Goal: Task Accomplishment & Management: Use online tool/utility

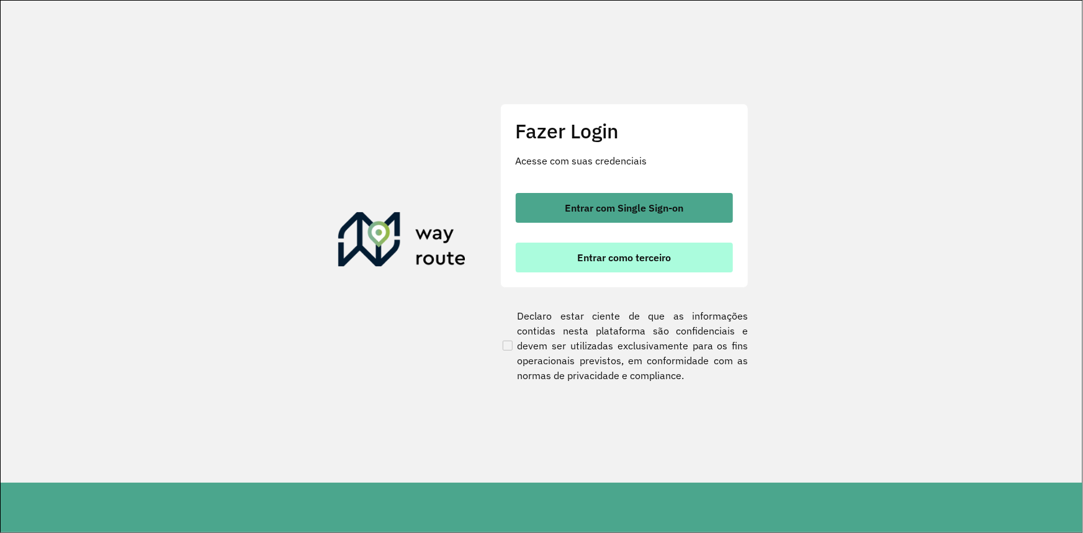
click at [574, 253] on button "Entrar como terceiro" at bounding box center [624, 258] width 217 height 30
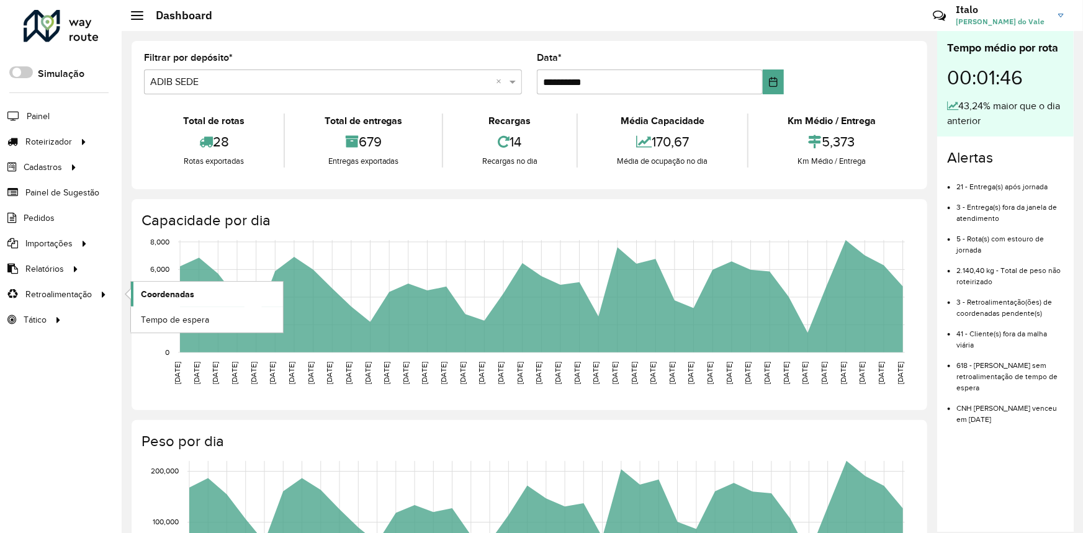
click at [168, 291] on span "Coordenadas" at bounding box center [167, 294] width 53 height 13
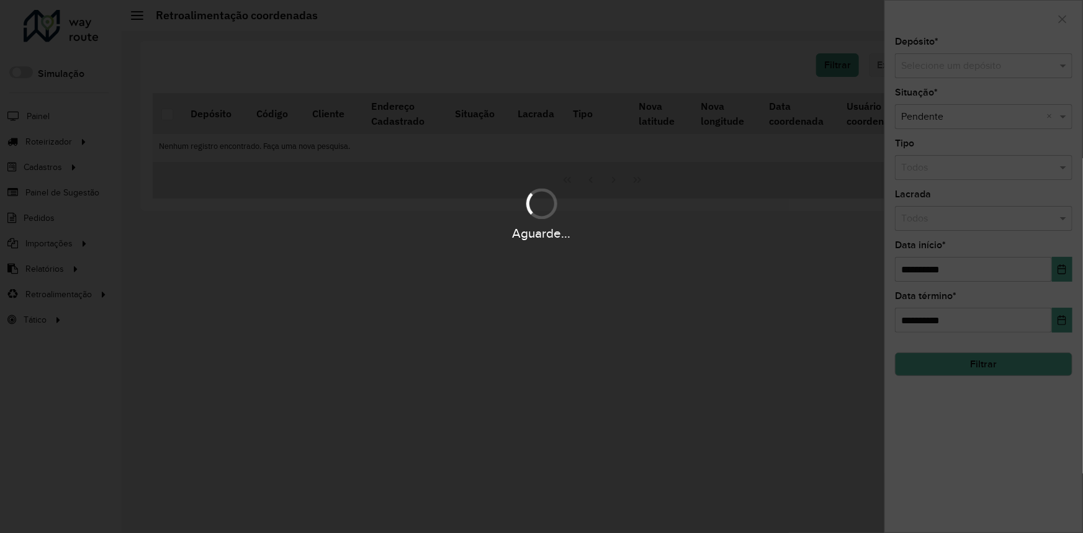
click at [983, 75] on div "Selecione um depósito" at bounding box center [984, 65] width 178 height 25
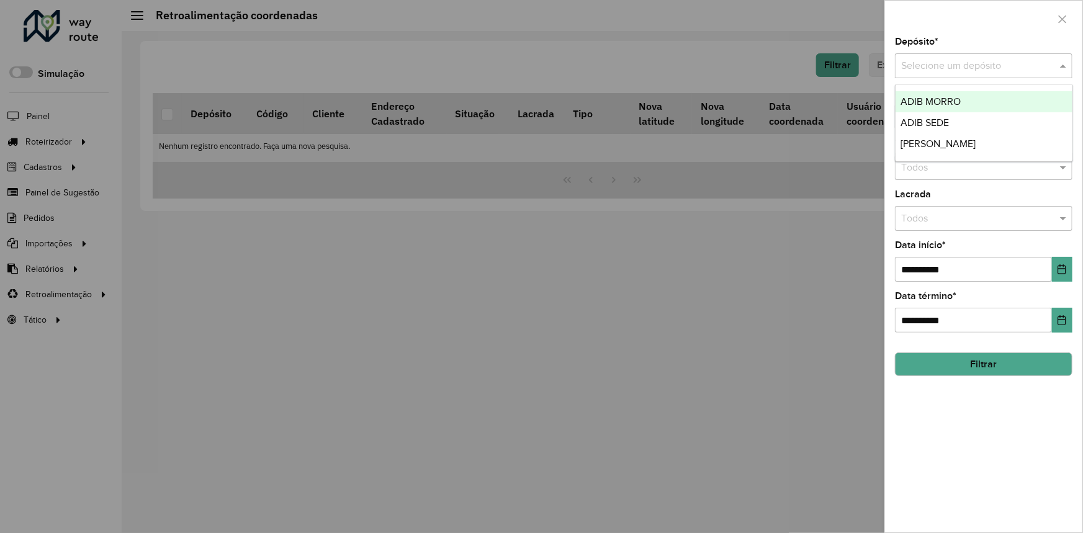
click at [970, 122] on div "ADIB SEDE" at bounding box center [984, 122] width 176 height 21
click at [1058, 261] on button "Choose Date" at bounding box center [1062, 269] width 20 height 25
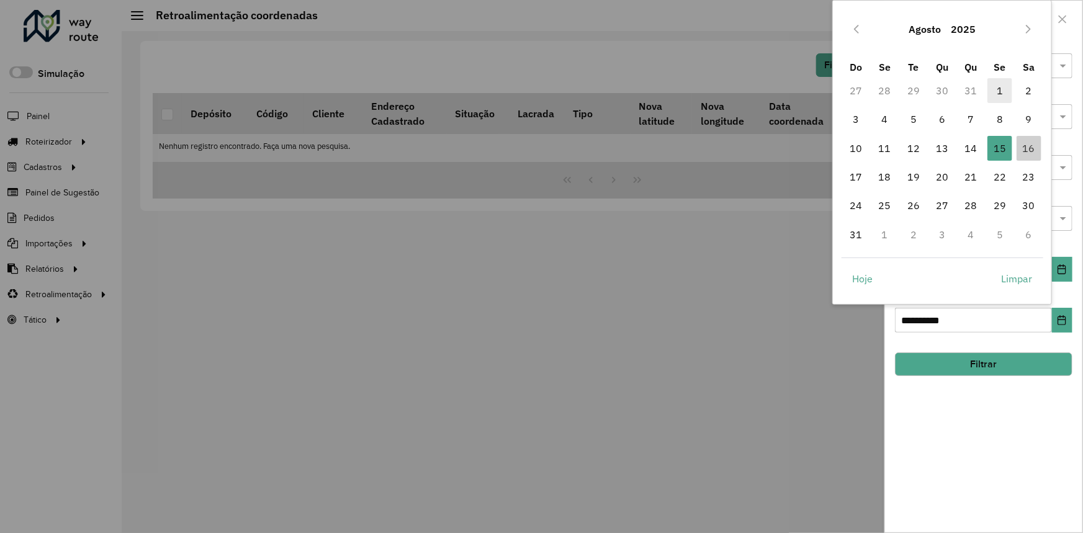
click at [991, 92] on span "1" at bounding box center [1000, 90] width 25 height 25
type input "**********"
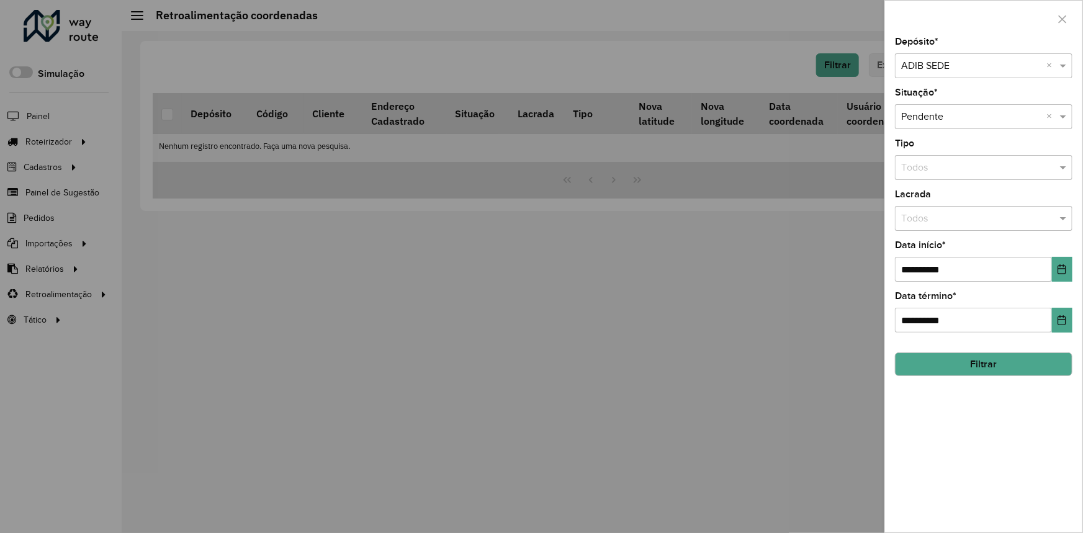
click at [953, 373] on button "Filtrar" at bounding box center [984, 365] width 178 height 24
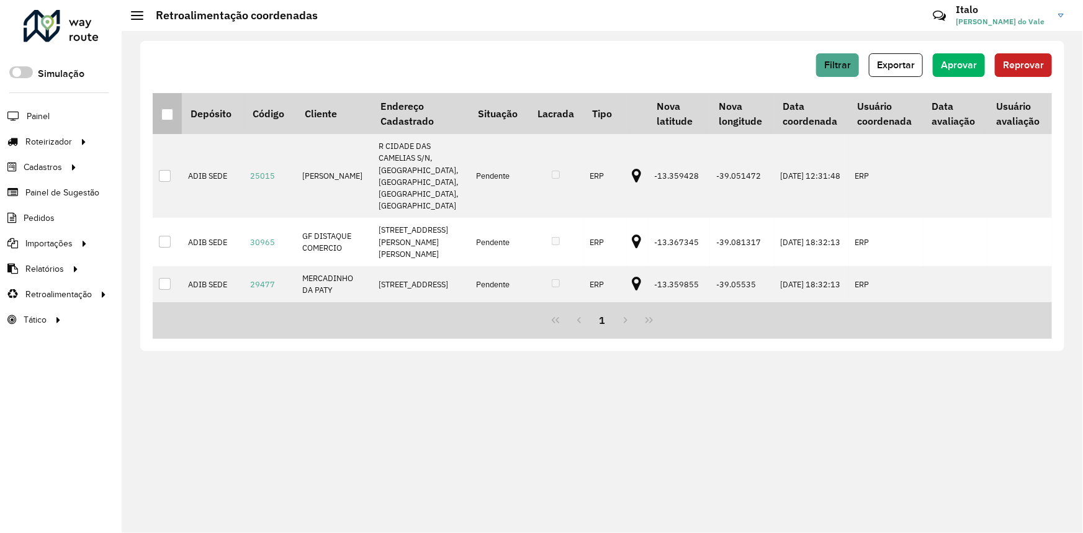
click at [174, 116] on th at bounding box center [167, 113] width 29 height 41
click at [159, 111] on th at bounding box center [167, 113] width 29 height 41
click at [162, 112] on th at bounding box center [167, 113] width 29 height 41
click at [167, 115] on div at bounding box center [167, 115] width 12 height 12
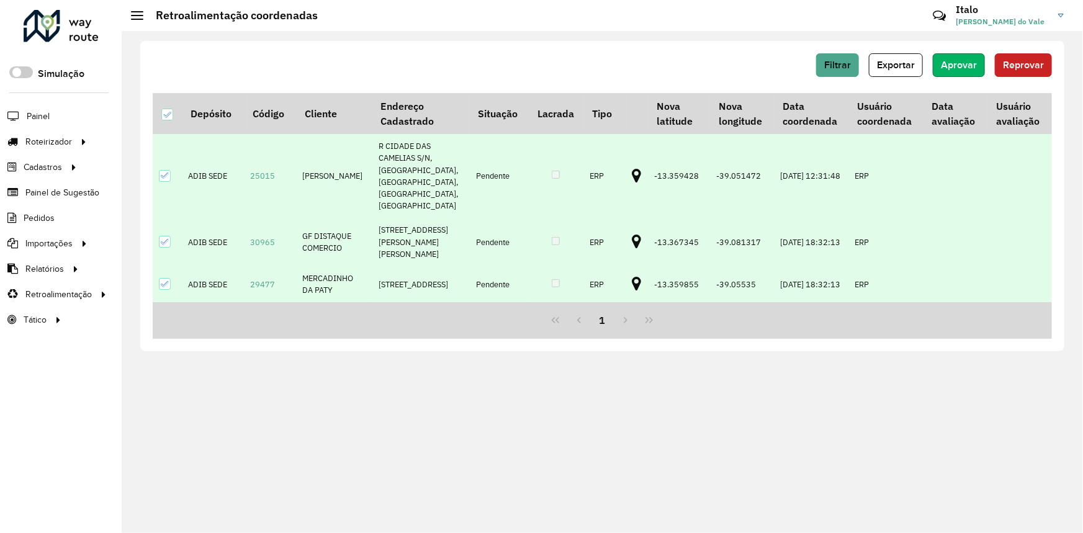
click at [949, 61] on span "Aprovar" at bounding box center [959, 65] width 36 height 11
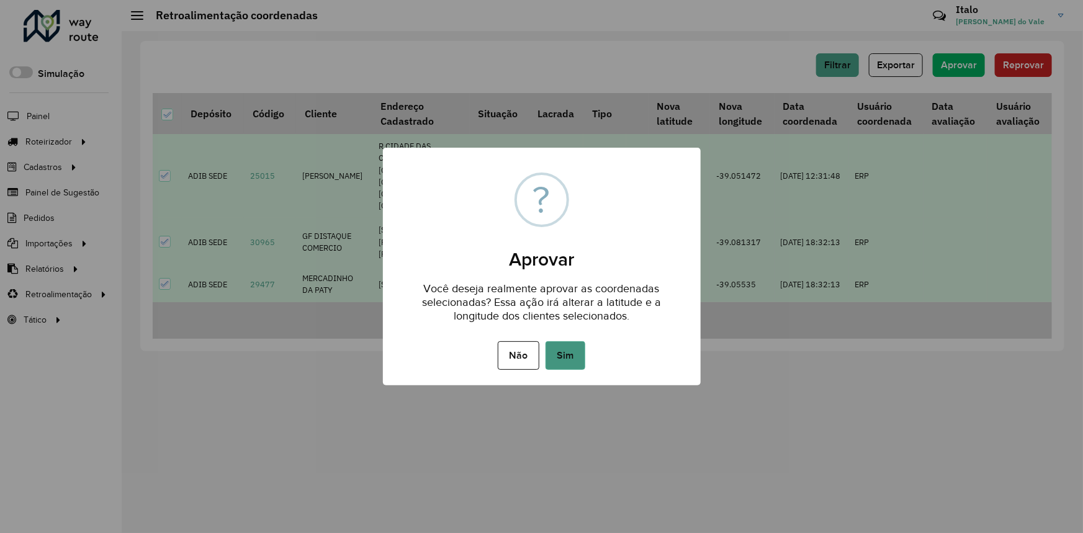
click at [582, 350] on button "Sim" at bounding box center [566, 355] width 40 height 29
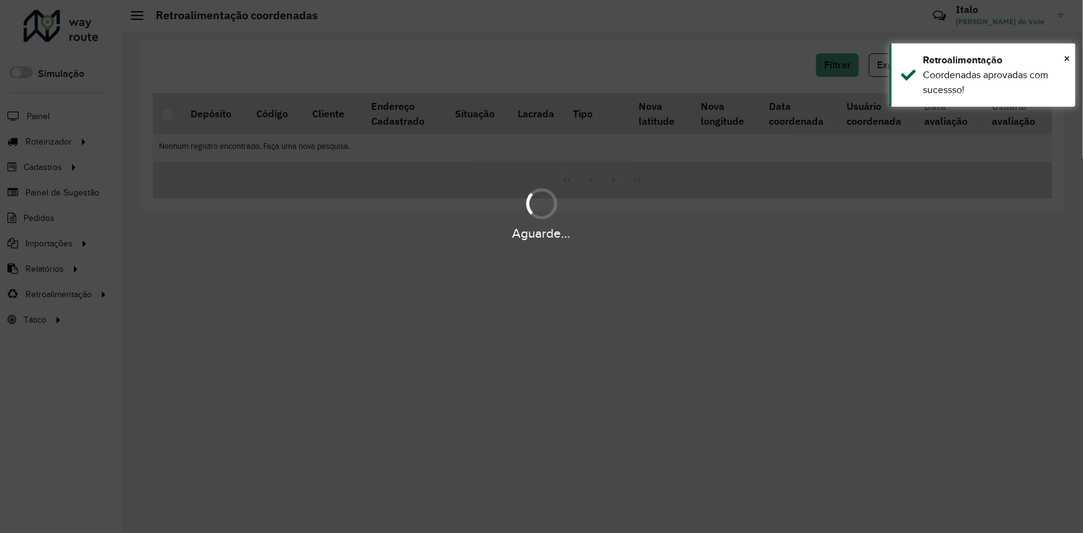
click at [839, 77] on hb-app "Aguarde... Pop-up bloqueado! Seu navegador bloqueou automáticamente a abertura …" at bounding box center [541, 266] width 1083 height 533
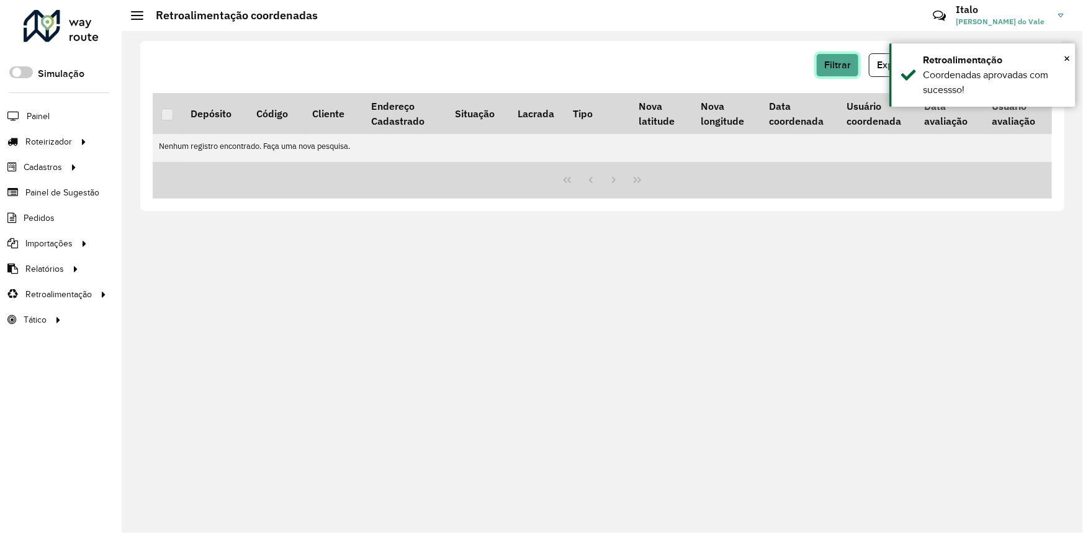
click at [852, 71] on button "Filtrar" at bounding box center [837, 65] width 43 height 24
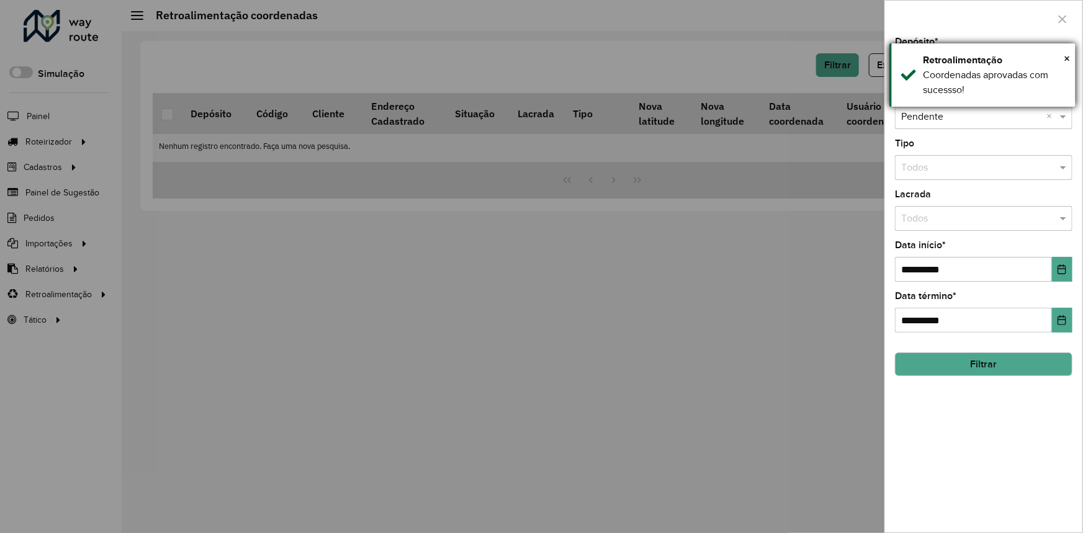
click at [988, 79] on div "Coordenadas aprovadas com sucessso!" at bounding box center [994, 83] width 143 height 30
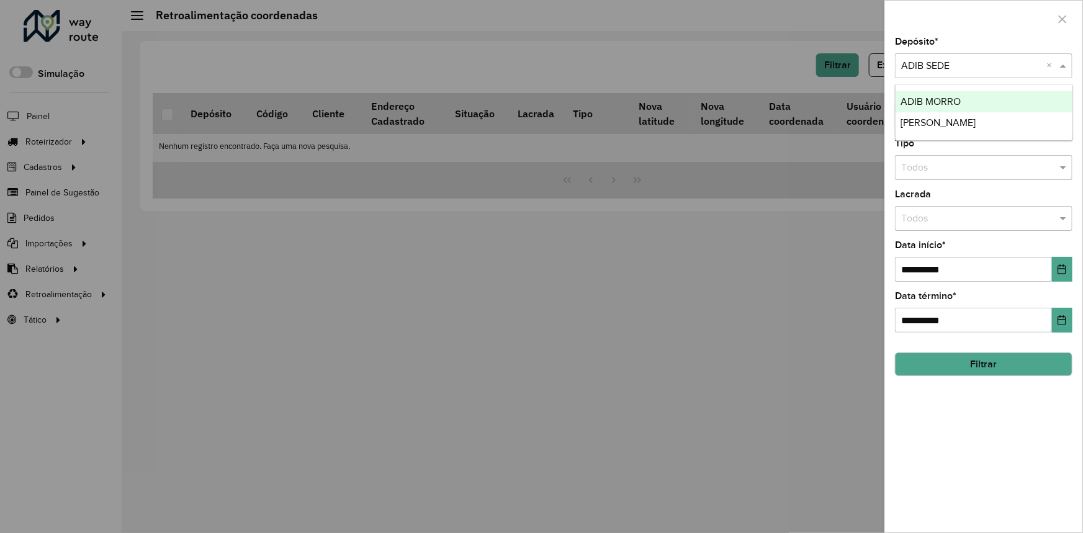
click at [984, 66] on input "text" at bounding box center [971, 66] width 140 height 15
click at [973, 106] on div "ADIB MORRO" at bounding box center [984, 101] width 176 height 21
drag, startPoint x: 969, startPoint y: 372, endPoint x: 973, endPoint y: 363, distance: 10.0
click at [970, 372] on button "Filtrar" at bounding box center [984, 365] width 178 height 24
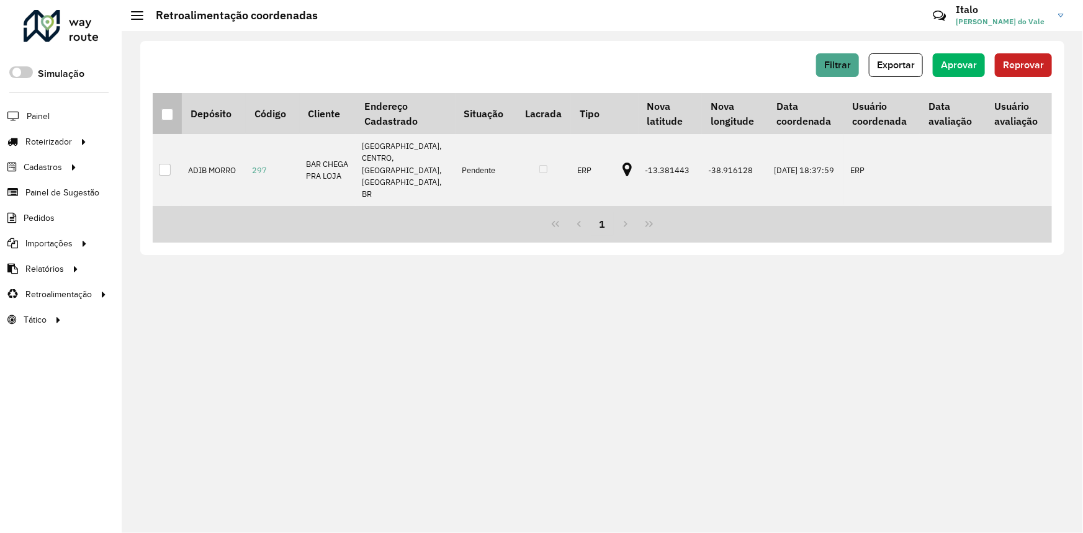
click at [165, 112] on div at bounding box center [167, 115] width 12 height 12
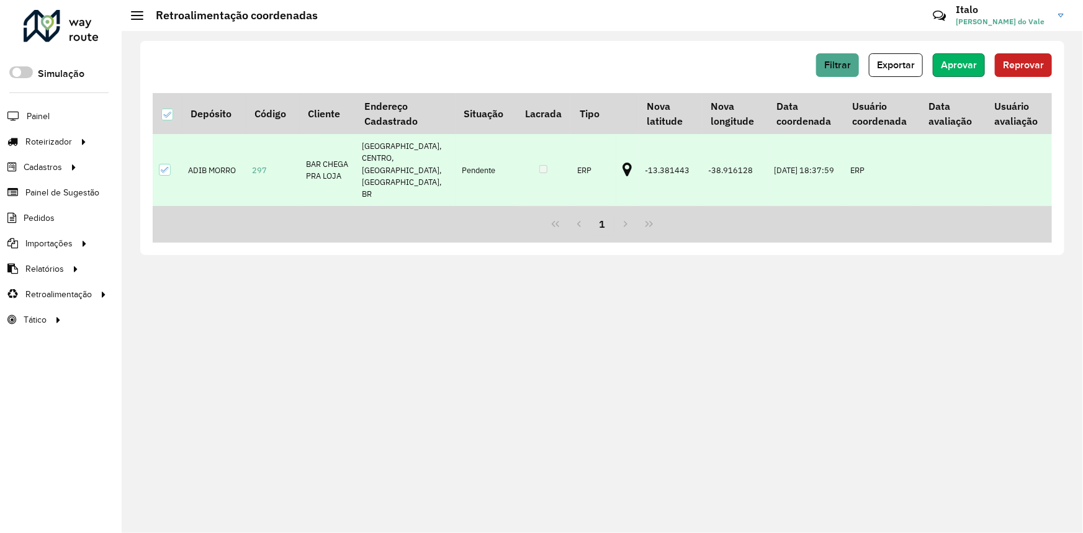
click at [970, 63] on span "Aprovar" at bounding box center [959, 65] width 36 height 11
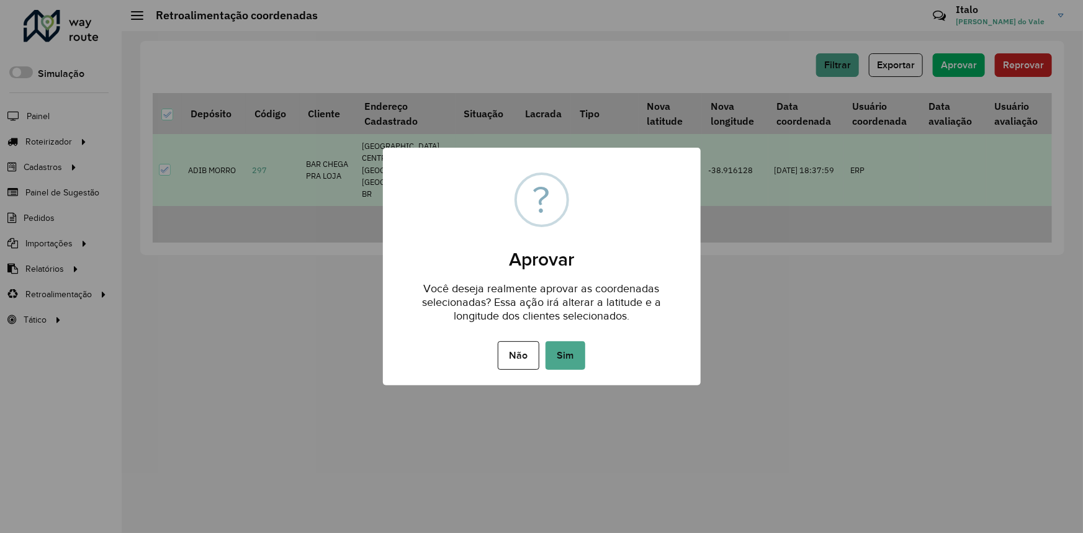
click at [574, 354] on button "Sim" at bounding box center [566, 355] width 40 height 29
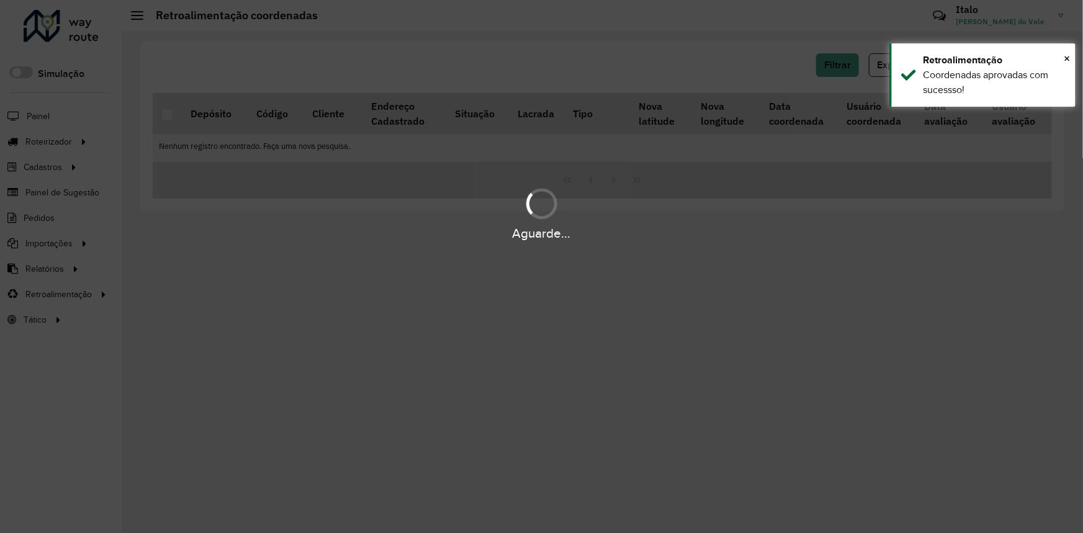
click at [844, 71] on div "Aguarde..." at bounding box center [541, 266] width 1083 height 533
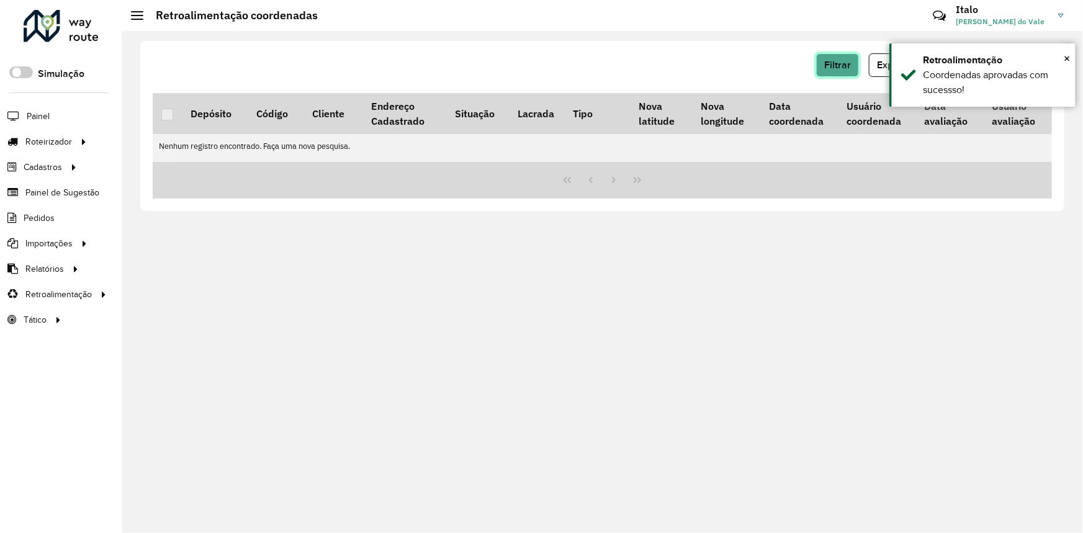
click at [844, 71] on button "Filtrar" at bounding box center [837, 65] width 43 height 24
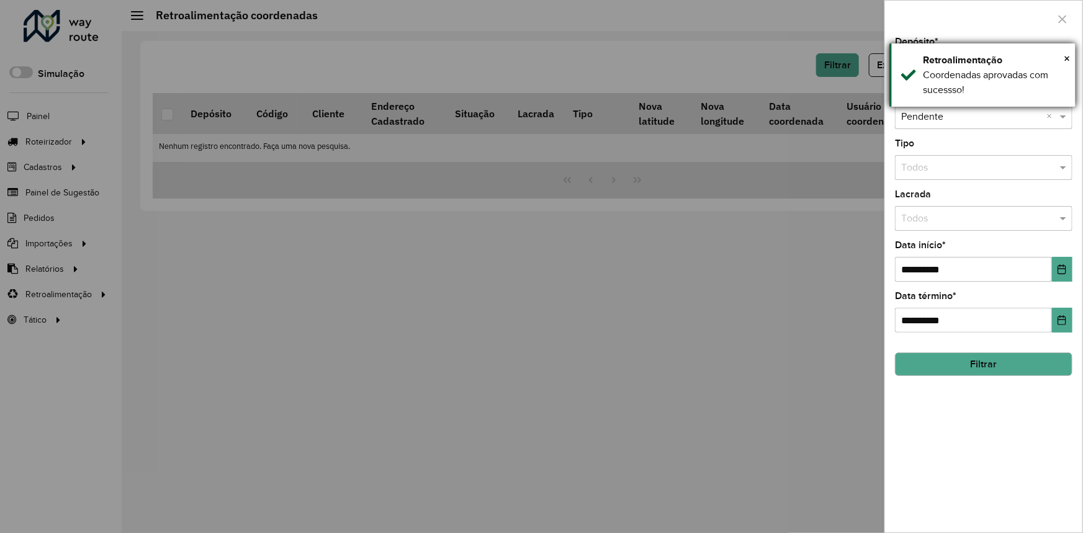
click at [949, 74] on div "Coordenadas aprovadas com sucessso!" at bounding box center [994, 83] width 143 height 30
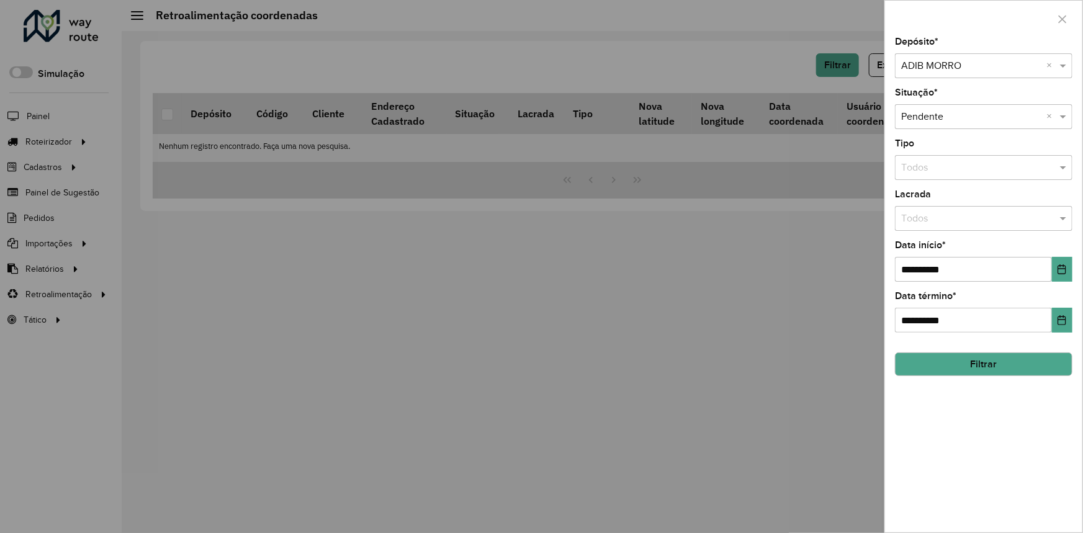
click at [957, 69] on input "text" at bounding box center [971, 66] width 140 height 15
drag, startPoint x: 947, startPoint y: 118, endPoint x: 959, endPoint y: 177, distance: 60.3
click at [947, 118] on span "Adib Vera Cruz" at bounding box center [938, 122] width 75 height 11
click at [962, 360] on button "Filtrar" at bounding box center [984, 365] width 178 height 24
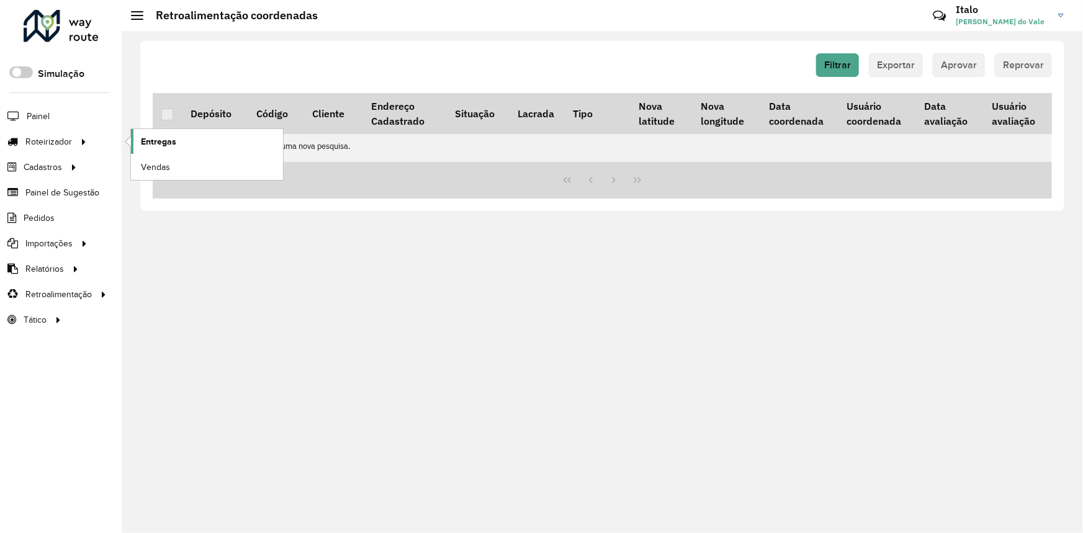
click at [199, 143] on link "Entregas" at bounding box center [207, 141] width 152 height 25
click at [80, 37] on div at bounding box center [61, 26] width 75 height 32
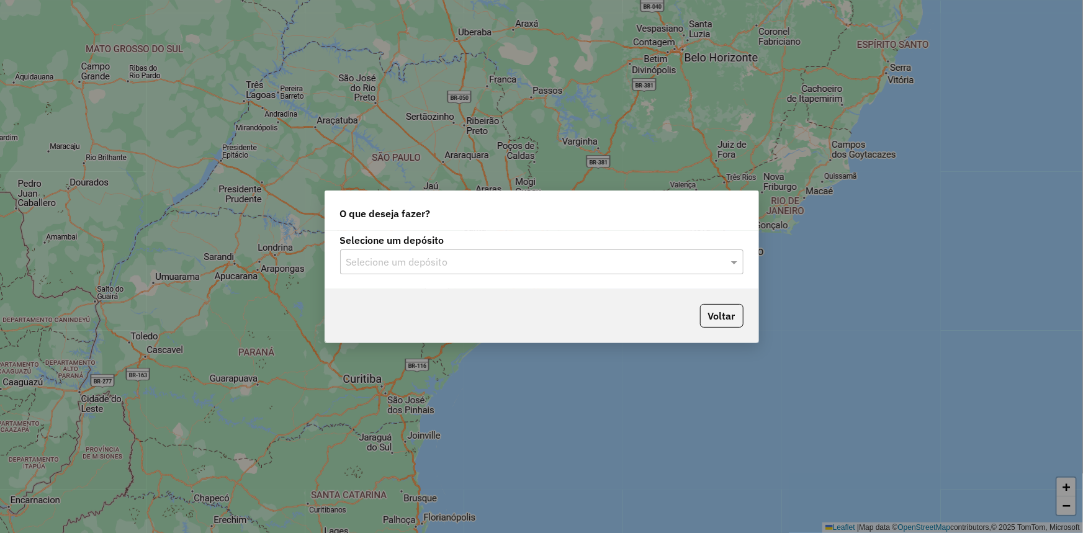
click at [543, 261] on input "text" at bounding box center [529, 262] width 366 height 15
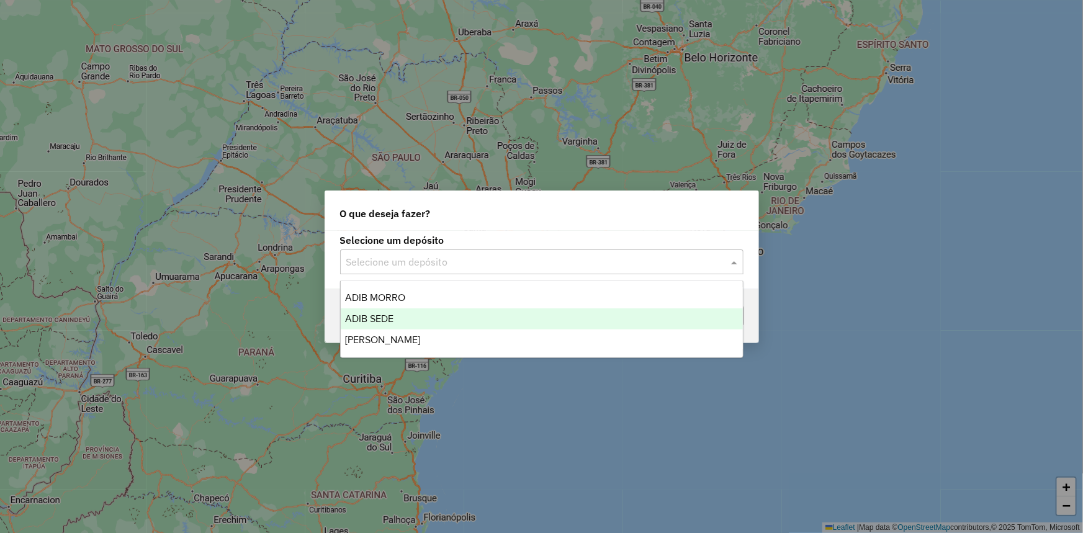
click at [421, 310] on div "ADIB SEDE" at bounding box center [542, 319] width 402 height 21
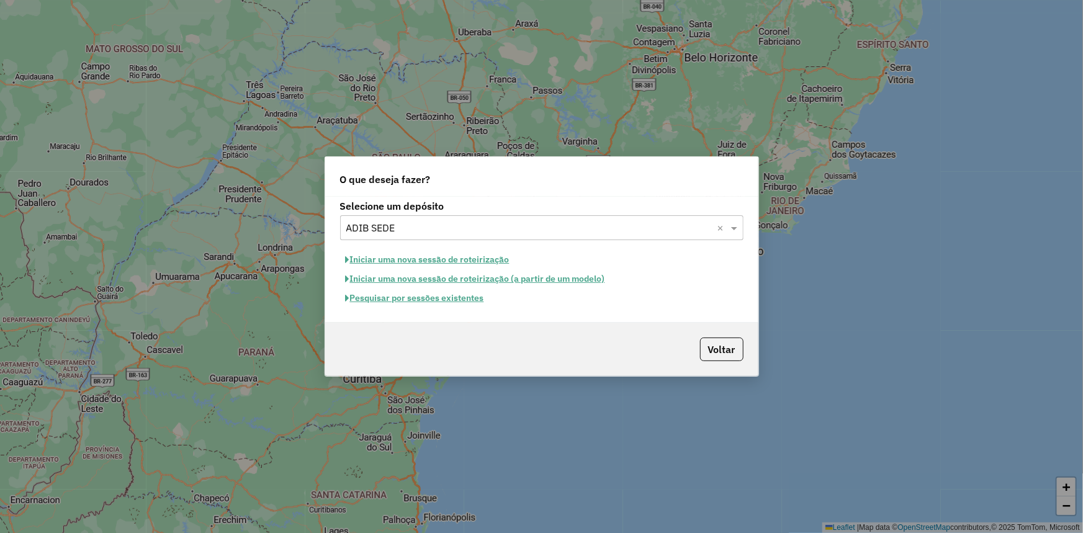
click at [444, 255] on button "Iniciar uma nova sessão de roteirização" at bounding box center [427, 259] width 175 height 19
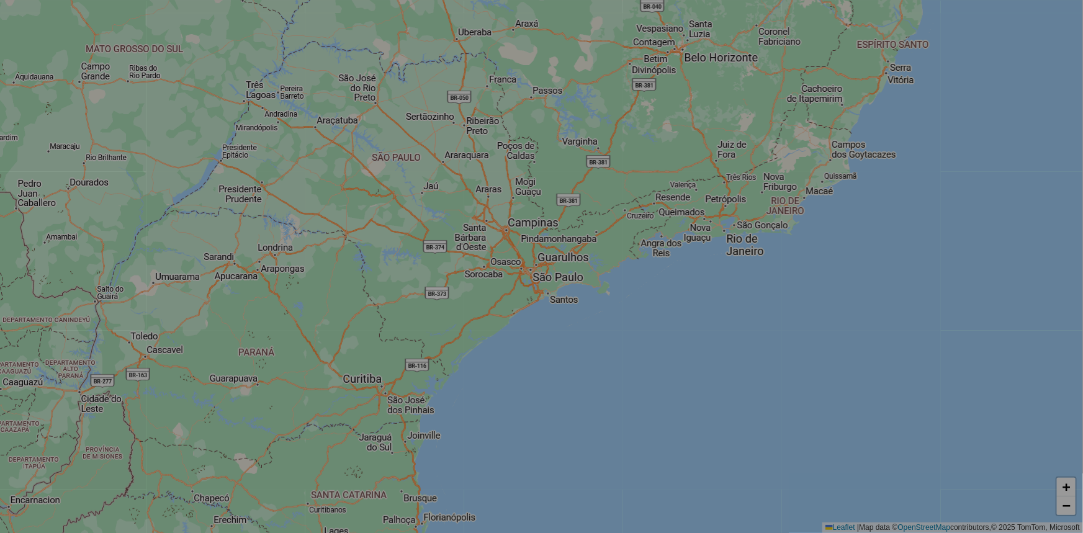
select select "*"
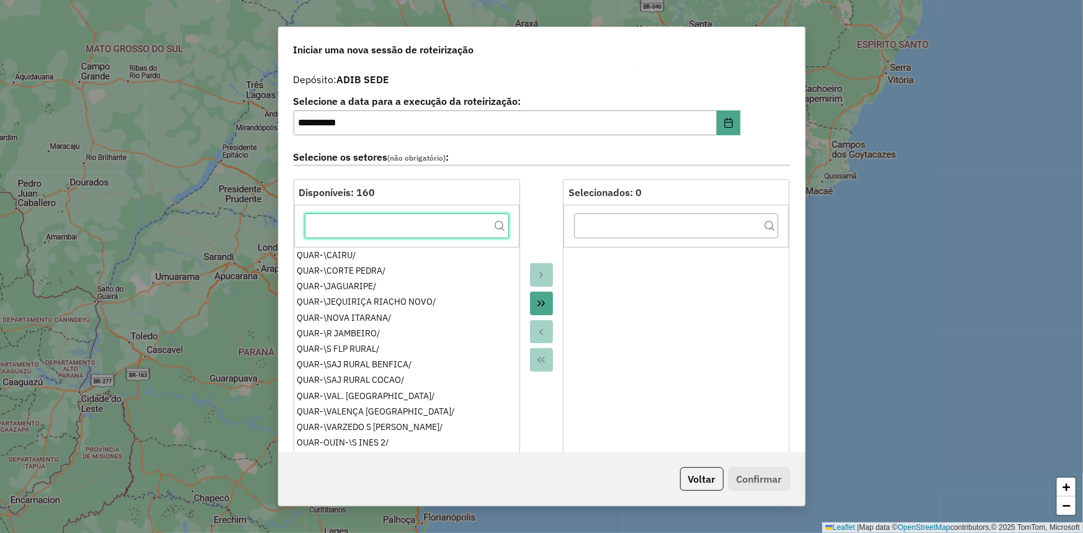
click at [451, 220] on input "text" at bounding box center [407, 226] width 204 height 25
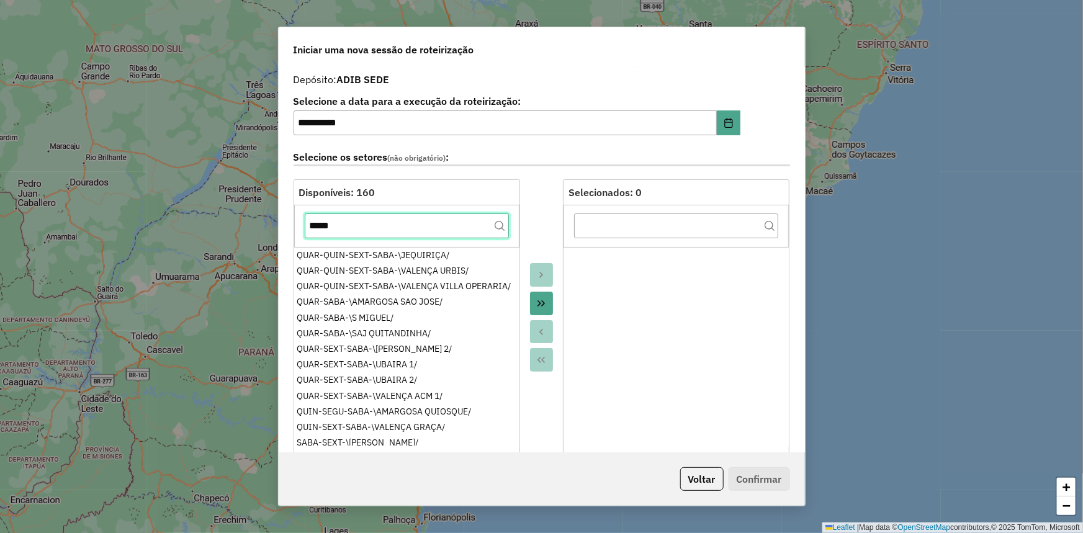
type input "*****"
click at [539, 295] on button "Move All to Target" at bounding box center [542, 304] width 24 height 24
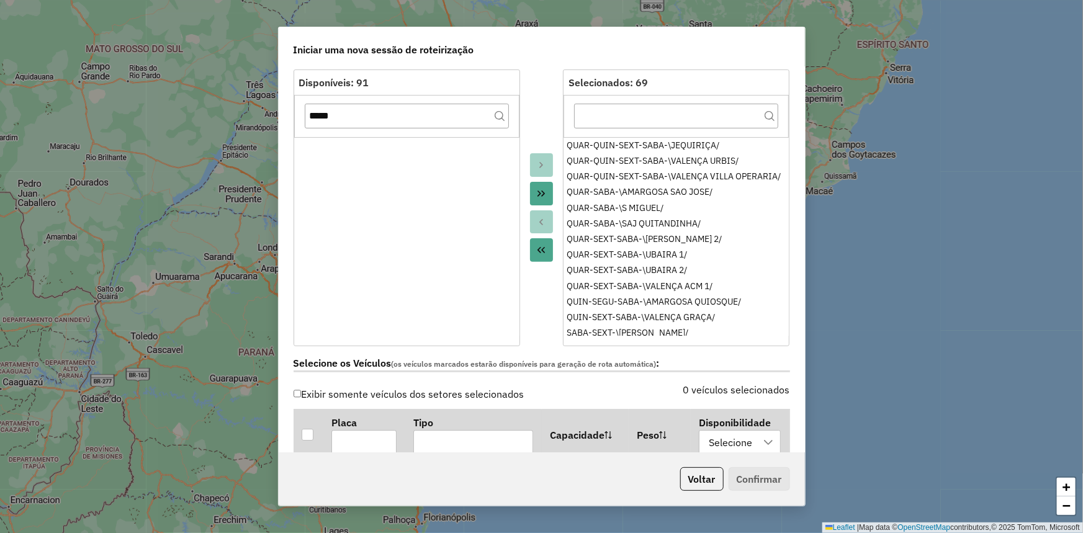
scroll to position [112, 0]
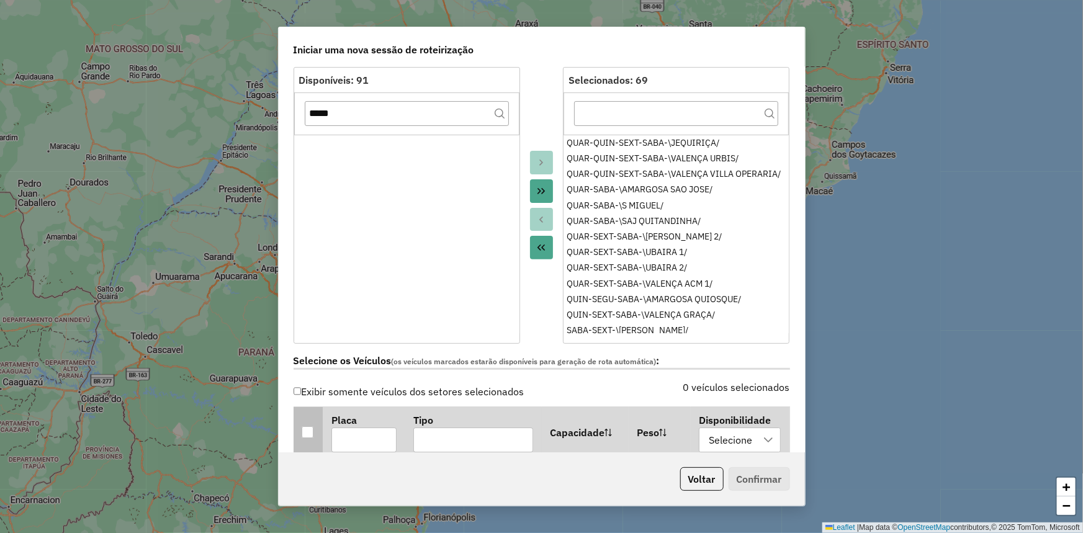
click at [304, 435] on div at bounding box center [308, 432] width 12 height 12
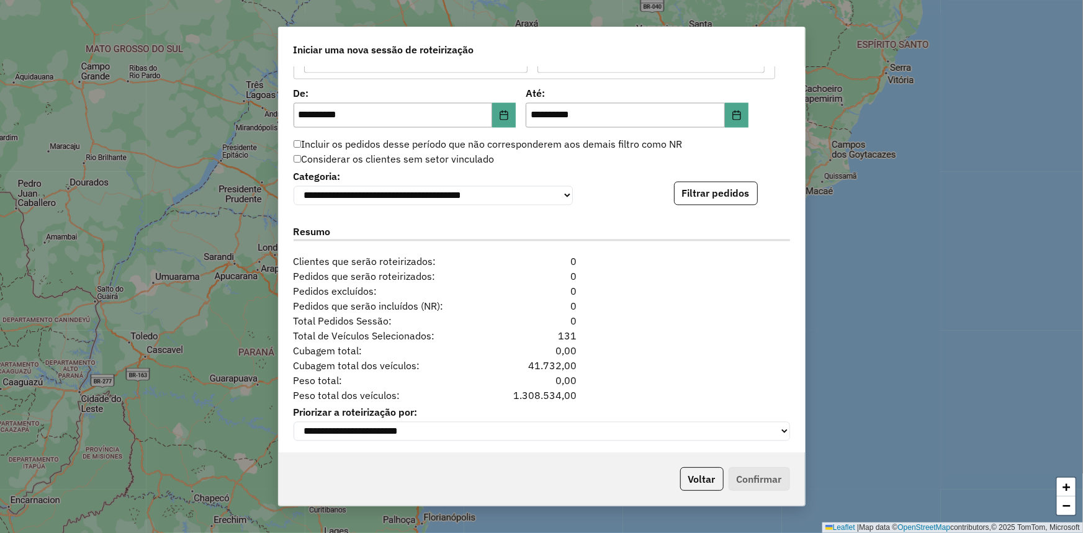
scroll to position [1185, 0]
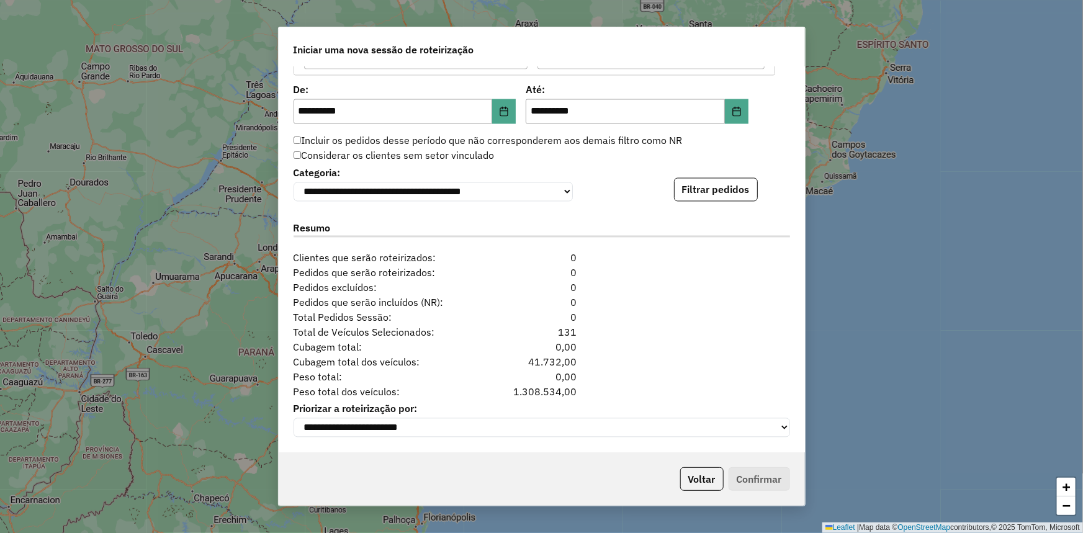
click at [320, 141] on label "Incluir os pedidos desse período que não corresponderem aos demais filtro como …" at bounding box center [488, 140] width 389 height 15
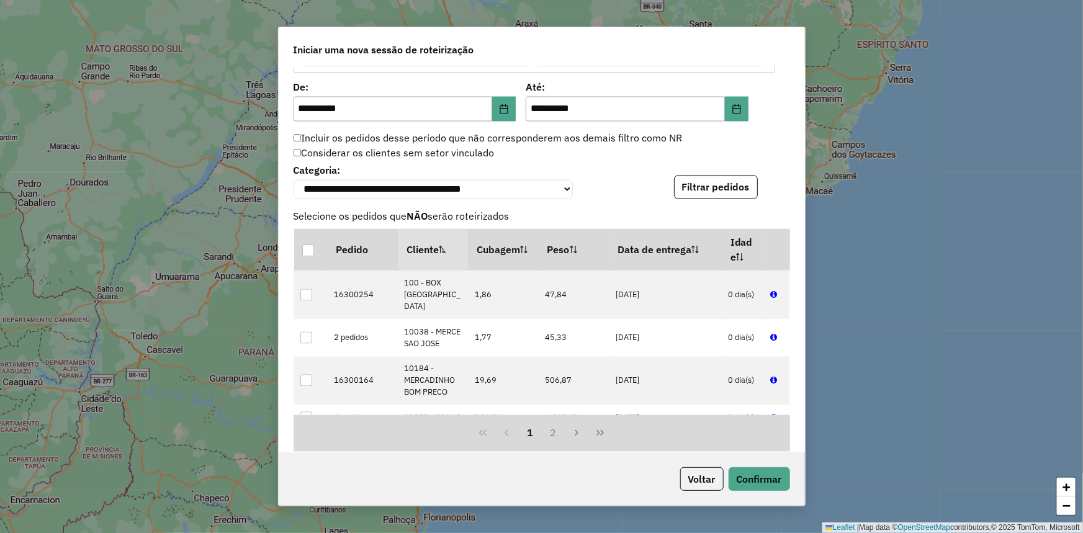
click at [737, 193] on button "Filtrar pedidos" at bounding box center [716, 188] width 84 height 24
click at [768, 480] on button "Confirmar" at bounding box center [759, 479] width 61 height 24
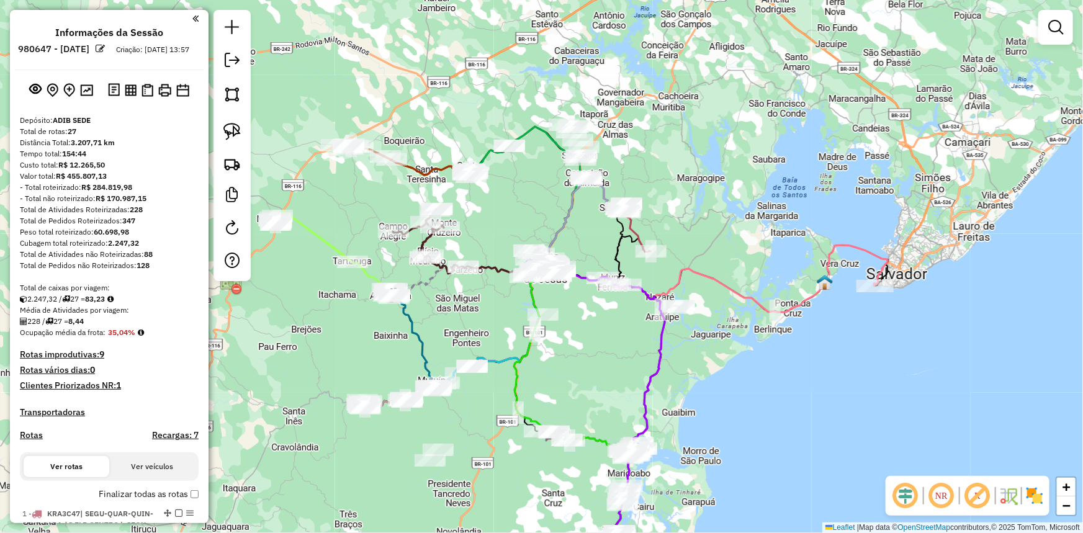
click at [327, 238] on icon at bounding box center [332, 250] width 119 height 81
select select "**********"
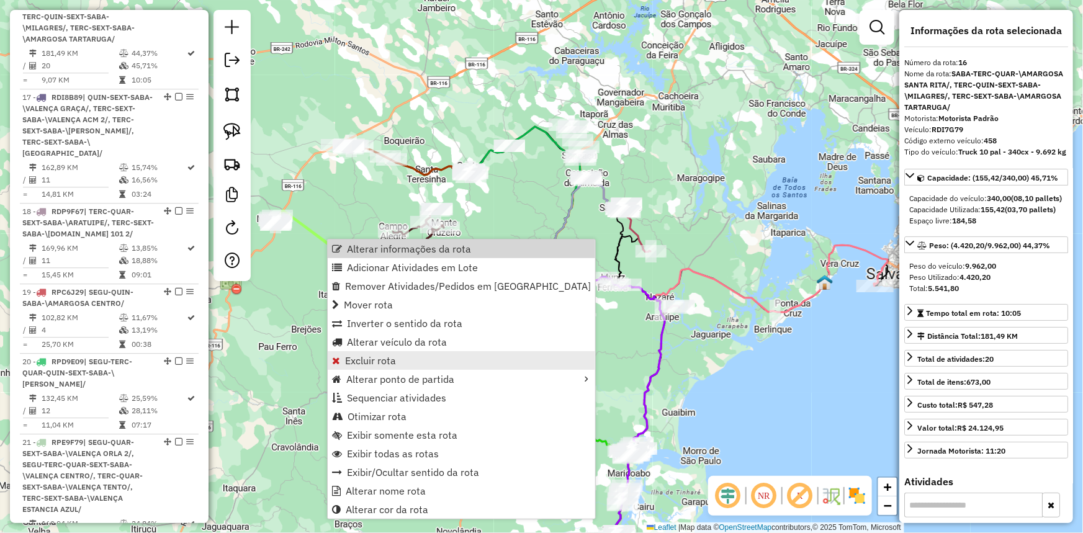
scroll to position [1727, 0]
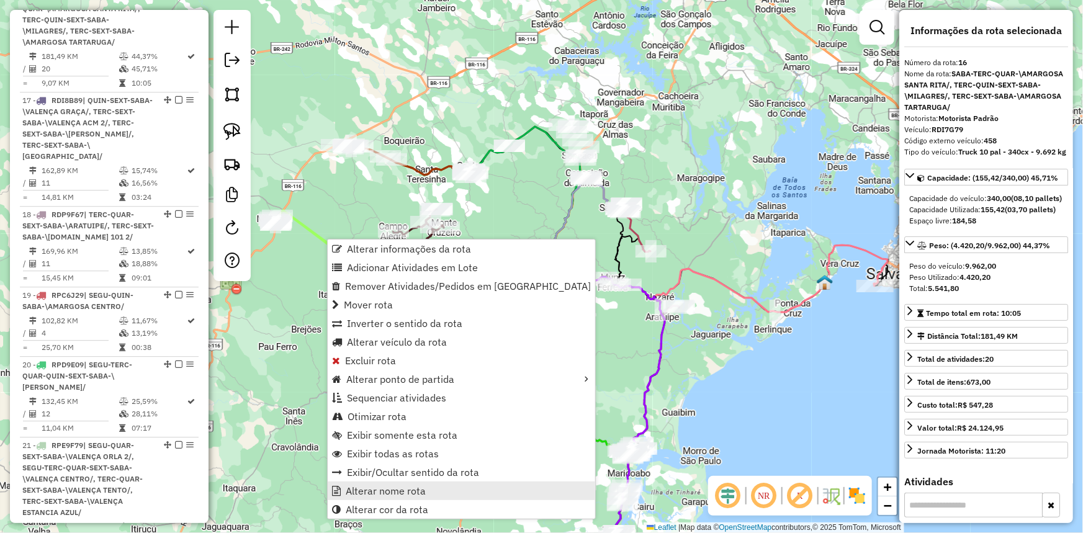
click at [407, 486] on span "Alterar nome rota" at bounding box center [386, 491] width 80 height 10
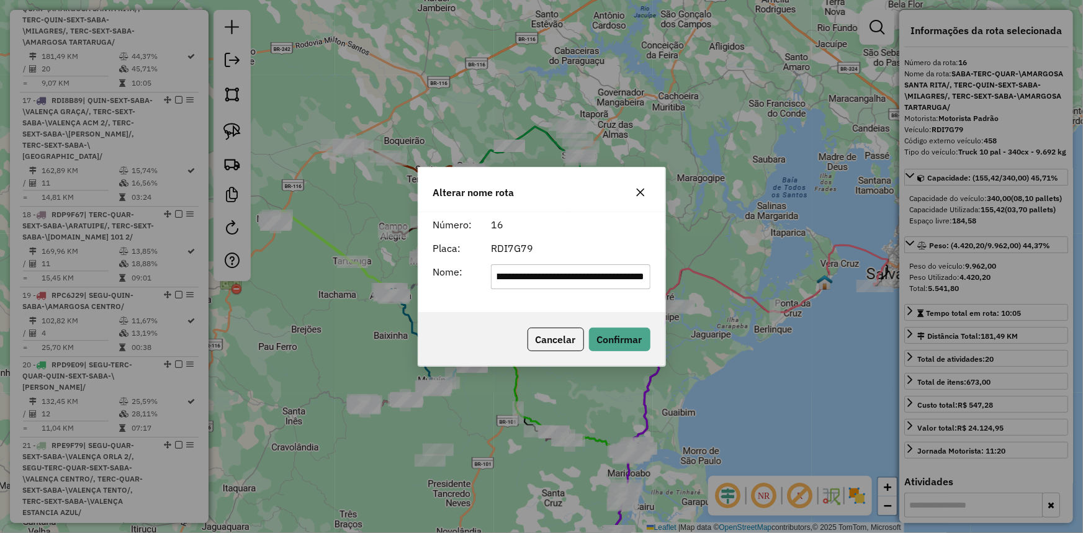
scroll to position [0, 0]
type input "********"
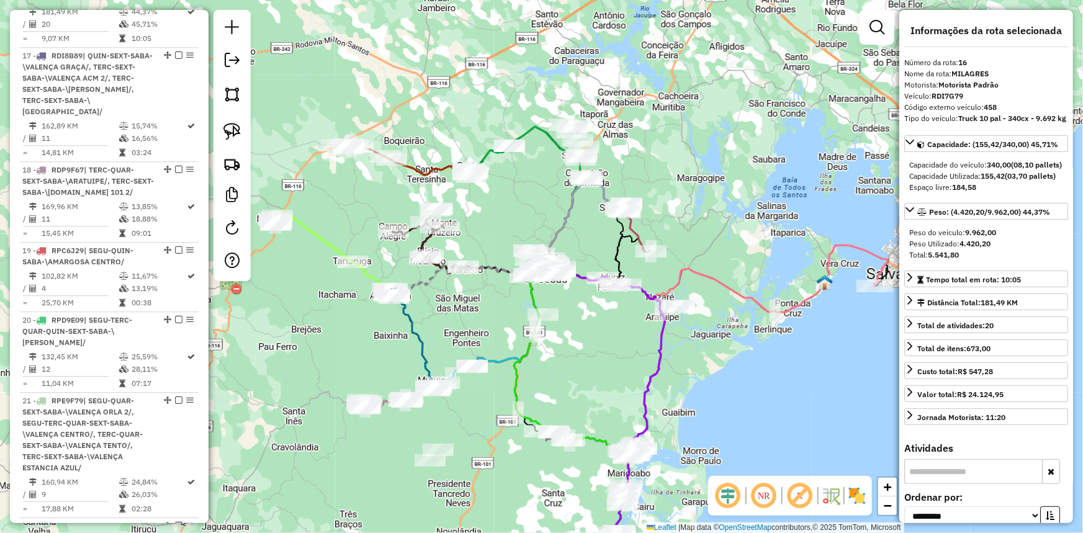
click at [329, 243] on icon at bounding box center [332, 250] width 119 height 81
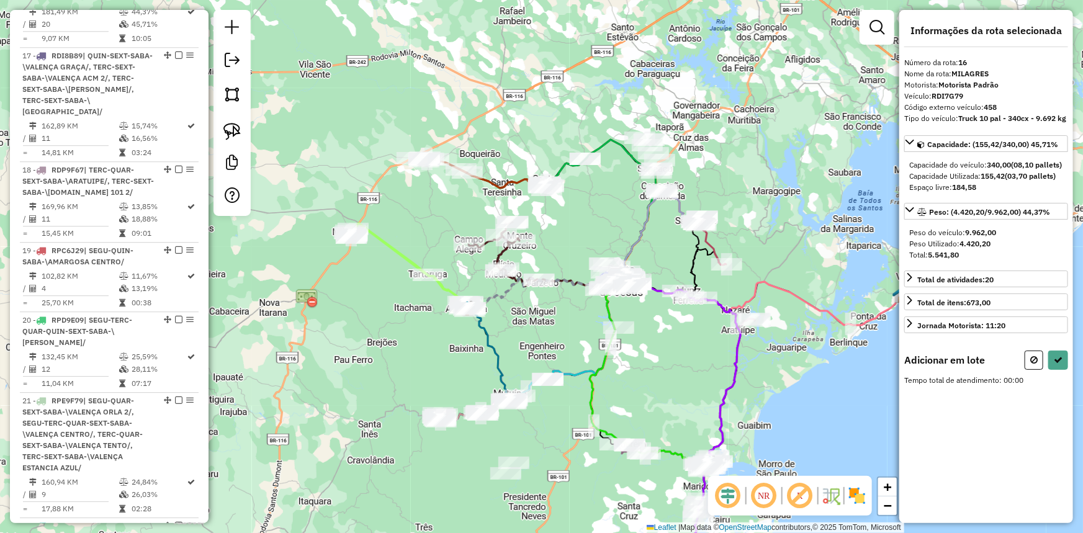
drag, startPoint x: 356, startPoint y: 302, endPoint x: 390, endPoint y: 309, distance: 34.2
click at [390, 309] on div "Janela de atendimento Grade de atendimento Capacidade Transportadoras Veículos …" at bounding box center [541, 266] width 1083 height 533
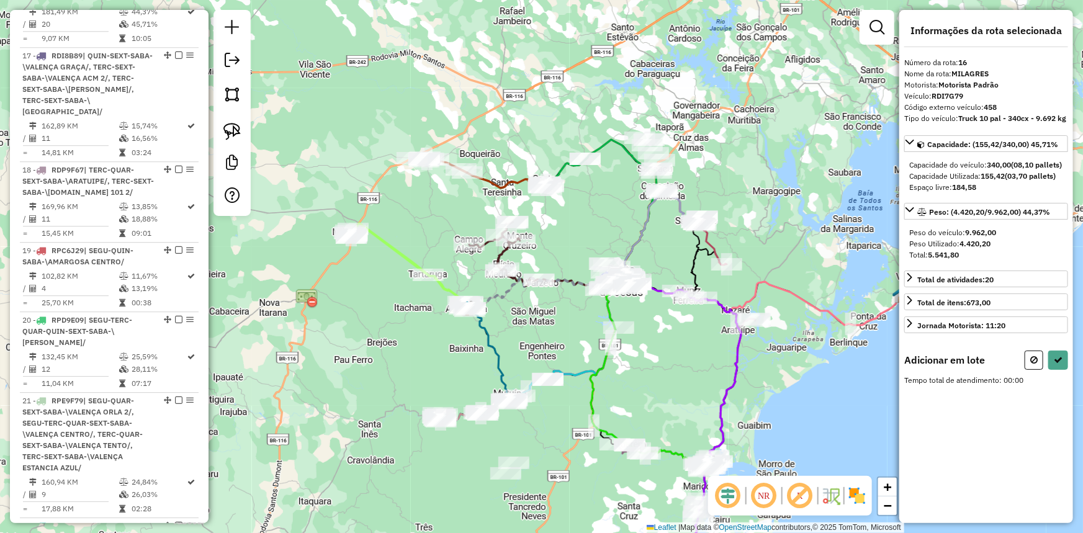
select select "**********"
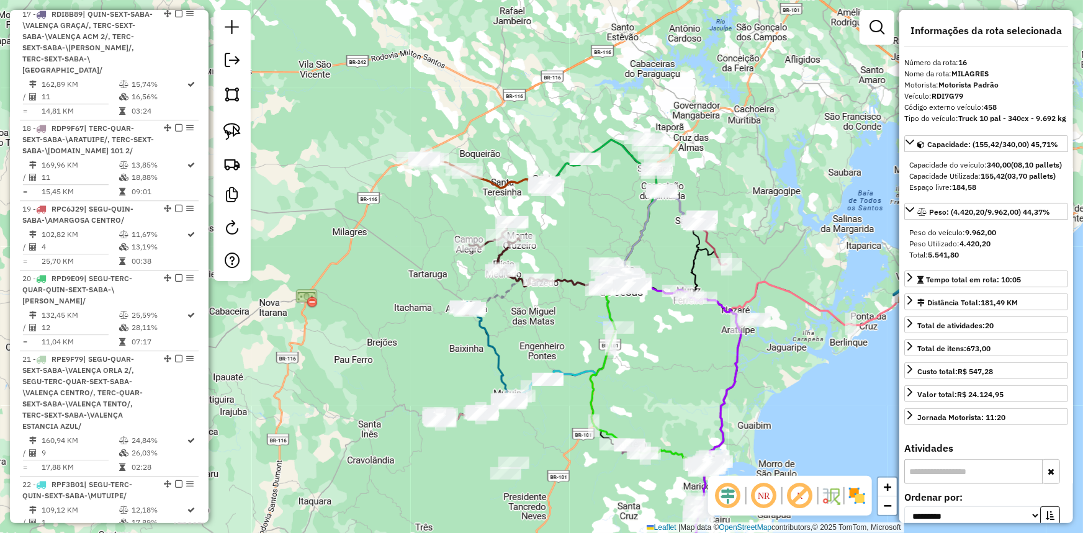
click at [428, 212] on div "Janela de atendimento Grade de atendimento Capacidade Transportadoras Veículos …" at bounding box center [541, 266] width 1083 height 533
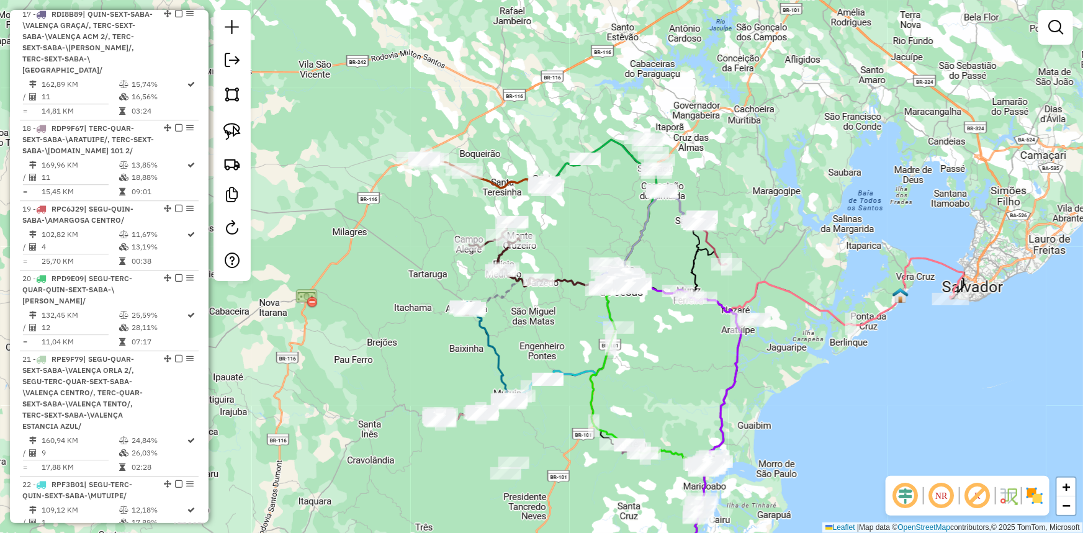
click at [428, 212] on div "Janela de atendimento Grade de atendimento Capacidade Transportadoras Veículos …" at bounding box center [541, 266] width 1083 height 533
select select "**********"
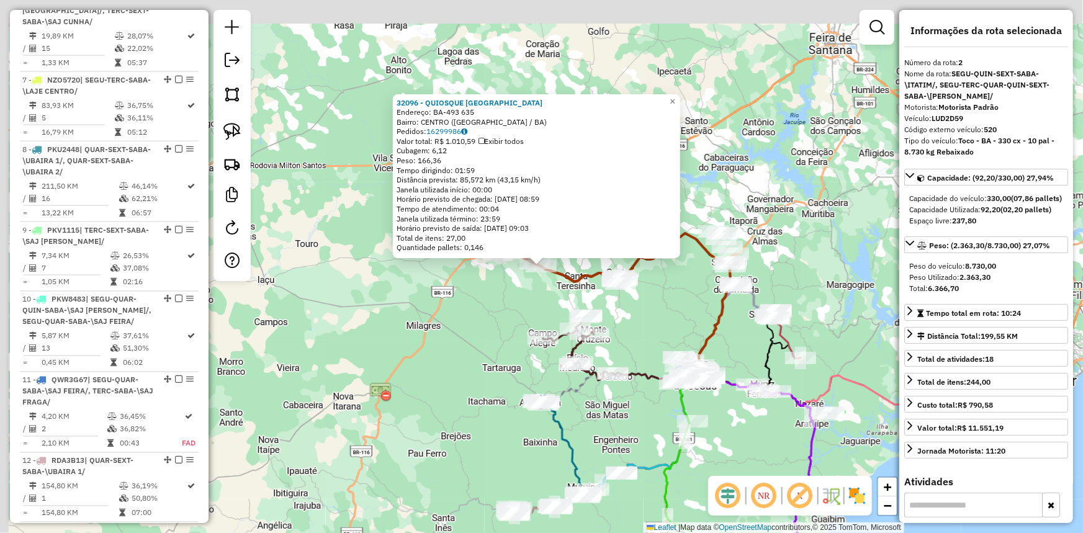
scroll to position [588, 0]
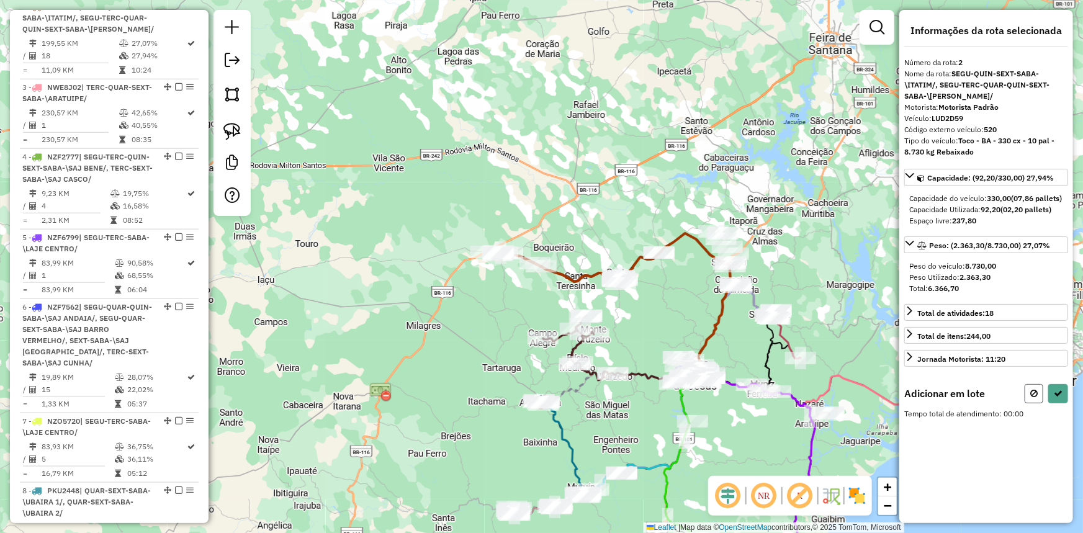
click at [1043, 404] on button at bounding box center [1034, 393] width 19 height 19
select select "**********"
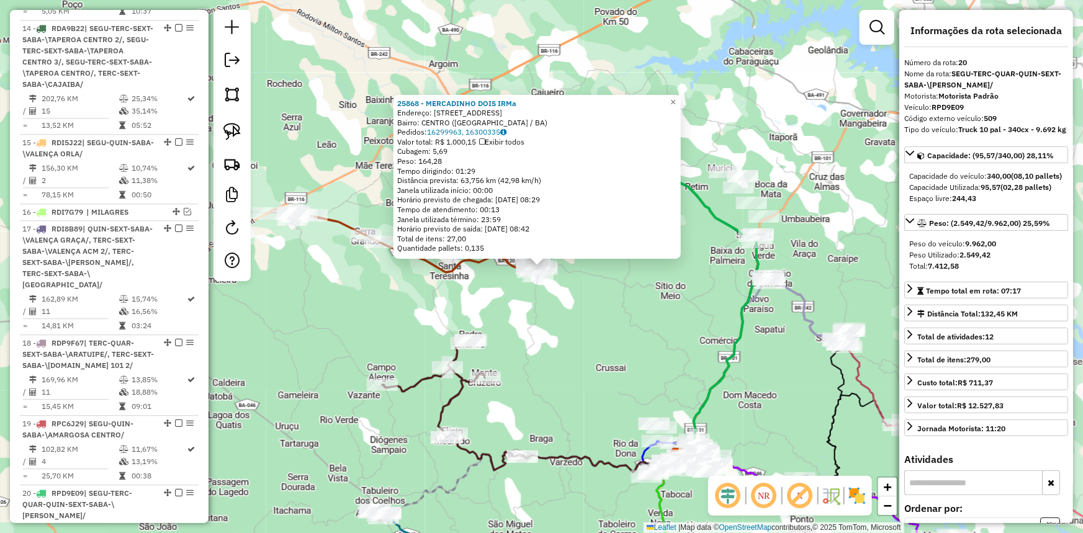
scroll to position [2008, 0]
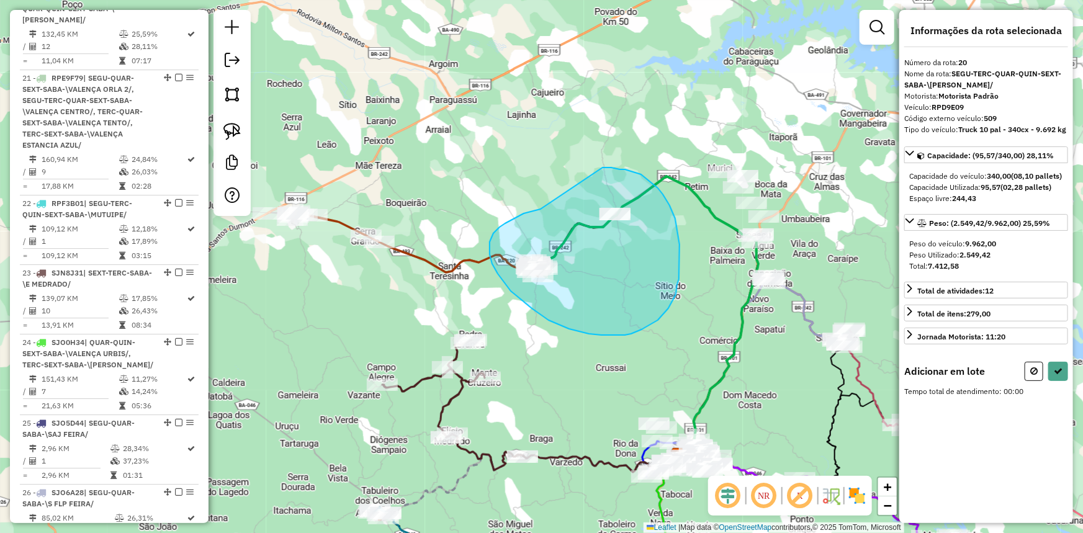
drag, startPoint x: 521, startPoint y: 215, endPoint x: 647, endPoint y: 183, distance: 130.2
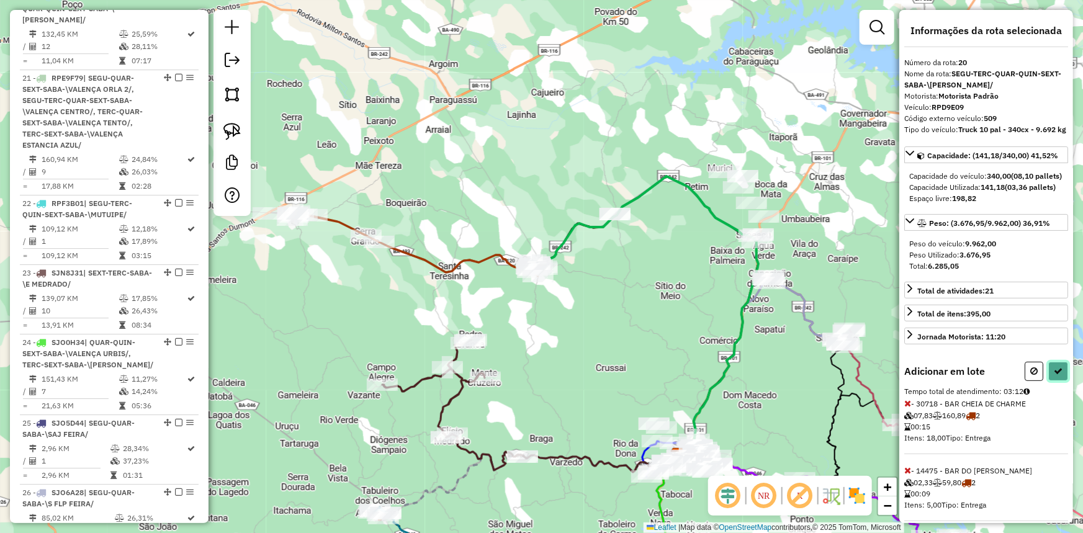
click at [1055, 376] on icon at bounding box center [1058, 371] width 9 height 9
select select "**********"
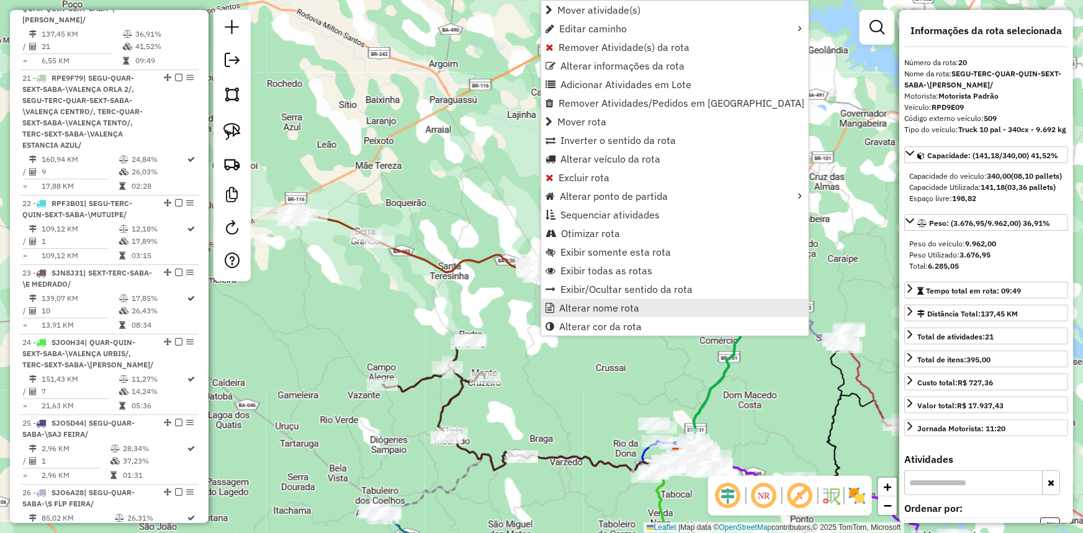
click at [571, 311] on span "Alterar nome rota" at bounding box center [599, 308] width 80 height 10
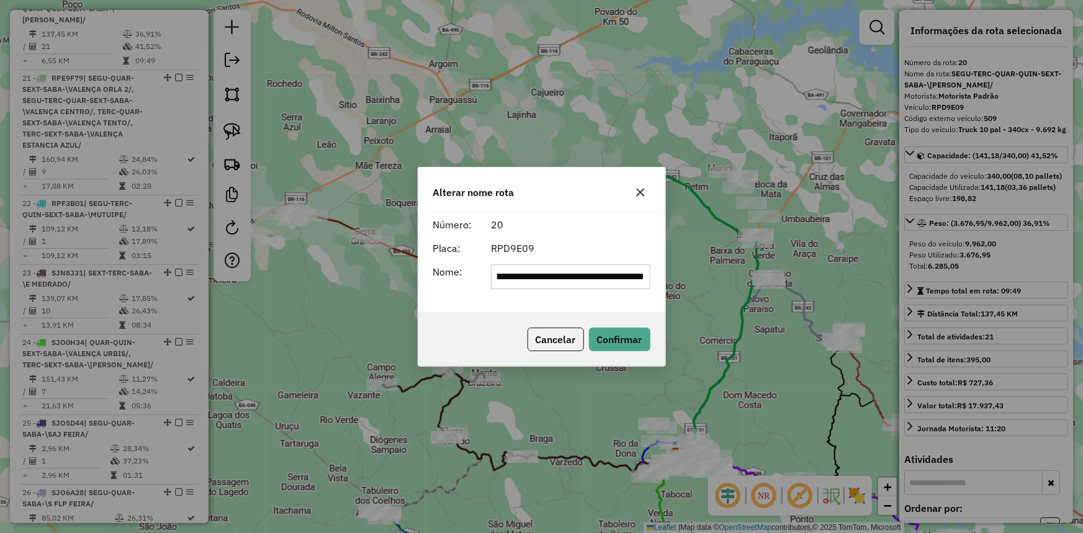
scroll to position [0, 0]
type input "*******"
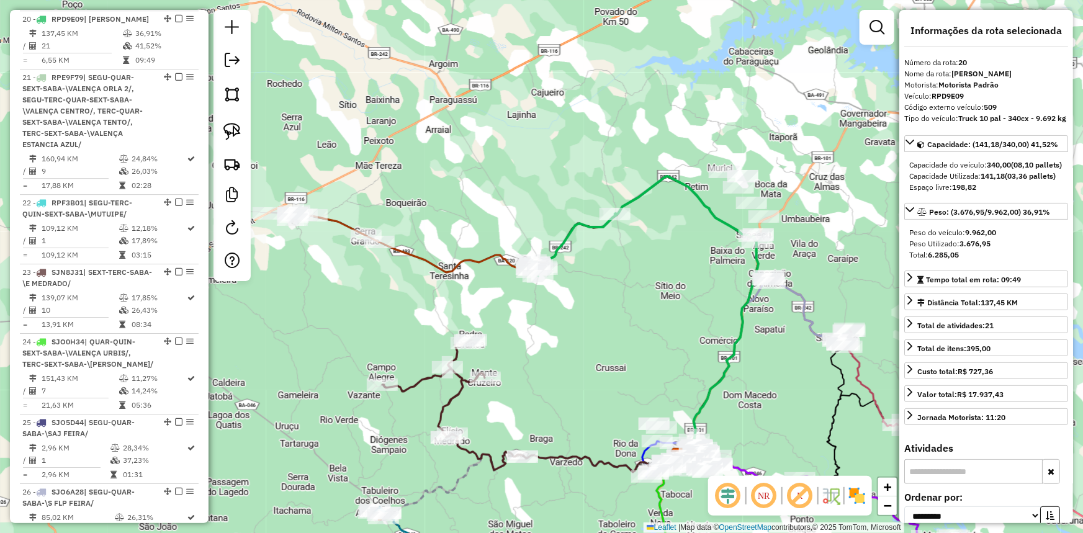
click at [422, 259] on icon at bounding box center [568, 315] width 379 height 279
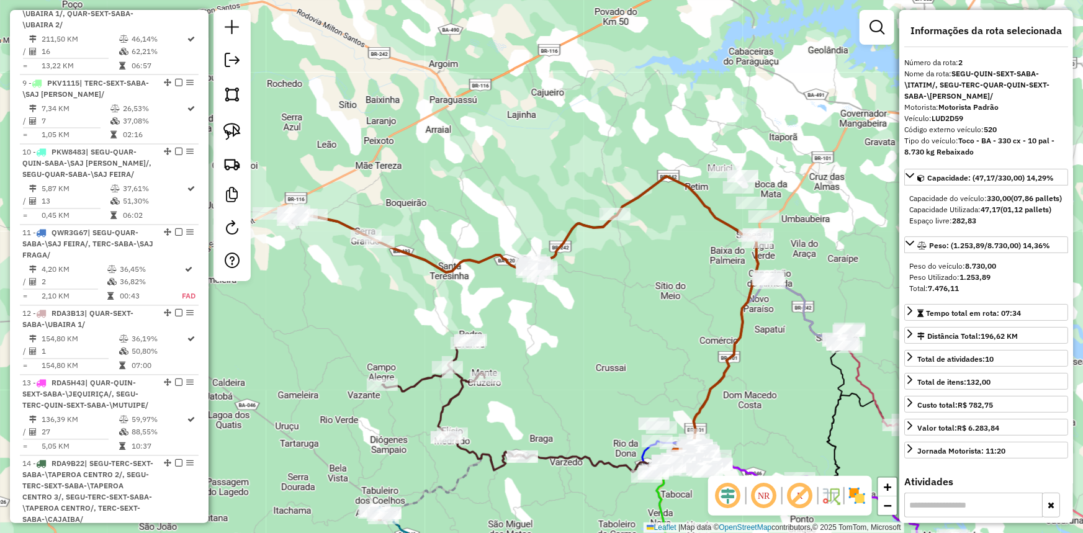
scroll to position [588, 0]
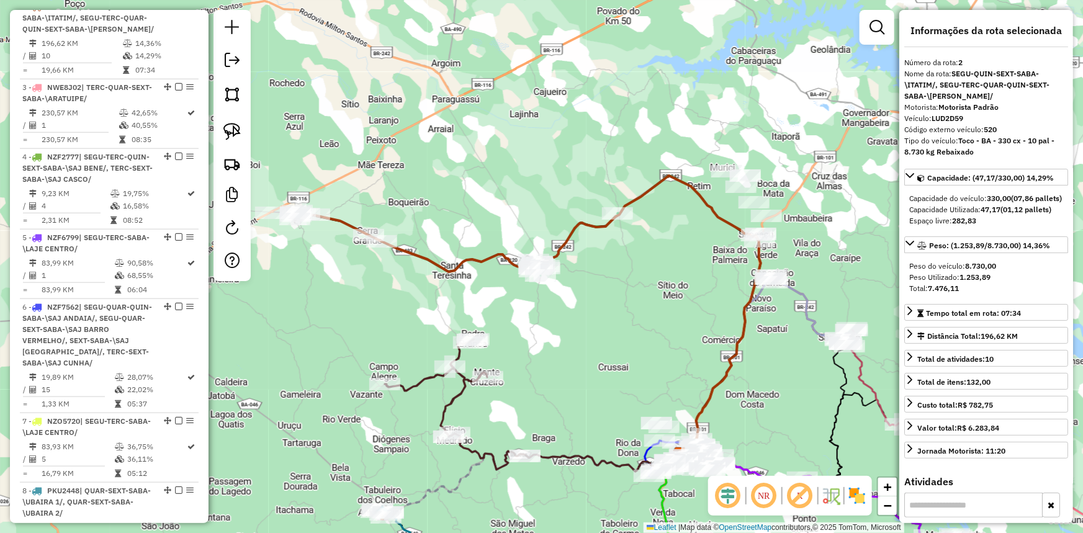
drag, startPoint x: 331, startPoint y: 280, endPoint x: 495, endPoint y: 298, distance: 165.5
click at [495, 298] on div "Janela de atendimento Grade de atendimento Capacidade Transportadoras Veículos …" at bounding box center [541, 266] width 1083 height 533
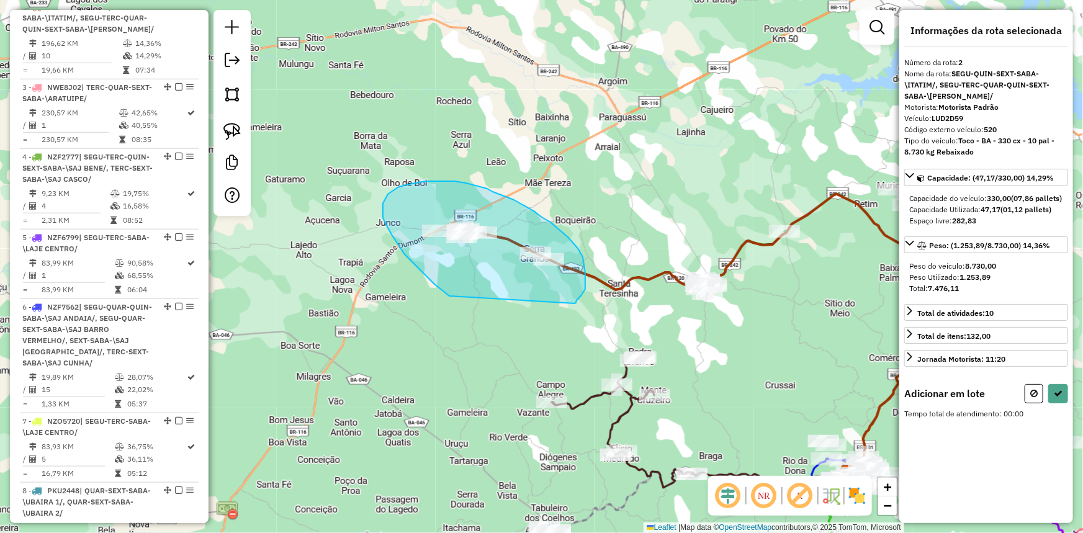
drag, startPoint x: 440, startPoint y: 288, endPoint x: 575, endPoint y: 304, distance: 136.2
click at [575, 304] on div "Janela de atendimento Grade de atendimento Capacidade Transportadoras Veículos …" at bounding box center [541, 266] width 1083 height 533
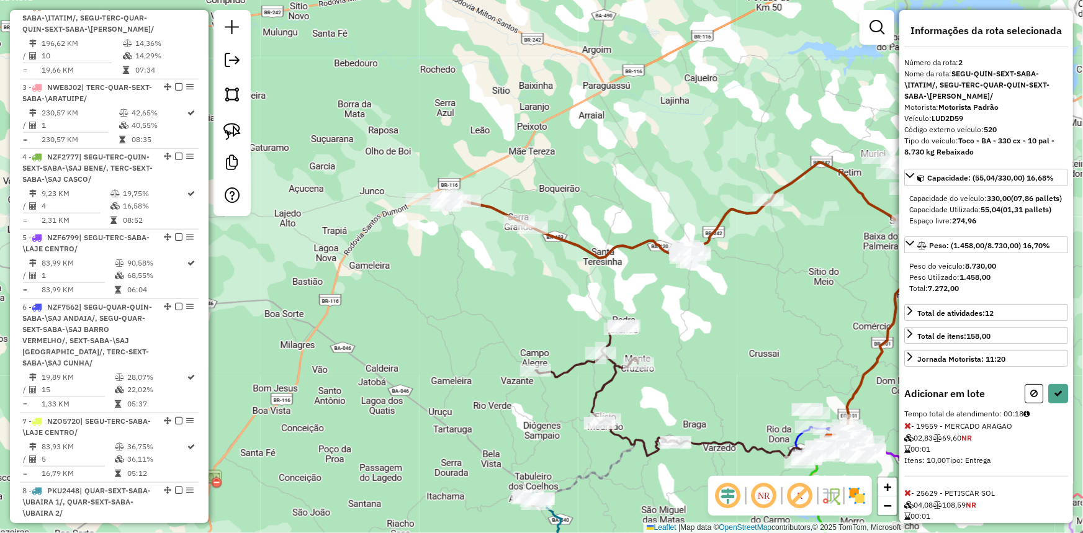
drag, startPoint x: 555, startPoint y: 349, endPoint x: 515, endPoint y: 267, distance: 91.3
click at [505, 267] on div "Janela de atendimento Grade de atendimento Capacidade Transportadoras Veículos …" at bounding box center [541, 266] width 1083 height 533
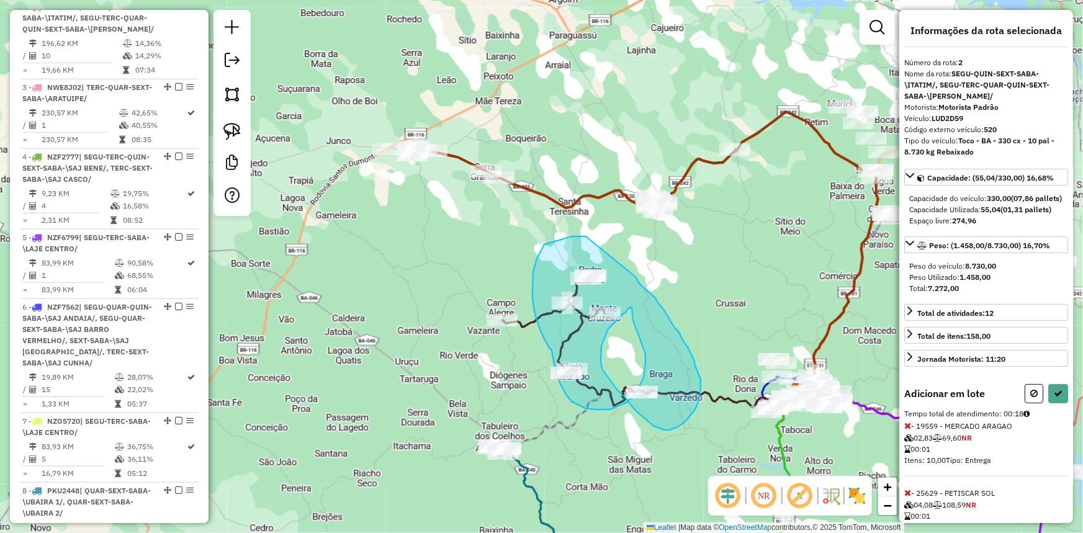
drag, startPoint x: 561, startPoint y: 240, endPoint x: 636, endPoint y: 277, distance: 83.6
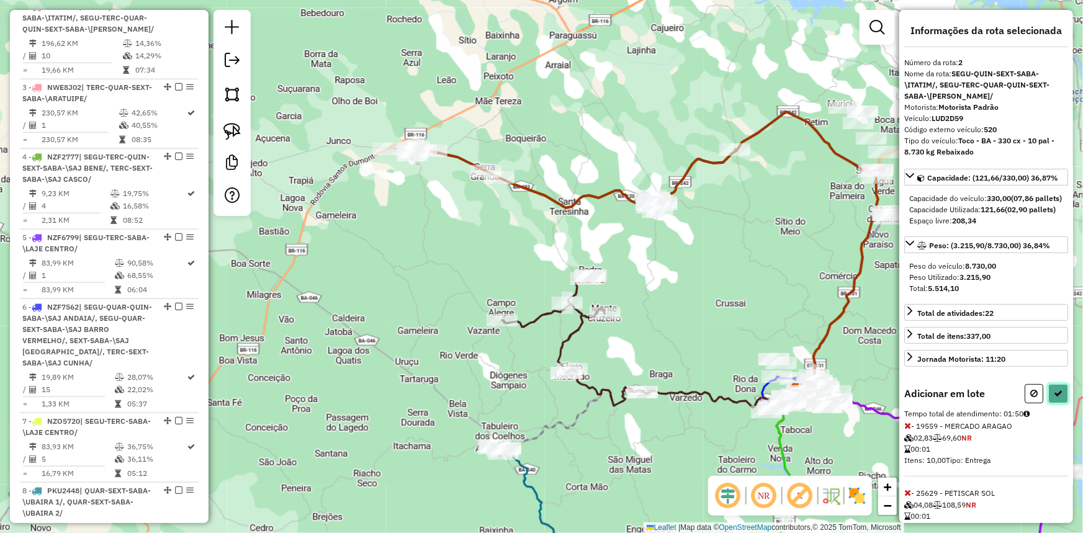
click at [1058, 398] on icon at bounding box center [1058, 393] width 9 height 9
select select "**********"
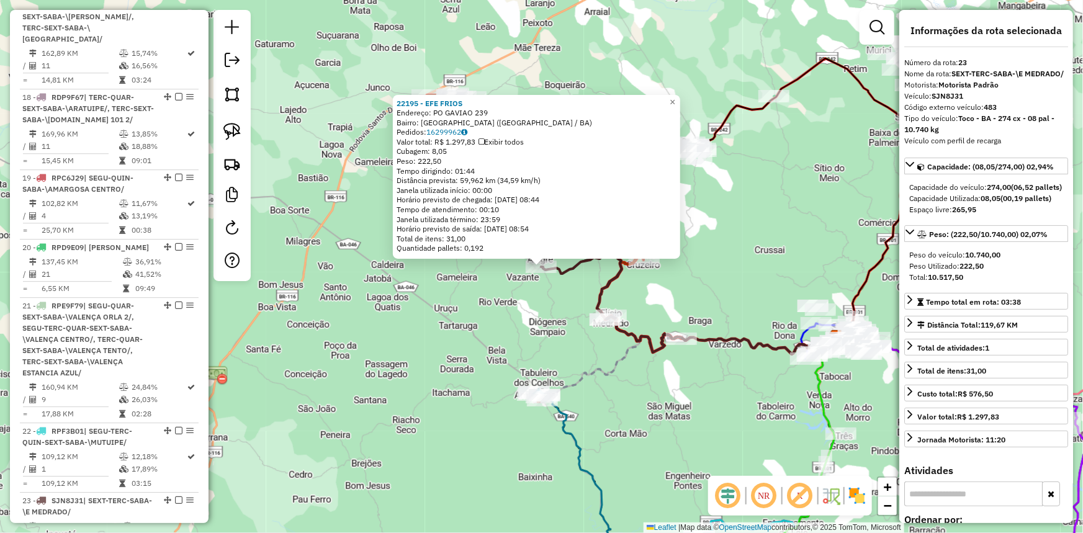
scroll to position [2264, 0]
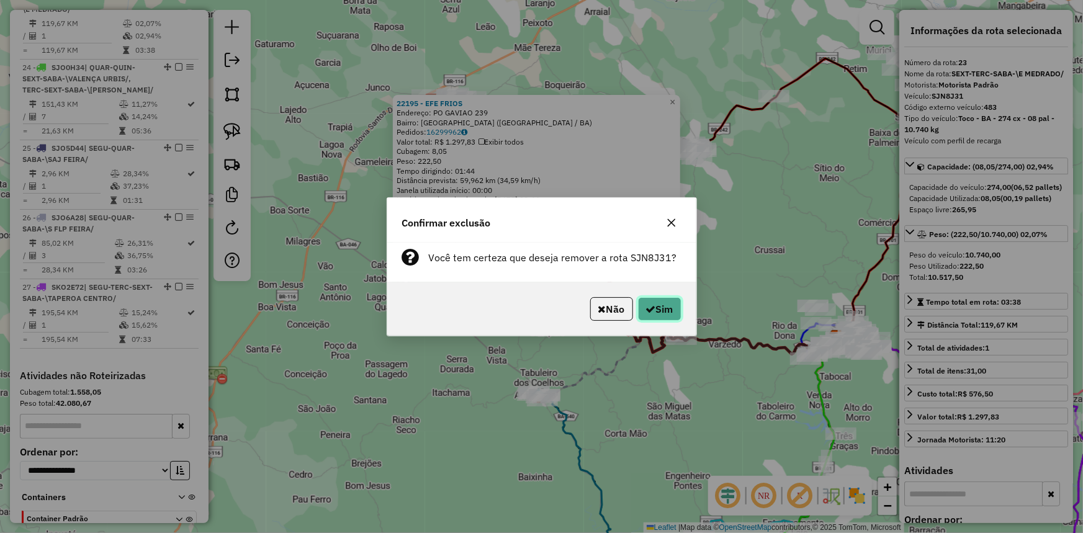
click at [669, 302] on button "Sim" at bounding box center [659, 309] width 43 height 24
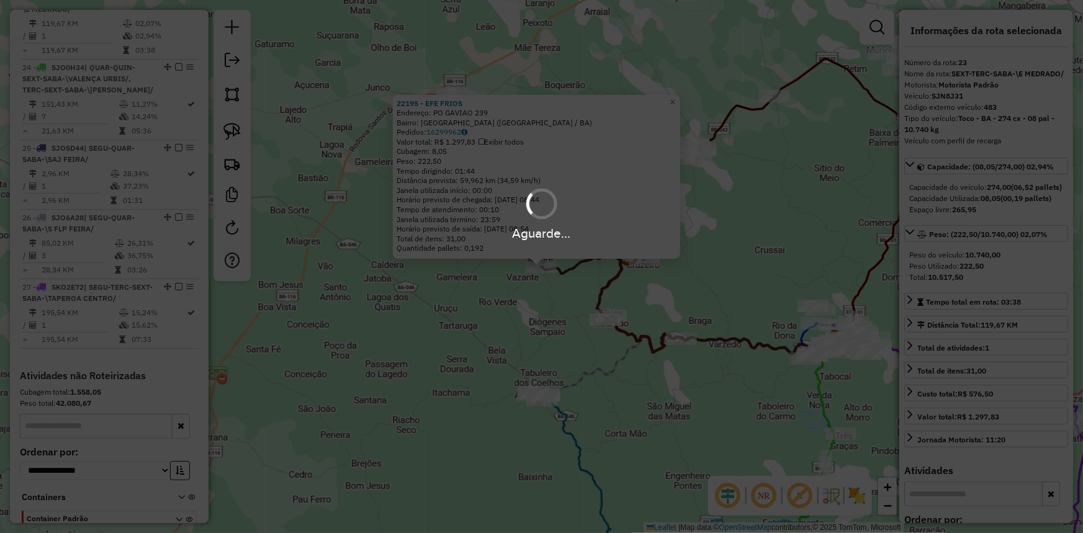
scroll to position [2194, 0]
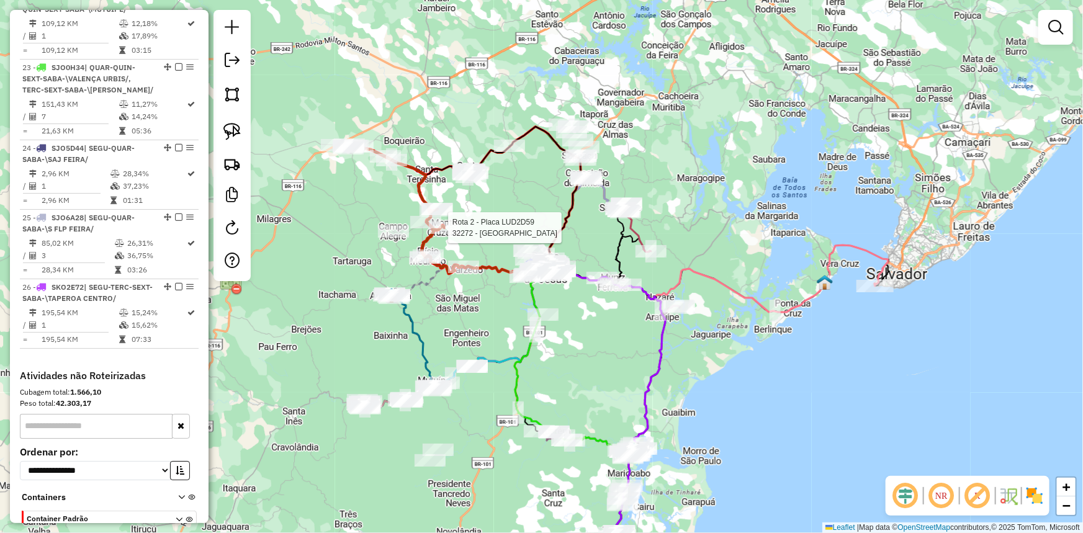
select select "**********"
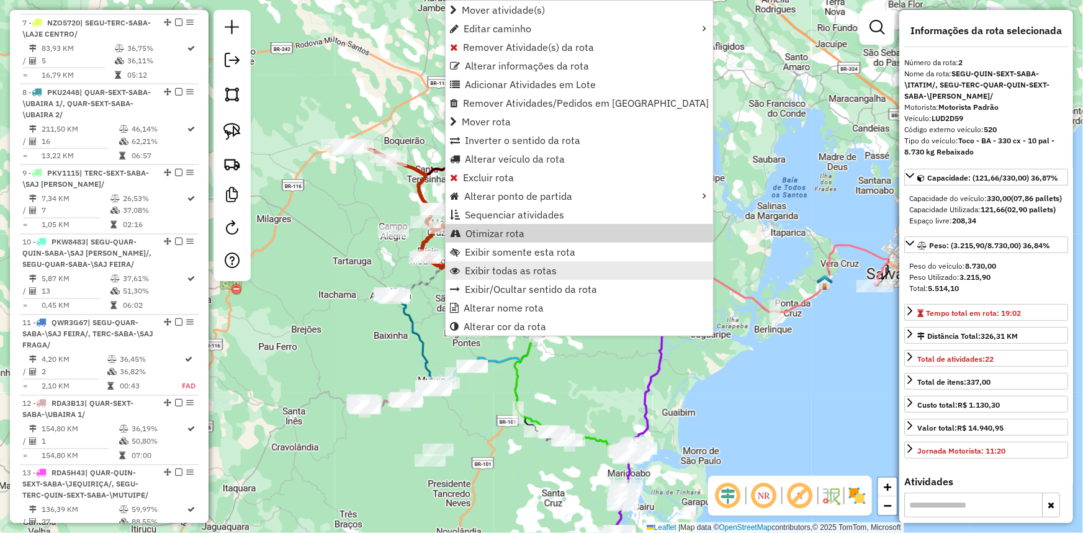
scroll to position [588, 0]
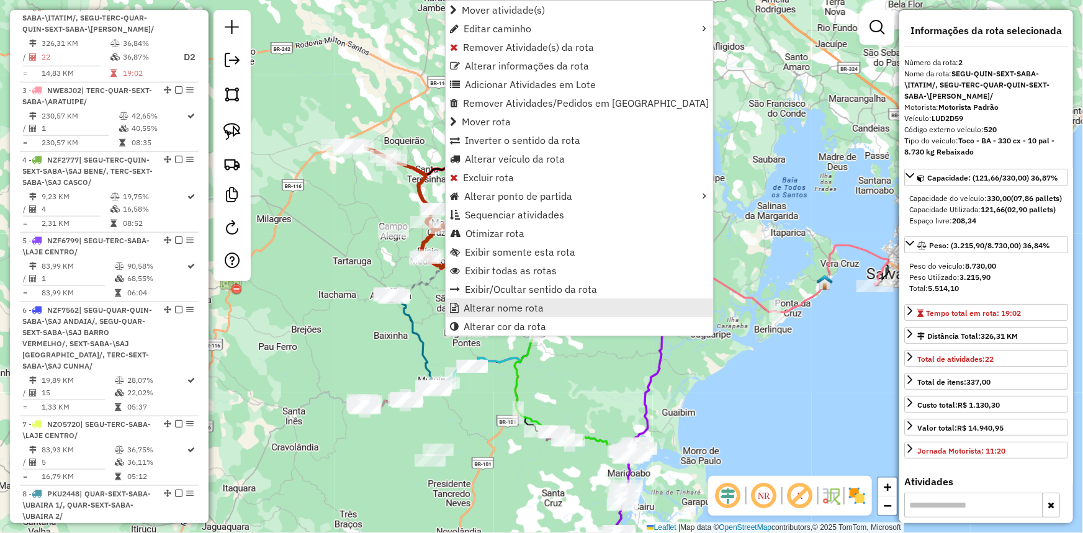
click at [528, 305] on span "Alterar nome rota" at bounding box center [504, 308] width 80 height 10
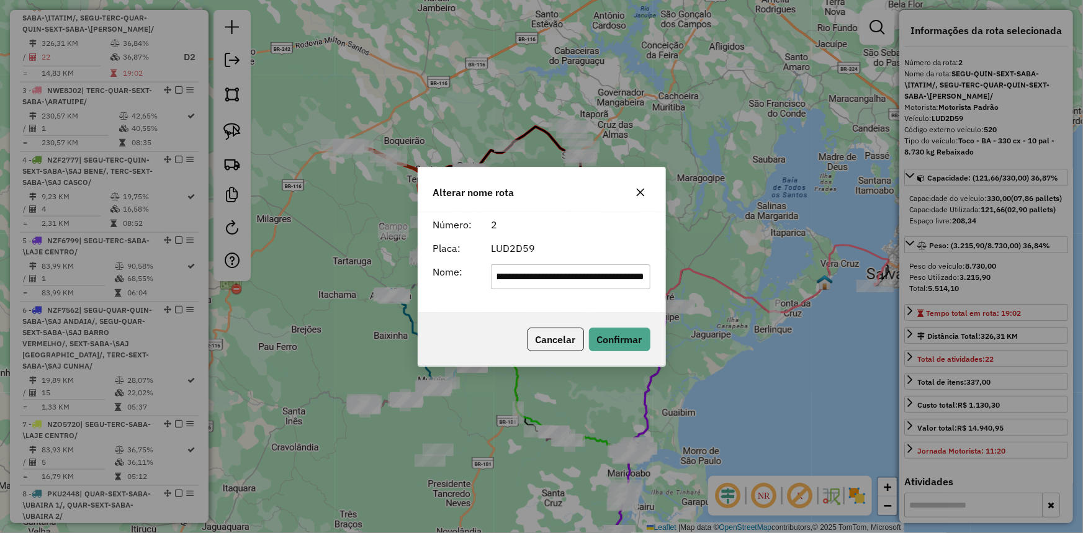
scroll to position [0, 0]
type input "******"
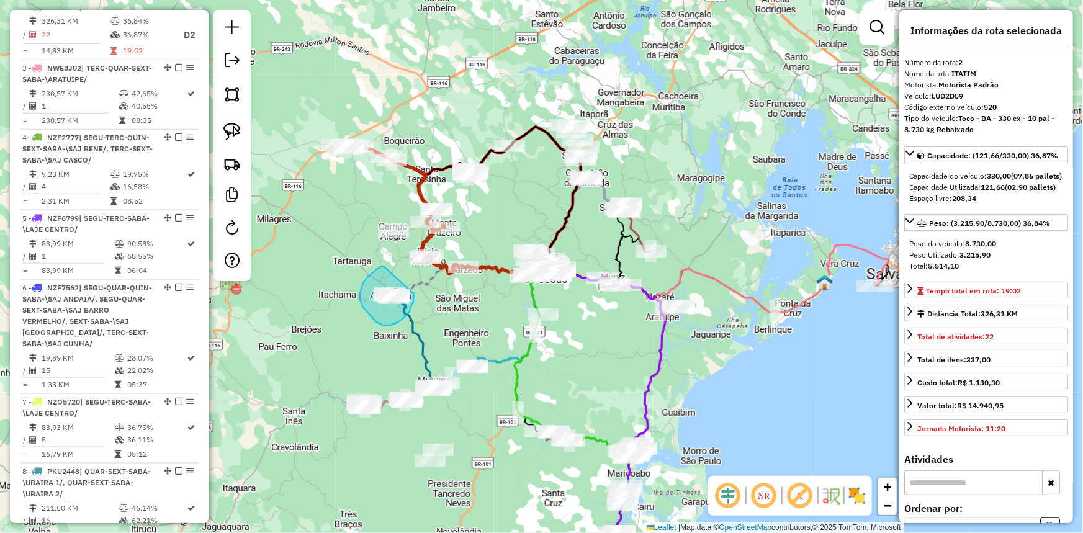
drag, startPoint x: 382, startPoint y: 266, endPoint x: 412, endPoint y: 293, distance: 40.5
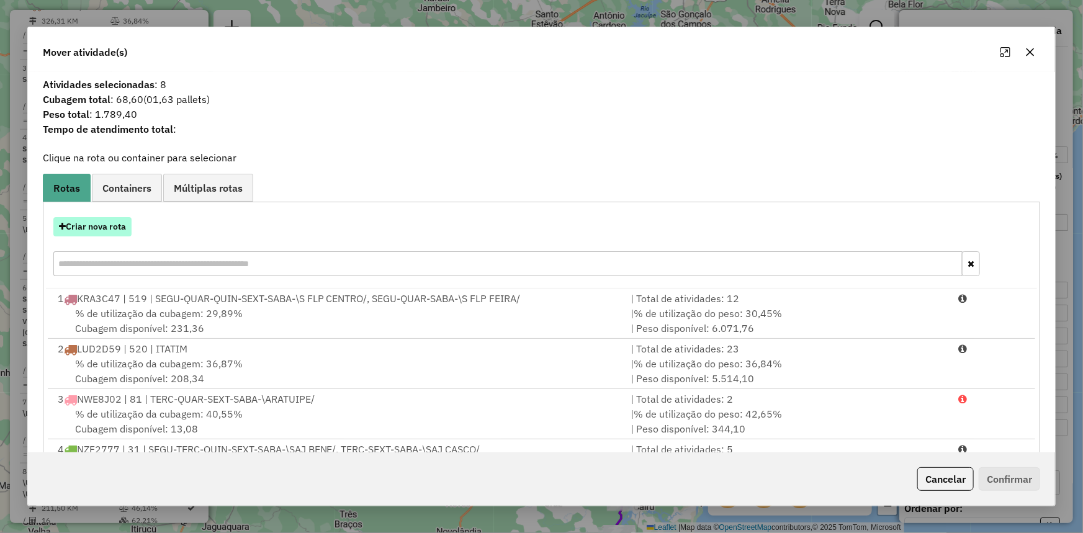
click at [113, 225] on button "Criar nova rota" at bounding box center [92, 226] width 78 height 19
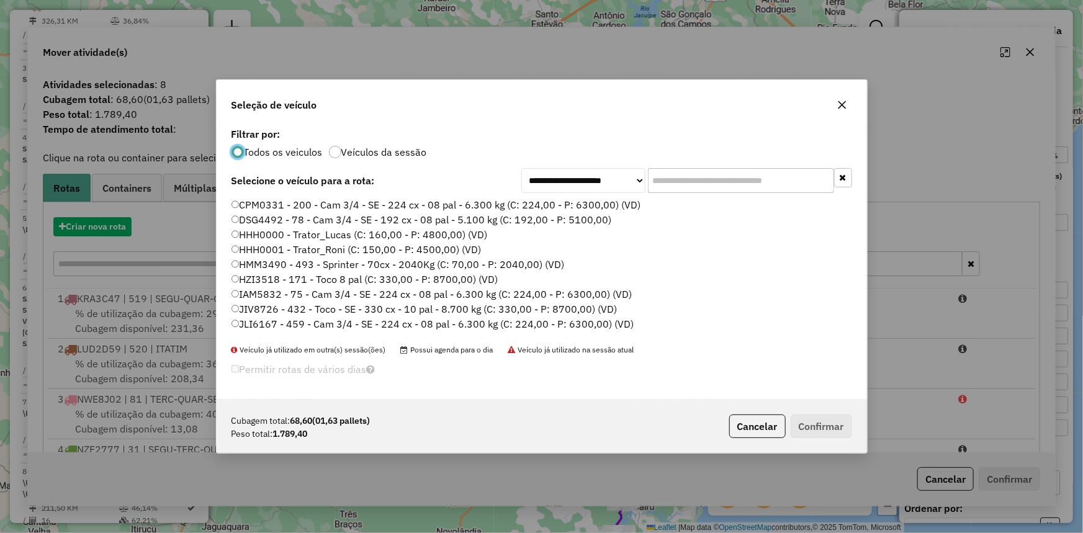
scroll to position [6, 4]
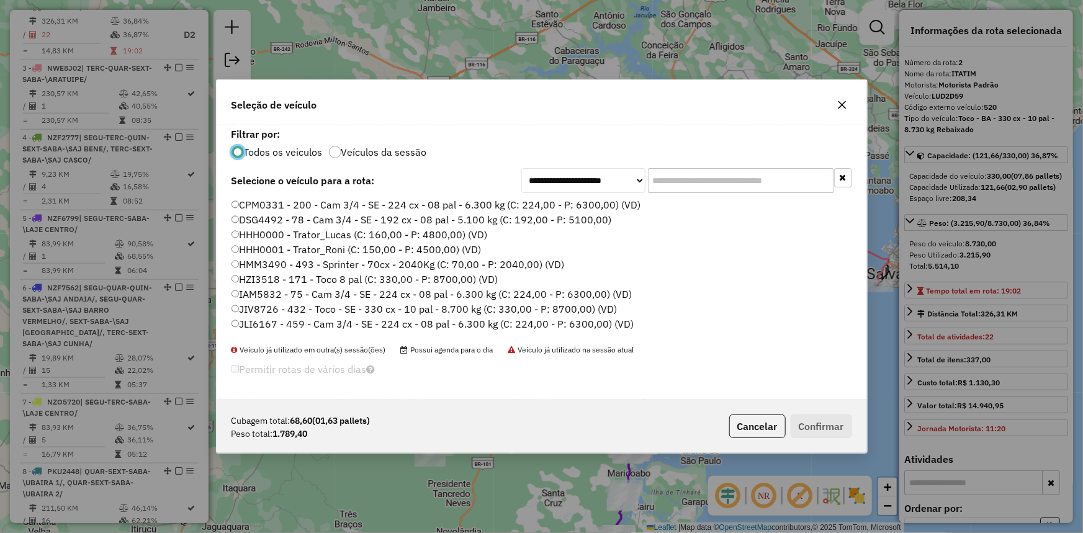
click at [722, 176] on input "text" at bounding box center [741, 180] width 186 height 25
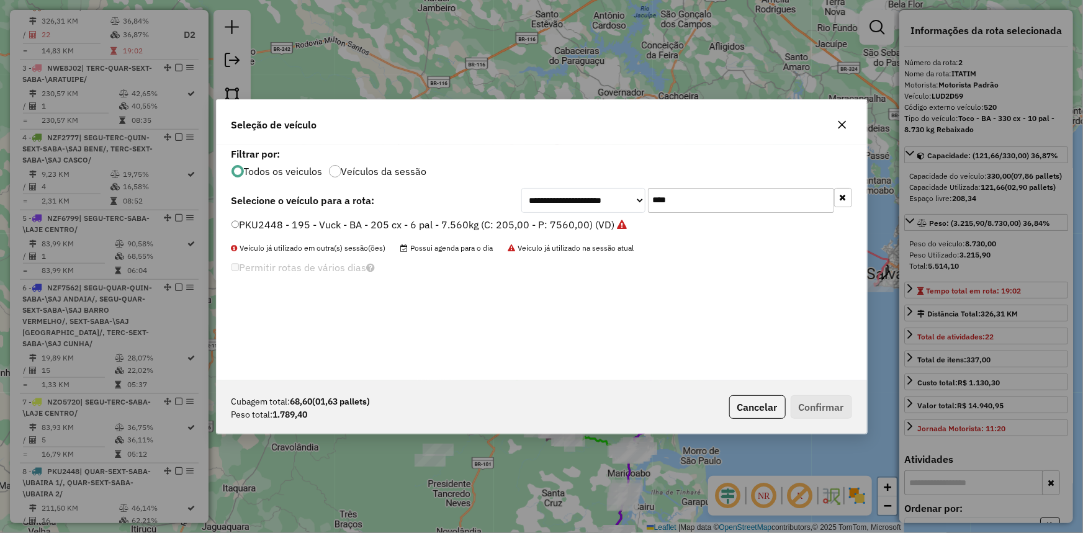
type input "****"
click at [568, 223] on label "PKU2448 - 195 - Vuck - BA - 205 cx - 6 pal - 7.560kg (C: 205,00 - P: 7560,00) (…" at bounding box center [430, 224] width 396 height 15
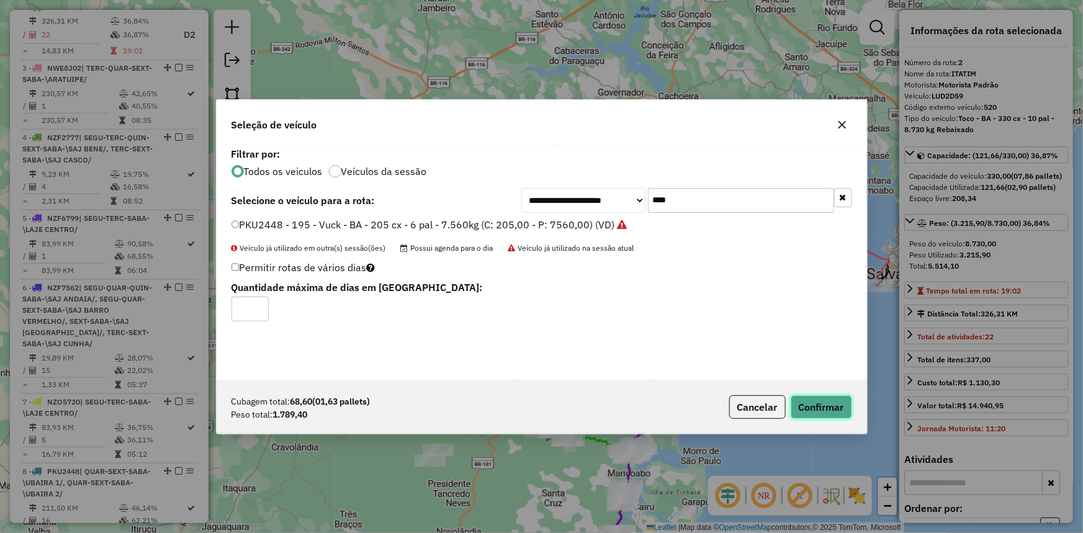
click at [850, 404] on button "Confirmar" at bounding box center [821, 407] width 61 height 24
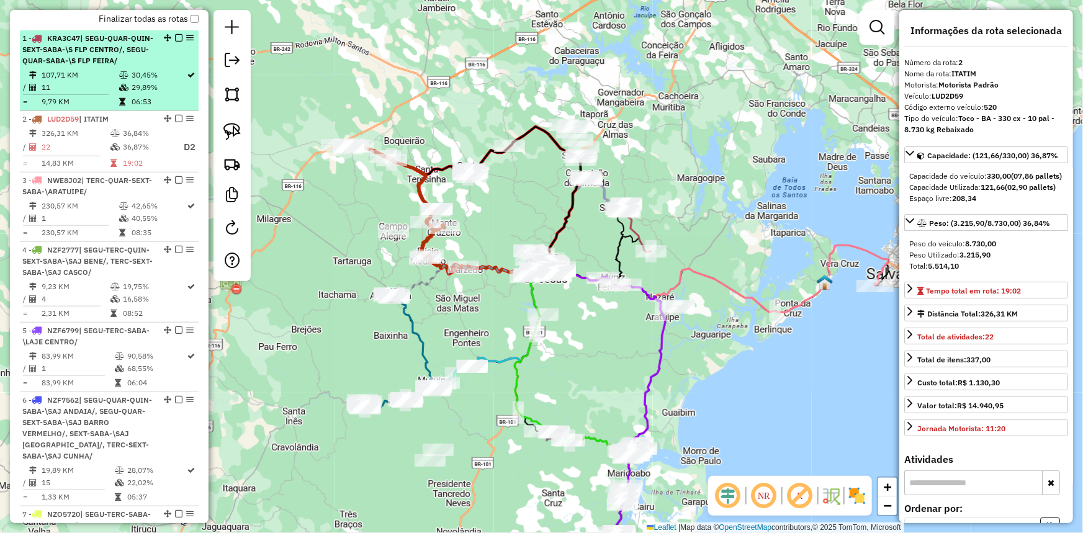
scroll to position [475, 0]
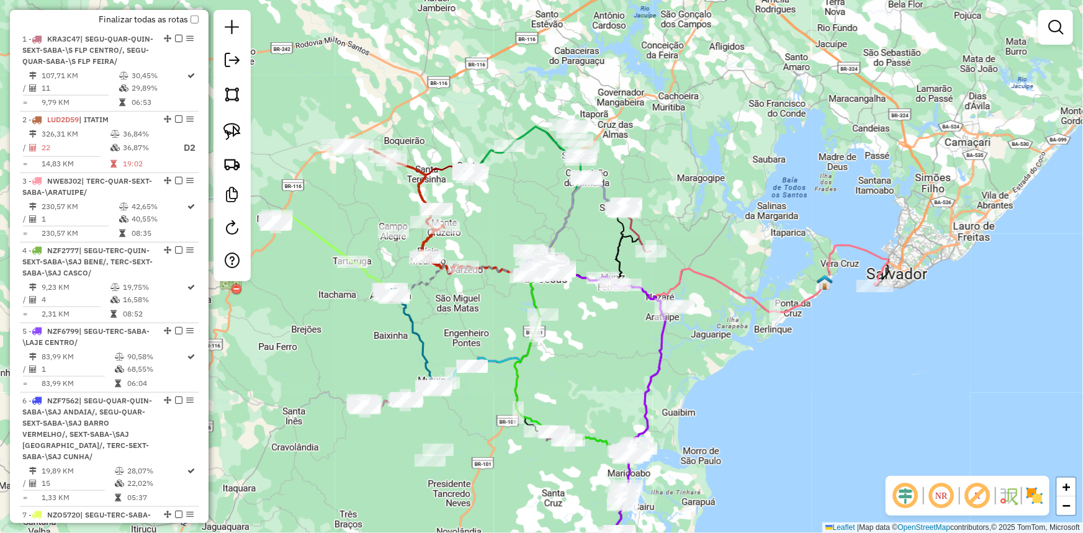
click at [416, 335] on icon at bounding box center [401, 351] width 71 height 113
select select "**********"
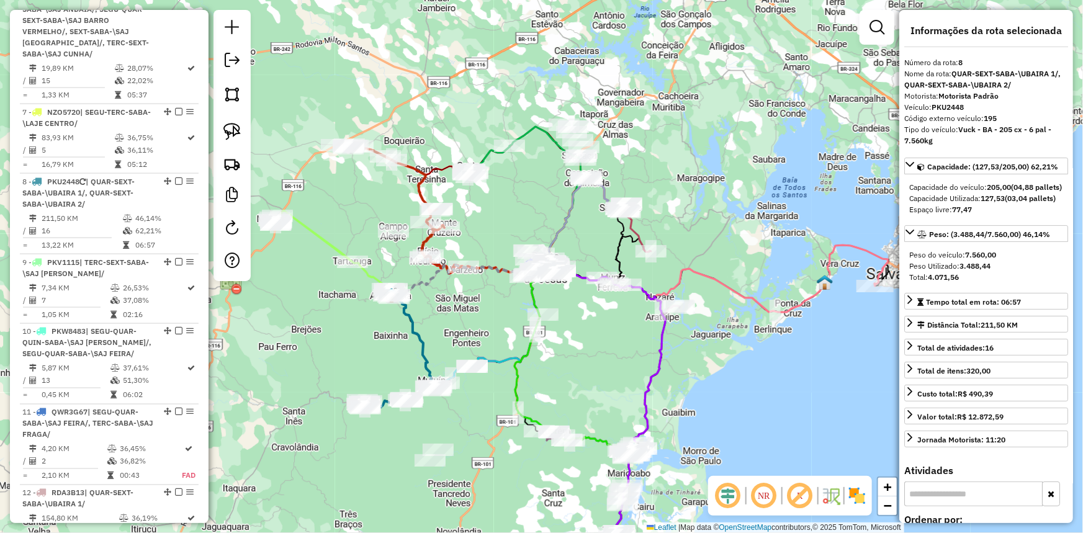
scroll to position [1052, 0]
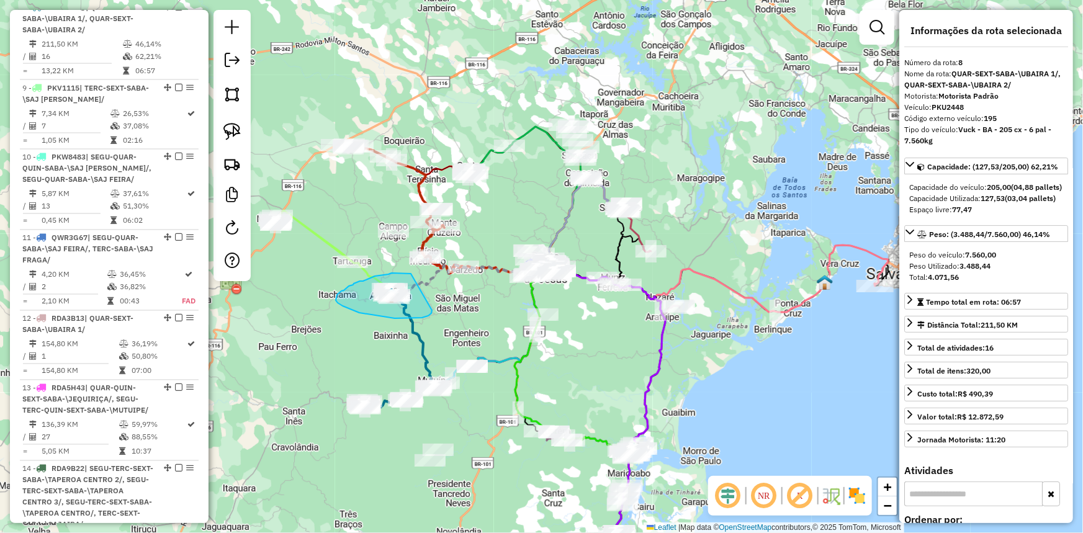
drag, startPoint x: 431, startPoint y: 313, endPoint x: 420, endPoint y: 275, distance: 40.1
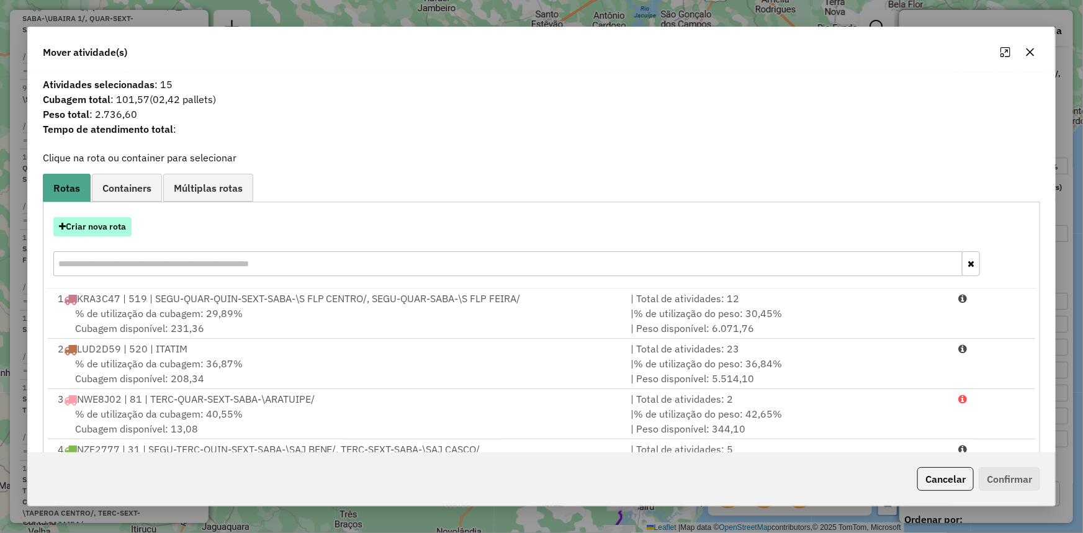
click at [84, 233] on button "Criar nova rota" at bounding box center [92, 226] width 78 height 19
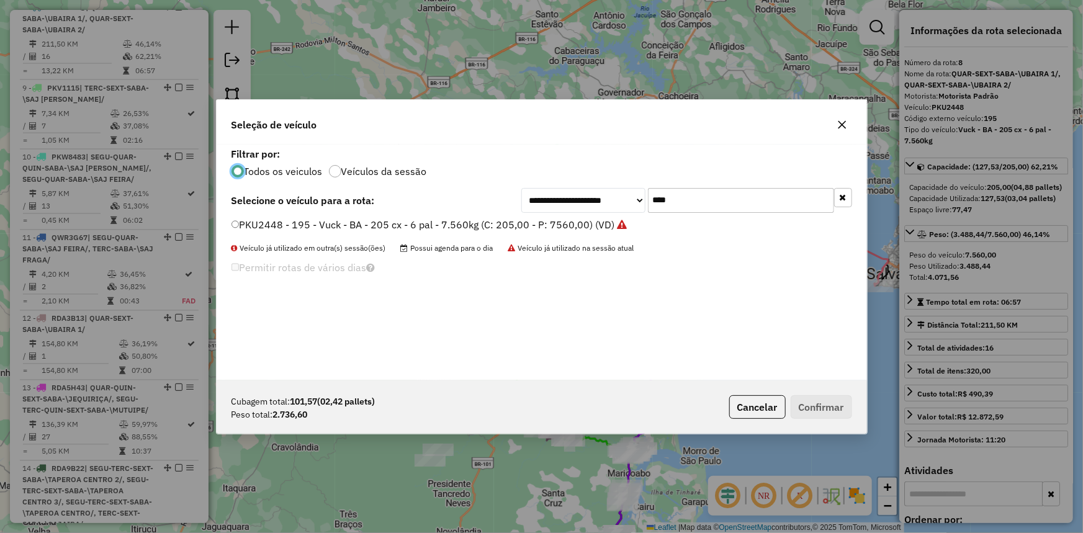
scroll to position [6, 4]
drag, startPoint x: 697, startPoint y: 201, endPoint x: 510, endPoint y: 211, distance: 187.8
click at [561, 205] on div "**********" at bounding box center [686, 200] width 331 height 25
type input "***"
click at [482, 220] on label "NYW4811 - 4 - Toco 10 pal - 336cx - 5.800 kg (C: 330,00 - P: 5800,00) (VD)" at bounding box center [407, 224] width 351 height 15
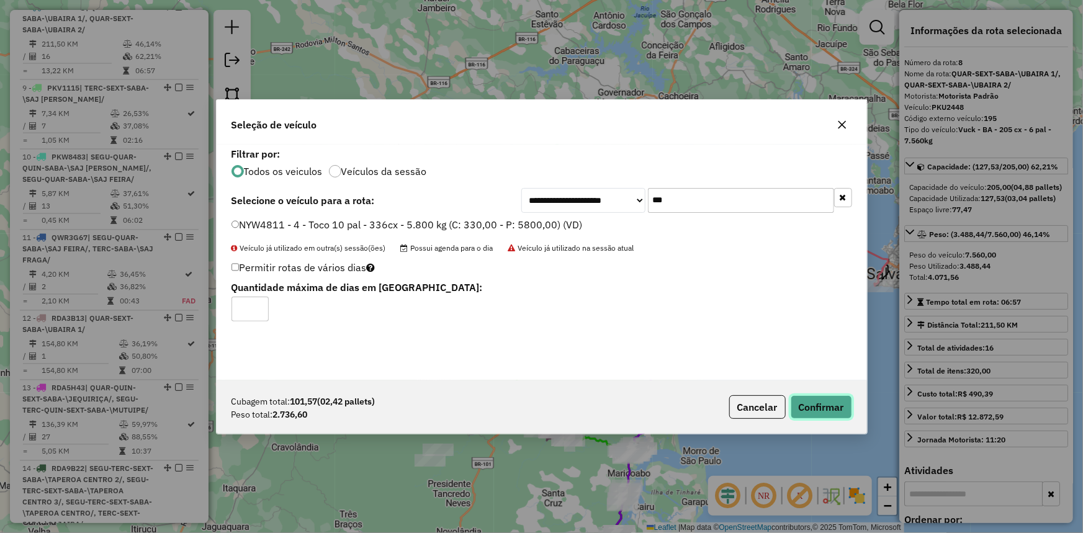
click at [837, 408] on button "Confirmar" at bounding box center [821, 407] width 61 height 24
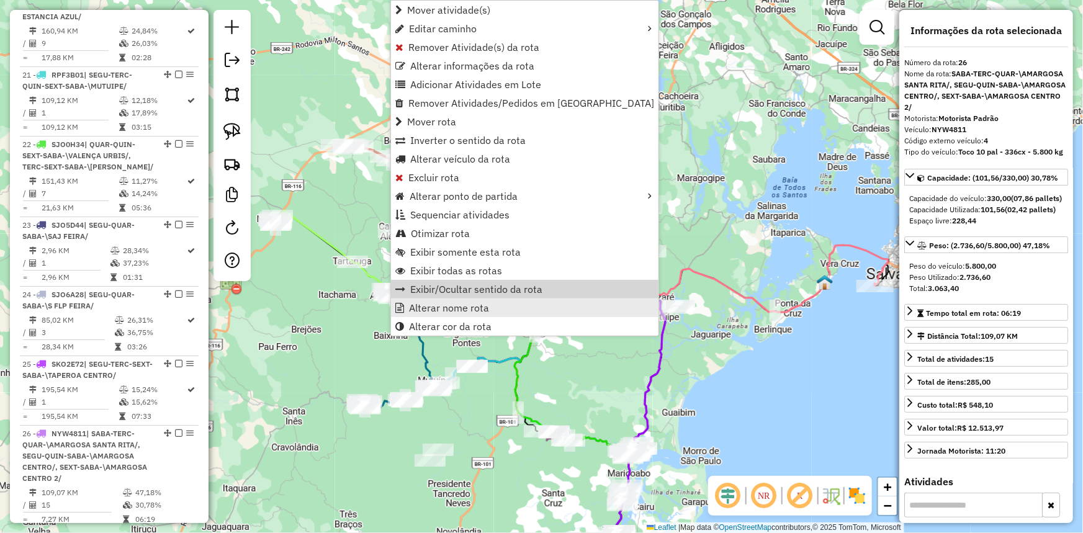
scroll to position [2335, 0]
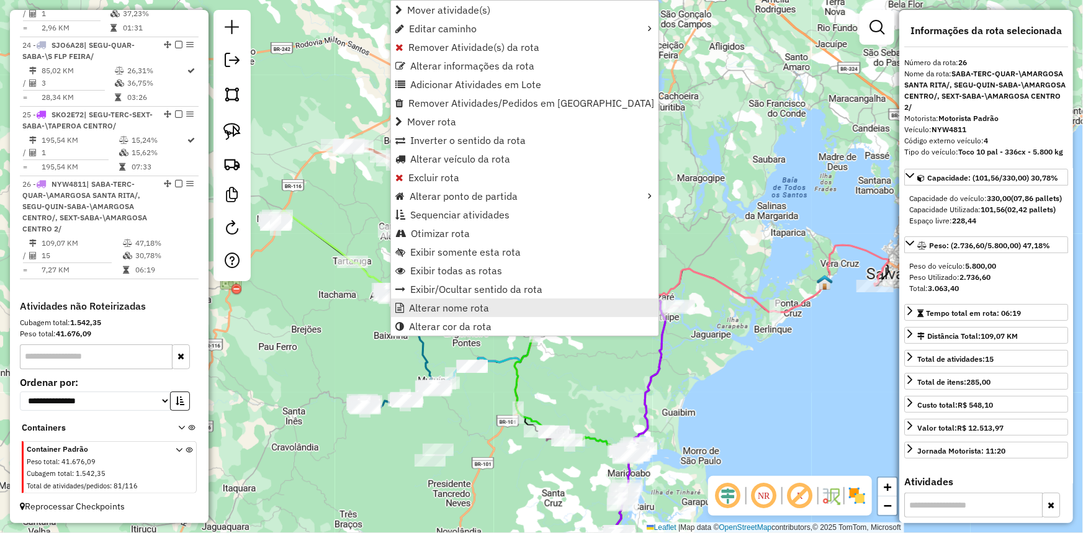
click at [437, 304] on span "Alterar nome rota" at bounding box center [449, 308] width 80 height 10
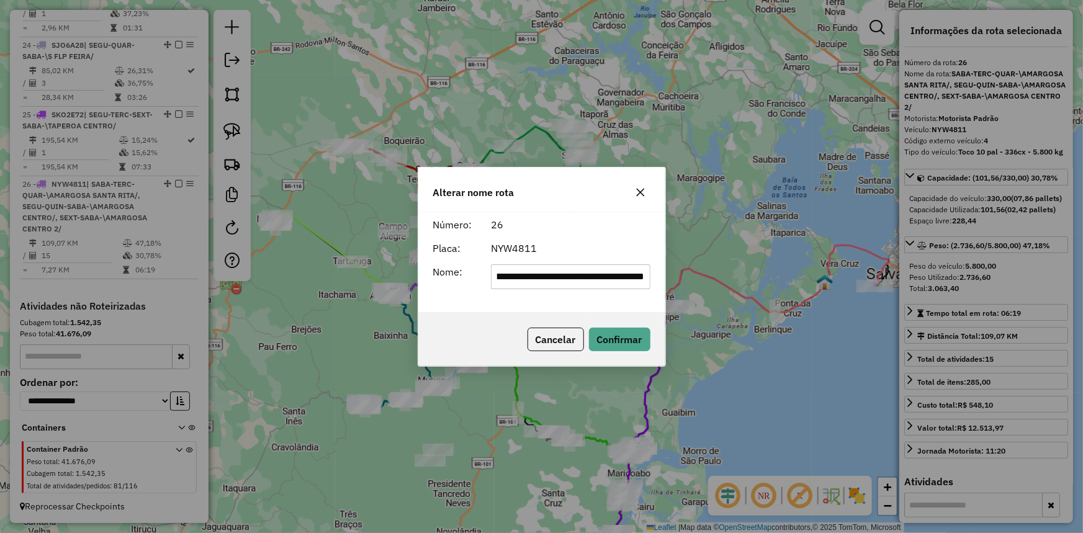
scroll to position [0, 0]
type input "********"
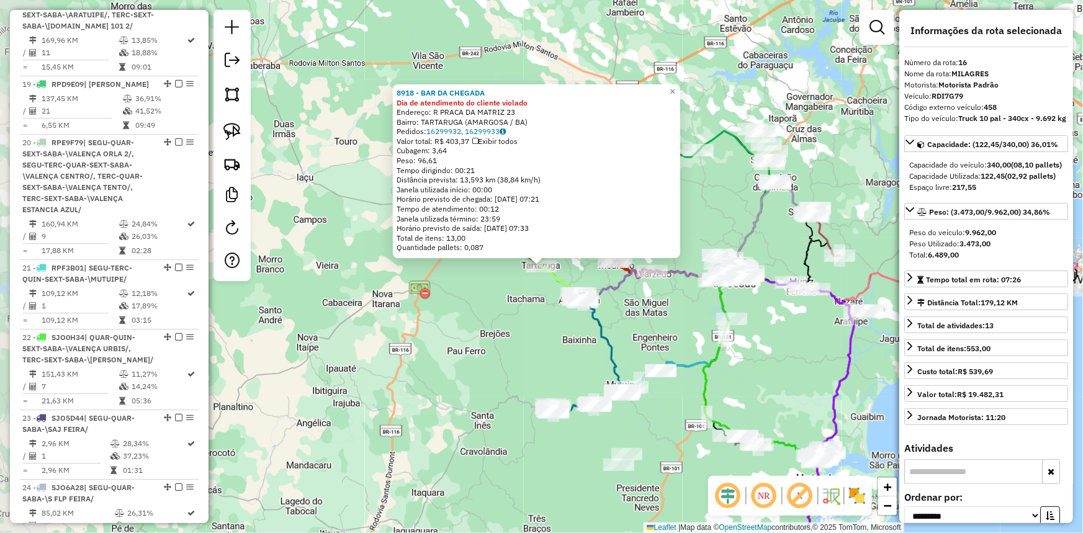
scroll to position [1696, 0]
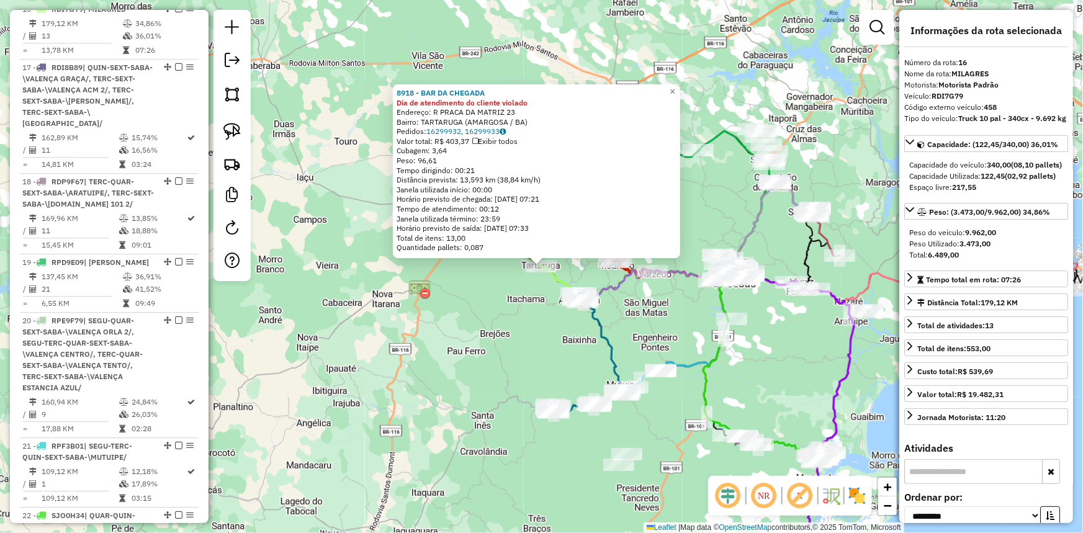
click at [429, 361] on div "8918 - BAR DA CHEGADA Dia de atendimento do cliente violado Endereço: R PRACA D…" at bounding box center [541, 266] width 1083 height 533
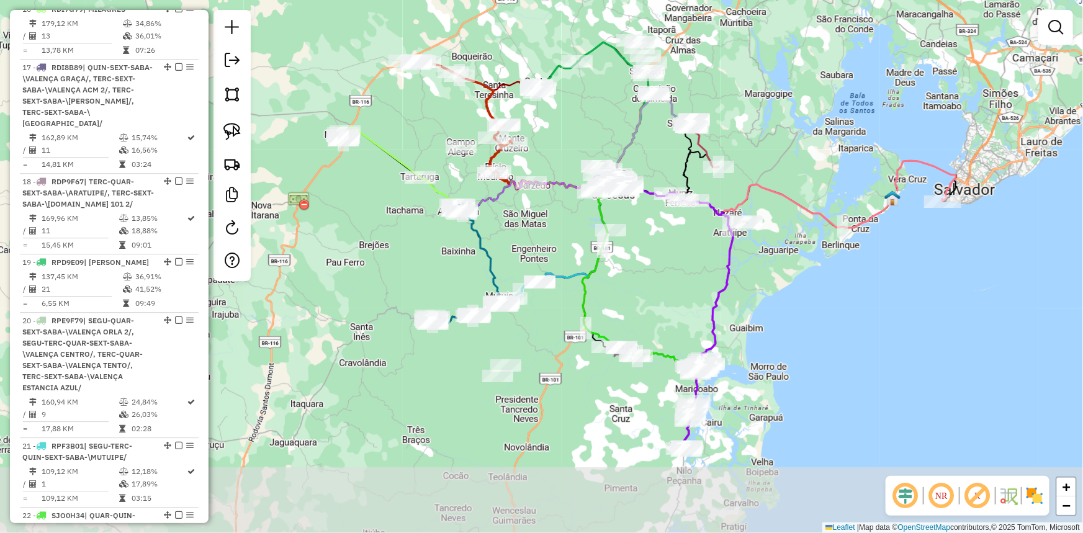
drag, startPoint x: 458, startPoint y: 348, endPoint x: 343, endPoint y: 255, distance: 147.8
click at [325, 250] on div "Janela de atendimento Grade de atendimento Capacidade Transportadoras Veículos …" at bounding box center [541, 266] width 1083 height 533
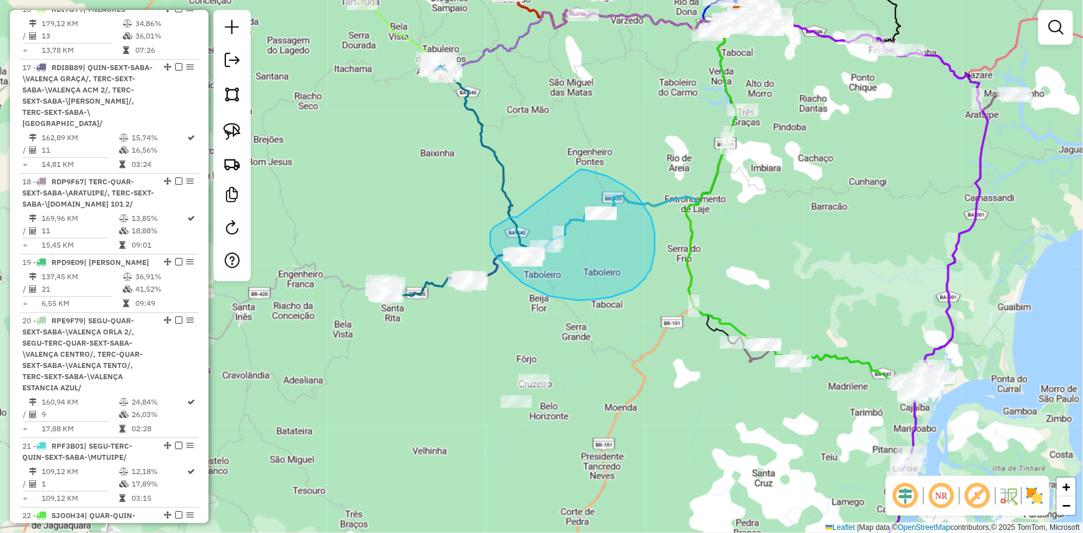
drag, startPoint x: 517, startPoint y: 217, endPoint x: 580, endPoint y: 169, distance: 79.3
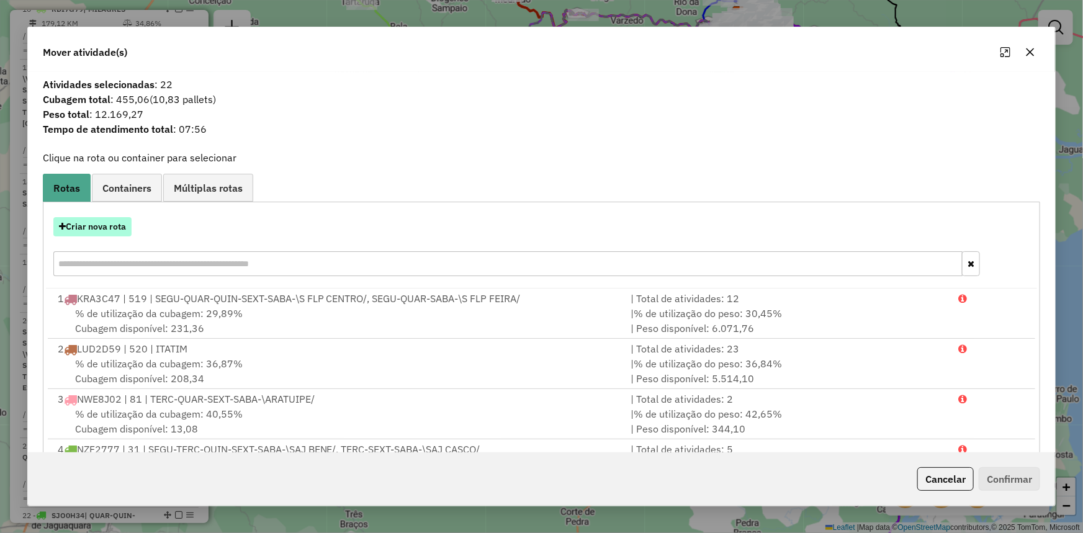
click at [86, 222] on button "Criar nova rota" at bounding box center [92, 226] width 78 height 19
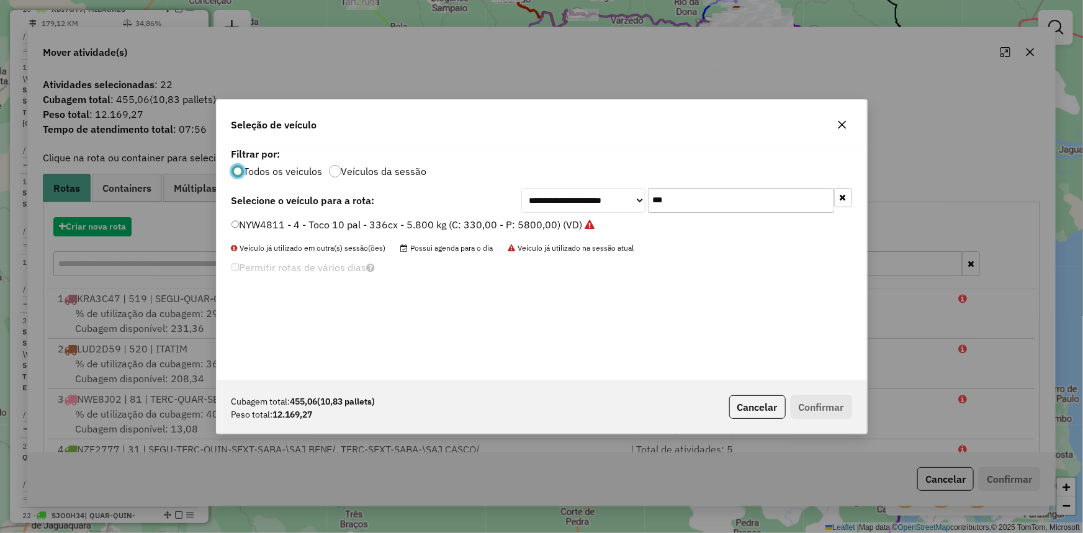
scroll to position [6, 4]
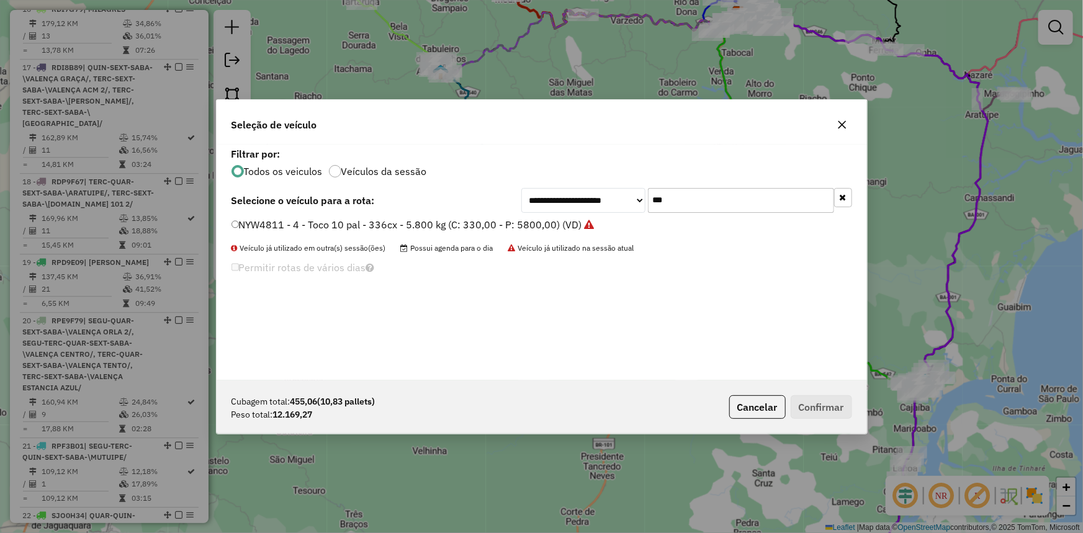
drag, startPoint x: 683, startPoint y: 199, endPoint x: 555, endPoint y: 195, distance: 127.9
click at [555, 195] on div "**********" at bounding box center [686, 200] width 331 height 25
type input "****"
click at [530, 219] on label "RDI7G79 - 458 - Truck 10 pal - 340cx - 9.692 kg (C: 340,00 - P: 9962,00) (VD)" at bounding box center [420, 224] width 376 height 15
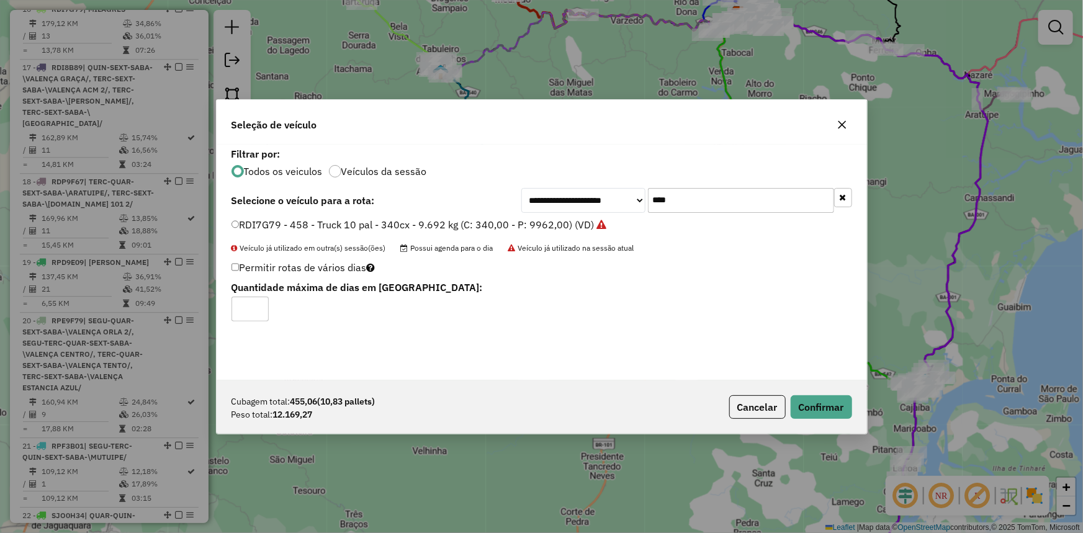
click at [841, 418] on div "Cubagem total: 455,06 (10,83 pallets) Peso total: 12.169,27 Cancelar Confirmar" at bounding box center [542, 407] width 651 height 53
click at [838, 405] on button "Confirmar" at bounding box center [821, 407] width 61 height 24
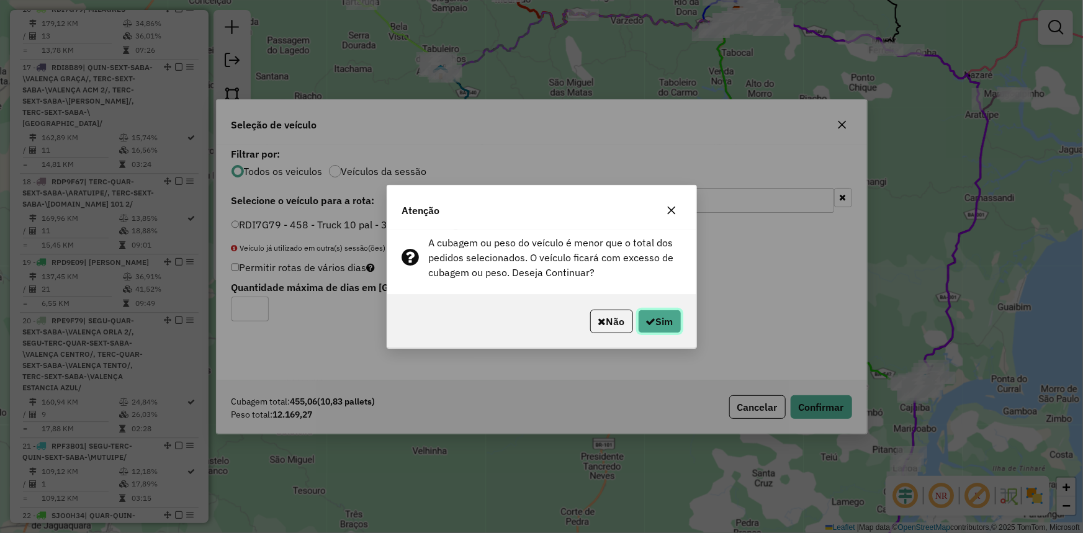
click at [659, 310] on button "Sim" at bounding box center [659, 322] width 43 height 24
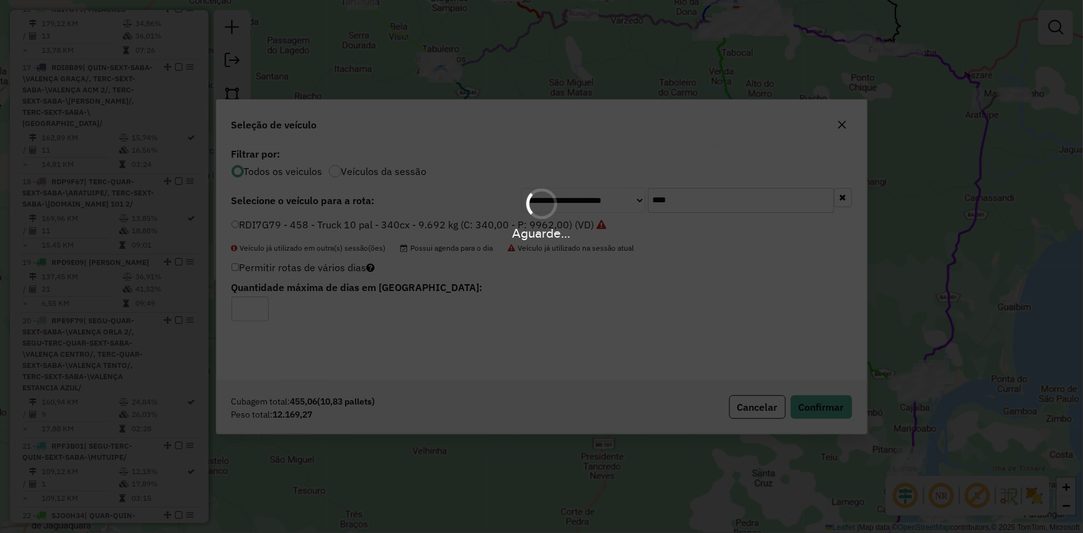
drag, startPoint x: 386, startPoint y: 22, endPoint x: 371, endPoint y: 20, distance: 14.5
click at [371, 20] on div "Aguarde..." at bounding box center [541, 266] width 1083 height 533
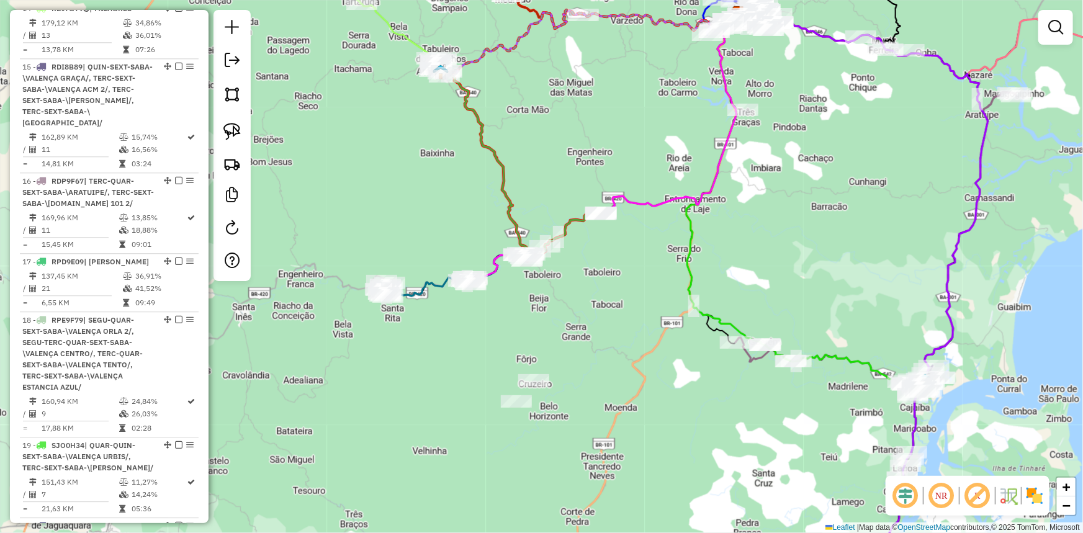
select select "**********"
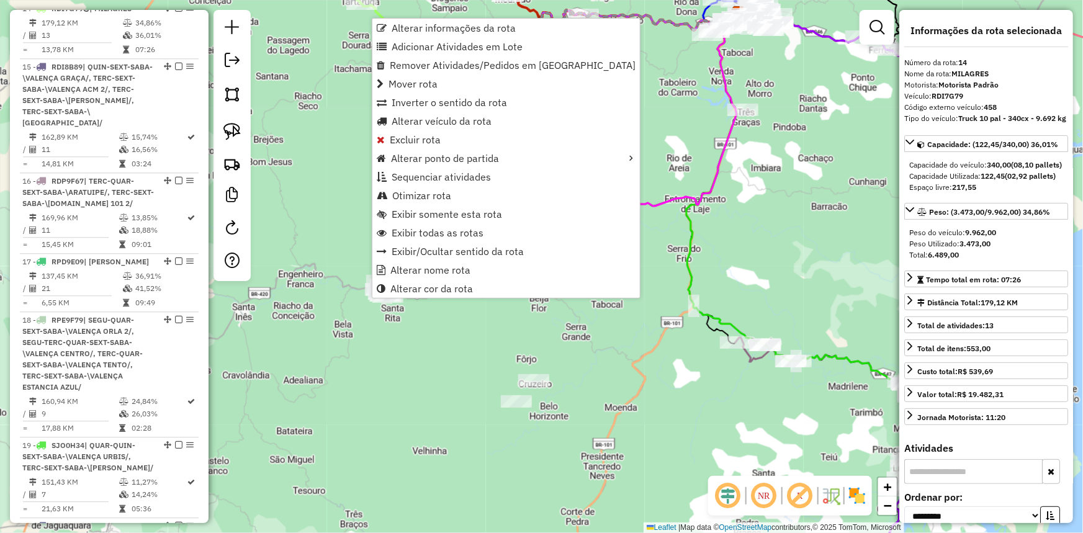
scroll to position [1558, 0]
click at [430, 124] on span "Alterar veículo da rota" at bounding box center [442, 121] width 100 height 10
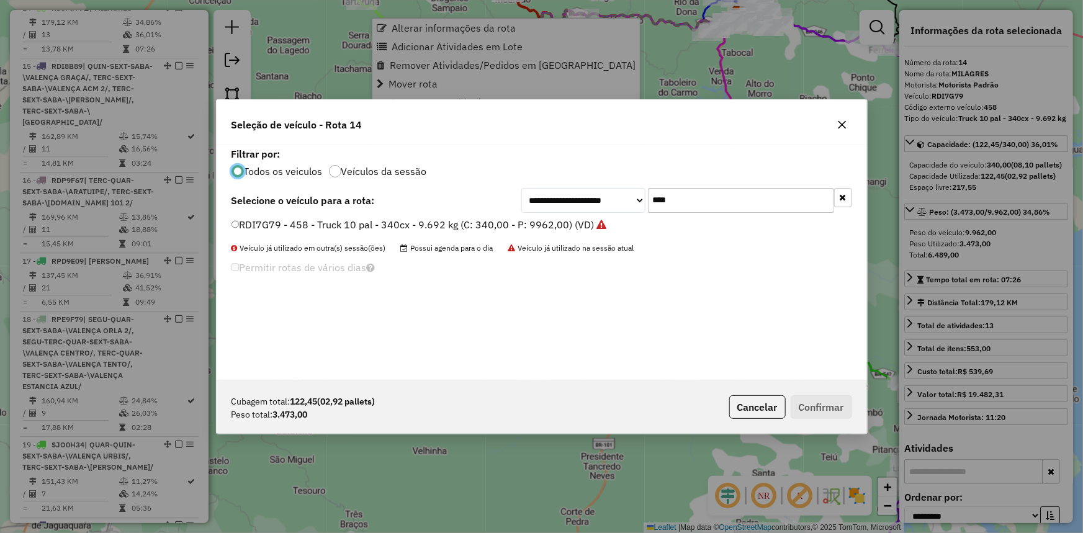
scroll to position [6, 4]
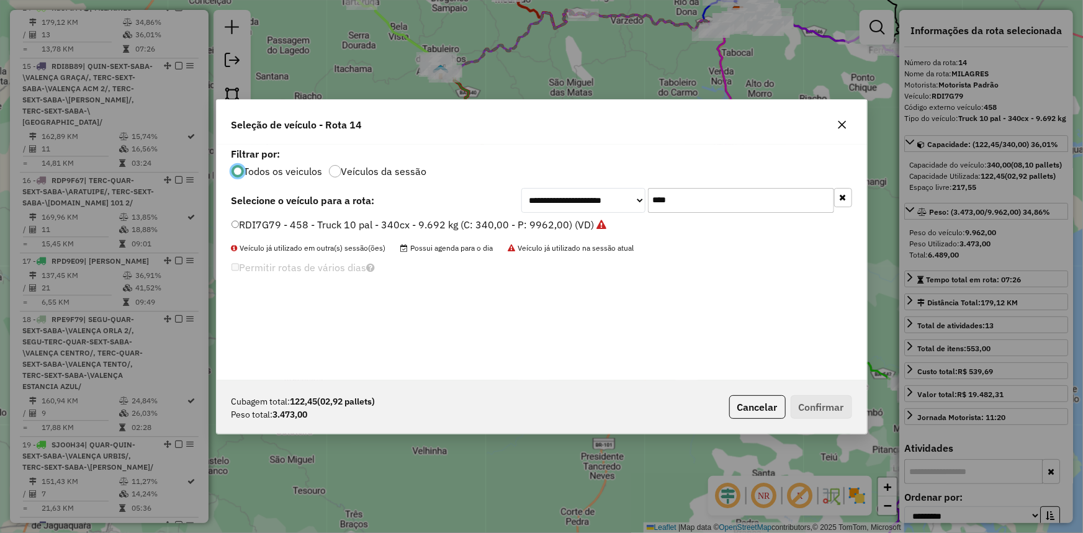
drag, startPoint x: 647, startPoint y: 197, endPoint x: 571, endPoint y: 192, distance: 77.1
click at [582, 196] on div "**********" at bounding box center [686, 200] width 331 height 25
type input "****"
click at [528, 230] on label "PKU2448 - 195 - Vuck - BA - 205 cx - 6 pal - 7.560kg (C: 205,00 - P: 7560,00) (…" at bounding box center [430, 224] width 396 height 15
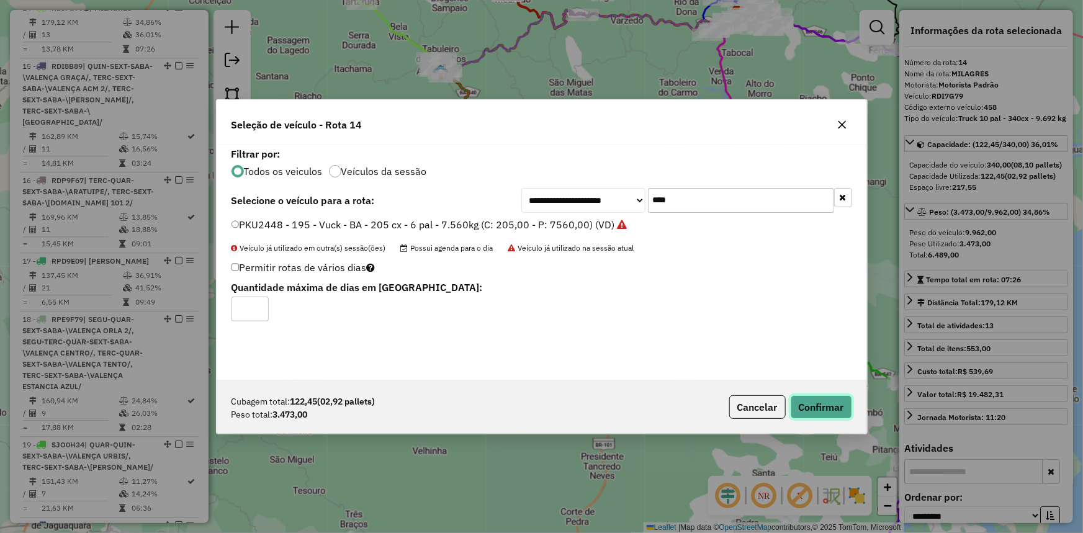
click at [806, 407] on button "Confirmar" at bounding box center [821, 407] width 61 height 24
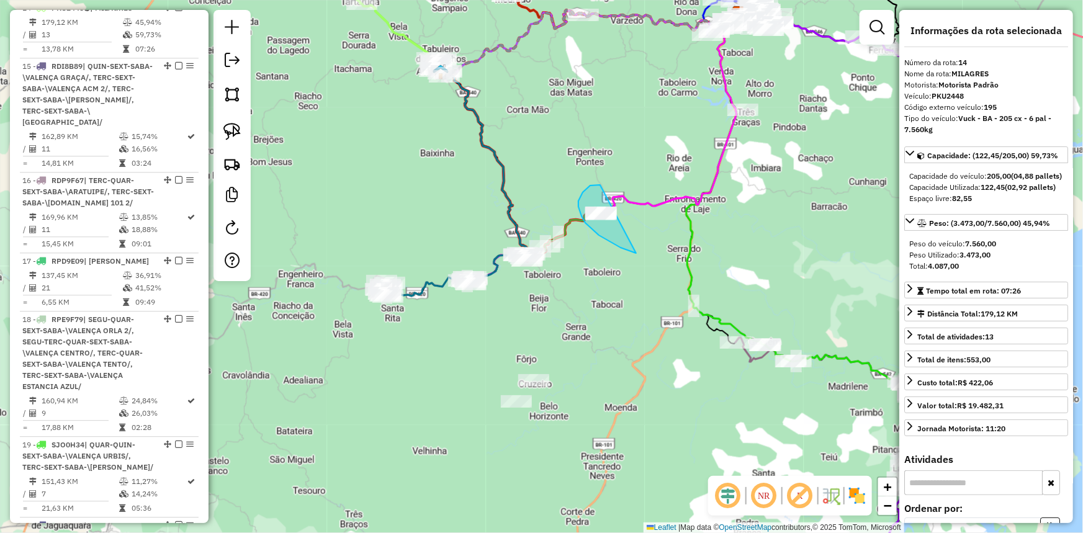
drag, startPoint x: 580, startPoint y: 214, endPoint x: 664, endPoint y: 245, distance: 89.0
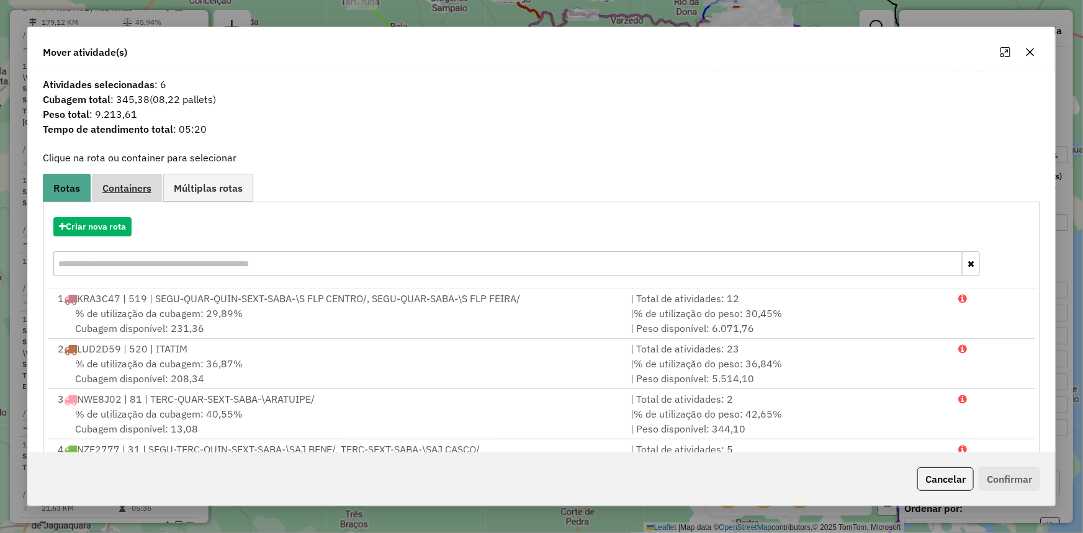
click at [127, 195] on link "Containers" at bounding box center [127, 188] width 70 height 28
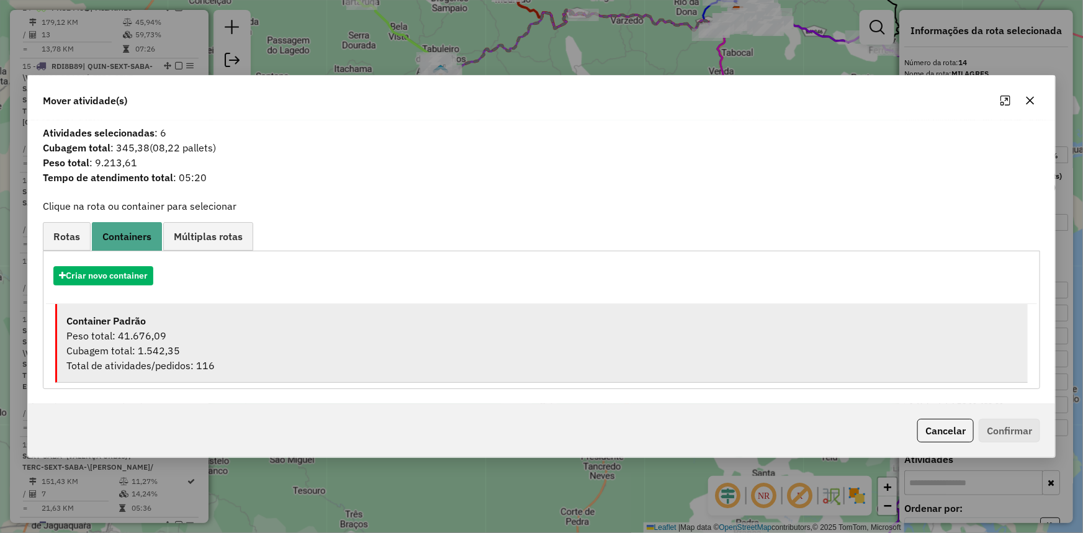
click at [192, 363] on div "Total de atividades/pedidos: 116" at bounding box center [542, 365] width 953 height 15
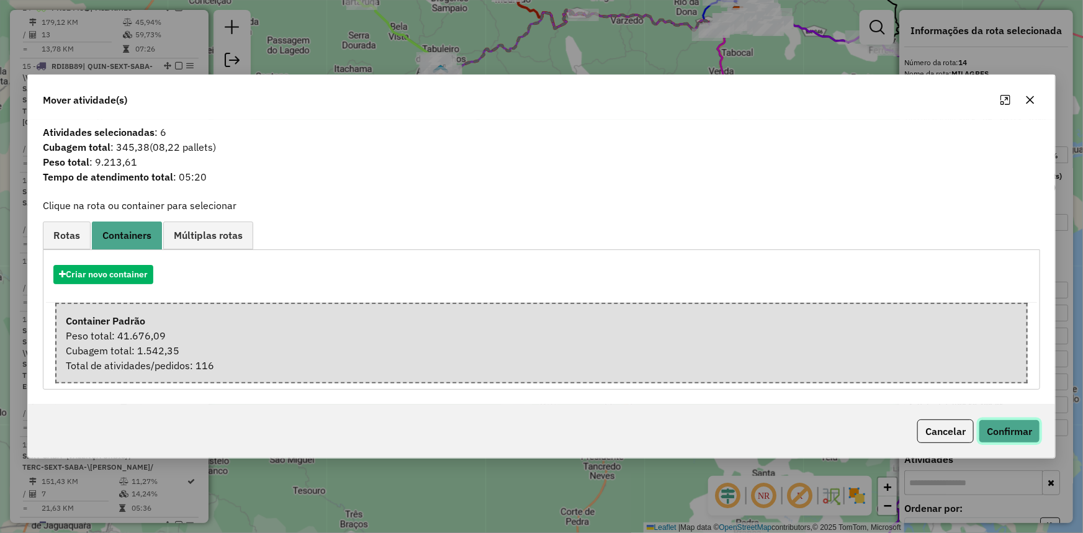
click at [1014, 423] on button "Confirmar" at bounding box center [1009, 432] width 61 height 24
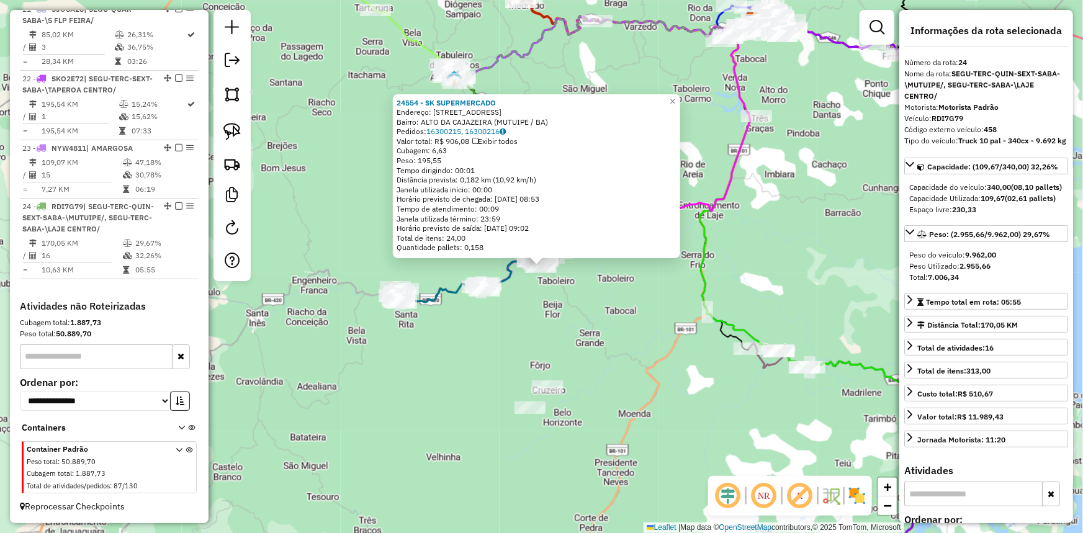
scroll to position [2163, 0]
click at [595, 298] on div "24554 - SK SUPERMERCADO Endereço: RUA PROJETADA 42 Bairro: ALTO DA CAJAZEIRA (M…" at bounding box center [541, 266] width 1083 height 533
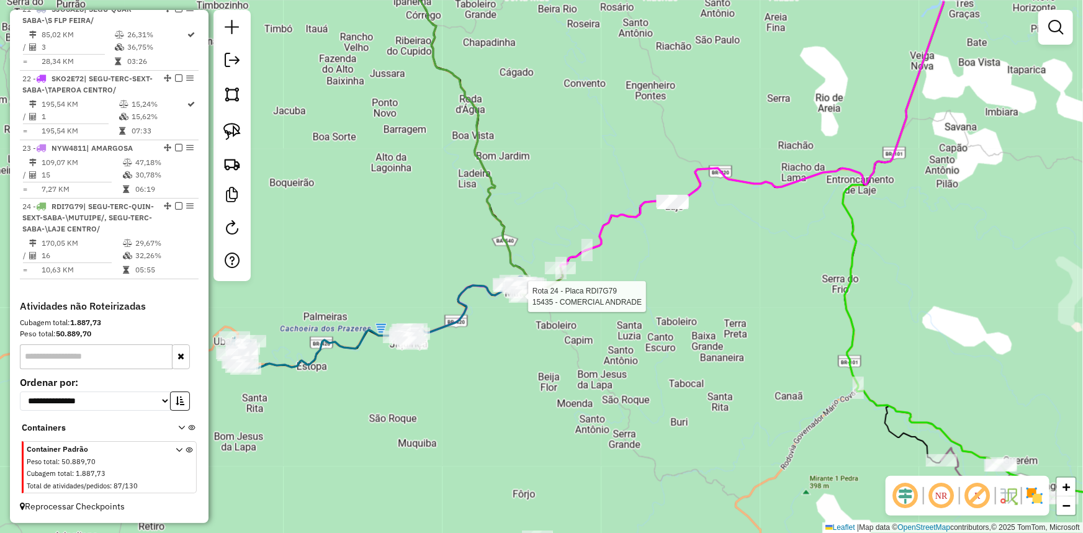
select select "**********"
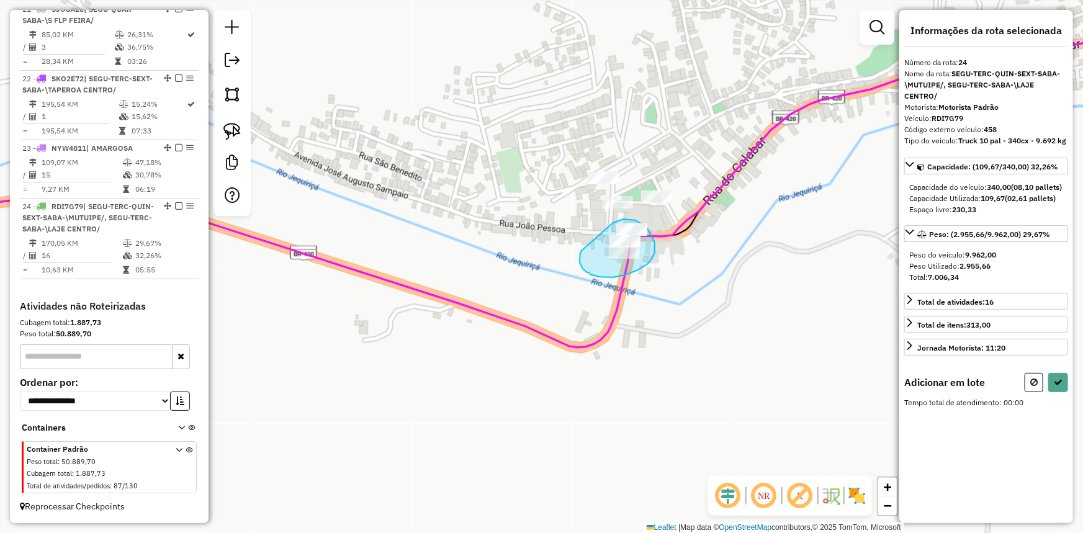
drag, startPoint x: 580, startPoint y: 263, endPoint x: 613, endPoint y: 223, distance: 52.0
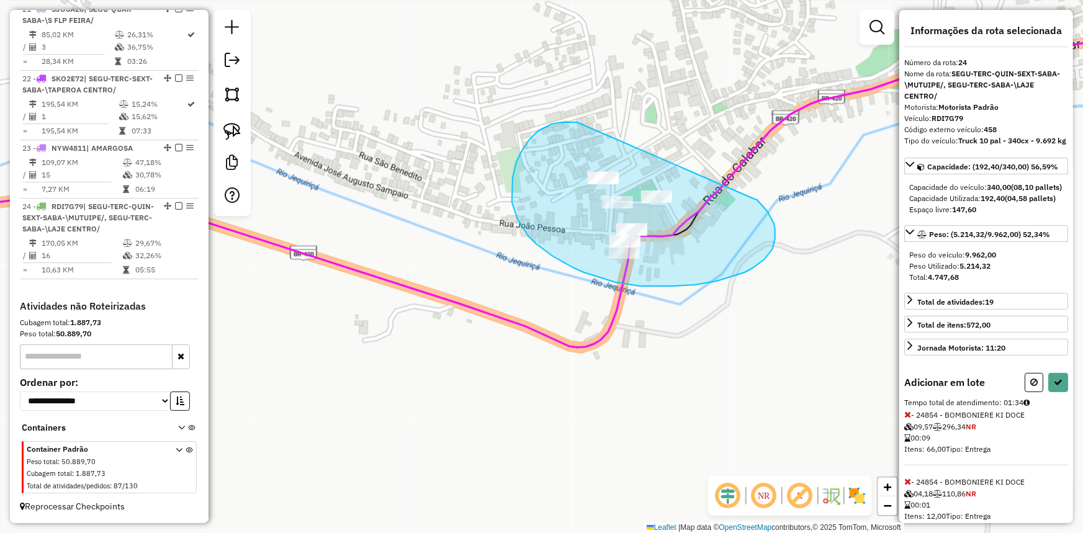
drag, startPoint x: 575, startPoint y: 122, endPoint x: 754, endPoint y: 199, distance: 194.4
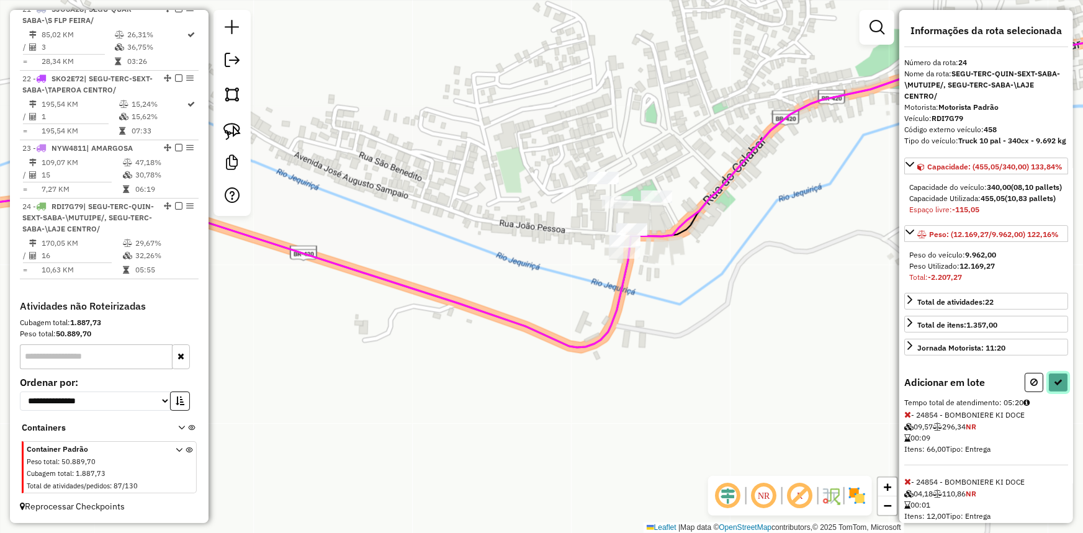
click at [1058, 387] on icon at bounding box center [1058, 382] width 9 height 9
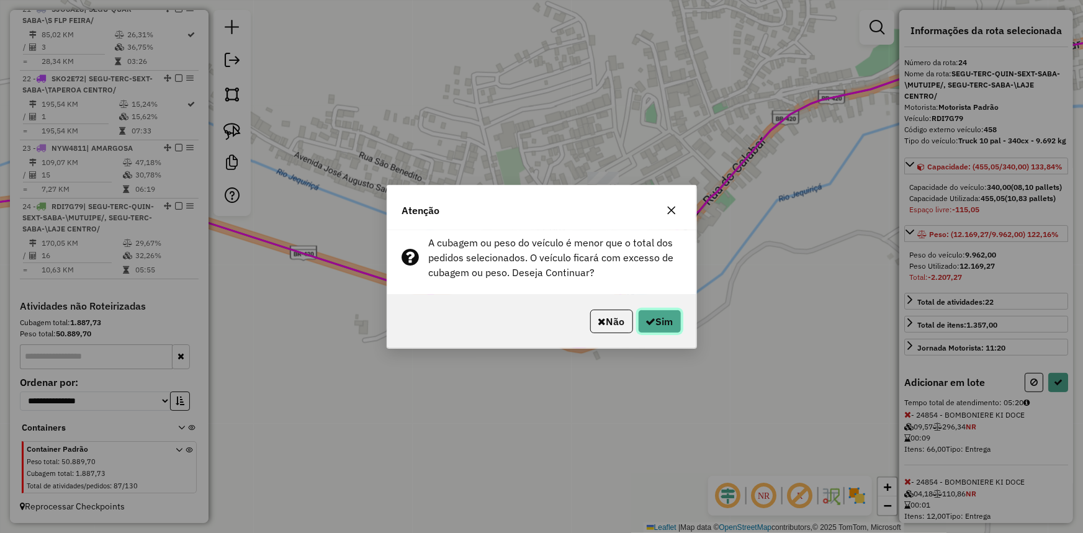
drag, startPoint x: 639, startPoint y: 329, endPoint x: 652, endPoint y: 326, distance: 12.8
click at [641, 329] on button "Sim" at bounding box center [659, 322] width 43 height 24
select select "**********"
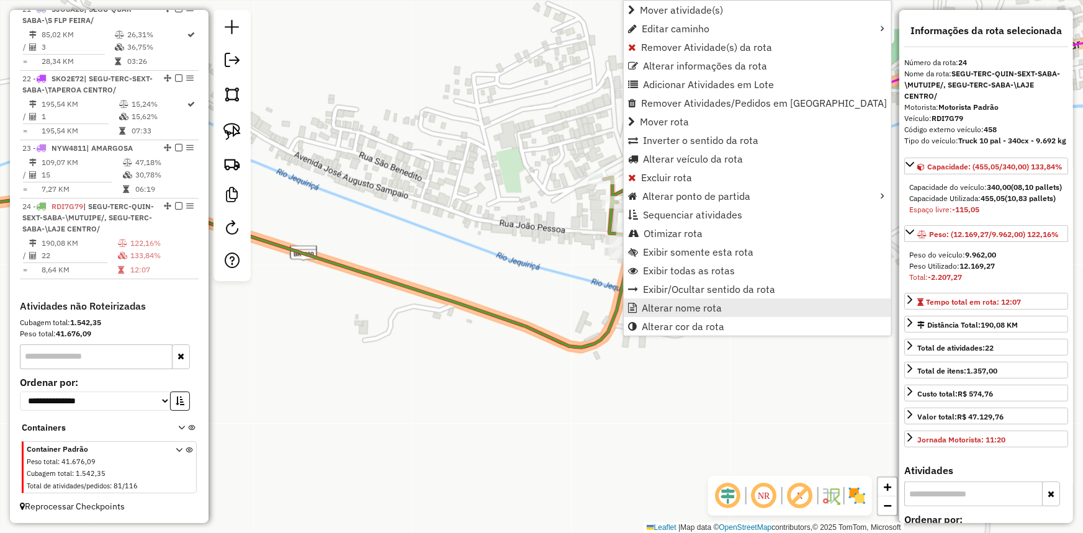
click at [682, 312] on span "Alterar nome rota" at bounding box center [682, 308] width 80 height 10
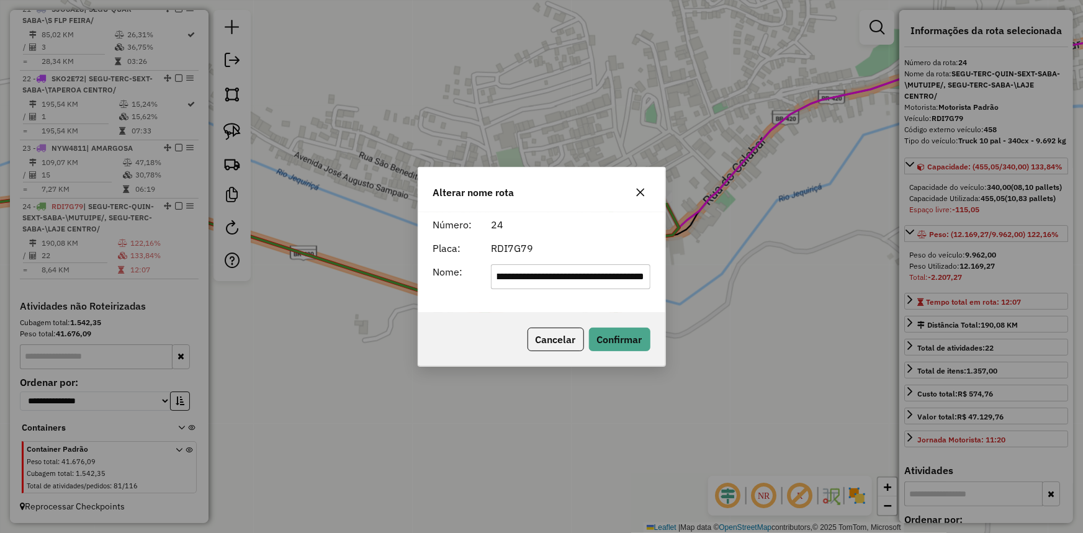
scroll to position [0, 0]
type input "*******"
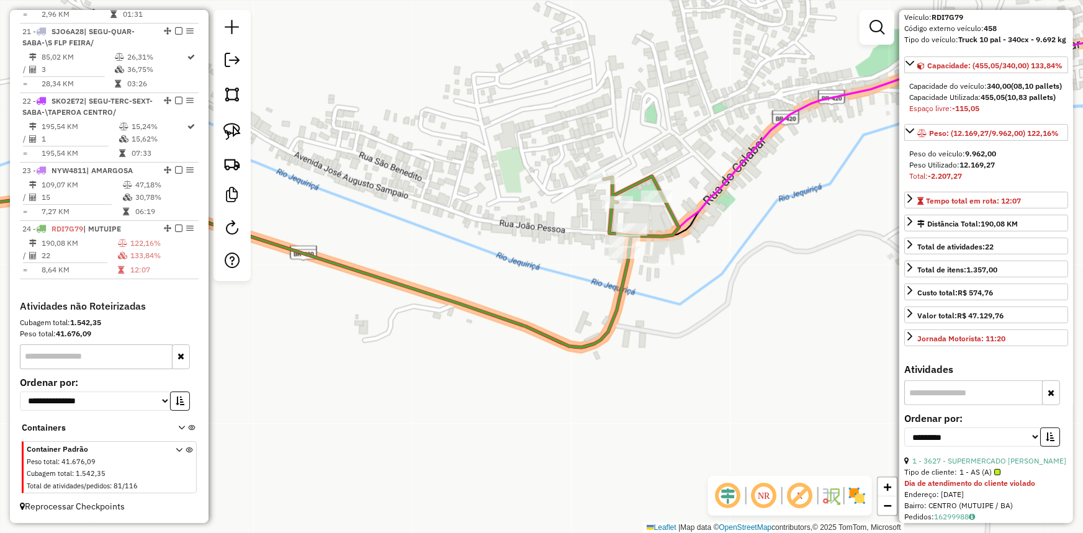
scroll to position [112, 0]
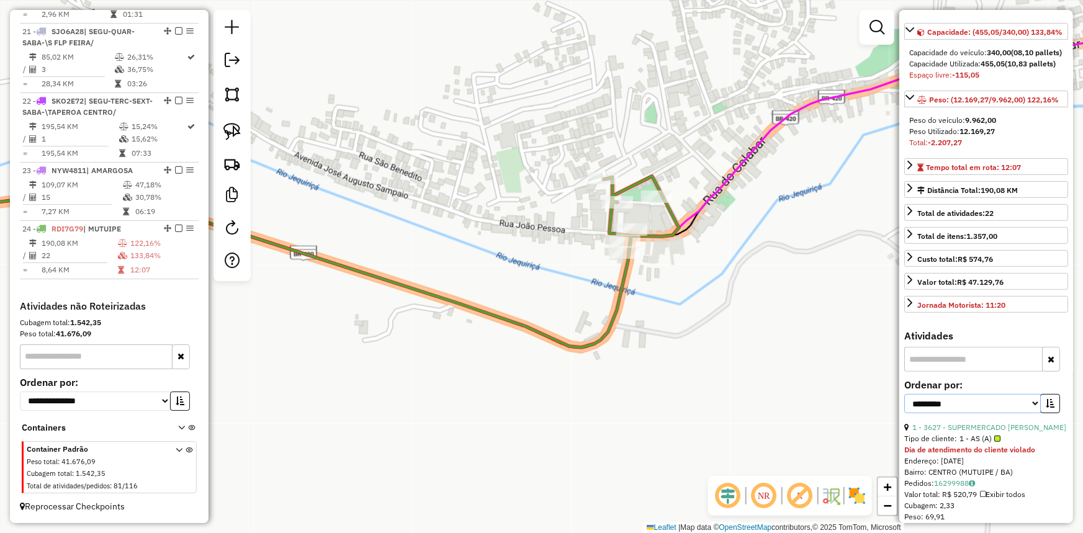
click at [968, 413] on select "**********" at bounding box center [972, 403] width 137 height 19
select select "**********"
click at [904, 413] on select "**********" at bounding box center [972, 403] width 137 height 19
click at [1046, 408] on icon "button" at bounding box center [1050, 403] width 9 height 9
click at [977, 432] on link "19 - 10377 - DI KAR" at bounding box center [947, 427] width 69 height 9
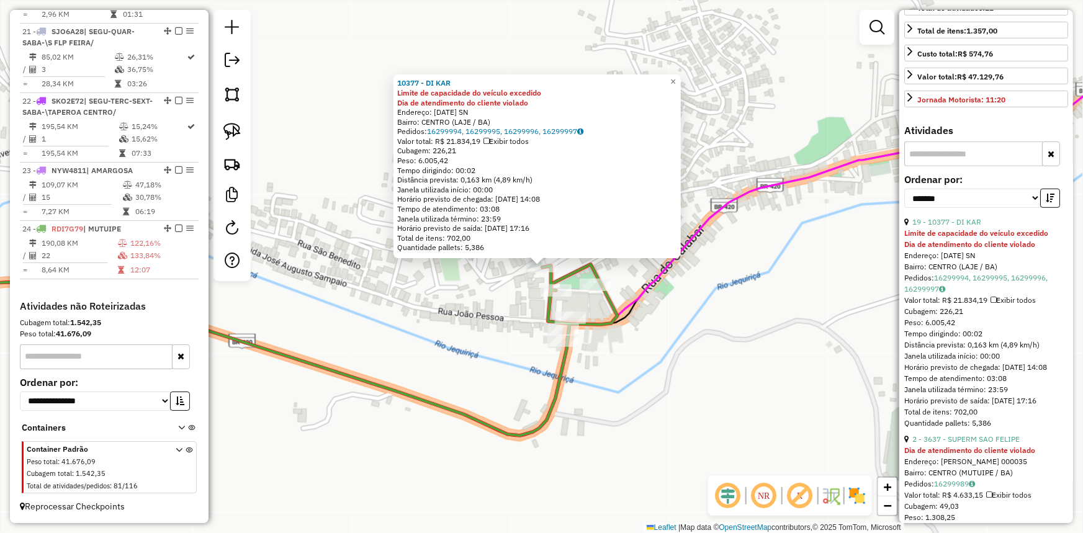
scroll to position [395, 0]
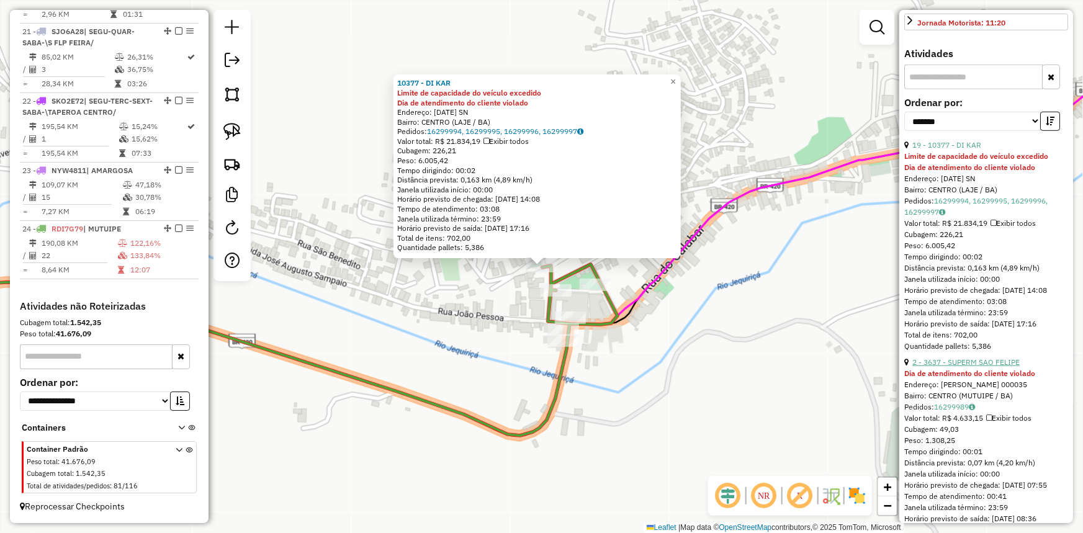
click at [973, 367] on link "2 - 3637 - SUPERM SAO FELIPE" at bounding box center [966, 362] width 107 height 9
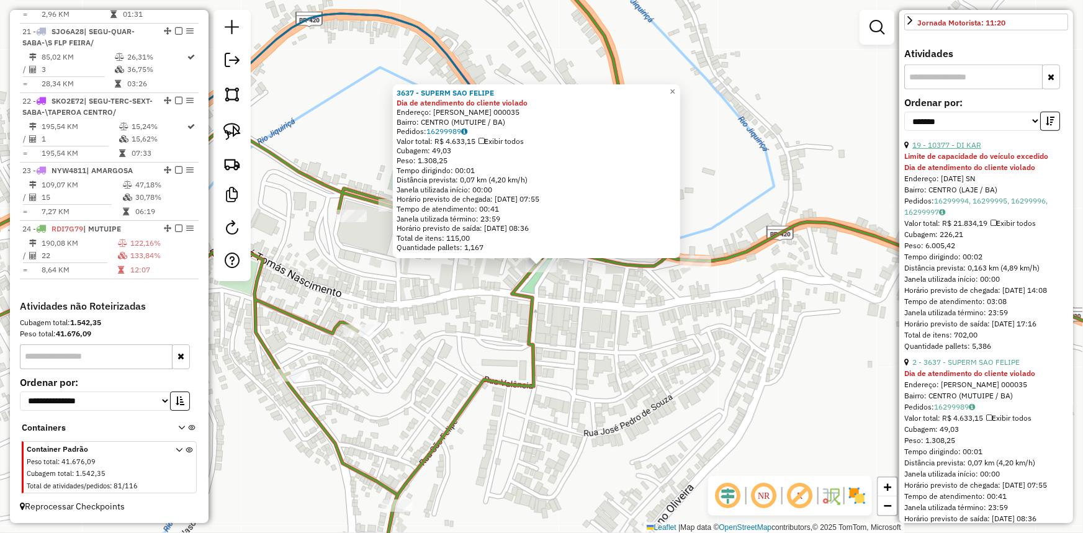
click at [960, 150] on link "19 - 10377 - DI KAR" at bounding box center [947, 144] width 69 height 9
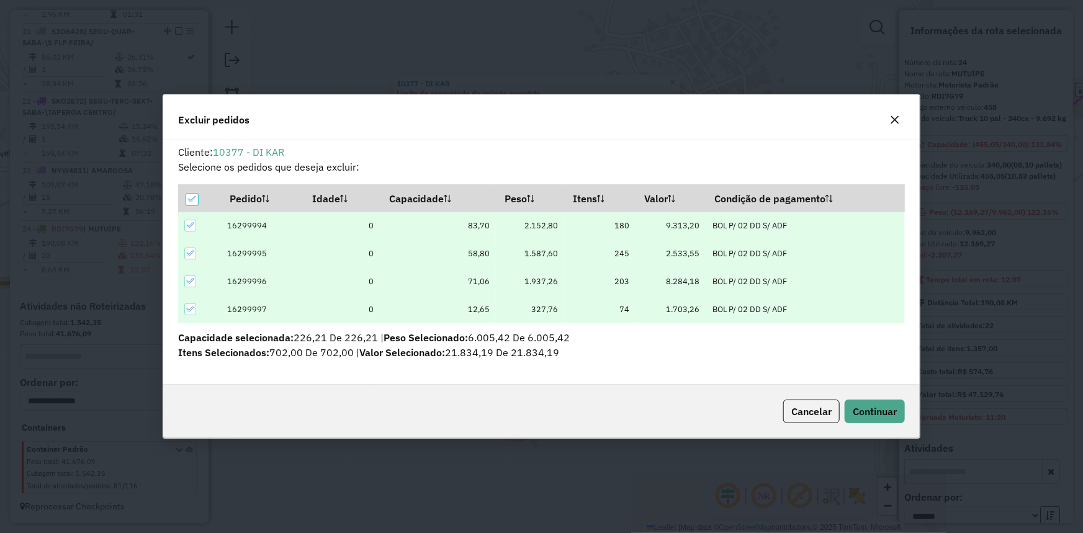
scroll to position [0, 0]
click at [878, 414] on span "Continuar" at bounding box center [875, 411] width 44 height 12
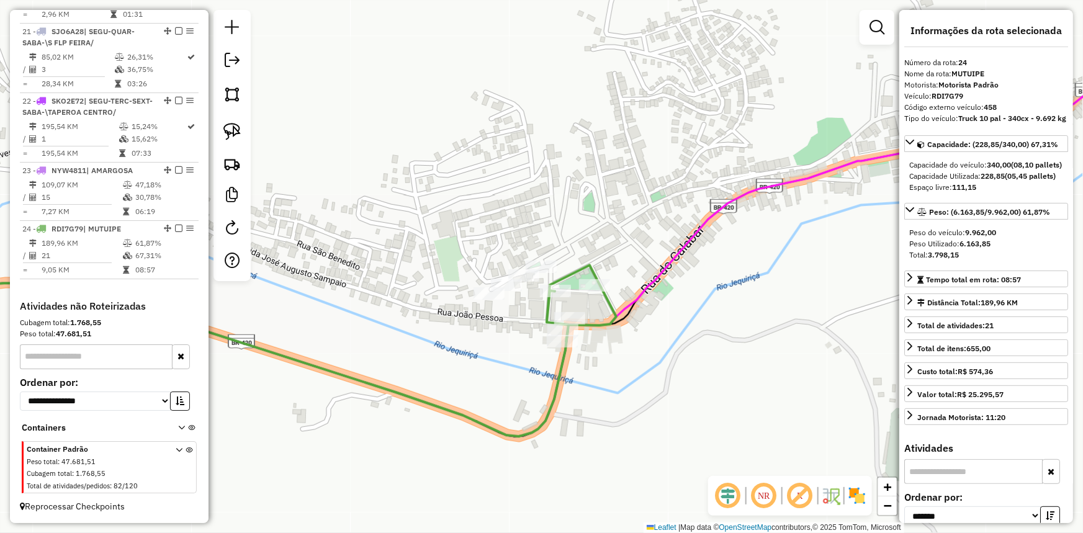
drag, startPoint x: 178, startPoint y: 229, endPoint x: 205, endPoint y: 225, distance: 27.6
click at [177, 229] on em at bounding box center [178, 228] width 7 height 7
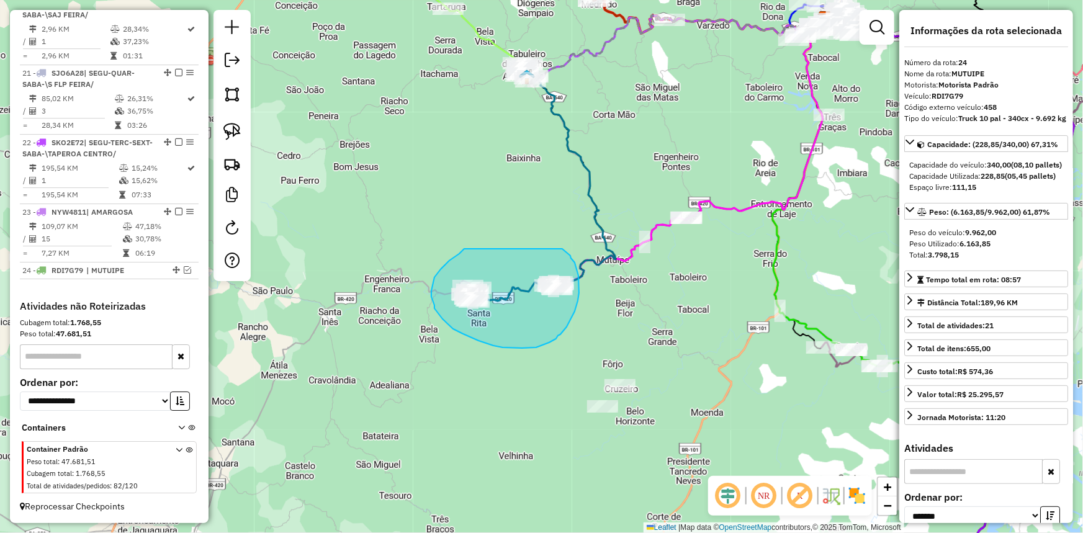
drag, startPoint x: 466, startPoint y: 249, endPoint x: 561, endPoint y: 249, distance: 95.6
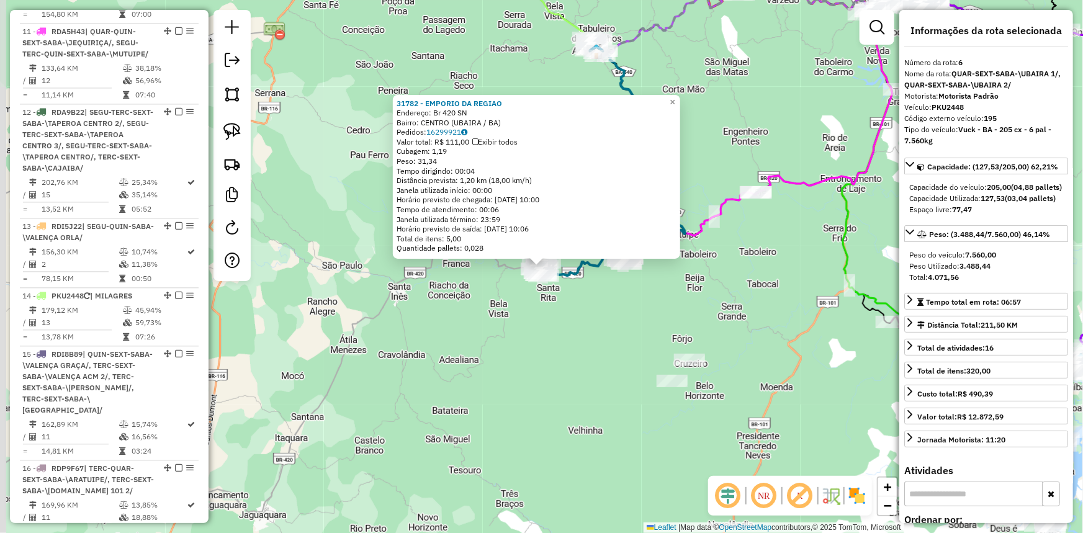
scroll to position [913, 0]
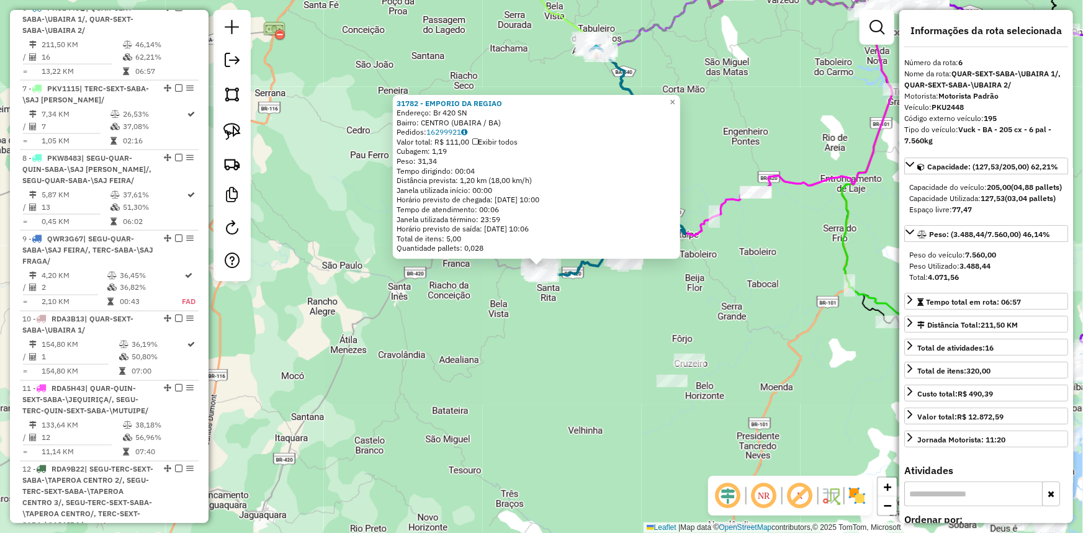
click at [587, 279] on div "Rota 6 - Placa PKU2448 11170 - MERC BATISTA Rota 6 - Placa PKU2448 29851 - FABR…" at bounding box center [541, 266] width 1083 height 533
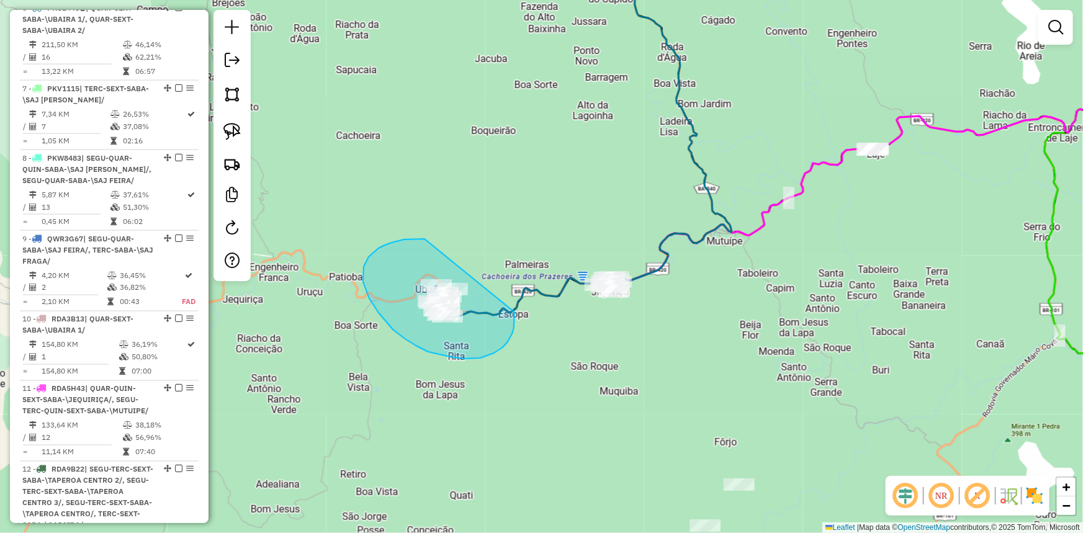
drag, startPoint x: 366, startPoint y: 264, endPoint x: 515, endPoint y: 312, distance: 156.7
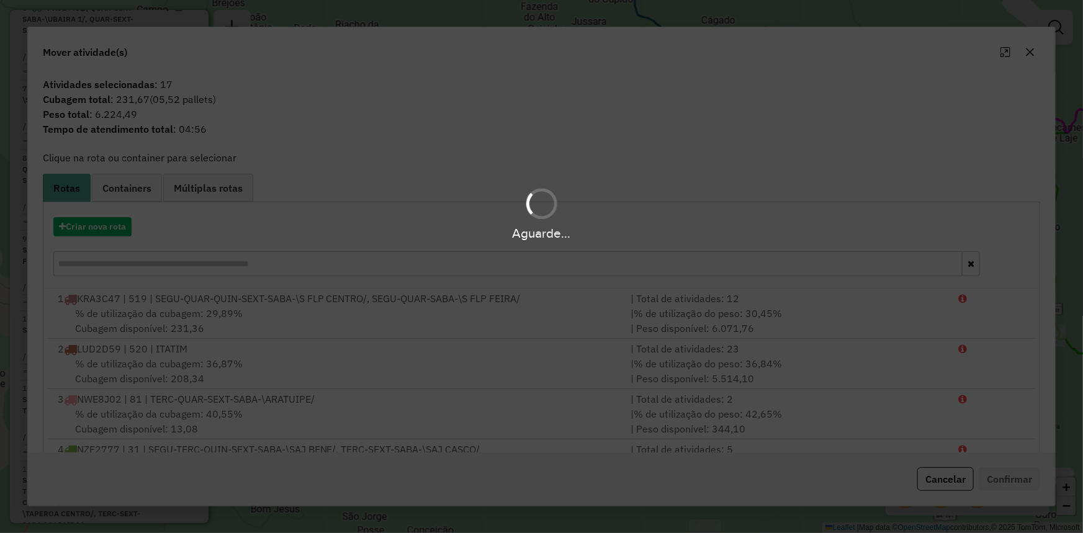
click at [119, 225] on hb-app "Aguarde... Pop-up bloqueado! Seu navegador bloqueou automáticamente a abertura …" at bounding box center [541, 266] width 1083 height 533
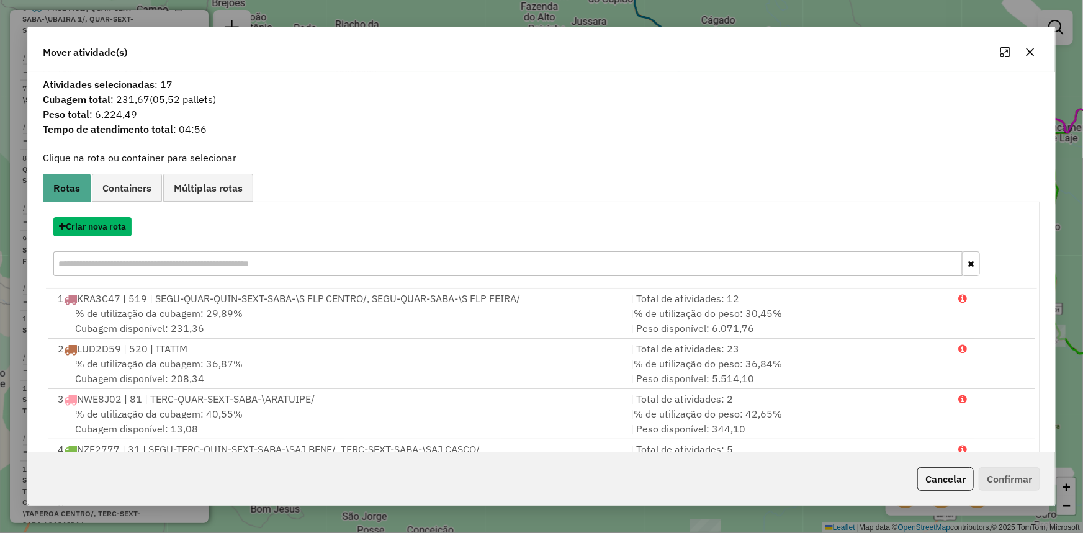
click at [119, 225] on button "Criar nova rota" at bounding box center [92, 226] width 78 height 19
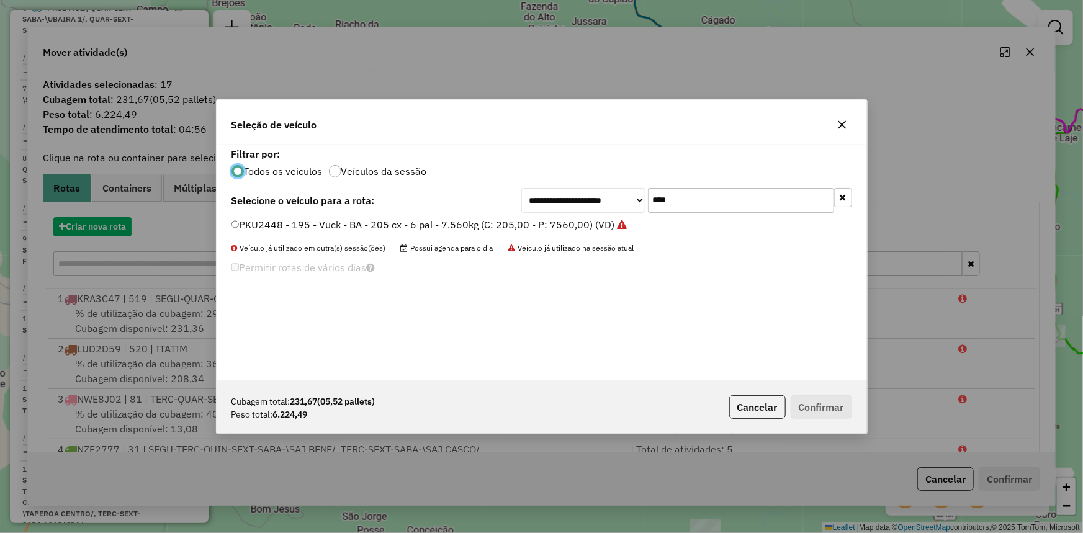
scroll to position [6, 4]
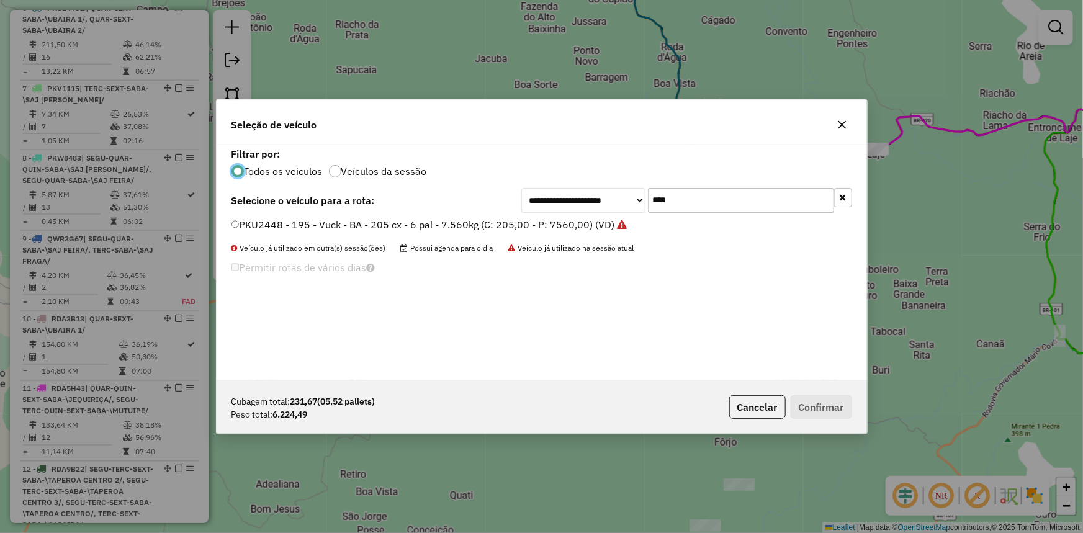
drag, startPoint x: 718, startPoint y: 190, endPoint x: 631, endPoint y: 219, distance: 91.5
click at [631, 219] on div "**********" at bounding box center [542, 263] width 651 height 236
type input "***"
click at [551, 223] on label "NYW4811 - 4 - Toco 10 pal - 336cx - 5.800 kg (C: 330,00 - P: 5800,00) (VD)" at bounding box center [414, 224] width 364 height 15
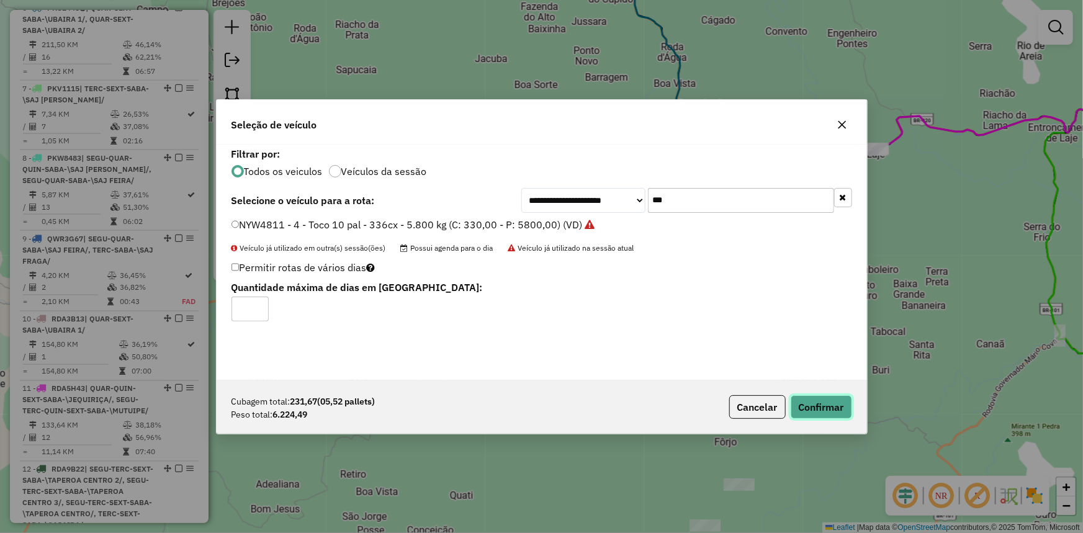
click at [848, 411] on button "Confirmar" at bounding box center [821, 407] width 61 height 24
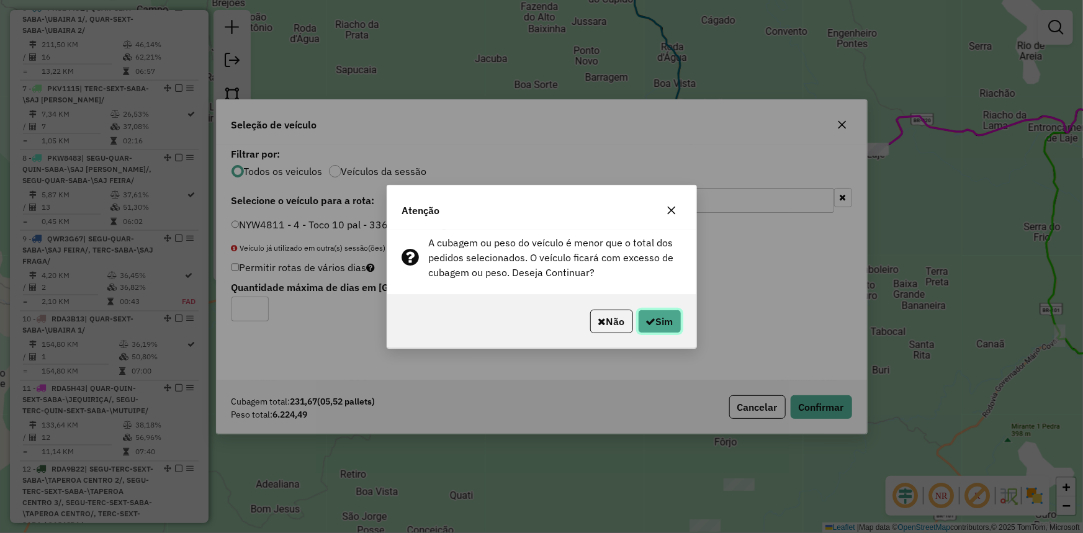
click at [651, 317] on icon "button" at bounding box center [651, 322] width 10 height 10
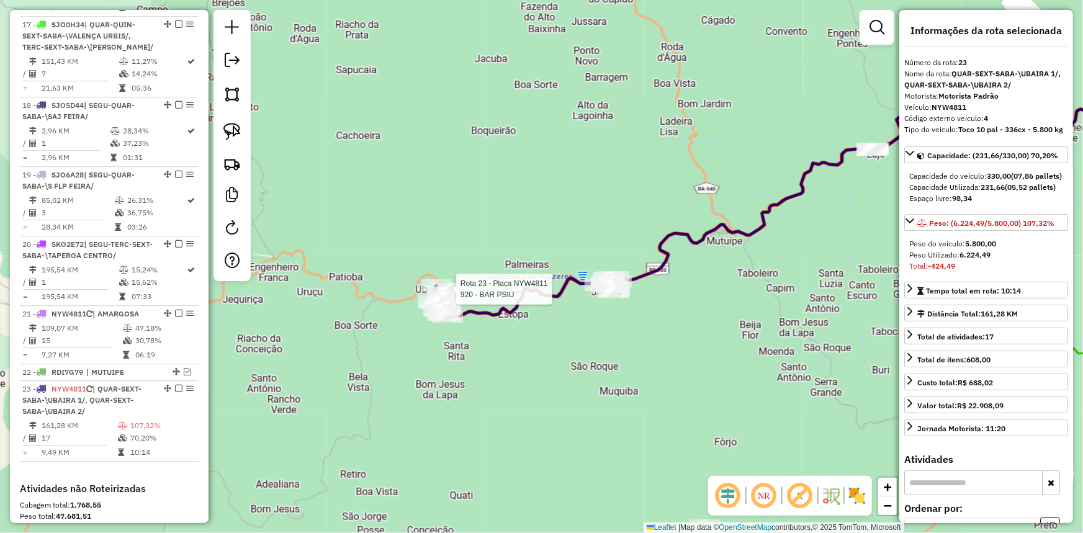
scroll to position [2030, 0]
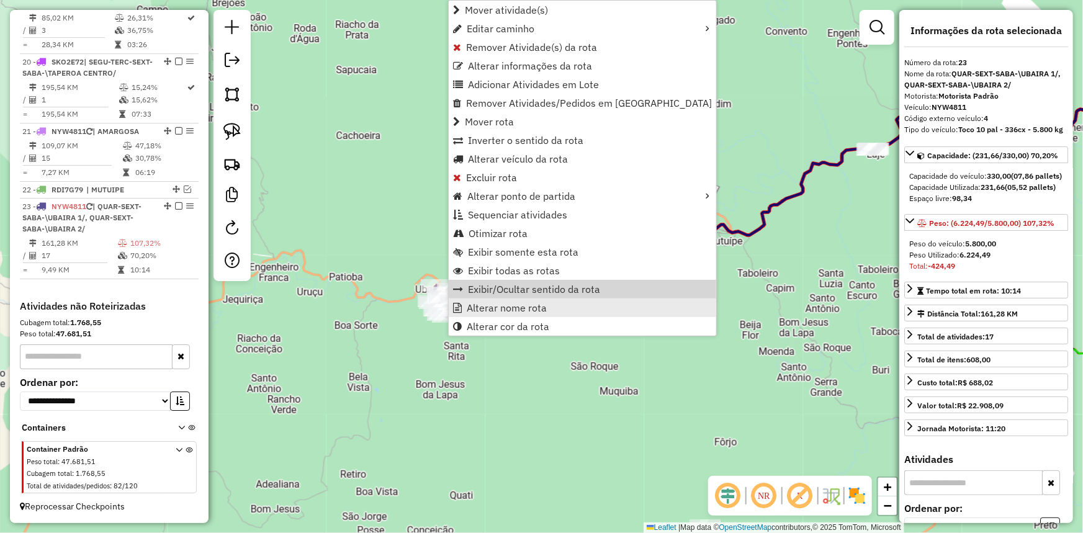
click at [476, 304] on span "Alterar nome rota" at bounding box center [507, 308] width 80 height 10
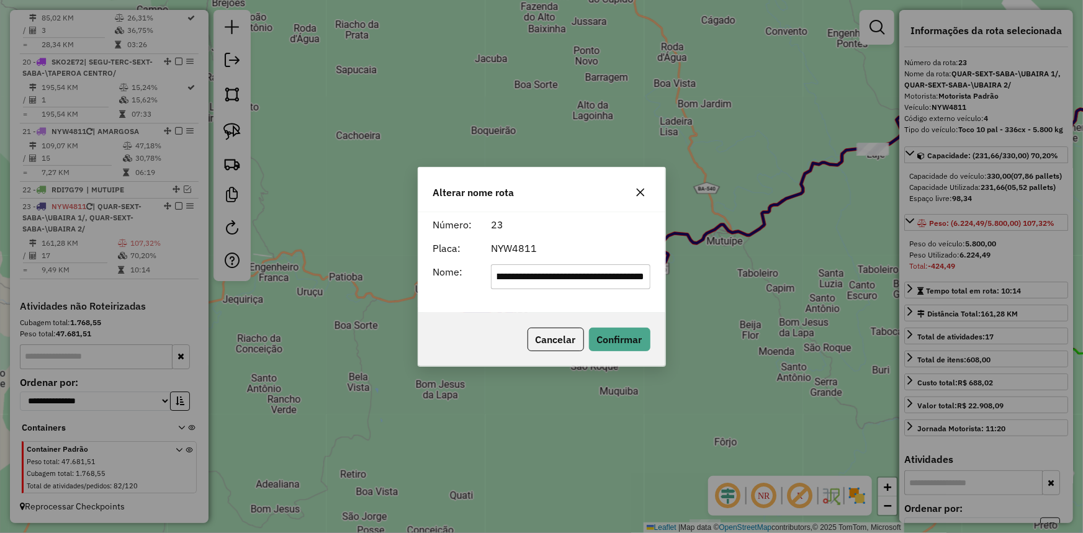
scroll to position [0, 0]
type input "******"
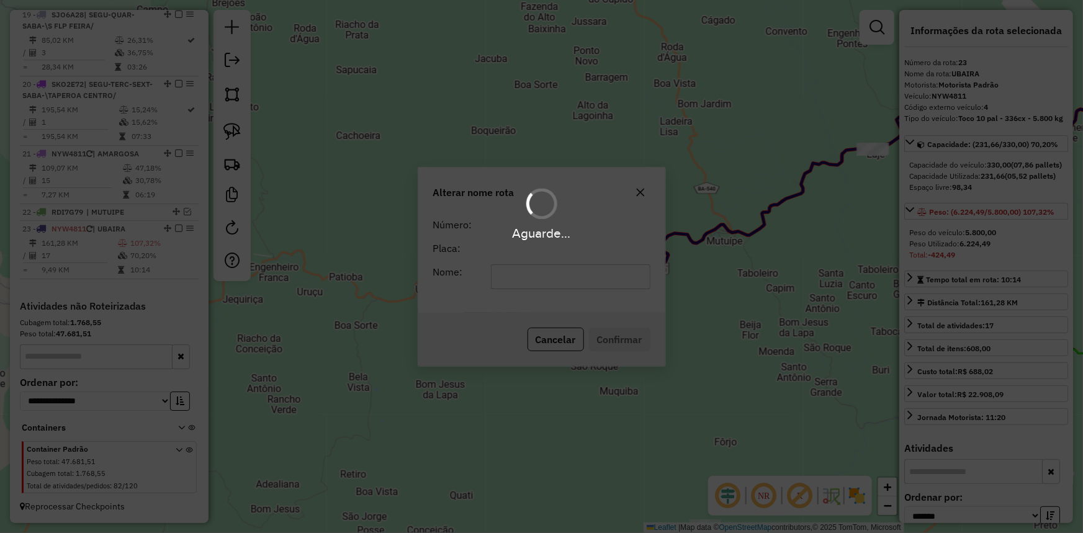
scroll to position [2008, 0]
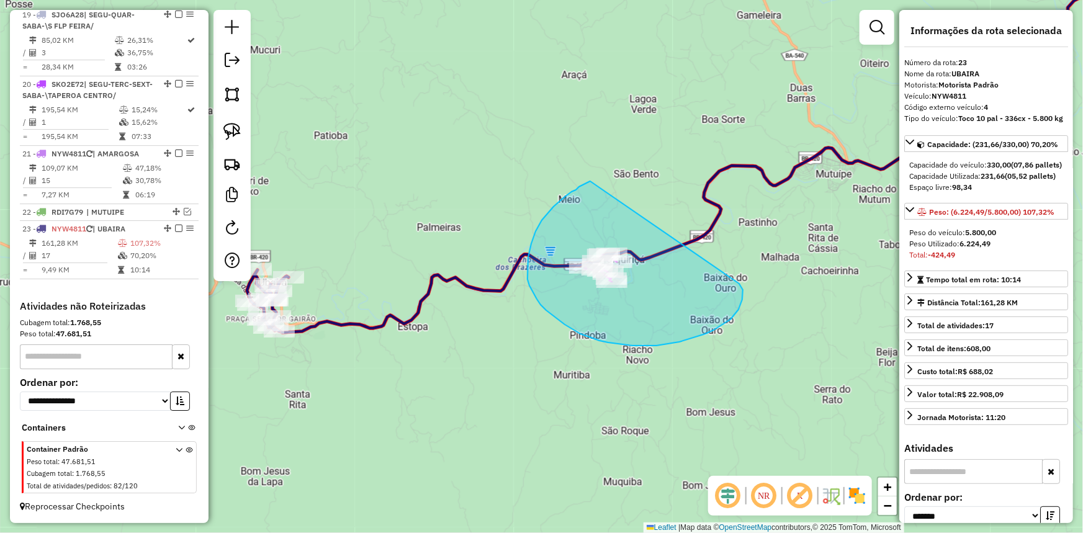
drag, startPoint x: 539, startPoint y: 225, endPoint x: 730, endPoint y: 277, distance: 197.4
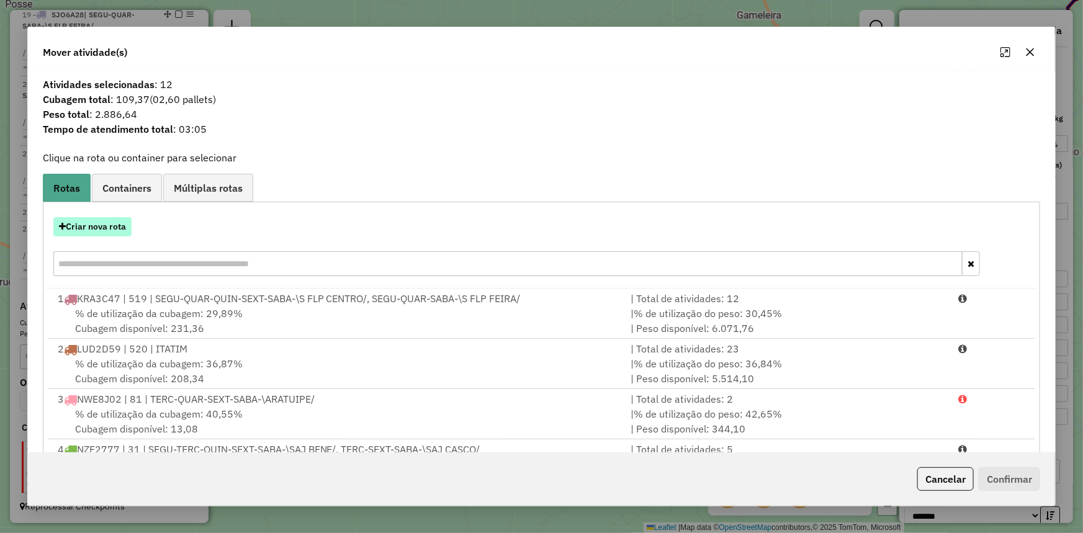
click at [108, 220] on button "Criar nova rota" at bounding box center [92, 226] width 78 height 19
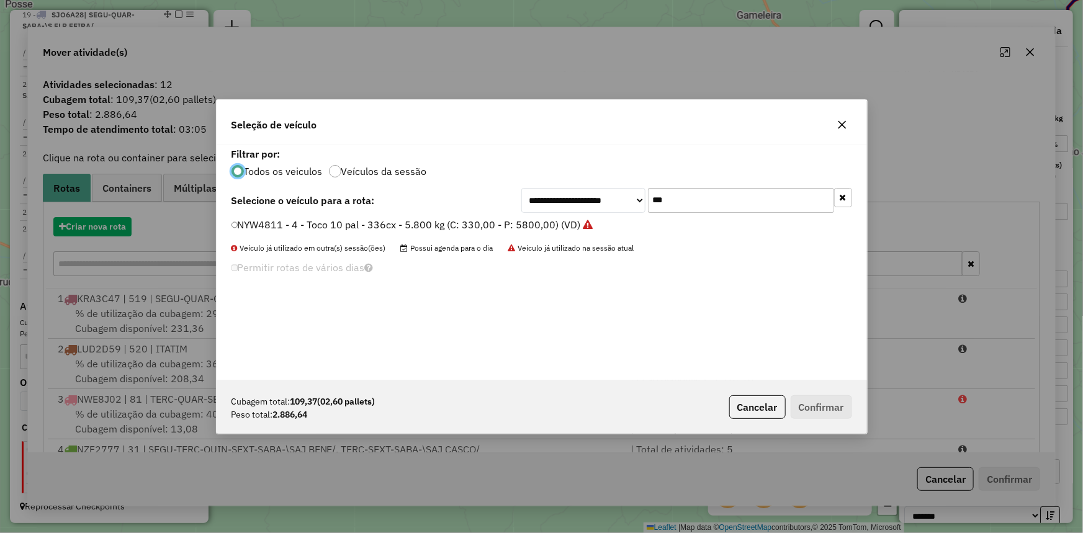
scroll to position [6, 4]
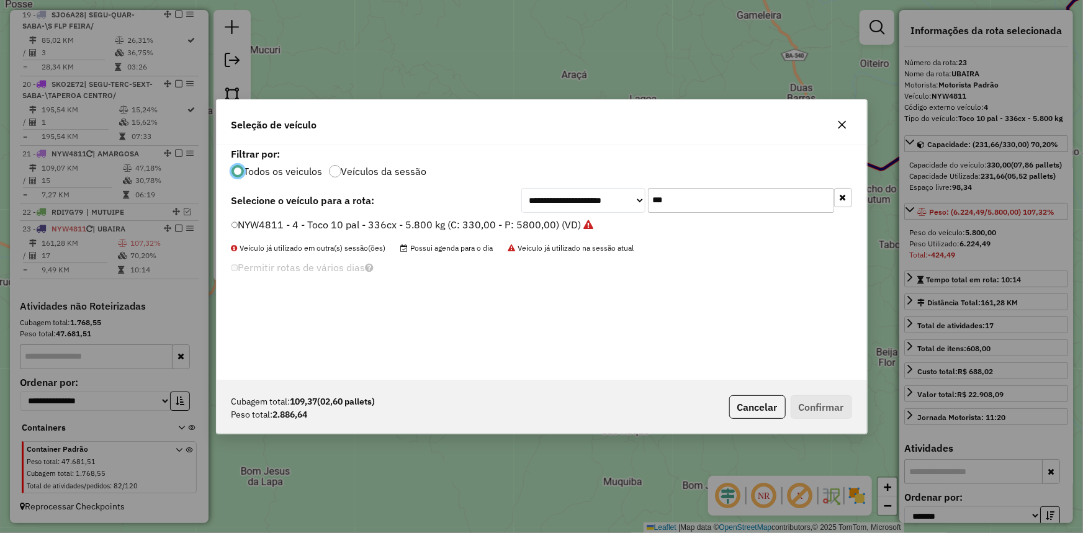
click at [433, 222] on label "NYW4811 - 4 - Toco 10 pal - 336cx - 5.800 kg (C: 330,00 - P: 5800,00) (VD)" at bounding box center [413, 224] width 363 height 15
click at [456, 220] on label "NYW4811 - 4 - Toco 10 pal - 336cx - 5.800 kg (C: 330,00 - P: 5800,00) (VD)" at bounding box center [413, 224] width 363 height 15
click at [523, 219] on label "NYW4811 - 4 - Toco 10 pal - 336cx - 5.800 kg (C: 330,00 - P: 5800,00) (VD)" at bounding box center [413, 224] width 363 height 15
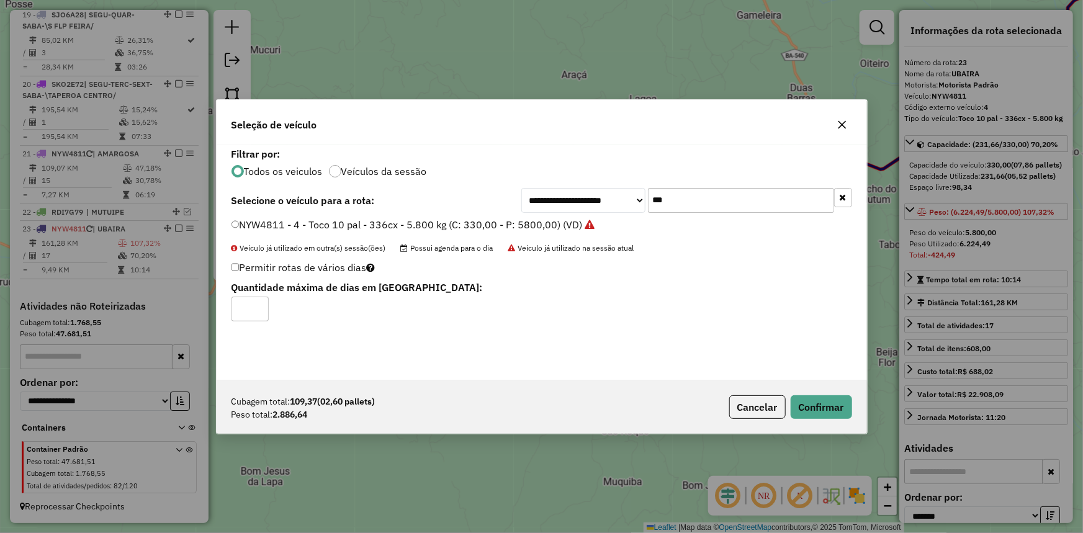
click at [541, 225] on label "NYW4811 - 4 - Toco 10 pal - 336cx - 5.800 kg (C: 330,00 - P: 5800,00) (VD)" at bounding box center [414, 224] width 364 height 15
click at [855, 427] on div "Cubagem total: 109,37 (02,60 pallets) Peso total: 2.886,64 Cancelar Confirmar" at bounding box center [542, 407] width 651 height 53
click at [828, 404] on button "Confirmar" at bounding box center [821, 407] width 61 height 24
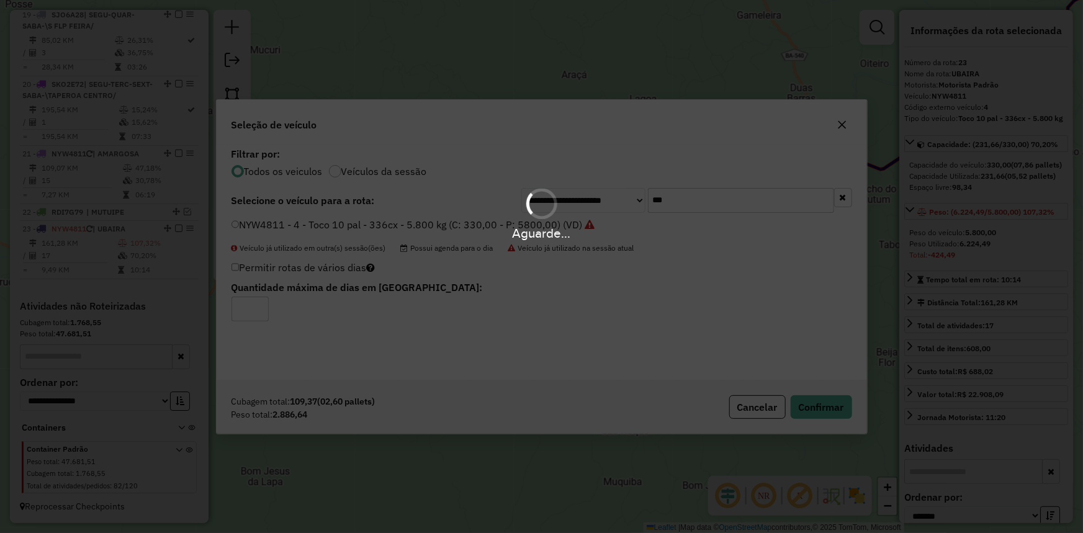
scroll to position [1996, 0]
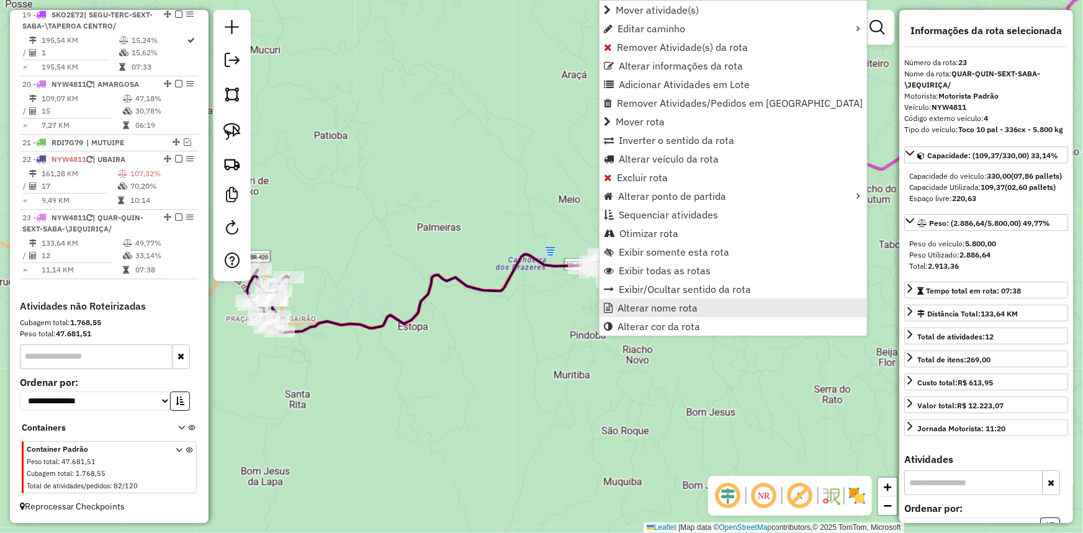
click at [633, 305] on span "Alterar nome rota" at bounding box center [658, 308] width 80 height 10
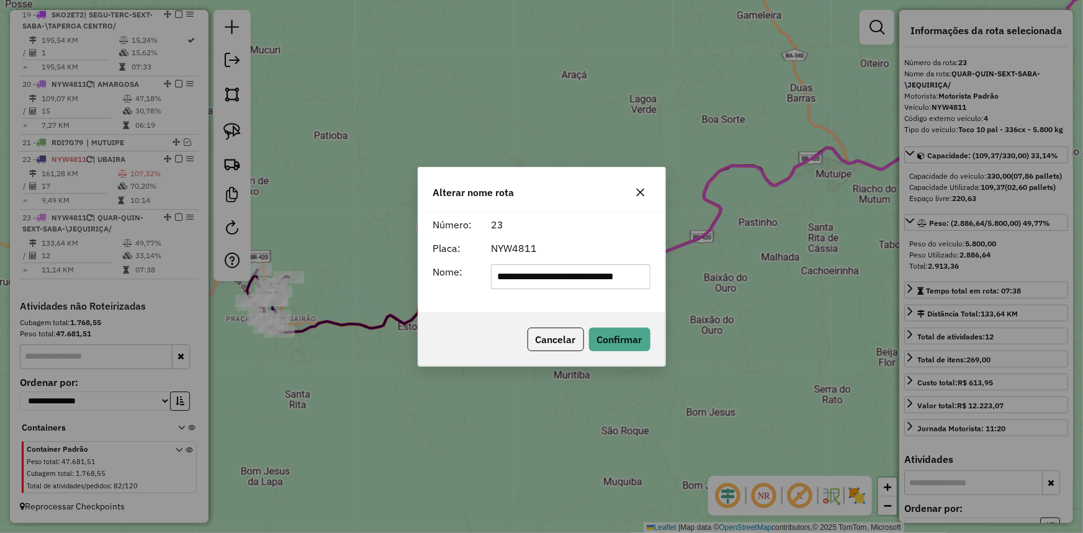
scroll to position [0, 0]
type input "*********"
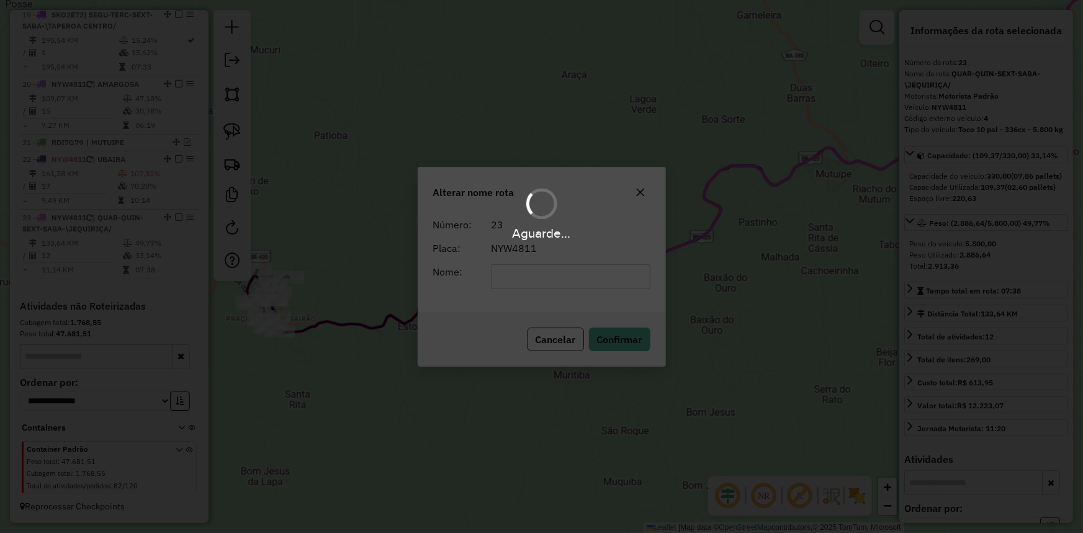
scroll to position [1986, 0]
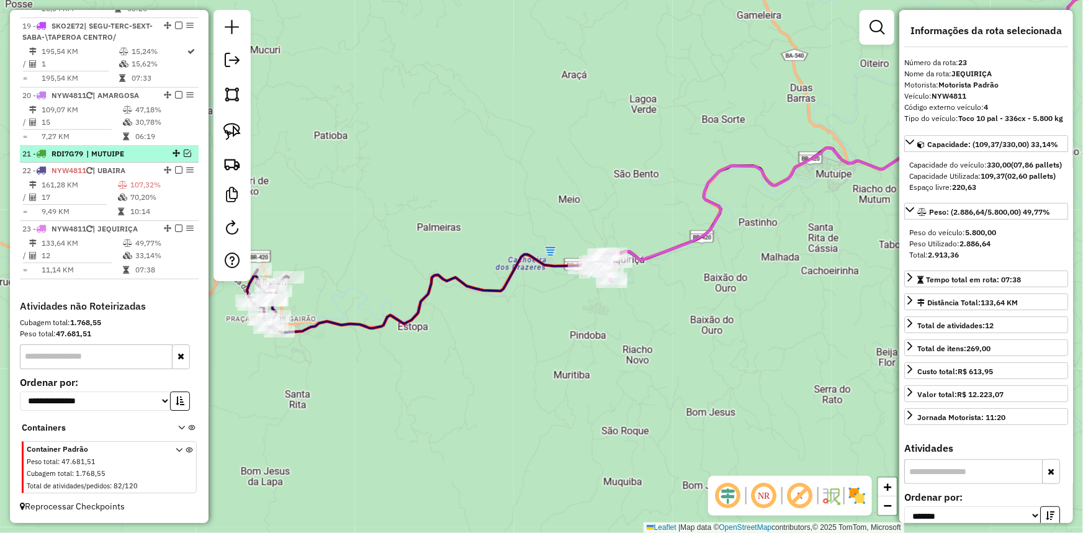
click at [186, 153] on em at bounding box center [187, 153] width 7 height 7
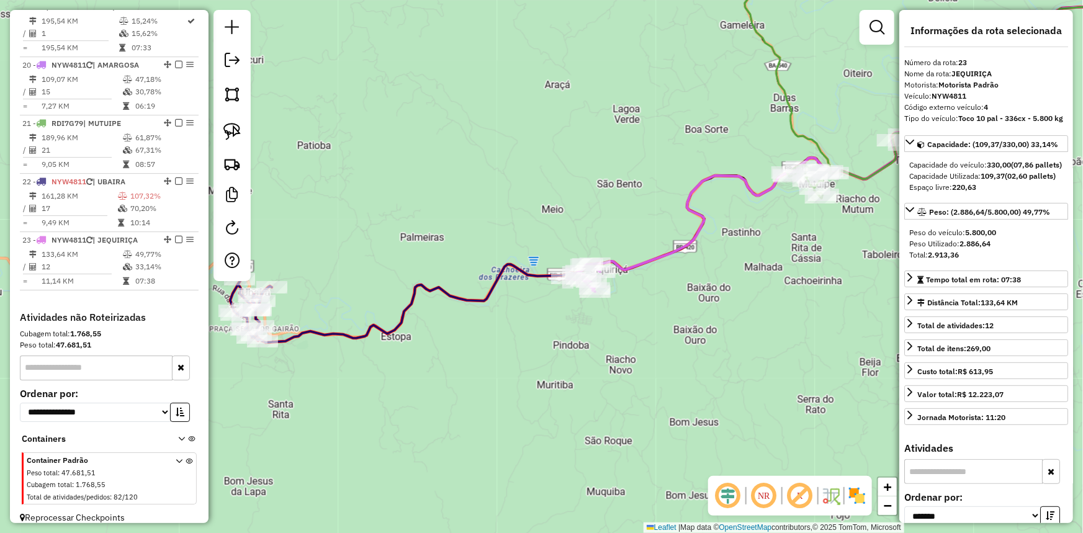
drag, startPoint x: 648, startPoint y: 140, endPoint x: 420, endPoint y: 228, distance: 244.1
click at [420, 228] on div "Janela de atendimento Grade de atendimento Capacidade Transportadoras Veículos …" at bounding box center [541, 266] width 1083 height 533
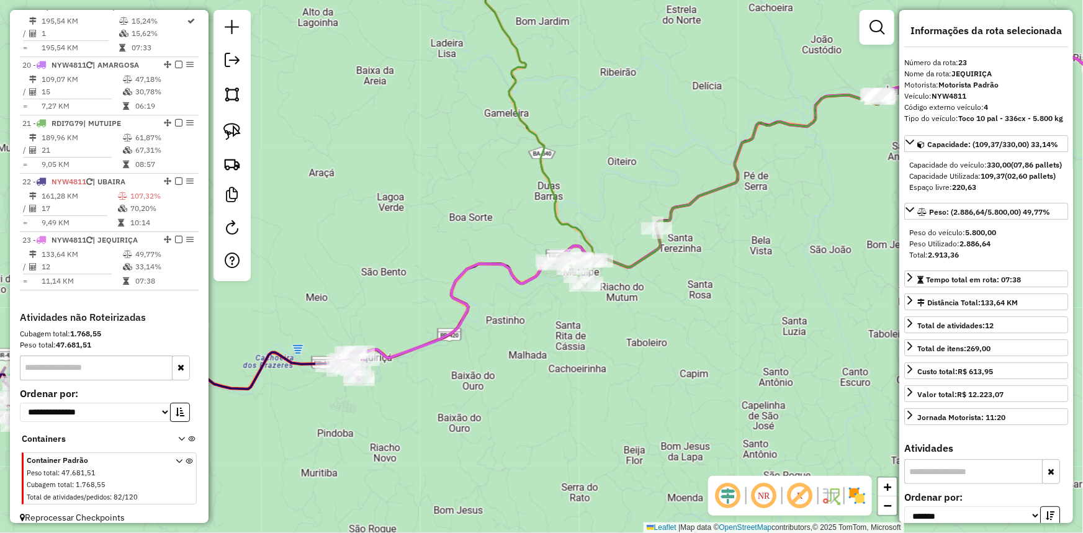
click at [466, 299] on icon at bounding box center [775, 193] width 832 height 330
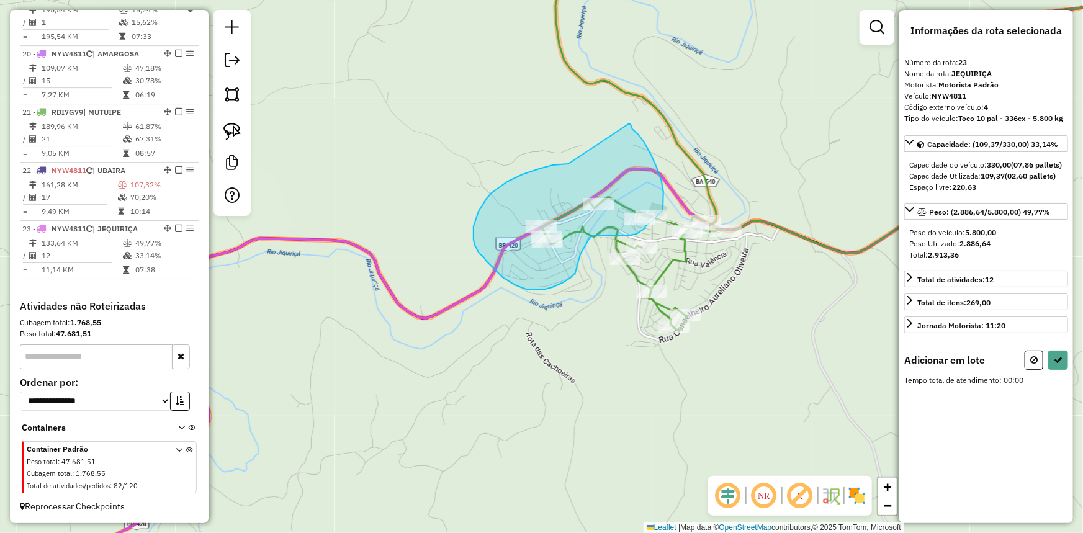
drag, startPoint x: 569, startPoint y: 164, endPoint x: 629, endPoint y: 124, distance: 73.0
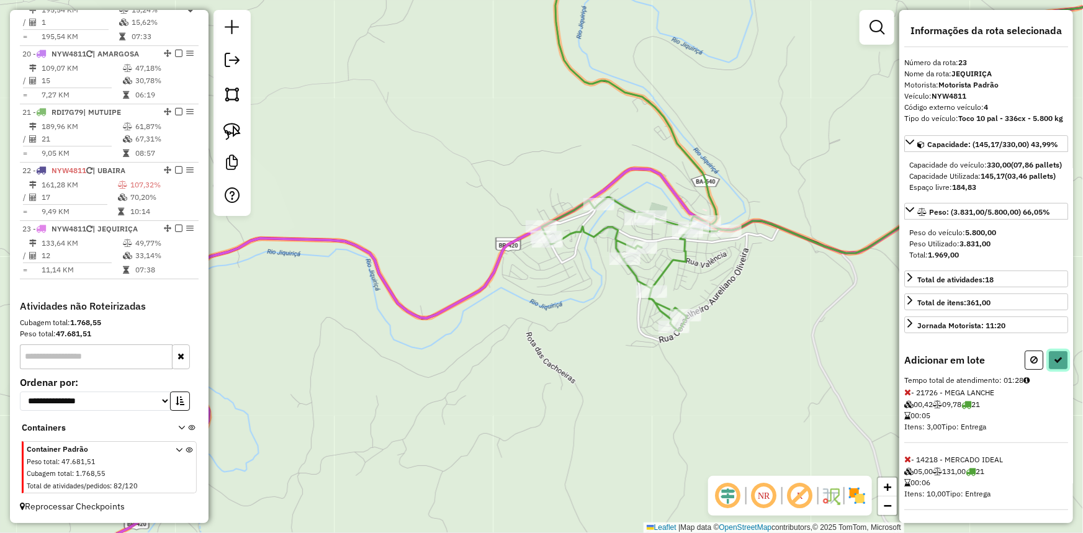
click at [1058, 364] on icon at bounding box center [1058, 360] width 9 height 9
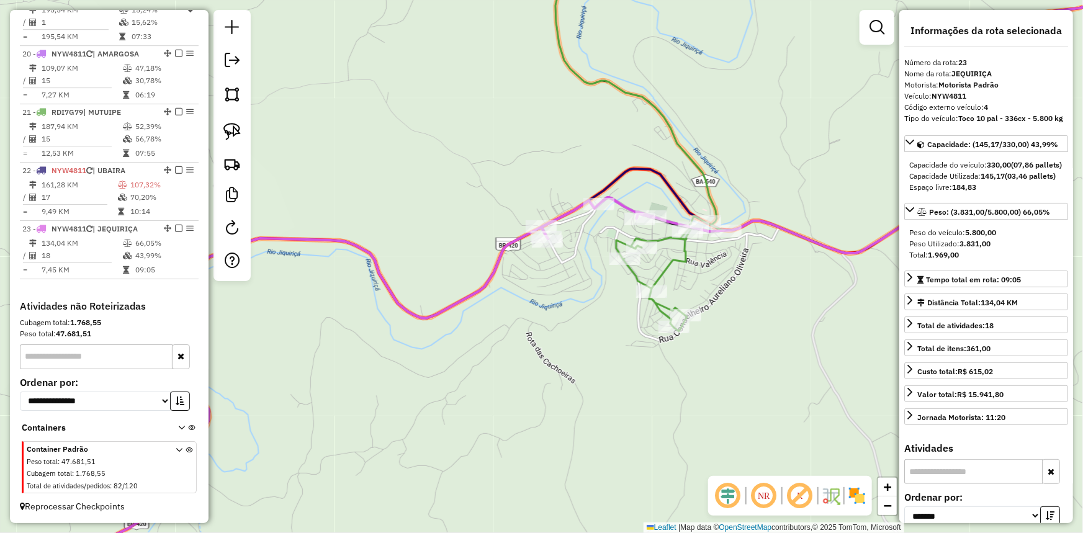
click at [686, 251] on icon at bounding box center [903, 139] width 575 height 384
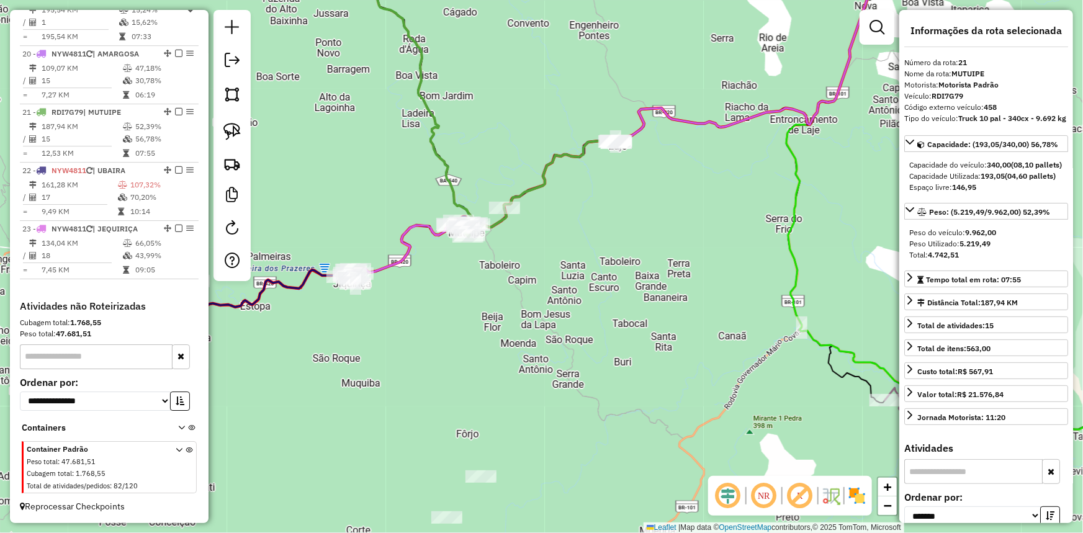
click at [394, 233] on div "Janela de atendimento Grade de atendimento Capacidade Transportadoras Veículos …" at bounding box center [541, 266] width 1083 height 533
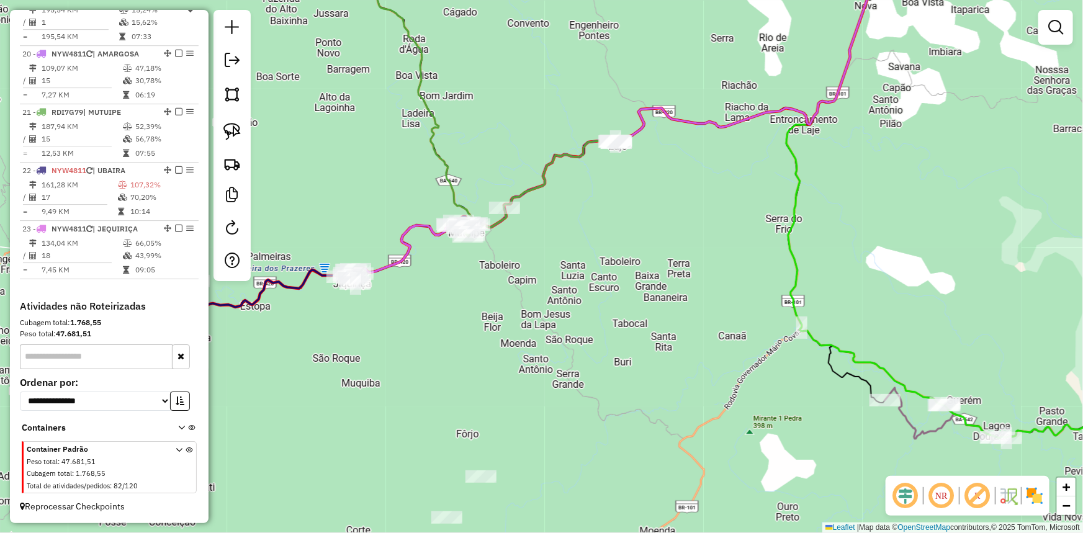
click at [402, 234] on icon at bounding box center [404, 251] width 124 height 63
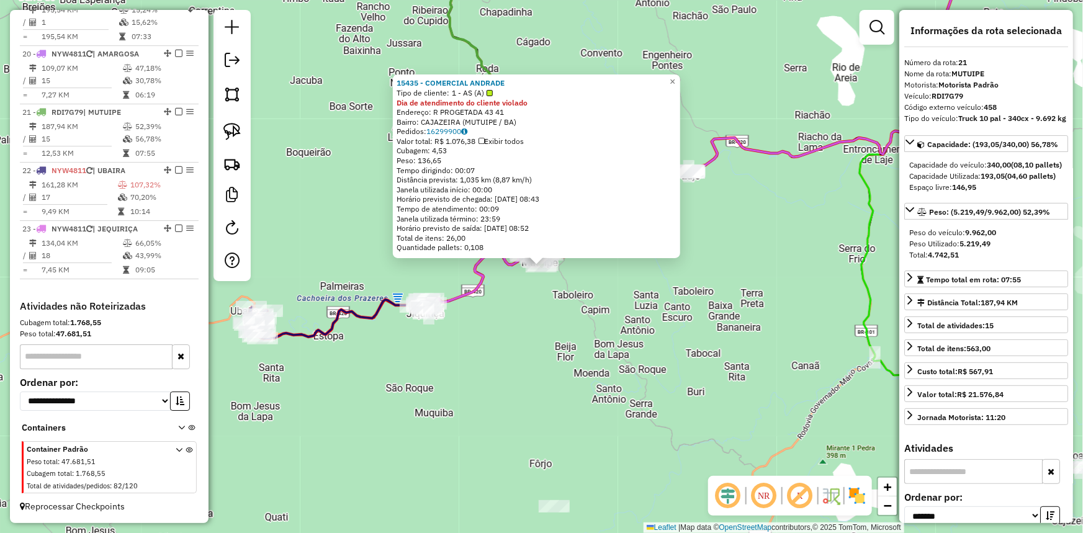
click at [649, 317] on div "Rota 21 - Placa RDI7G79 30035 - RUBENITA CRUZ Rota 21 - Placa RDI7G79 15435 - C…" at bounding box center [541, 266] width 1083 height 533
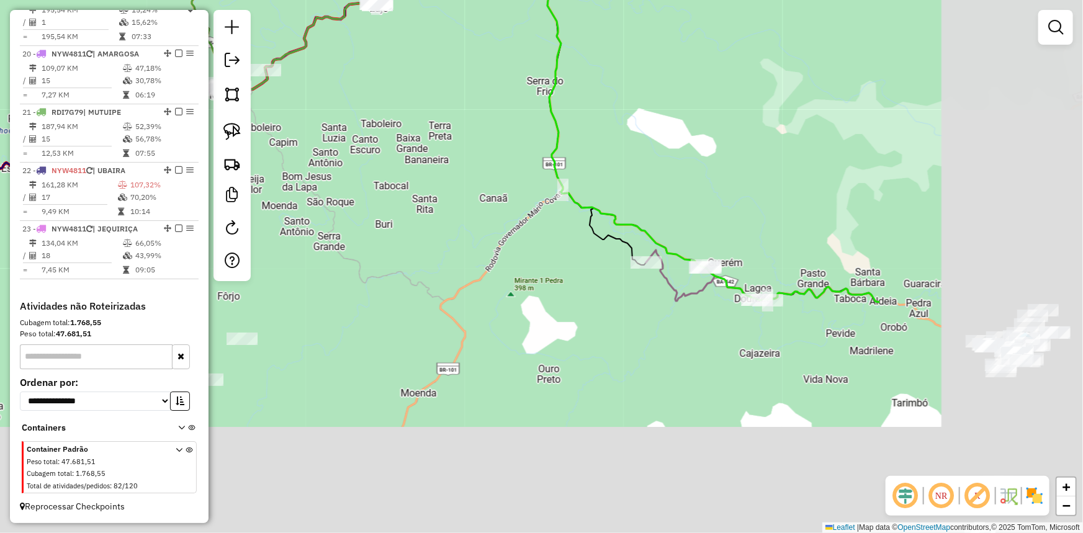
drag, startPoint x: 673, startPoint y: 284, endPoint x: 360, endPoint y: 115, distance: 355.2
click at [360, 115] on div "Janela de atendimento Grade de atendimento Capacidade Transportadoras Veículos …" at bounding box center [541, 266] width 1083 height 533
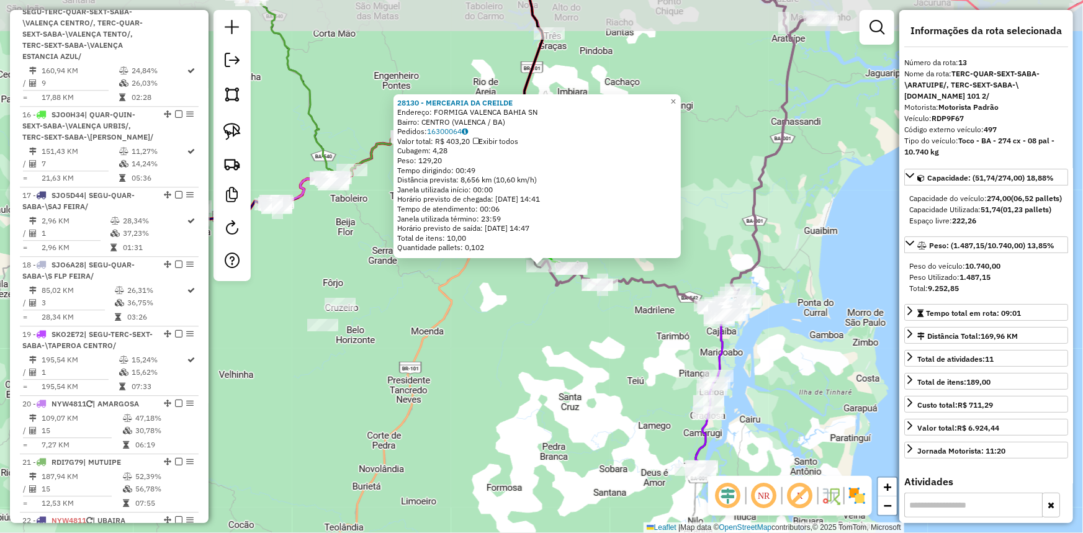
scroll to position [1500, 0]
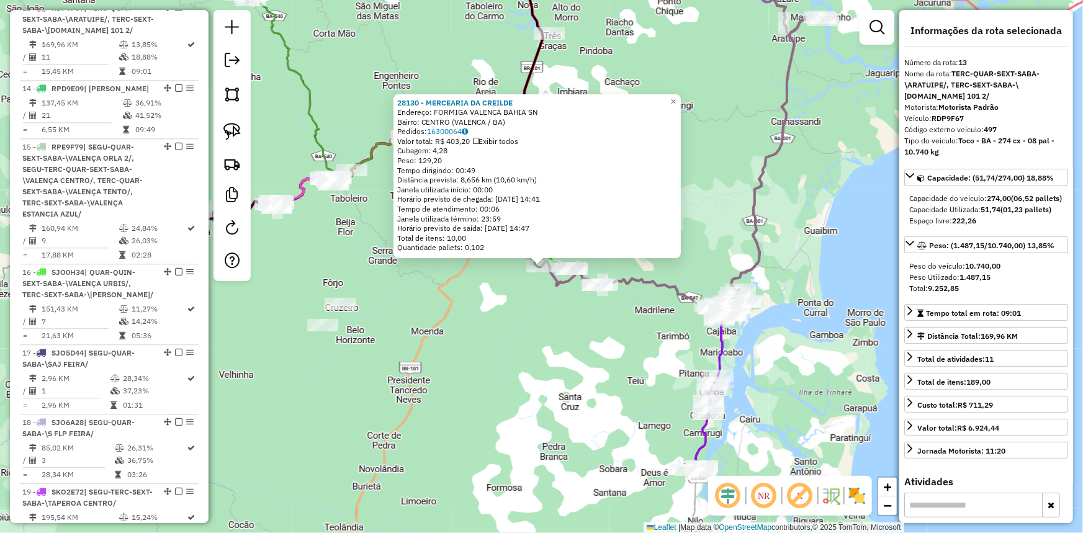
click at [539, 298] on div "28130 - MERCEARIA DA CREILDE Endereço: FORMIGA VALENCA BAHIA SN Bairro: CENTRO …" at bounding box center [541, 266] width 1083 height 533
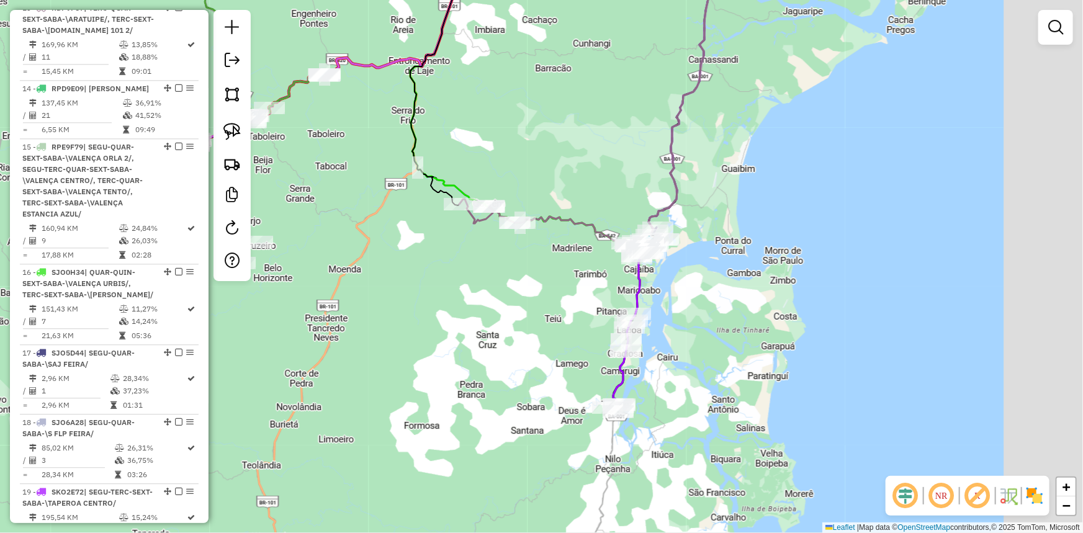
drag, startPoint x: 617, startPoint y: 342, endPoint x: 511, endPoint y: 281, distance: 122.4
click at [511, 281] on div "Janela de atendimento Grade de atendimento Capacidade Transportadoras Veículos …" at bounding box center [541, 266] width 1083 height 533
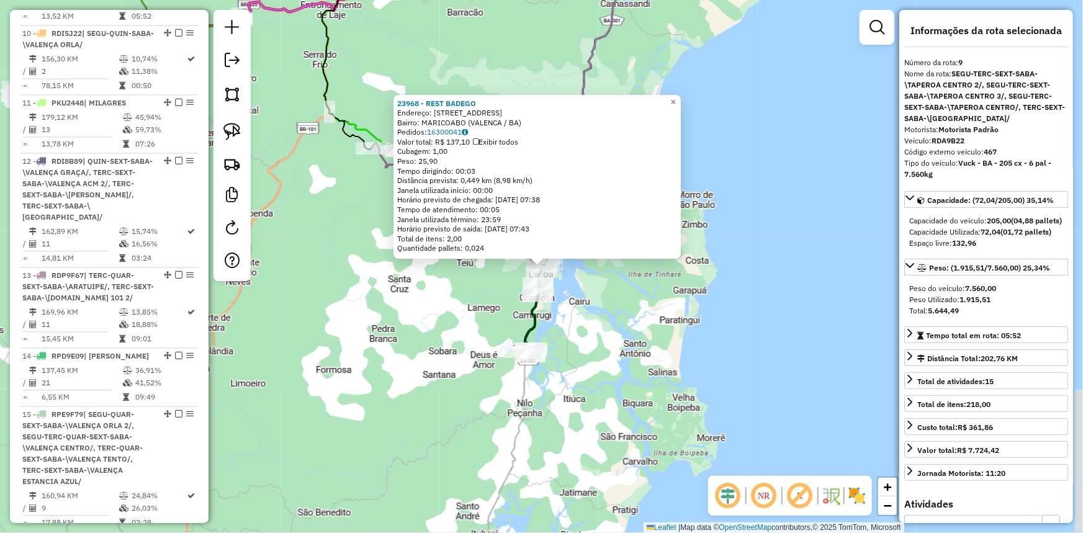
scroll to position [1143, 0]
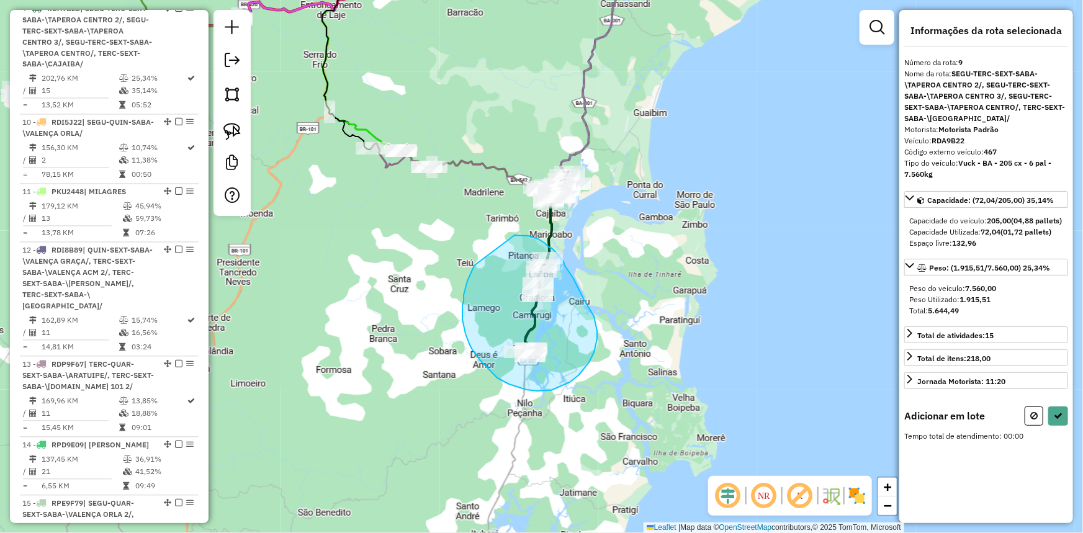
drag, startPoint x: 469, startPoint y: 279, endPoint x: 515, endPoint y: 235, distance: 63.2
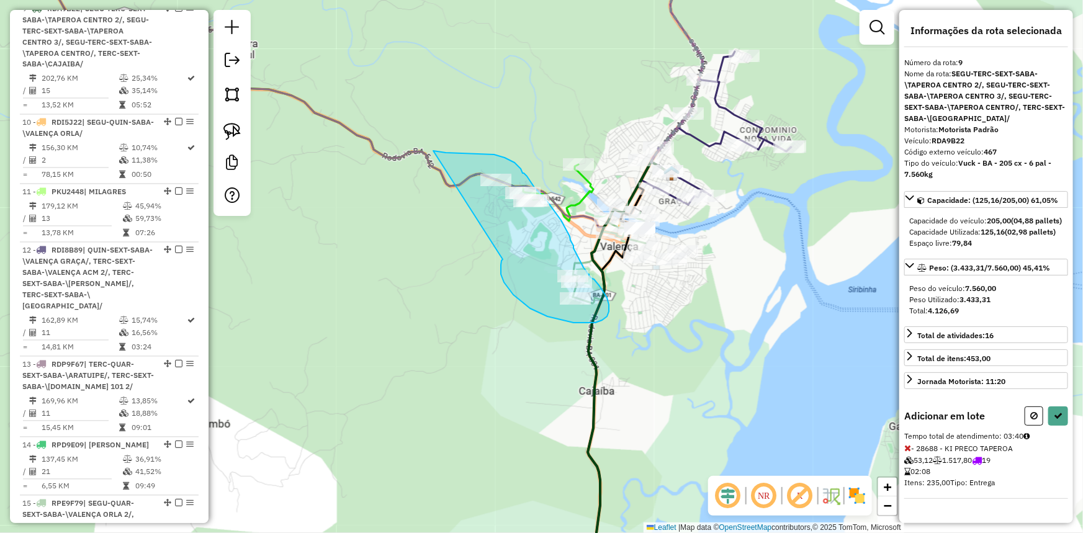
drag, startPoint x: 501, startPoint y: 268, endPoint x: 433, endPoint y: 151, distance: 134.9
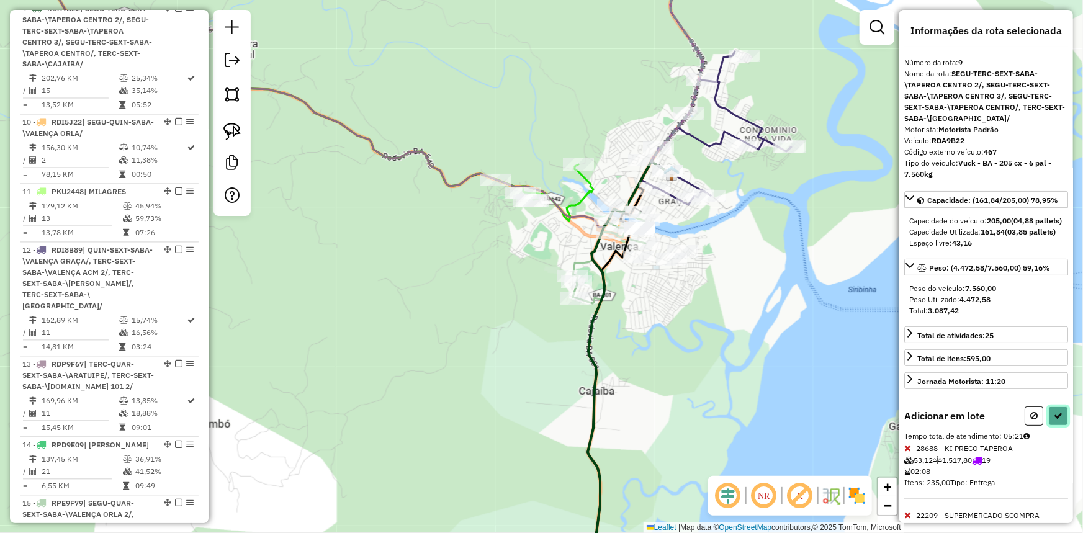
click at [1054, 420] on icon at bounding box center [1058, 416] width 9 height 9
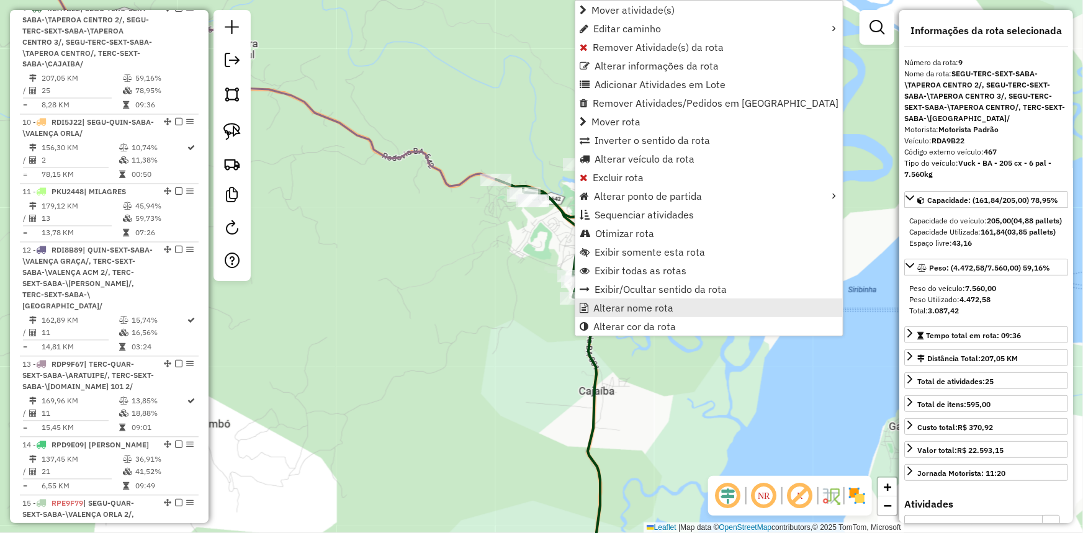
click at [592, 299] on link "Alterar nome rota" at bounding box center [709, 308] width 268 height 19
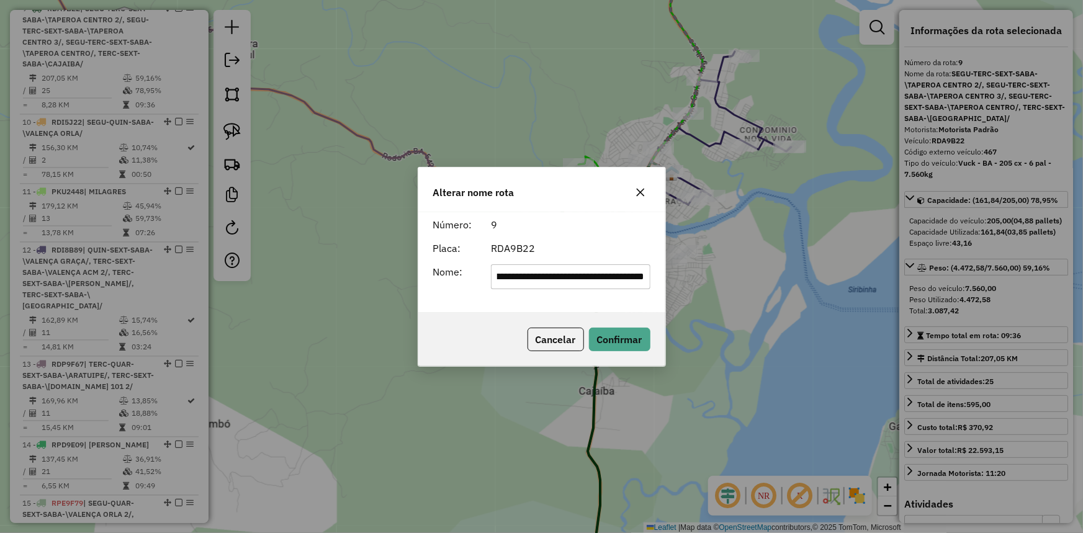
scroll to position [0, 0]
type input "*******"
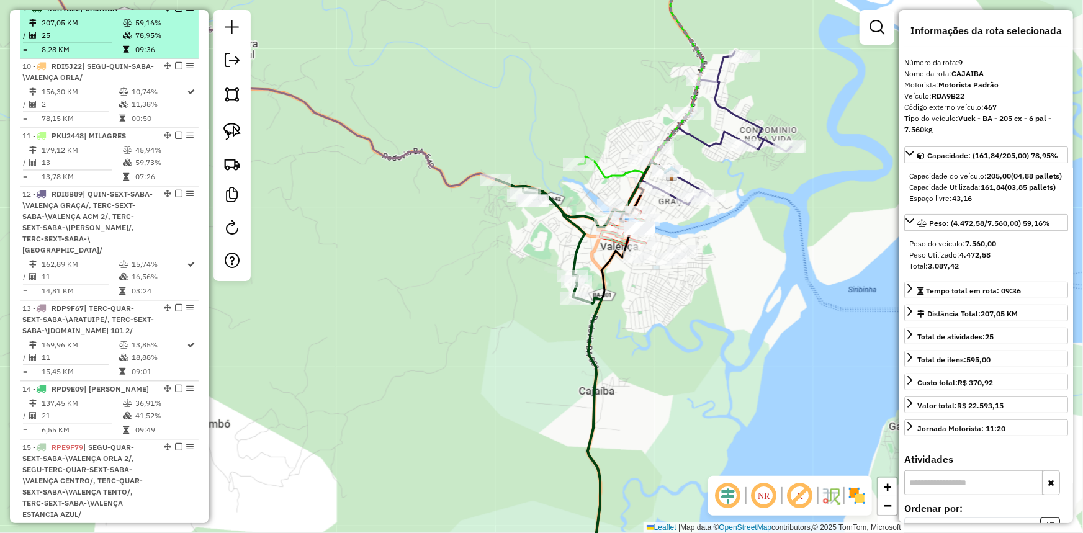
click at [178, 12] on em at bounding box center [178, 7] width 7 height 7
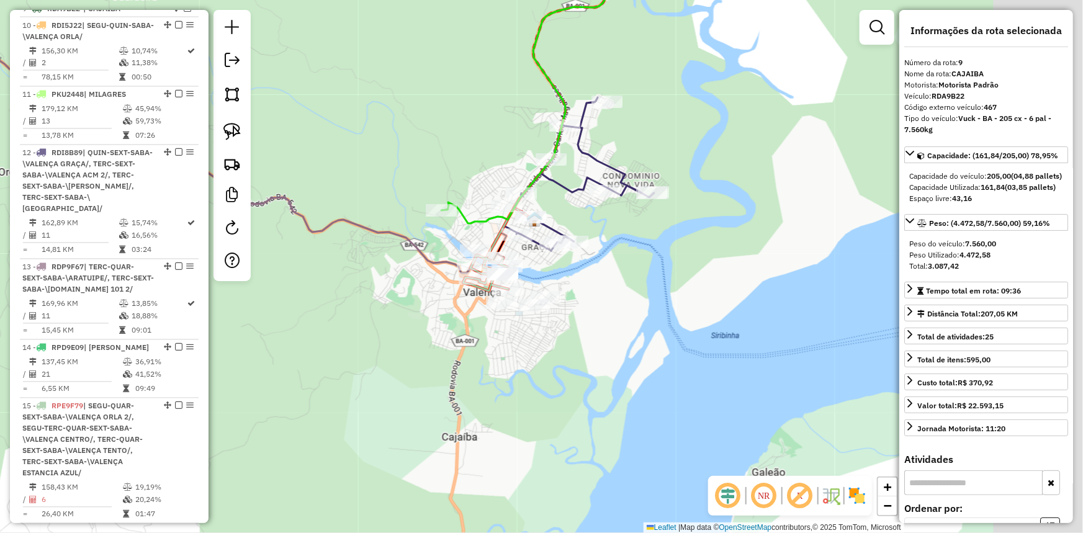
drag, startPoint x: 450, startPoint y: 99, endPoint x: 397, endPoint y: 126, distance: 59.7
click at [397, 126] on div "Janela de atendimento Grade de atendimento Capacidade Transportadoras Veículos …" at bounding box center [541, 266] width 1083 height 533
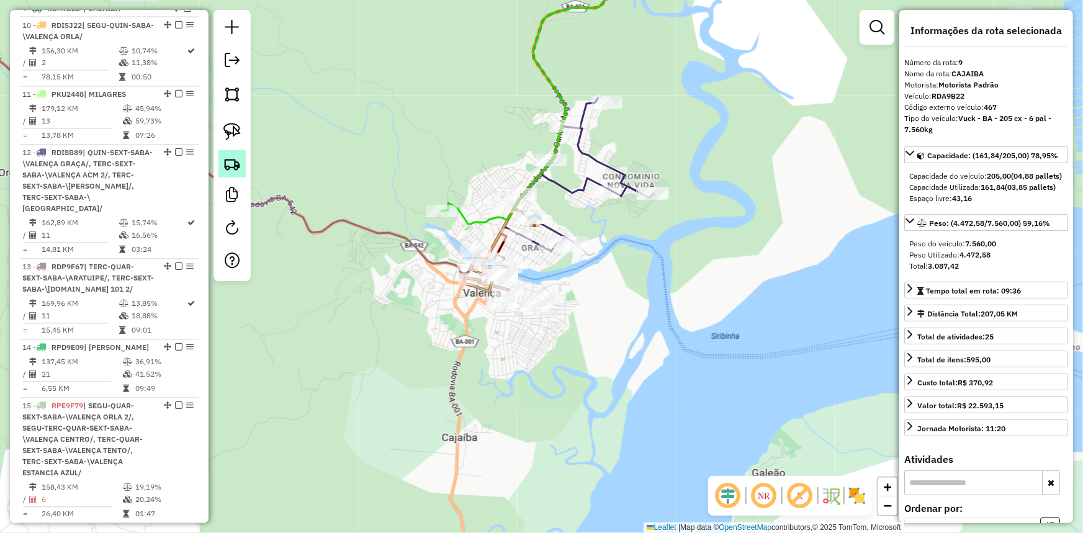
click at [228, 160] on img at bounding box center [231, 163] width 17 height 17
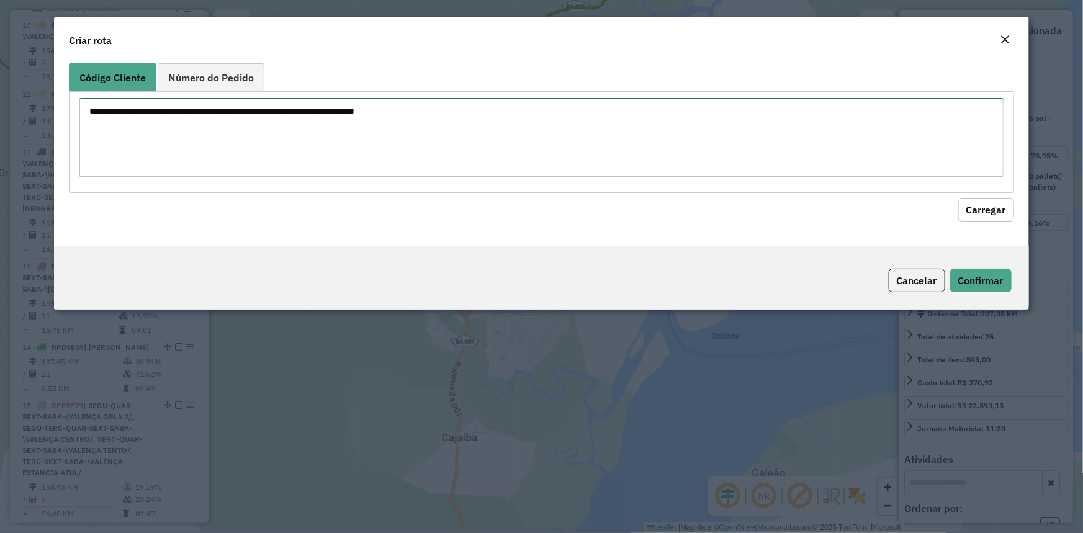
click at [241, 114] on textarea at bounding box center [541, 137] width 924 height 79
type textarea "*****"
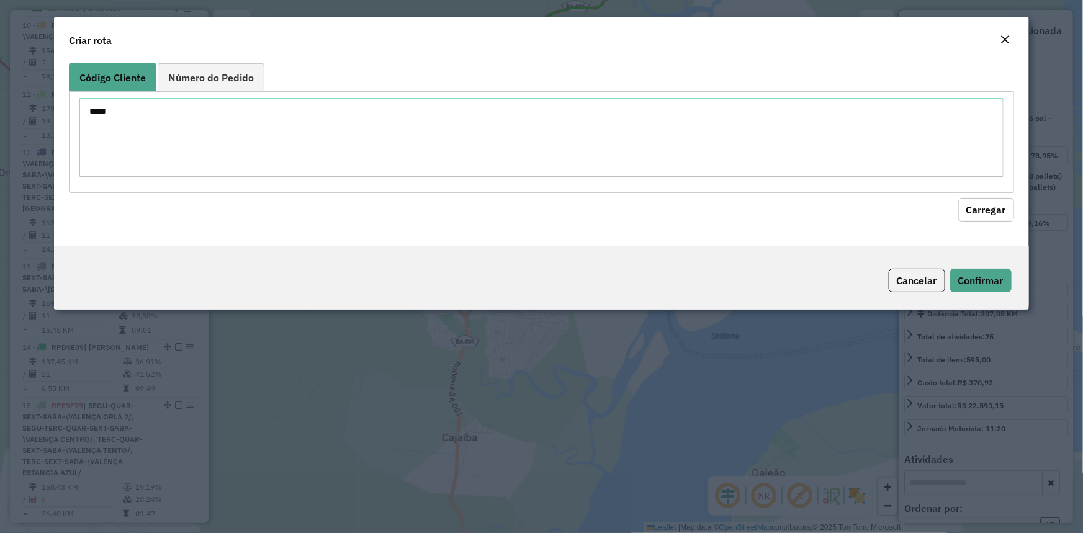
click at [1008, 211] on button "Carregar" at bounding box center [987, 210] width 56 height 24
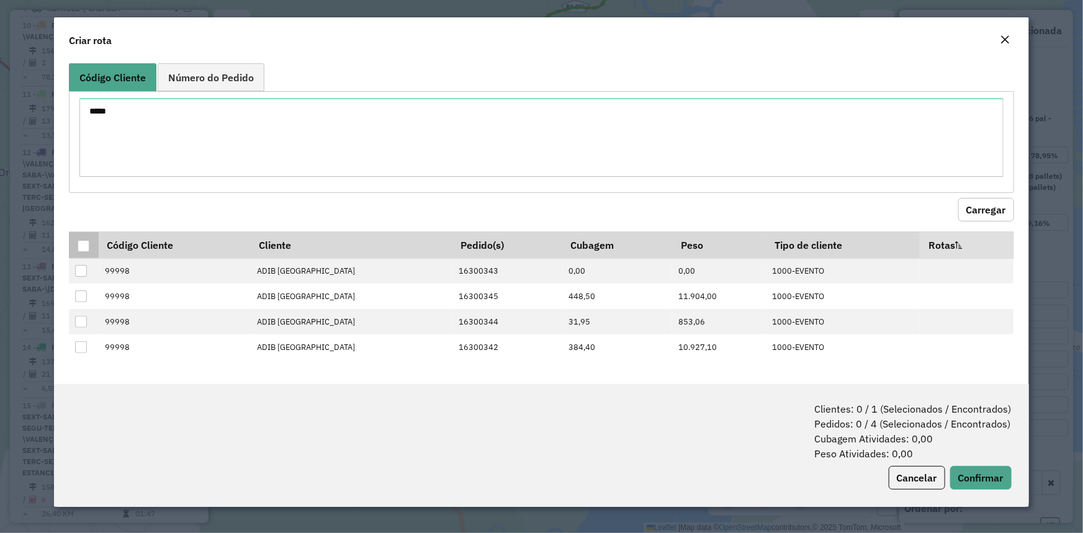
click at [84, 242] on div at bounding box center [84, 246] width 12 height 12
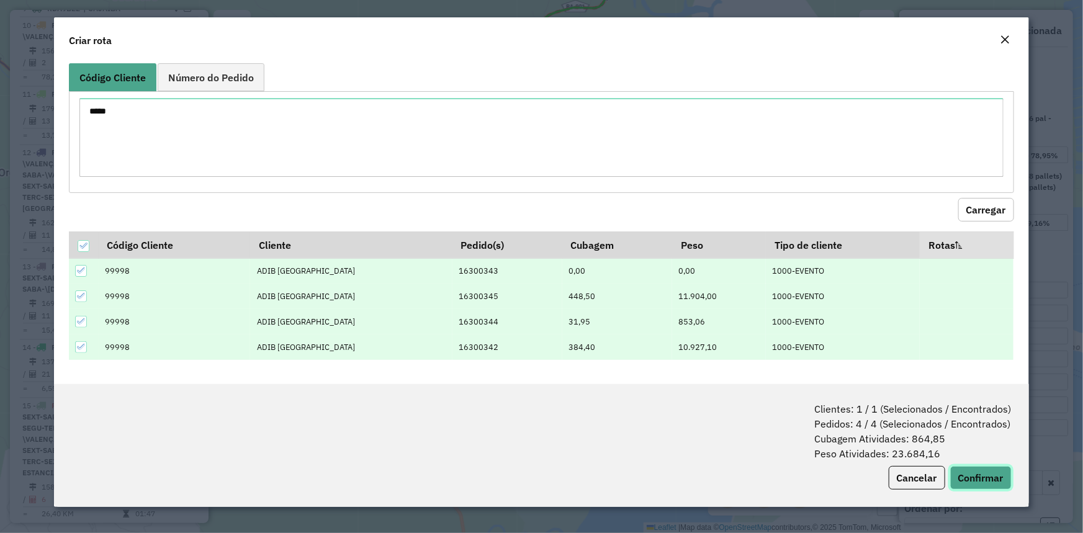
click at [977, 478] on button "Confirmar" at bounding box center [980, 478] width 61 height 24
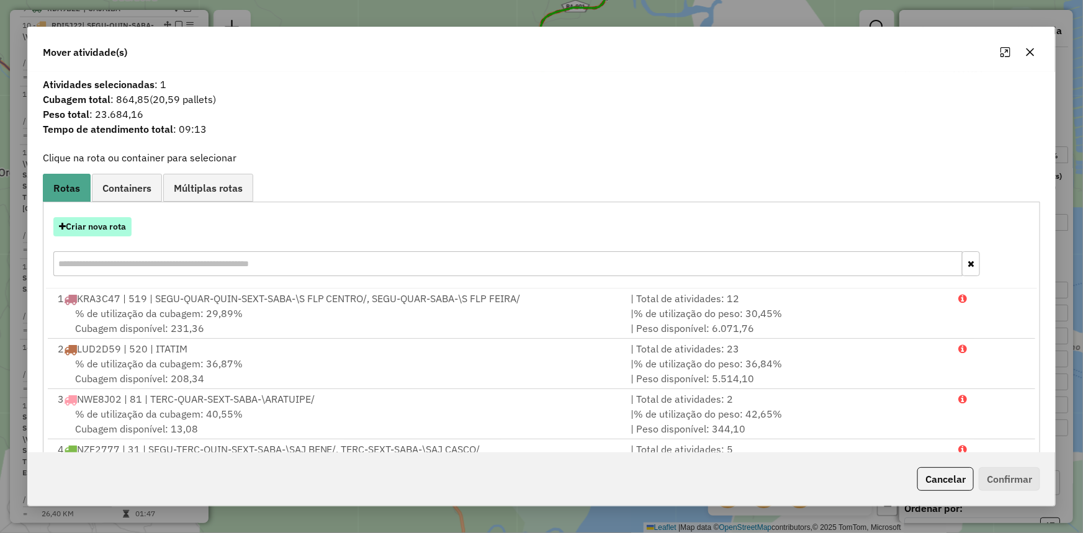
click at [95, 222] on button "Criar nova rota" at bounding box center [92, 226] width 78 height 19
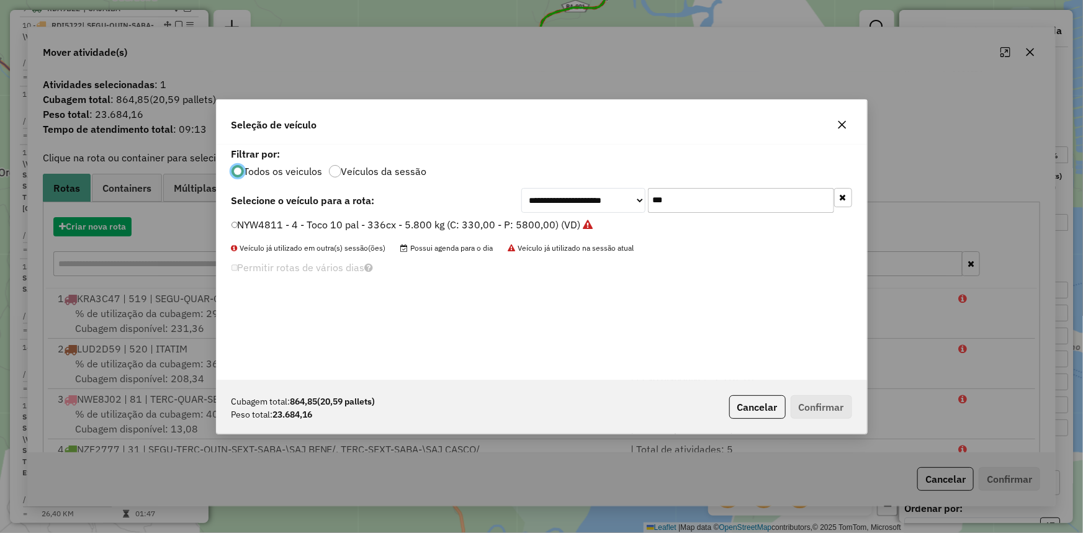
scroll to position [6, 4]
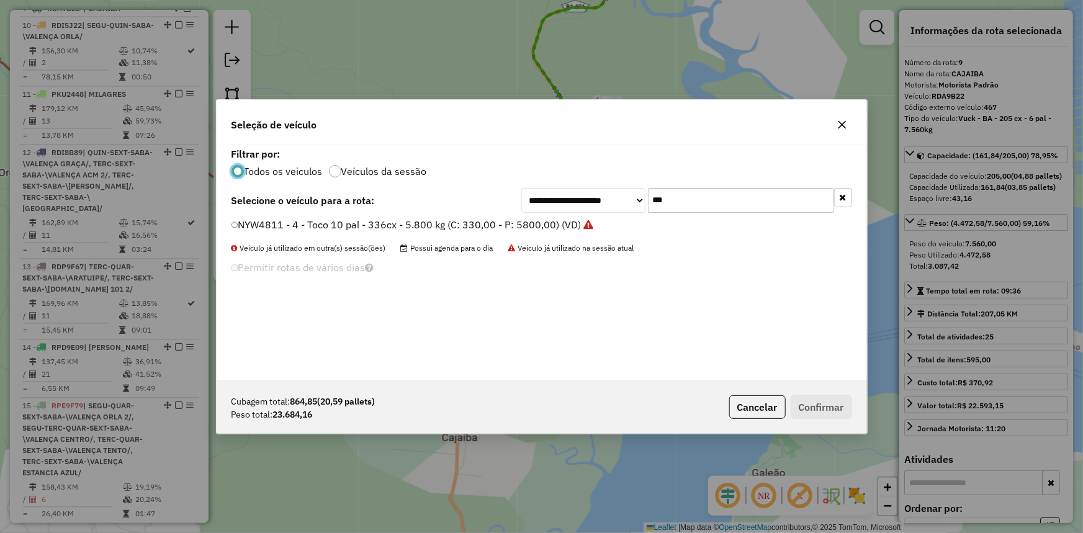
click at [553, 192] on div "**********" at bounding box center [686, 200] width 331 height 25
type input "***"
click at [520, 226] on label "SJP0D65 - 9 - Truck - SE - 504 cx - 12 pal - 15.000 kg (C: 504,00 - P: 15000,00…" at bounding box center [428, 224] width 392 height 15
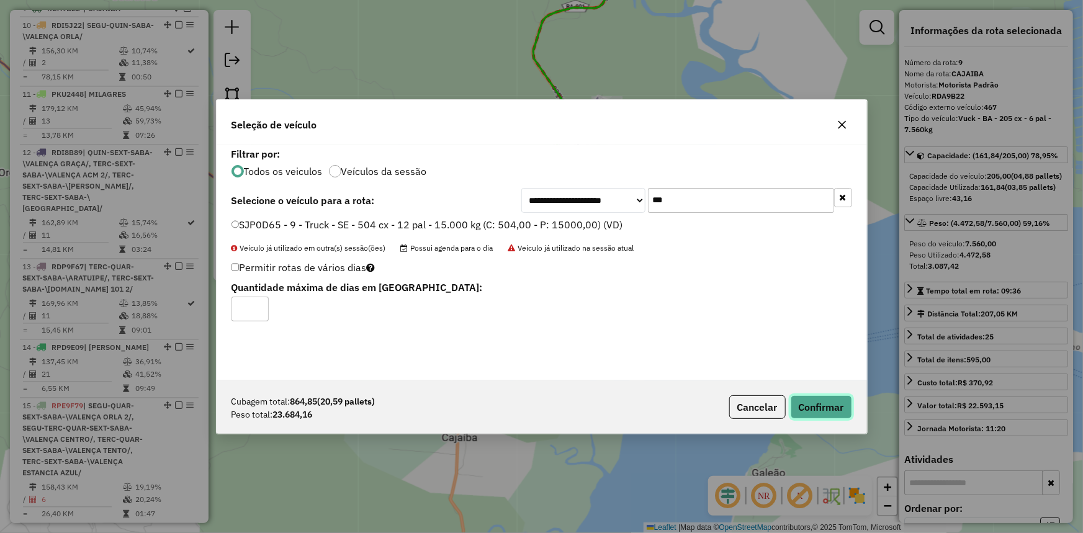
click at [826, 404] on button "Confirmar" at bounding box center [821, 407] width 61 height 24
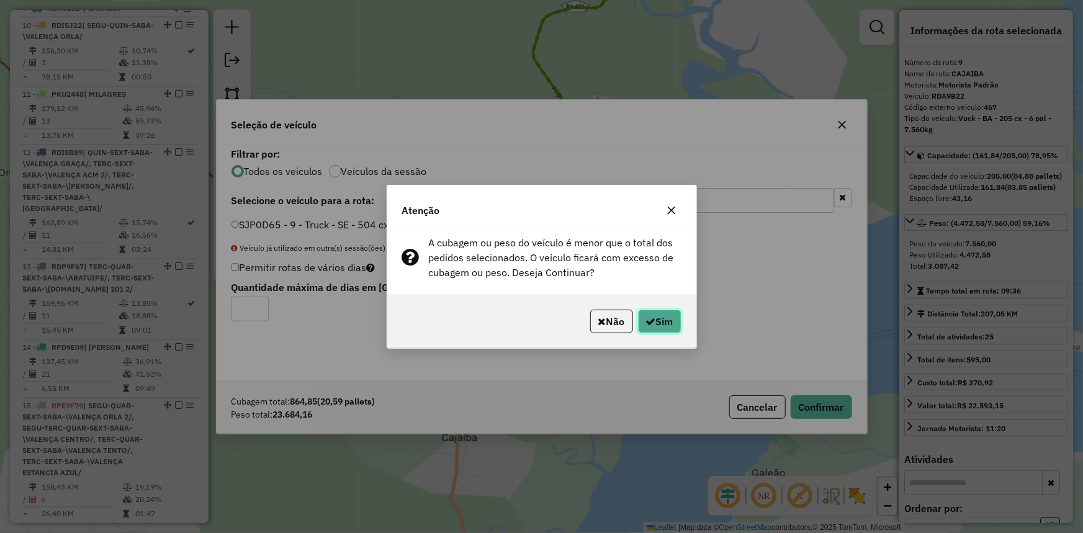
click at [670, 324] on button "Sim" at bounding box center [659, 322] width 43 height 24
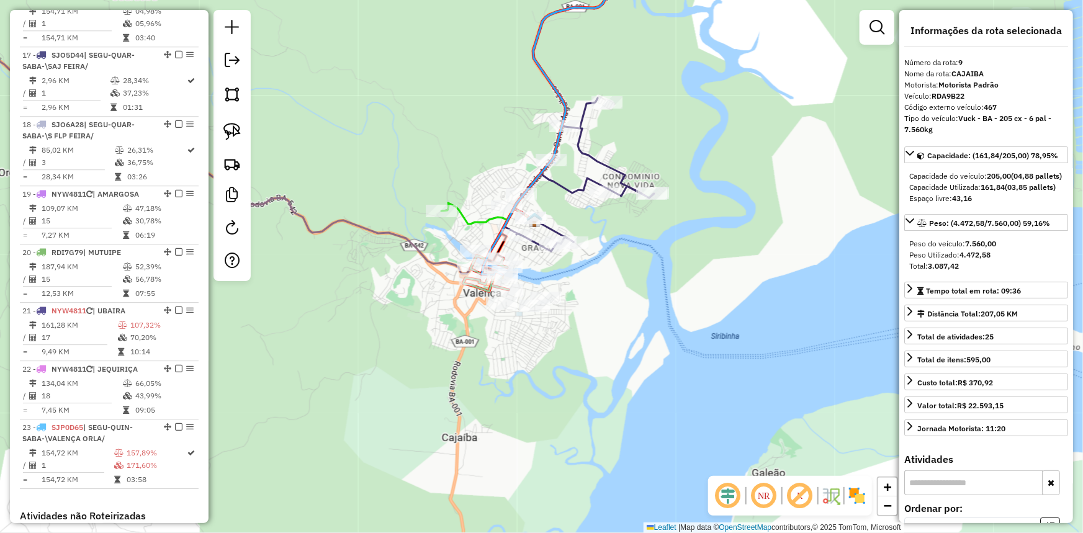
scroll to position [1930, 0]
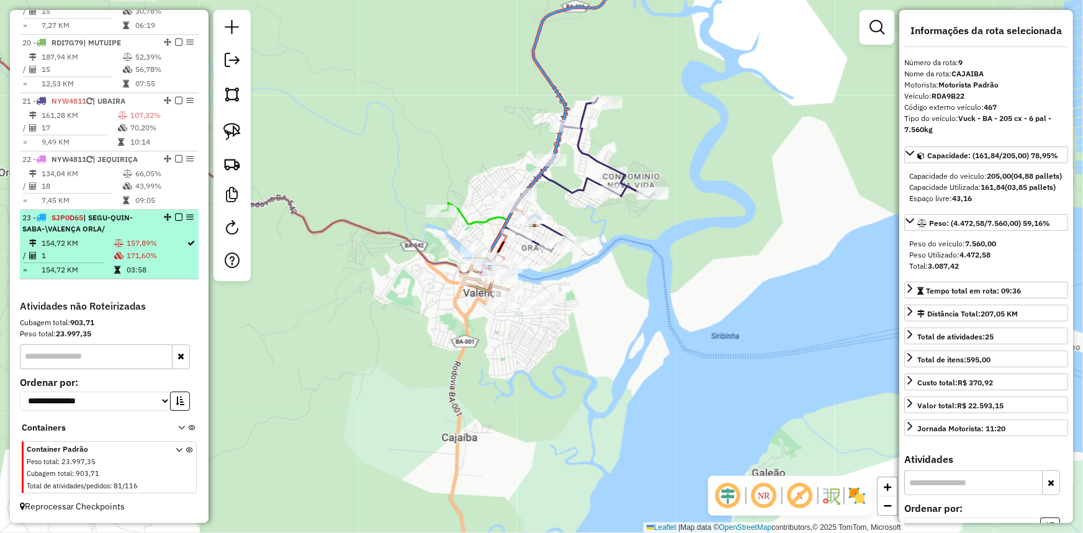
drag, startPoint x: 191, startPoint y: 214, endPoint x: 132, endPoint y: 246, distance: 66.9
click at [132, 246] on td "157,89%" at bounding box center [156, 243] width 61 height 12
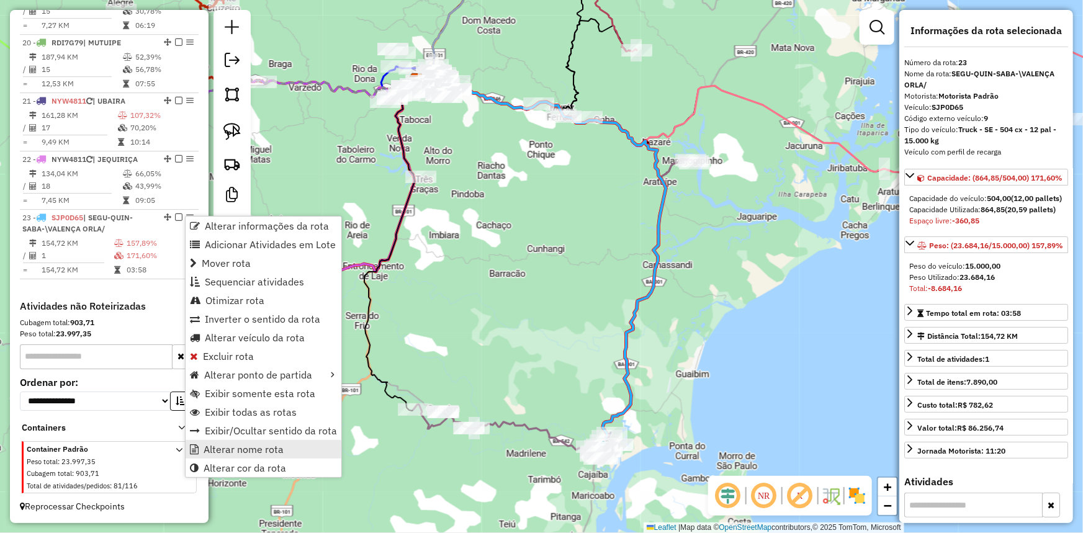
click at [259, 449] on span "Alterar nome rota" at bounding box center [244, 449] width 80 height 10
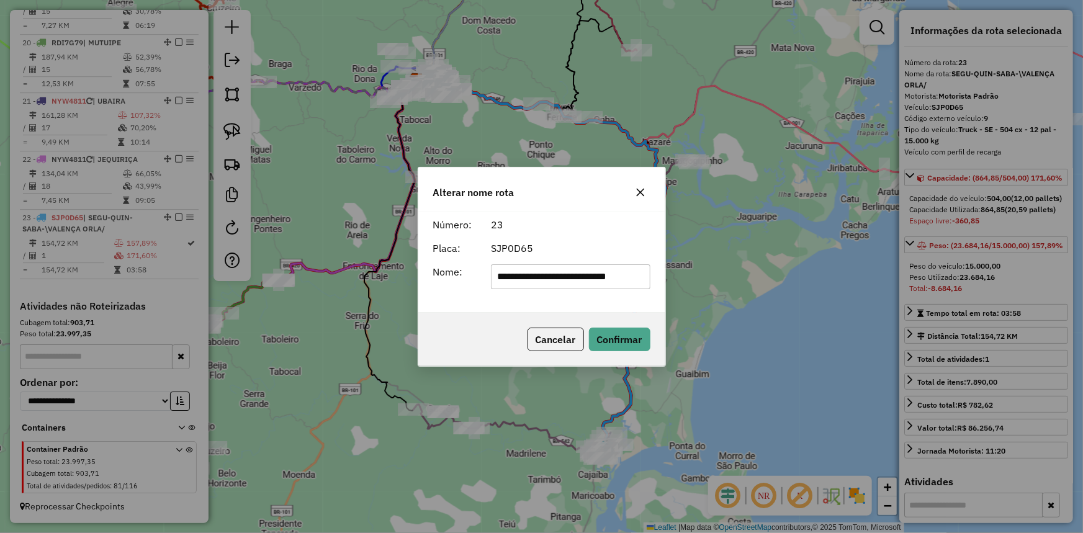
scroll to position [0, 0]
type input "*******"
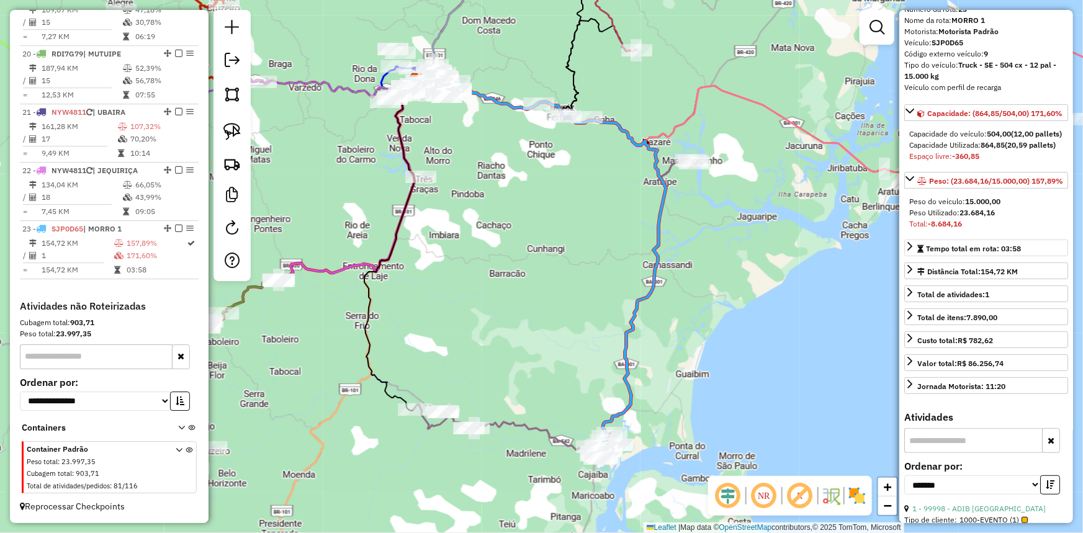
scroll to position [225, 0]
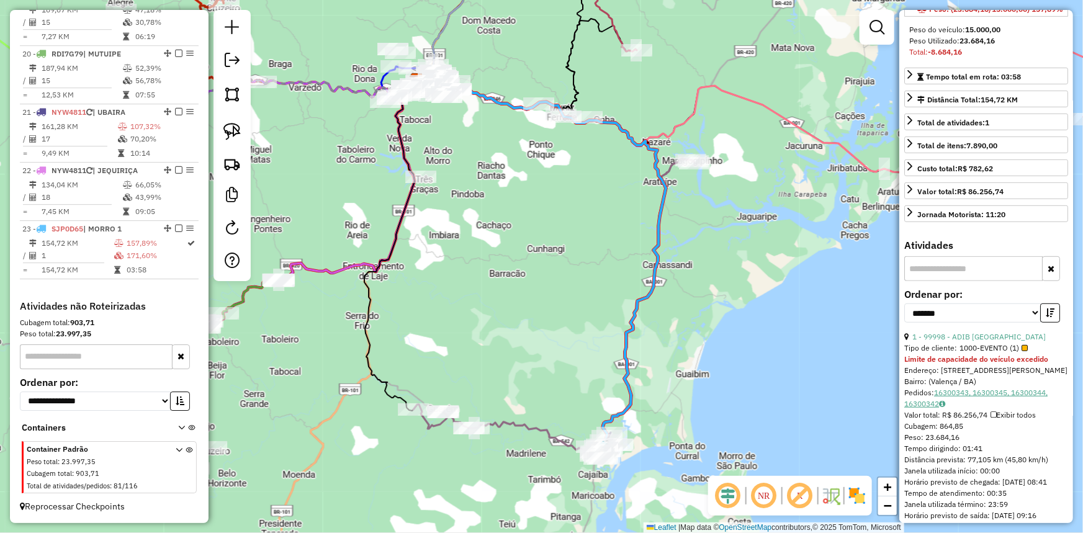
click at [954, 408] on link "16300343, 16300345, 16300344, 16300342" at bounding box center [975, 398] width 143 height 20
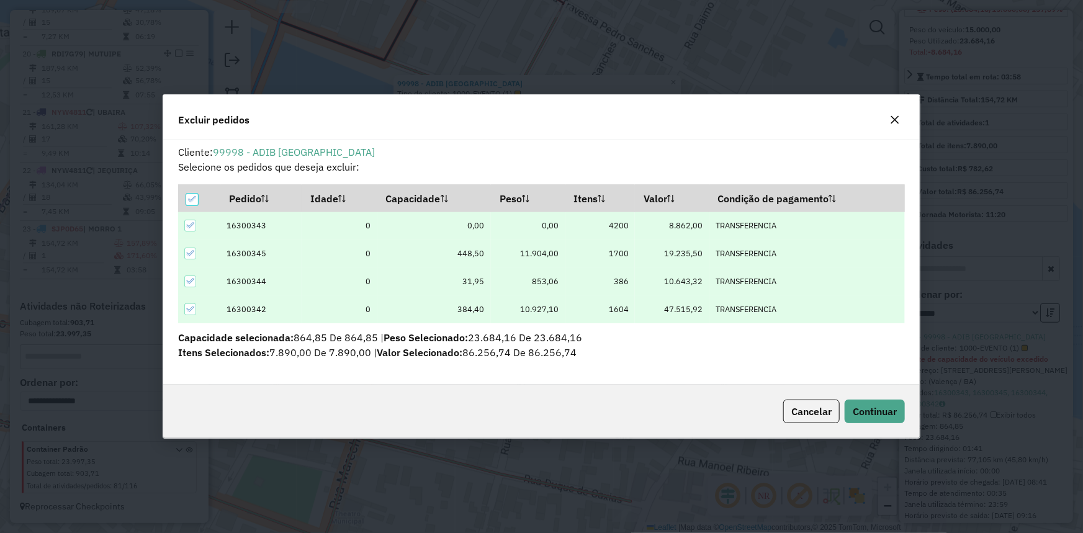
scroll to position [0, 0]
click at [190, 225] on icon at bounding box center [190, 225] width 9 height 9
click at [189, 307] on icon at bounding box center [190, 309] width 9 height 9
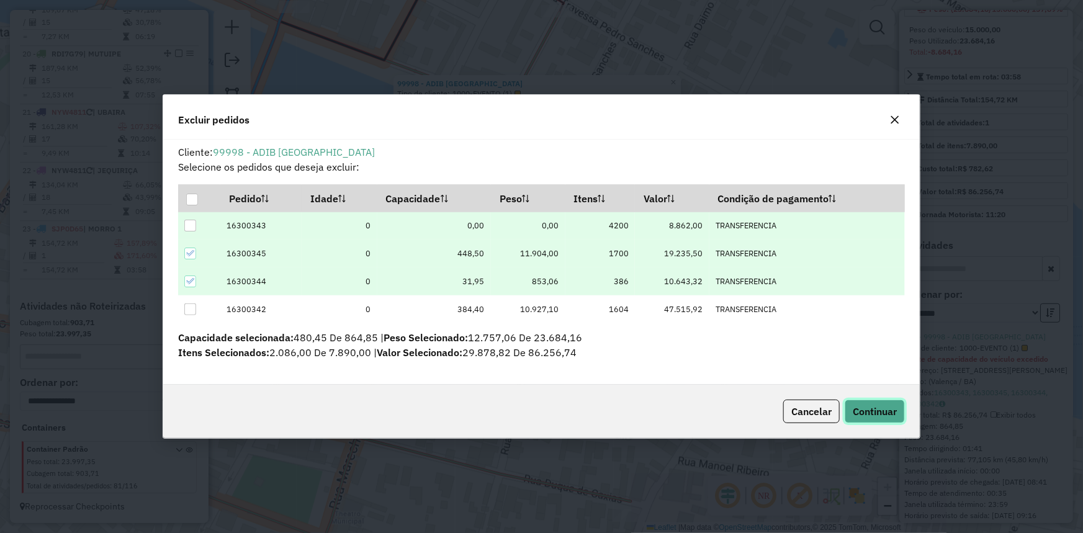
click at [890, 416] on span "Continuar" at bounding box center [875, 411] width 44 height 12
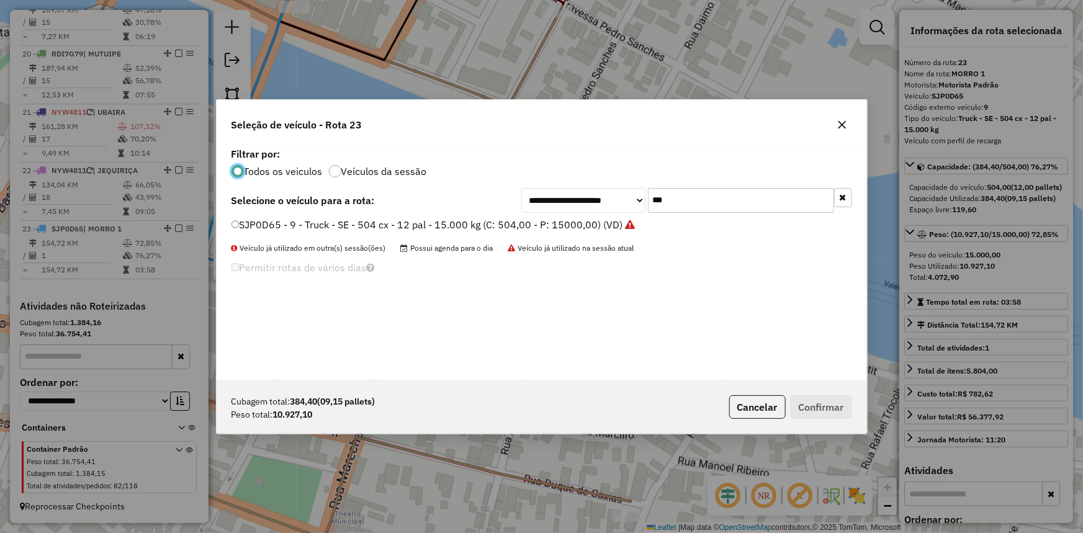
scroll to position [6, 4]
drag, startPoint x: 715, startPoint y: 212, endPoint x: 604, endPoint y: 206, distance: 111.3
click at [608, 205] on div "**********" at bounding box center [686, 200] width 331 height 25
type input "****"
click at [575, 226] on label "OVO1675 - 11 - Truck - BA - 420 cx - 10 pal - 16.460 kg (C: 420,00 - P: 16460,0…" at bounding box center [433, 224] width 402 height 15
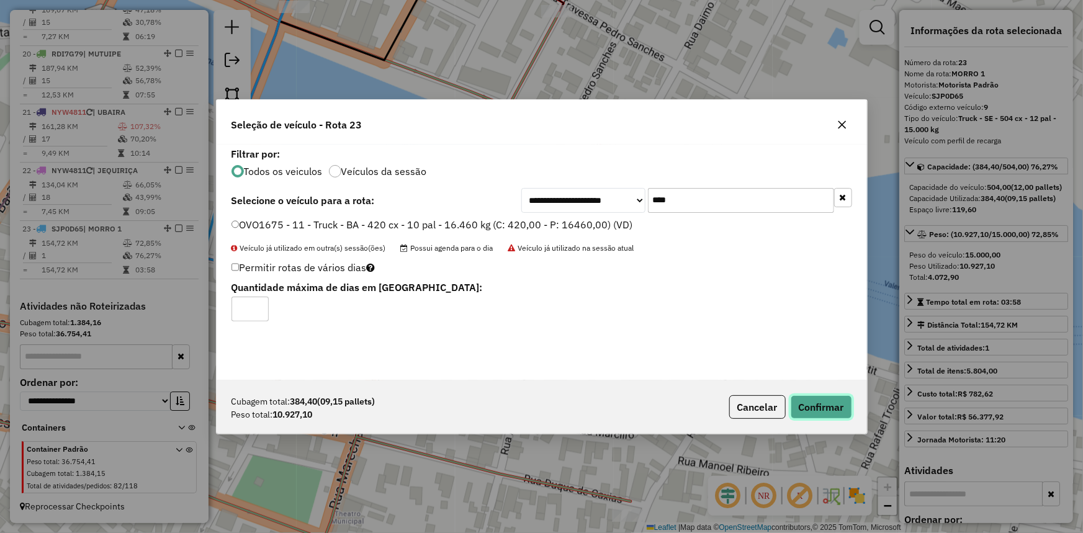
click at [829, 402] on button "Confirmar" at bounding box center [821, 407] width 61 height 24
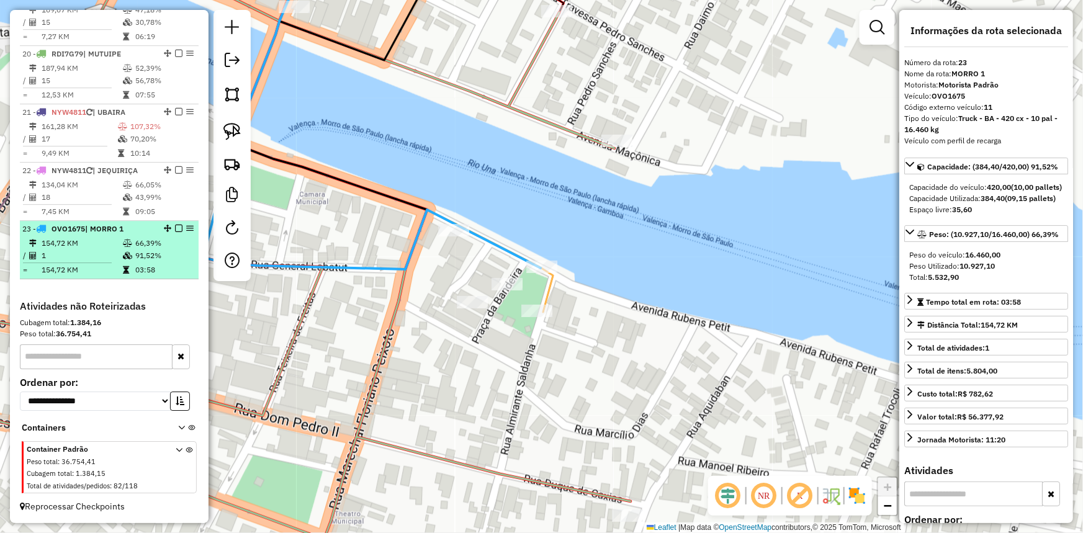
click at [175, 229] on em at bounding box center [178, 228] width 7 height 7
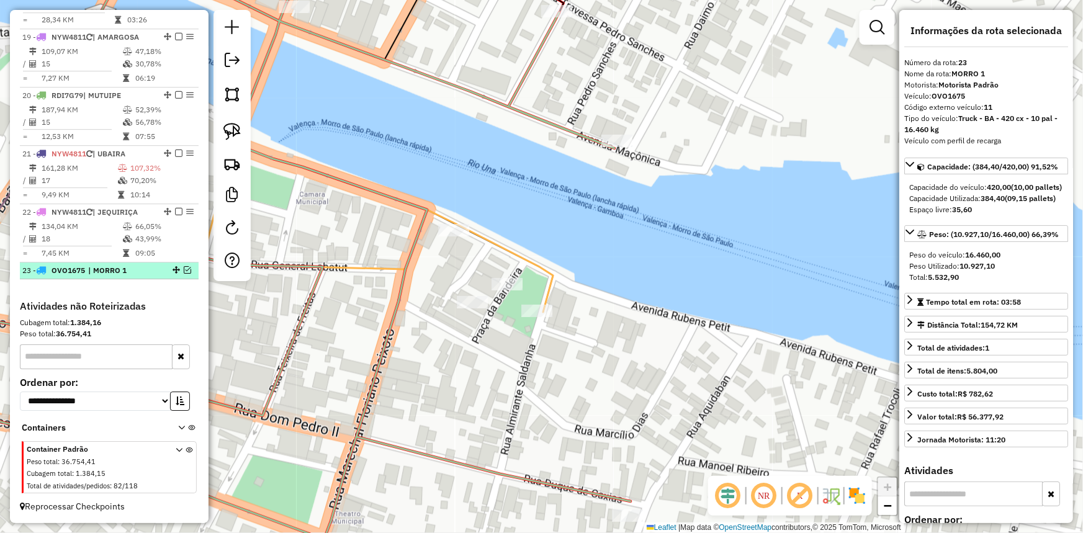
scroll to position [1877, 0]
click at [233, 189] on em at bounding box center [232, 194] width 15 height 15
click at [234, 161] on img at bounding box center [231, 163] width 17 height 17
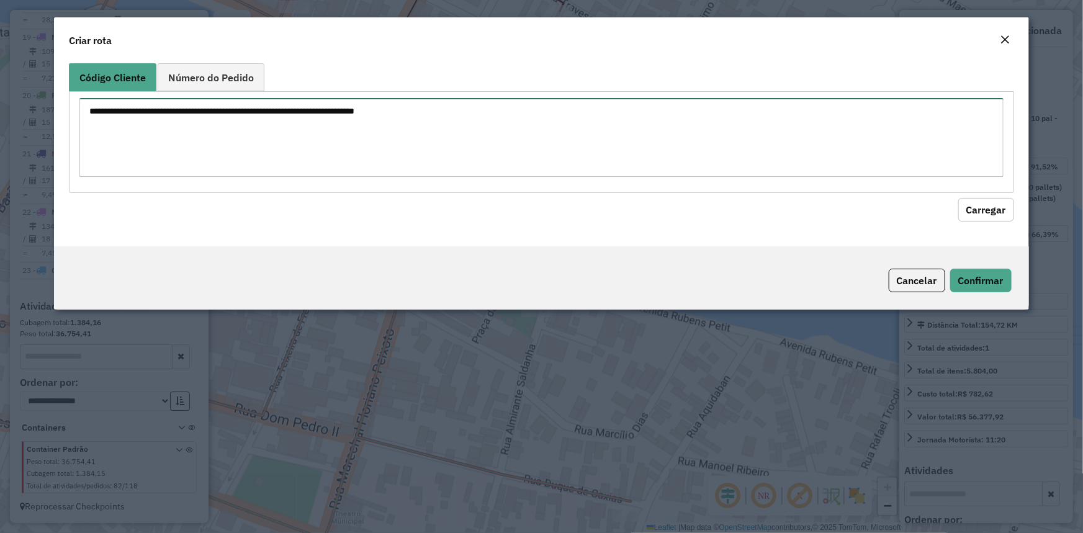
click at [241, 161] on textarea at bounding box center [541, 137] width 924 height 79
click at [241, 148] on textarea at bounding box center [541, 137] width 924 height 79
type textarea "*****"
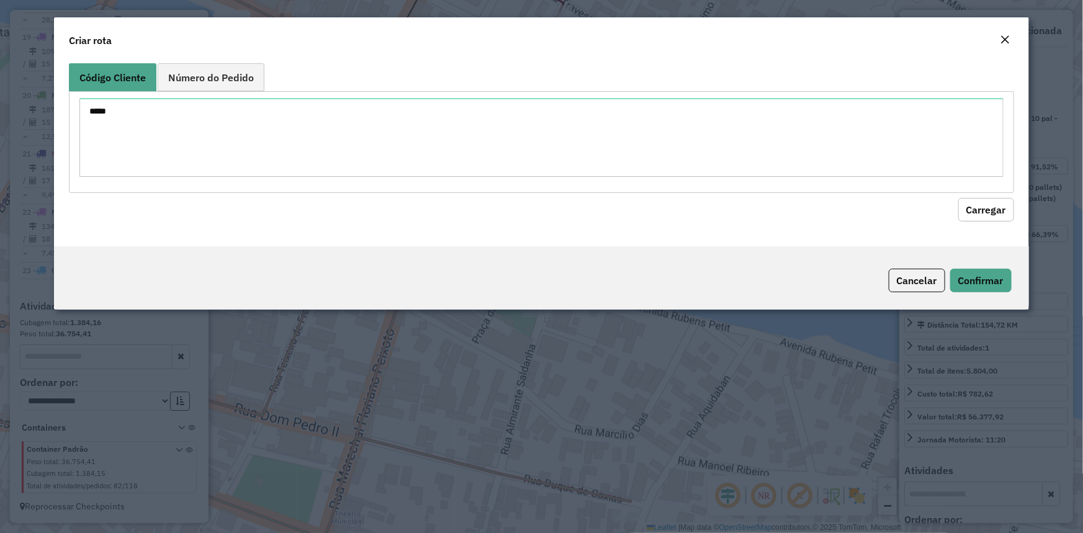
click at [1006, 217] on button "Carregar" at bounding box center [987, 210] width 56 height 24
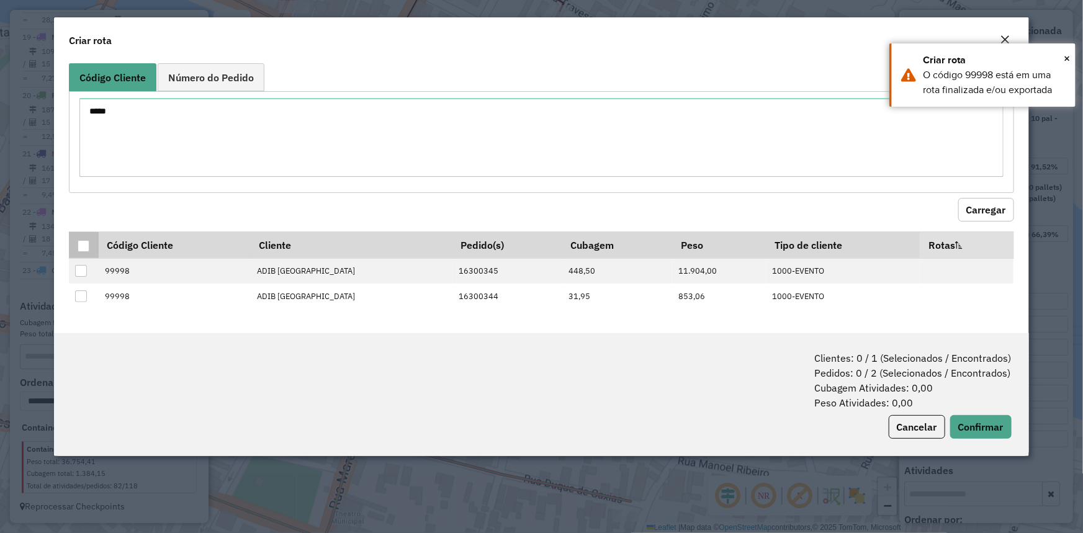
click at [78, 246] on div at bounding box center [84, 246] width 12 height 12
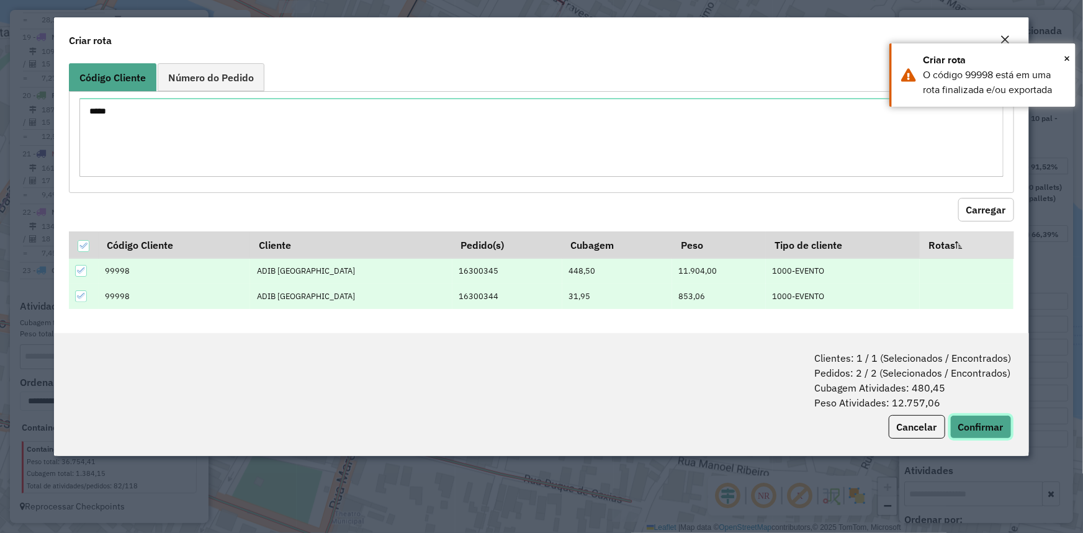
click at [978, 426] on button "Confirmar" at bounding box center [980, 427] width 61 height 24
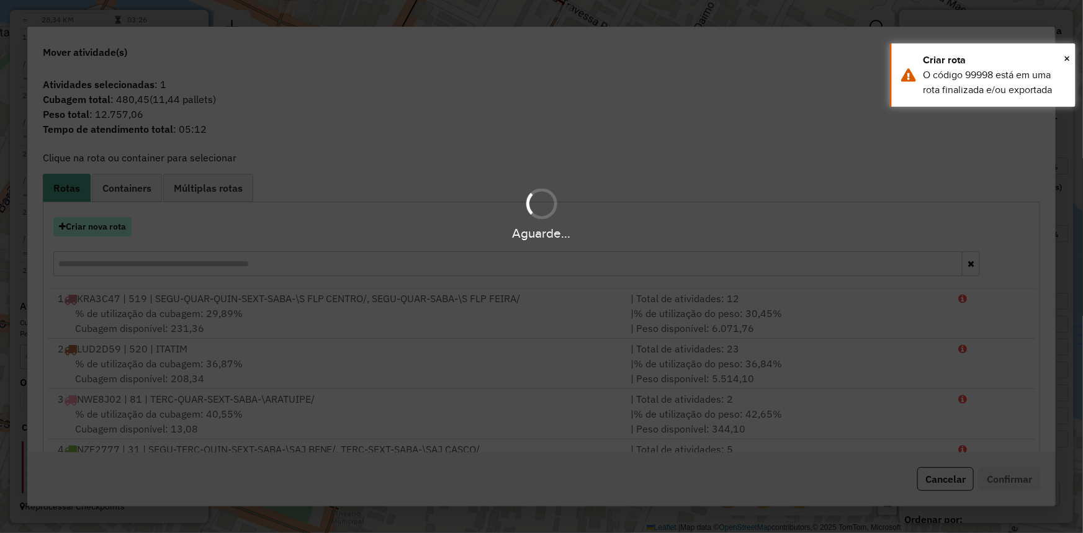
click at [93, 225] on button "Criar nova rota" at bounding box center [92, 226] width 78 height 19
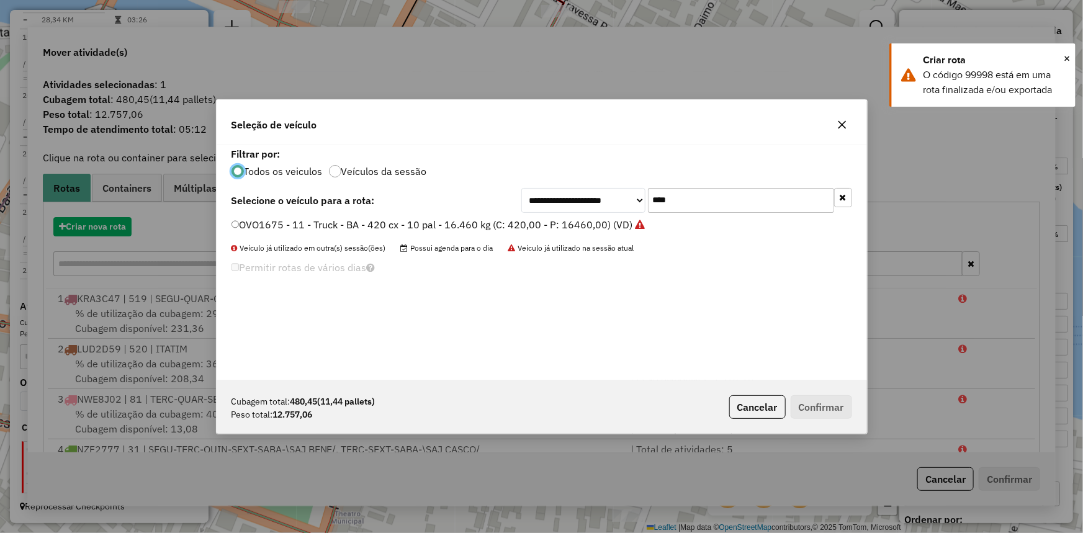
scroll to position [6, 4]
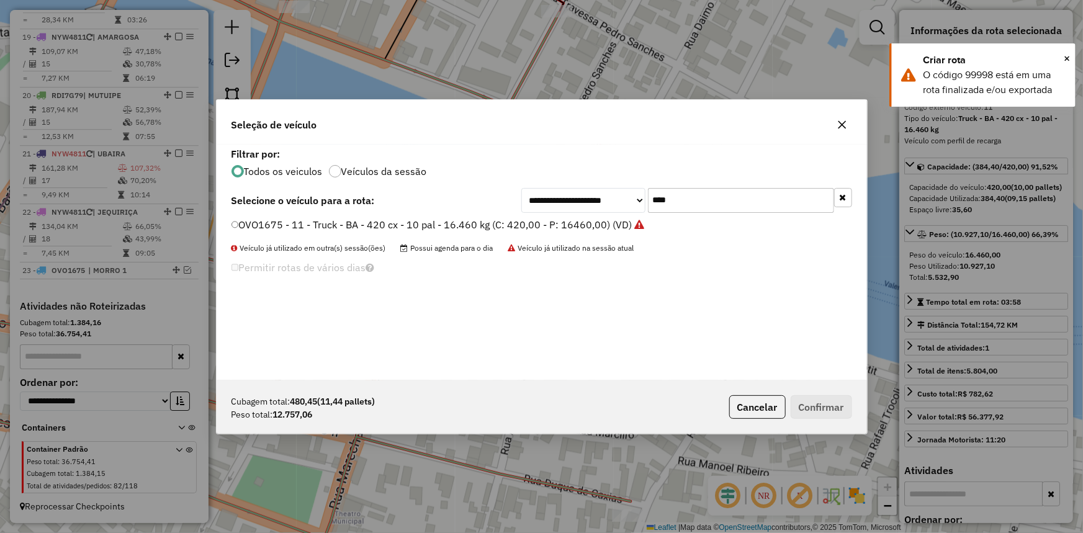
drag, startPoint x: 715, startPoint y: 202, endPoint x: 548, endPoint y: 201, distance: 166.4
click at [574, 208] on div "**********" at bounding box center [686, 200] width 331 height 25
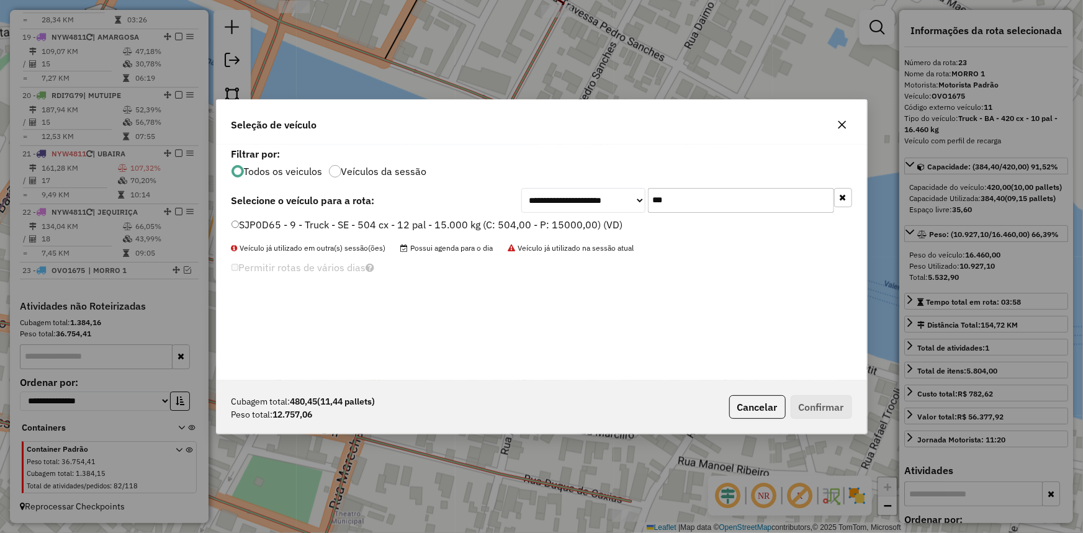
type input "***"
click at [549, 232] on li "SJP0D65 - 9 - Truck - SE - 504 cx - 12 pal - 15.000 kg (C: 504,00 - P: 15000,00…" at bounding box center [542, 225] width 621 height 15
click at [552, 215] on div "**********" at bounding box center [542, 263] width 651 height 236
click at [568, 216] on div "**********" at bounding box center [542, 263] width 651 height 236
click at [564, 227] on label "SJP0D65 - 9 - Truck - SE - 504 cx - 12 pal - 15.000 kg (C: 504,00 - P: 15000,00…" at bounding box center [428, 224] width 392 height 15
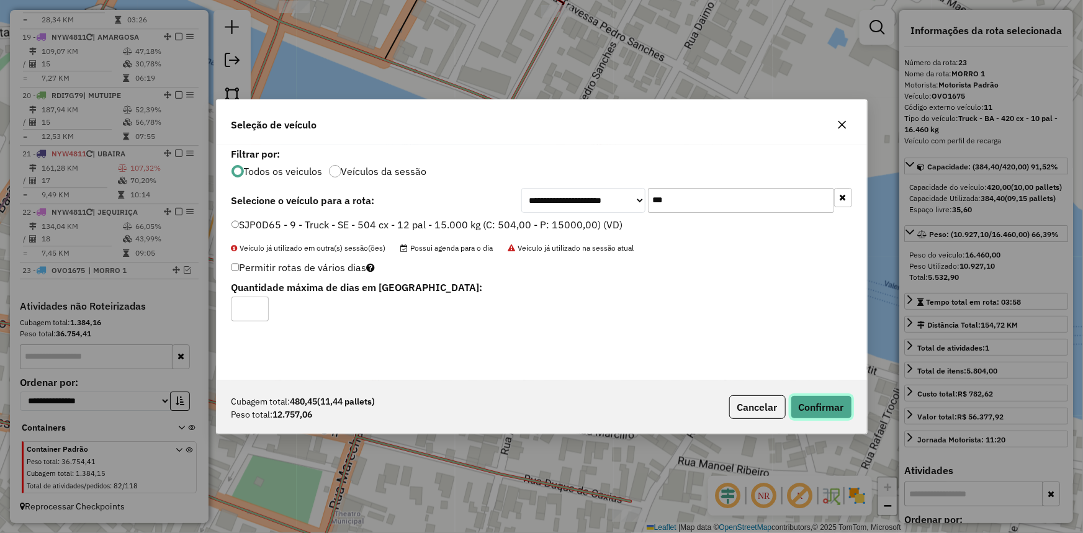
click at [828, 396] on button "Confirmar" at bounding box center [821, 407] width 61 height 24
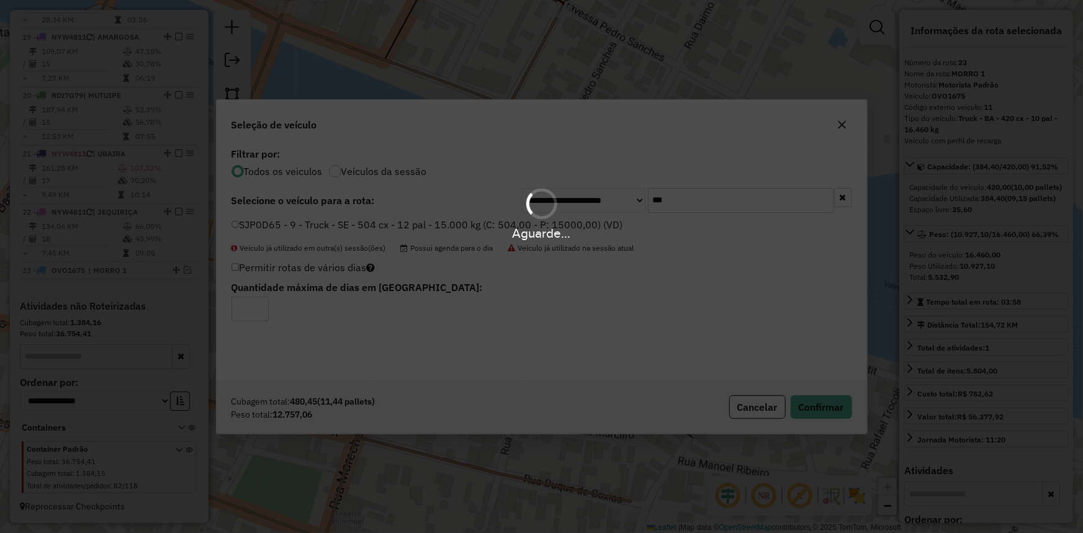
scroll to position [1946, 0]
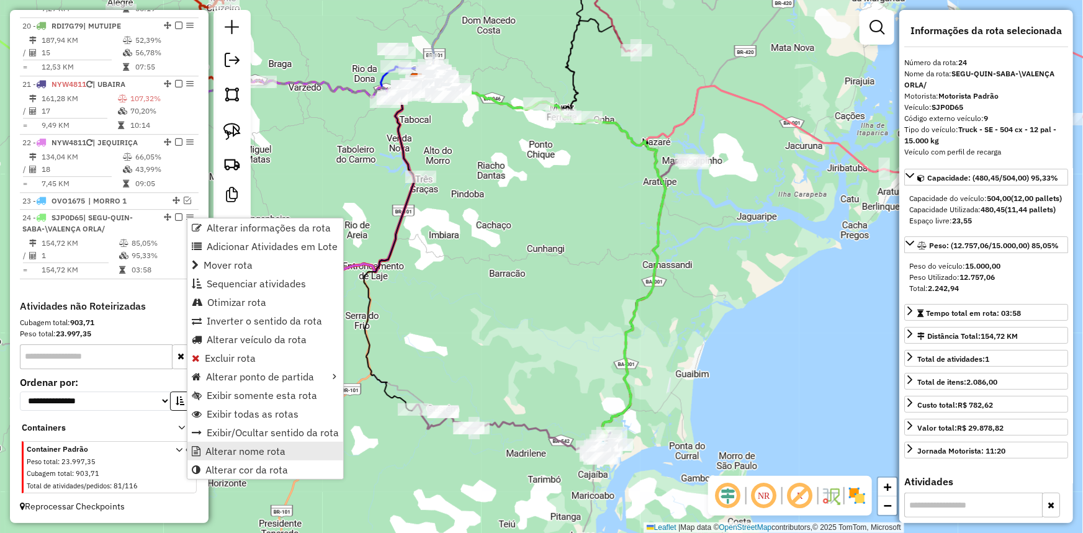
click at [244, 450] on span "Alterar nome rota" at bounding box center [245, 451] width 80 height 10
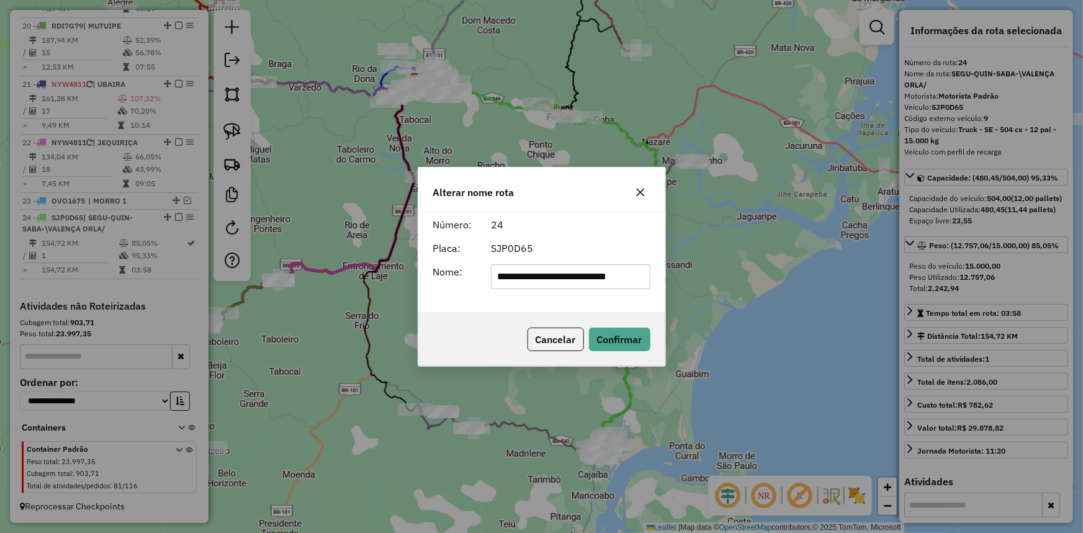
scroll to position [0, 0]
type input "*******"
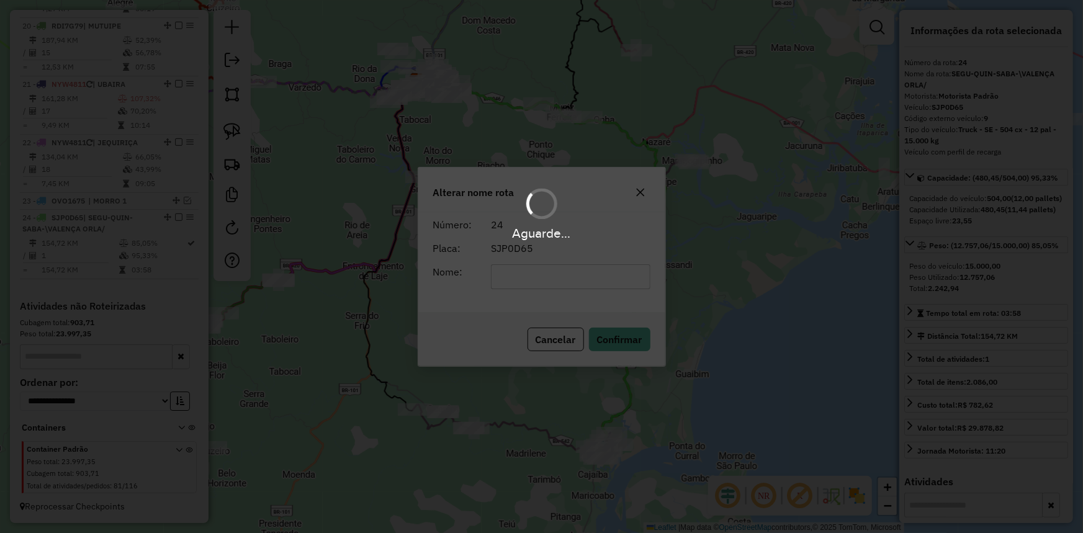
scroll to position [1935, 0]
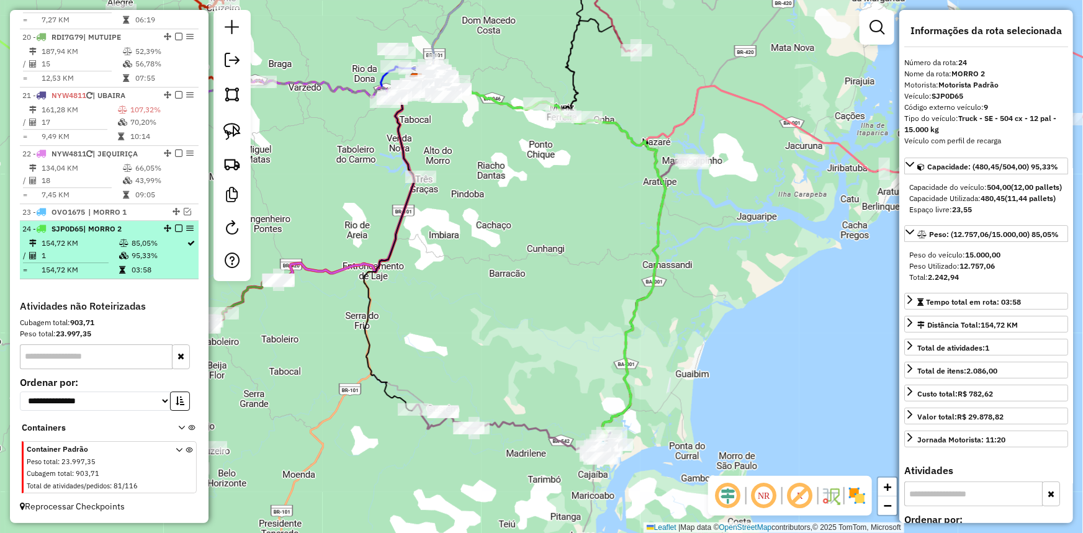
click at [175, 230] on em at bounding box center [178, 228] width 7 height 7
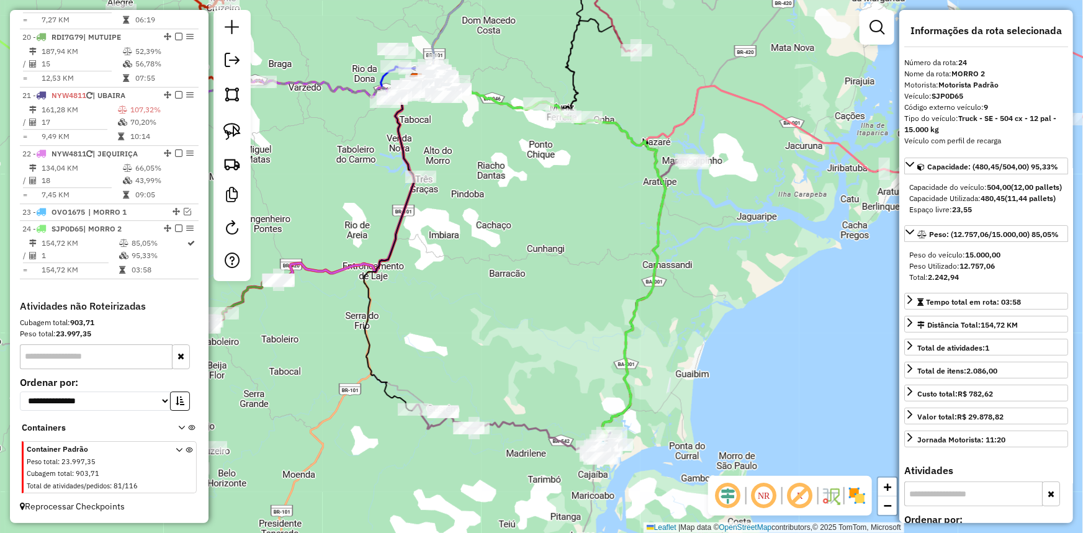
scroll to position [1893, 0]
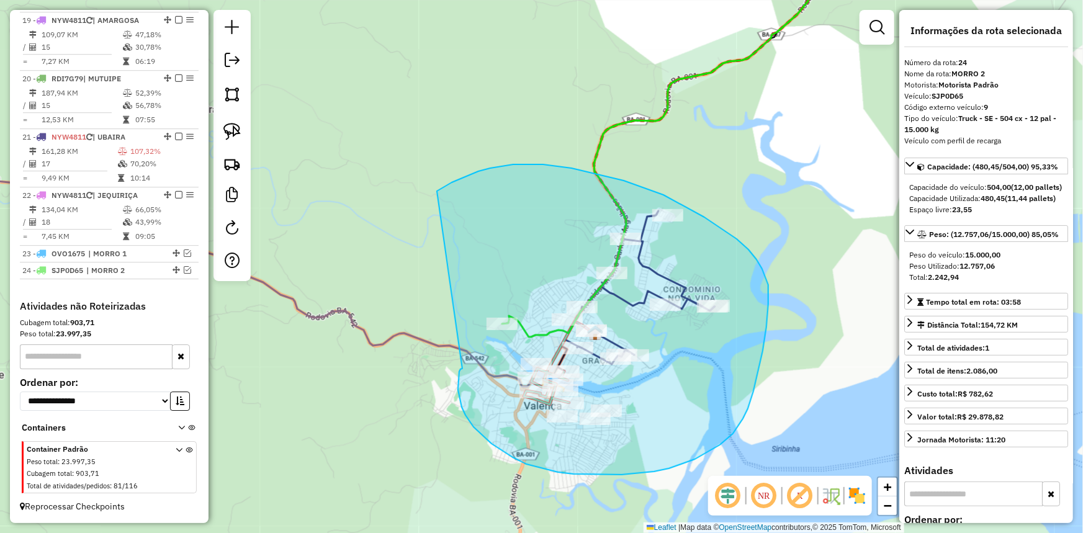
drag, startPoint x: 459, startPoint y: 398, endPoint x: 399, endPoint y: 240, distance: 168.8
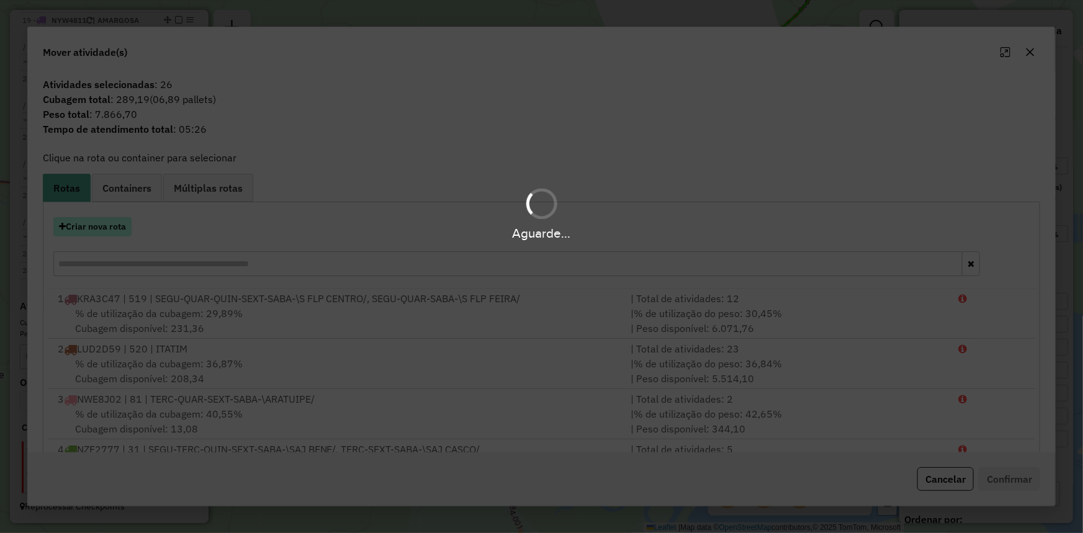
click at [74, 226] on button "Criar nova rota" at bounding box center [92, 226] width 78 height 19
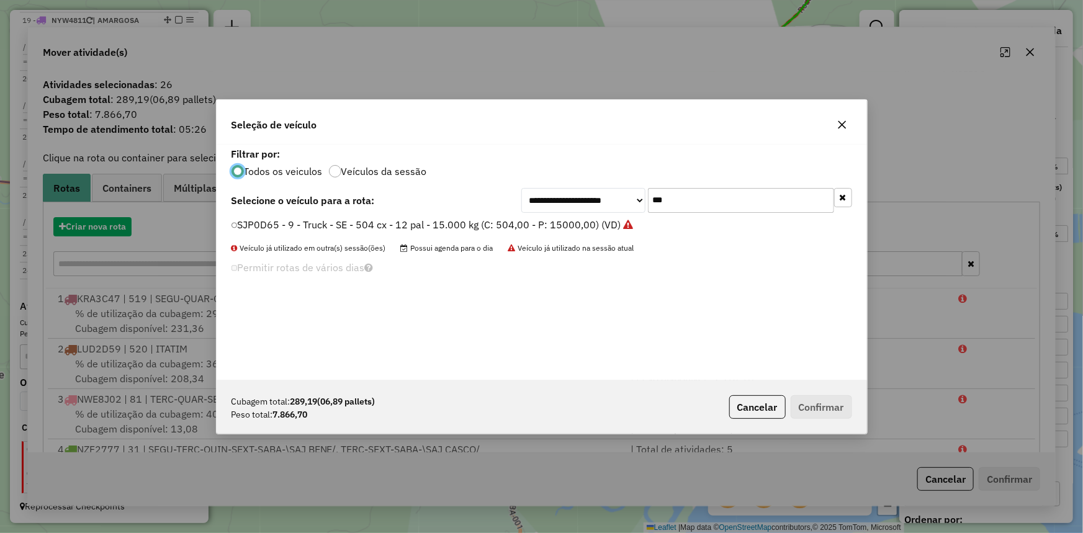
scroll to position [6, 4]
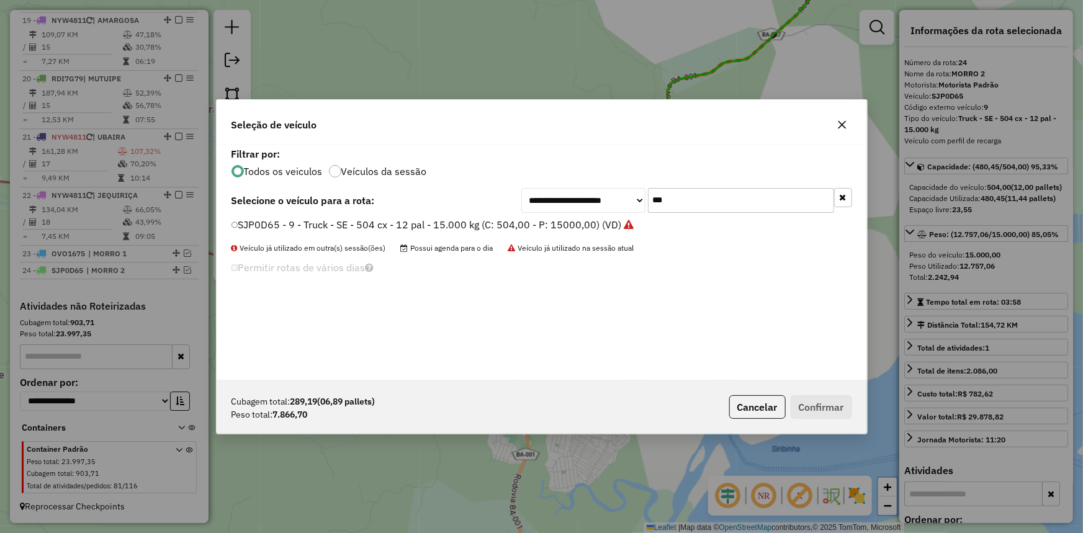
drag, startPoint x: 674, startPoint y: 210, endPoint x: 535, endPoint y: 207, distance: 139.7
click at [559, 205] on div "**********" at bounding box center [686, 200] width 331 height 25
type input "****"
click at [506, 223] on label "RDI8B89 - 462 - Truck 10 pal - 340cx - 9.692 kg (C: 340,00 - P: 9962,00) (VD)" at bounding box center [419, 224] width 375 height 15
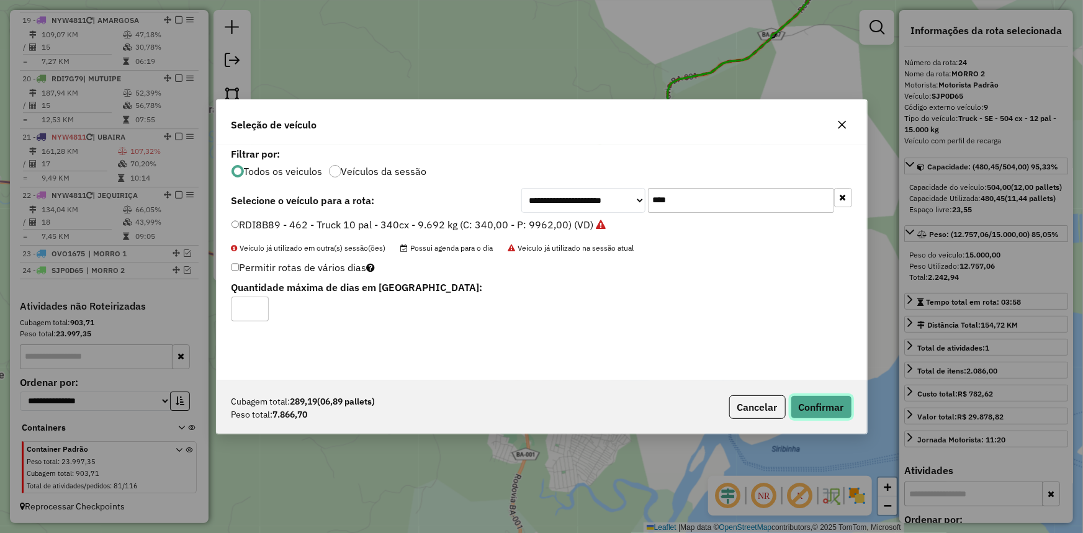
click at [813, 404] on button "Confirmar" at bounding box center [821, 407] width 61 height 24
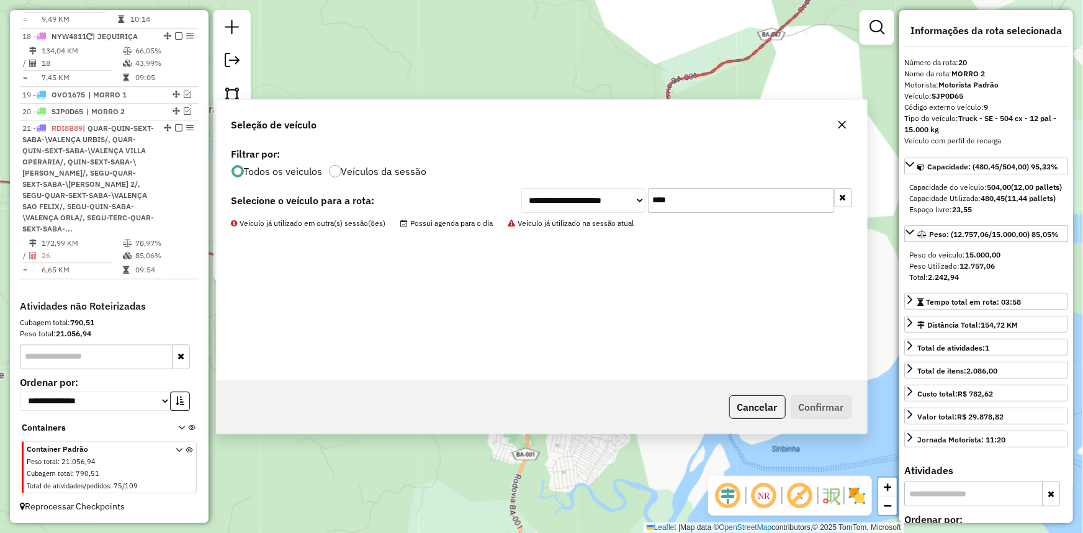
scroll to position [1651, 0]
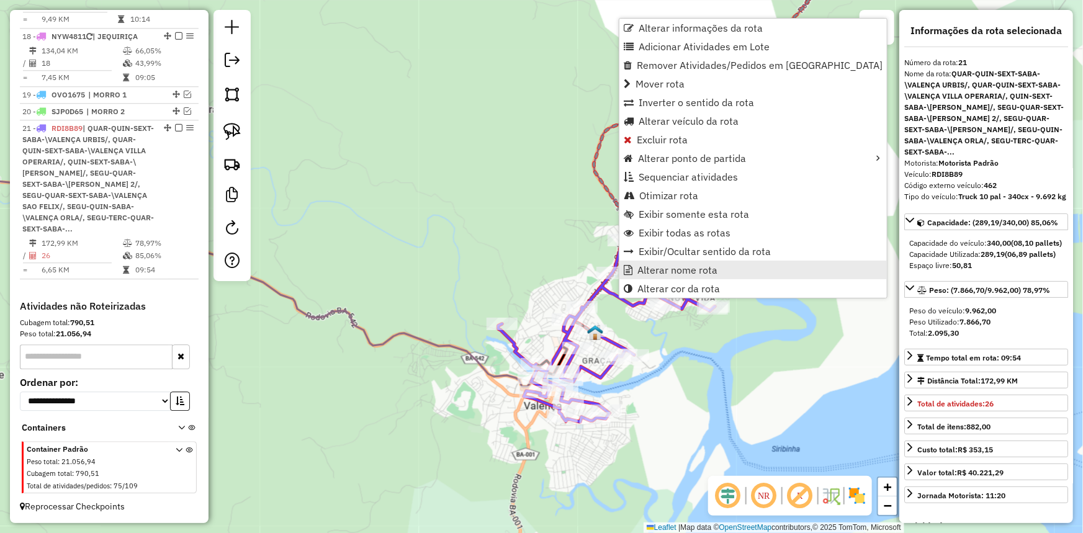
click at [656, 271] on span "Alterar nome rota" at bounding box center [678, 270] width 80 height 10
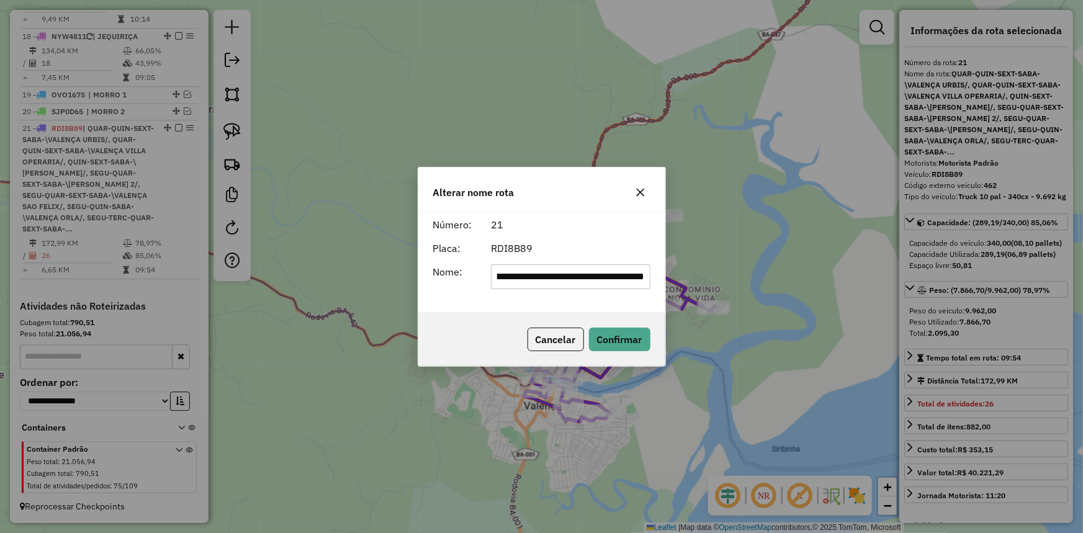
scroll to position [0, 0]
type input "**********"
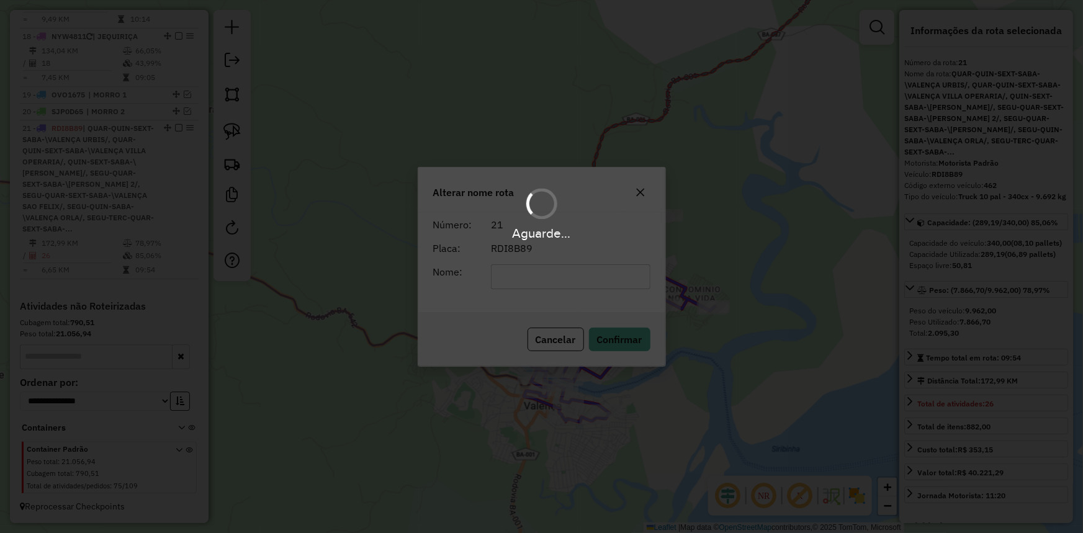
scroll to position [1551, 0]
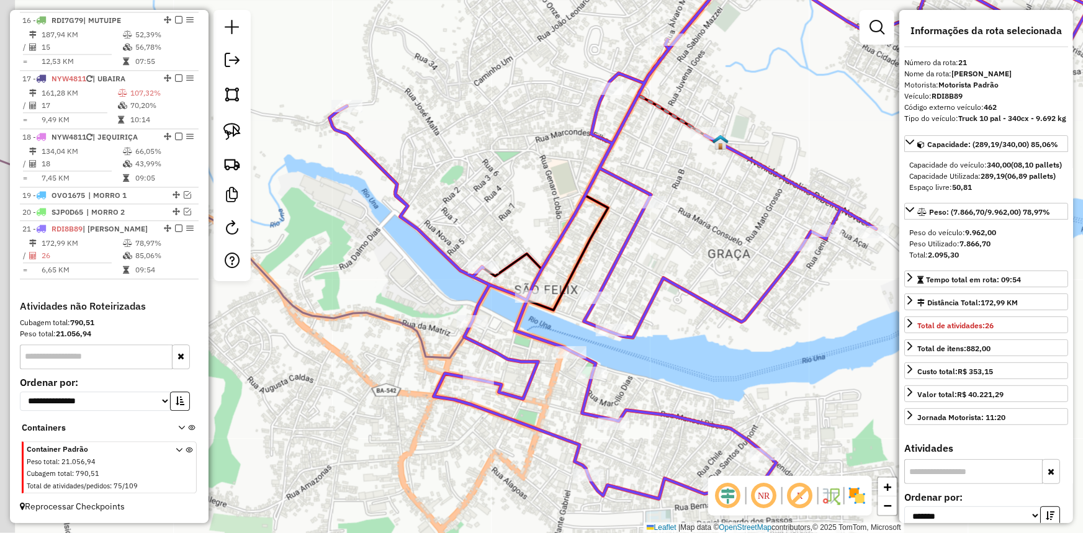
drag, startPoint x: 350, startPoint y: 318, endPoint x: 404, endPoint y: 335, distance: 56.5
click at [381, 341] on div "Janela de atendimento Grade de atendimento Capacidade Transportadoras Veículos …" at bounding box center [541, 266] width 1083 height 533
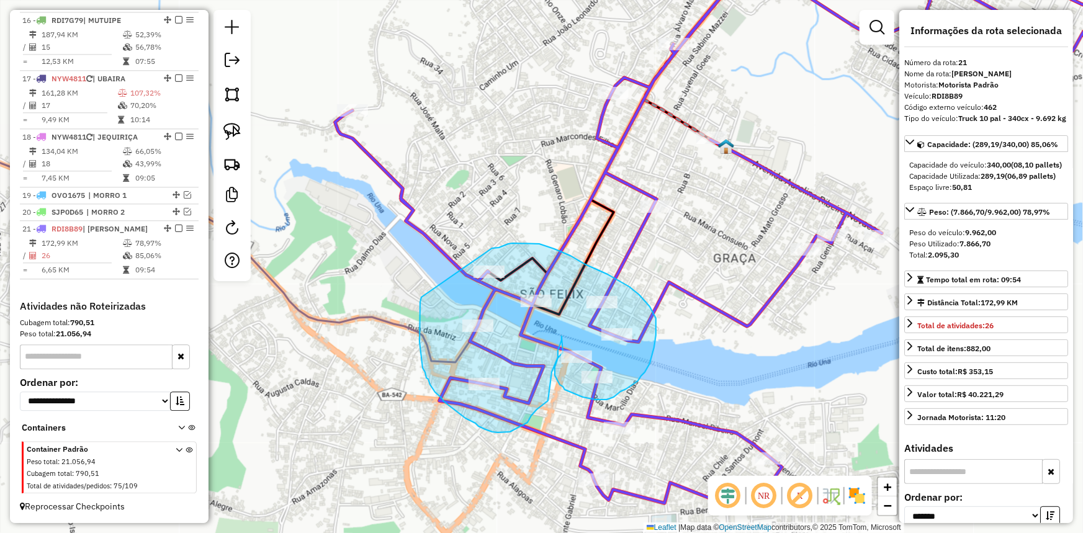
drag, startPoint x: 420, startPoint y: 314, endPoint x: 492, endPoint y: 248, distance: 97.5
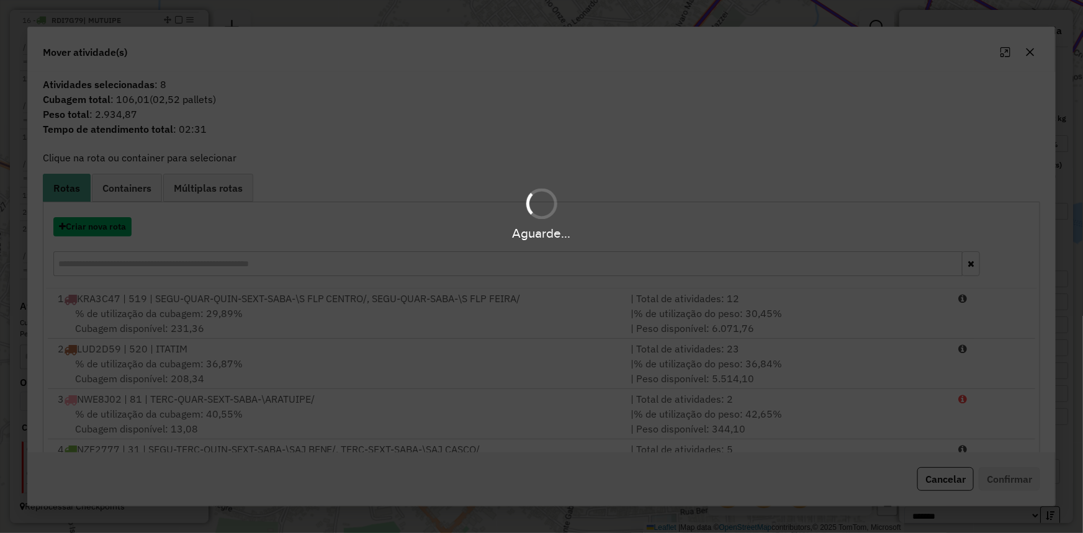
click at [93, 227] on button "Criar nova rota" at bounding box center [92, 226] width 78 height 19
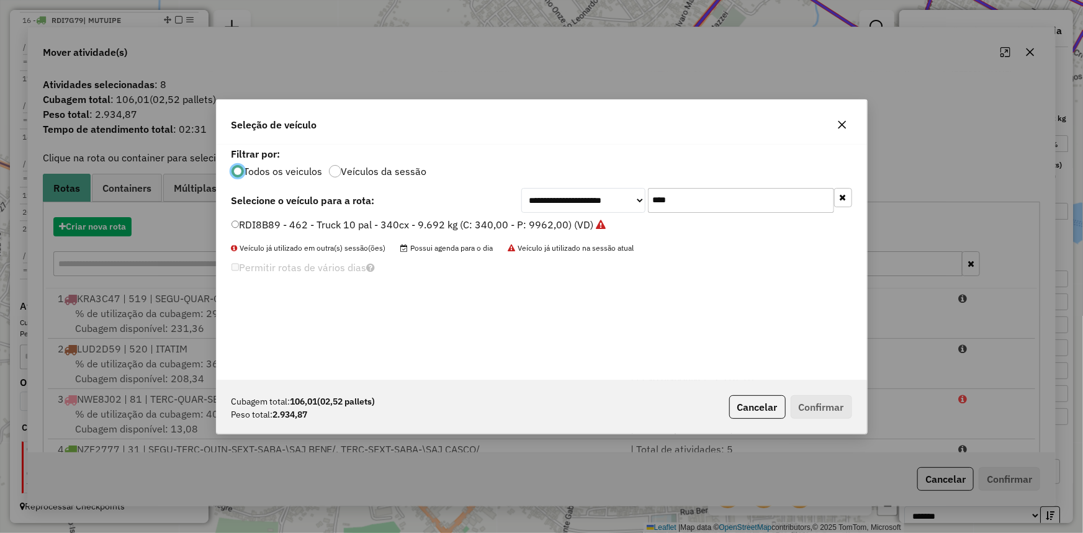
scroll to position [6, 4]
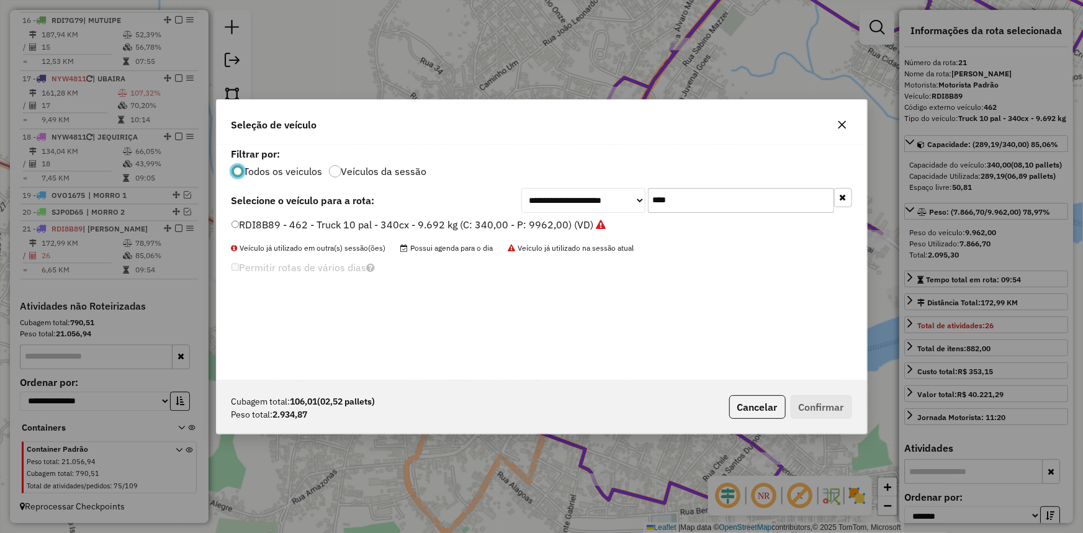
click at [506, 230] on label "RDI8B89 - 462 - Truck 10 pal - 340cx - 9.692 kg (C: 340,00 - P: 9962,00) (VD)" at bounding box center [419, 224] width 375 height 15
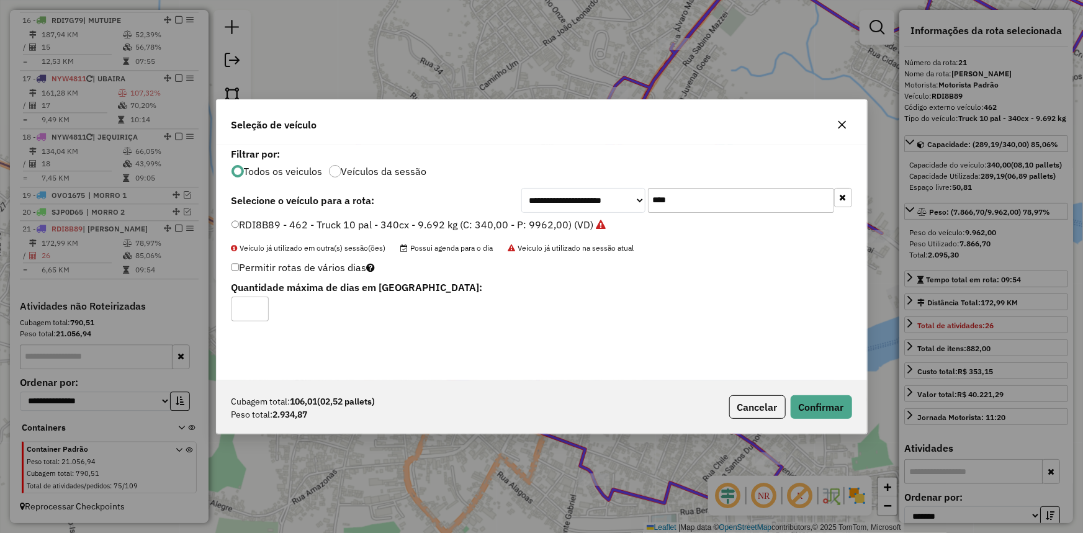
click at [515, 221] on label "RDI8B89 - 462 - Truck 10 pal - 340cx - 9.692 kg (C: 340,00 - P: 9962,00) (VD)" at bounding box center [419, 224] width 375 height 15
click at [811, 402] on button "Confirmar" at bounding box center [821, 407] width 61 height 24
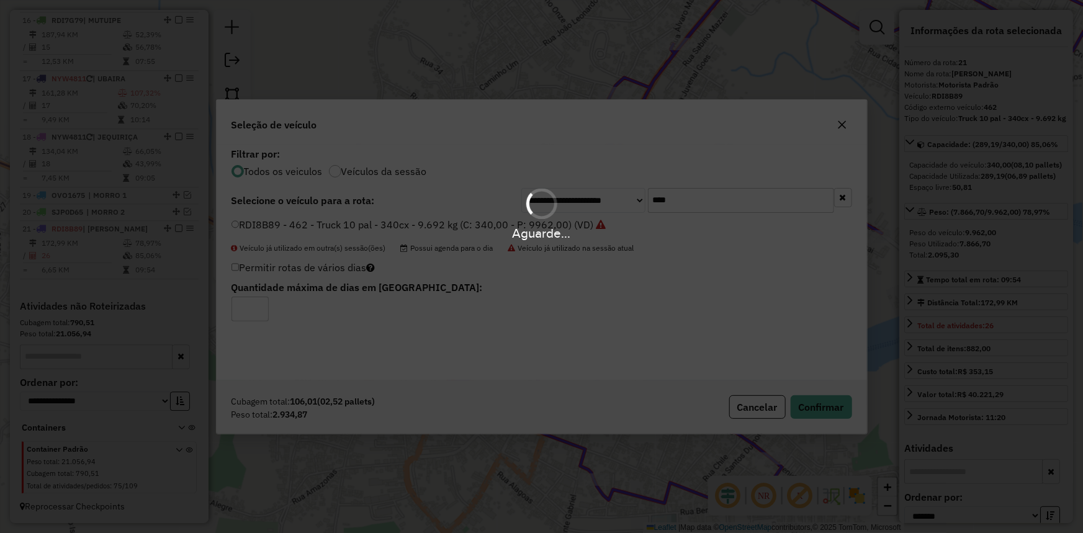
scroll to position [1688, 0]
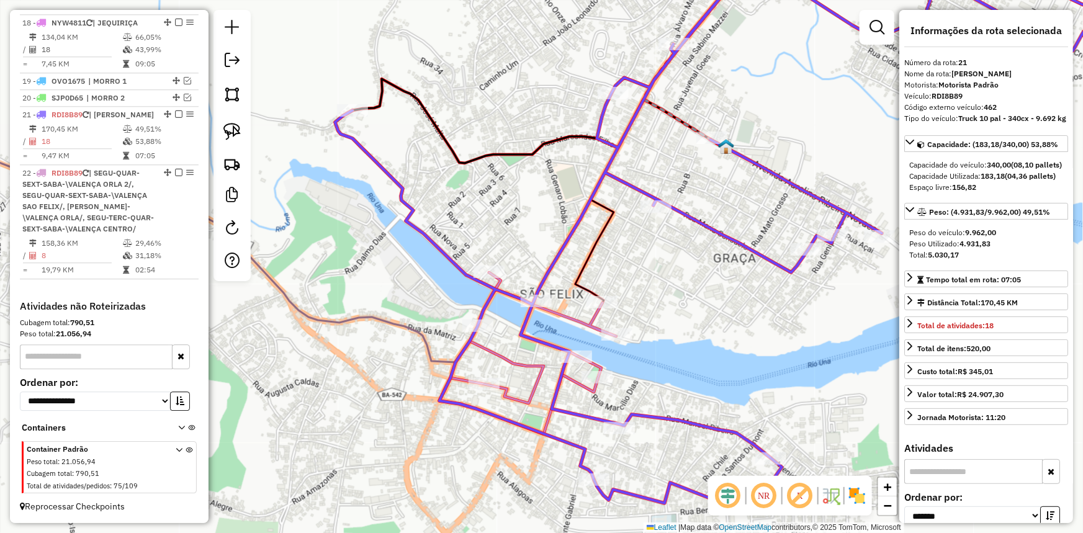
click at [707, 223] on icon at bounding box center [763, 225] width 857 height 557
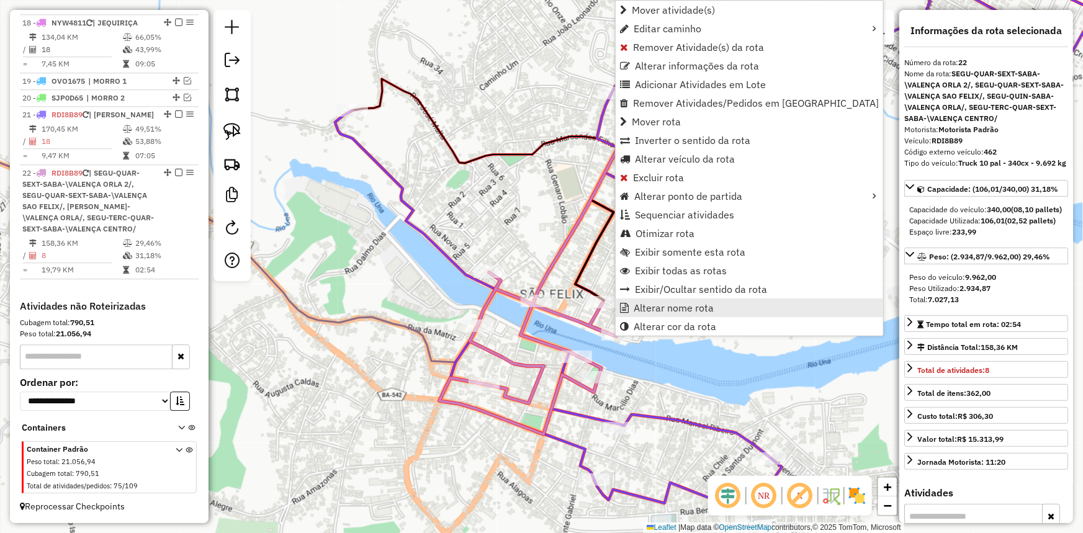
click at [657, 303] on span "Alterar nome rota" at bounding box center [674, 308] width 80 height 10
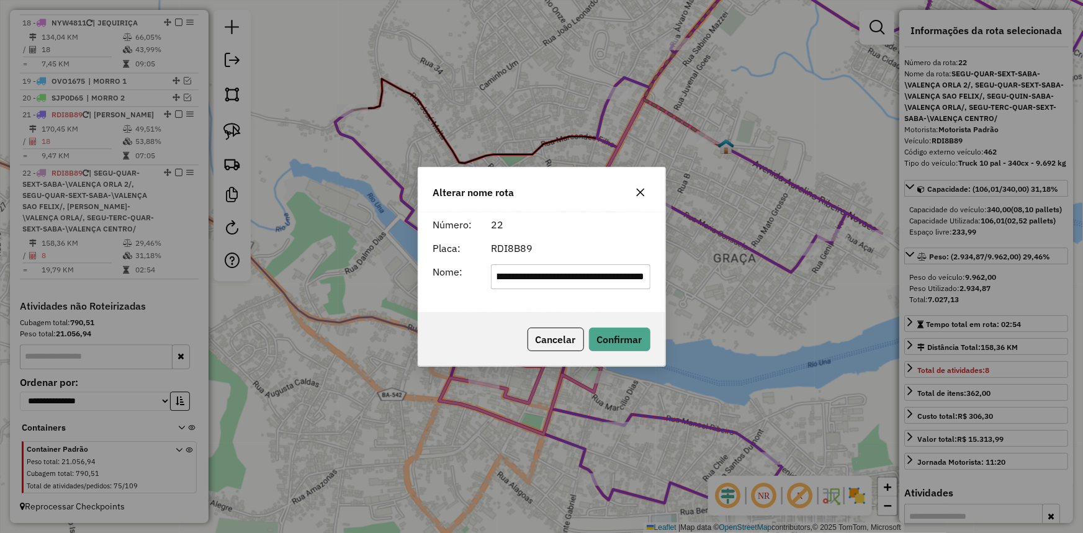
scroll to position [0, 0]
type input "**********"
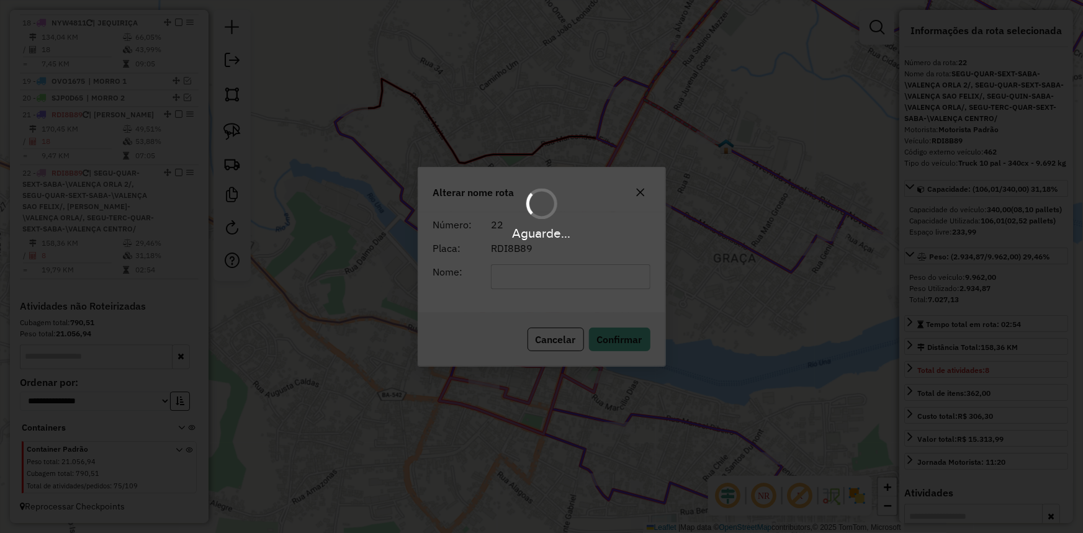
scroll to position [1632, 0]
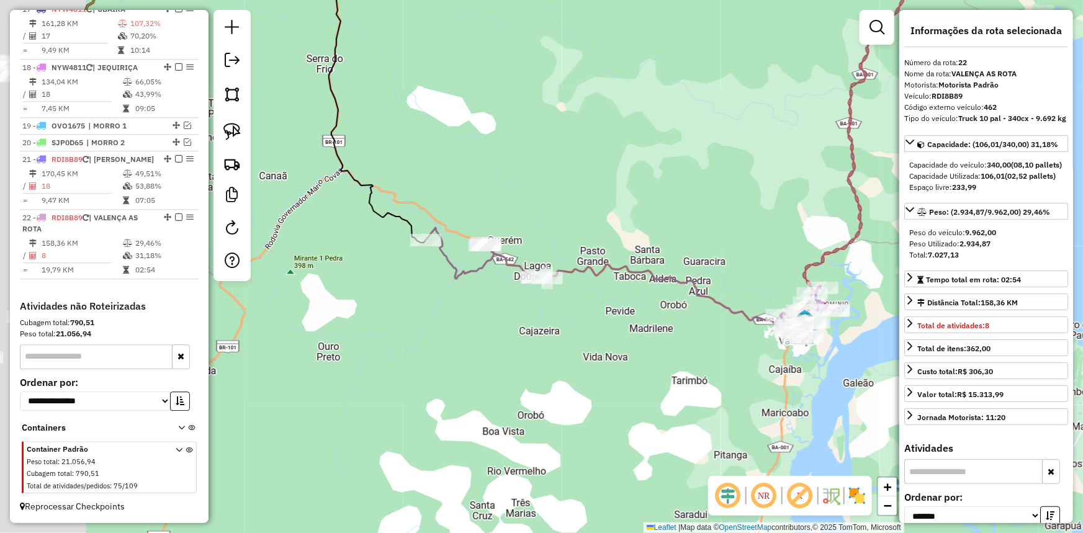
drag, startPoint x: 549, startPoint y: 190, endPoint x: 576, endPoint y: 207, distance: 31.5
click at [595, 200] on div "Janela de atendimento Grade de atendimento Capacidade Transportadoras Veículos …" at bounding box center [541, 266] width 1083 height 533
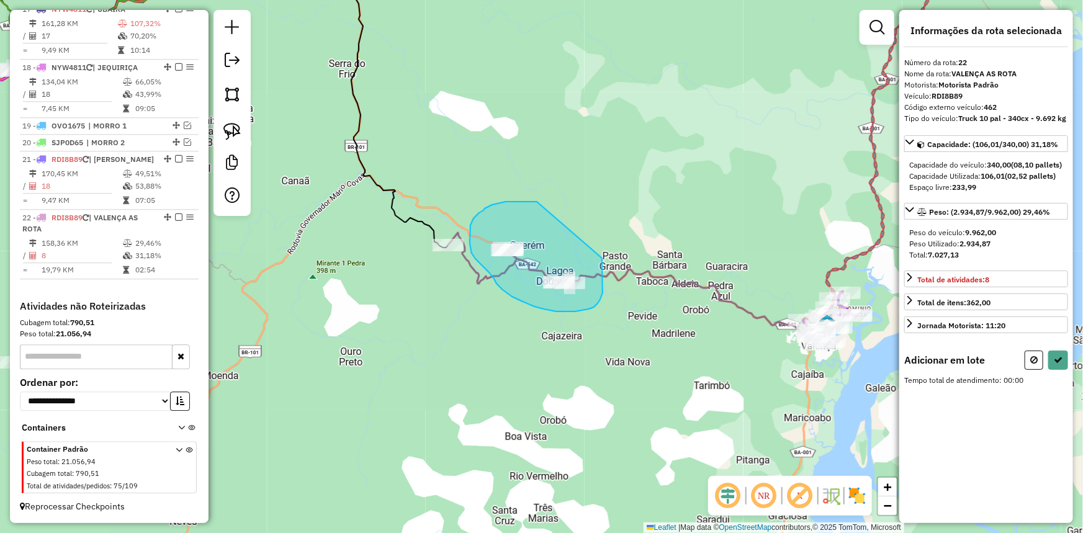
drag, startPoint x: 602, startPoint y: 263, endPoint x: 537, endPoint y: 202, distance: 89.2
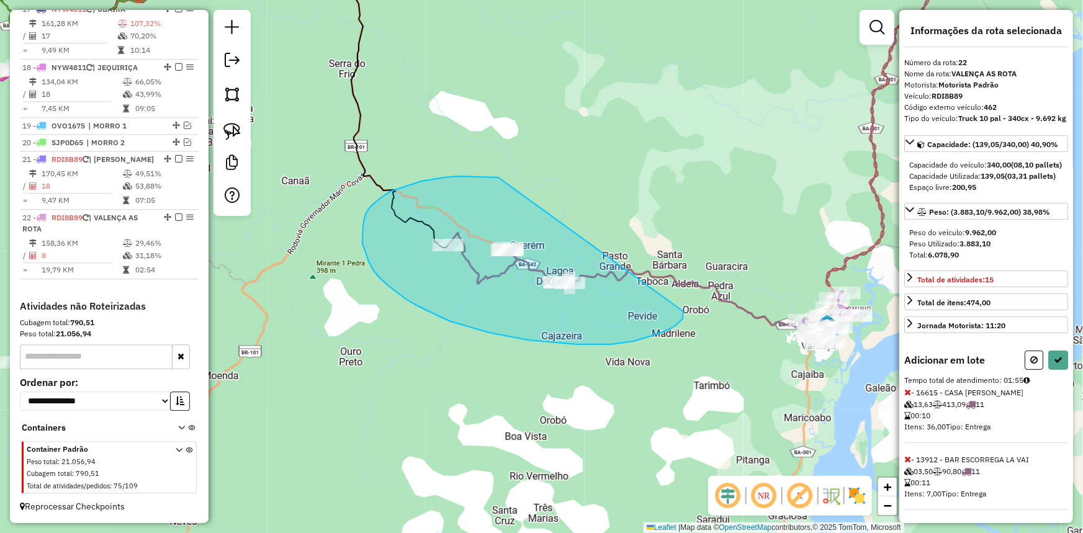
drag, startPoint x: 484, startPoint y: 177, endPoint x: 680, endPoint y: 309, distance: 235.7
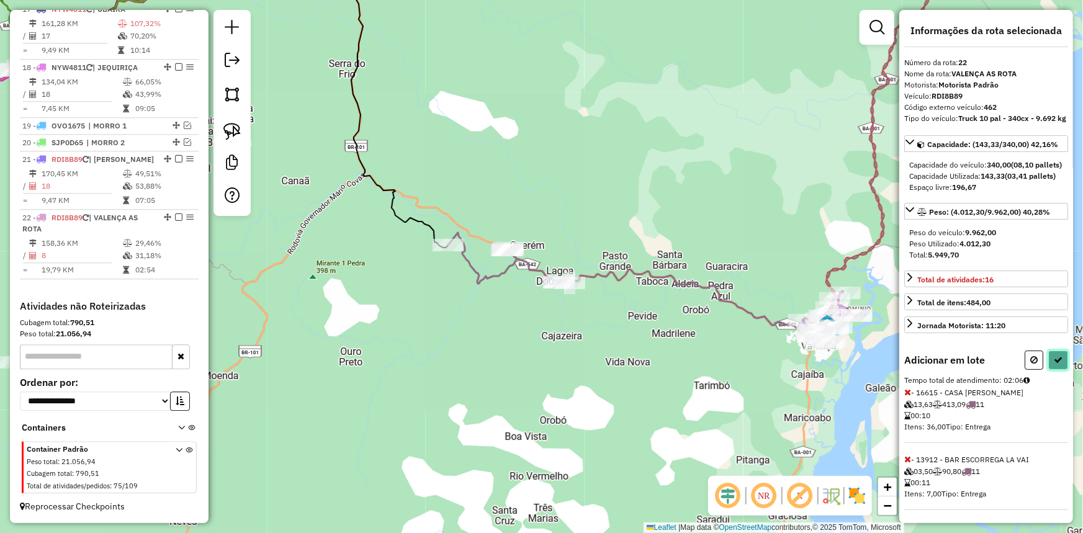
click at [1058, 370] on button at bounding box center [1059, 360] width 20 height 19
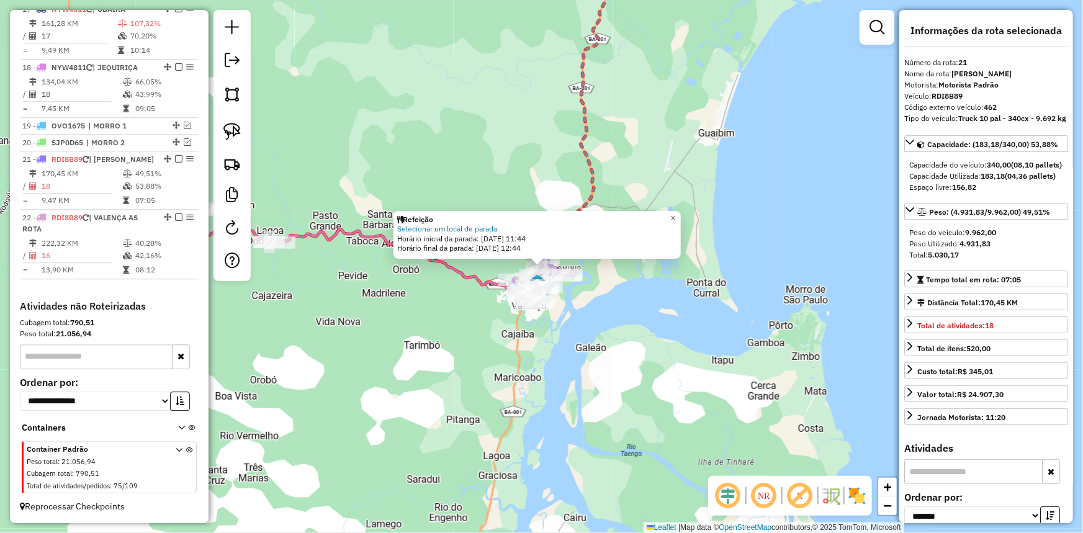
click at [754, 371] on div "Refeição Selecionar um local de parada Horário inicial da parada: 18/08/2025 11…" at bounding box center [541, 266] width 1083 height 533
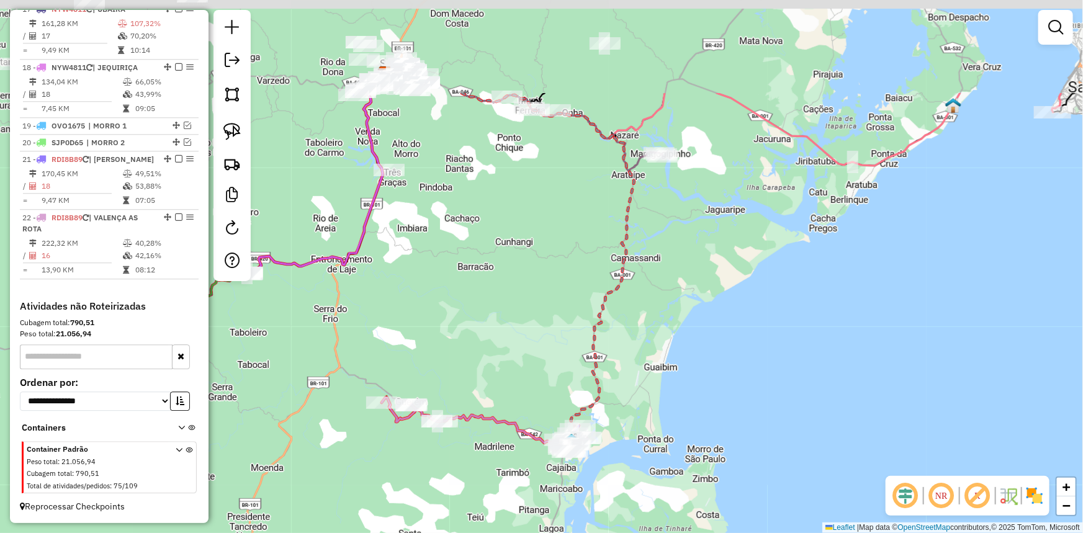
drag, startPoint x: 597, startPoint y: 151, endPoint x: 577, endPoint y: 261, distance: 111.8
click at [569, 299] on div "Janela de atendimento Grade de atendimento Capacidade Transportadoras Veículos …" at bounding box center [541, 266] width 1083 height 533
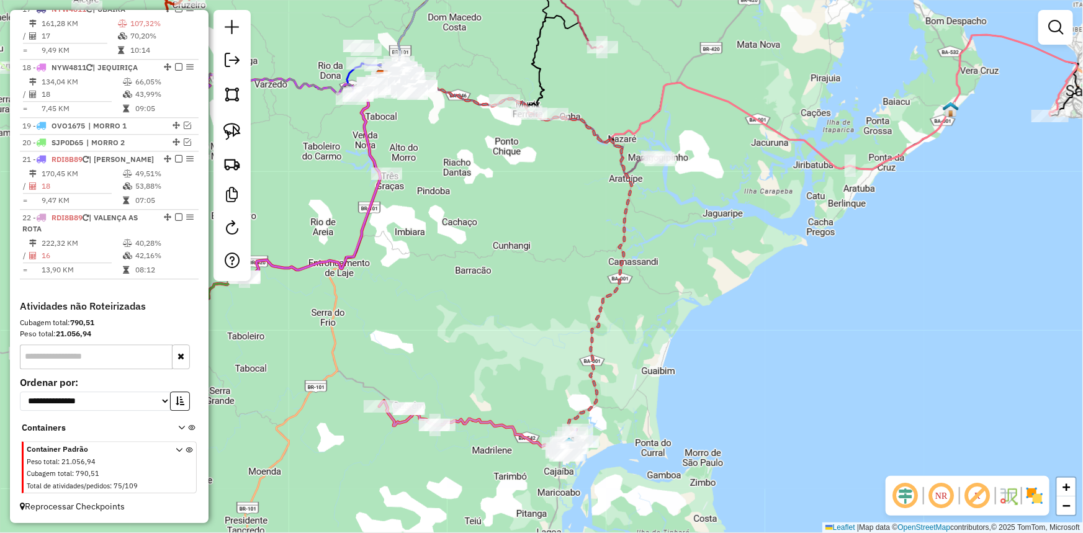
drag, startPoint x: 578, startPoint y: 219, endPoint x: 589, endPoint y: 281, distance: 63.7
click at [584, 276] on div "Janela de atendimento Grade de atendimento Capacidade Transportadoras Veículos …" at bounding box center [541, 266] width 1083 height 533
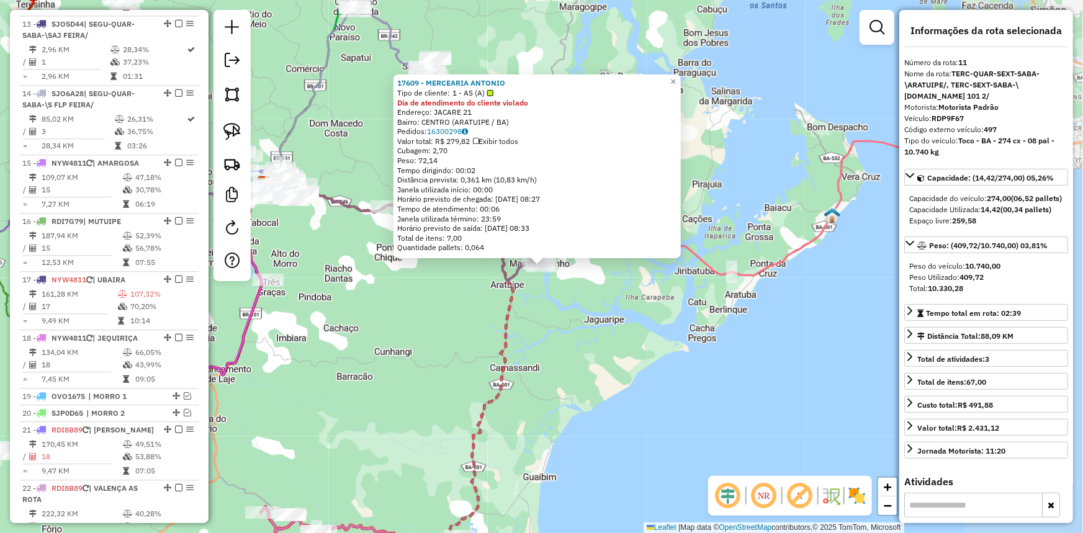
scroll to position [1218, 0]
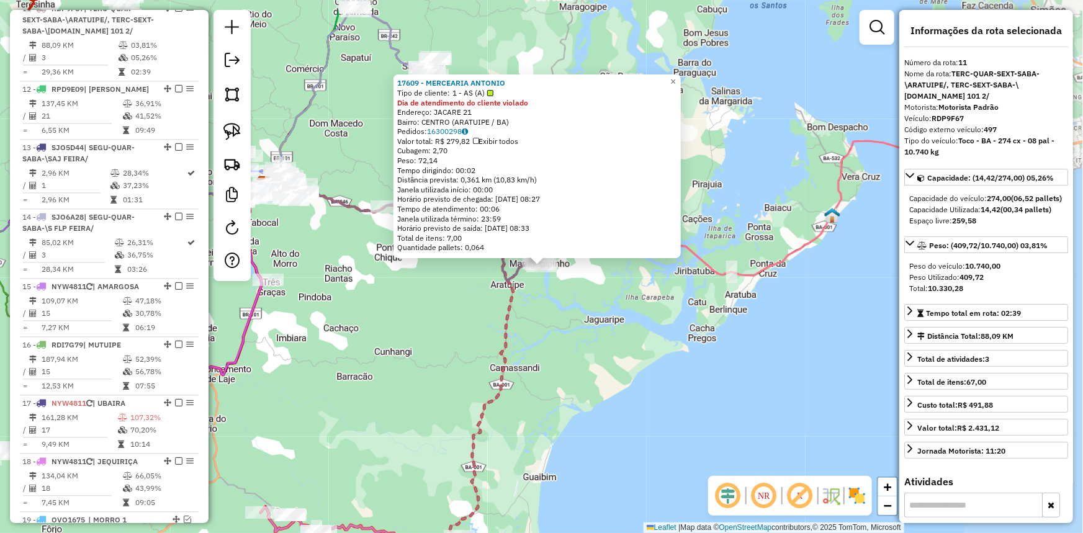
click at [596, 315] on div "Rota 11 - Placa RDP9F67 17609 - MERCEARIA ANTONIO 17609 - MERCEARIA ANTONIO Tip…" at bounding box center [541, 266] width 1083 height 533
drag, startPoint x: 579, startPoint y: 267, endPoint x: 497, endPoint y: 211, distance: 99.2
click at [497, 211] on div "17609 - MERCEARIA ANTONIO Tipo de cliente: 1 - AS (A) Dia de atendimento do cli…" at bounding box center [541, 266] width 1083 height 533
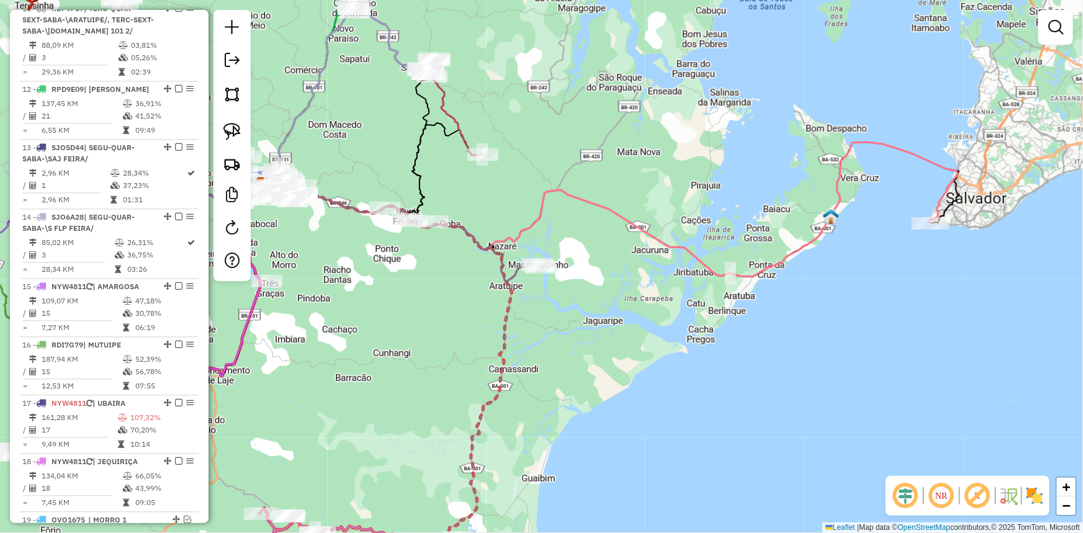
click at [675, 335] on div "Rota 11 - Placa RDP9F67 17609 - MERCEARIA ANTONIO Janela de atendimento Grade d…" at bounding box center [541, 266] width 1083 height 533
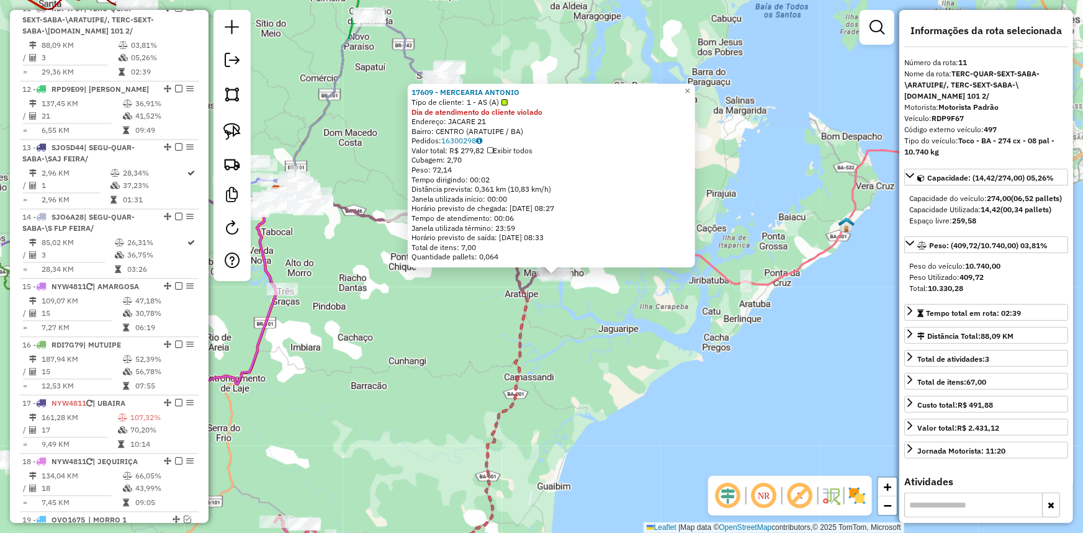
drag, startPoint x: 405, startPoint y: 274, endPoint x: 548, endPoint y: 307, distance: 146.5
click at [556, 305] on div "17609 - MERCEARIA ANTONIO Tipo de cliente: 1 - AS (A) Dia de atendimento do cli…" at bounding box center [541, 266] width 1083 height 533
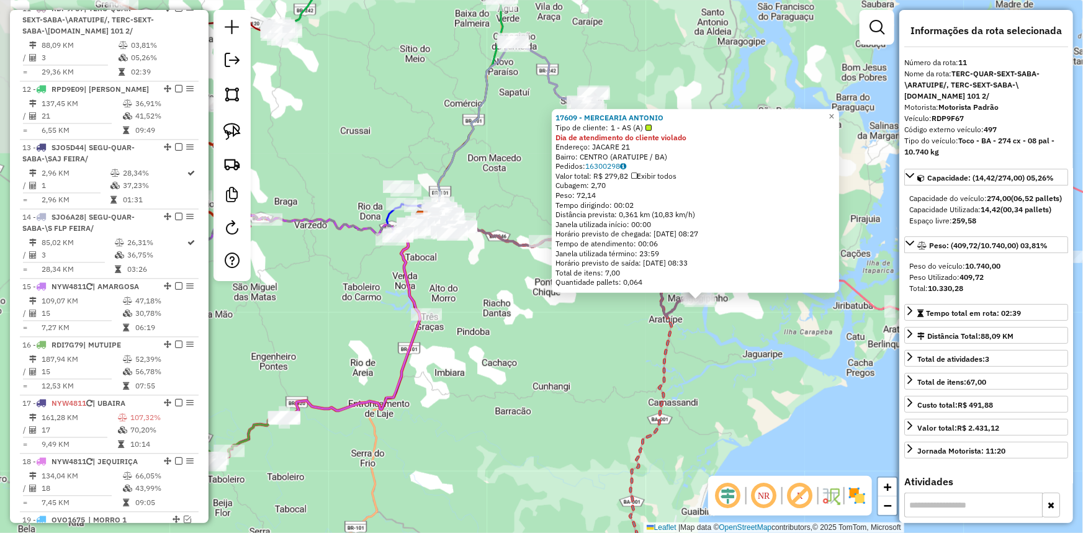
click at [548, 308] on div "17609 - MERCEARIA ANTONIO Tipo de cliente: 1 - AS (A) Dia de atendimento do cli…" at bounding box center [541, 266] width 1083 height 533
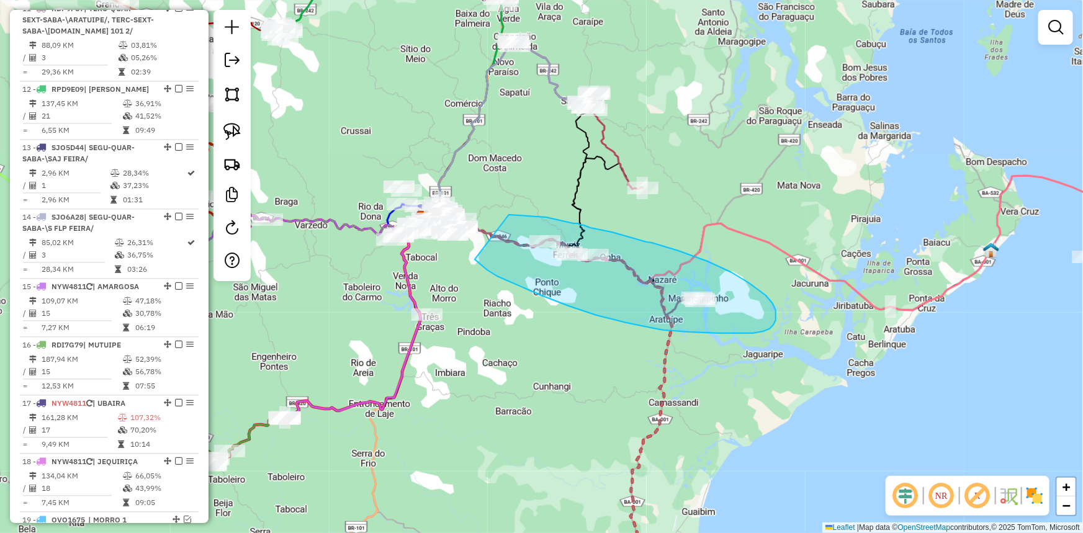
drag, startPoint x: 503, startPoint y: 278, endPoint x: 509, endPoint y: 215, distance: 63.6
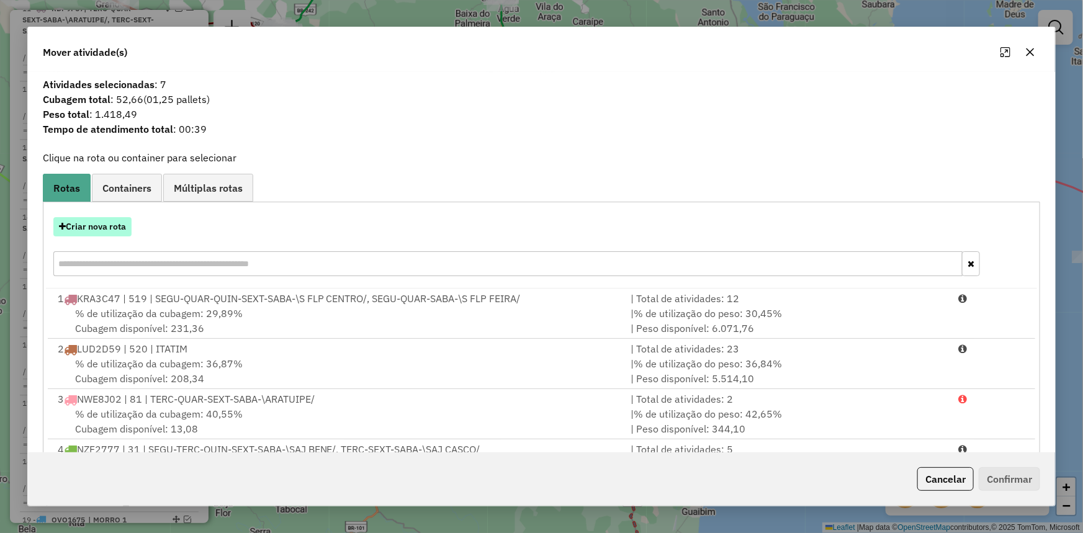
click at [94, 219] on button "Criar nova rota" at bounding box center [92, 226] width 78 height 19
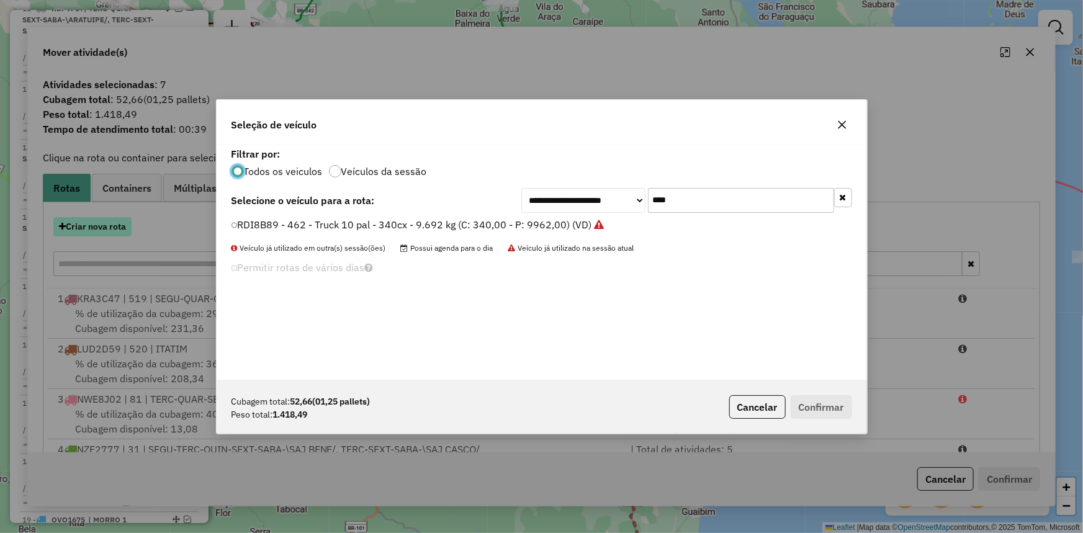
scroll to position [6, 4]
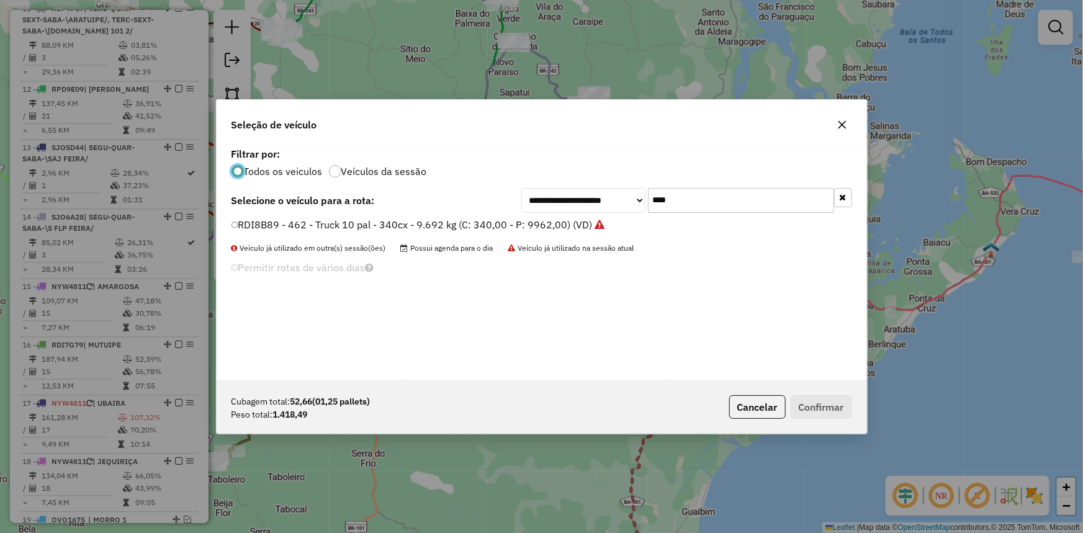
drag, startPoint x: 639, startPoint y: 195, endPoint x: 458, endPoint y: 185, distance: 181.5
click at [509, 189] on div "**********" at bounding box center [542, 200] width 621 height 25
type input "***"
click at [442, 217] on label "NYW4811 - 4 - Toco 10 pal - 336cx - 5.800 kg (C: 330,00 - P: 5800,00) (VD)" at bounding box center [414, 224] width 364 height 15
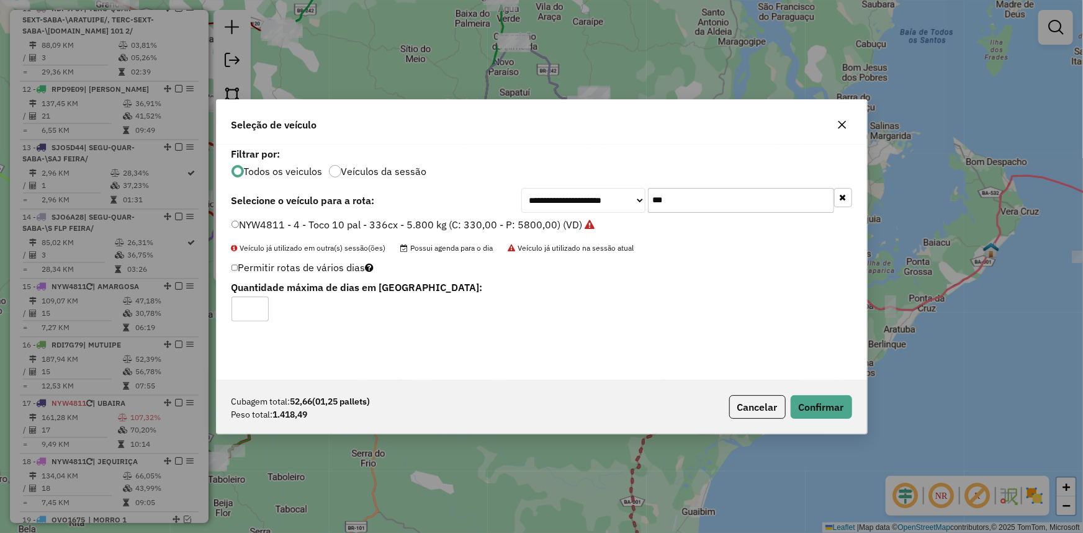
click at [457, 222] on label "NYW4811 - 4 - Toco 10 pal - 336cx - 5.800 kg (C: 330,00 - P: 5800,00) (VD)" at bounding box center [414, 224] width 364 height 15
click at [818, 399] on button "Confirmar" at bounding box center [821, 407] width 61 height 24
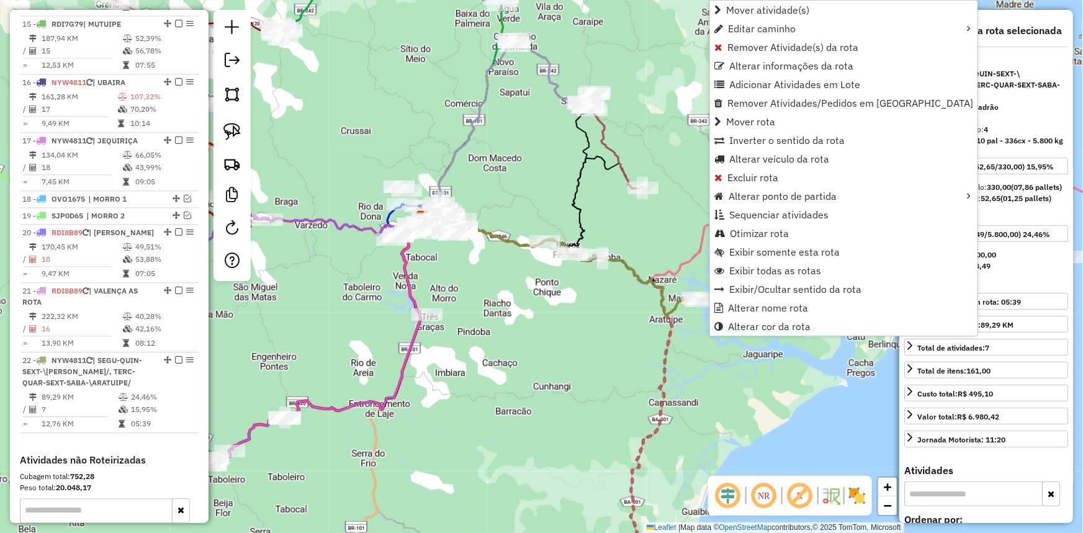
scroll to position [1632, 0]
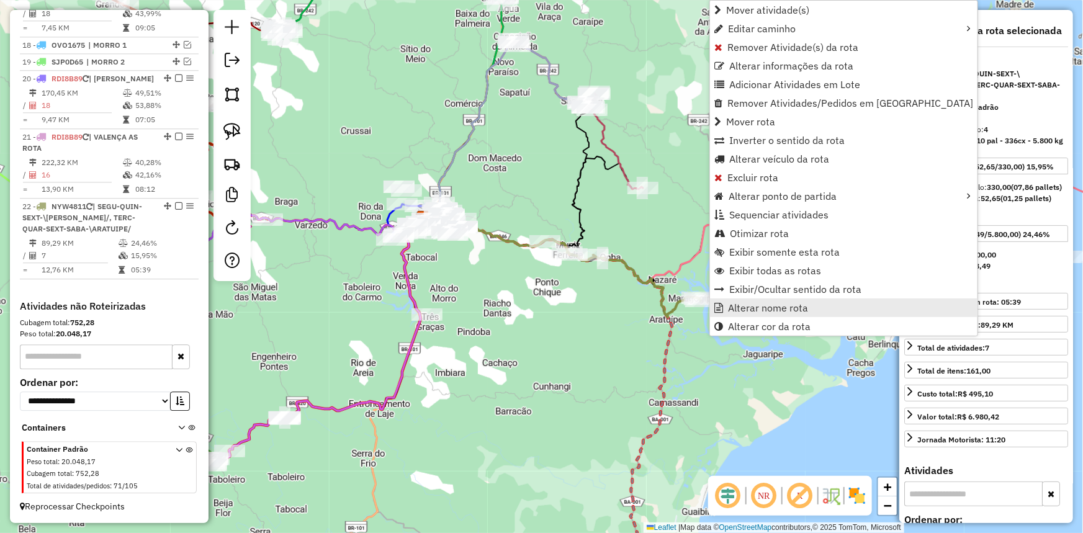
click at [728, 303] on span "Alterar nome rota" at bounding box center [768, 308] width 80 height 10
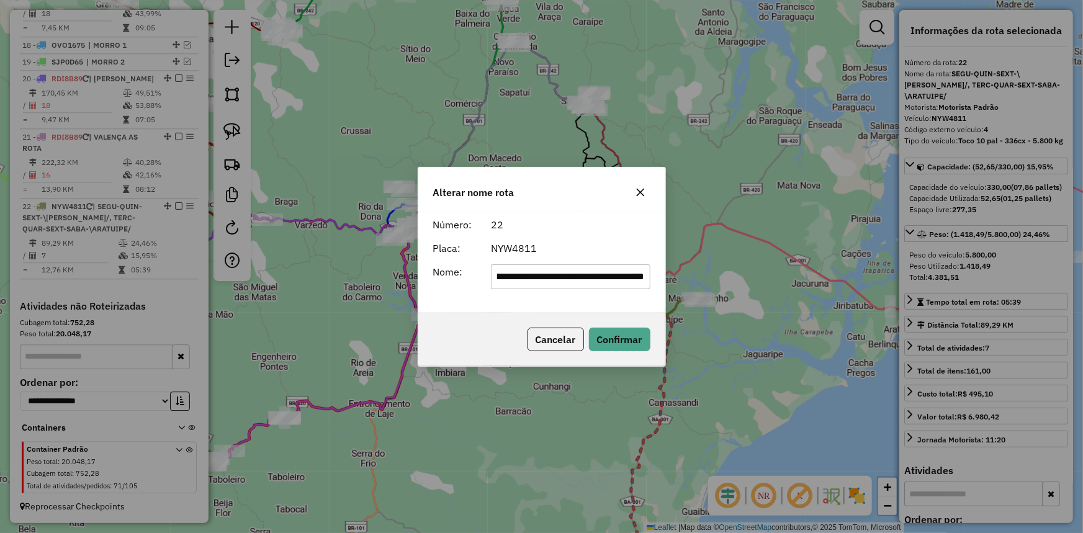
scroll to position [0, 0]
type input "**********"
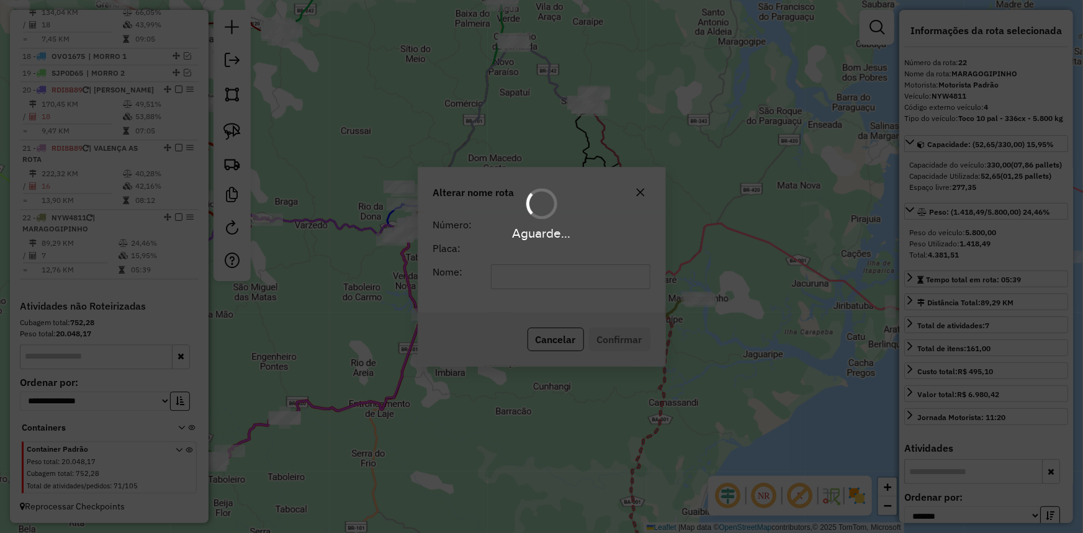
scroll to position [1620, 0]
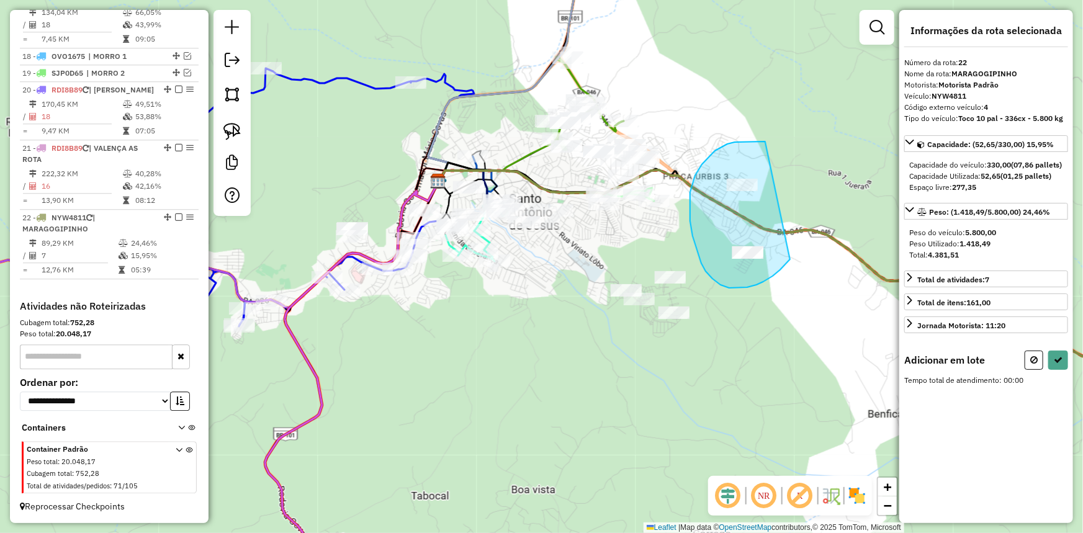
drag, startPoint x: 790, startPoint y: 259, endPoint x: 791, endPoint y: 145, distance: 114.2
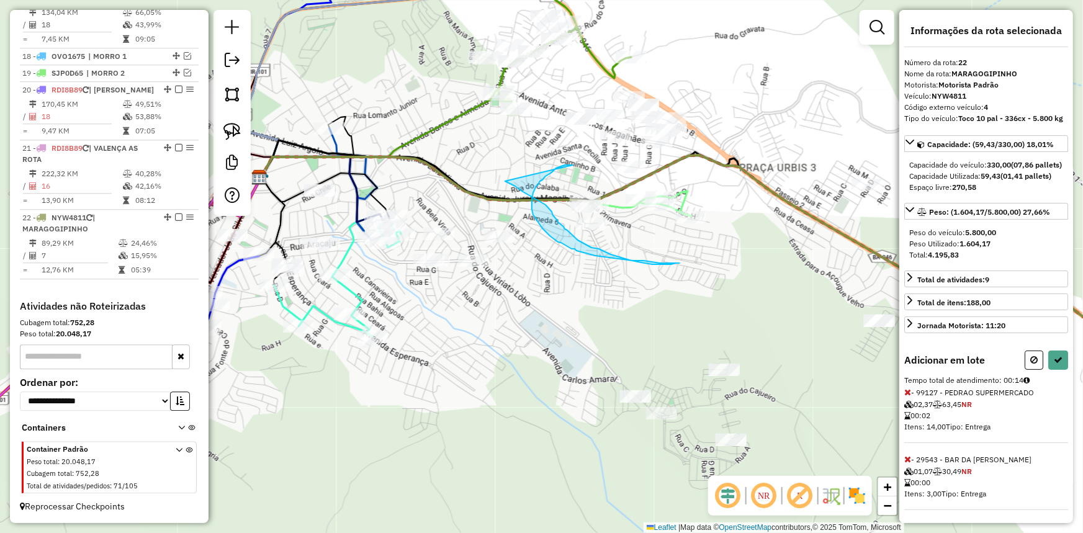
drag, startPoint x: 561, startPoint y: 167, endPoint x: 504, endPoint y: 180, distance: 58.0
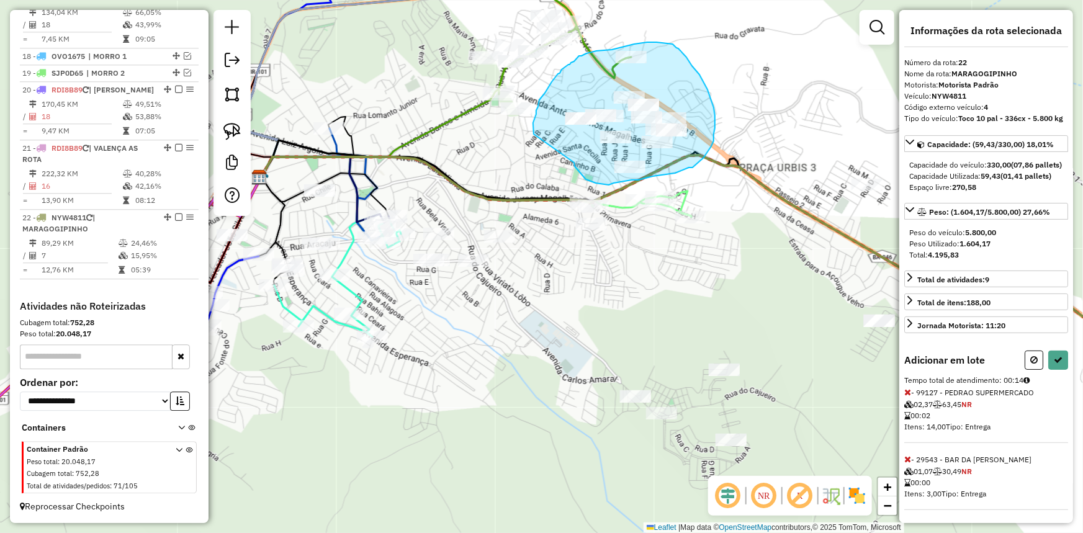
drag, startPoint x: 574, startPoint y: 163, endPoint x: 534, endPoint y: 134, distance: 49.4
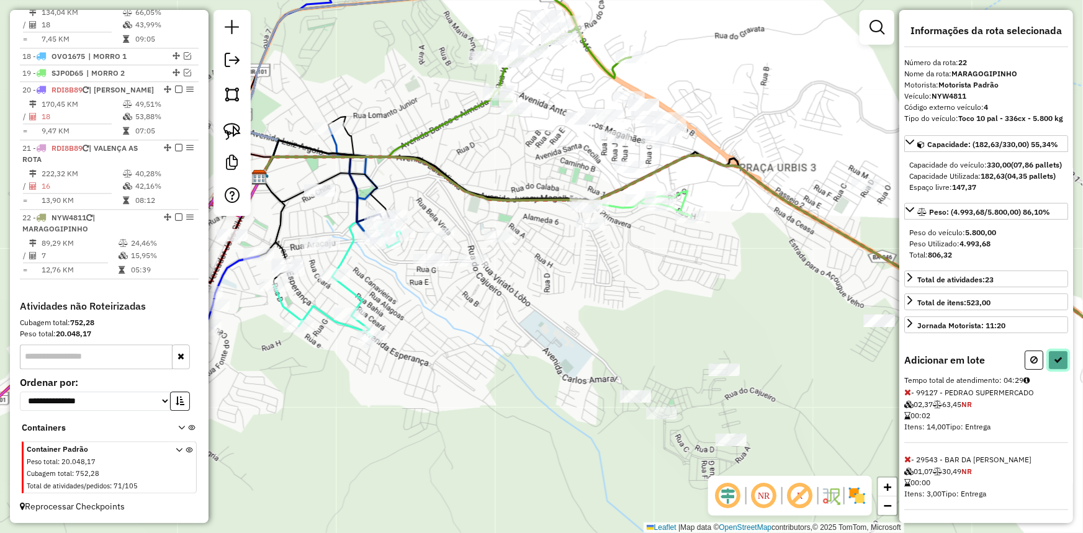
click at [1056, 364] on icon at bounding box center [1058, 360] width 9 height 9
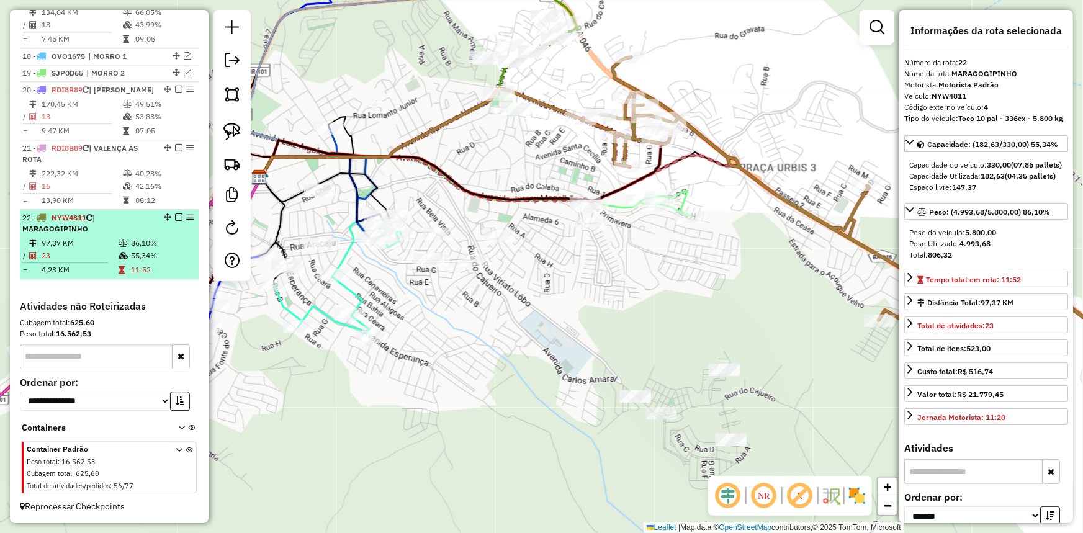
click at [175, 217] on em at bounding box center [178, 217] width 7 height 7
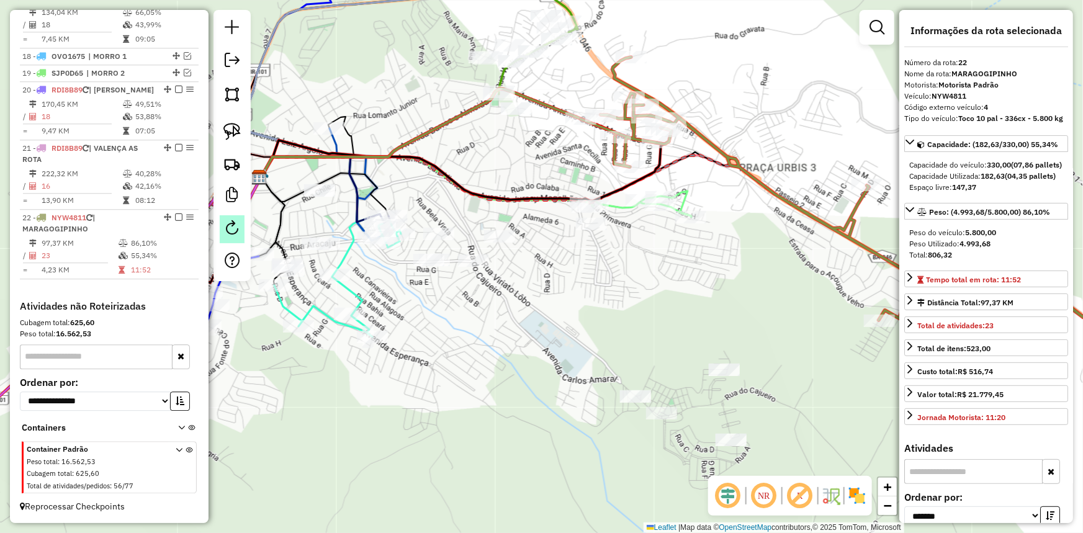
scroll to position [1568, 0]
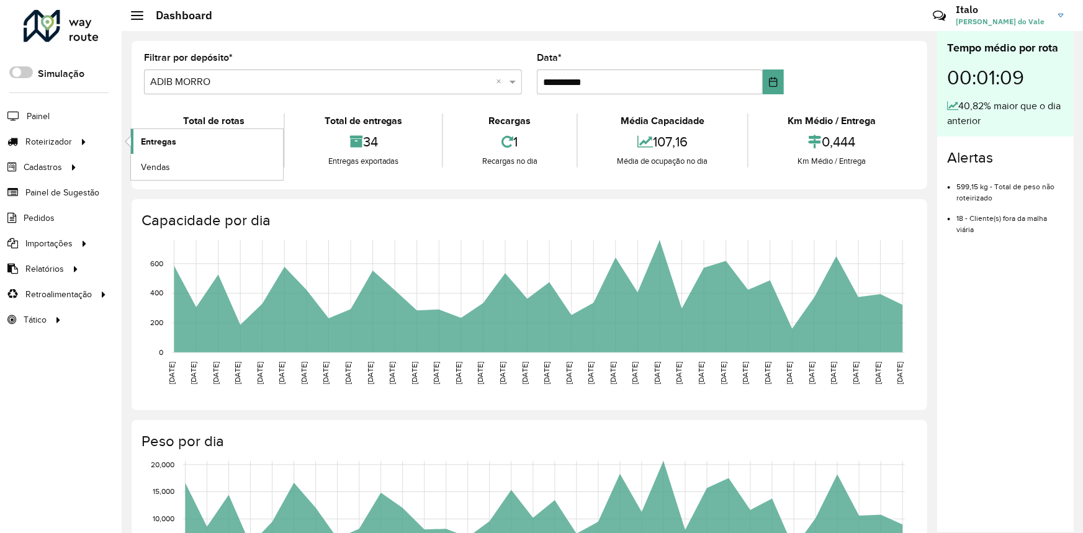
click at [215, 130] on link "Entregas" at bounding box center [207, 141] width 152 height 25
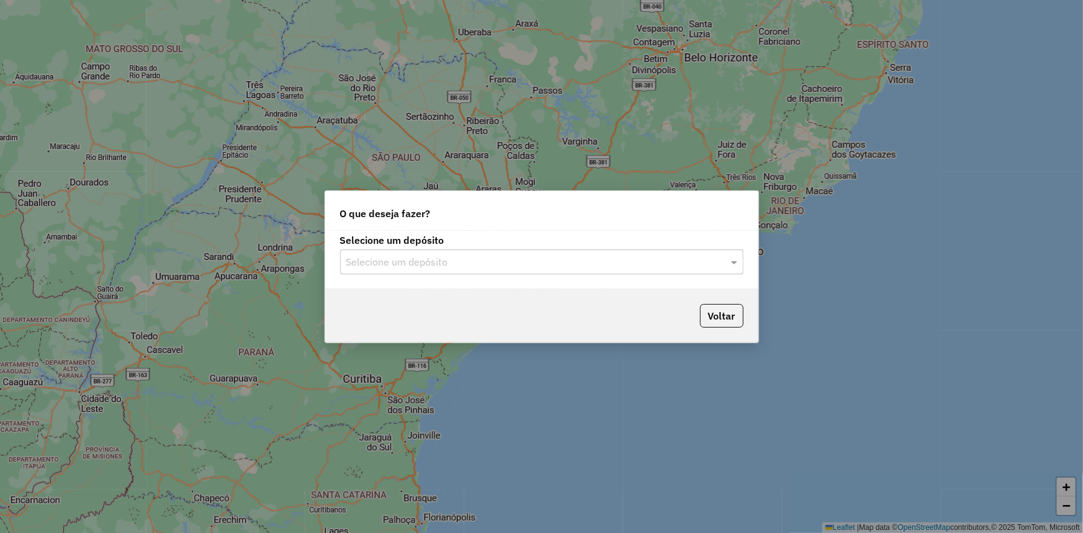
click at [518, 260] on input "text" at bounding box center [529, 262] width 366 height 15
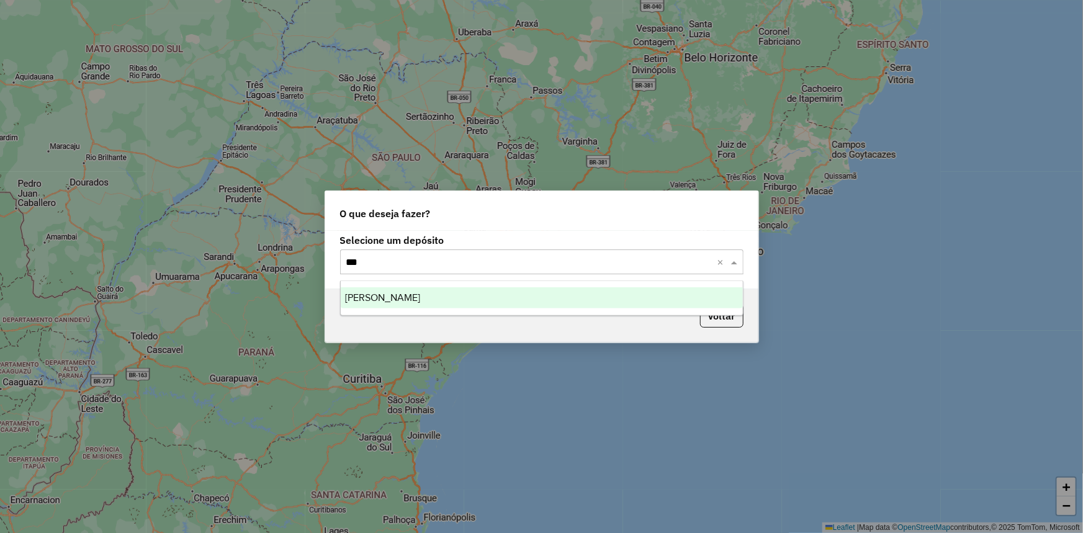
type input "****"
click at [394, 299] on span "[PERSON_NAME]" at bounding box center [383, 297] width 75 height 11
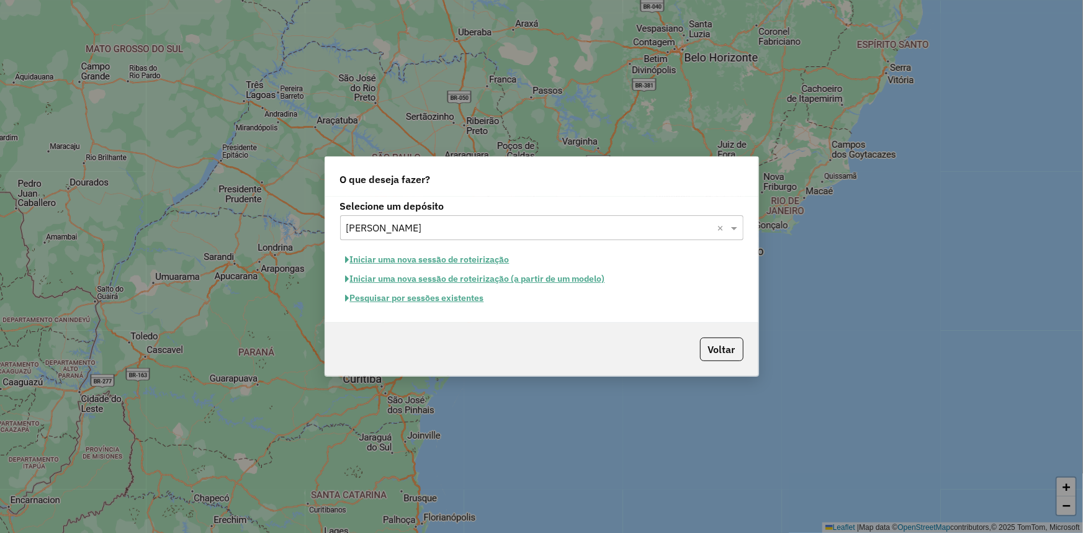
click at [454, 259] on button "Iniciar uma nova sessão de roteirização" at bounding box center [427, 259] width 175 height 19
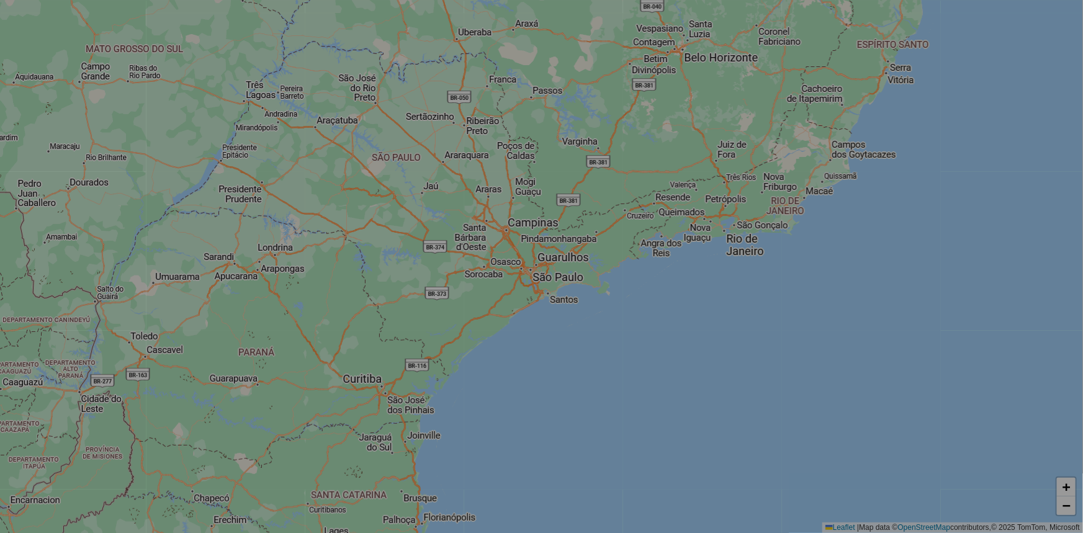
select select "*"
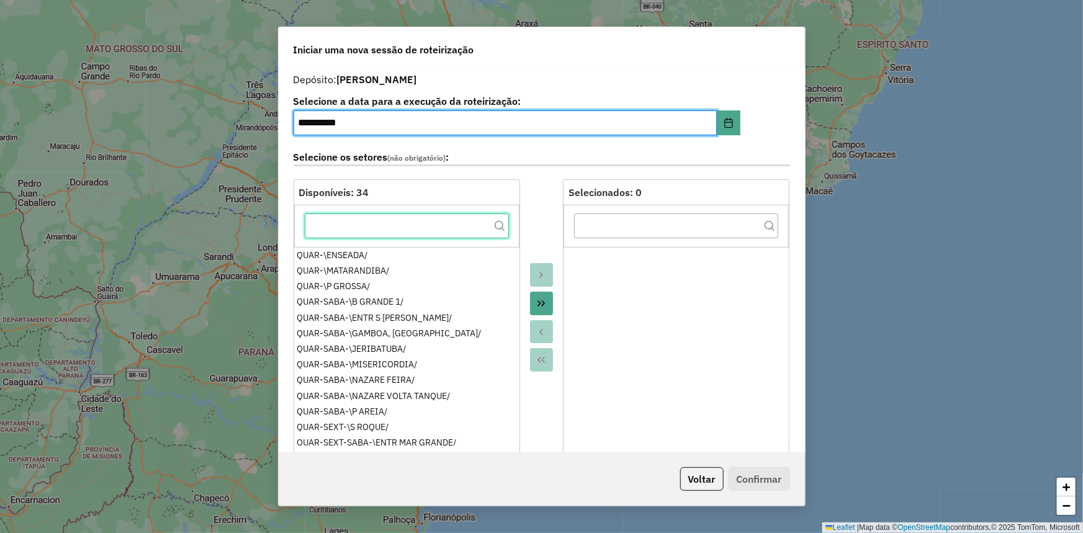
click at [467, 230] on input "text" at bounding box center [407, 226] width 204 height 25
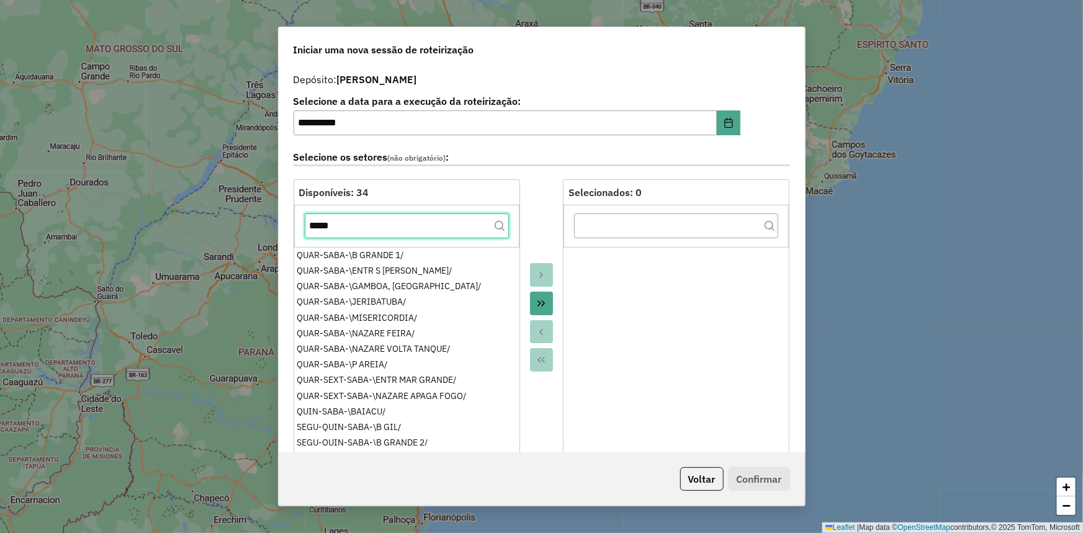
type input "*****"
click at [536, 308] on icon "Move All to Target" at bounding box center [541, 304] width 10 height 10
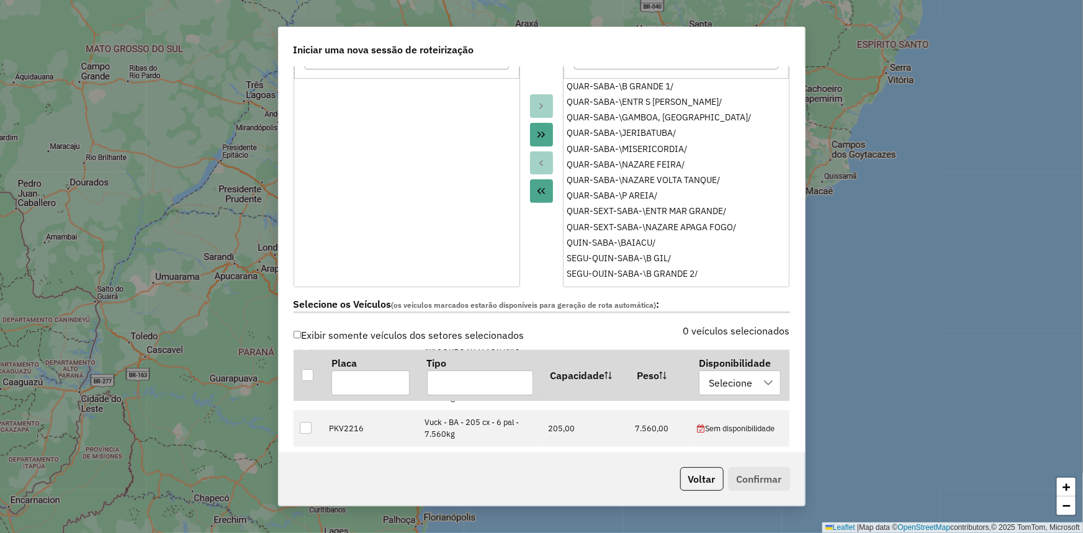
scroll to position [225, 0]
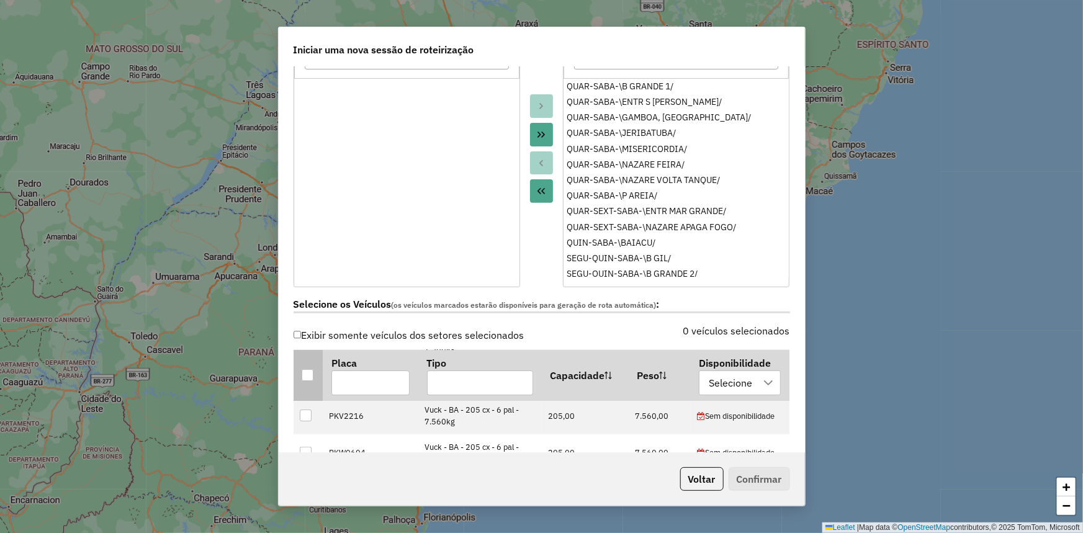
click at [300, 379] on th at bounding box center [308, 376] width 29 height 52
click at [305, 376] on div at bounding box center [308, 375] width 12 height 12
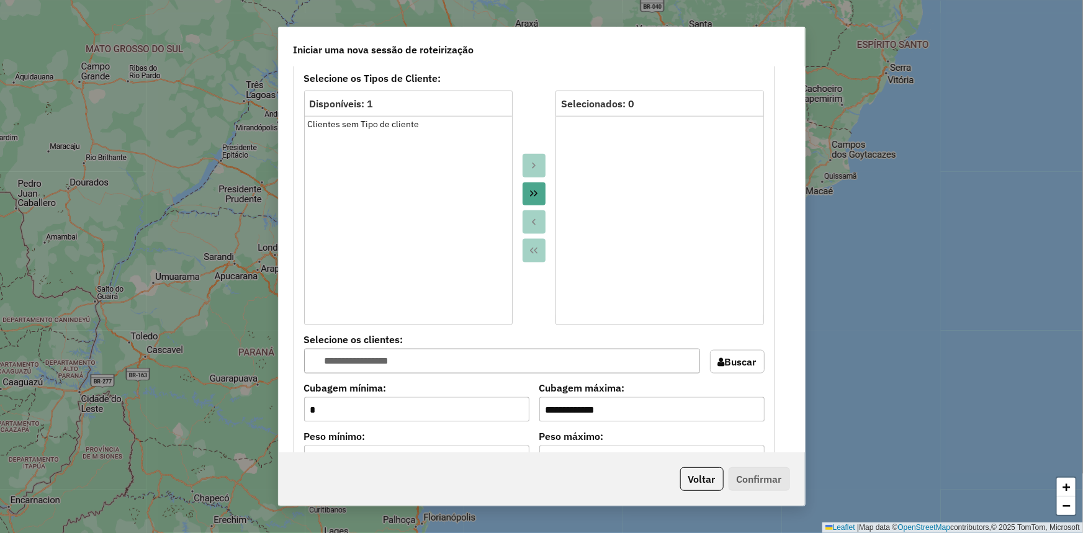
scroll to position [1189, 0]
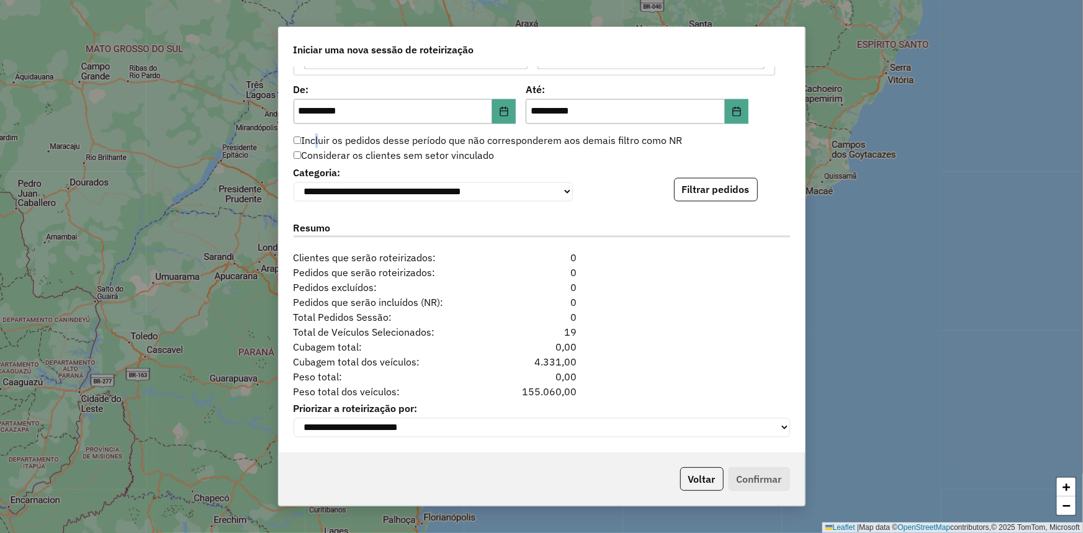
click at [316, 133] on label "Incluir os pedidos desse período que não corresponderem aos demais filtro como …" at bounding box center [488, 140] width 389 height 15
drag, startPoint x: 409, startPoint y: 139, endPoint x: 421, endPoint y: 130, distance: 14.7
click at [410, 138] on label "Incluir os pedidos desse período que não corresponderem aos demais filtro como …" at bounding box center [488, 140] width 389 height 15
click at [421, 133] on label "Incluir os pedidos desse período que não corresponderem aos demais filtro como …" at bounding box center [488, 140] width 389 height 15
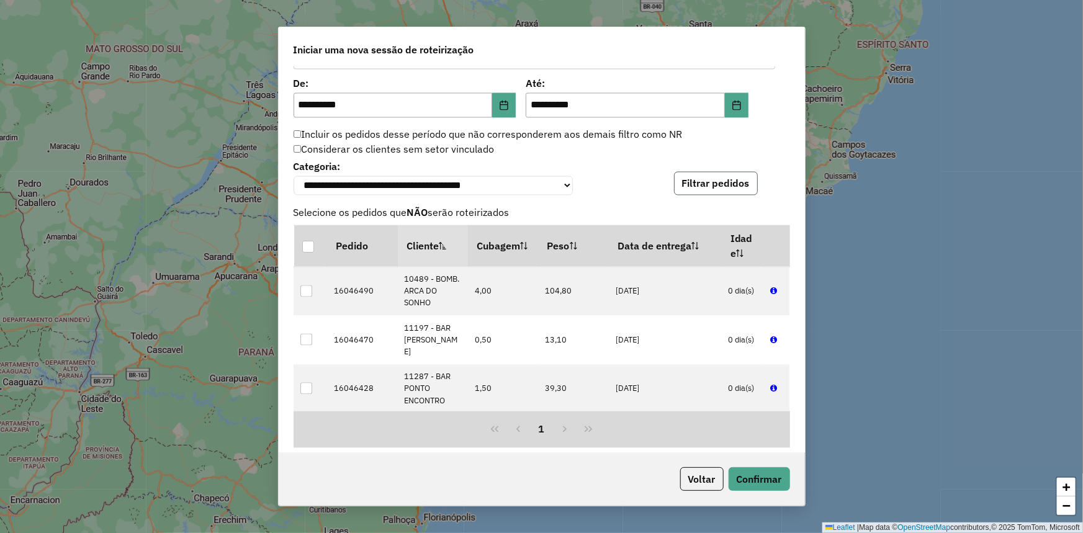
click at [739, 186] on button "Filtrar pedidos" at bounding box center [716, 184] width 84 height 24
click at [767, 479] on button "Confirmar" at bounding box center [759, 479] width 61 height 24
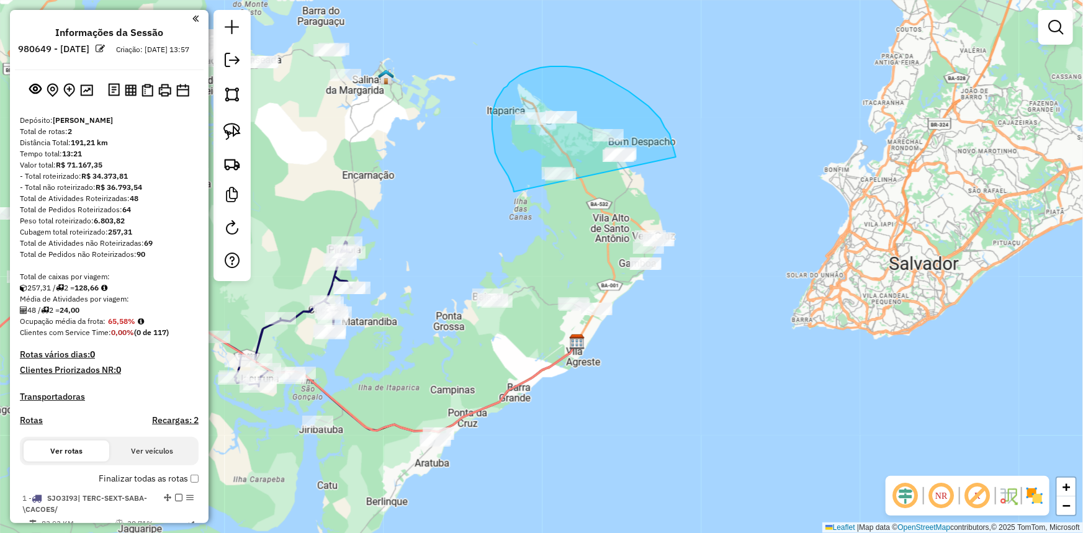
drag, startPoint x: 497, startPoint y: 158, endPoint x: 678, endPoint y: 186, distance: 182.9
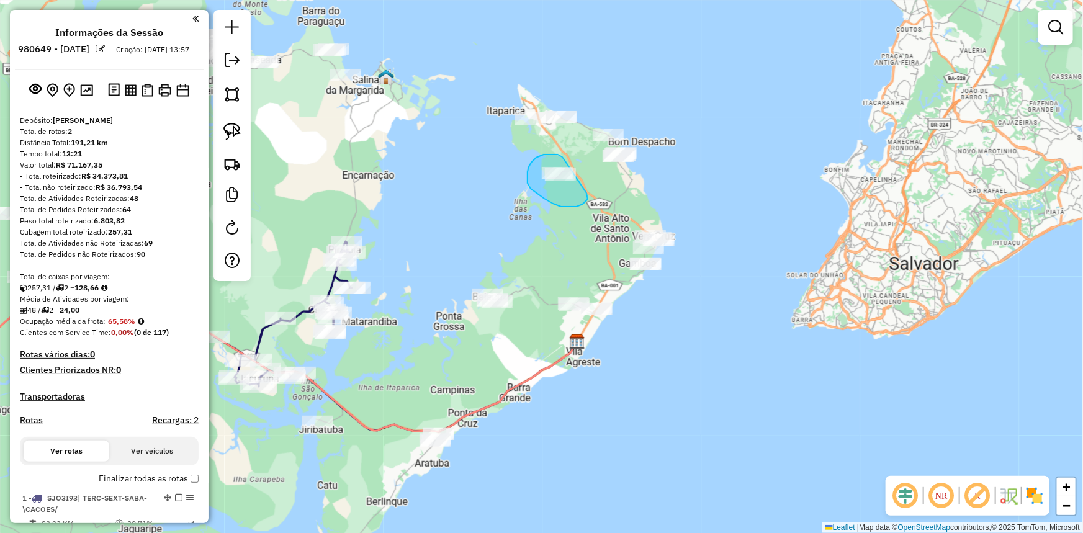
drag, startPoint x: 584, startPoint y: 204, endPoint x: 564, endPoint y: 160, distance: 48.1
drag, startPoint x: 526, startPoint y: 137, endPoint x: 522, endPoint y: 90, distance: 46.7
drag, startPoint x: 564, startPoint y: 137, endPoint x: 571, endPoint y: 93, distance: 43.9
click at [571, 93] on div "Janela de atendimento Grade de atendimento Capacidade Transportadoras Veículos …" at bounding box center [541, 266] width 1083 height 533
drag, startPoint x: 580, startPoint y: 148, endPoint x: 643, endPoint y: 196, distance: 78.4
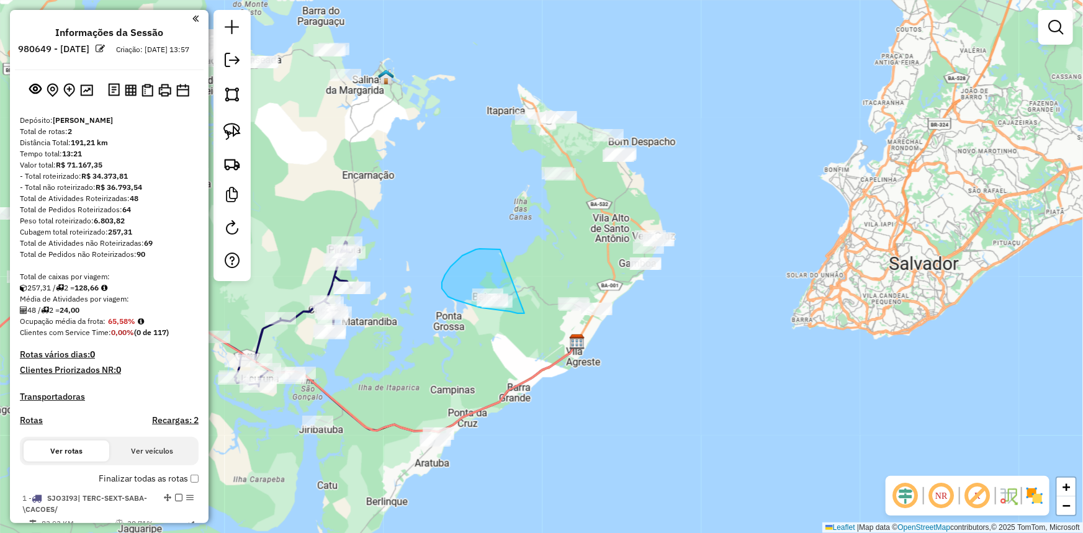
drag, startPoint x: 467, startPoint y: 254, endPoint x: 525, endPoint y: 313, distance: 82.5
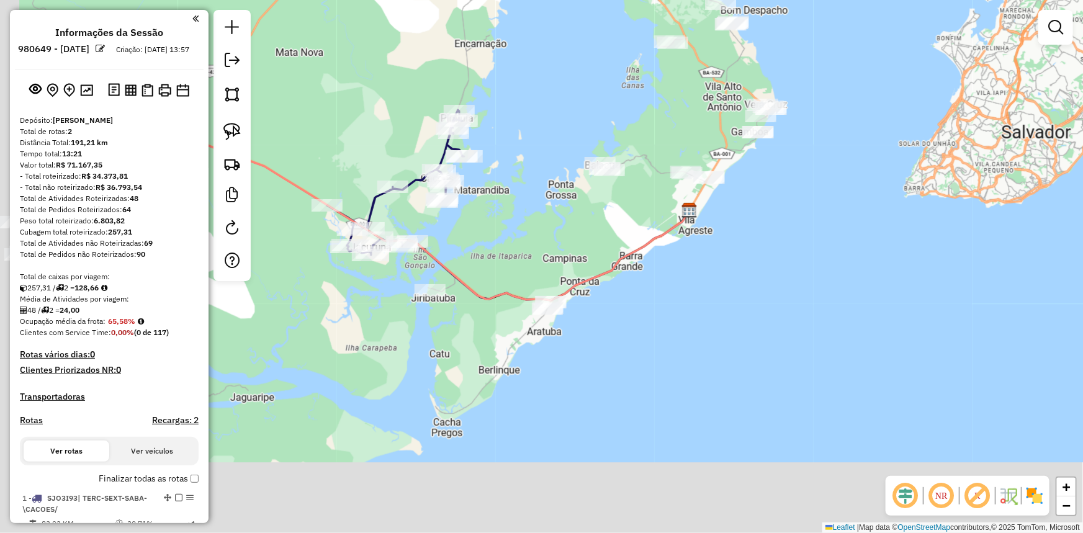
drag, startPoint x: 418, startPoint y: 391, endPoint x: 535, endPoint y: 251, distance: 182.0
click at [535, 251] on div "Janela de atendimento Grade de atendimento Capacidade Transportadoras Veículos …" at bounding box center [541, 266] width 1083 height 533
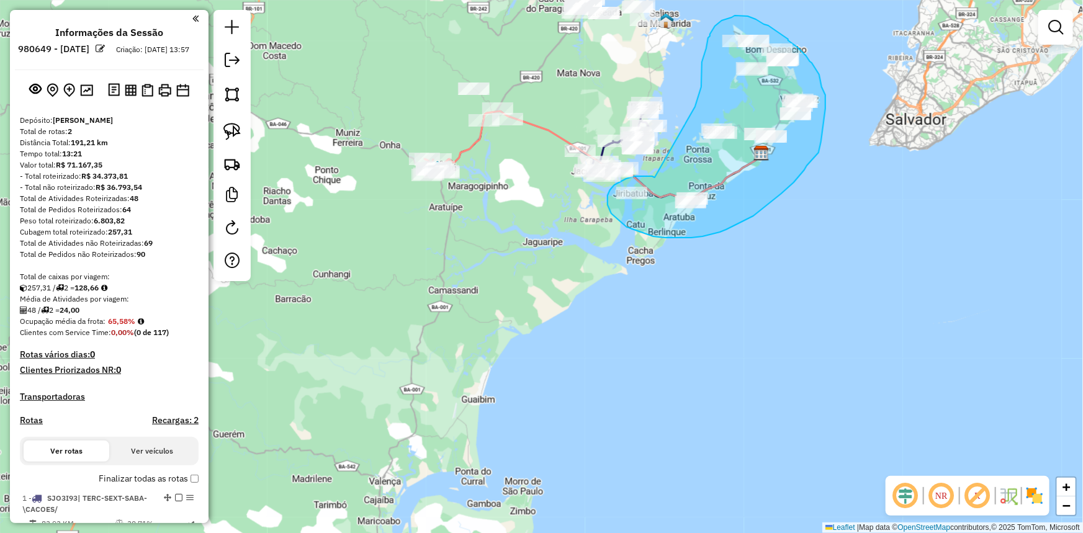
drag, startPoint x: 481, startPoint y: 248, endPoint x: 688, endPoint y: 122, distance: 242.3
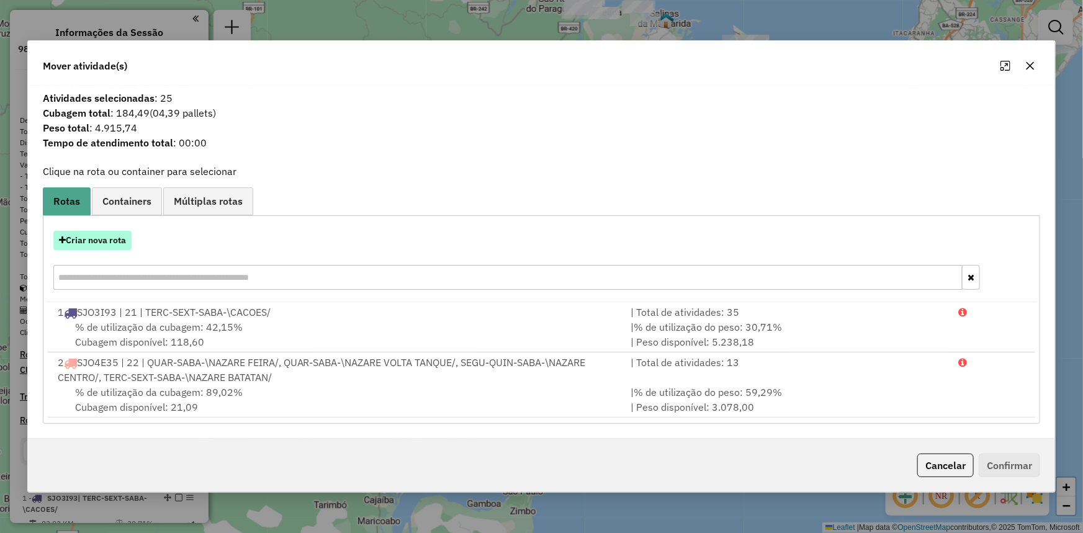
click at [91, 243] on button "Criar nova rota" at bounding box center [92, 240] width 78 height 19
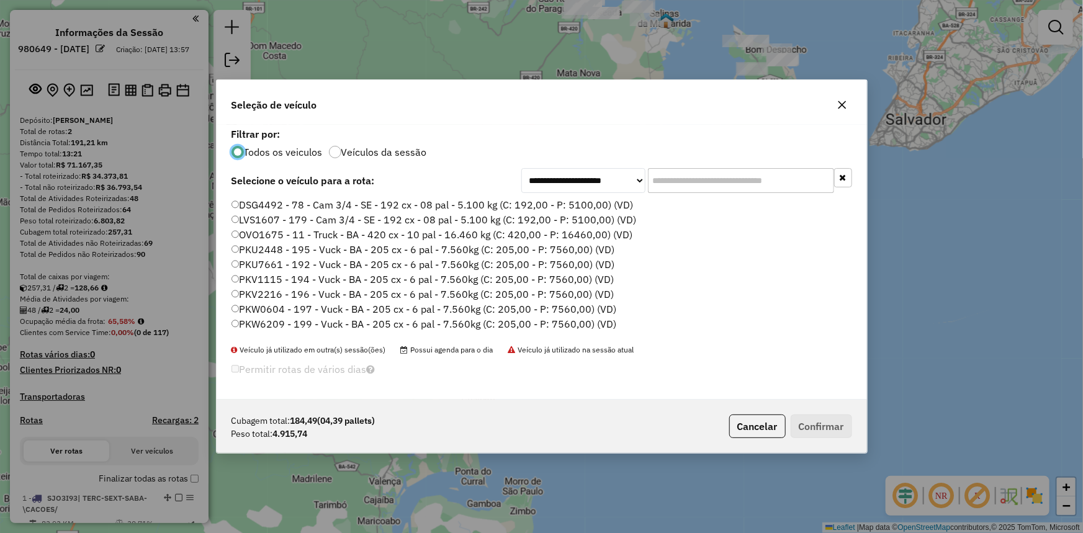
scroll to position [6, 4]
click at [662, 182] on input "text" at bounding box center [741, 180] width 186 height 25
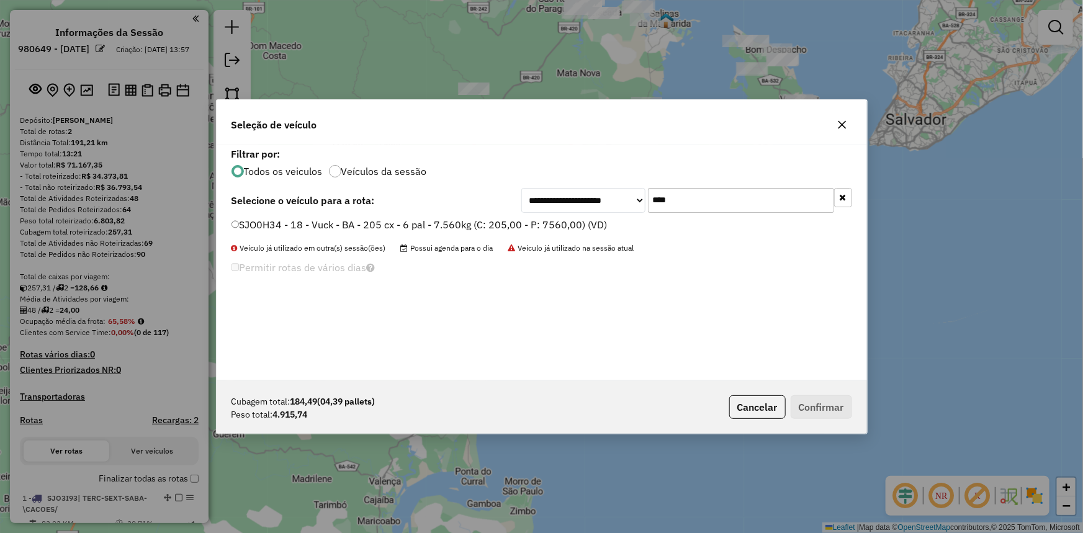
type input "****"
click at [577, 231] on label "SJO0H34 - 18 - Vuck - BA - 205 cx - 6 pal - 7.560kg (C: 205,00 - P: 7560,00) (V…" at bounding box center [420, 224] width 376 height 15
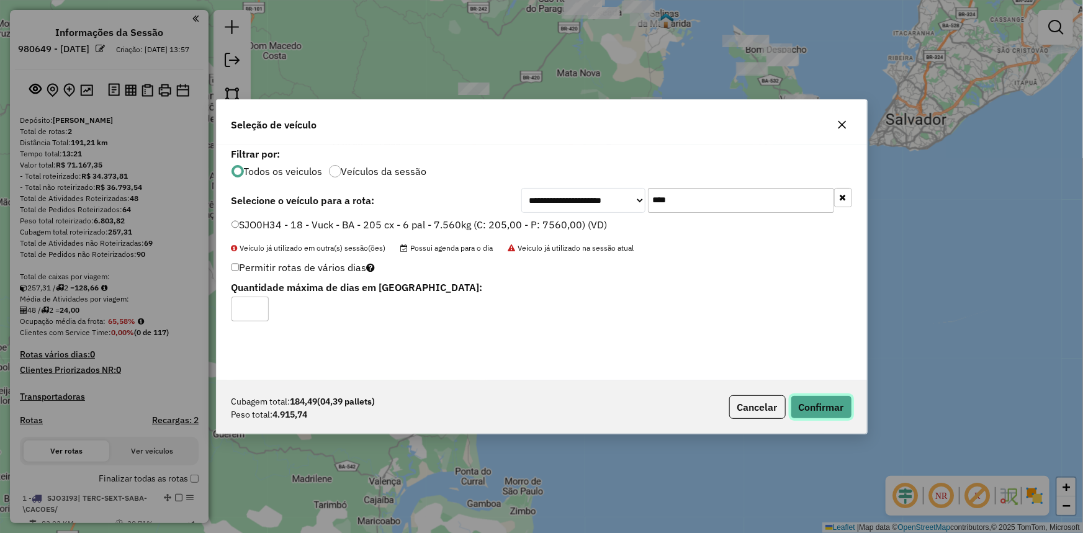
click at [826, 401] on button "Confirmar" at bounding box center [821, 407] width 61 height 24
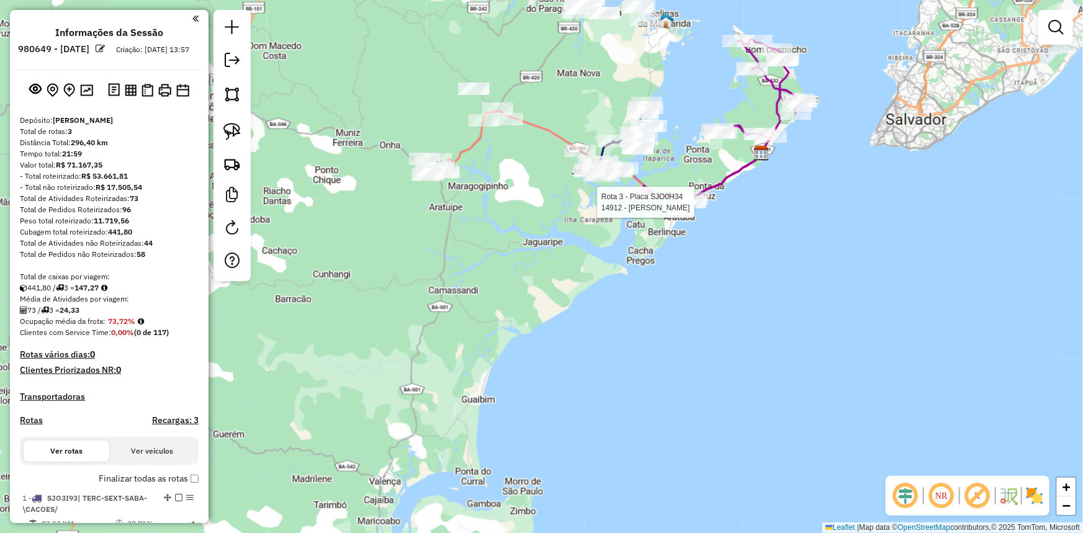
select select "**********"
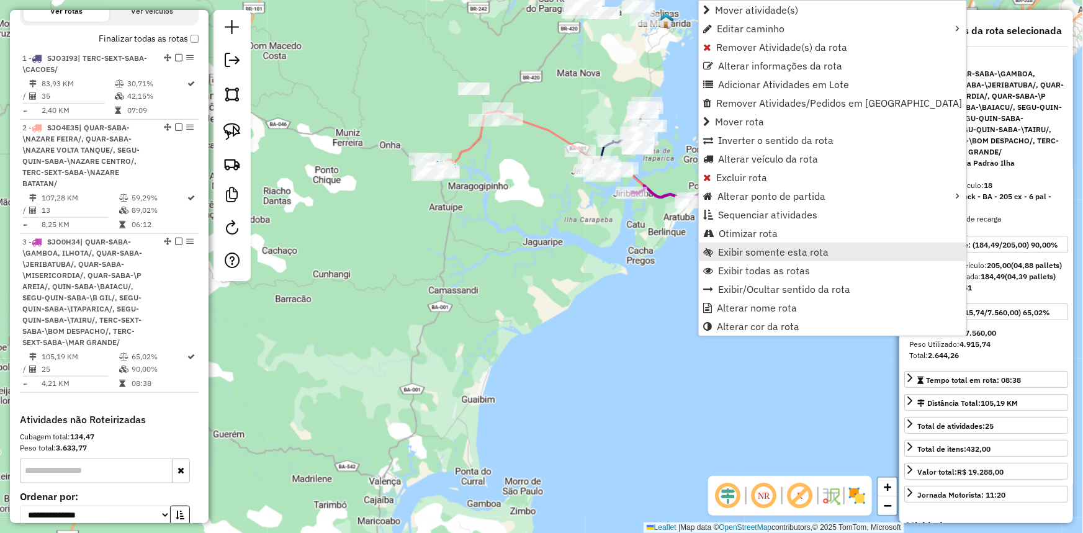
scroll to position [565, 0]
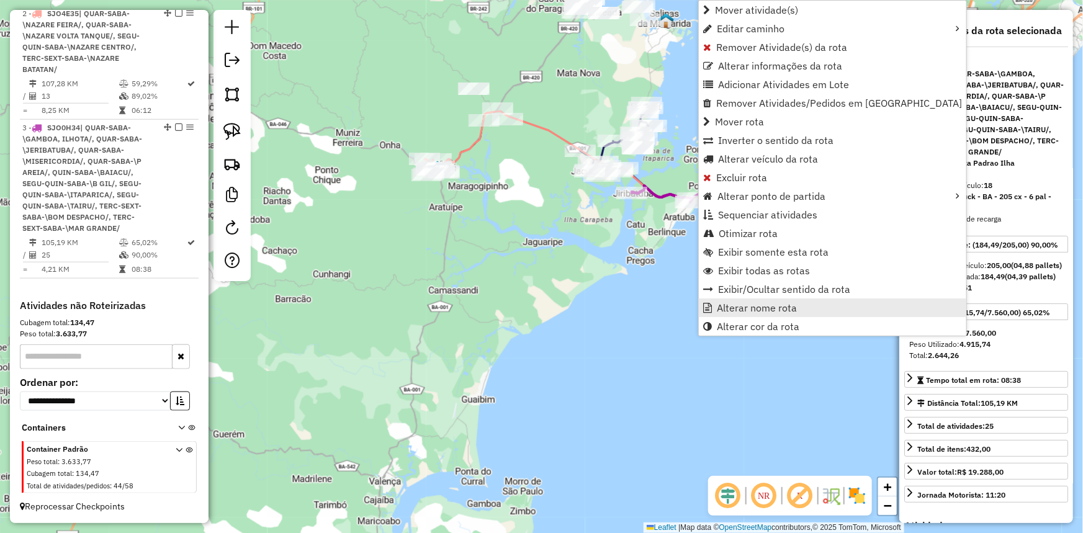
click at [744, 310] on span "Alterar nome rota" at bounding box center [757, 308] width 80 height 10
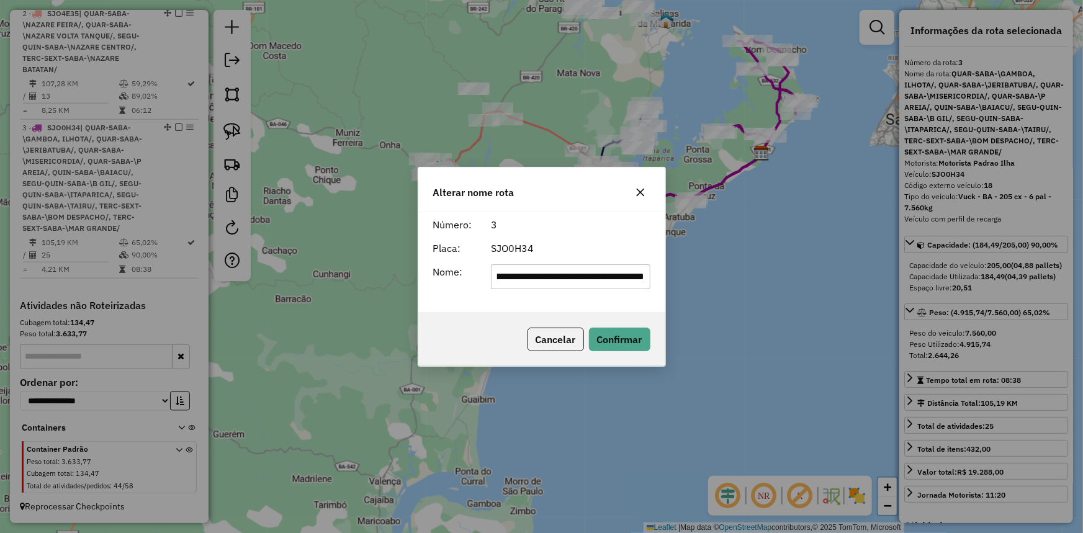
scroll to position [0, 0]
type input "****"
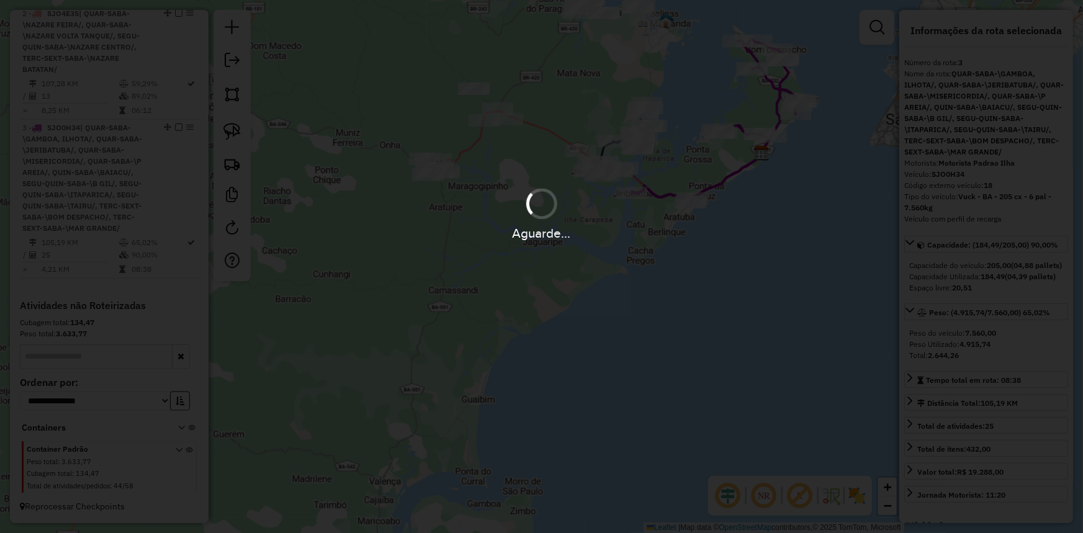
scroll to position [464, 0]
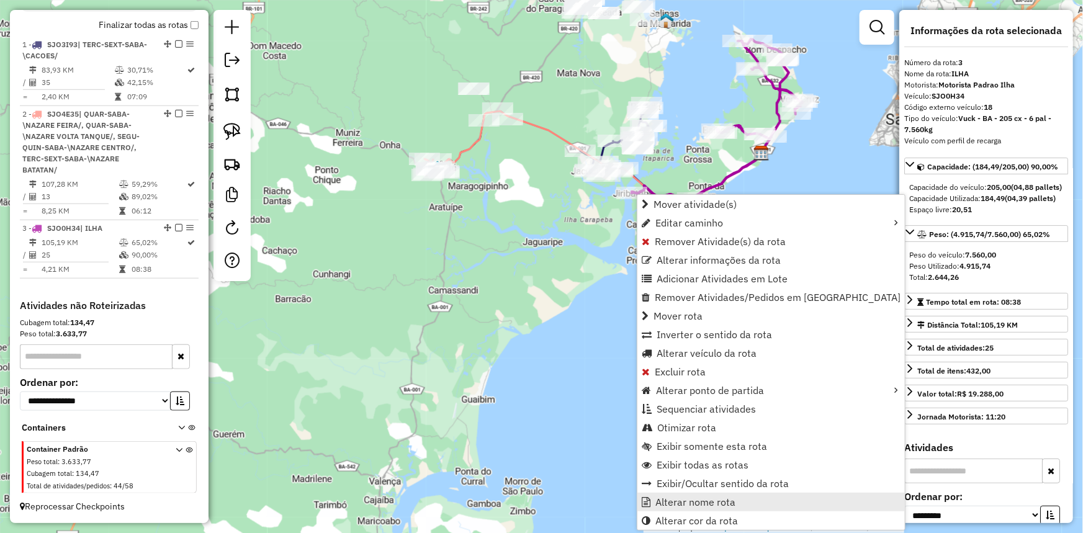
click at [714, 503] on span "Alterar nome rota" at bounding box center [696, 502] width 80 height 10
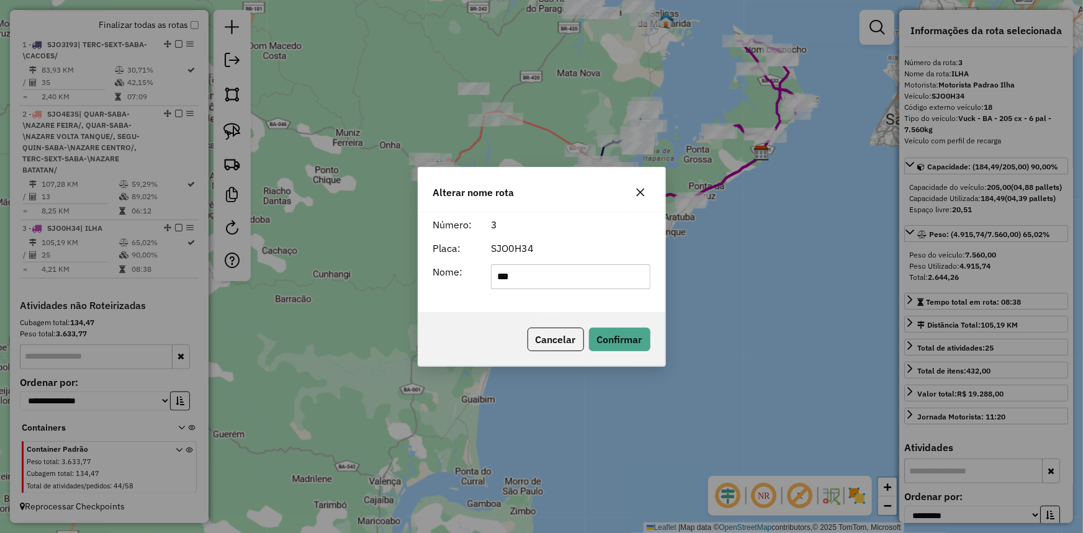
type input "**********"
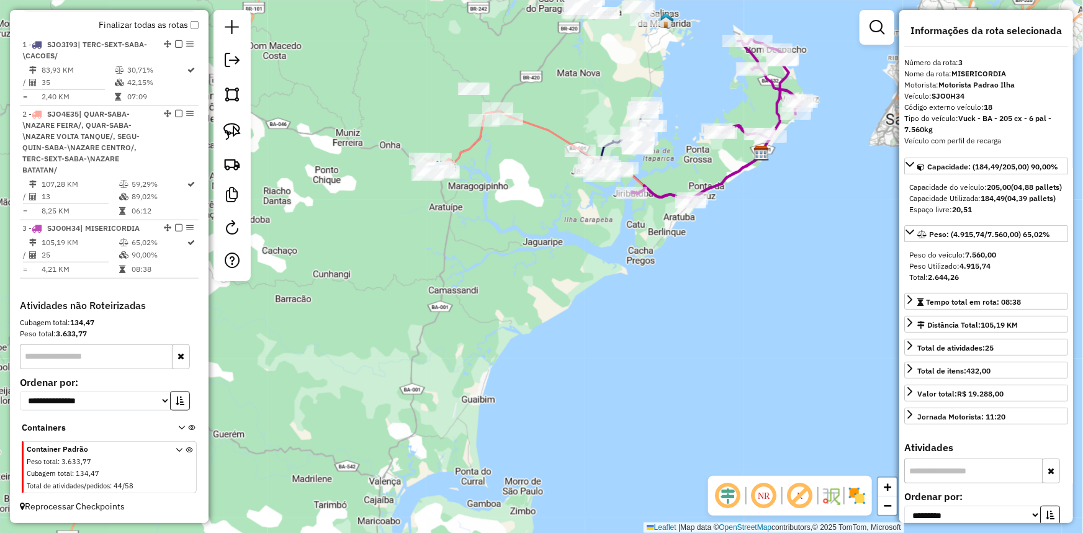
drag, startPoint x: 574, startPoint y: 297, endPoint x: 589, endPoint y: 332, distance: 38.1
click at [589, 332] on div "Janela de atendimento Grade de atendimento Capacidade Transportadoras Veículos …" at bounding box center [541, 266] width 1083 height 533
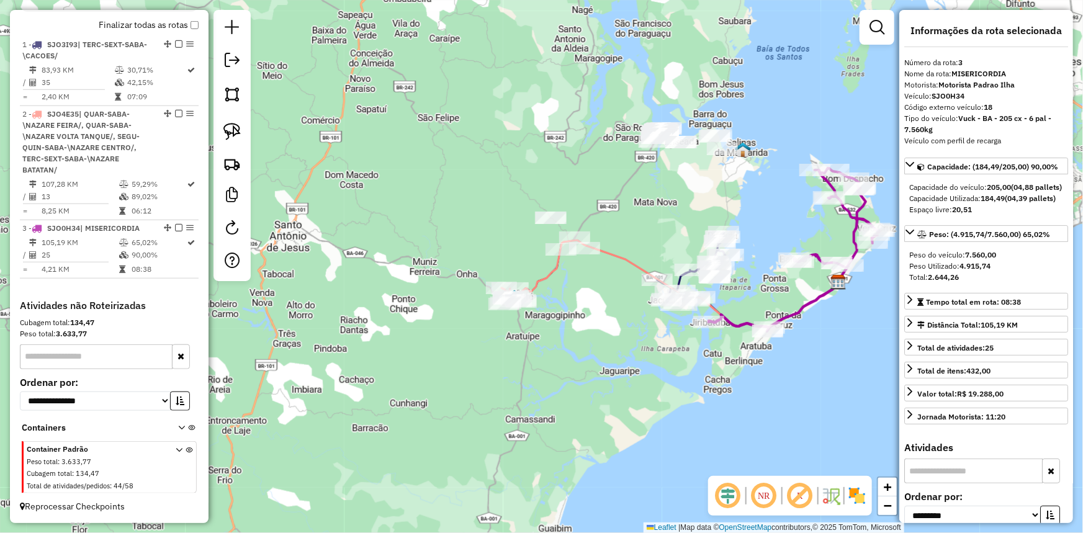
click at [514, 289] on img at bounding box center [515, 297] width 16 height 16
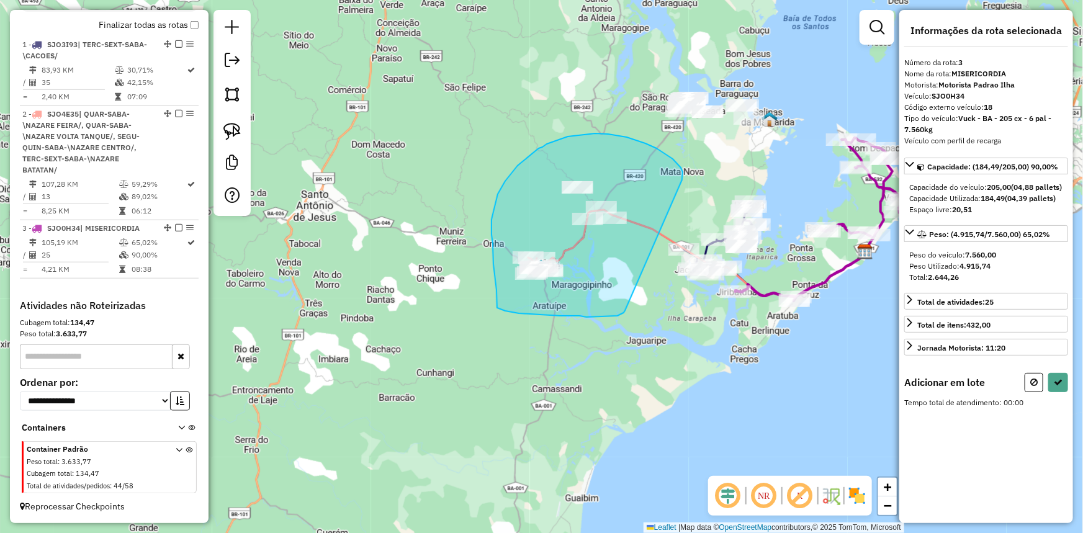
drag, startPoint x: 607, startPoint y: 317, endPoint x: 682, endPoint y: 180, distance: 155.6
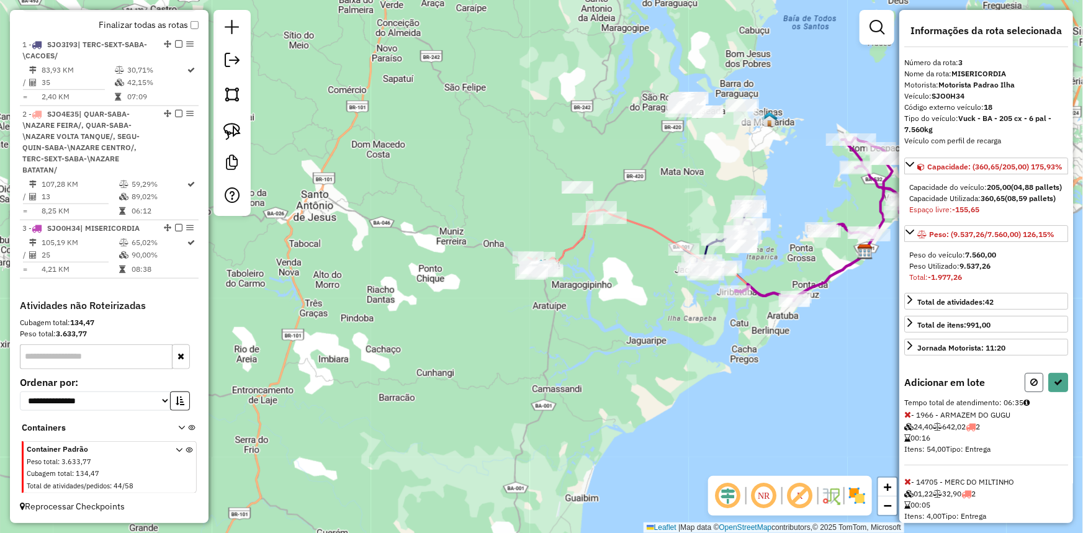
click at [1036, 392] on button at bounding box center [1034, 382] width 19 height 19
select select "**********"
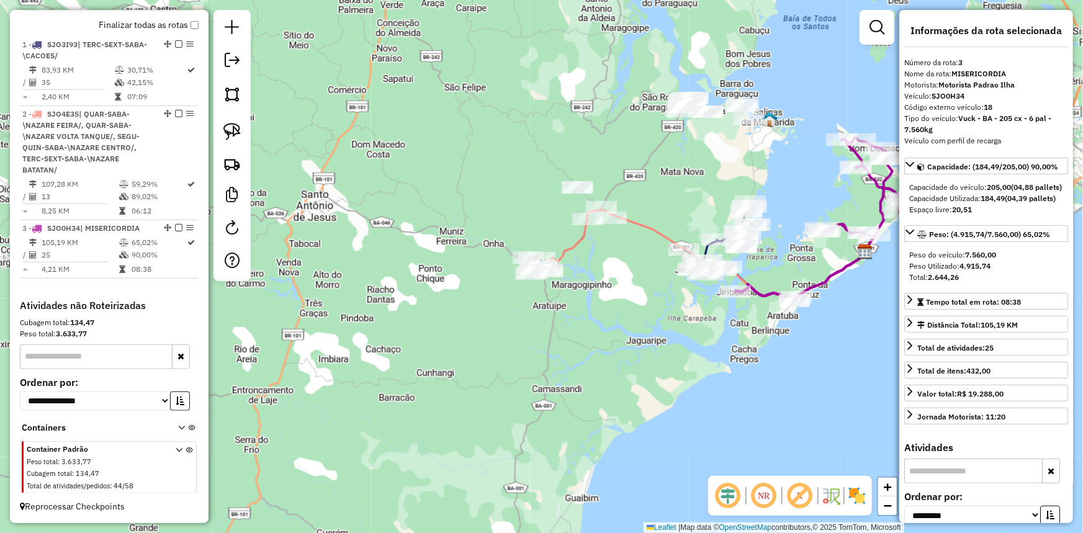
click at [578, 320] on div "Janela de atendimento Grade de atendimento Capacidade Transportadoras Veículos …" at bounding box center [541, 266] width 1083 height 533
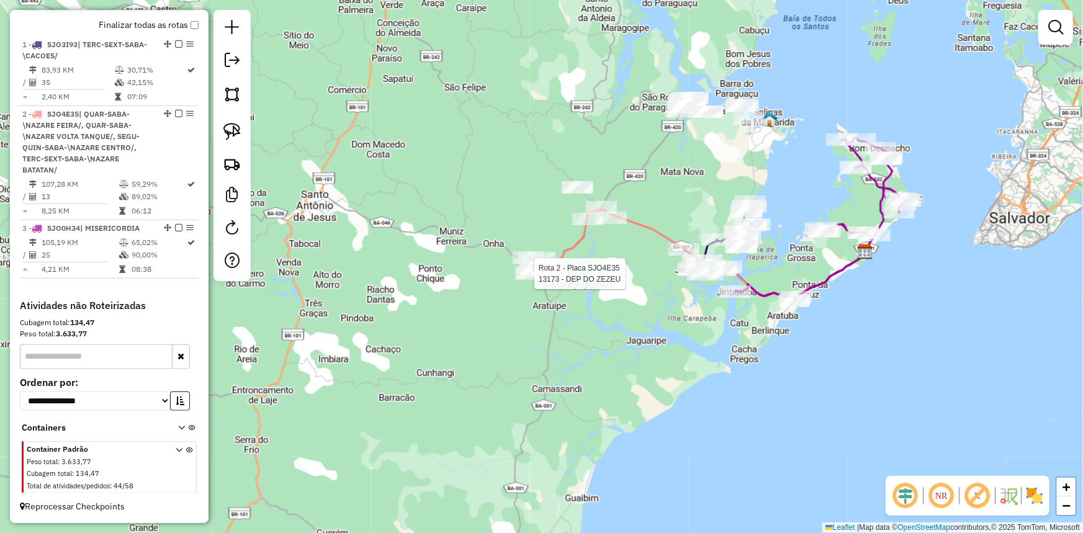
select select "**********"
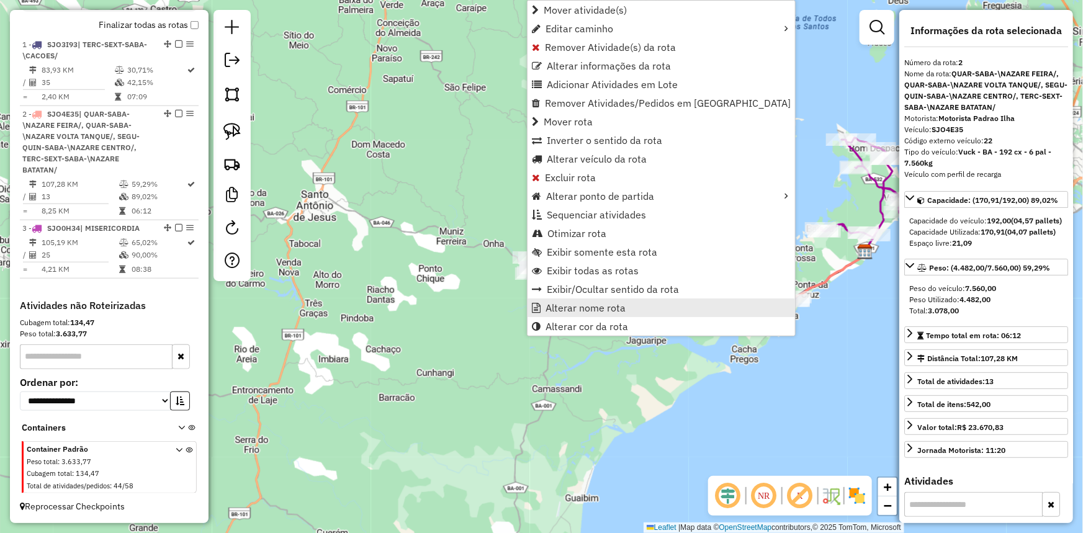
click at [574, 309] on span "Alterar nome rota" at bounding box center [586, 308] width 80 height 10
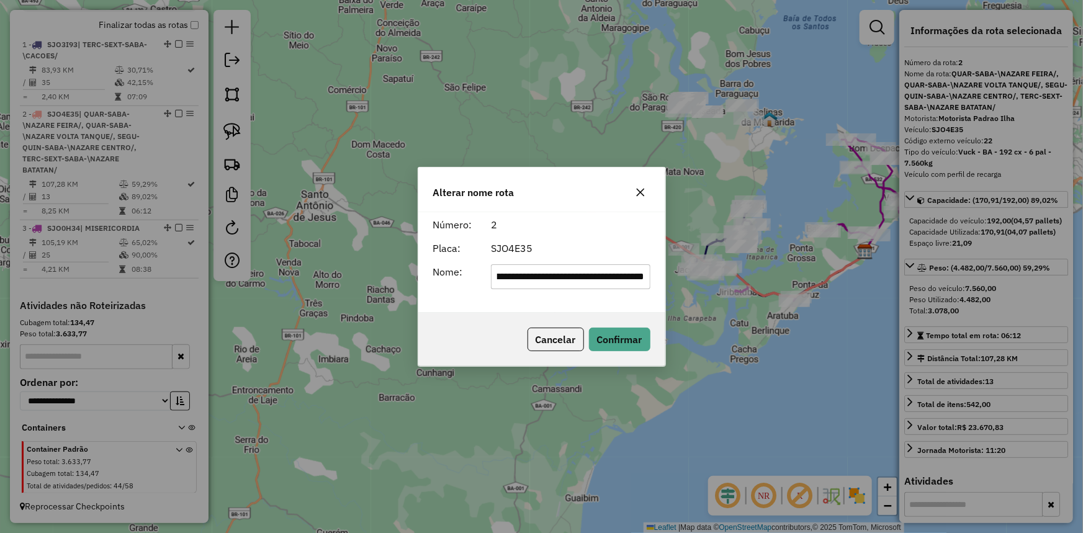
scroll to position [0, 0]
type input "**********"
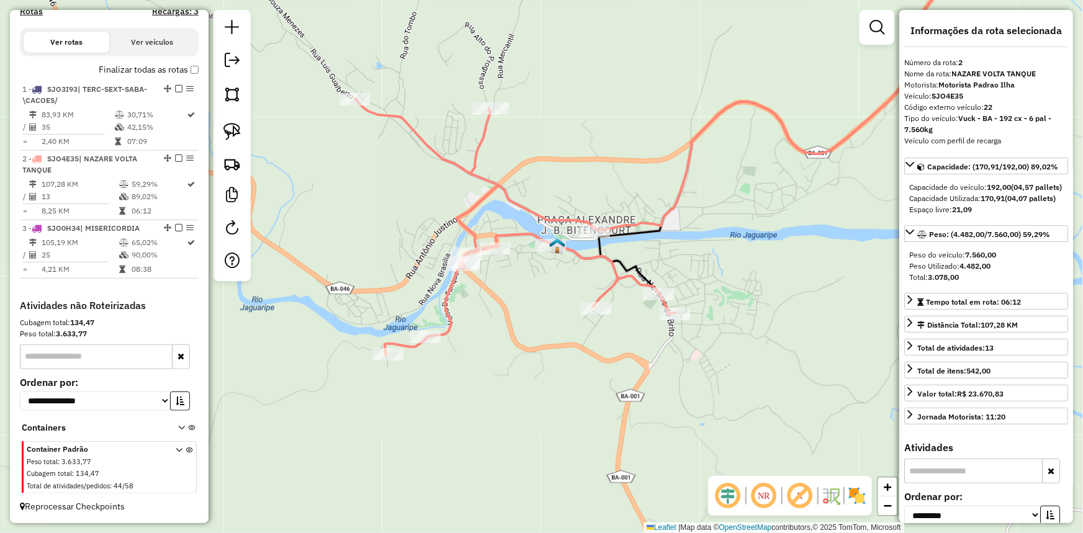
scroll to position [420, 0]
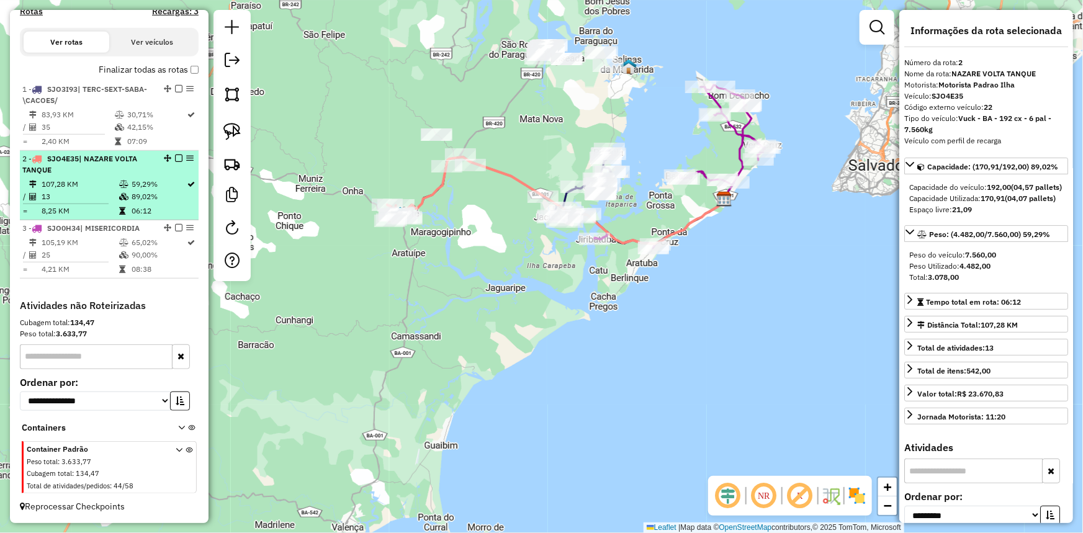
click at [177, 160] on em at bounding box center [178, 158] width 7 height 7
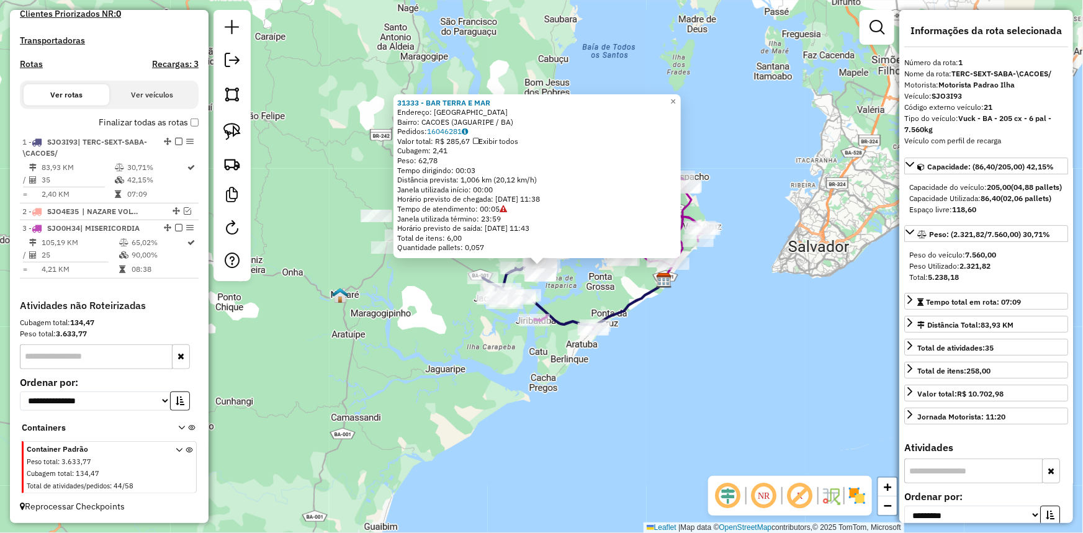
click at [329, 114] on div "31333 - BAR TERRA E MAR Endereço: Rua do Beco Bairro: CACOES (JAGUARIPE / BA) P…" at bounding box center [541, 266] width 1083 height 533
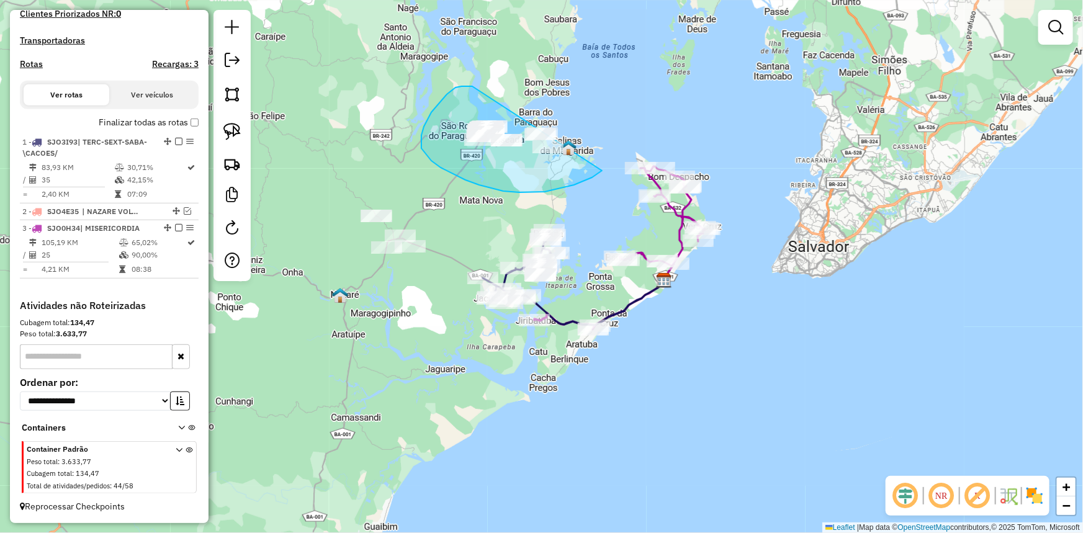
drag, startPoint x: 456, startPoint y: 88, endPoint x: 594, endPoint y: 97, distance: 138.8
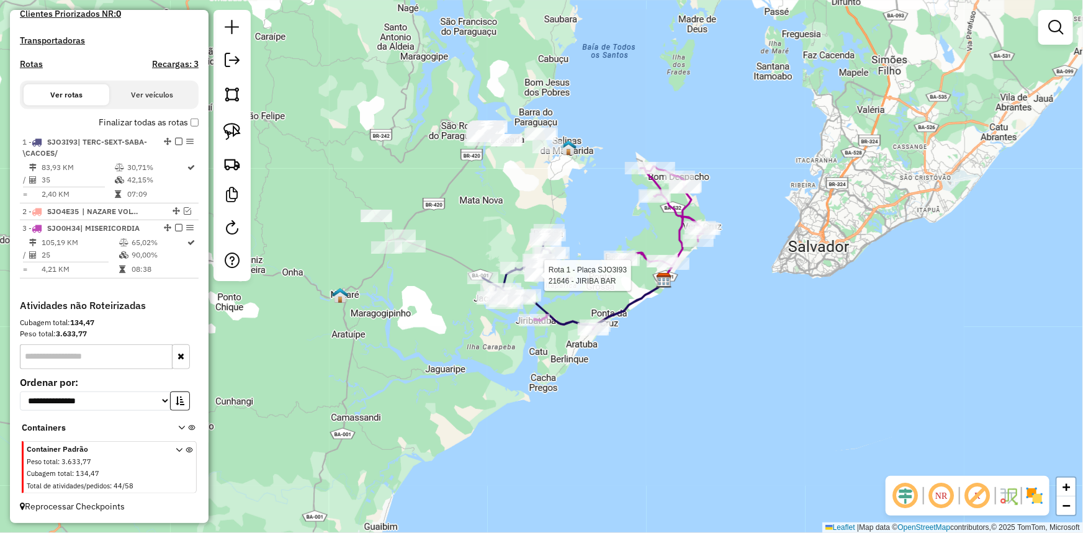
select select "**********"
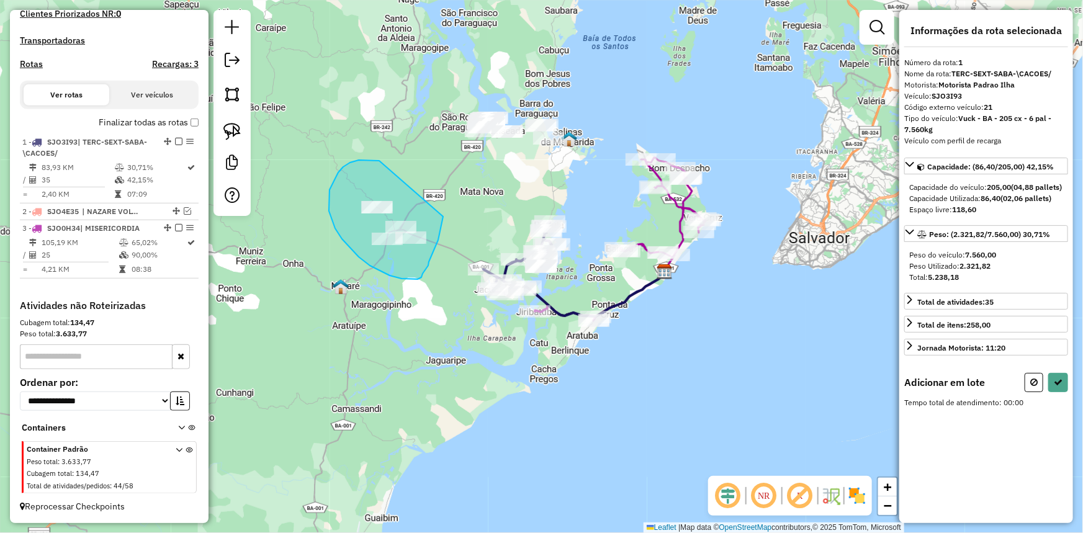
drag, startPoint x: 329, startPoint y: 199, endPoint x: 443, endPoint y: 217, distance: 115.6
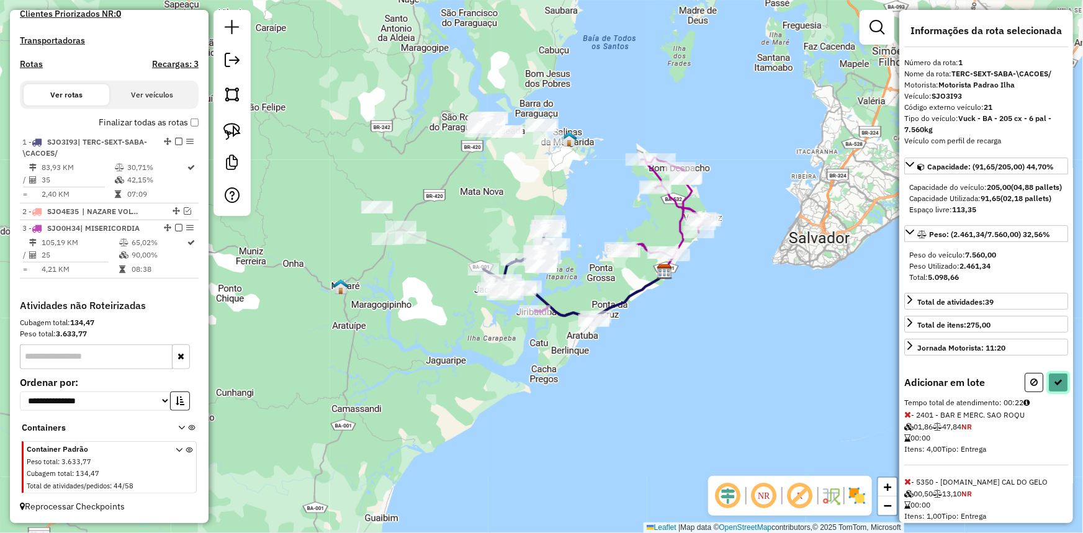
click at [1060, 392] on button at bounding box center [1059, 382] width 20 height 19
select select "**********"
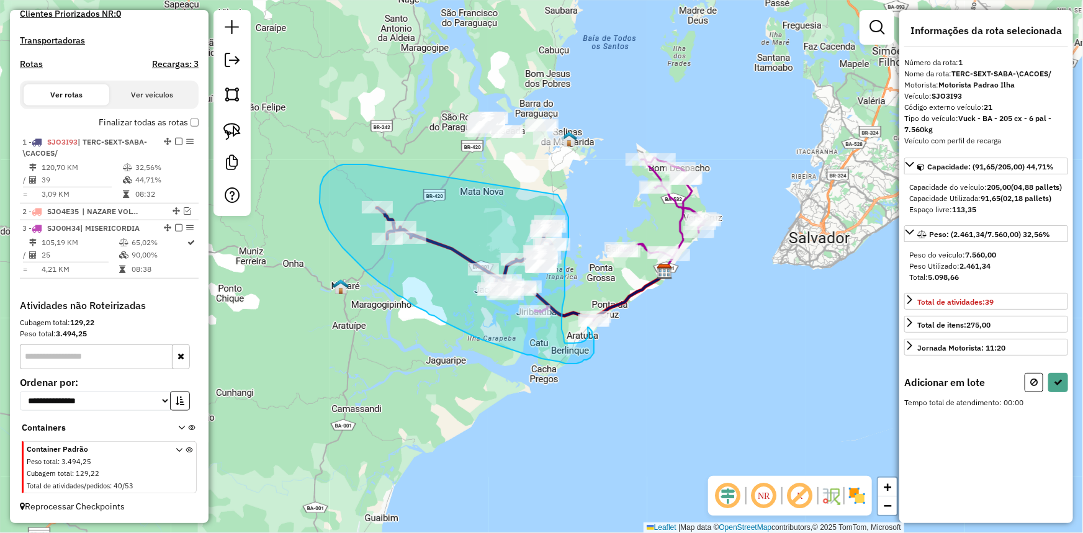
drag, startPoint x: 343, startPoint y: 165, endPoint x: 558, endPoint y: 195, distance: 216.9
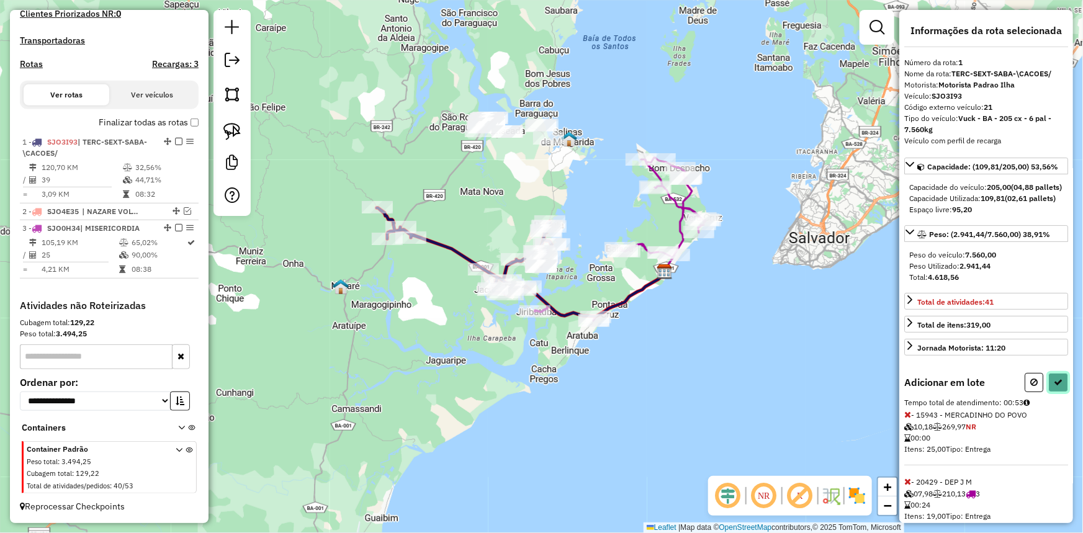
click at [1060, 392] on button at bounding box center [1059, 382] width 20 height 19
select select "**********"
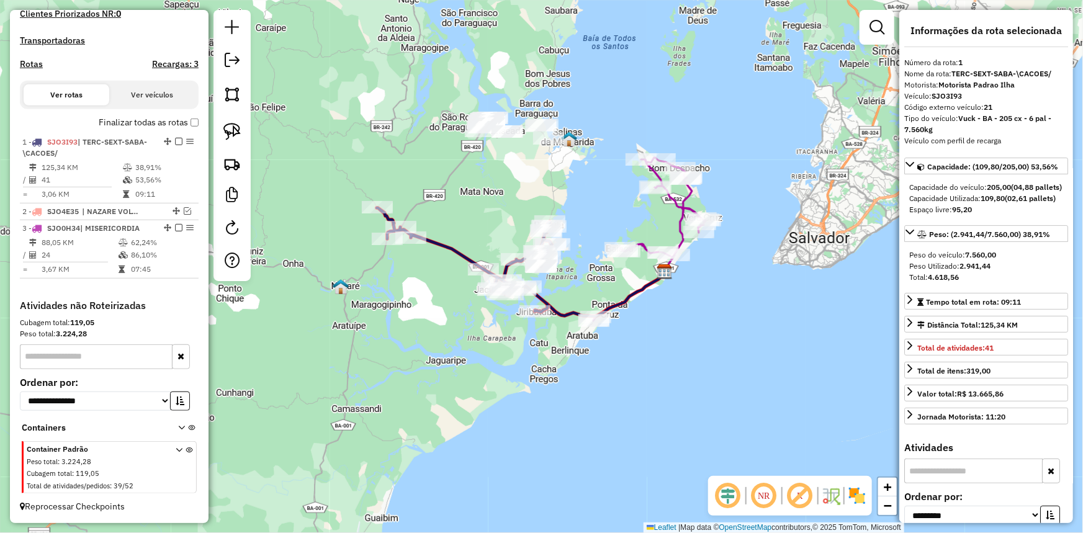
click at [436, 191] on div "Janela de atendimento Grade de atendimento Capacidade Transportadoras Veículos …" at bounding box center [541, 266] width 1083 height 533
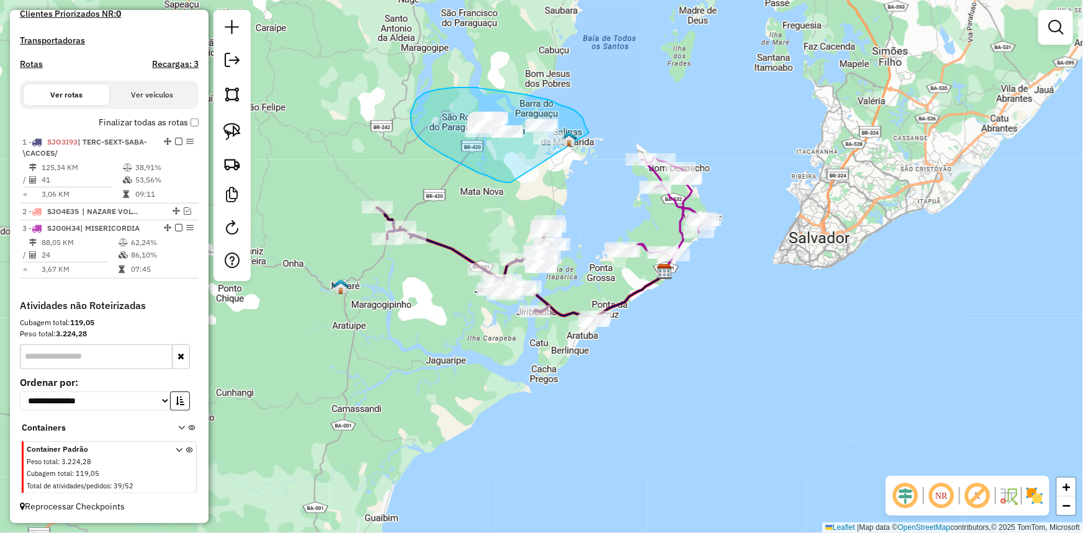
drag, startPoint x: 511, startPoint y: 183, endPoint x: 593, endPoint y: 142, distance: 91.3
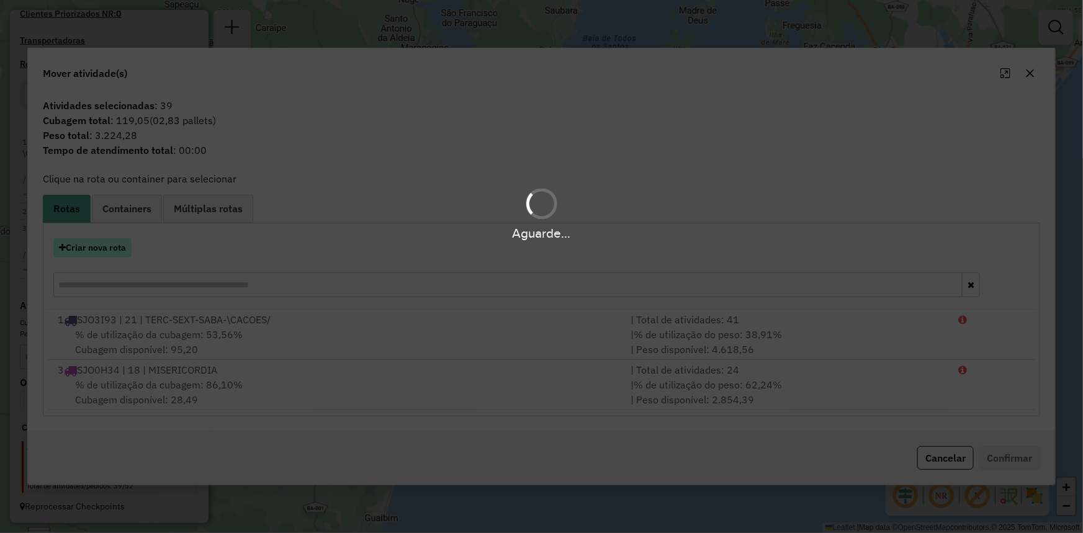
click at [104, 252] on button "Criar nova rota" at bounding box center [92, 247] width 78 height 19
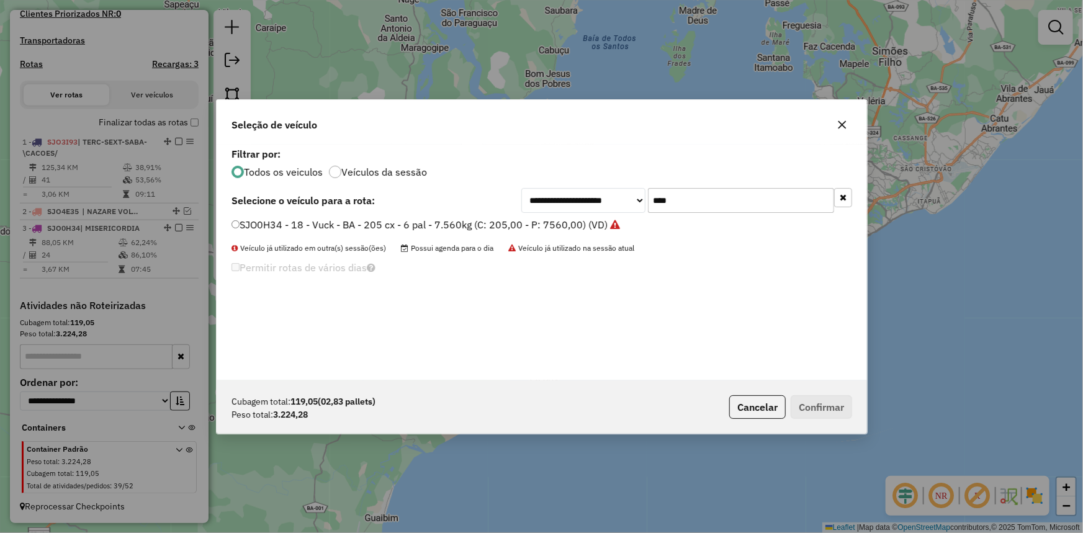
scroll to position [6, 4]
click at [382, 225] on label "SJO0H34 - 18 - Vuck - BA - 205 cx - 6 pal - 7.560kg (C: 205,00 - P: 7560,00) (V…" at bounding box center [425, 224] width 387 height 15
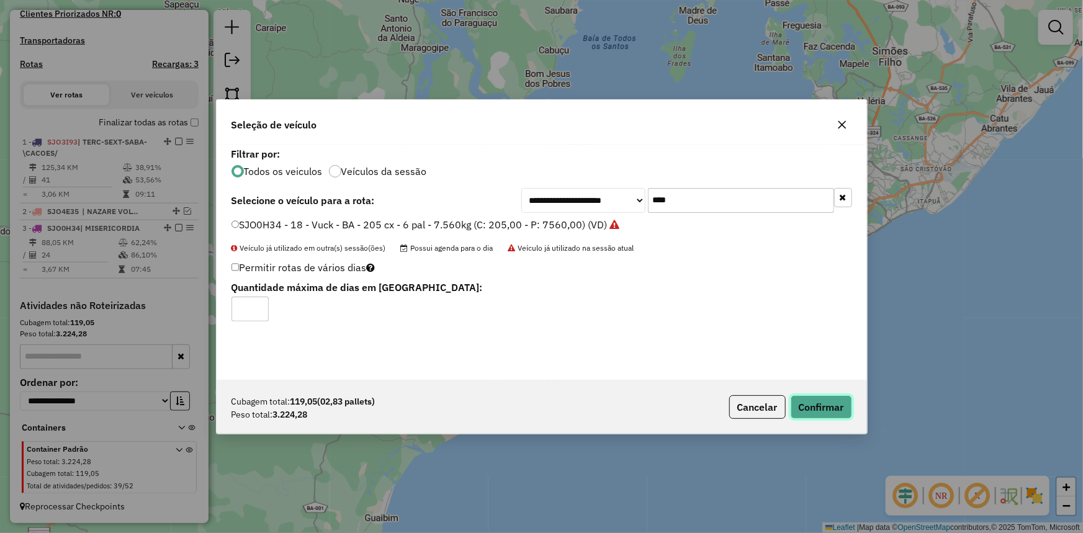
click at [814, 405] on button "Confirmar" at bounding box center [821, 407] width 61 height 24
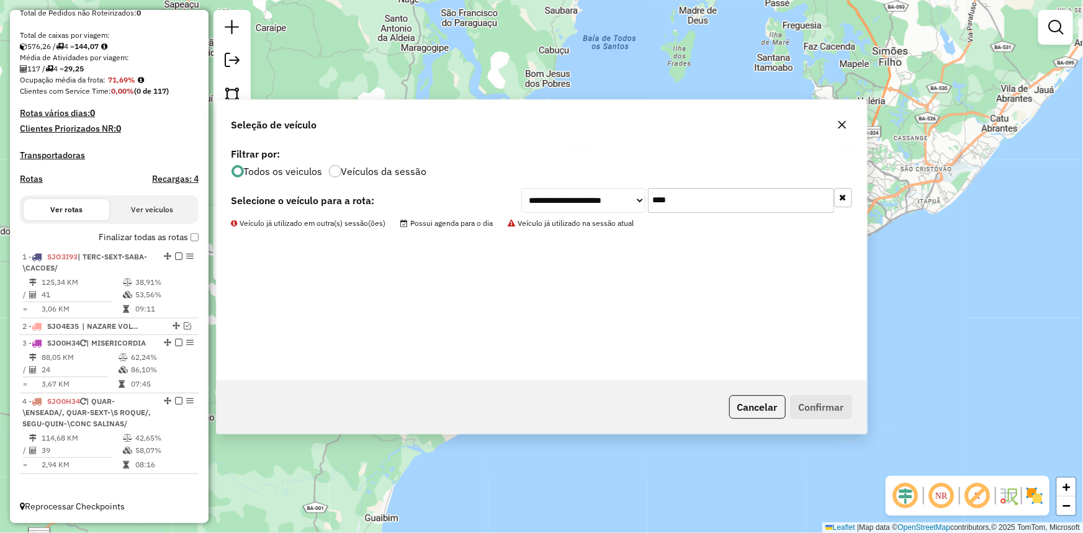
scroll to position [252, 0]
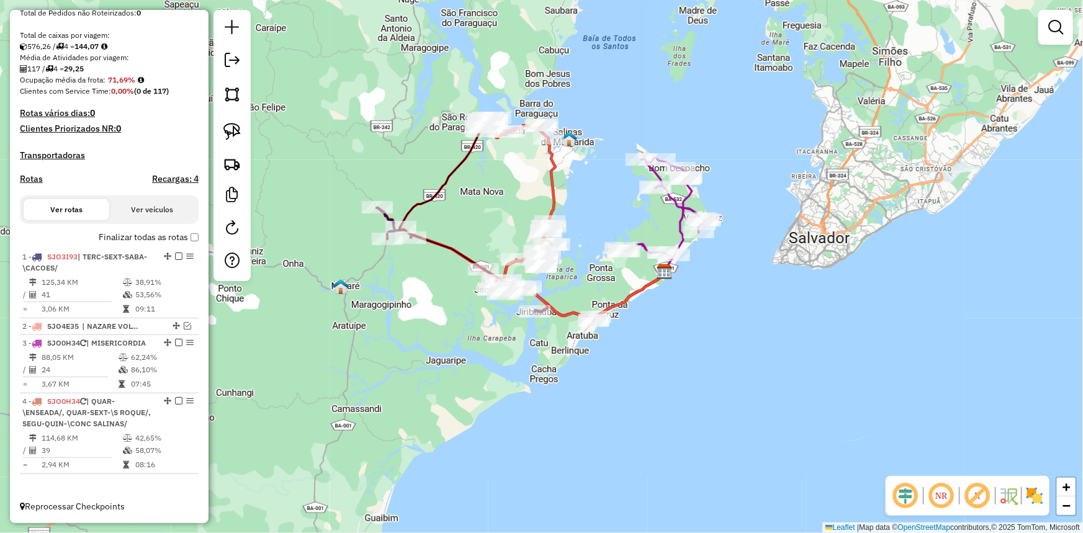
select select "**********"
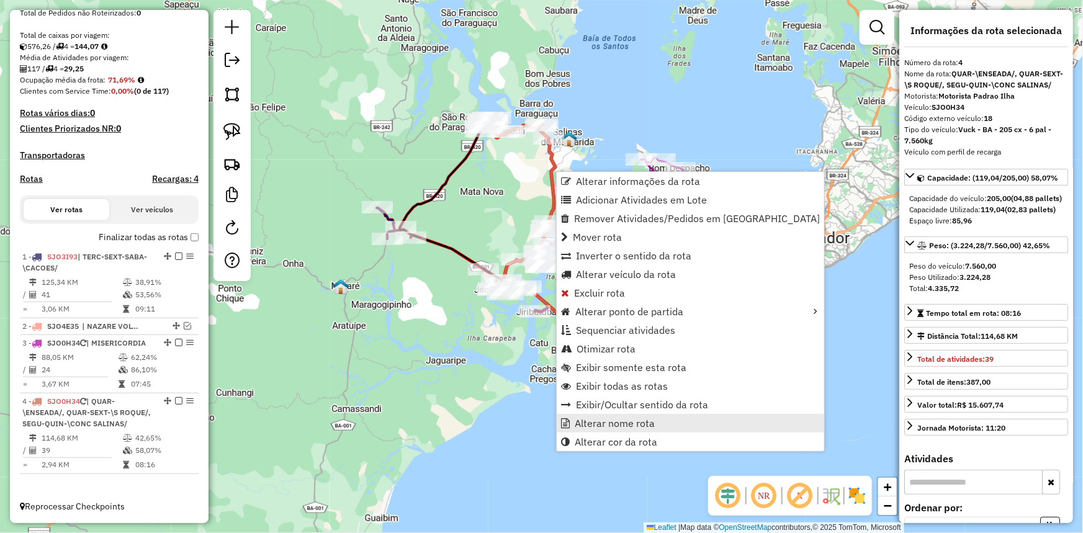
click at [669, 427] on link "Alterar nome rota" at bounding box center [691, 423] width 268 height 19
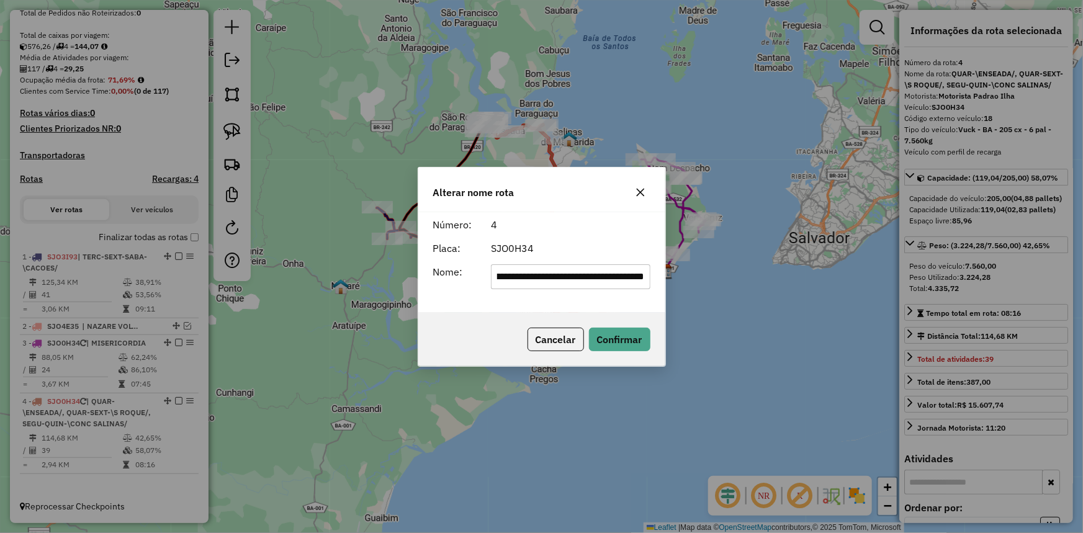
scroll to position [0, 0]
type input "*******"
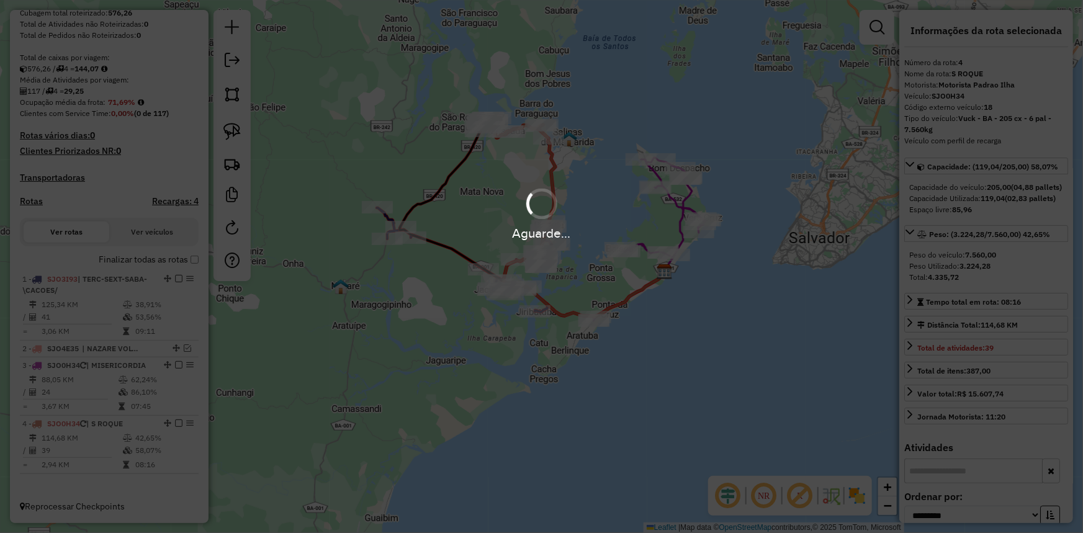
scroll to position [230, 0]
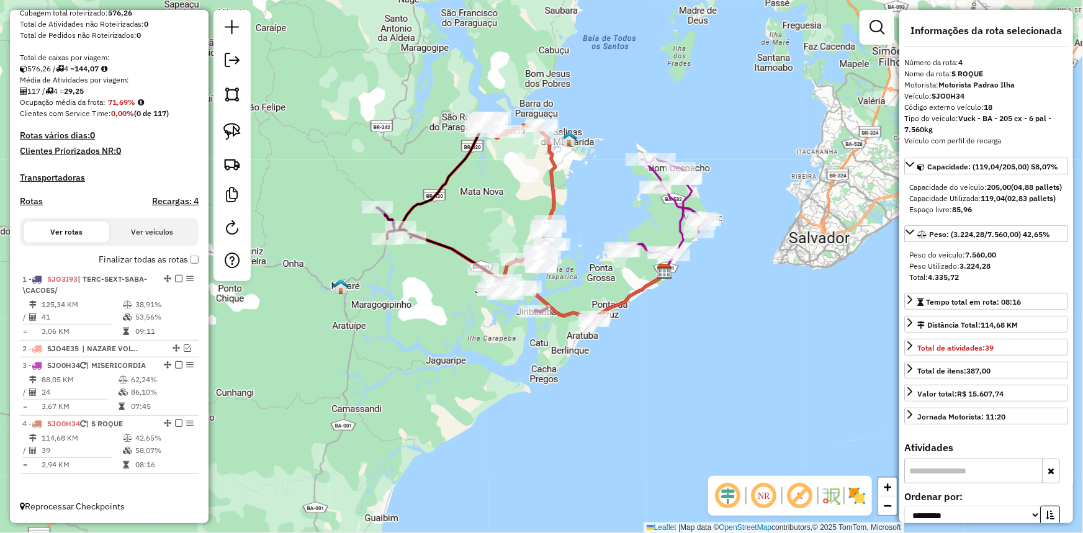
click at [560, 156] on div "Janela de atendimento Grade de atendimento Capacidade Transportadoras Veículos …" at bounding box center [541, 266] width 1083 height 533
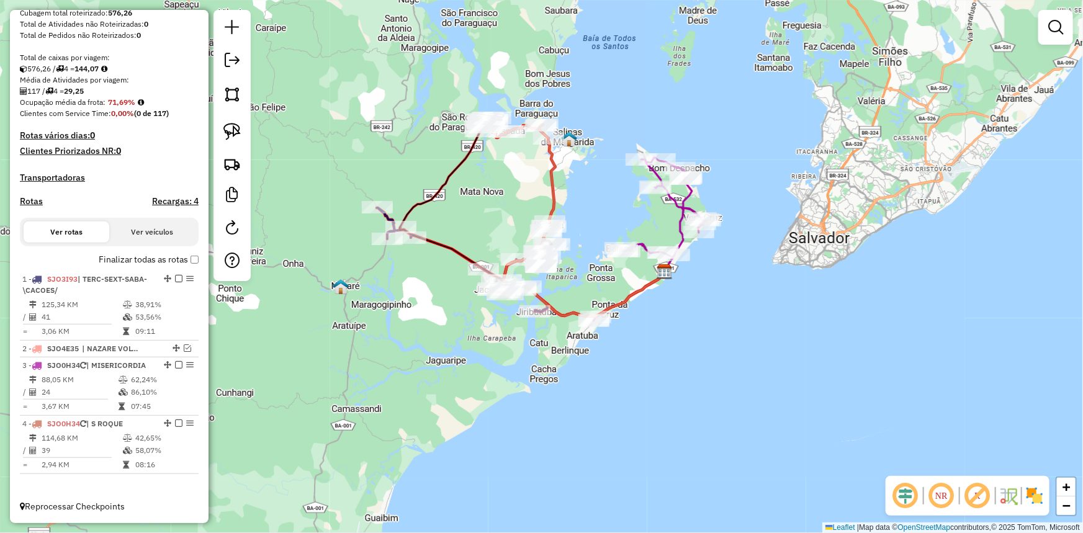
click at [548, 160] on icon at bounding box center [583, 227] width 161 height 178
select select "**********"
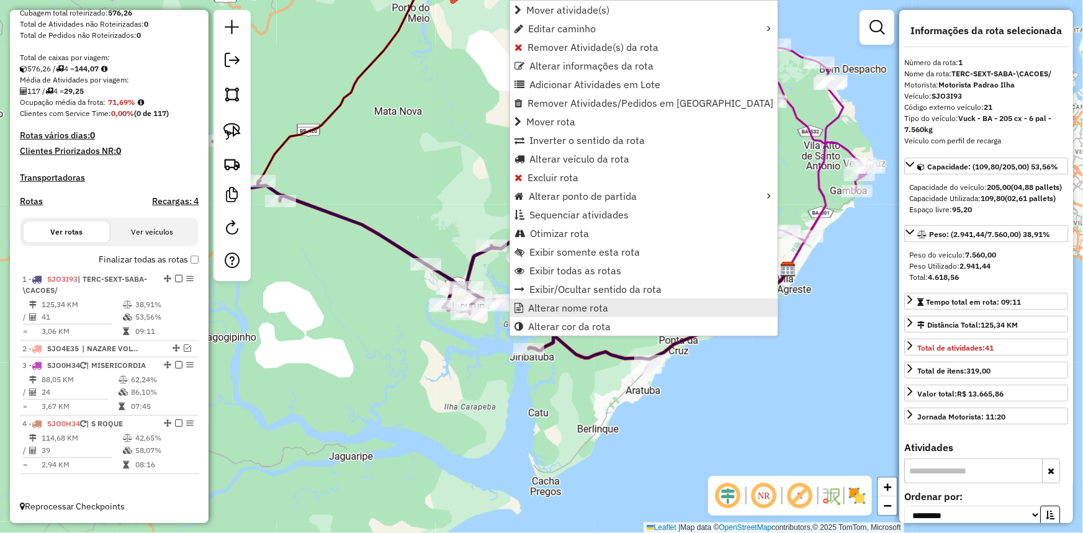
click at [526, 303] on link "Alterar nome rota" at bounding box center [644, 308] width 268 height 19
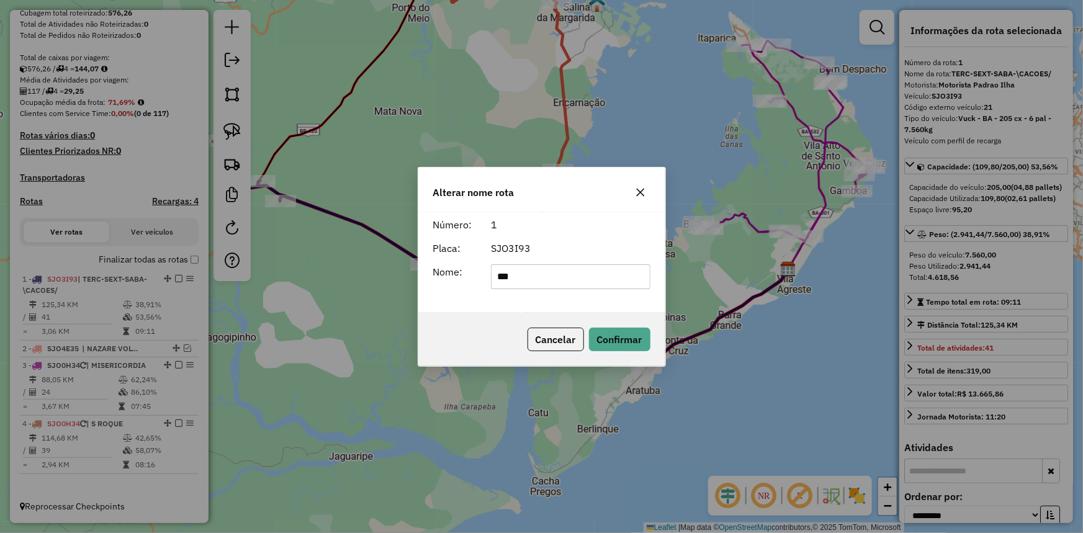
type input "******"
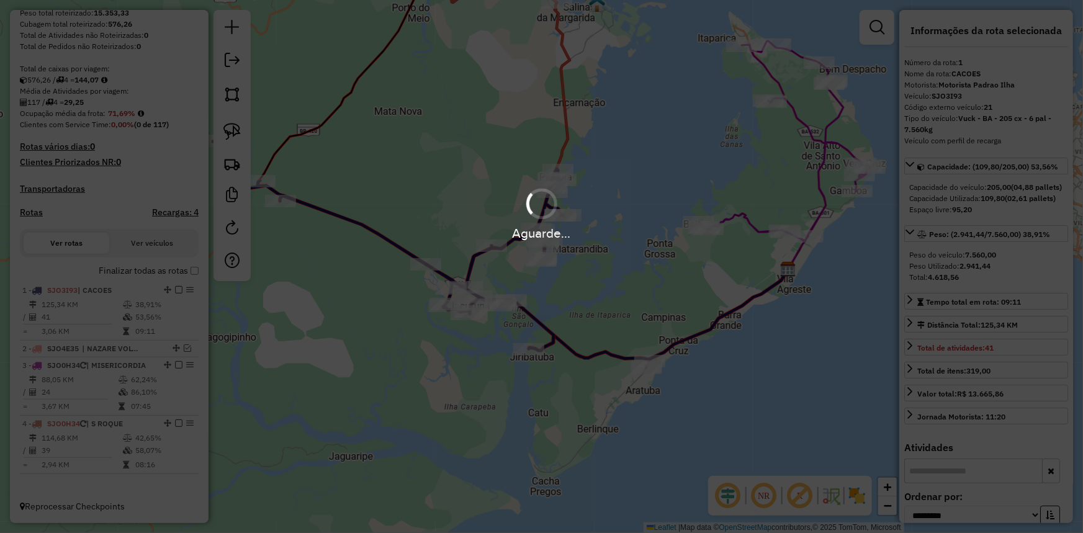
scroll to position [219, 0]
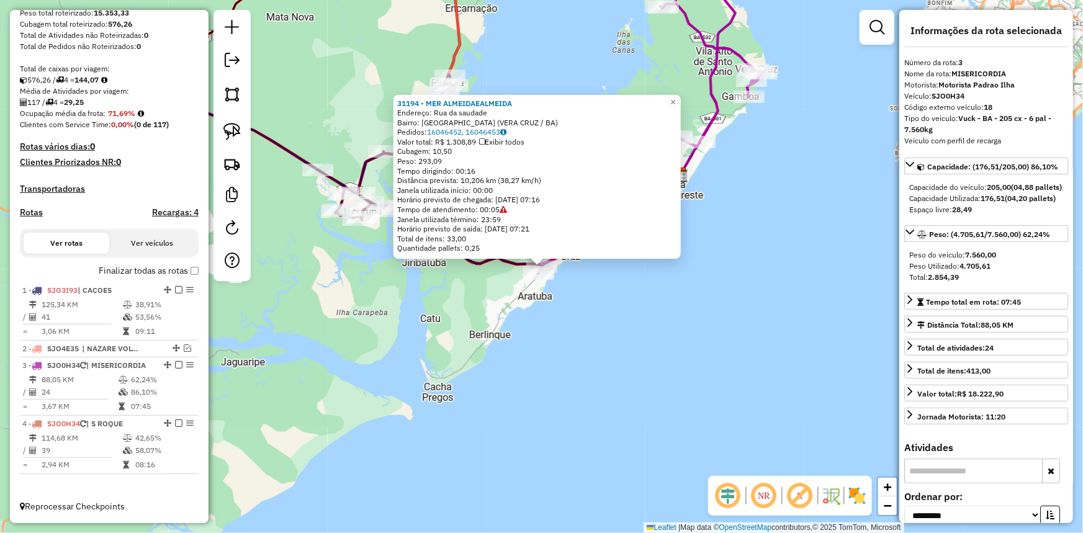
click at [638, 287] on div "31194 - MER ALMEIDAEALMEIDA Endereço: Rua da saudade Bairro: PRAIA DE TAIRU (VE…" at bounding box center [541, 266] width 1083 height 533
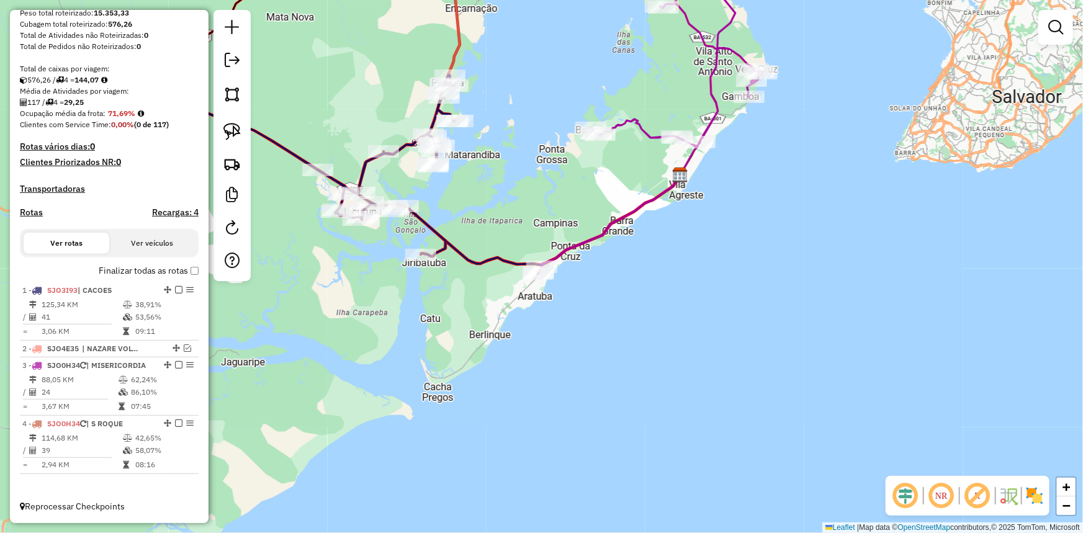
drag, startPoint x: 741, startPoint y: 310, endPoint x: 758, endPoint y: 359, distance: 51.2
click at [757, 358] on div "Janela de atendimento Grade de atendimento Capacidade Transportadoras Veículos …" at bounding box center [541, 266] width 1083 height 533
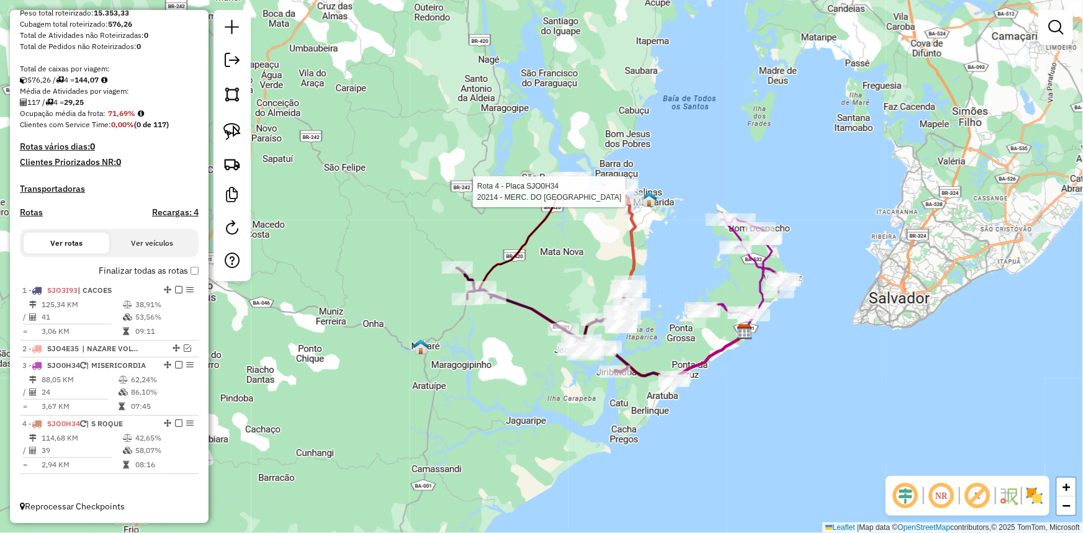
select select "**********"
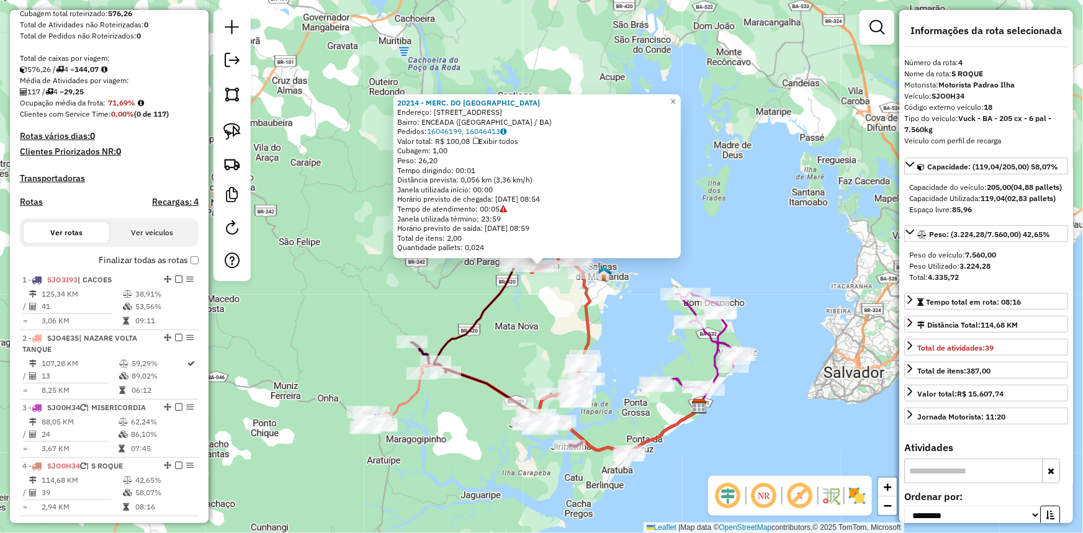
click at [28, 207] on h4 "Rotas" at bounding box center [31, 202] width 23 height 11
select select "*"
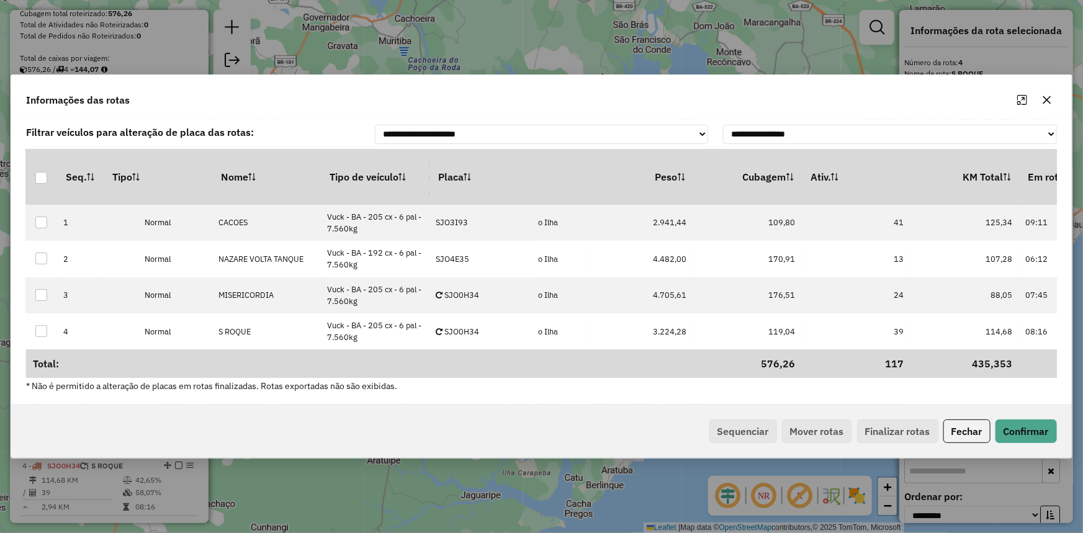
scroll to position [0, 171]
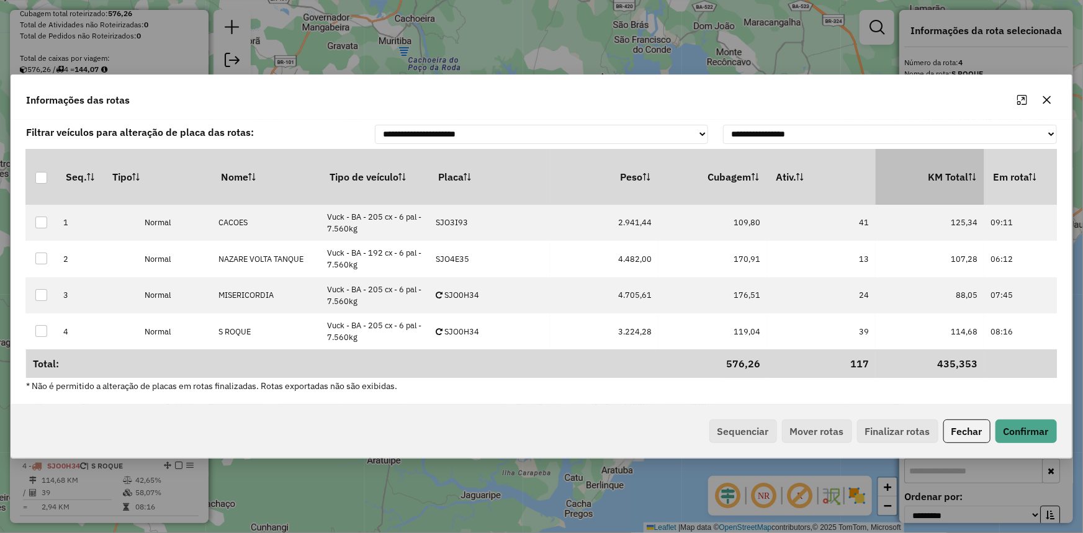
click at [932, 174] on th "KM Total" at bounding box center [930, 177] width 109 height 56
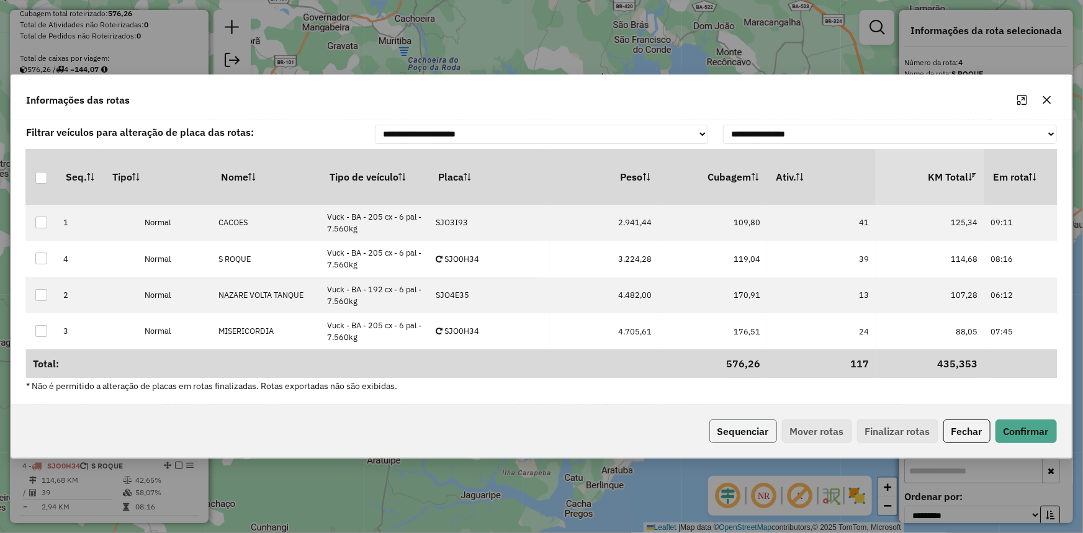
click at [737, 430] on button "Sequenciar" at bounding box center [744, 432] width 68 height 24
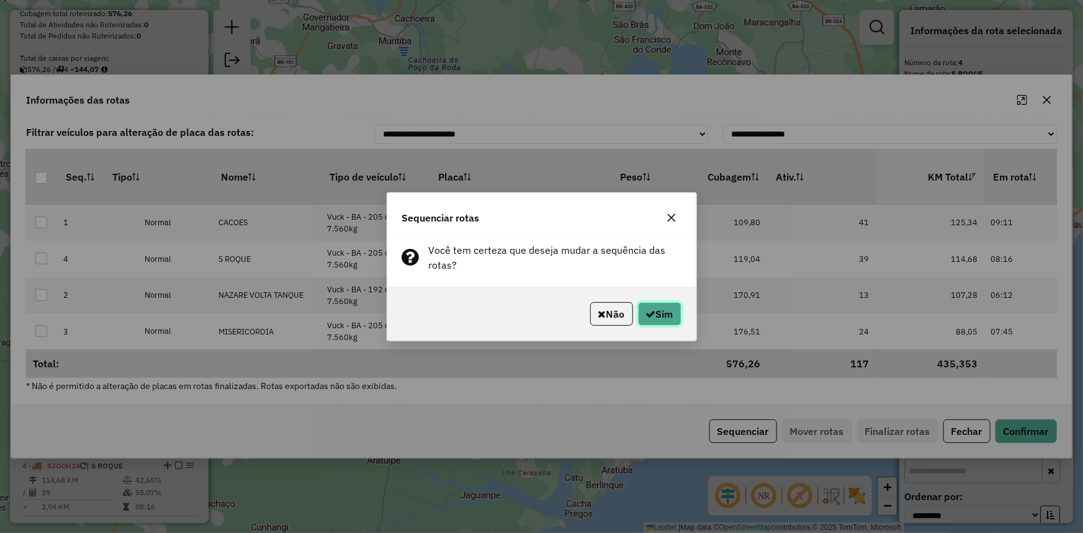
click at [652, 309] on icon "button" at bounding box center [651, 314] width 10 height 10
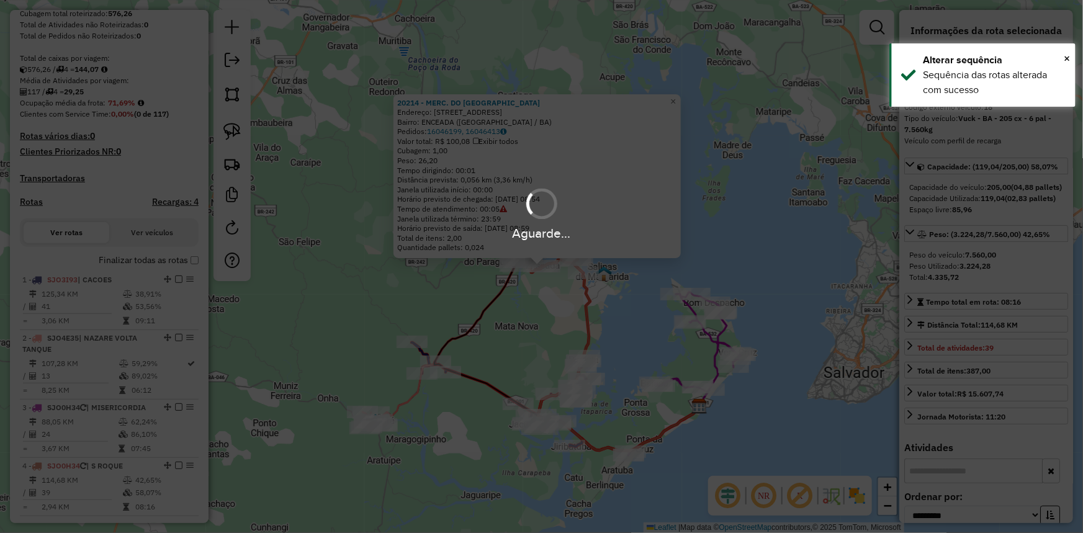
scroll to position [271, 0]
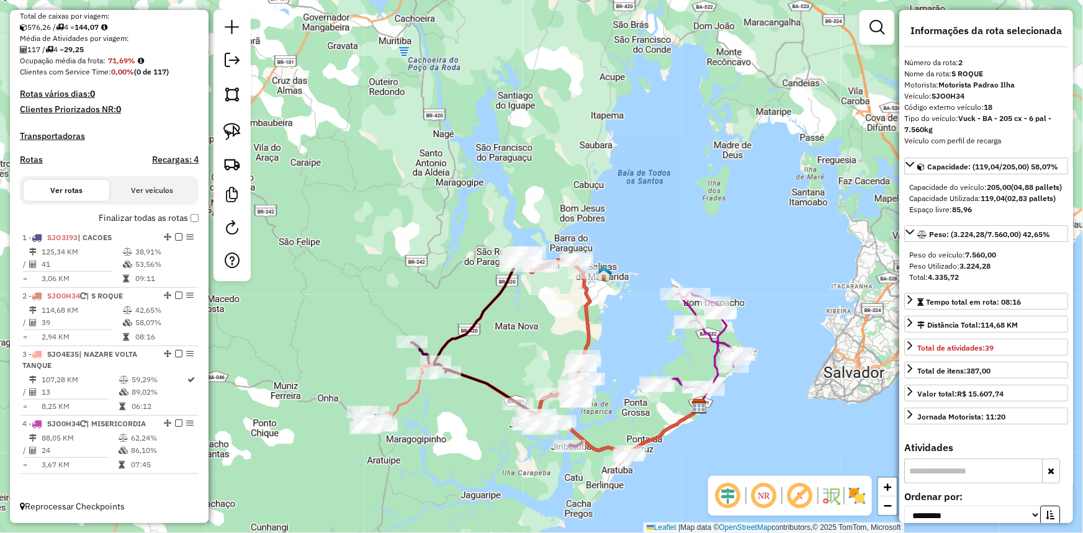
click at [26, 158] on h4 "Rotas" at bounding box center [31, 160] width 23 height 11
select select "*"
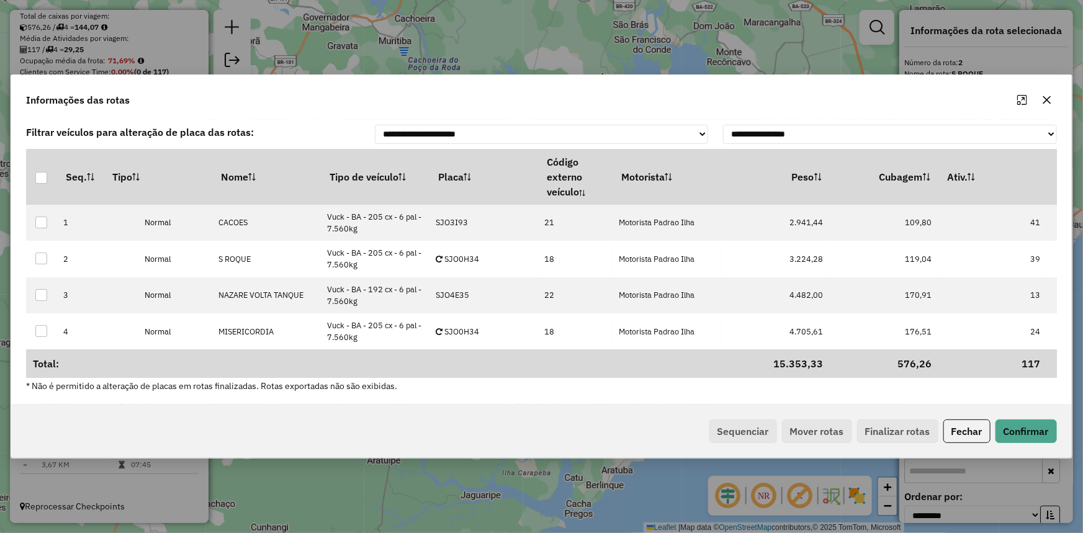
click at [384, 409] on div "Sequenciar Mover rotas Finalizar rotas Fechar Confirmar" at bounding box center [541, 431] width 1060 height 53
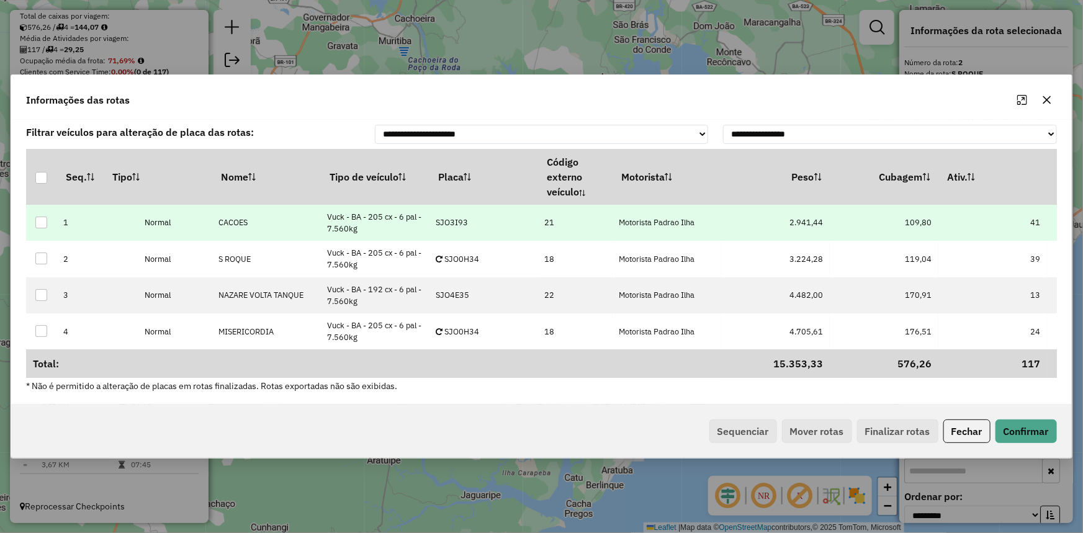
click at [477, 219] on td "SJO3I93" at bounding box center [484, 223] width 109 height 36
type input "***"
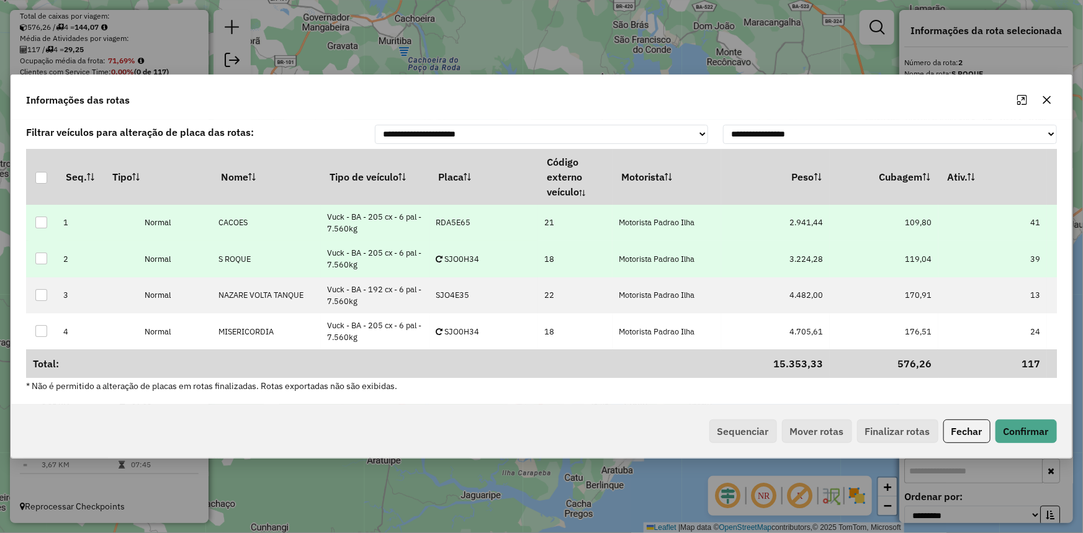
click at [478, 264] on td "SJO0H34" at bounding box center [484, 259] width 109 height 36
type input "****"
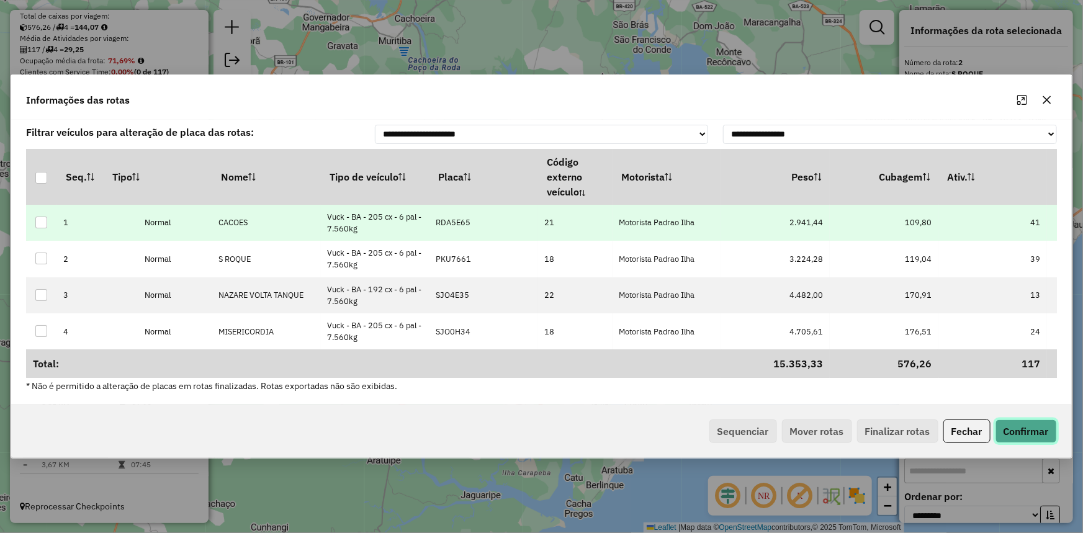
drag, startPoint x: 1026, startPoint y: 435, endPoint x: 887, endPoint y: 471, distance: 143.6
click at [1026, 434] on button "Confirmar" at bounding box center [1026, 432] width 61 height 24
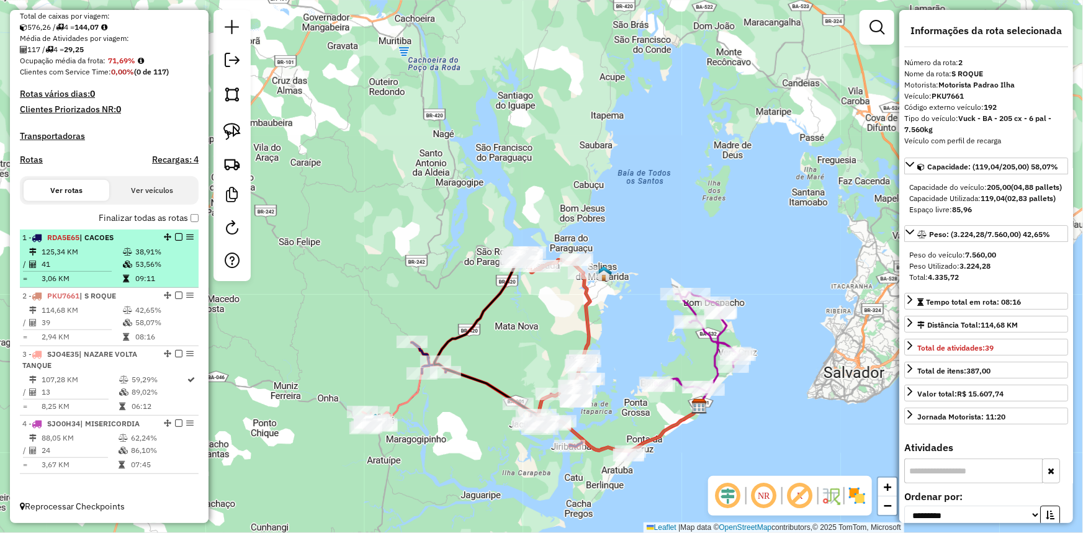
click at [139, 259] on td "53,56%" at bounding box center [164, 264] width 59 height 12
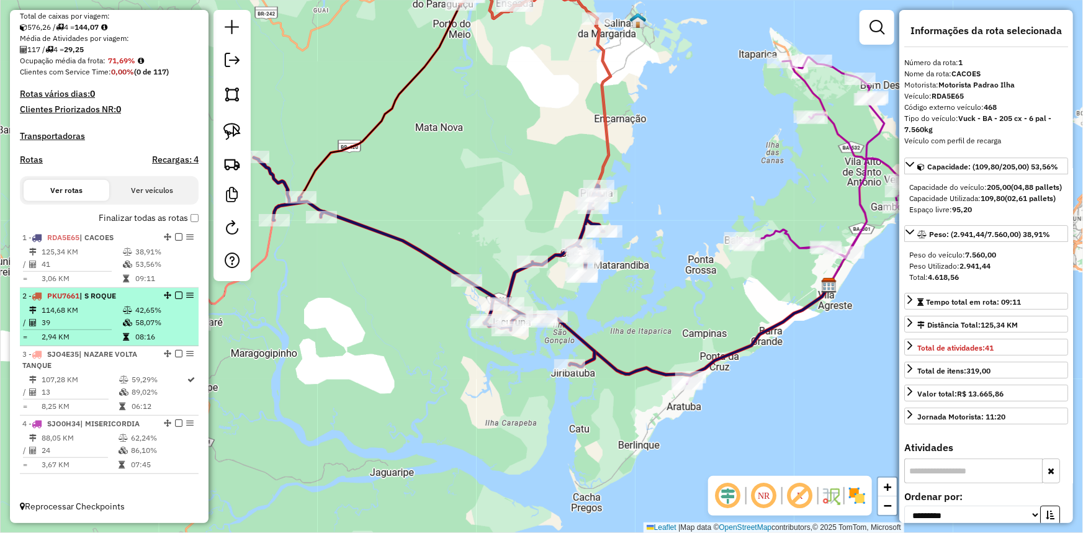
click at [123, 310] on icon at bounding box center [127, 310] width 9 height 7
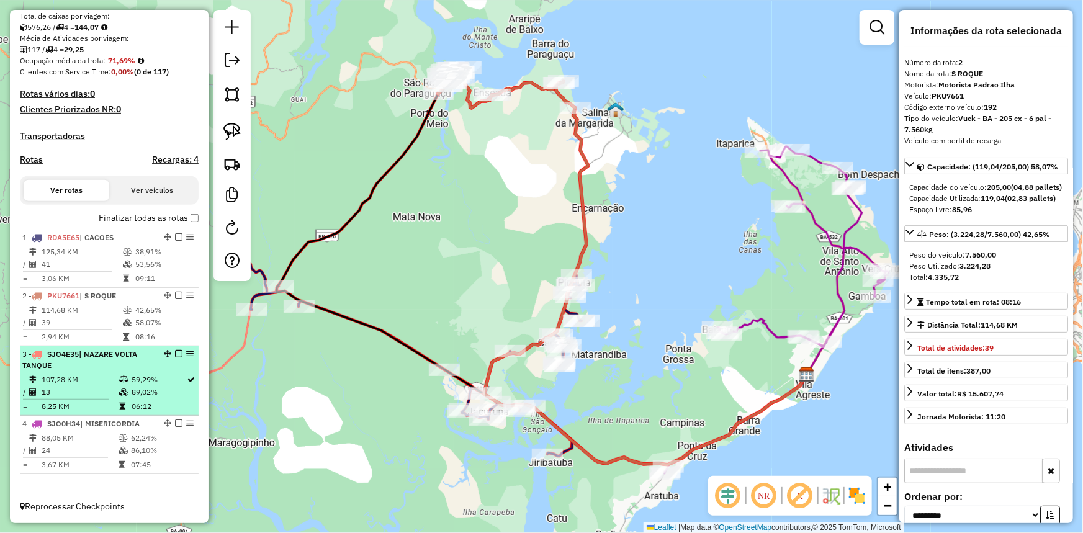
click at [123, 397] on td at bounding box center [125, 392] width 12 height 12
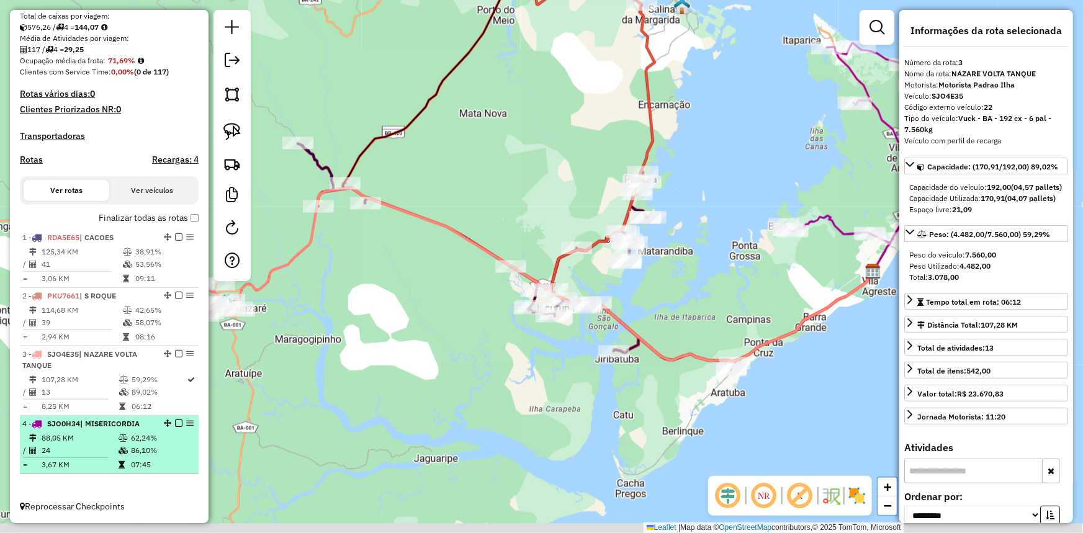
click at [114, 447] on td "24" at bounding box center [79, 450] width 77 height 12
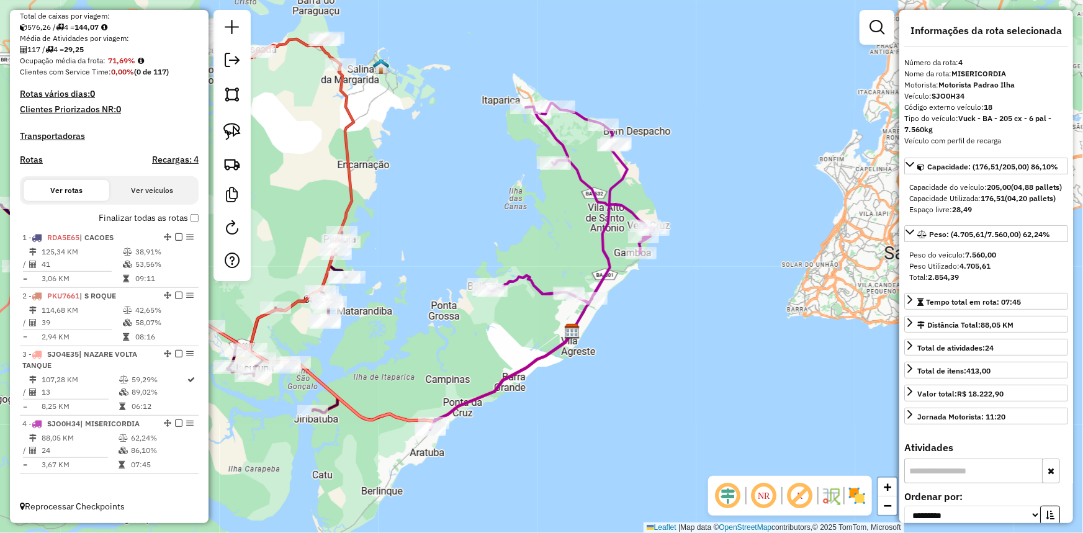
drag, startPoint x: 446, startPoint y: 379, endPoint x: 412, endPoint y: 396, distance: 38.3
click at [445, 379] on div "Janela de atendimento Grade de atendimento Capacidade Transportadoras Veículos …" at bounding box center [541, 266] width 1083 height 533
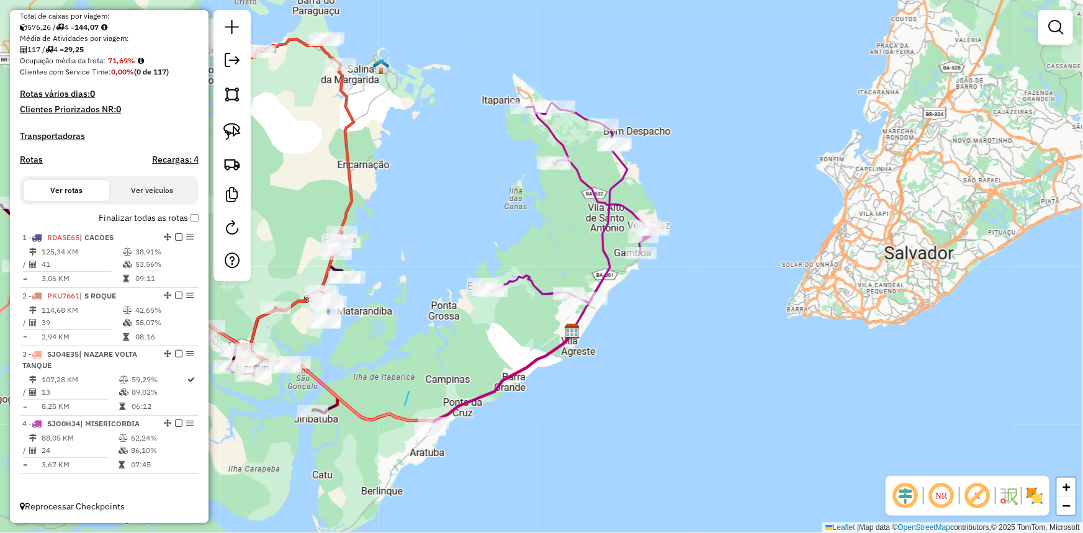
drag, startPoint x: 407, startPoint y: 399, endPoint x: 523, endPoint y: 433, distance: 121.0
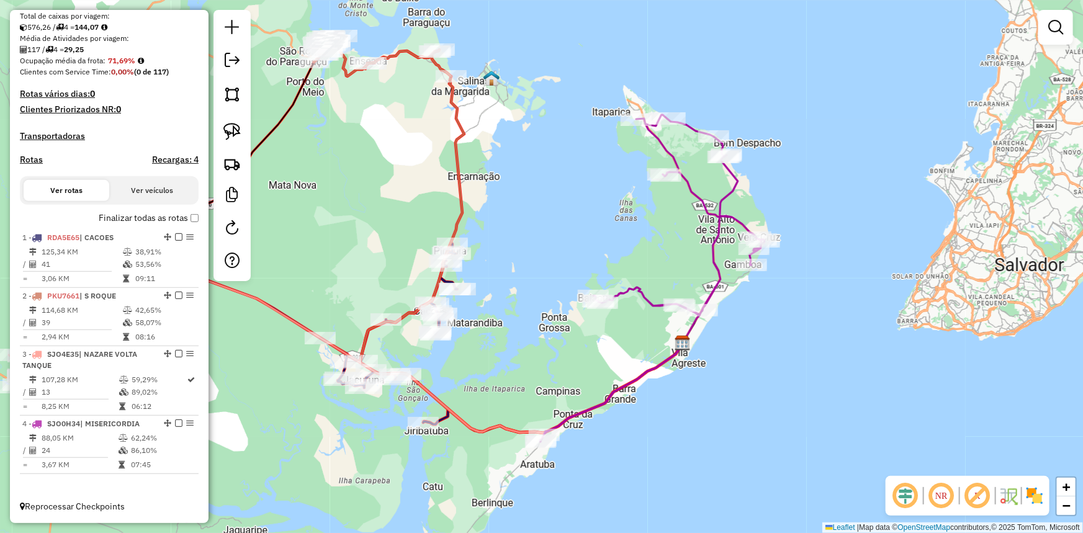
drag, startPoint x: 388, startPoint y: 353, endPoint x: 521, endPoint y: 372, distance: 134.3
click at [521, 372] on div "Janela de atendimento Grade de atendimento Capacidade Transportadoras Veículos …" at bounding box center [541, 266] width 1083 height 533
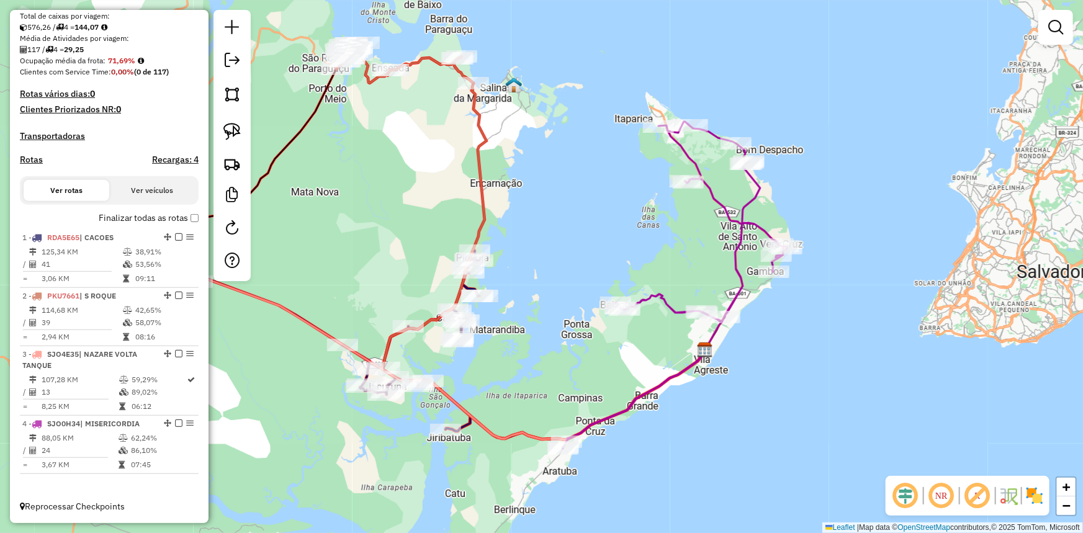
click at [521, 372] on div "Janela de atendimento Grade de atendimento Capacidade Transportadoras Veículos …" at bounding box center [541, 266] width 1083 height 533
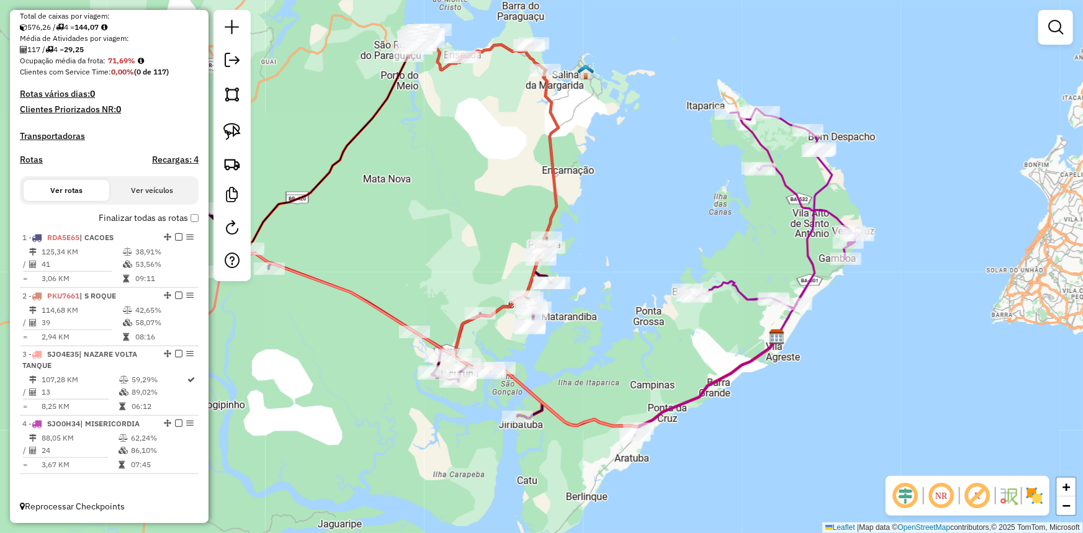
drag, startPoint x: 515, startPoint y: 391, endPoint x: 577, endPoint y: 383, distance: 62.0
click at [577, 383] on div "Janela de atendimento Grade de atendimento Capacidade Transportadoras Veículos …" at bounding box center [541, 266] width 1083 height 533
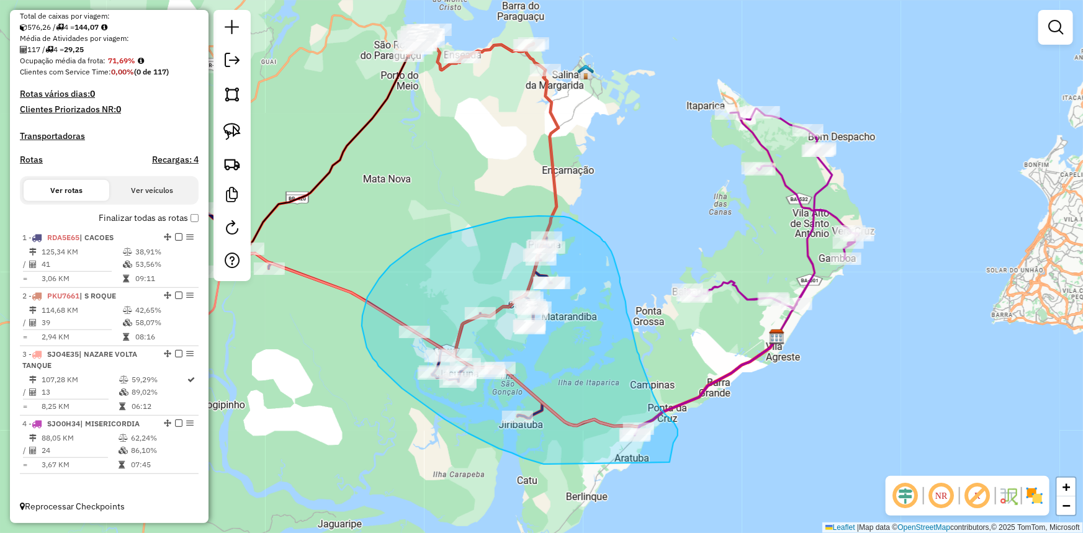
drag, startPoint x: 548, startPoint y: 464, endPoint x: 670, endPoint y: 462, distance: 121.7
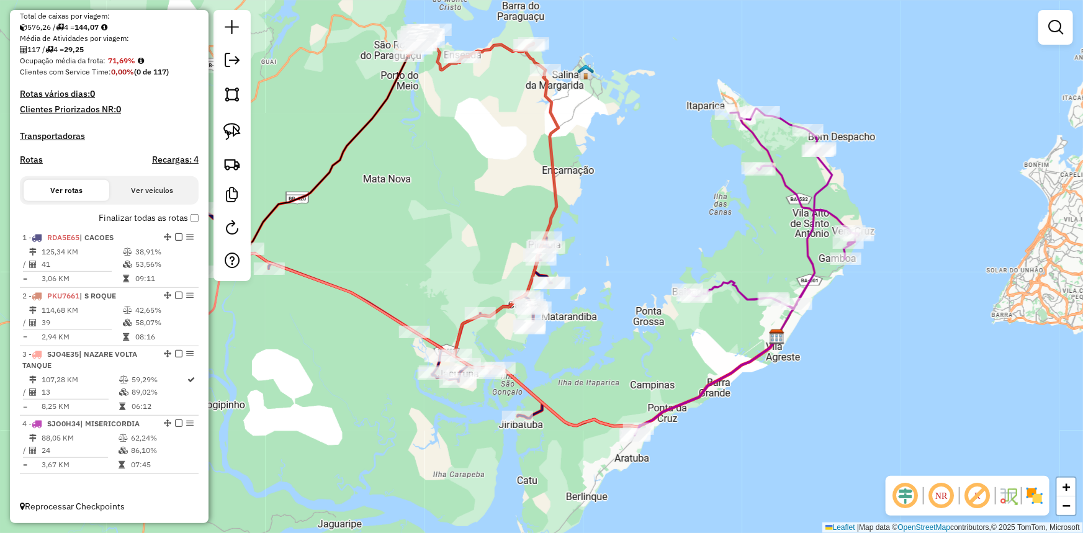
click at [370, 201] on div "Janela de atendimento Grade de atendimento Capacidade Transportadoras Veículos …" at bounding box center [541, 266] width 1083 height 533
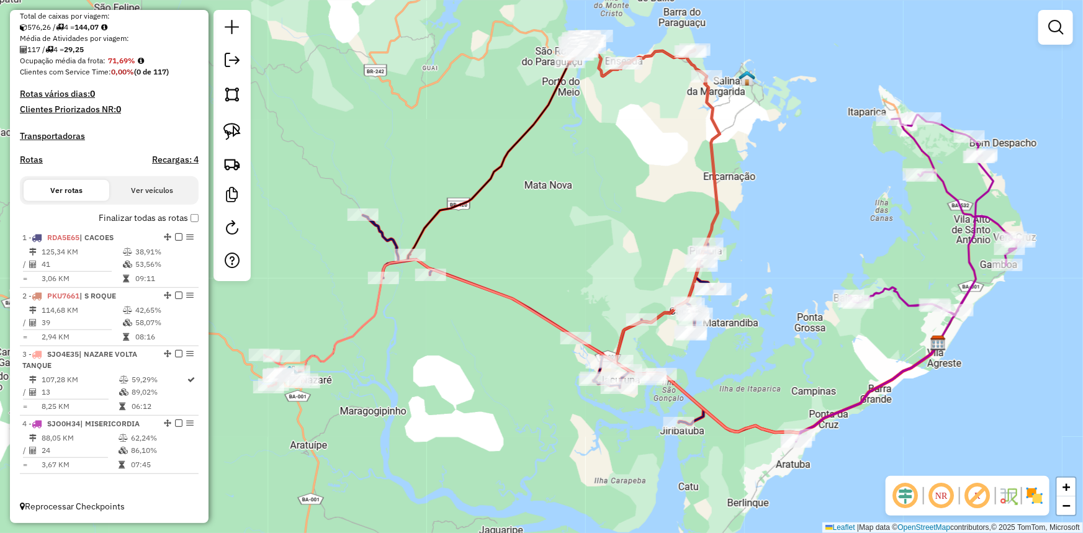
drag, startPoint x: 330, startPoint y: 205, endPoint x: 491, endPoint y: 211, distance: 161.5
click at [491, 211] on div "Janela de atendimento Grade de atendimento Capacidade Transportadoras Veículos …" at bounding box center [541, 266] width 1083 height 533
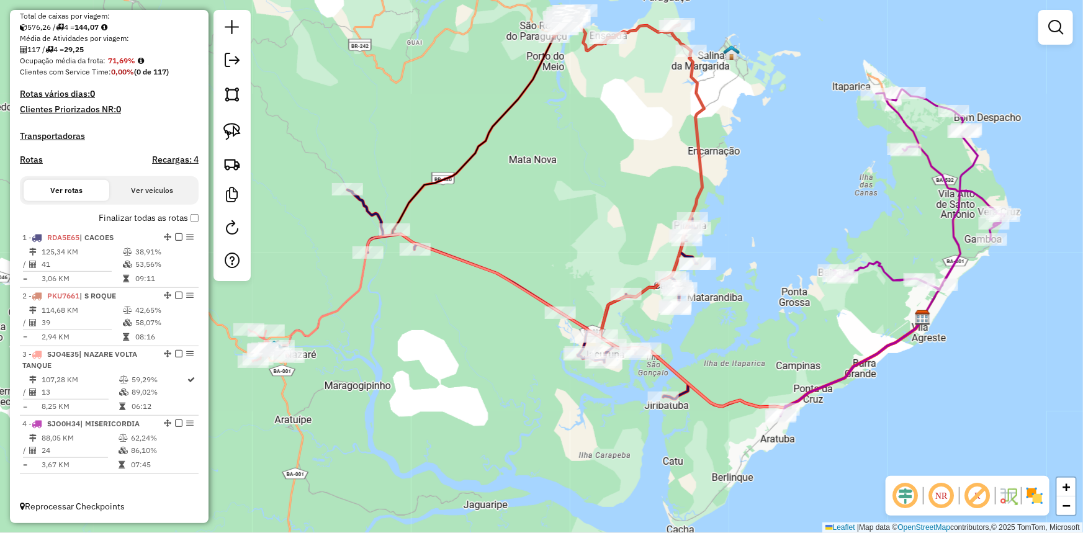
drag, startPoint x: 556, startPoint y: 215, endPoint x: 540, endPoint y: 187, distance: 32.3
click at [540, 187] on div "Janela de atendimento Grade de atendimento Capacidade Transportadoras Veículos …" at bounding box center [541, 266] width 1083 height 533
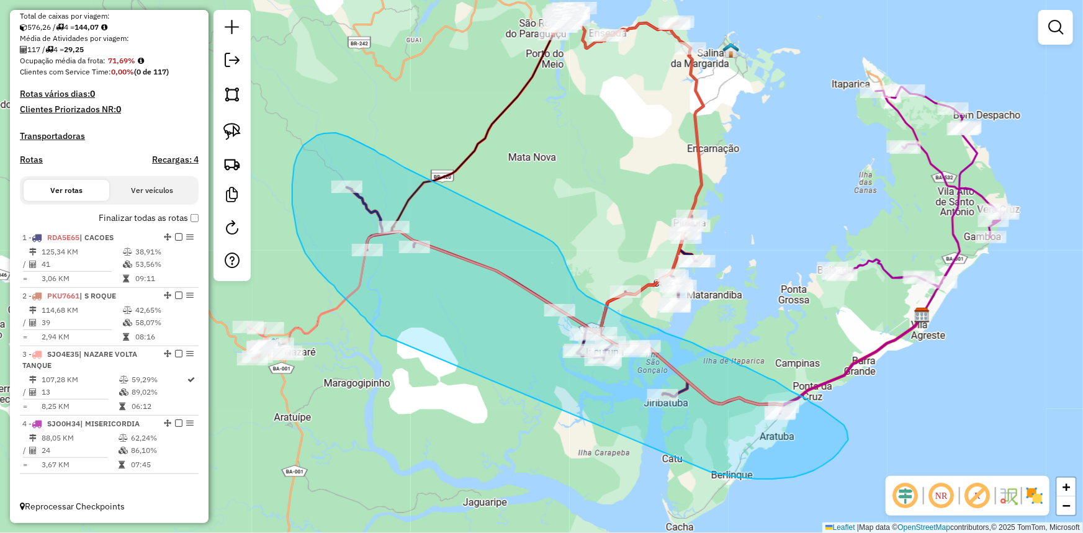
drag, startPoint x: 376, startPoint y: 330, endPoint x: 708, endPoint y: 472, distance: 360.7
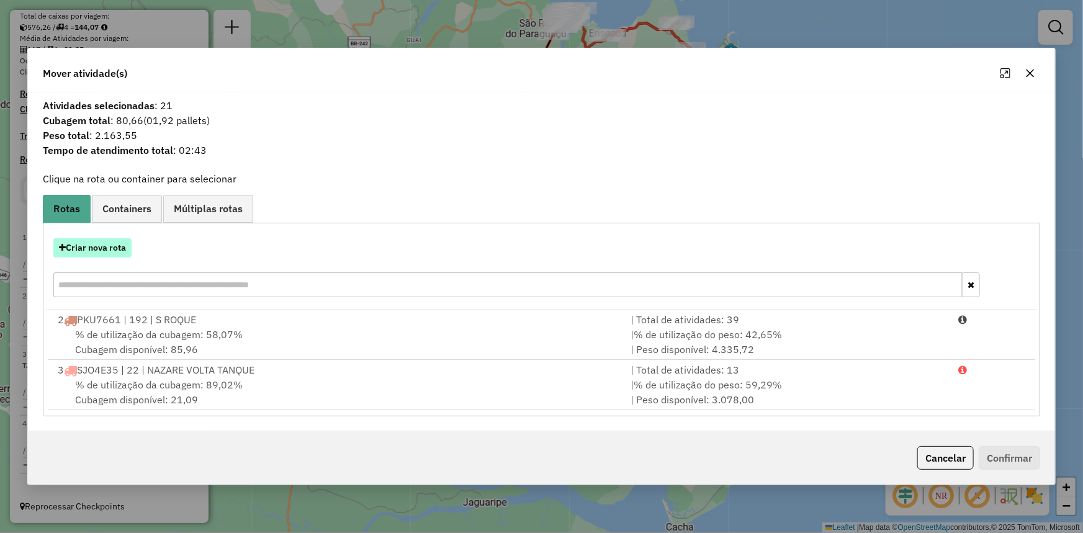
click at [74, 254] on button "Criar nova rota" at bounding box center [92, 247] width 78 height 19
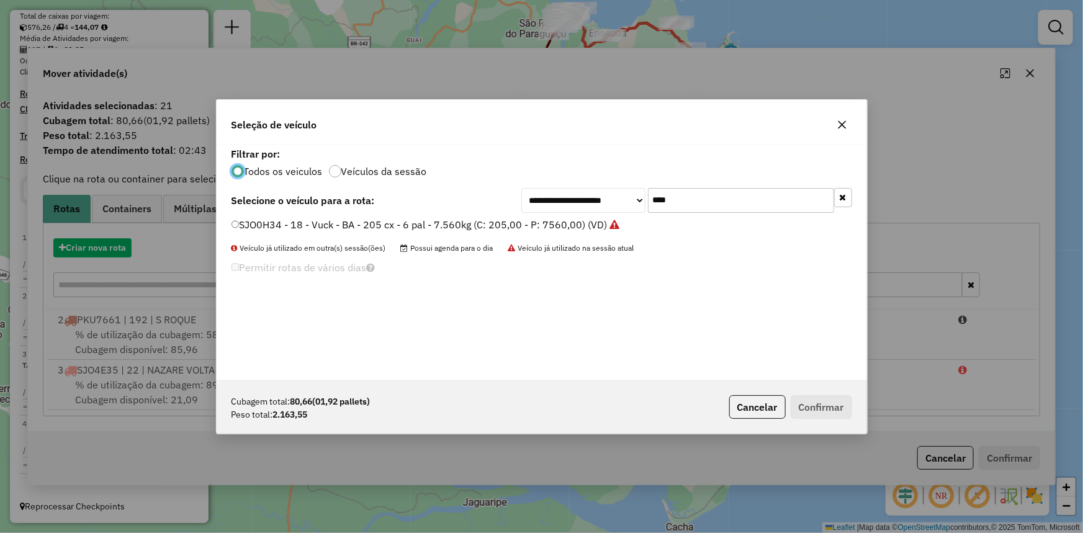
scroll to position [6, 4]
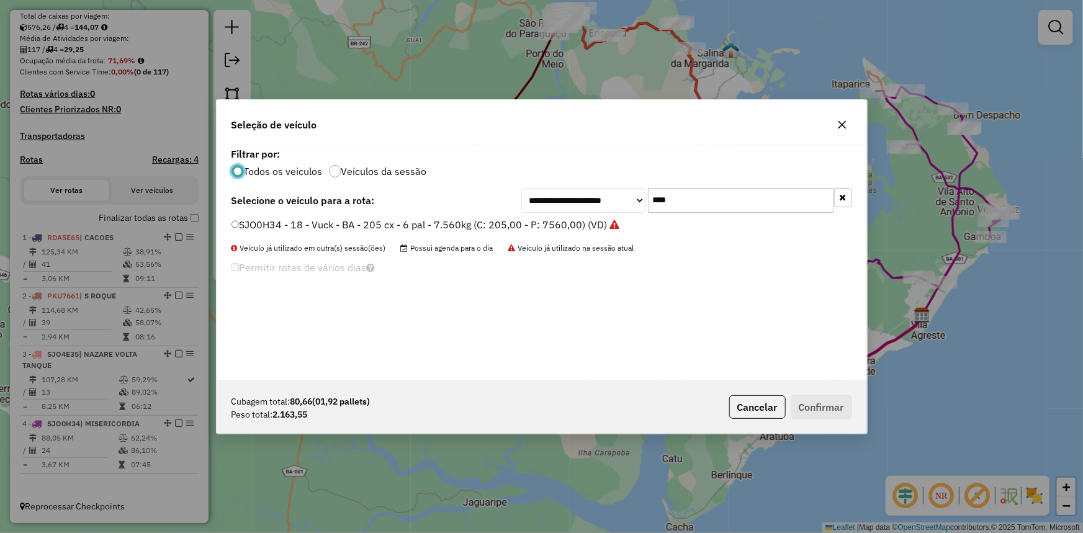
drag, startPoint x: 758, startPoint y: 186, endPoint x: 572, endPoint y: 215, distance: 187.9
click at [583, 213] on div "**********" at bounding box center [542, 263] width 651 height 236
click at [719, 201] on input "****" at bounding box center [741, 200] width 186 height 25
type input "****"
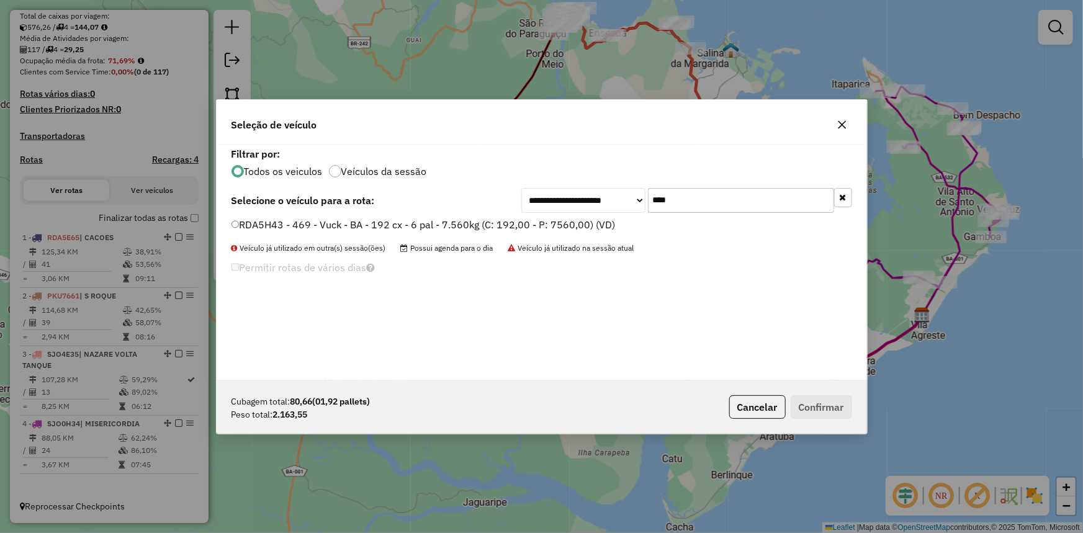
click at [594, 225] on label "RDA5H43 - 469 - Vuck - BA - 192 cx - 6 pal - 7.560kg (C: 192,00 - P: 7560,00) (…" at bounding box center [424, 224] width 384 height 15
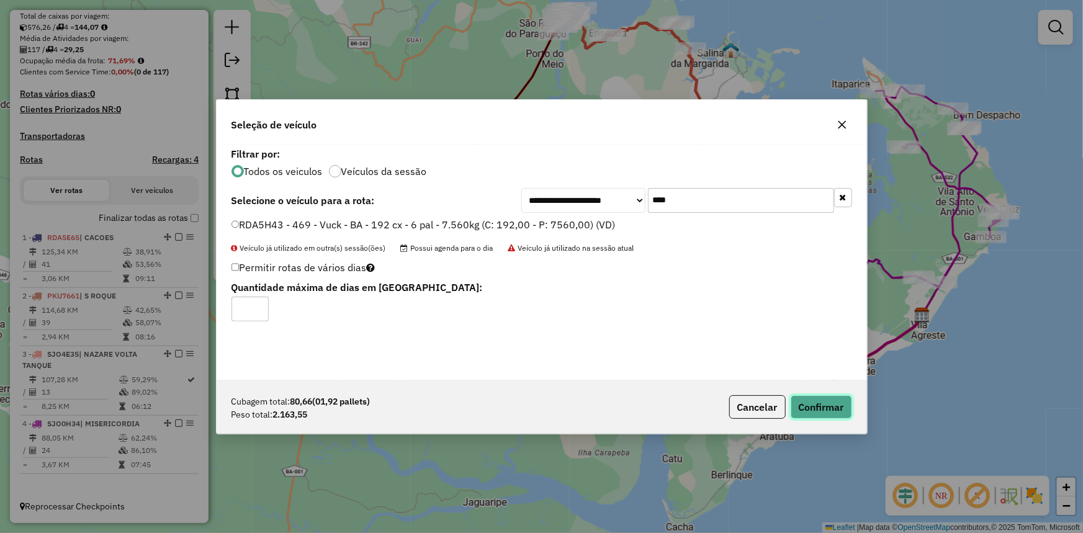
click at [826, 404] on button "Confirmar" at bounding box center [821, 407] width 61 height 24
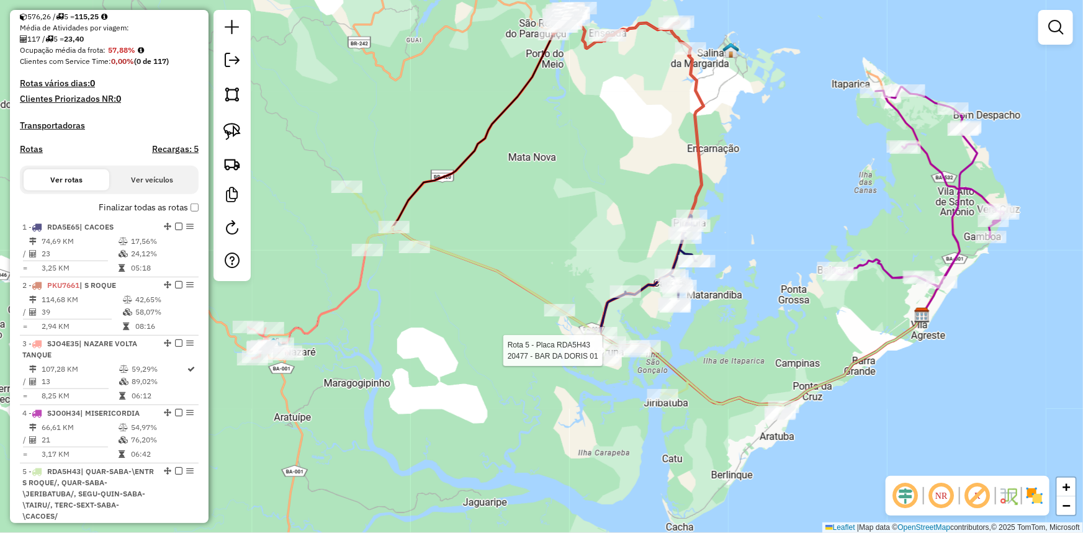
select select "**********"
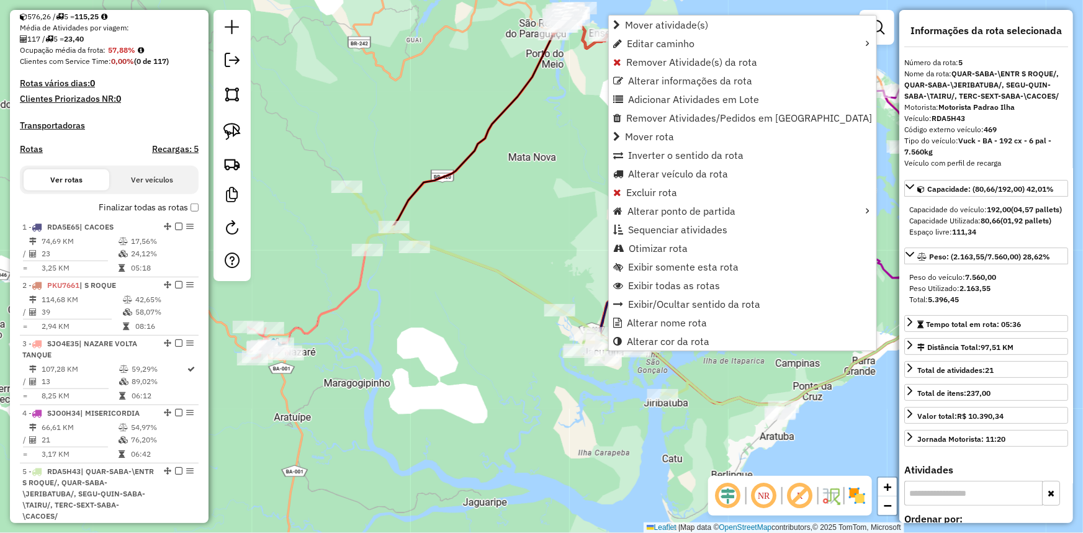
scroll to position [374, 0]
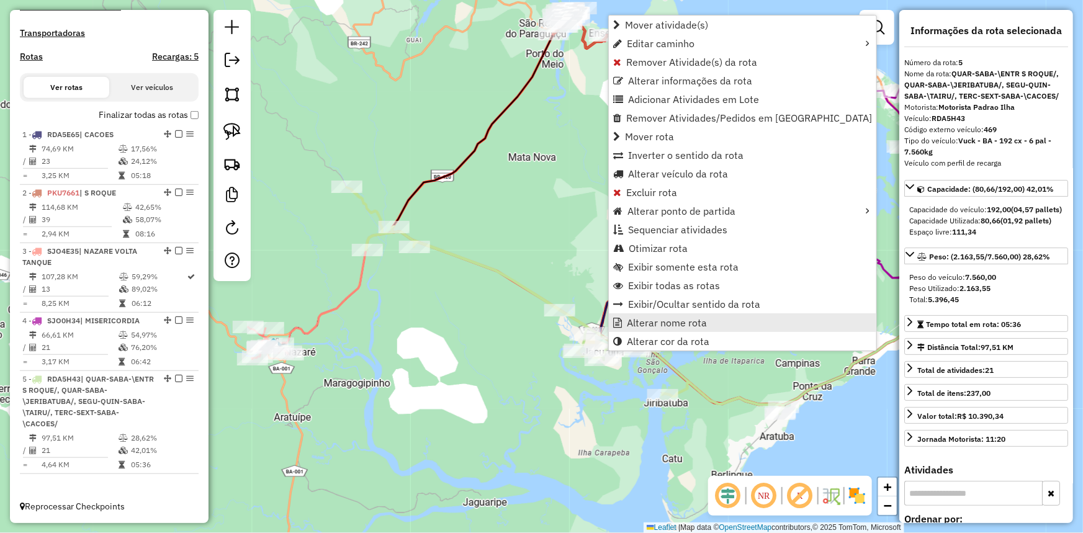
click at [641, 322] on span "Alterar nome rota" at bounding box center [667, 323] width 80 height 10
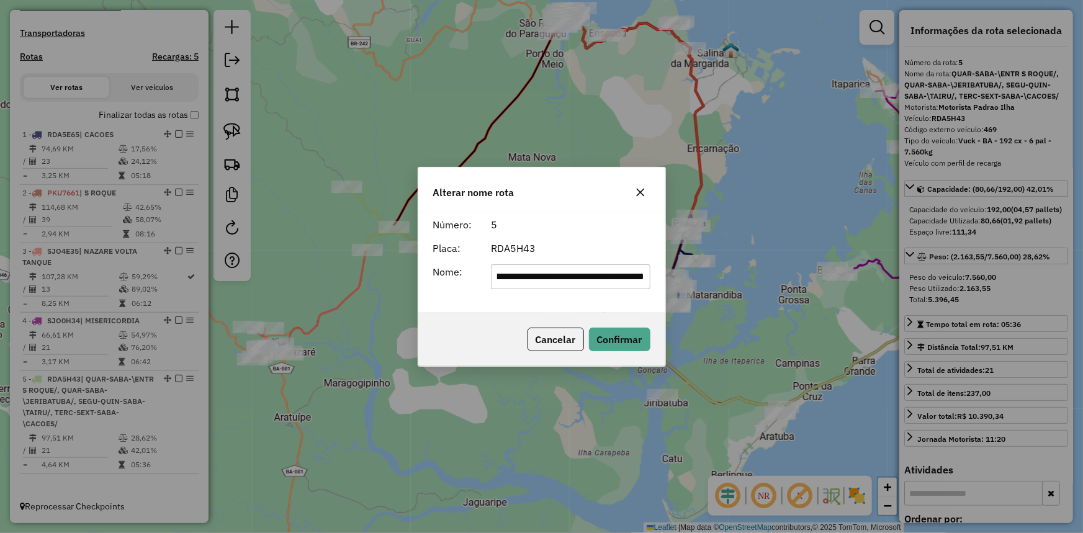
scroll to position [0, 0]
type input "*"
type input "**********"
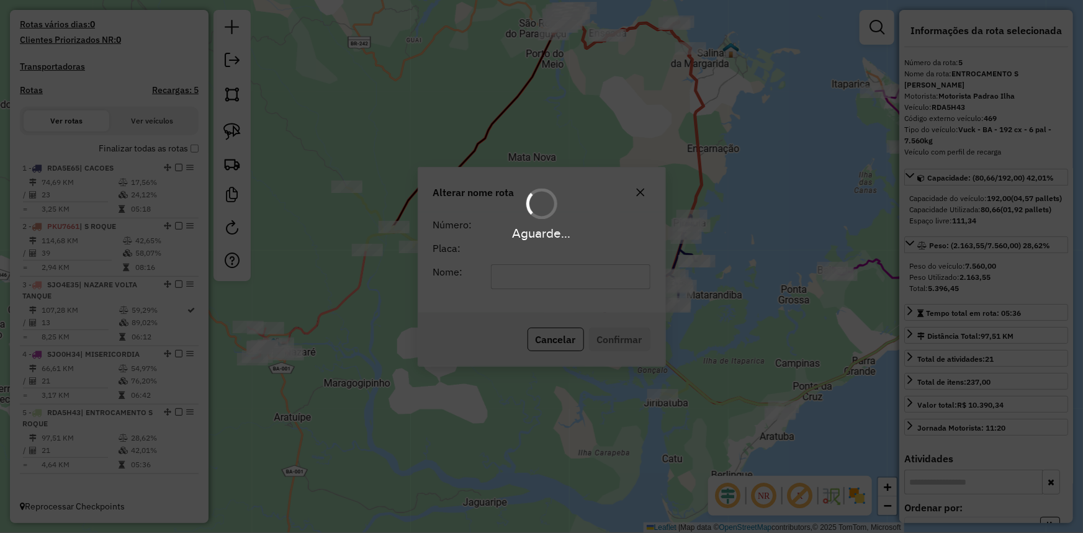
scroll to position [341, 0]
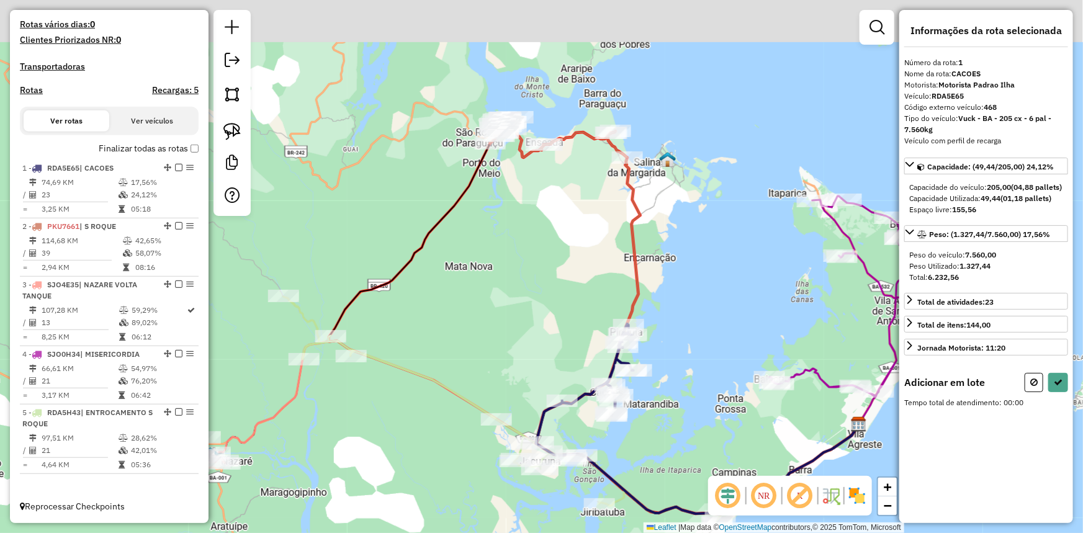
drag, startPoint x: 577, startPoint y: 207, endPoint x: 594, endPoint y: 239, distance: 36.1
click at [594, 239] on div "Janela de atendimento Grade de atendimento Capacidade Transportadoras Veículos …" at bounding box center [541, 266] width 1083 height 533
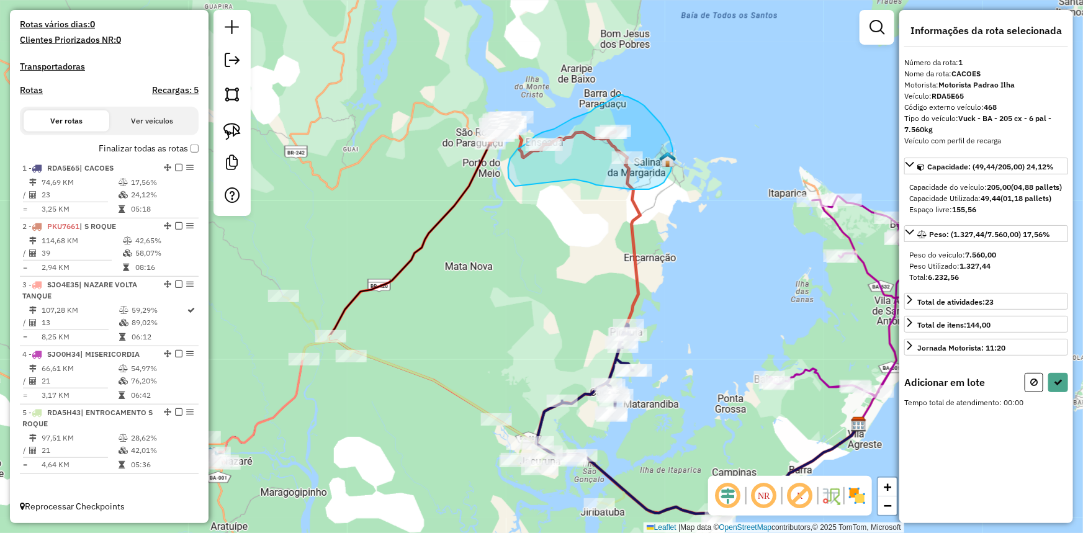
drag, startPoint x: 652, startPoint y: 188, endPoint x: 515, endPoint y: 186, distance: 137.2
click at [515, 186] on div "Janela de atendimento Grade de atendimento Capacidade Transportadoras Veículos …" at bounding box center [541, 266] width 1083 height 533
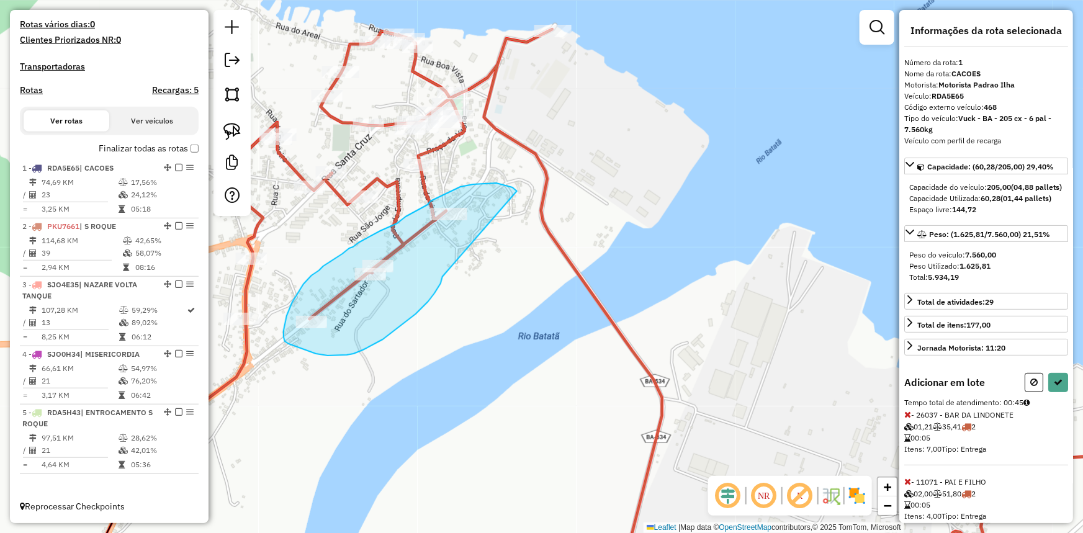
drag, startPoint x: 442, startPoint y: 279, endPoint x: 517, endPoint y: 191, distance: 115.8
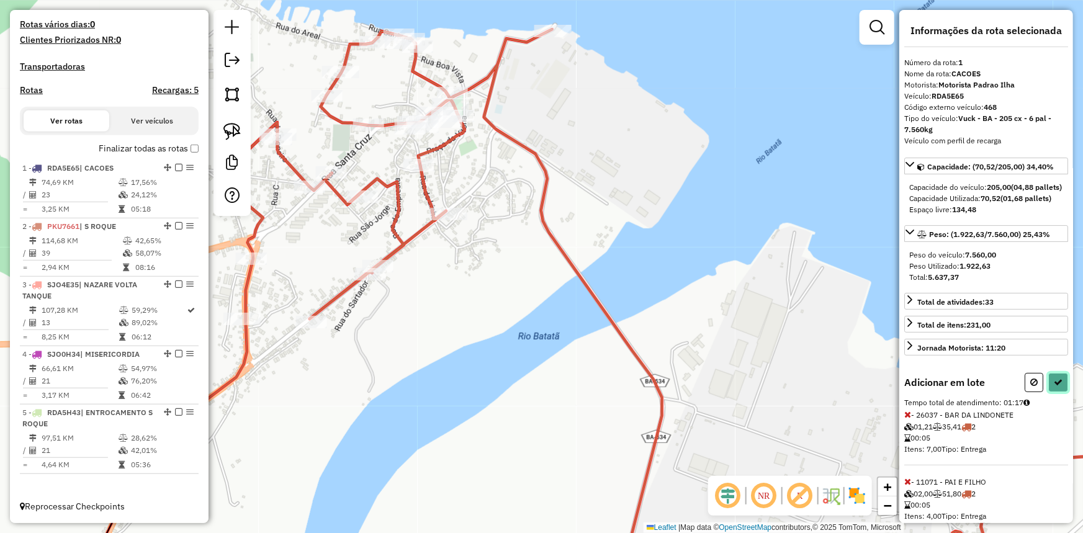
click at [1058, 392] on button at bounding box center [1059, 382] width 20 height 19
select select "**********"
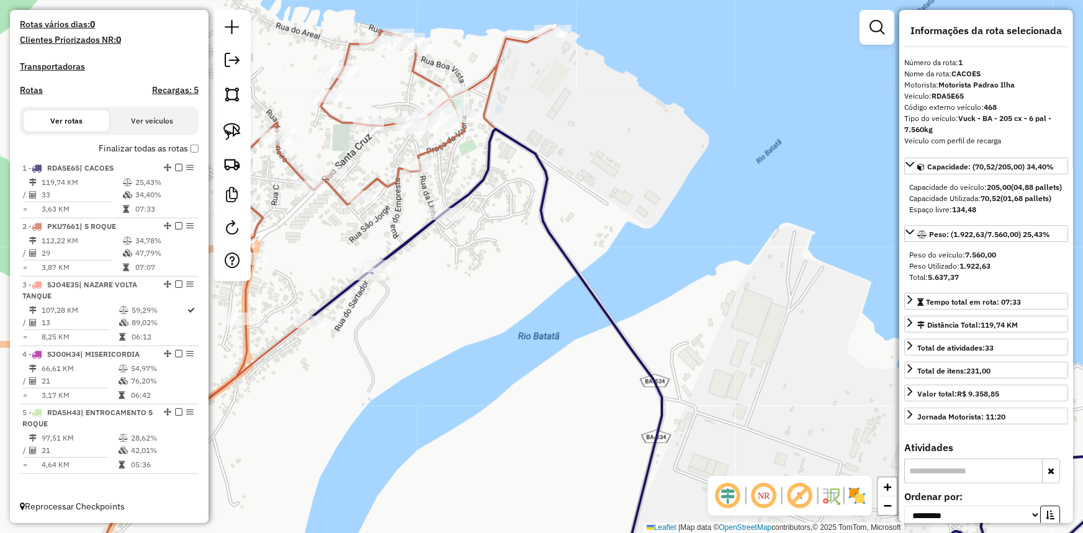
click at [420, 70] on icon at bounding box center [357, 235] width 392 height 412
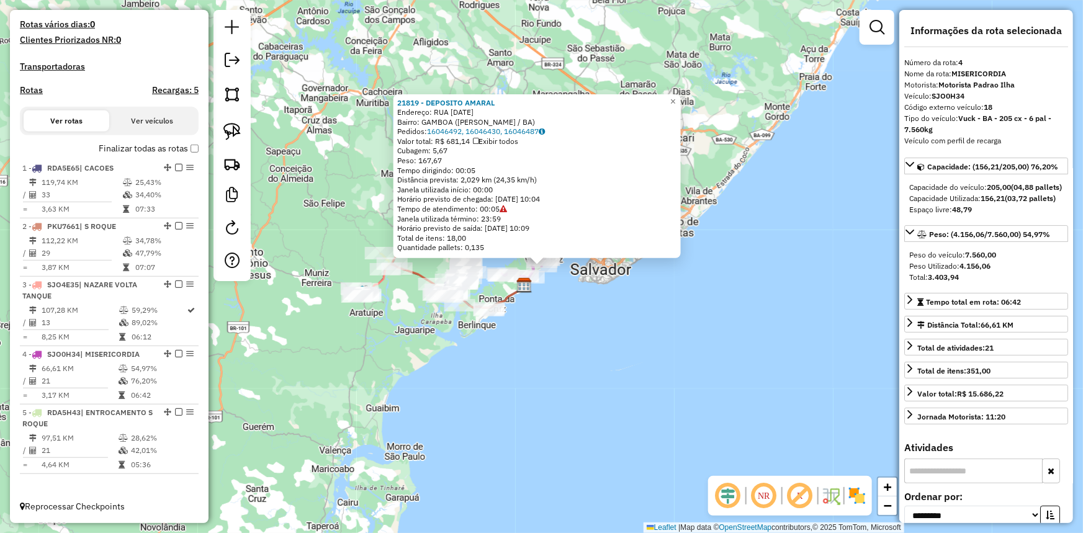
click at [595, 303] on div "21819 - DEPOSITO AMARAL Endereço: RUA 28 DE MAIO Bairro: GAMBOA (VERA CRUZ / BA…" at bounding box center [541, 266] width 1083 height 533
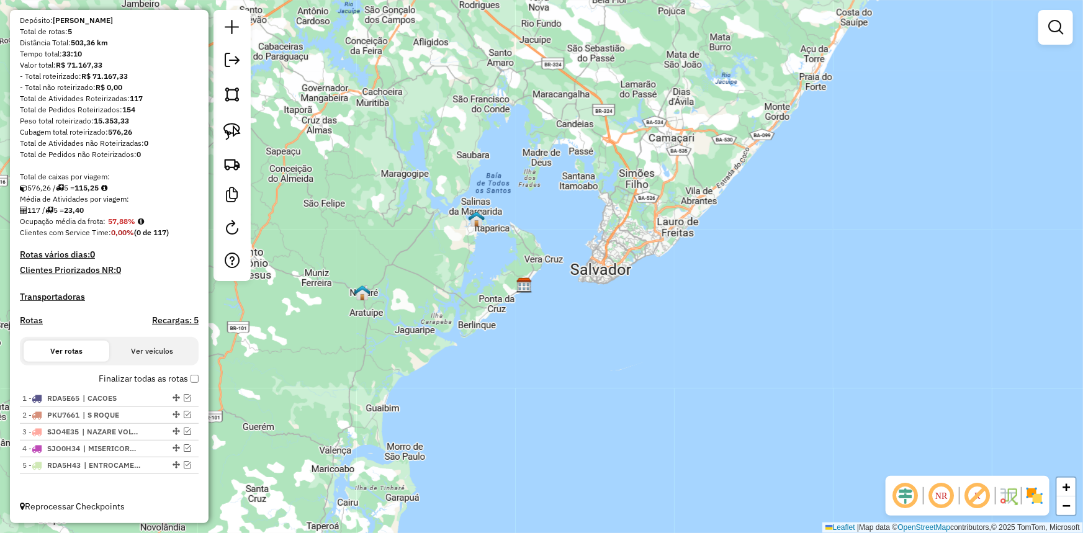
scroll to position [111, 0]
drag, startPoint x: 172, startPoint y: 466, endPoint x: 169, endPoint y: 438, distance: 28.1
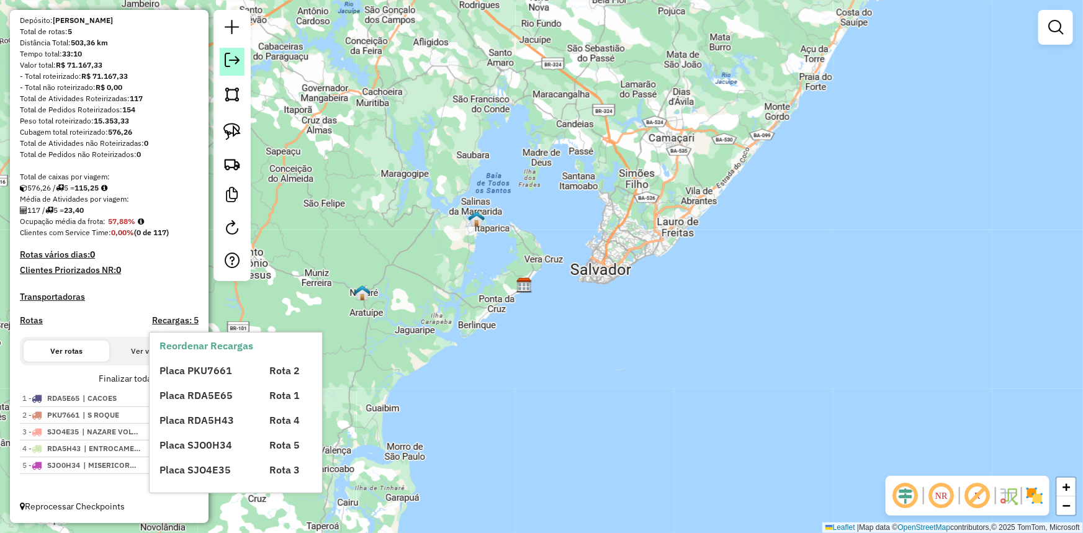
click at [238, 60] on em at bounding box center [232, 60] width 15 height 15
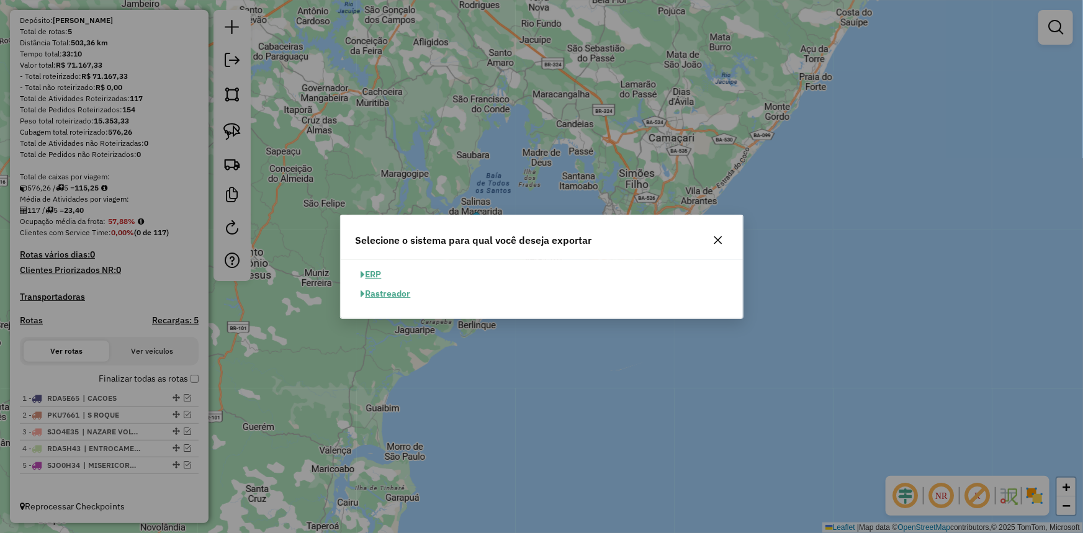
click at [377, 272] on button "ERP" at bounding box center [372, 274] width 32 height 19
select select "**"
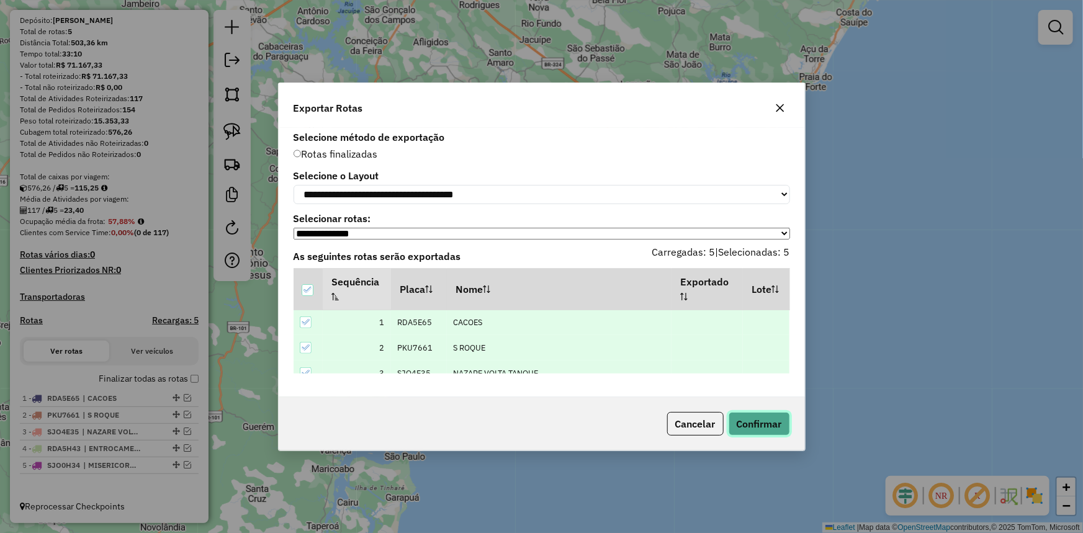
click at [757, 418] on button "Confirmar" at bounding box center [759, 424] width 61 height 24
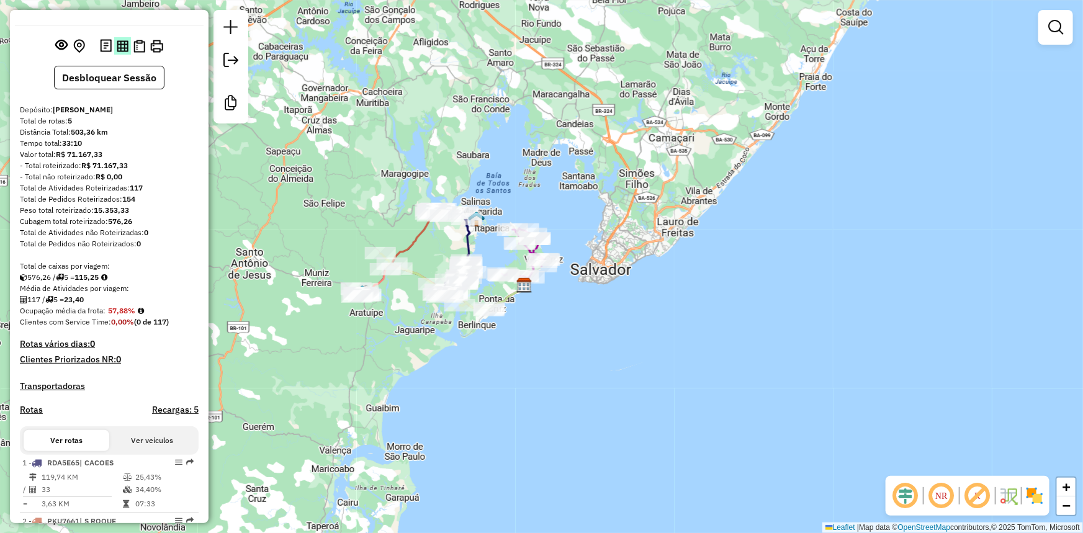
scroll to position [56, 0]
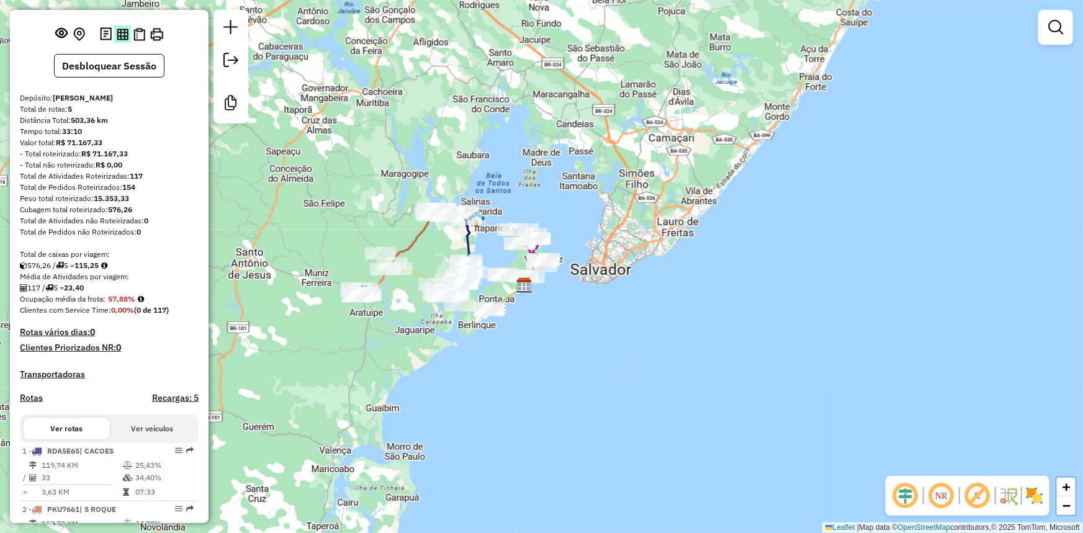
click at [120, 40] on img at bounding box center [123, 35] width 12 height 12
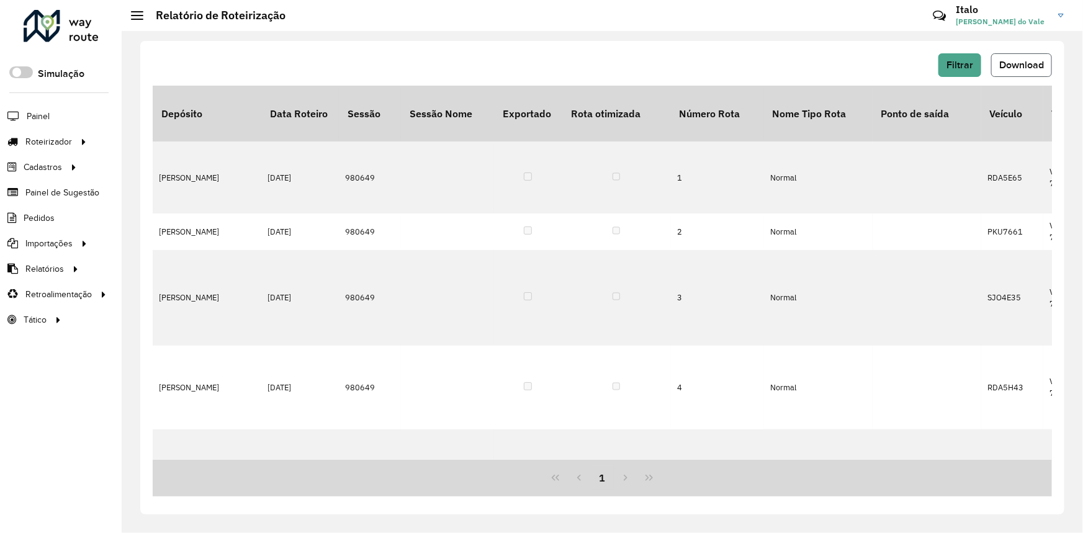
click at [1014, 66] on span "Download" at bounding box center [1021, 65] width 45 height 11
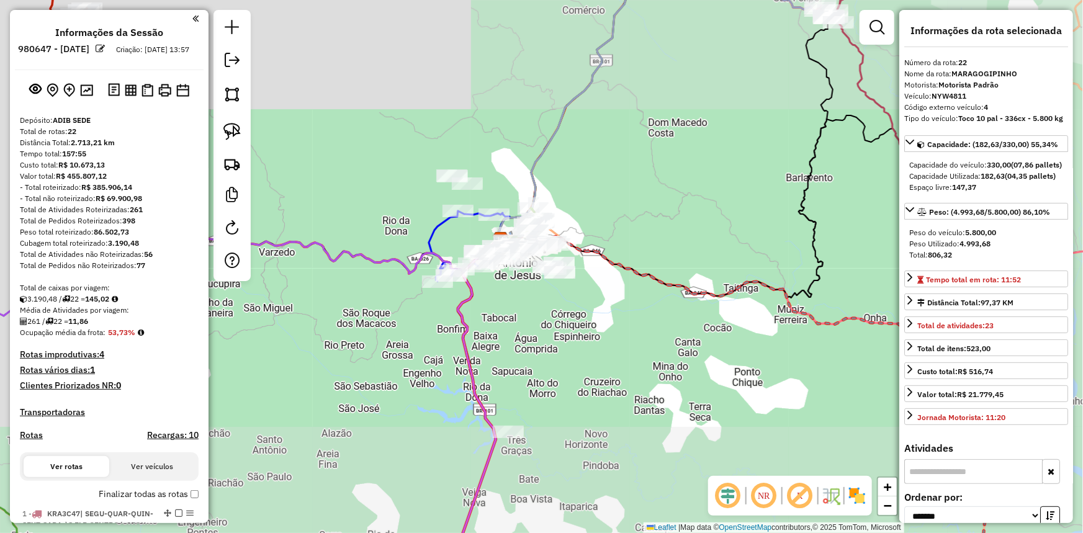
scroll to position [1568, 0]
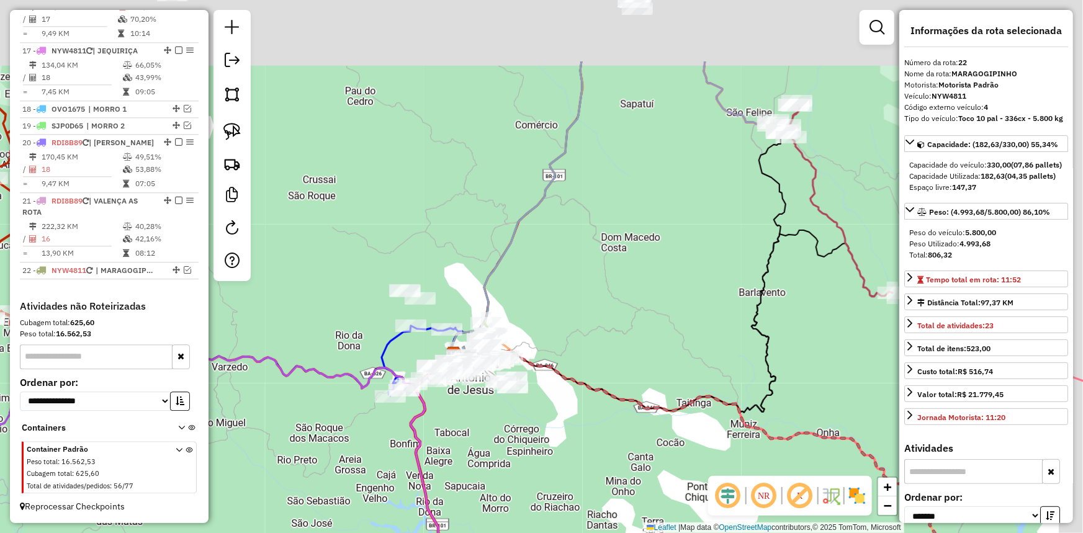
drag, startPoint x: 552, startPoint y: 153, endPoint x: 436, endPoint y: 214, distance: 130.5
click at [513, 201] on div "Janela de atendimento Grade de atendimento Capacidade Transportadoras Veículos …" at bounding box center [541, 266] width 1083 height 533
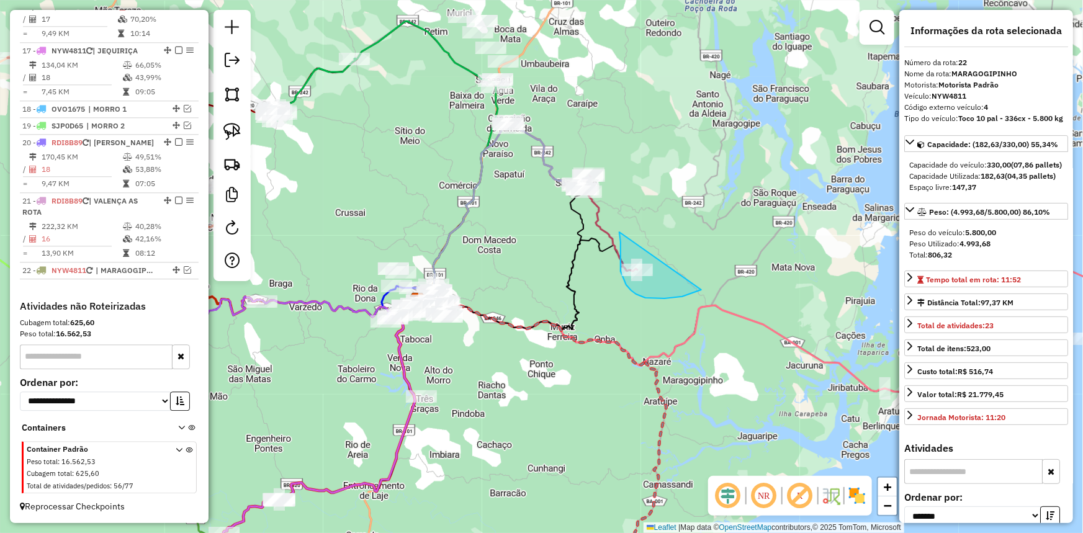
drag, startPoint x: 620, startPoint y: 232, endPoint x: 702, endPoint y: 268, distance: 90.1
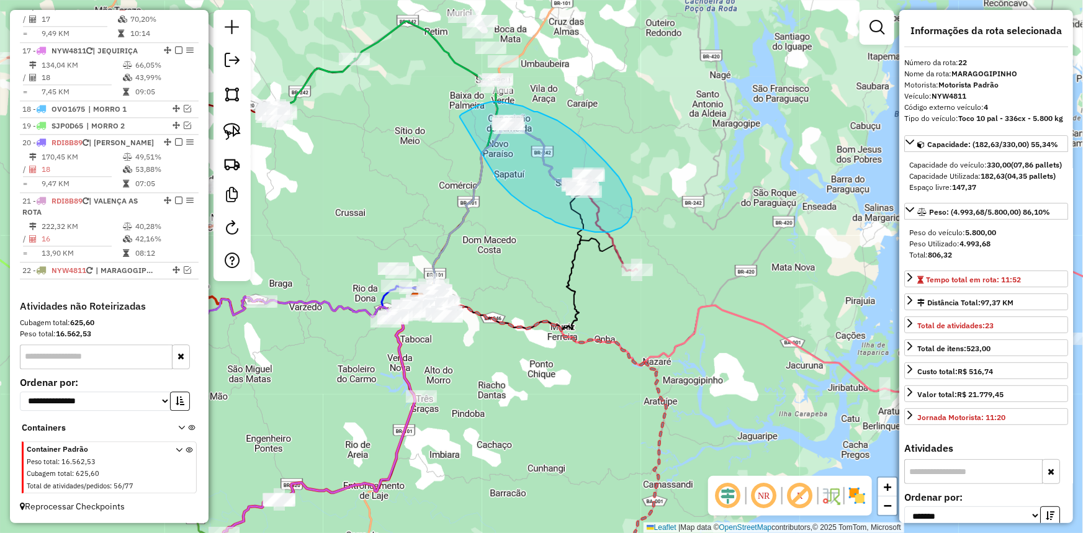
drag, startPoint x: 496, startPoint y: 177, endPoint x: 460, endPoint y: 117, distance: 69.6
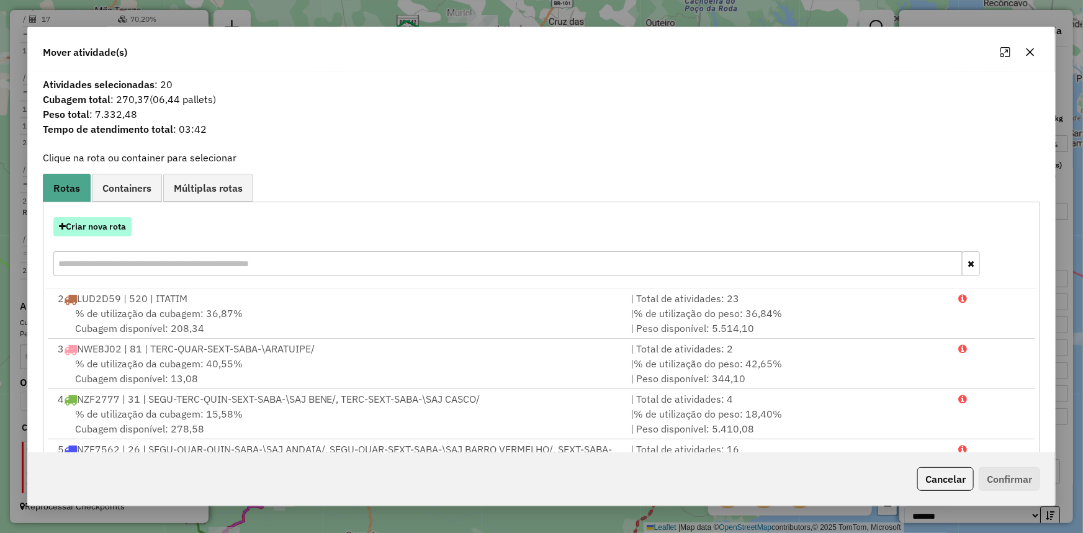
click at [92, 223] on button "Criar nova rota" at bounding box center [92, 226] width 78 height 19
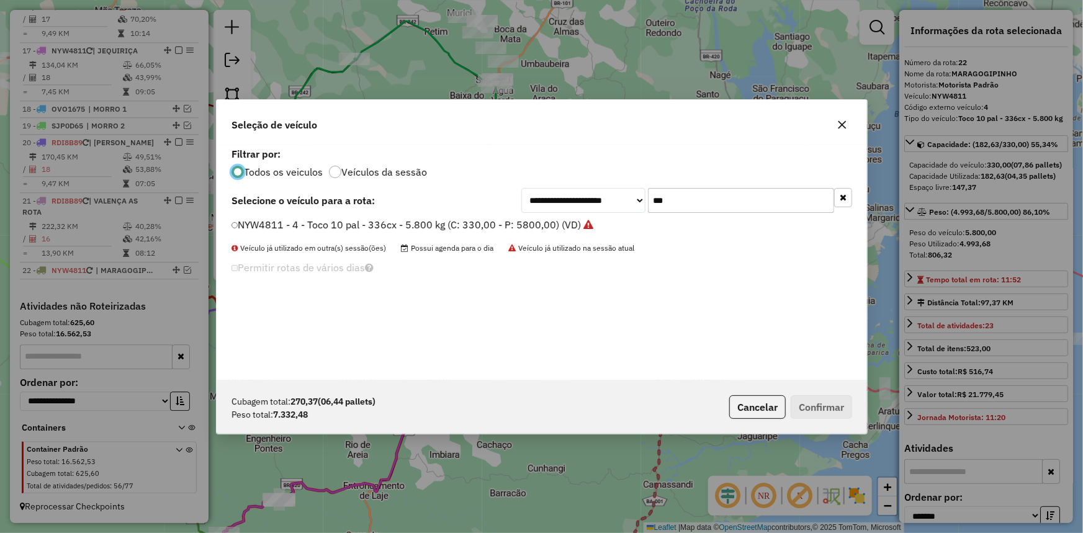
scroll to position [6, 4]
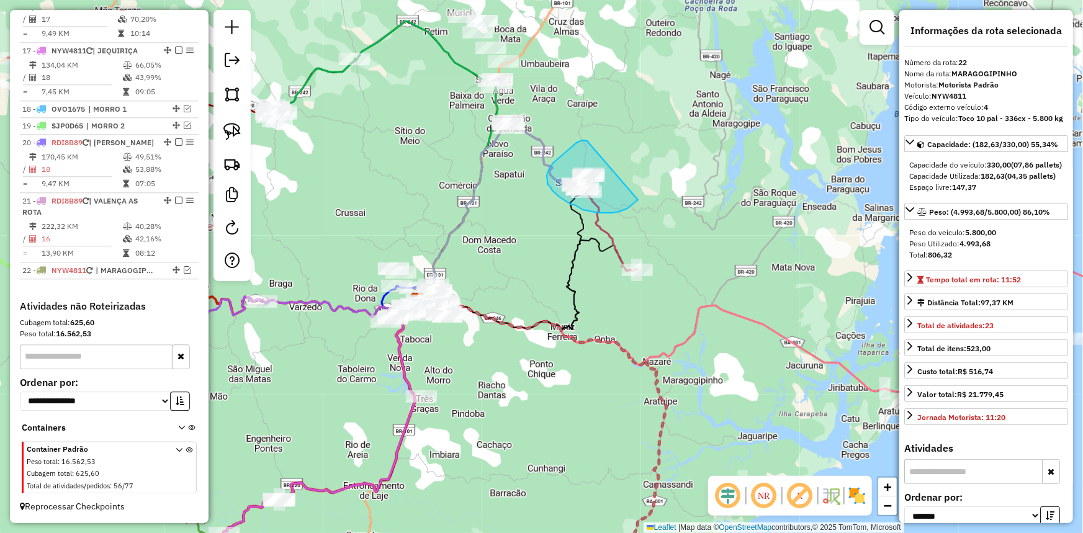
drag, startPoint x: 584, startPoint y: 140, endPoint x: 642, endPoint y: 186, distance: 73.8
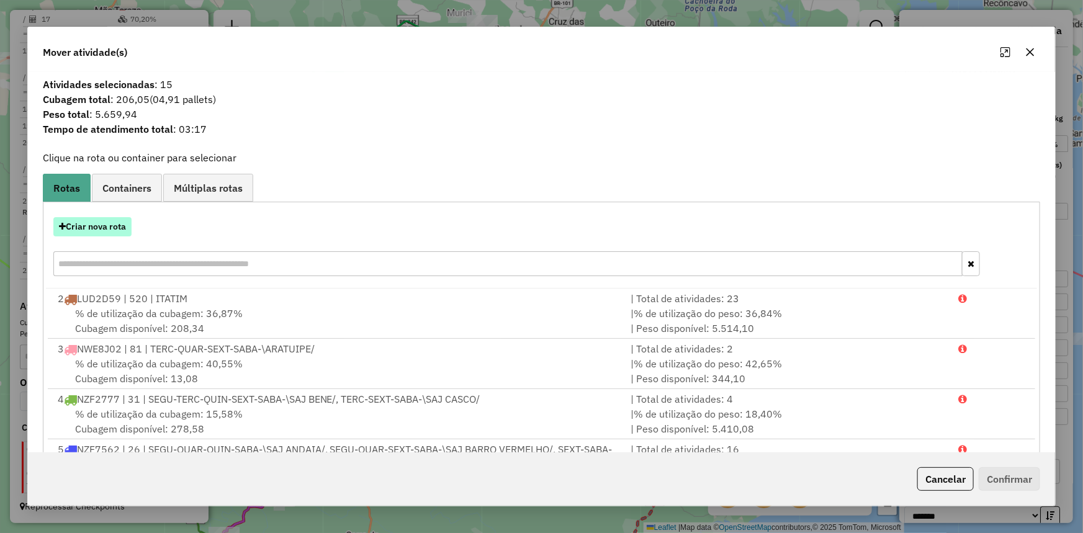
drag, startPoint x: 112, startPoint y: 216, endPoint x: 109, endPoint y: 229, distance: 13.4
click at [112, 217] on div "Criar nova rota" at bounding box center [542, 248] width 992 height 81
click at [109, 230] on button "Criar nova rota" at bounding box center [92, 226] width 78 height 19
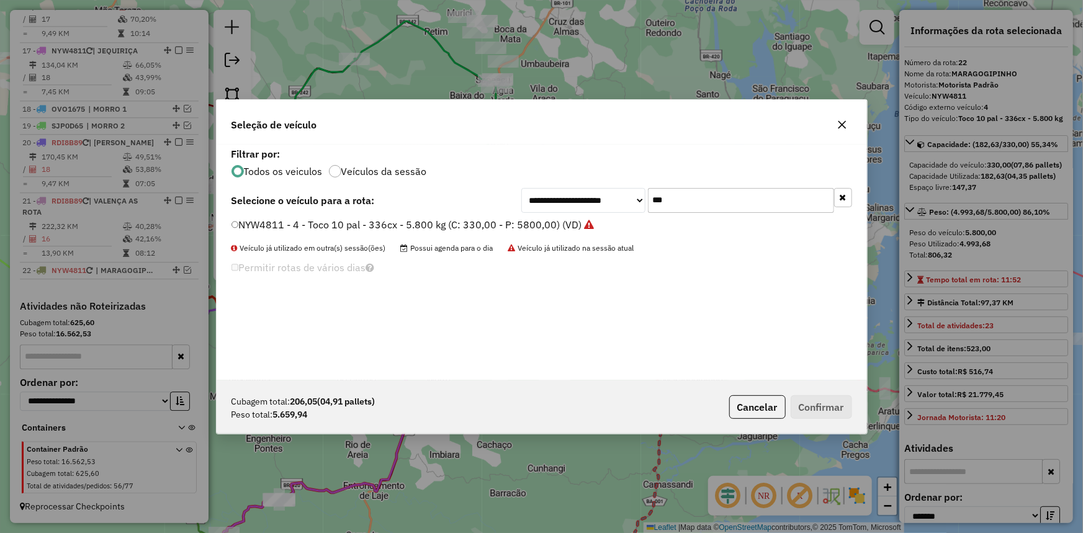
drag, startPoint x: 568, startPoint y: 191, endPoint x: 515, endPoint y: 186, distance: 53.6
click at [518, 186] on div "**********" at bounding box center [542, 263] width 651 height 236
type input "***"
click at [487, 231] on li "SJO6A28 - 13 - Toco - BA - 274 cx - 08 pal - 10.740 kg (C: 274,00 - P: 10740,00…" at bounding box center [542, 225] width 621 height 15
click at [511, 230] on label "SJO6A28 - 13 - Toco - BA - 274 cx - 08 pal - 10.740 kg (C: 274,00 - P: 10740,00…" at bounding box center [436, 224] width 408 height 15
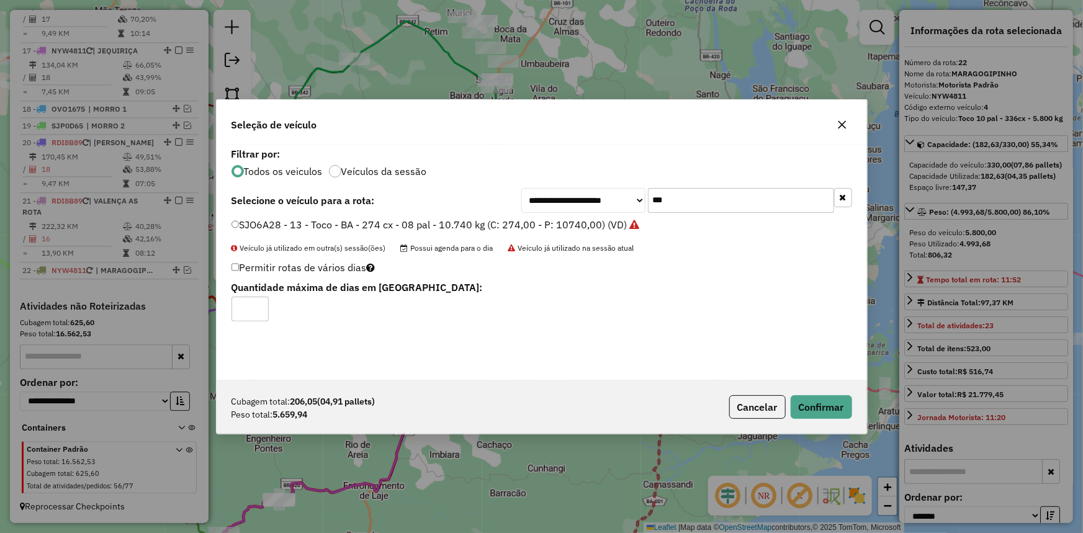
click at [829, 419] on div "Cubagem total: 206,05 (04,91 pallets) Peso total: 5.659,94 Cancelar Confirmar" at bounding box center [542, 407] width 651 height 53
click at [831, 415] on button "Confirmar" at bounding box center [821, 407] width 61 height 24
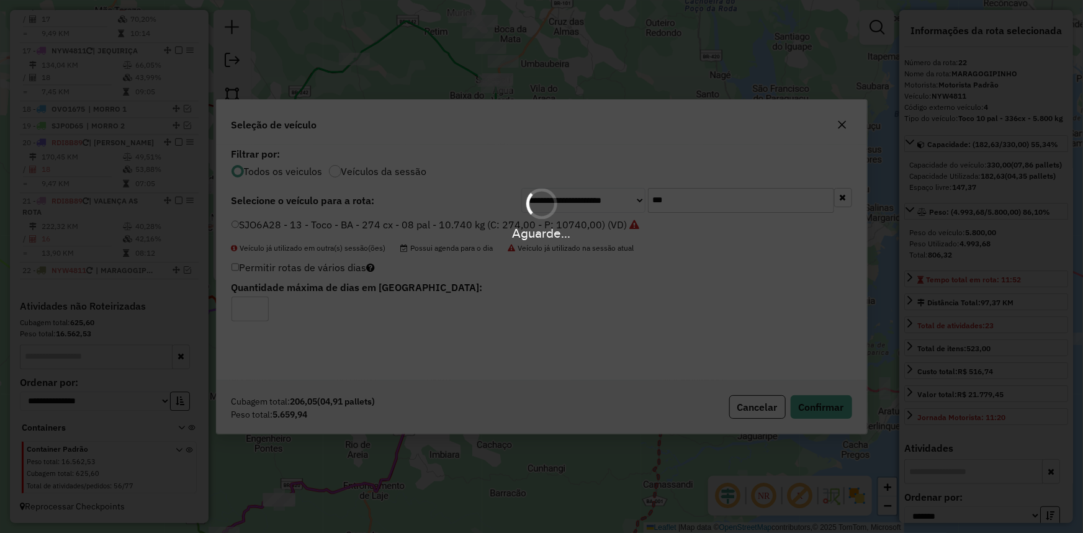
drag, startPoint x: 832, startPoint y: 403, endPoint x: 823, endPoint y: 390, distance: 15.9
click at [832, 402] on div "Aguarde..." at bounding box center [541, 266] width 1083 height 533
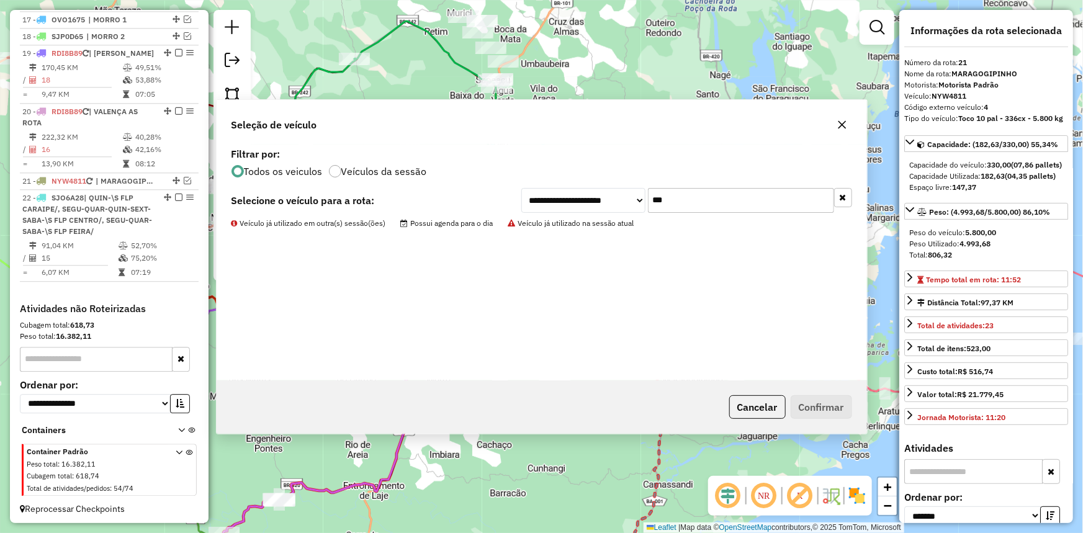
scroll to position [1590, 0]
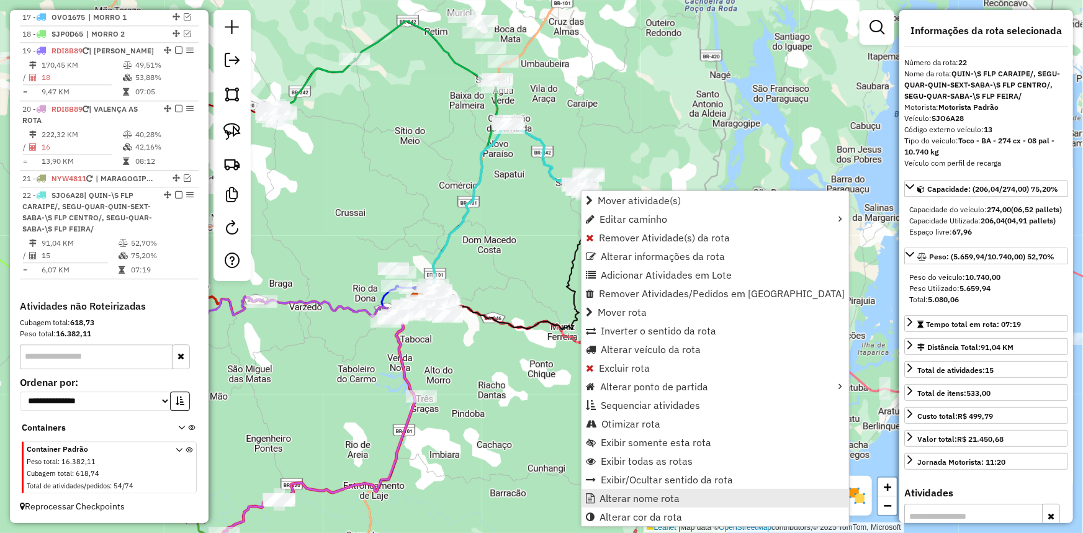
click at [616, 497] on span "Alterar nome rota" at bounding box center [640, 499] width 80 height 10
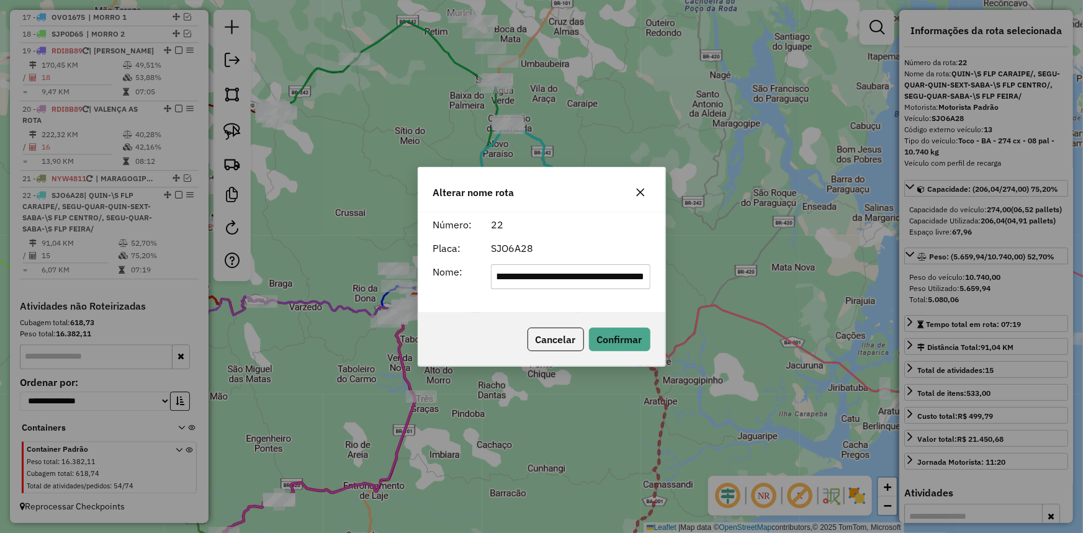
scroll to position [0, 0]
type input "**********"
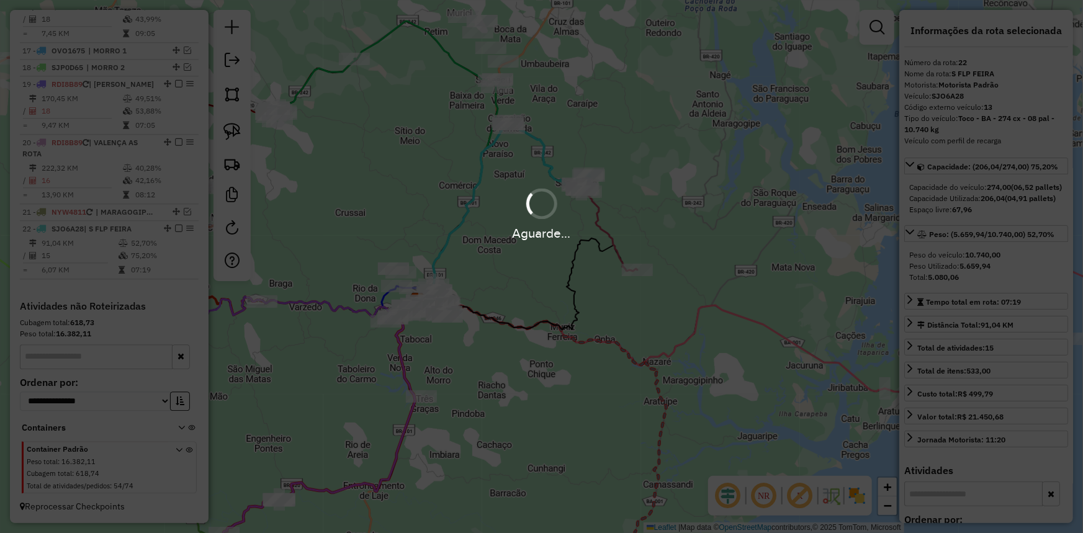
scroll to position [1557, 0]
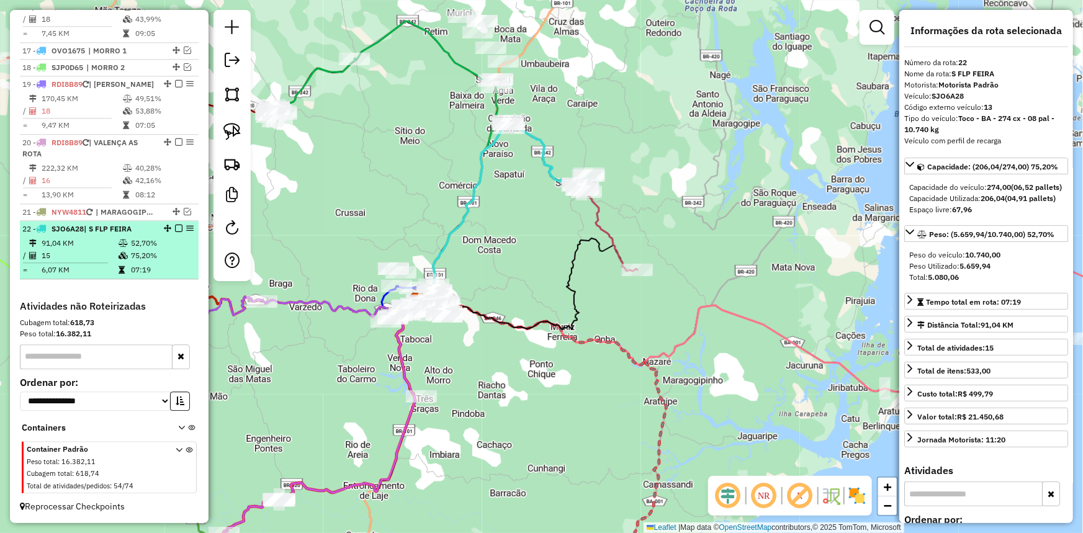
click at [176, 226] on em at bounding box center [178, 228] width 7 height 7
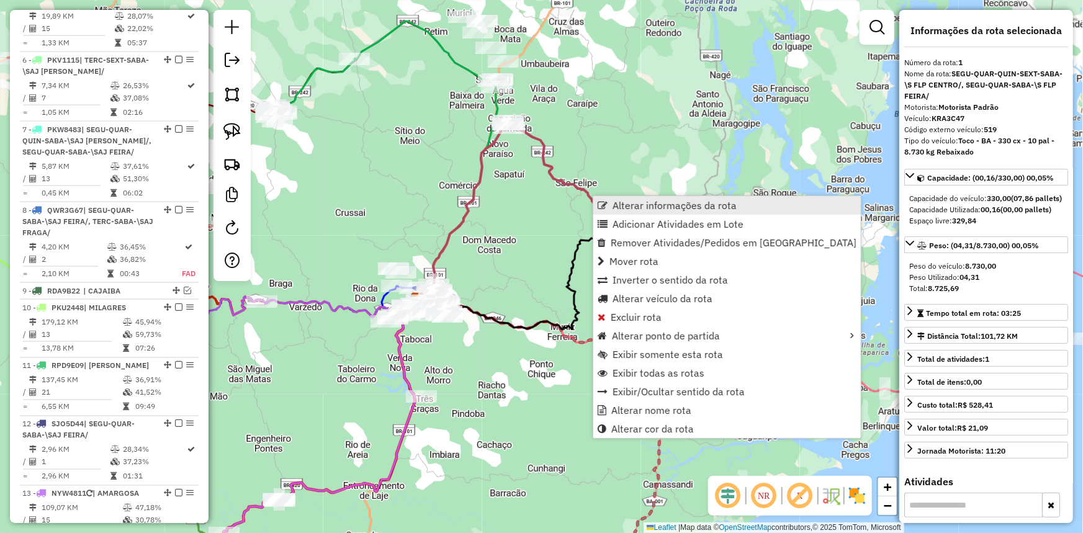
scroll to position [507, 0]
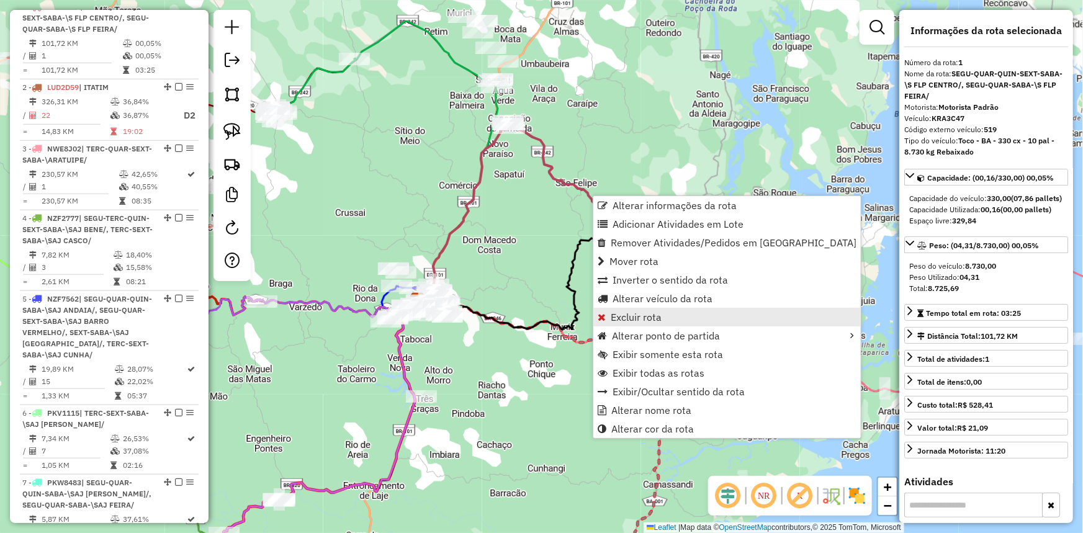
click at [670, 317] on link "Excluir rota" at bounding box center [727, 317] width 268 height 19
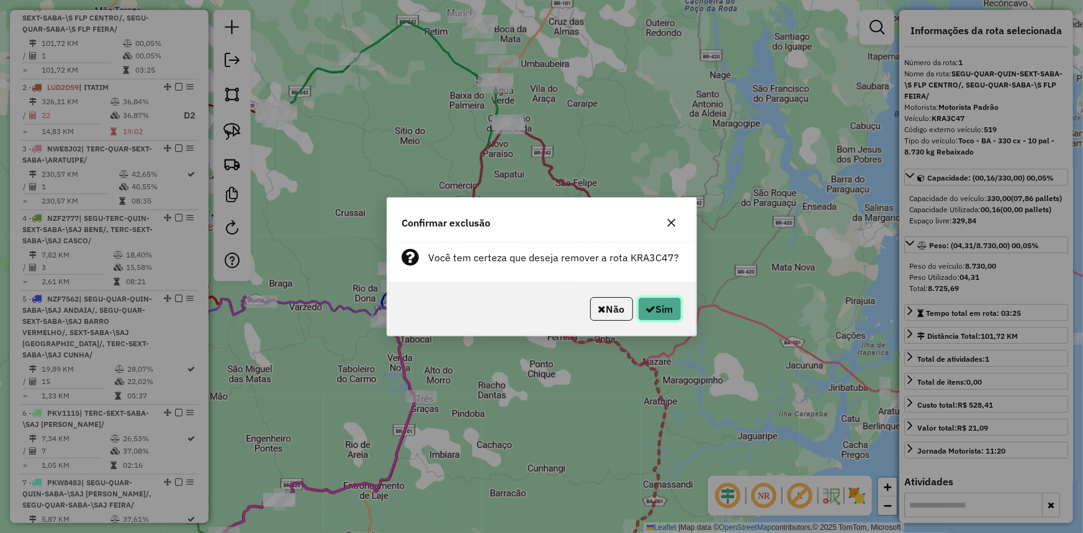
click at [664, 304] on button "Sim" at bounding box center [659, 309] width 43 height 24
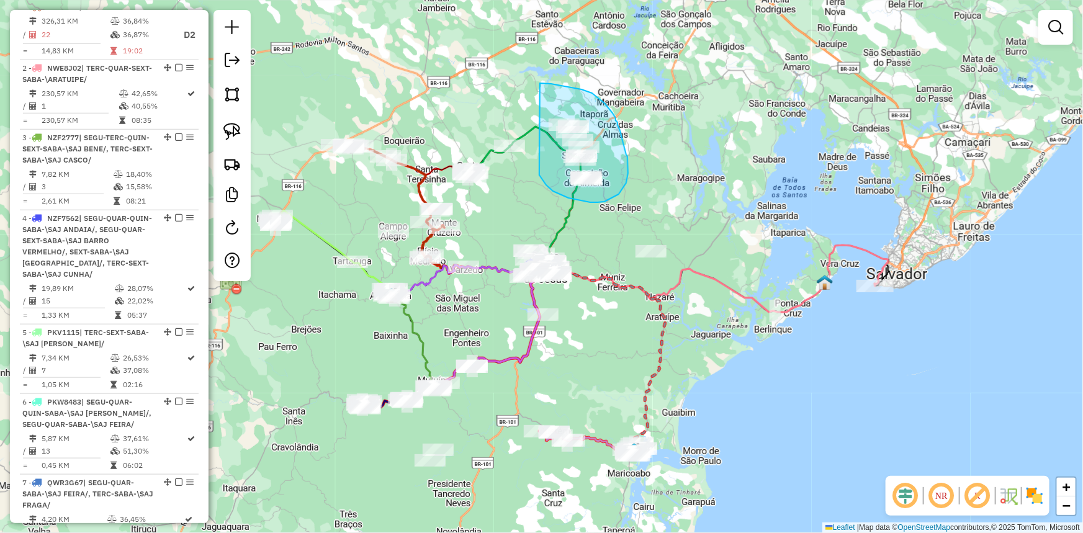
drag, startPoint x: 546, startPoint y: 185, endPoint x: 540, endPoint y: 83, distance: 102.0
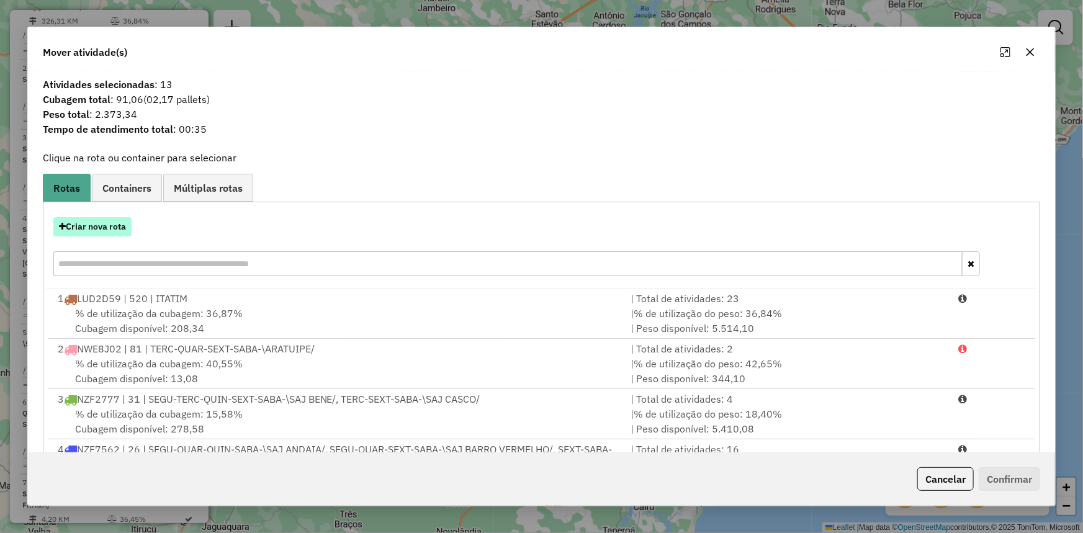
click at [87, 229] on button "Criar nova rota" at bounding box center [92, 226] width 78 height 19
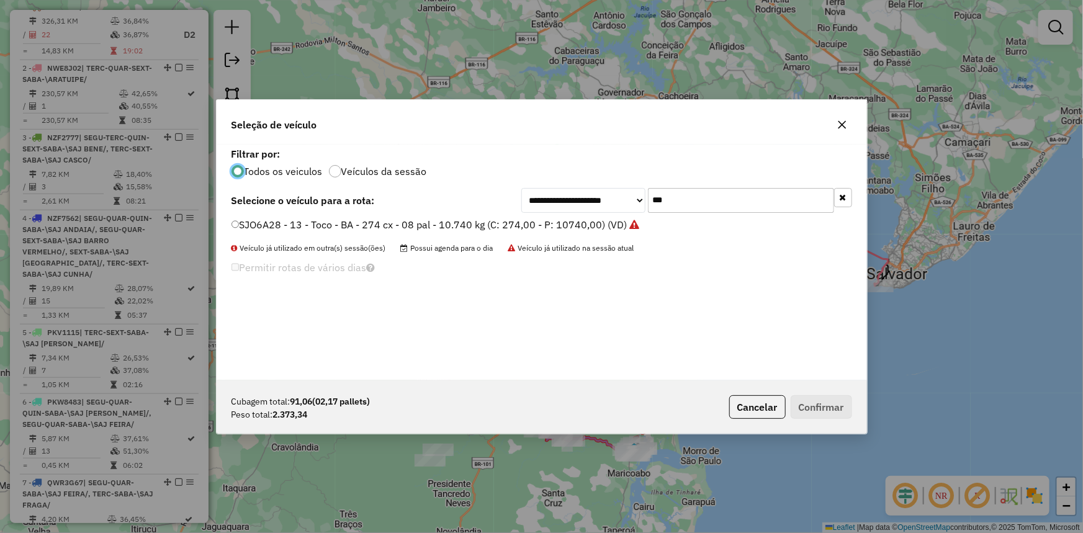
scroll to position [6, 4]
drag, startPoint x: 740, startPoint y: 205, endPoint x: 536, endPoint y: 210, distance: 204.3
click at [539, 210] on div "**********" at bounding box center [686, 200] width 331 height 25
type input "****"
drag, startPoint x: 520, startPoint y: 215, endPoint x: 520, endPoint y: 229, distance: 13.7
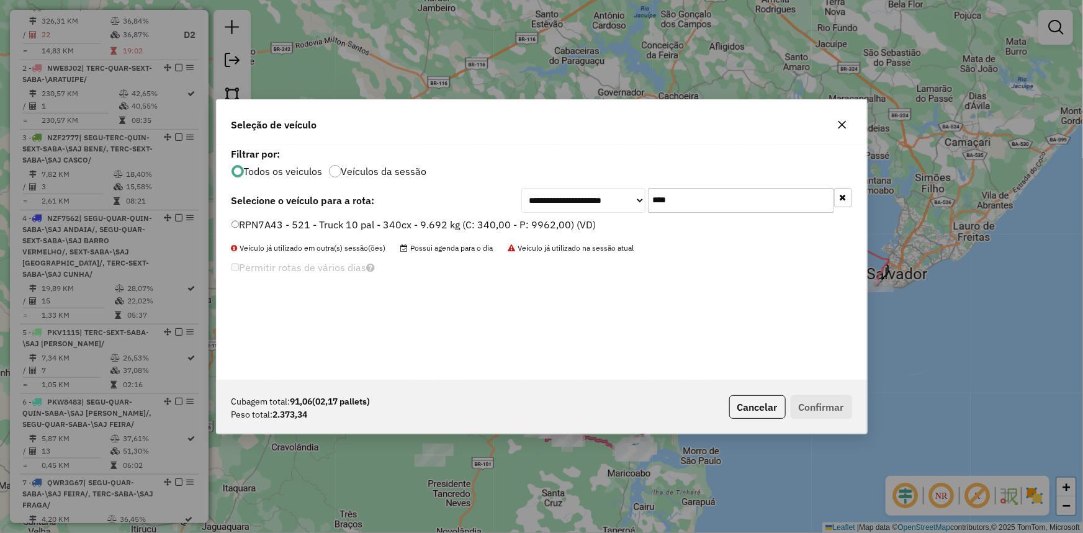
click at [520, 220] on div "**********" at bounding box center [542, 263] width 651 height 236
click at [520, 229] on label "RPN7A43 - 521 - Truck 10 pal - 340cx - 9.692 kg (C: 340,00 - P: 9962,00) (VD)" at bounding box center [414, 224] width 365 height 15
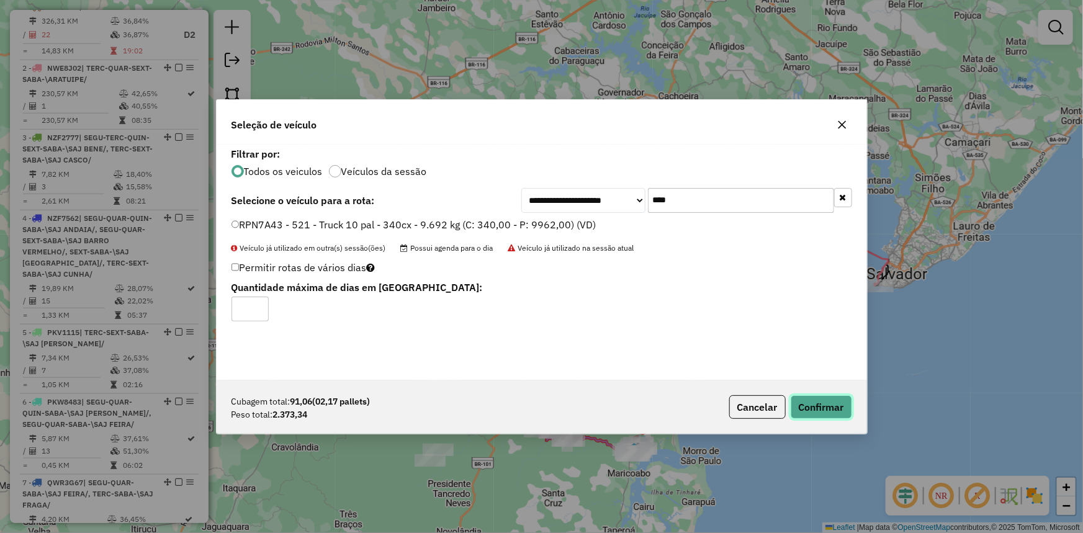
click at [814, 412] on button "Confirmar" at bounding box center [821, 407] width 61 height 24
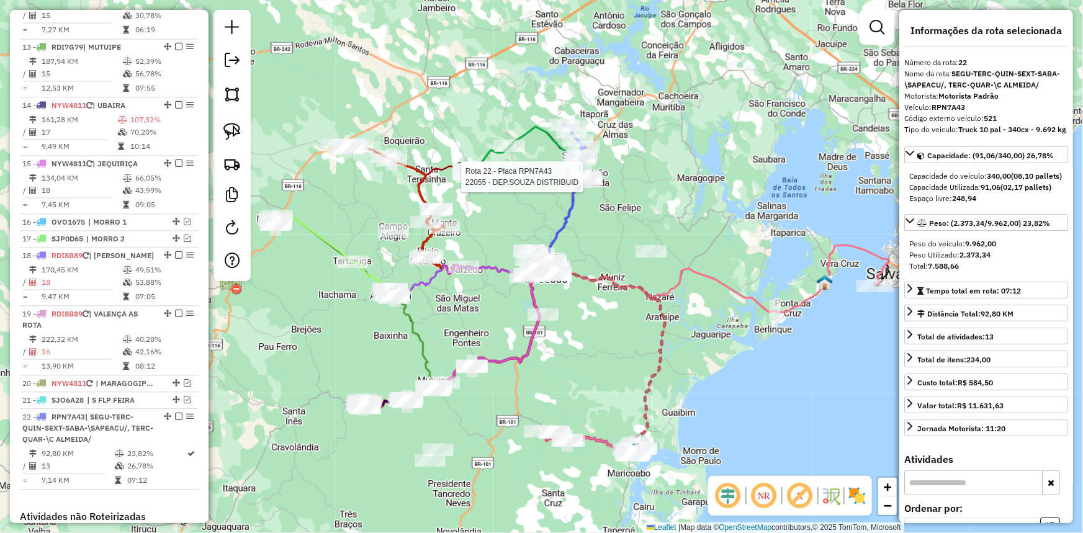
scroll to position [1515, 0]
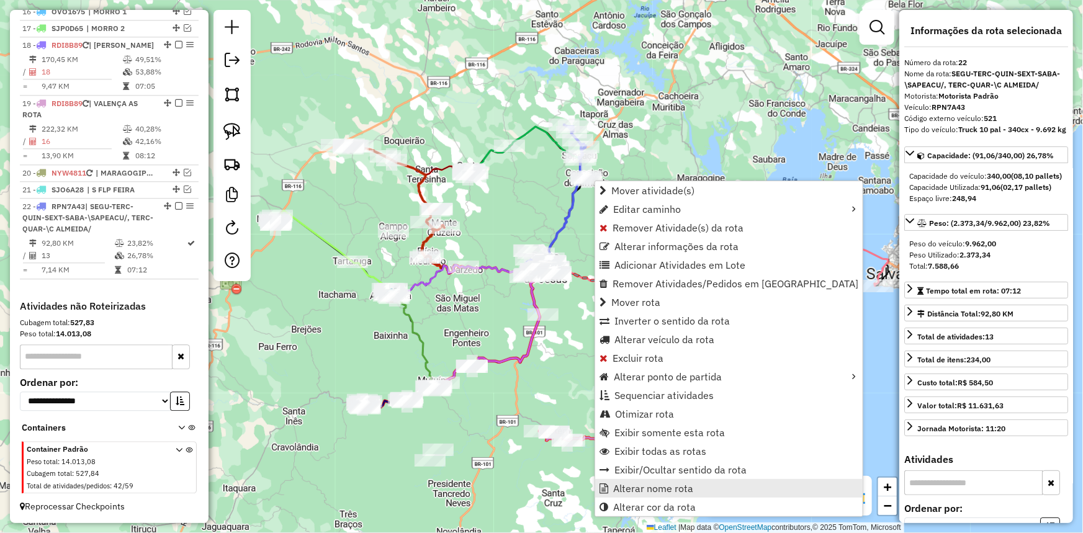
click at [654, 491] on span "Alterar nome rota" at bounding box center [653, 489] width 80 height 10
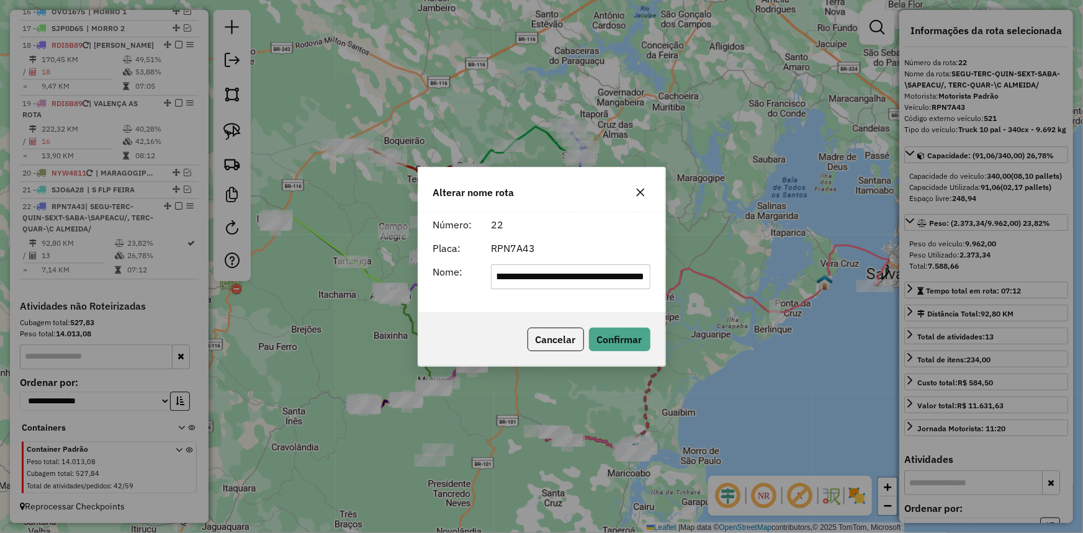
scroll to position [0, 0]
type input "*******"
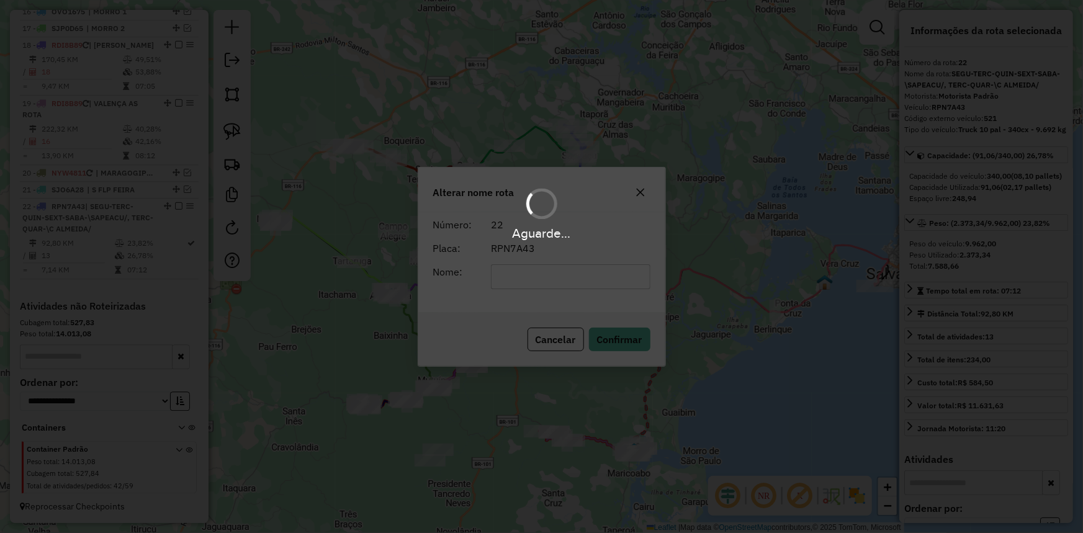
scroll to position [1493, 0]
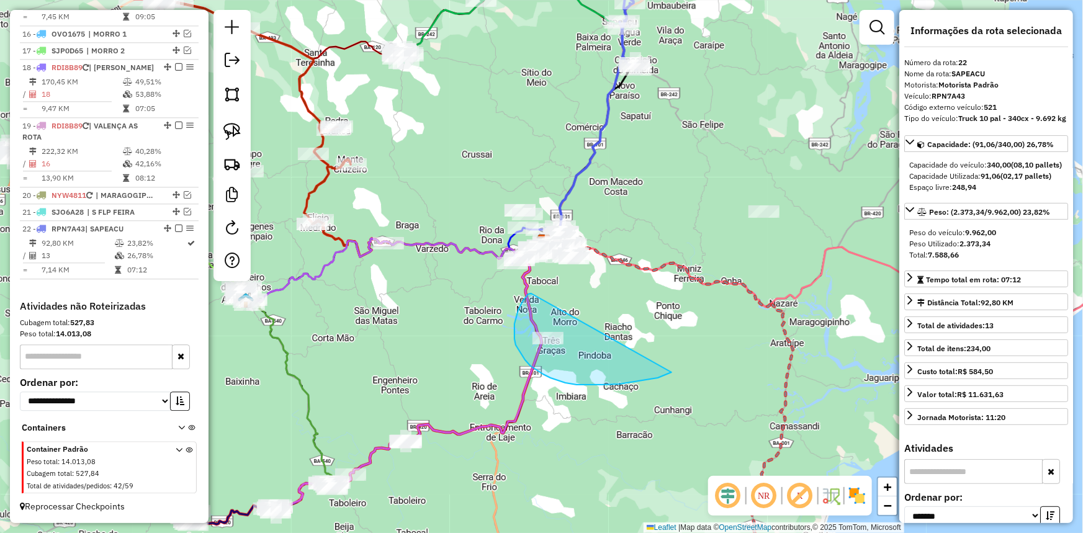
drag, startPoint x: 528, startPoint y: 295, endPoint x: 662, endPoint y: 359, distance: 148.6
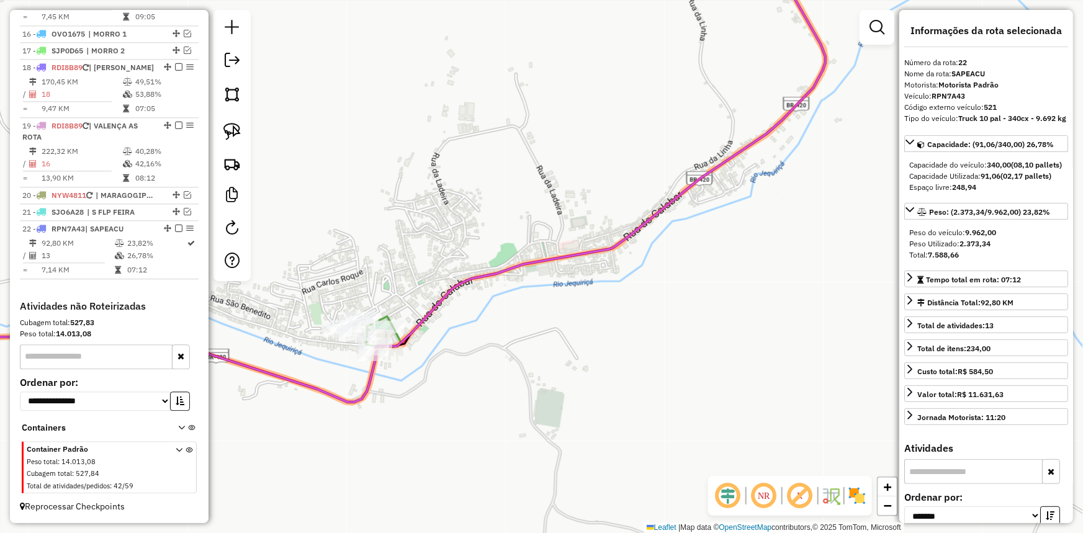
click at [395, 320] on icon at bounding box center [146, 360] width 509 height 86
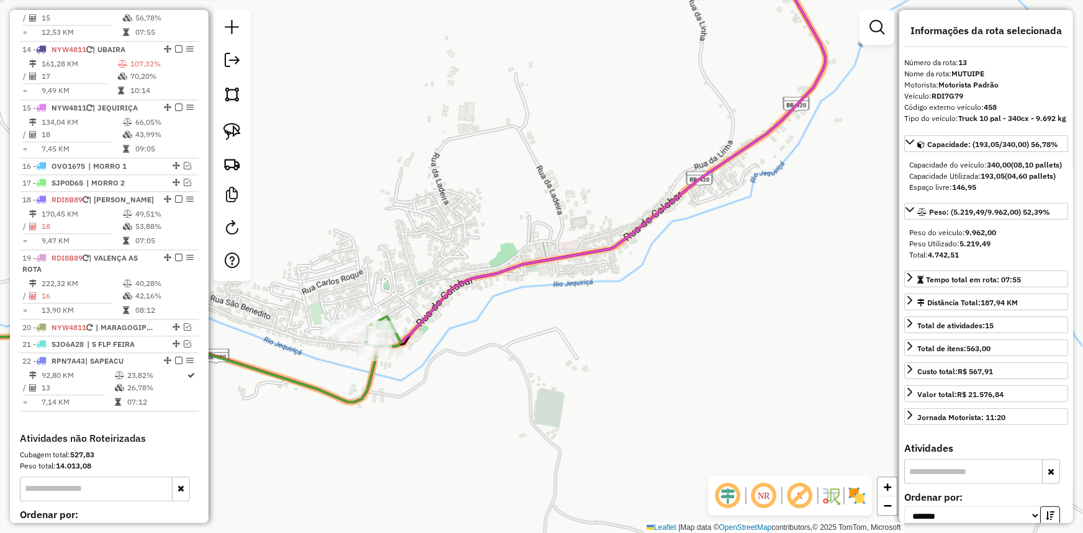
scroll to position [1324, 0]
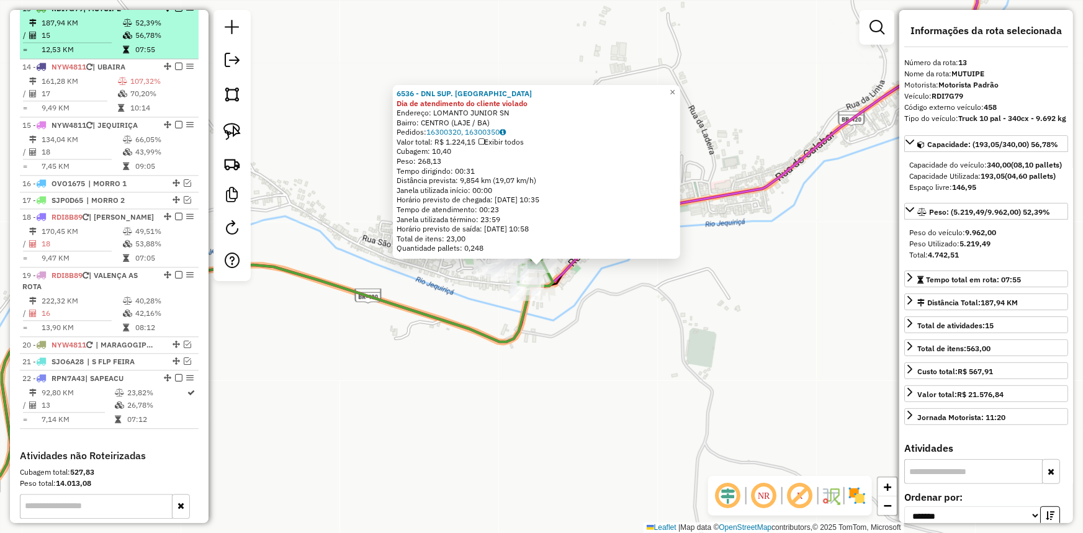
click at [175, 12] on em at bounding box center [178, 7] width 7 height 7
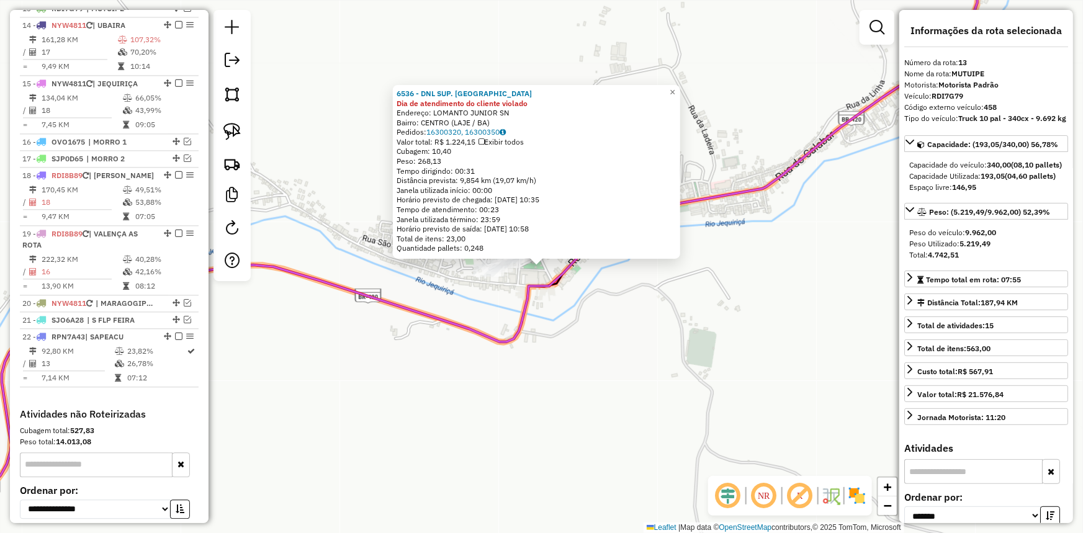
click at [318, 265] on div "6536 - DNL SUP. BULHOES Dia de atendimento do cliente violado Endereço: LOMANTO…" at bounding box center [541, 266] width 1083 height 533
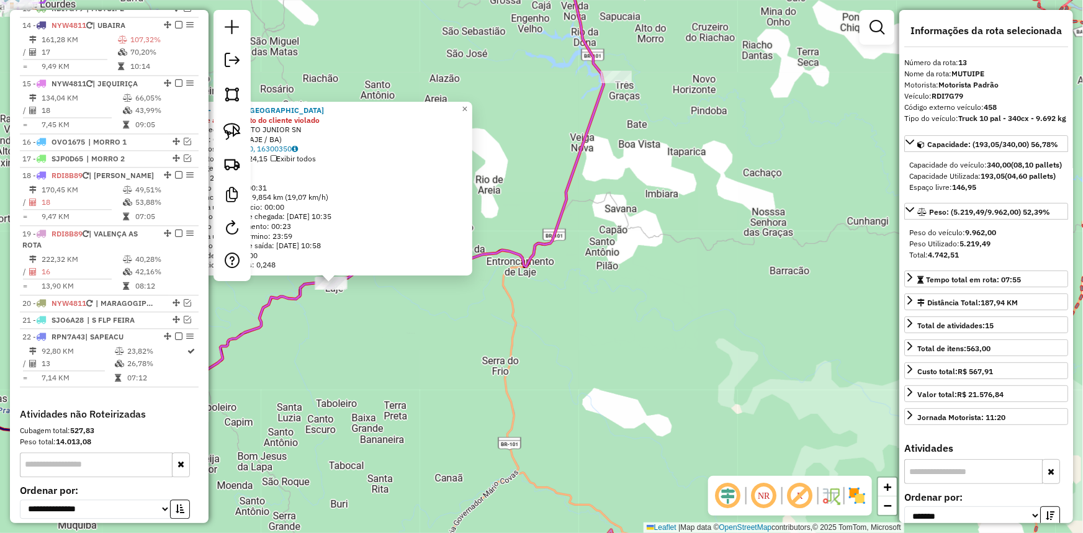
click at [439, 312] on div "6536 - DNL SUP. BULHOES Dia de atendimento do cliente violado Endereço: LOMANTO…" at bounding box center [541, 266] width 1083 height 533
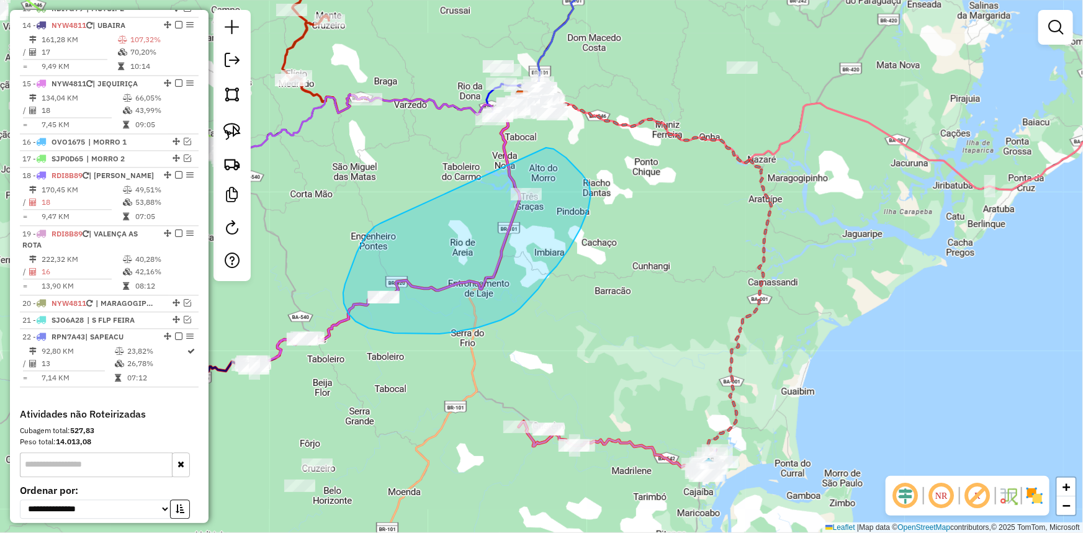
drag, startPoint x: 379, startPoint y: 223, endPoint x: 546, endPoint y: 148, distance: 183.4
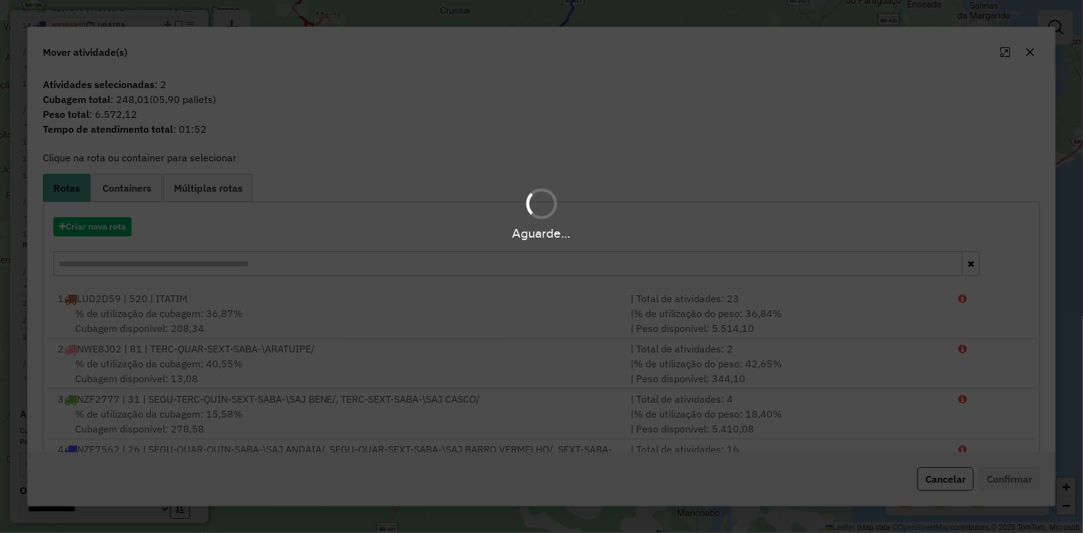
click at [117, 232] on hb-app "Aguarde... Pop-up bloqueado! Seu navegador bloqueou automáticamente a abertura …" at bounding box center [541, 266] width 1083 height 533
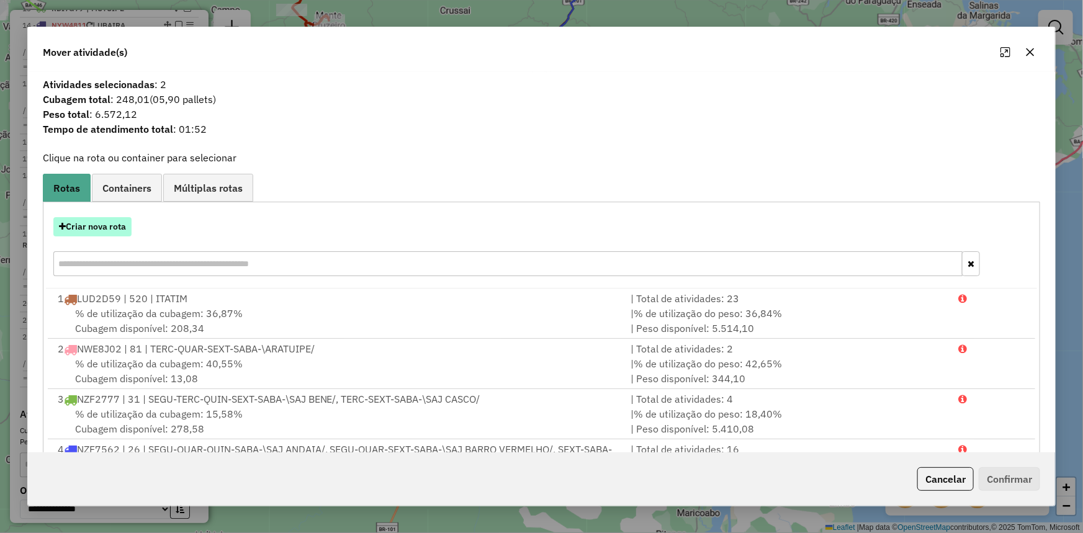
click at [116, 233] on button "Criar nova rota" at bounding box center [92, 226] width 78 height 19
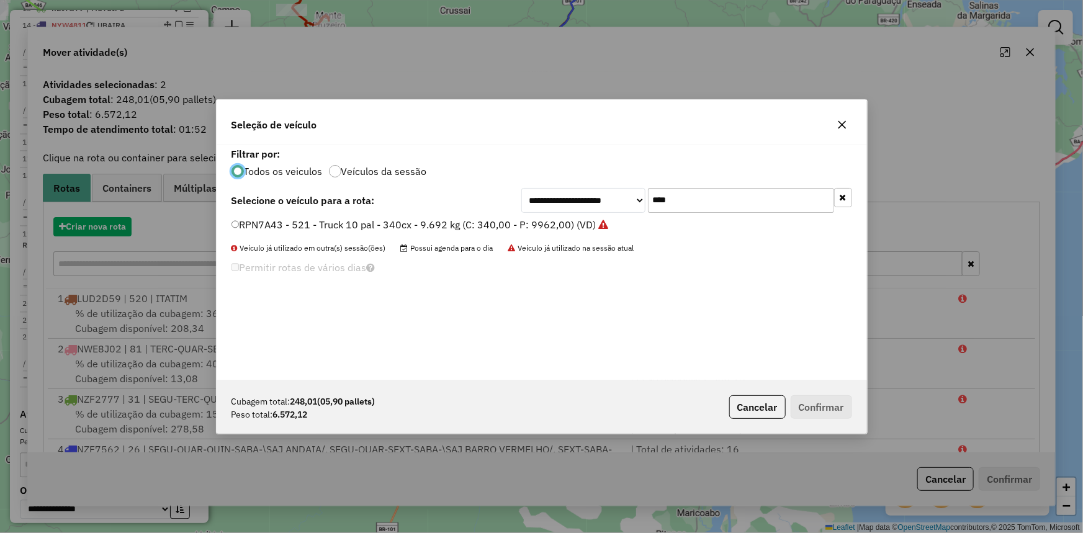
scroll to position [6, 4]
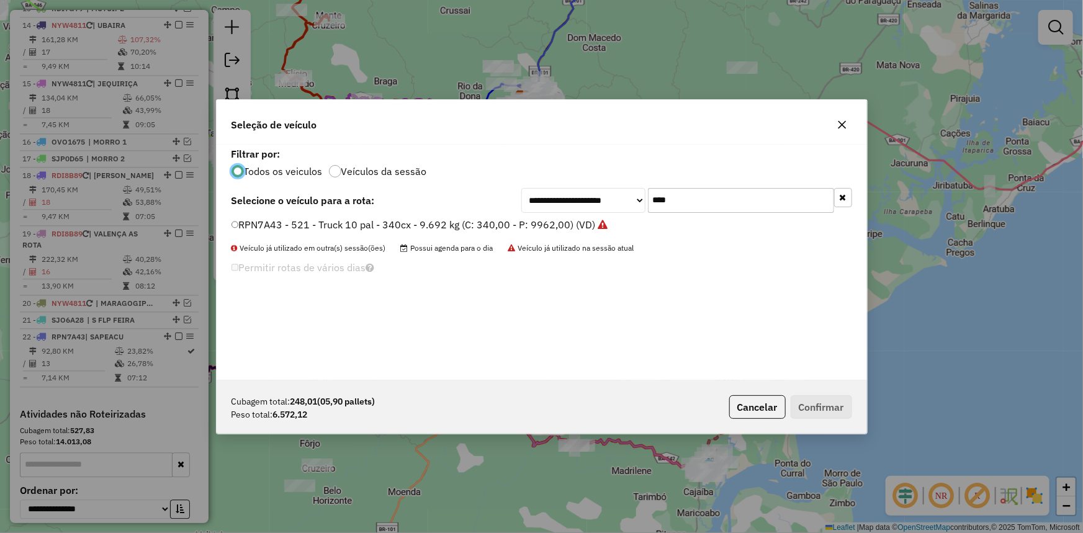
click at [469, 222] on label "RPN7A43 - 521 - Truck 10 pal - 340cx - 9.692 kg (C: 340,00 - P: 9962,00) (VD)" at bounding box center [420, 224] width 377 height 15
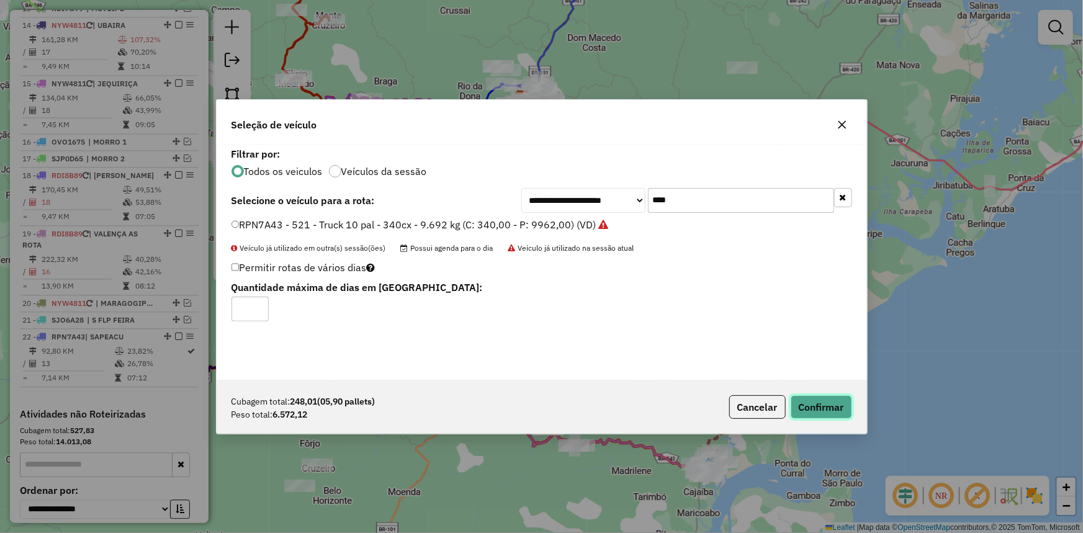
click at [813, 408] on button "Confirmar" at bounding box center [821, 407] width 61 height 24
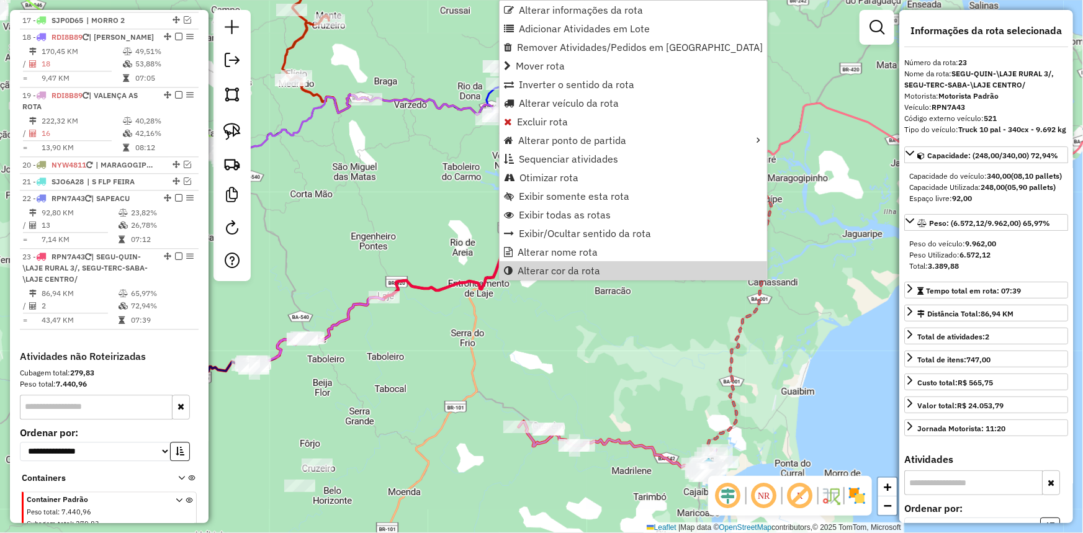
scroll to position [1532, 0]
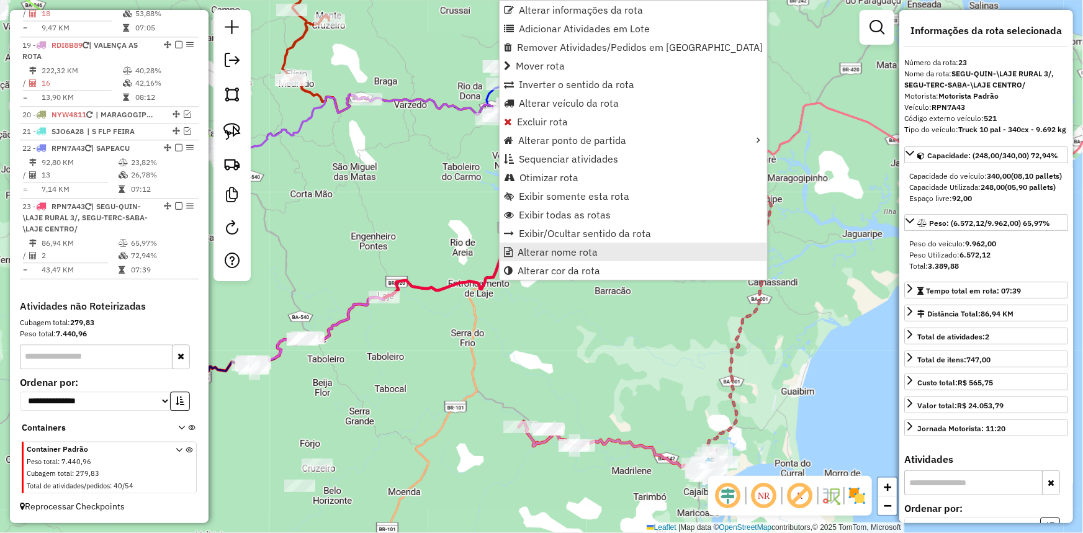
click at [547, 251] on span "Alterar nome rota" at bounding box center [558, 252] width 80 height 10
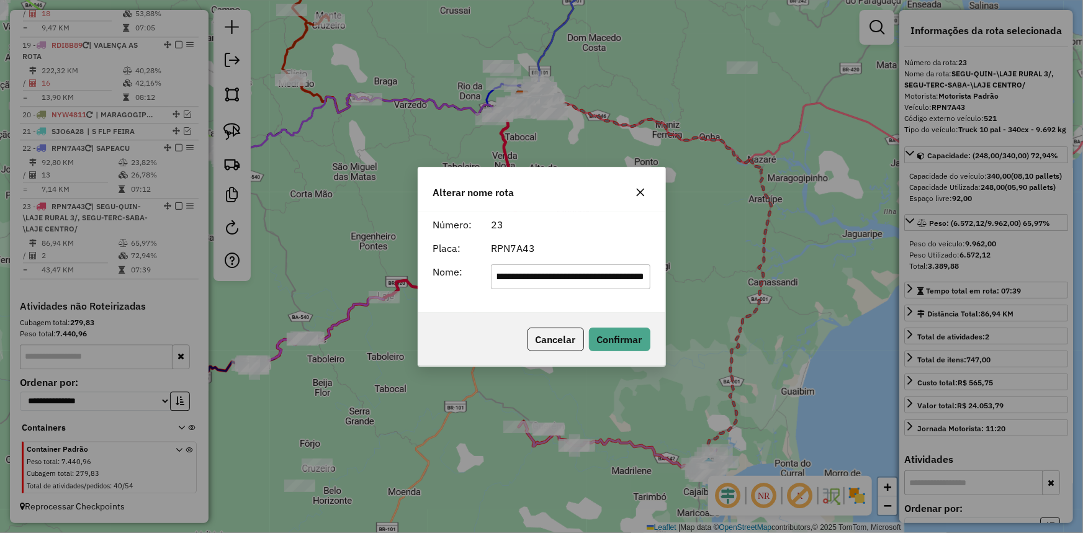
scroll to position [0, 0]
type input "**********"
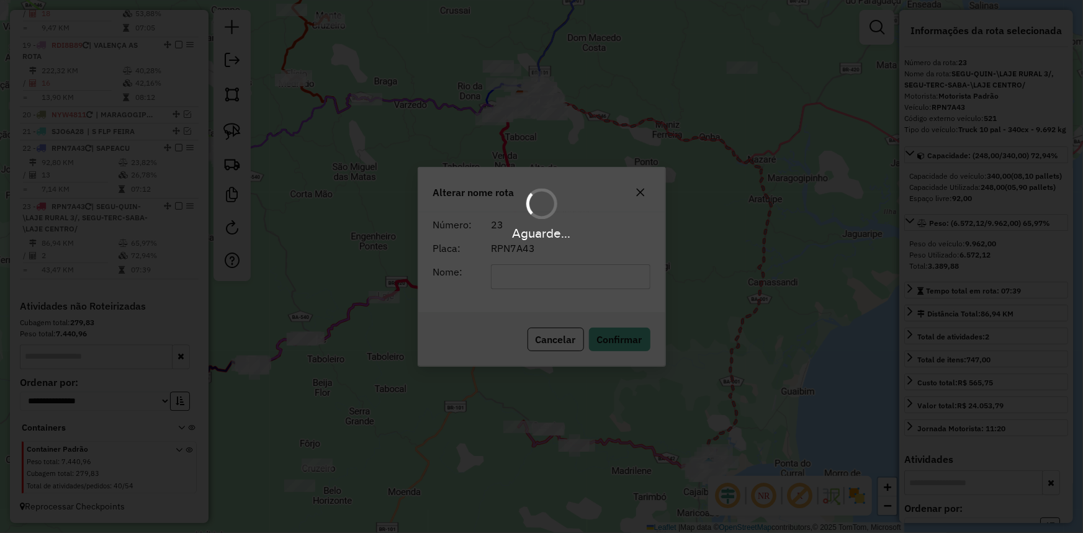
scroll to position [1509, 0]
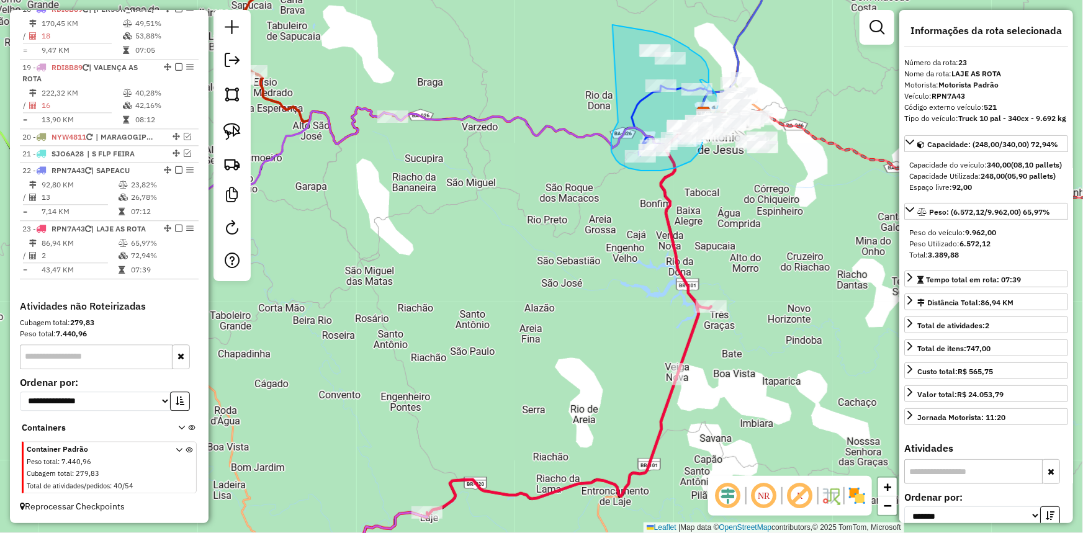
drag, startPoint x: 347, startPoint y: 237, endPoint x: 612, endPoint y: 25, distance: 339.6
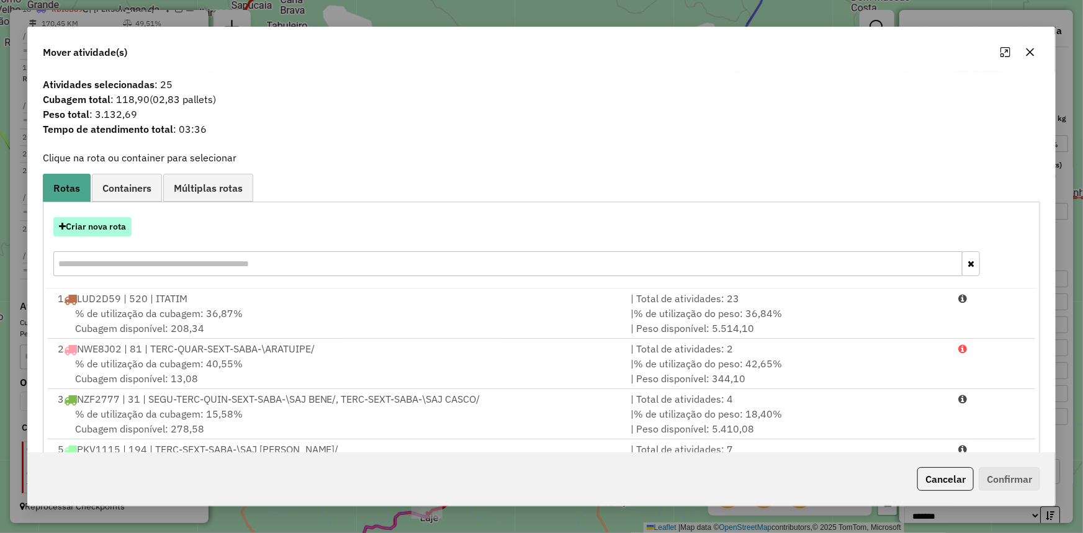
click at [91, 225] on button "Criar nova rota" at bounding box center [92, 226] width 78 height 19
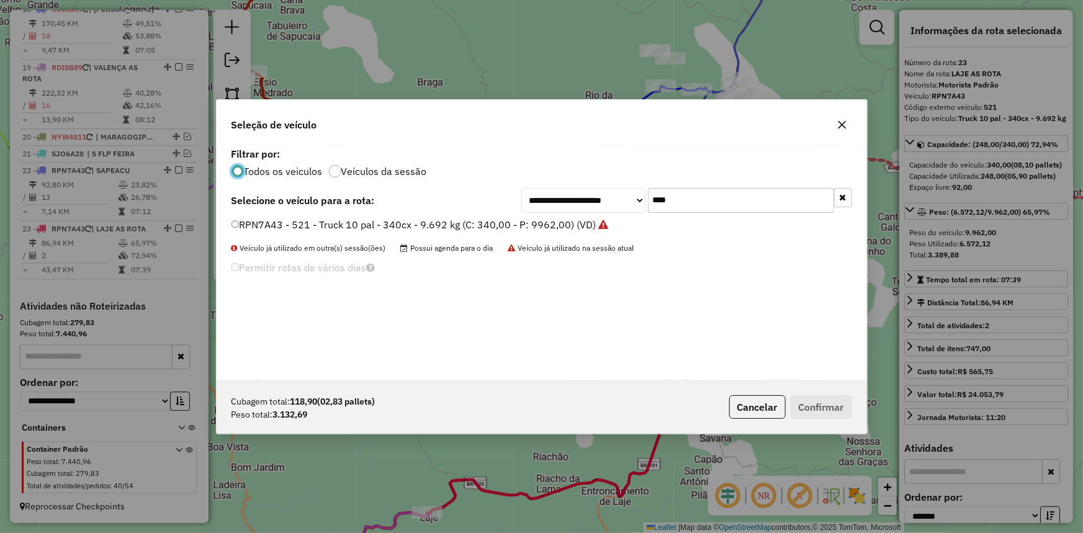
scroll to position [6, 4]
drag, startPoint x: 697, startPoint y: 199, endPoint x: 577, endPoint y: 199, distance: 119.8
click at [586, 205] on div "**********" at bounding box center [686, 200] width 331 height 25
type input "***"
click at [533, 222] on label "NYW4811 - 4 - Toco 10 pal - 336cx - 5.800 kg (C: 330,00 - P: 5800,00) (VD)" at bounding box center [414, 224] width 364 height 15
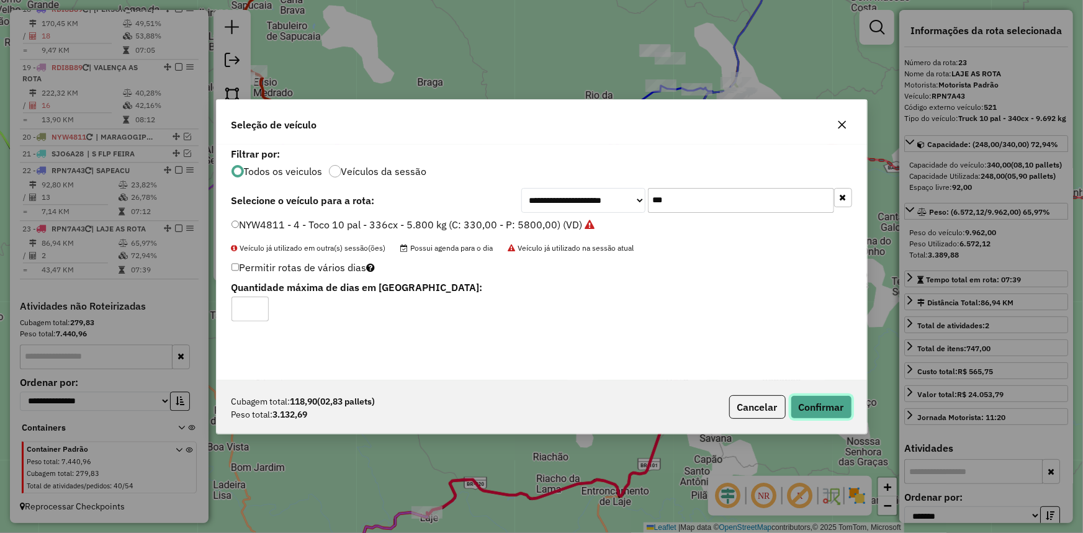
click at [821, 399] on button "Confirmar" at bounding box center [821, 407] width 61 height 24
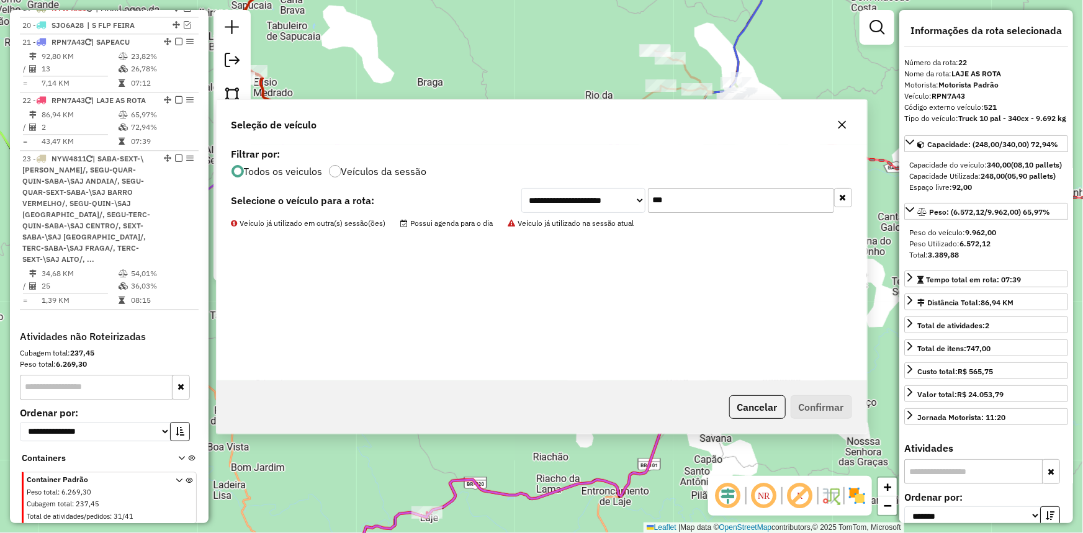
scroll to position [1554, 0]
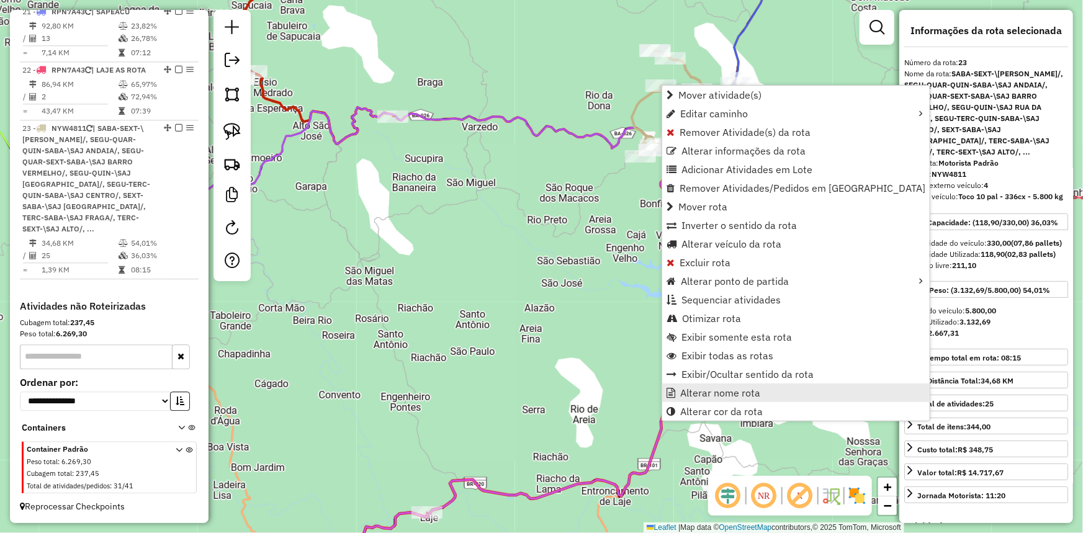
click at [767, 393] on link "Alterar nome rota" at bounding box center [796, 393] width 268 height 19
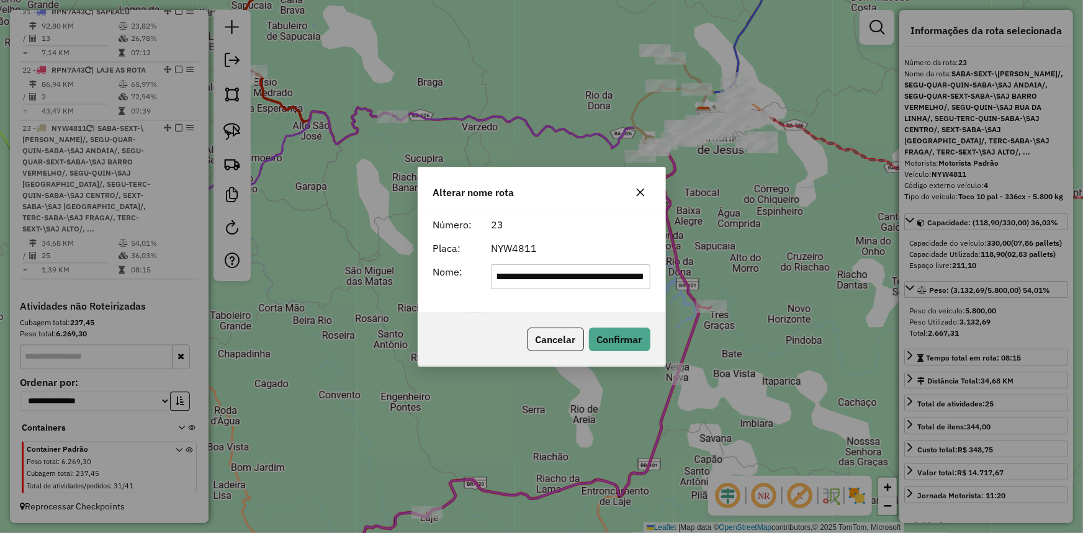
scroll to position [0, 0]
type input "*********"
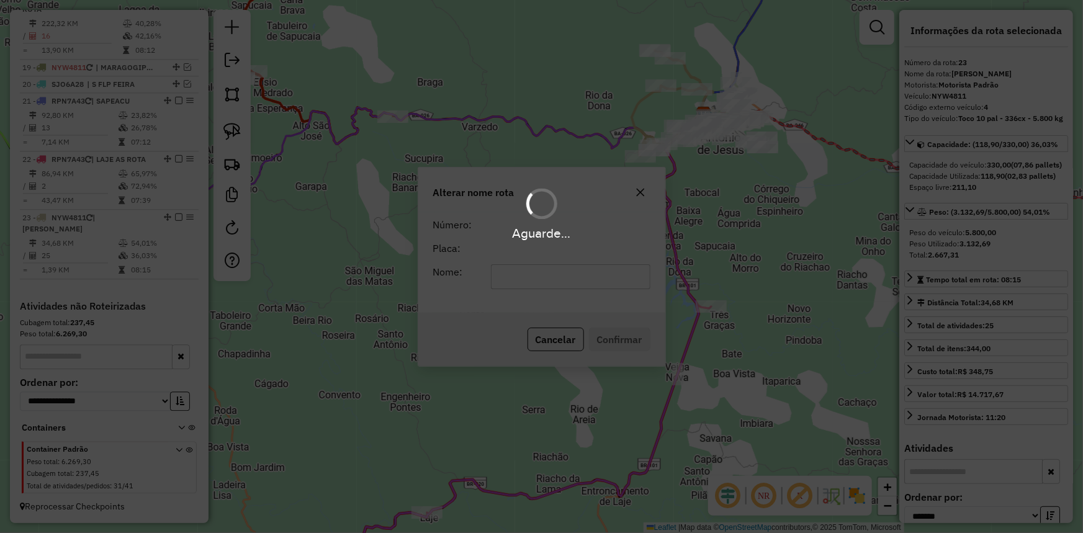
scroll to position [1453, 0]
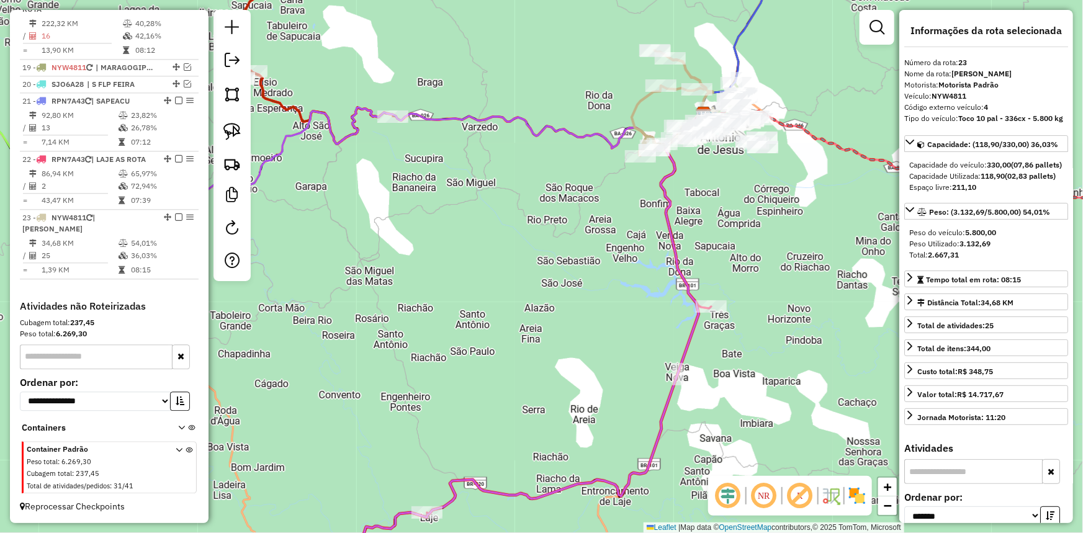
click at [767, 244] on div "Janela de atendimento Grade de atendimento Capacidade Transportadoras Veículos …" at bounding box center [541, 266] width 1083 height 533
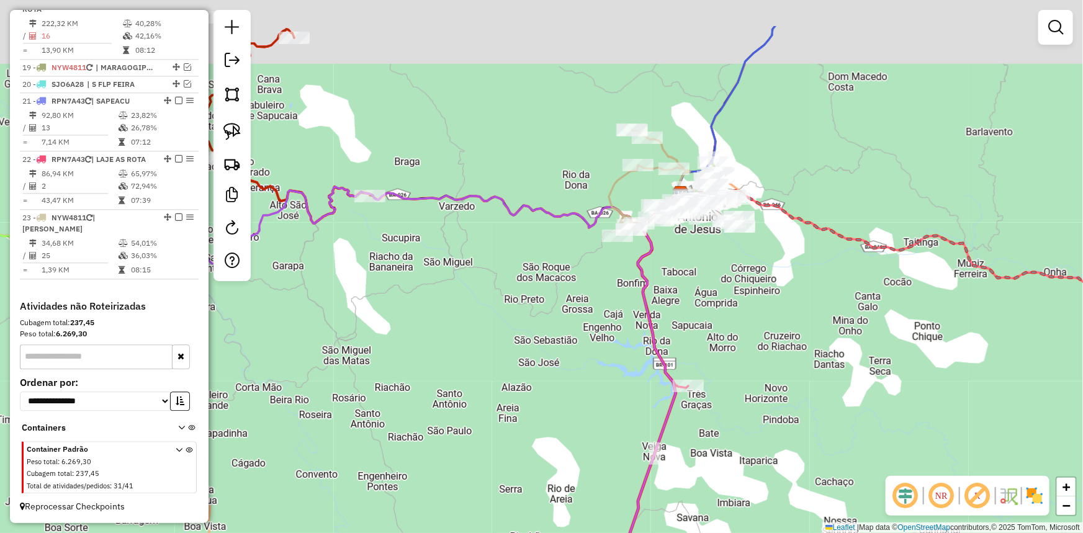
drag, startPoint x: 824, startPoint y: 201, endPoint x: 719, endPoint y: 371, distance: 199.6
click at [734, 395] on div "Janela de atendimento Grade de atendimento Capacidade Transportadoras Veículos …" at bounding box center [541, 266] width 1083 height 533
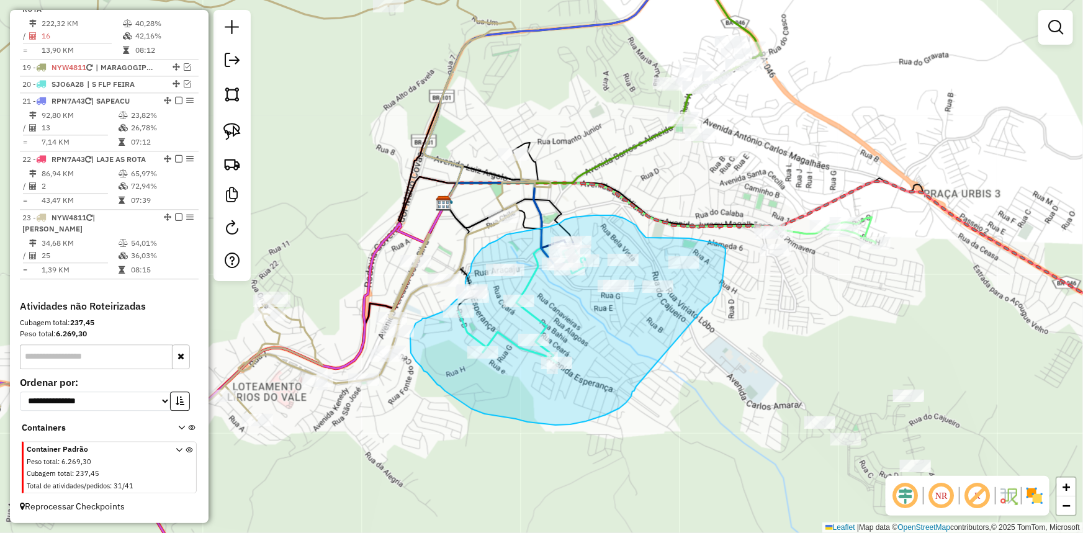
drag, startPoint x: 636, startPoint y: 387, endPoint x: 705, endPoint y: 308, distance: 104.8
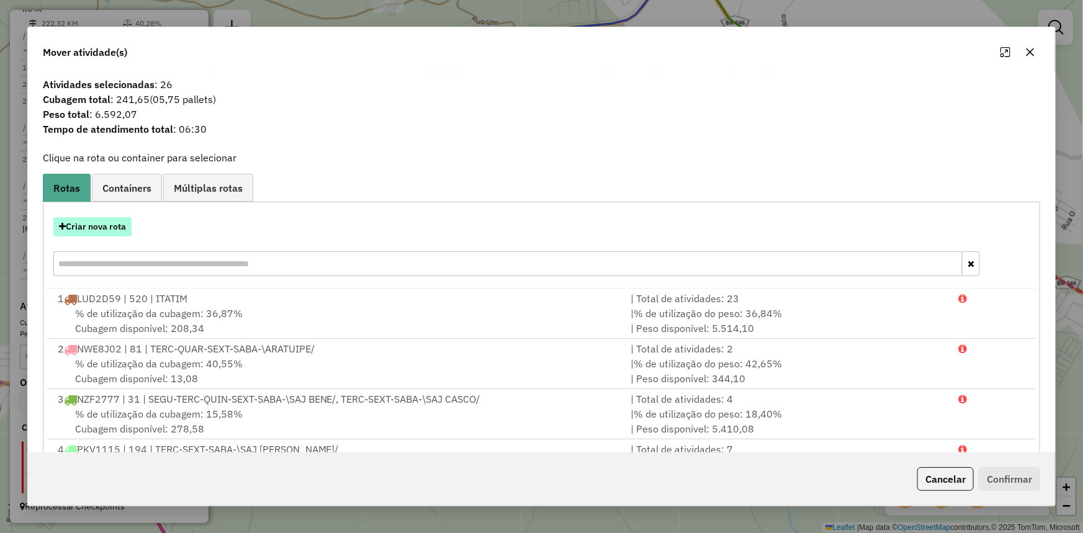
click at [96, 228] on button "Criar nova rota" at bounding box center [92, 226] width 78 height 19
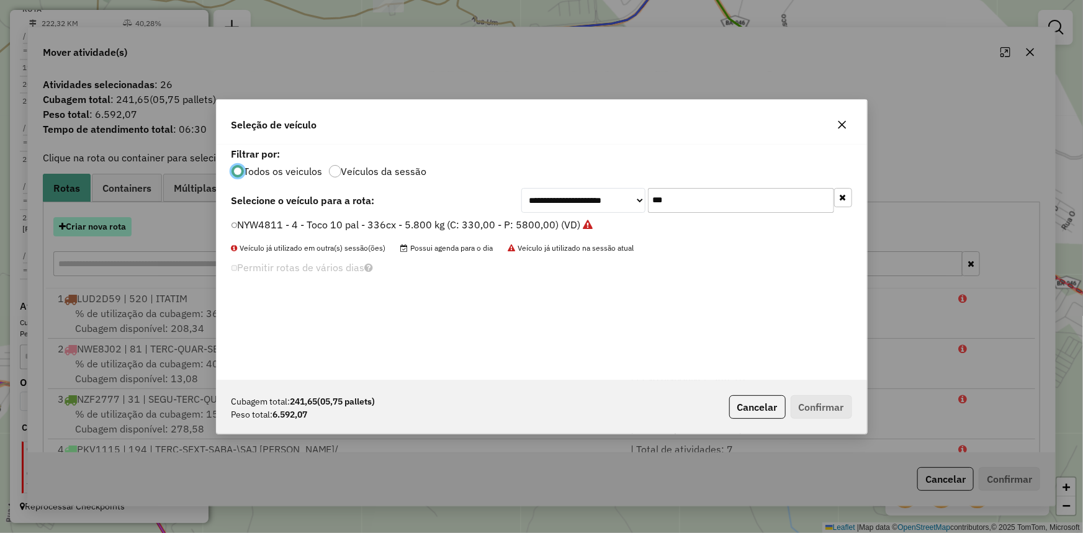
scroll to position [6, 4]
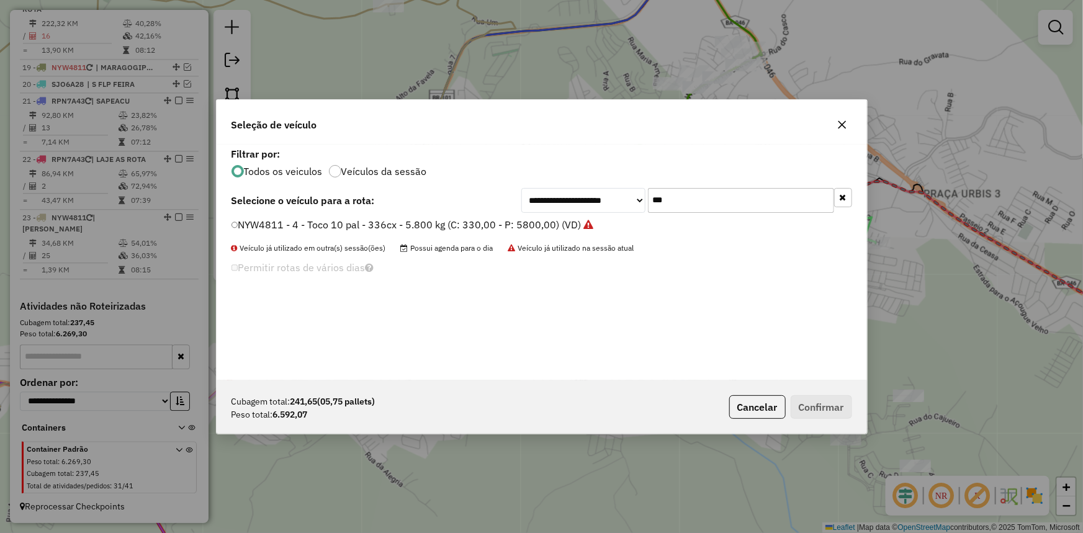
drag, startPoint x: 625, startPoint y: 202, endPoint x: 548, endPoint y: 198, distance: 77.7
click at [548, 198] on div "**********" at bounding box center [686, 200] width 331 height 25
click at [516, 219] on label "NYW4811 - 4 - Toco 10 pal - 336cx - 5.800 kg (C: 330,00 - P: 5800,00) (VD)" at bounding box center [413, 224] width 363 height 15
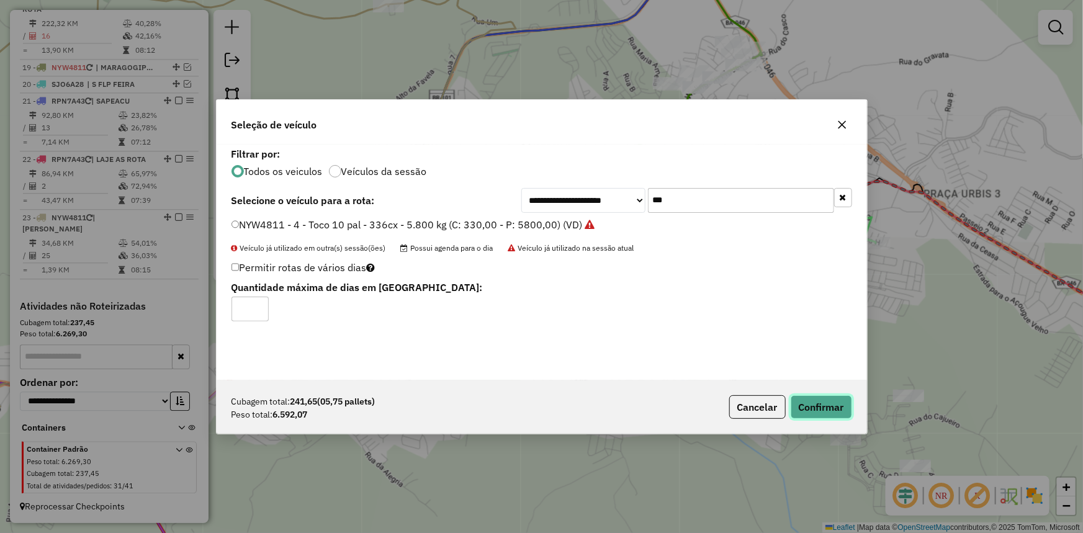
click at [810, 401] on button "Confirmar" at bounding box center [821, 407] width 61 height 24
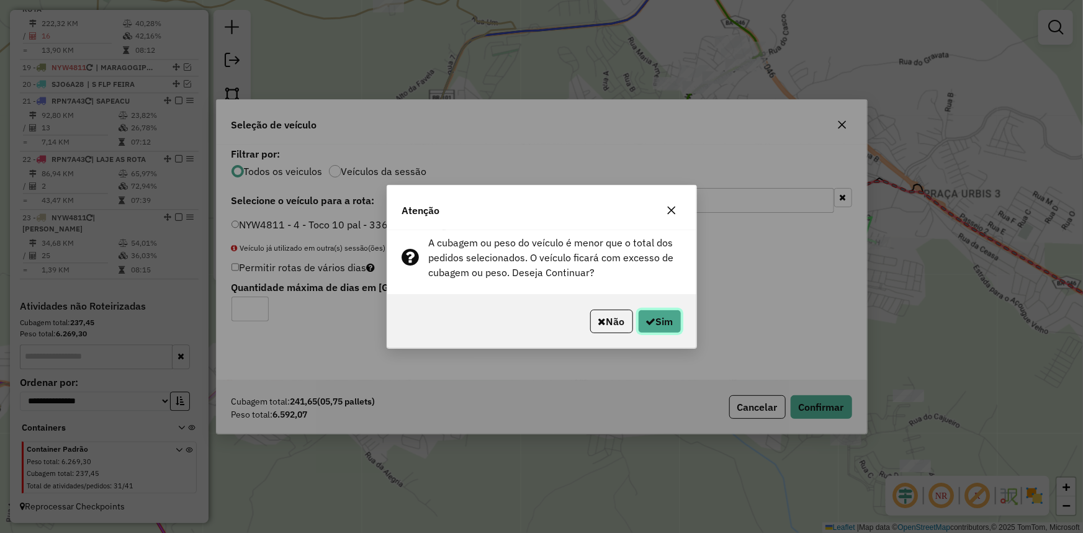
click at [671, 325] on button "Sim" at bounding box center [659, 322] width 43 height 24
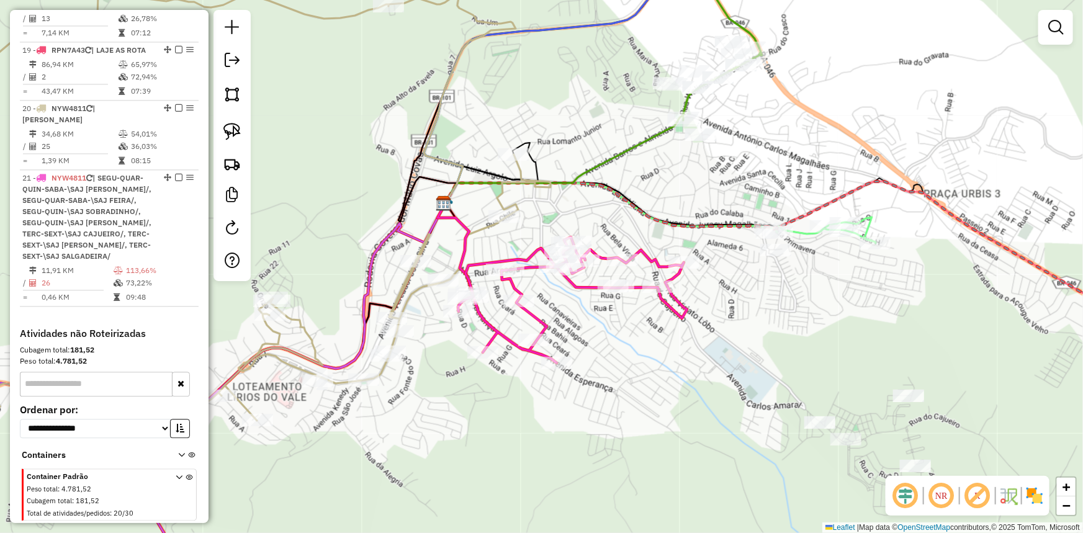
scroll to position [1360, 0]
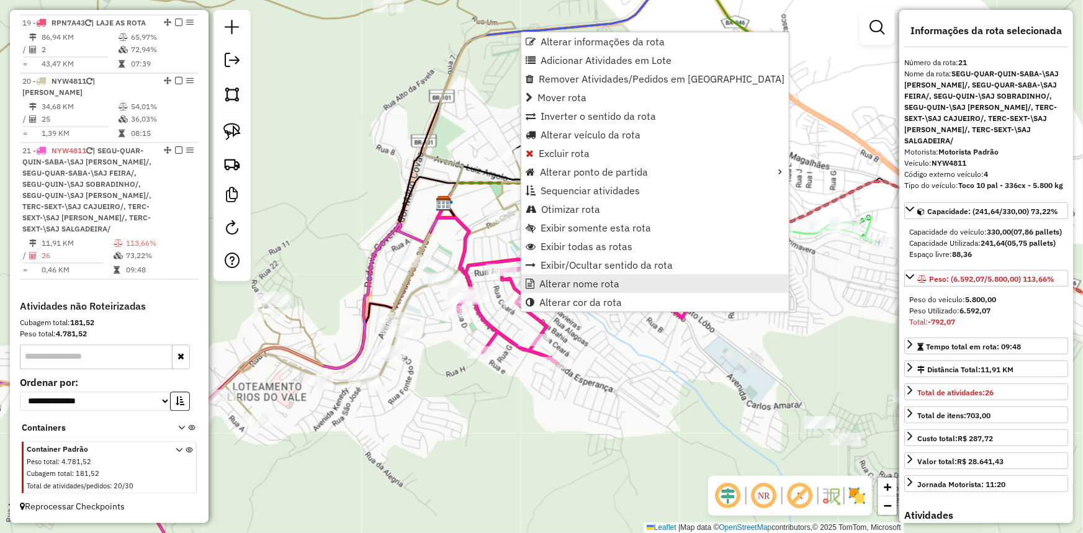
click at [555, 281] on span "Alterar nome rota" at bounding box center [579, 284] width 80 height 10
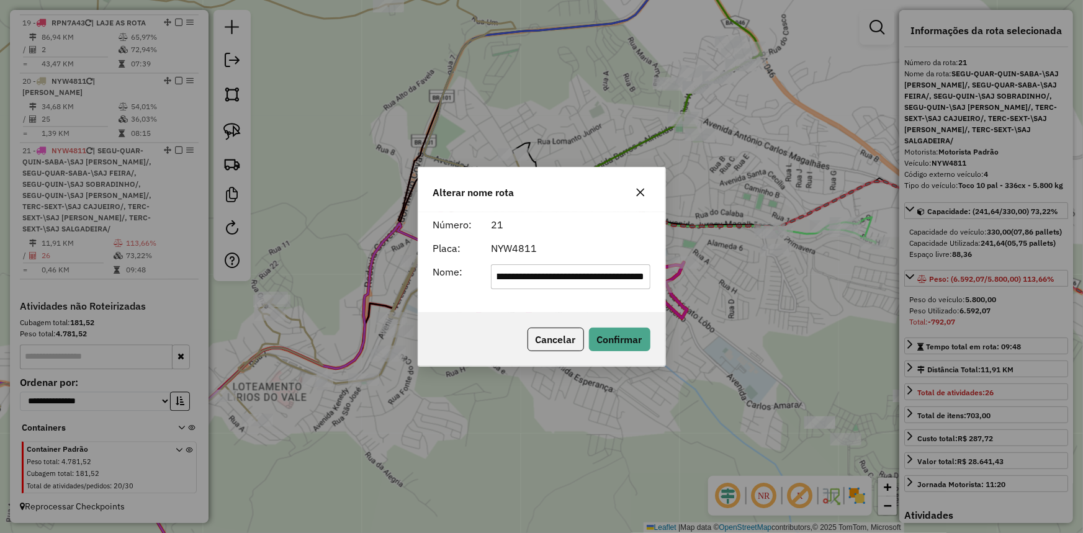
scroll to position [0, 0]
type input "*********"
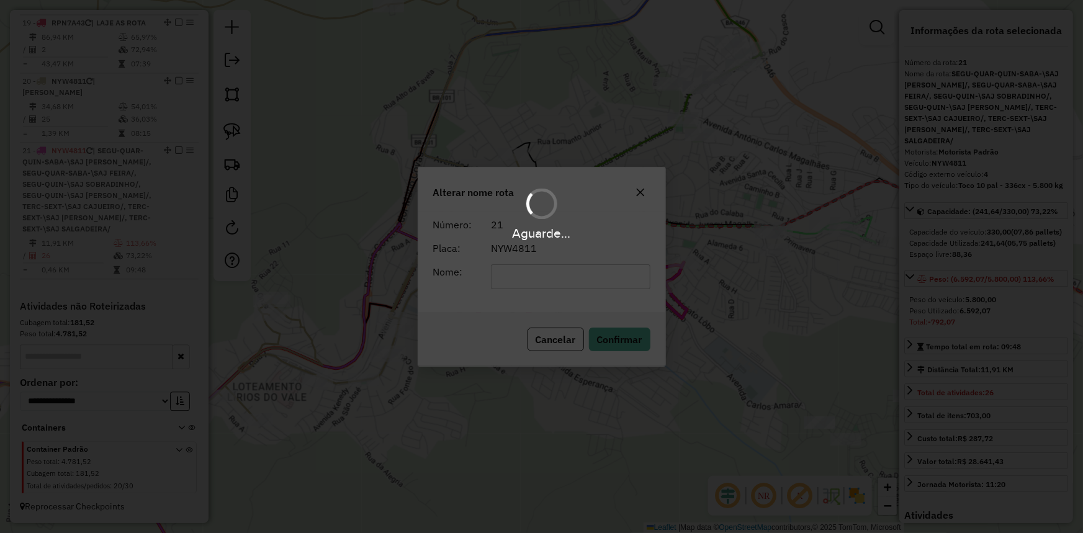
scroll to position [1281, 0]
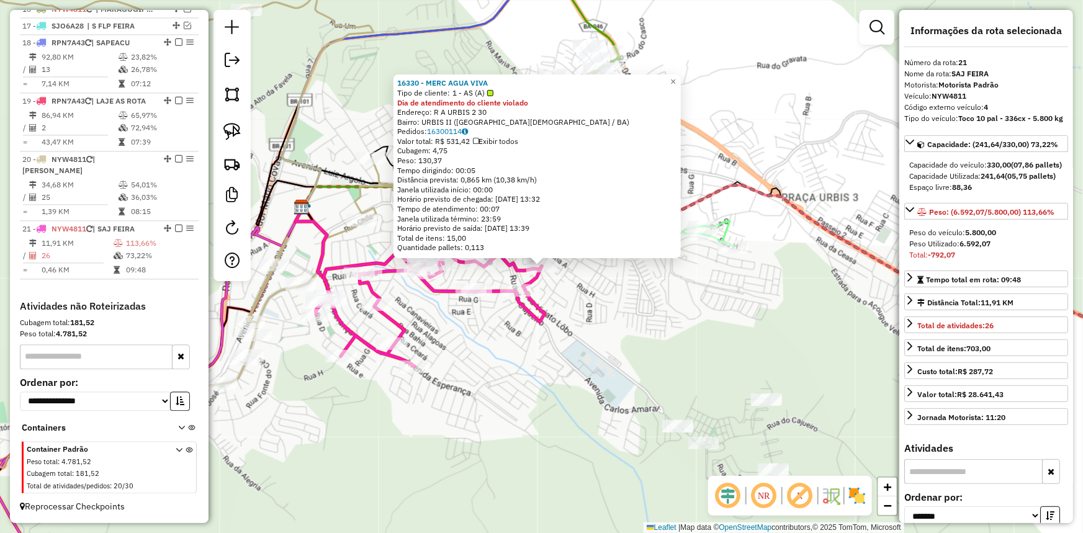
click at [598, 312] on div "16330 - MERC AGUA VIVA Tipo de cliente: 1 - AS (A) Dia de atendimento do client…" at bounding box center [541, 266] width 1083 height 533
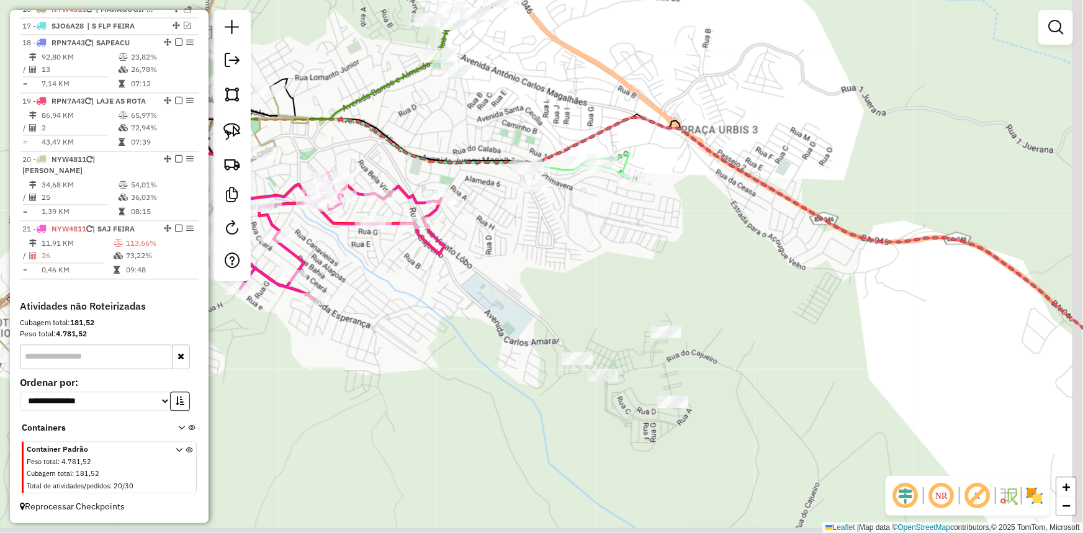
drag, startPoint x: 653, startPoint y: 286, endPoint x: 553, endPoint y: 193, distance: 136.6
click at [553, 193] on div "Janela de atendimento Grade de atendimento Capacidade Transportadoras Veículos …" at bounding box center [541, 266] width 1083 height 533
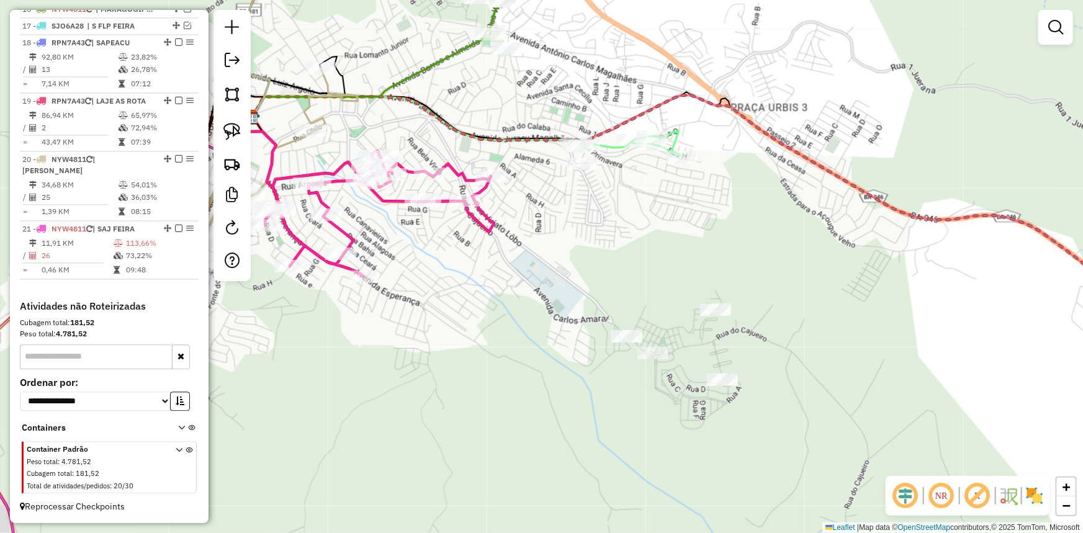
drag, startPoint x: 528, startPoint y: 228, endPoint x: 574, endPoint y: 233, distance: 46.2
click at [574, 233] on div "Janela de atendimento Grade de atendimento Capacidade Transportadoras Veículos …" at bounding box center [541, 266] width 1083 height 533
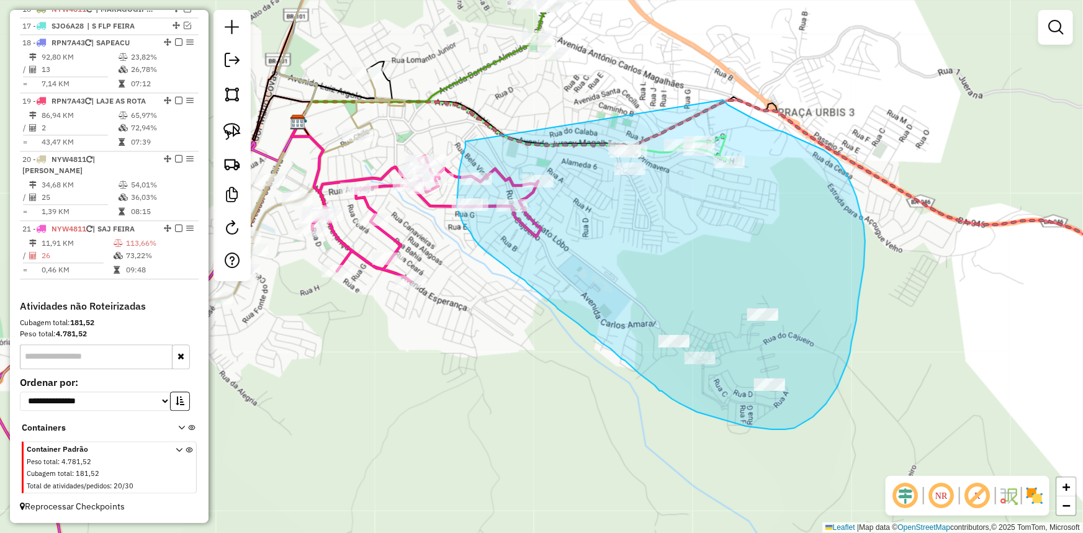
drag, startPoint x: 466, startPoint y: 142, endPoint x: 723, endPoint y: 100, distance: 260.4
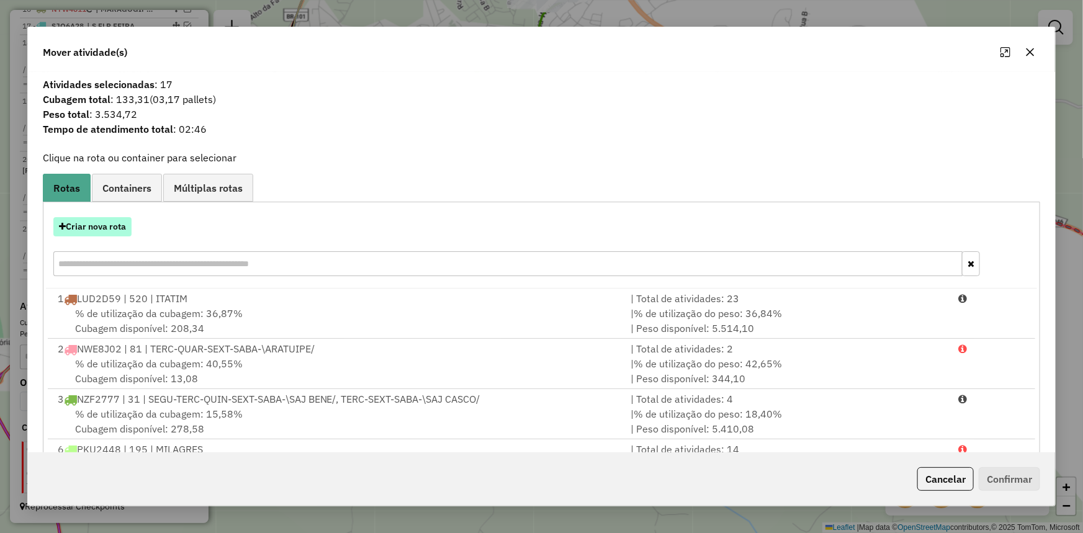
click at [99, 222] on button "Criar nova rota" at bounding box center [92, 226] width 78 height 19
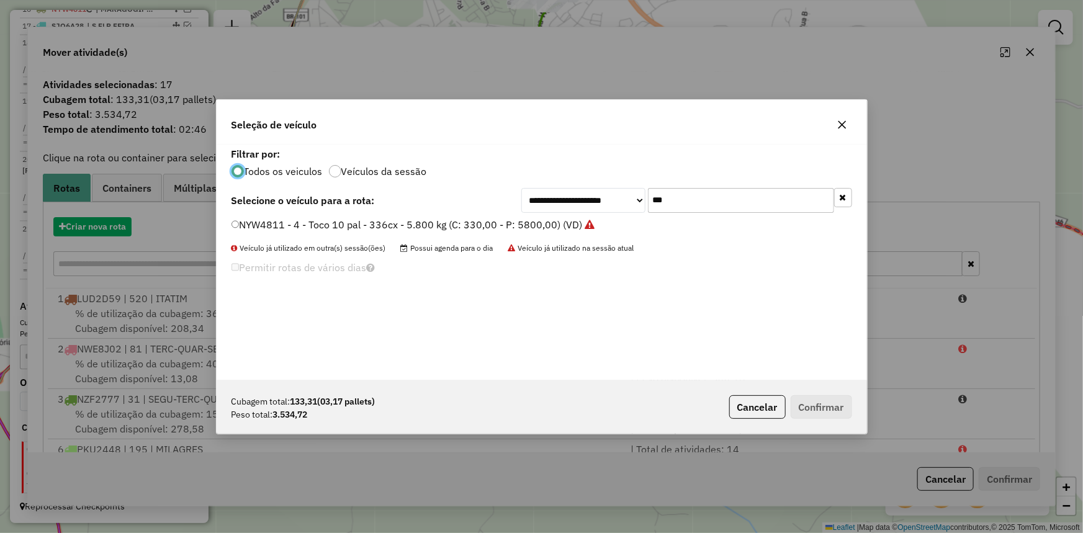
scroll to position [6, 4]
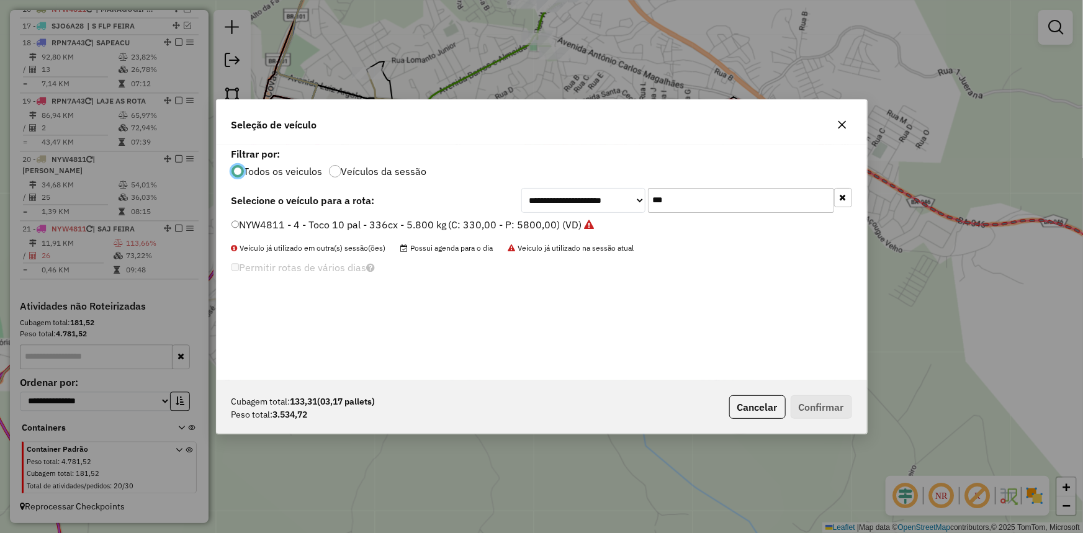
click at [284, 227] on label "NYW4811 - 4 - Toco 10 pal - 336cx - 5.800 kg (C: 330,00 - P: 5800,00) (VD)" at bounding box center [413, 224] width 363 height 15
click at [507, 232] on li "NYW4811 - 4 - Toco 10 pal - 336cx - 5.800 kg (C: 330,00 - P: 5800,00) (VD)" at bounding box center [542, 225] width 621 height 15
click at [512, 222] on label "NYW4811 - 4 - Toco 10 pal - 336cx - 5.800 kg (C: 330,00 - P: 5800,00) (VD)" at bounding box center [413, 224] width 363 height 15
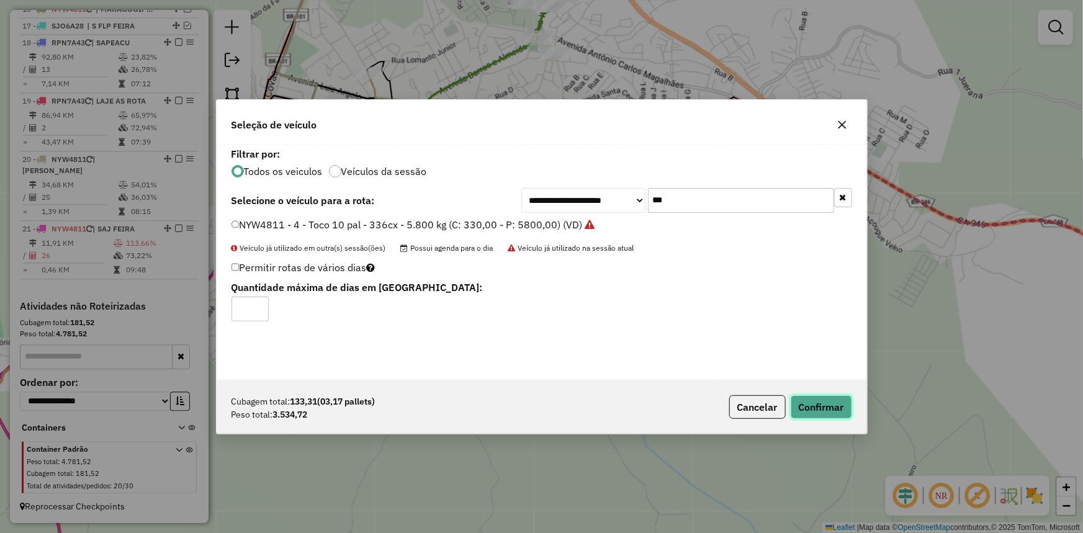
click at [814, 404] on button "Confirmar" at bounding box center [821, 407] width 61 height 24
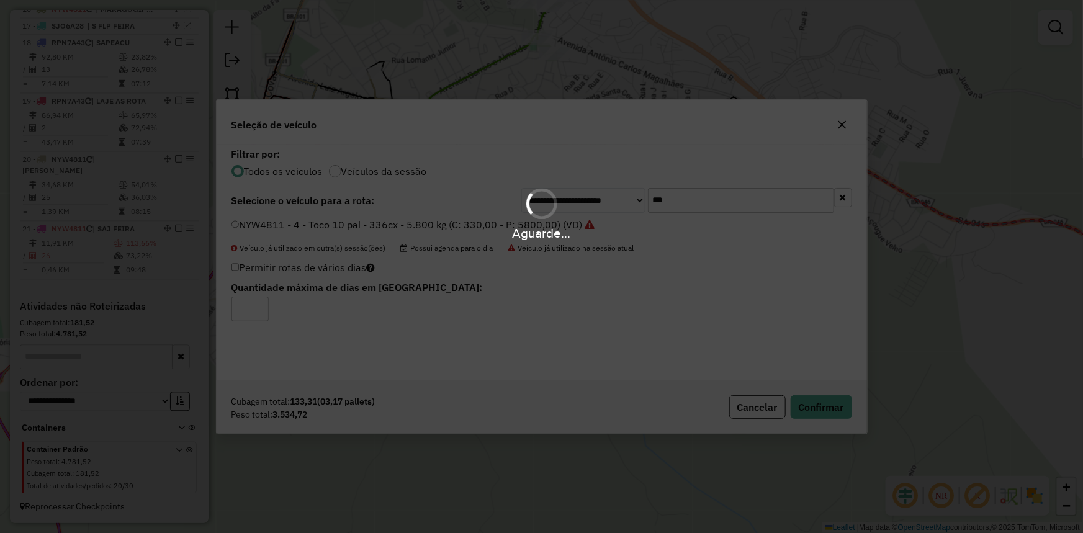
scroll to position [1275, 0]
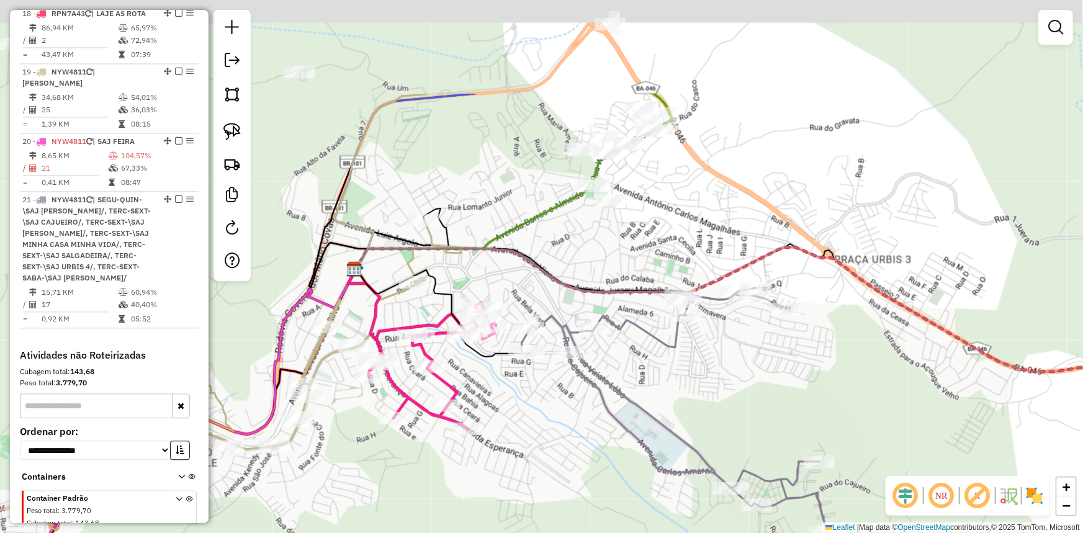
drag, startPoint x: 489, startPoint y: 98, endPoint x: 552, endPoint y: 240, distance: 154.8
click at [556, 253] on div "Janela de atendimento Grade de atendimento Capacidade Transportadoras Veículos …" at bounding box center [541, 266] width 1083 height 533
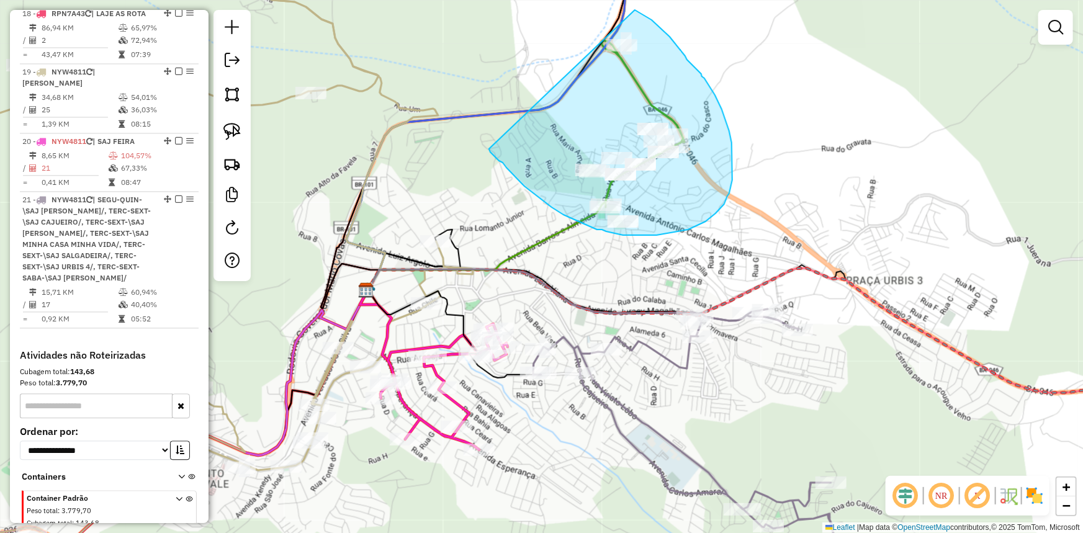
drag, startPoint x: 489, startPoint y: 149, endPoint x: 579, endPoint y: 4, distance: 170.6
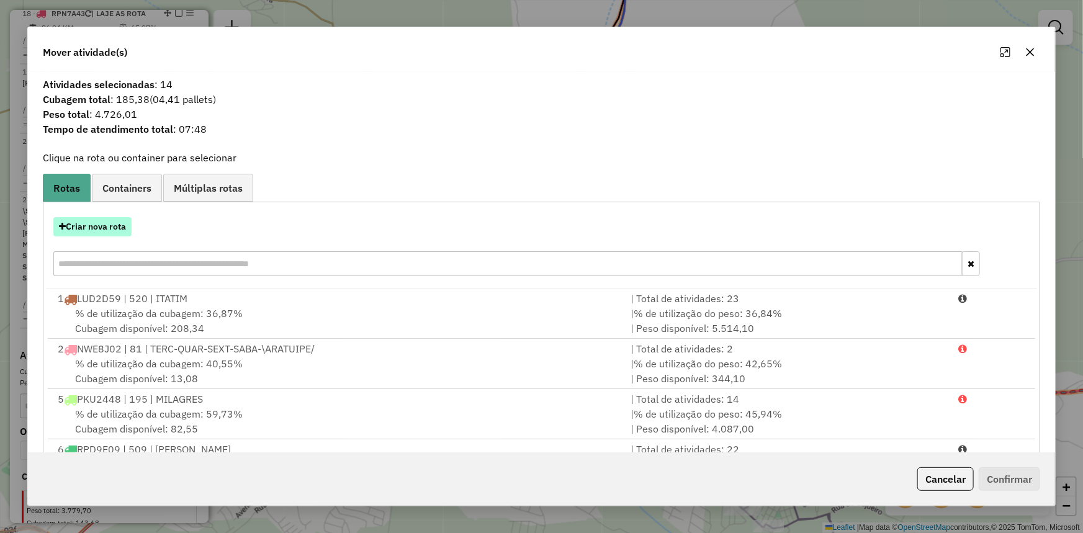
click at [105, 224] on button "Criar nova rota" at bounding box center [92, 226] width 78 height 19
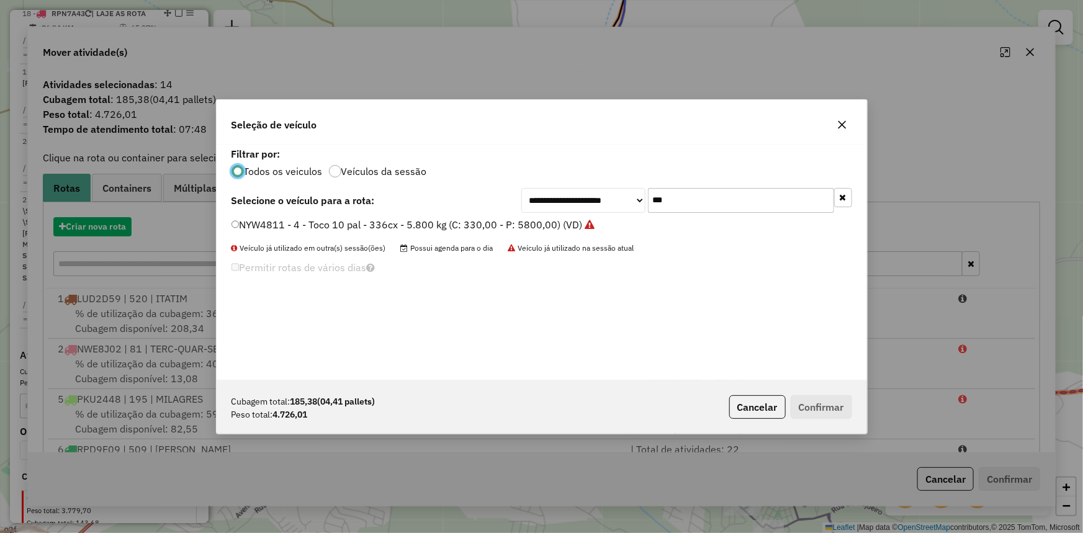
scroll to position [6, 4]
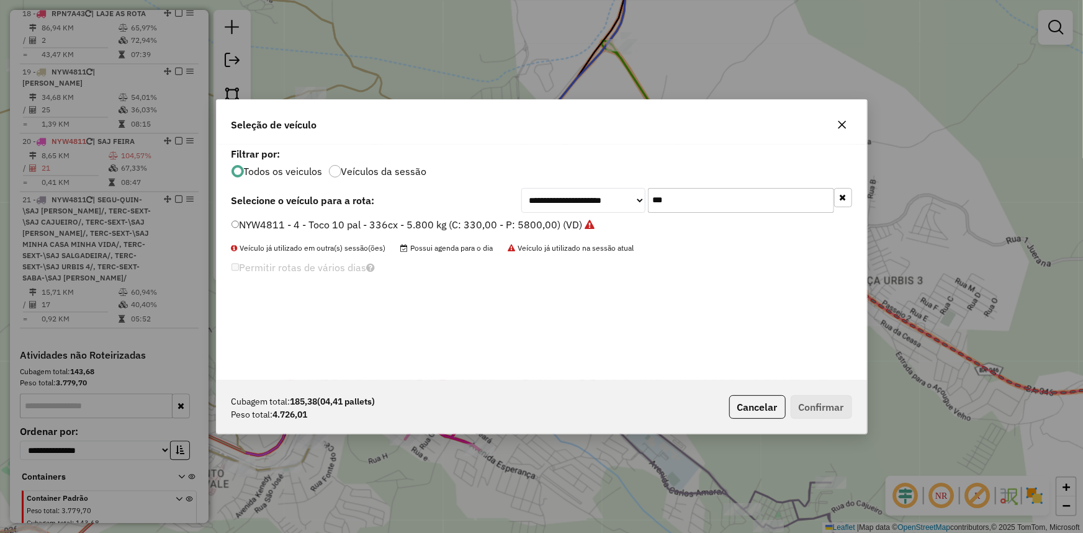
click at [325, 218] on label "NYW4811 - 4 - Toco 10 pal - 336cx - 5.800 kg (C: 330,00 - P: 5800,00) (VD)" at bounding box center [414, 224] width 364 height 15
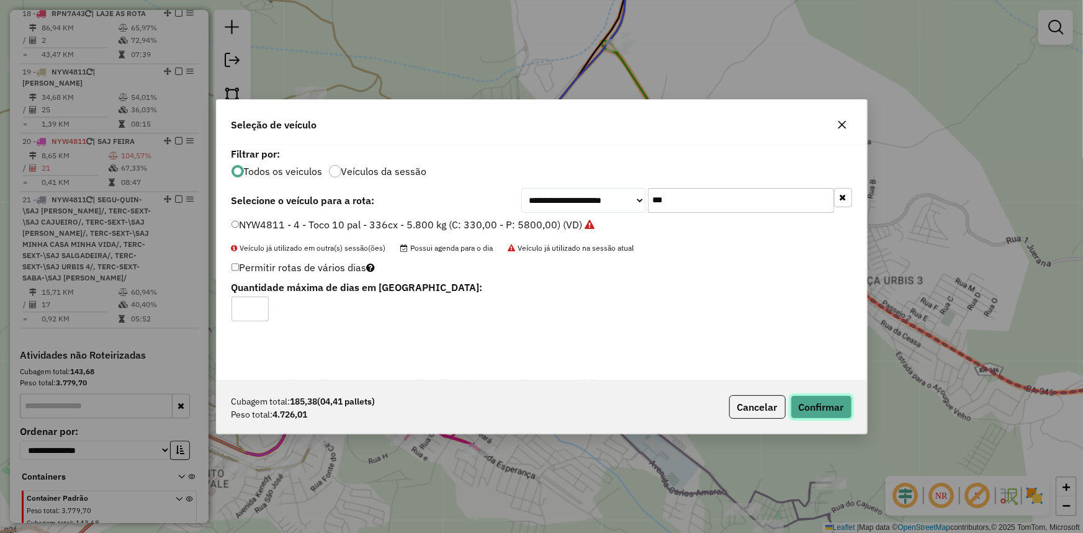
click at [819, 403] on button "Confirmar" at bounding box center [821, 407] width 61 height 24
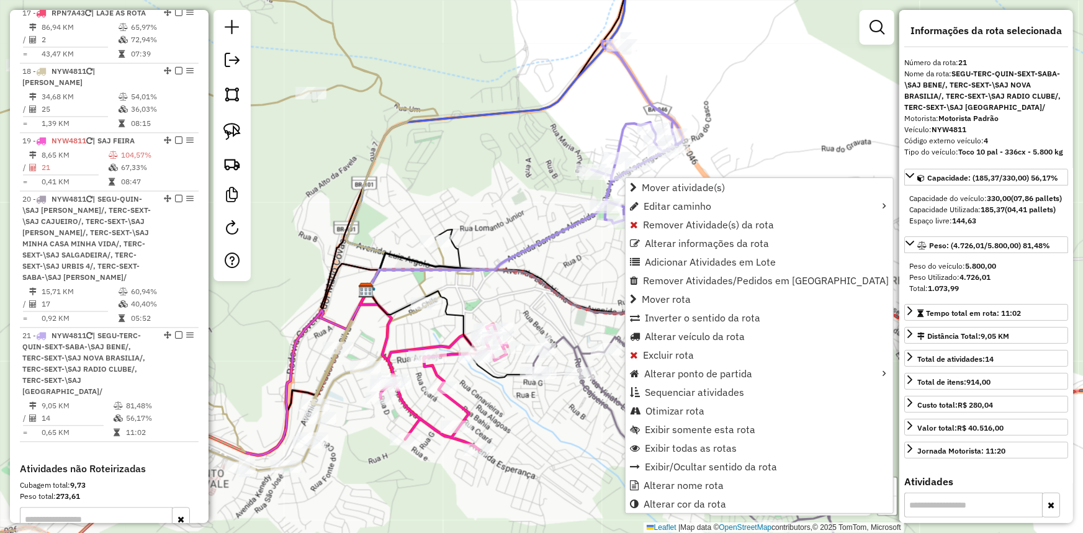
scroll to position [1355, 0]
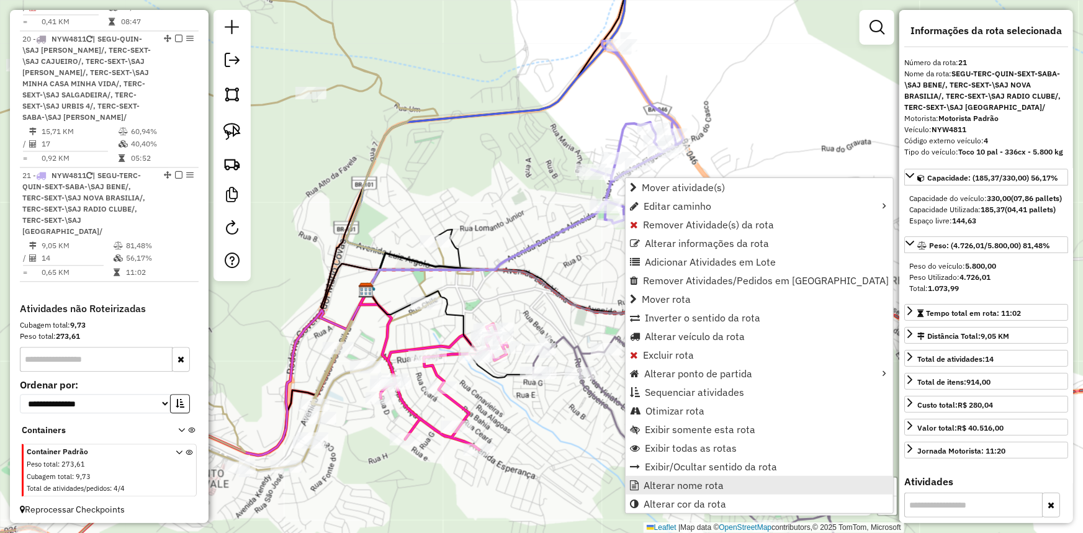
click at [685, 482] on span "Alterar nome rota" at bounding box center [684, 485] width 80 height 10
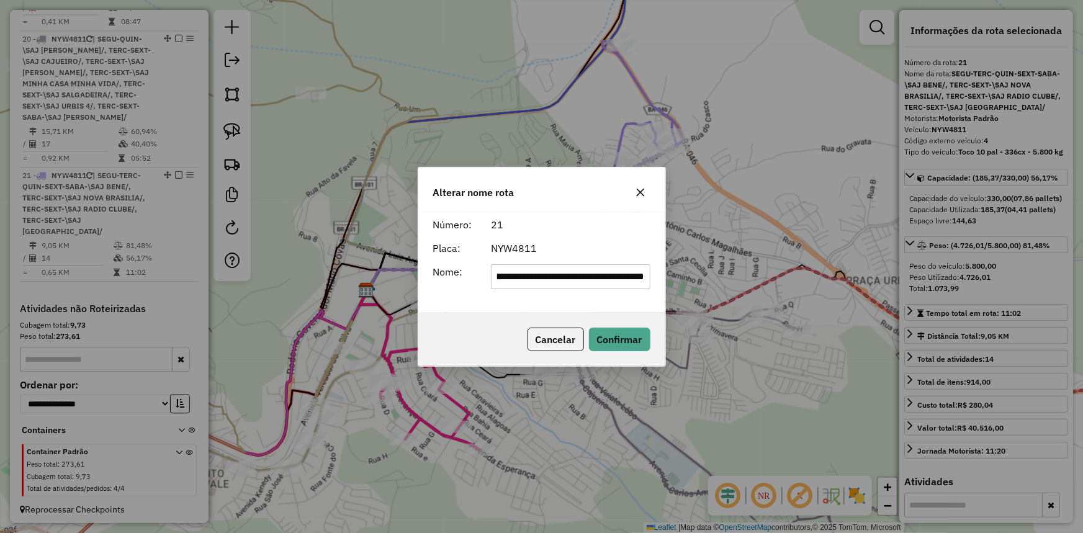
scroll to position [0, 0]
type input "********"
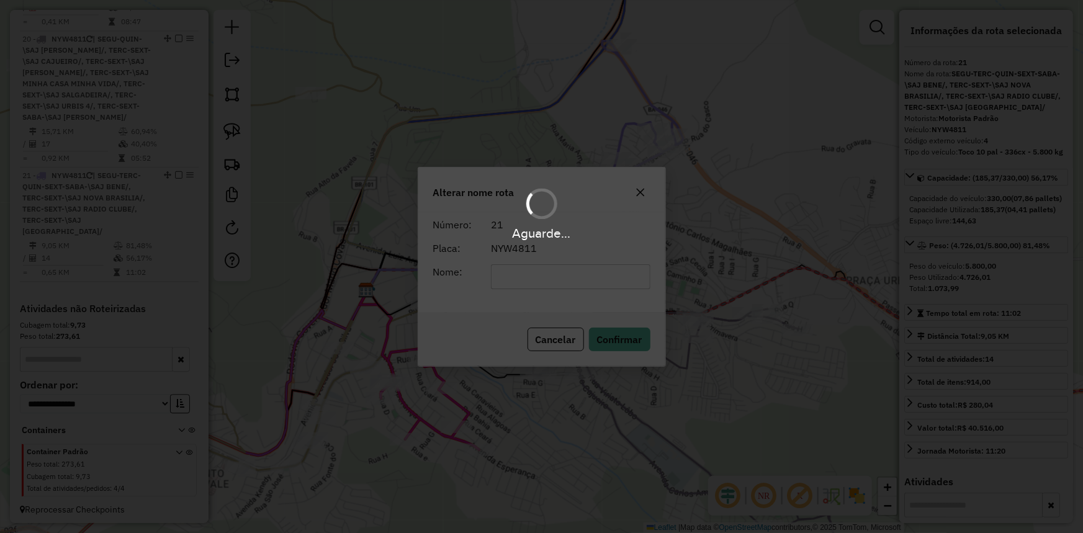
scroll to position [1310, 0]
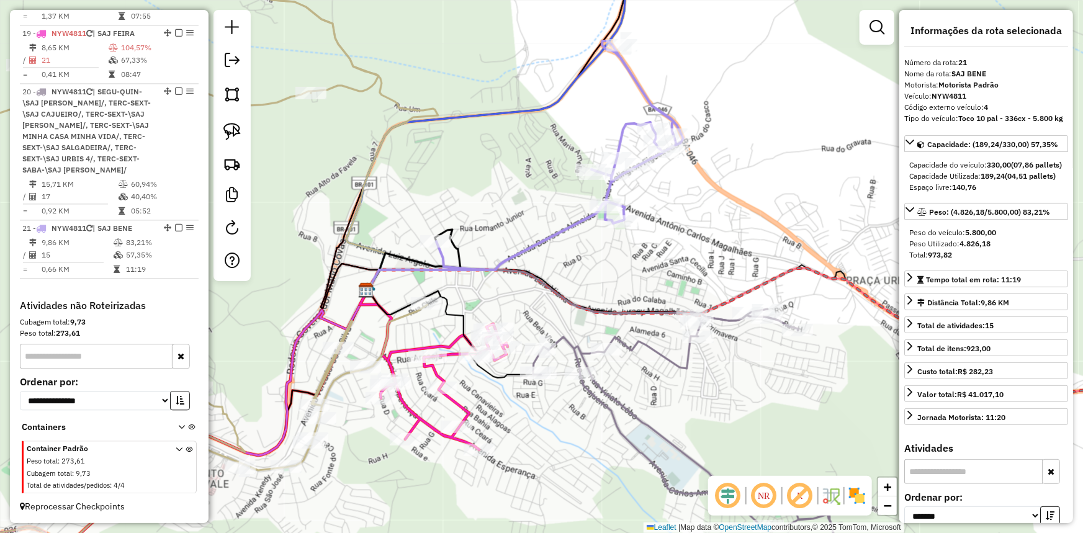
click at [461, 408] on icon at bounding box center [444, 387] width 127 height 126
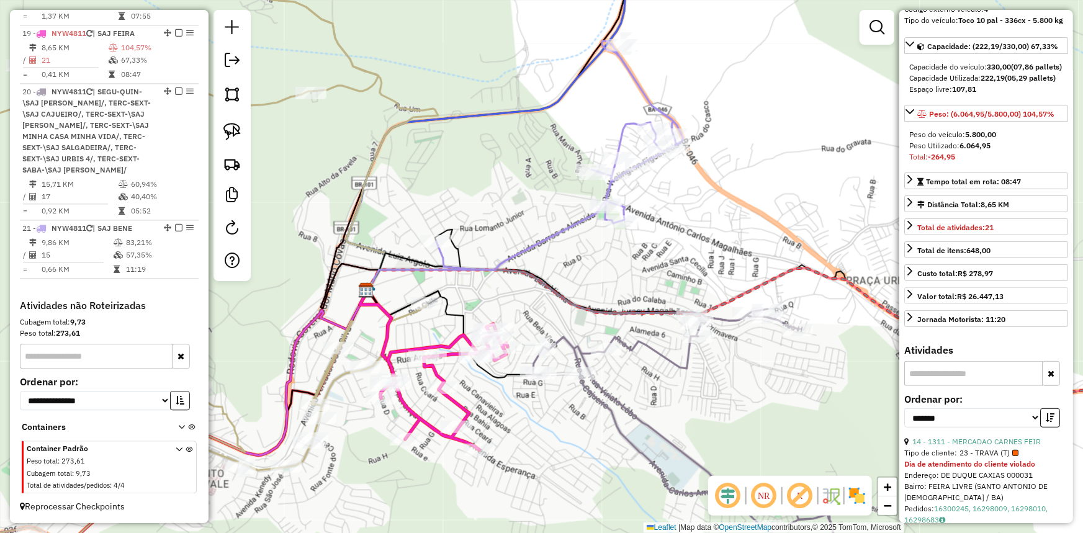
scroll to position [112, 0]
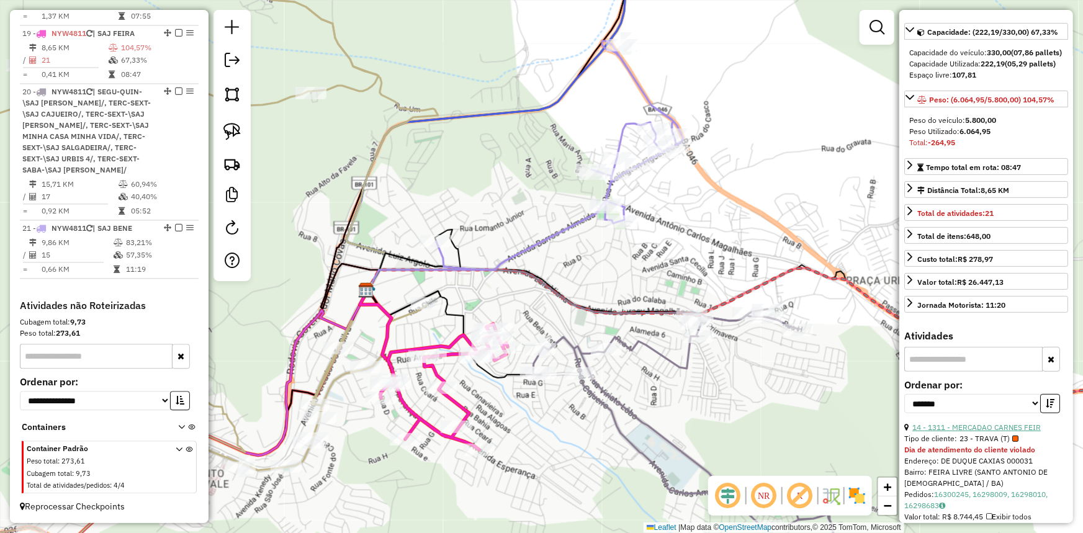
click at [981, 432] on link "14 - 1311 - MERCADAO CARNES FEIR" at bounding box center [977, 427] width 129 height 9
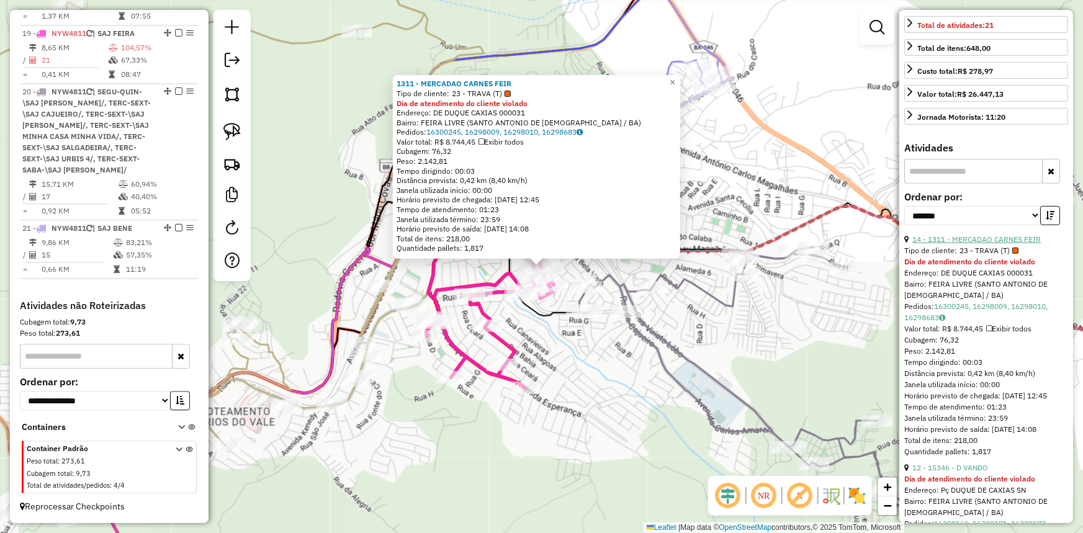
scroll to position [338, 0]
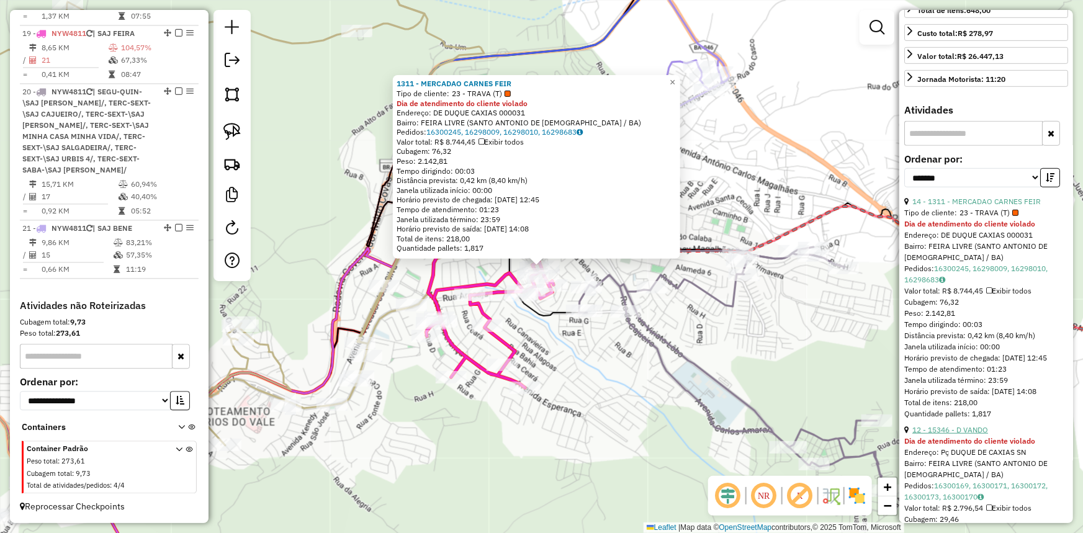
click at [986, 435] on link "12 - 15346 - D VANDO" at bounding box center [951, 429] width 76 height 9
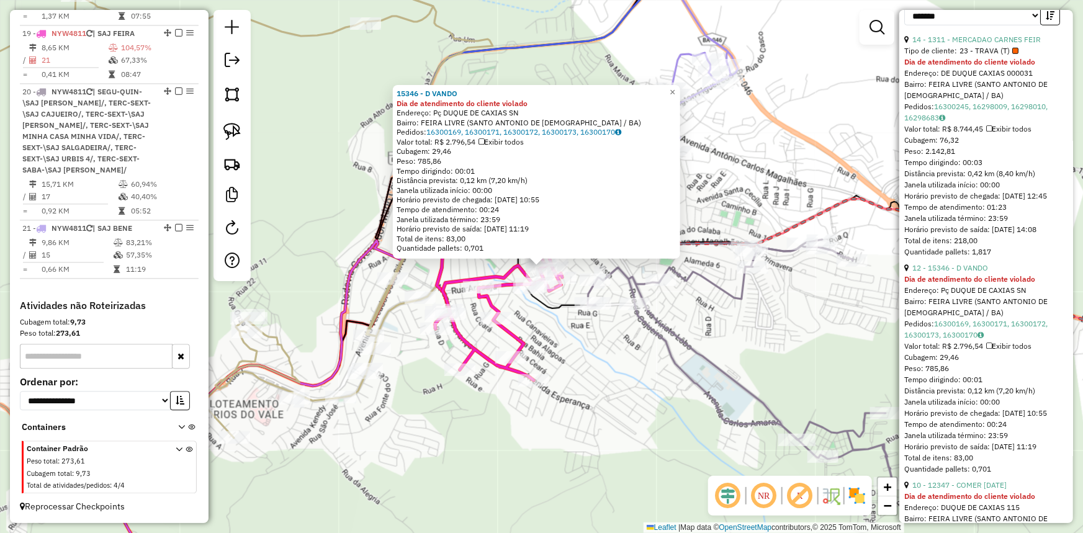
scroll to position [621, 0]
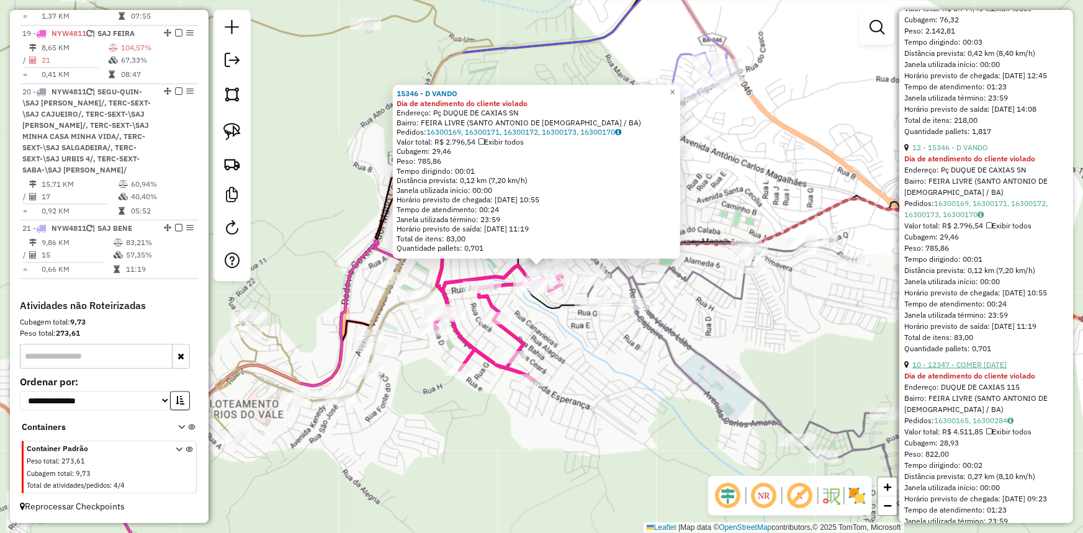
click at [976, 369] on link "10 - 12347 - COMER 27 DE SETEMBRO" at bounding box center [960, 364] width 94 height 9
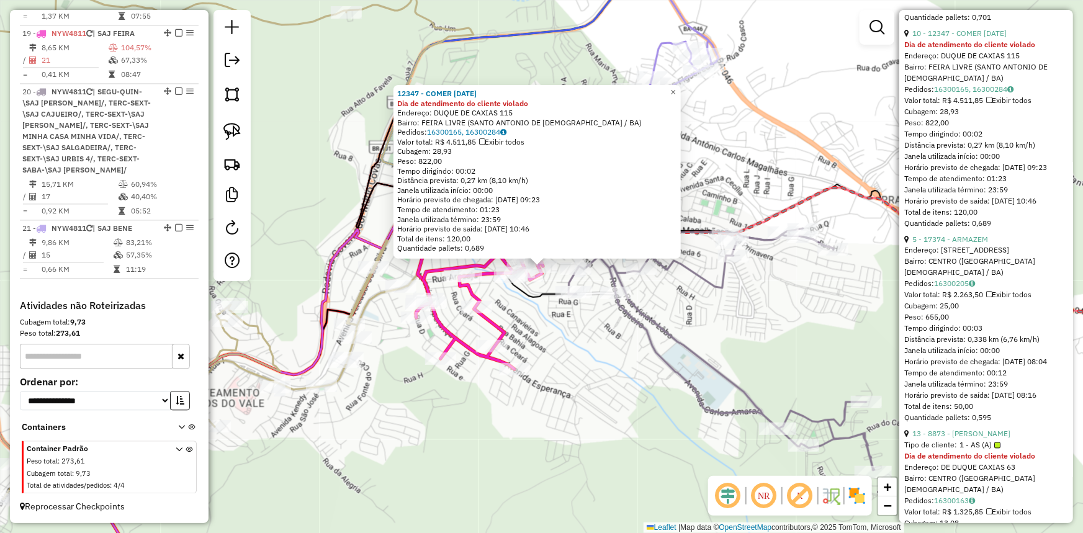
scroll to position [959, 0]
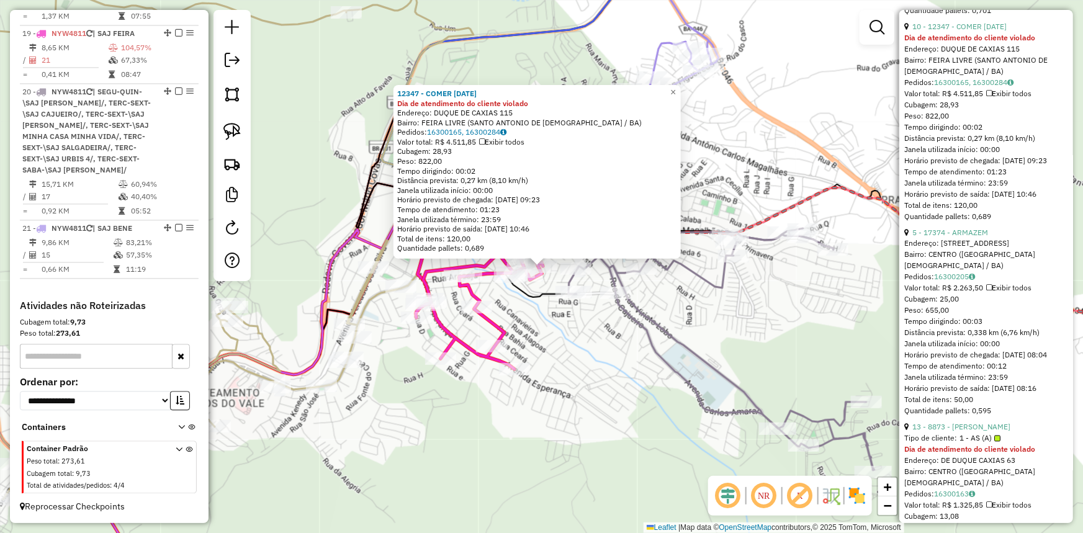
click at [932, 237] on link "5 - 17374 - ARMAZEM" at bounding box center [951, 232] width 76 height 9
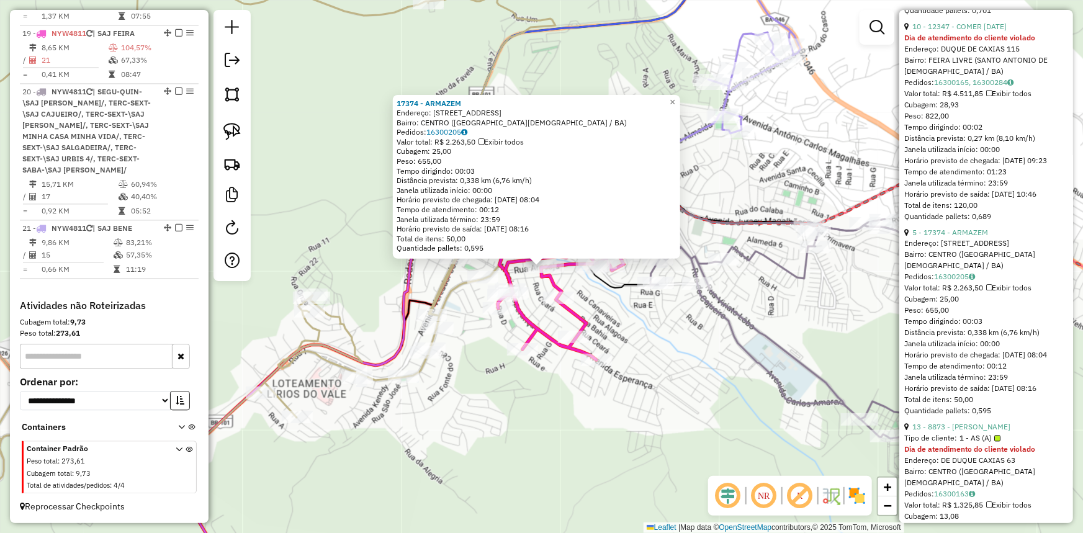
click at [690, 354] on div "17374 - ARMAZEM Endereço: RUA SERGIPE 396 Bairro: CENTRO (SANTO ANTONIO DE JESU…" at bounding box center [541, 266] width 1083 height 533
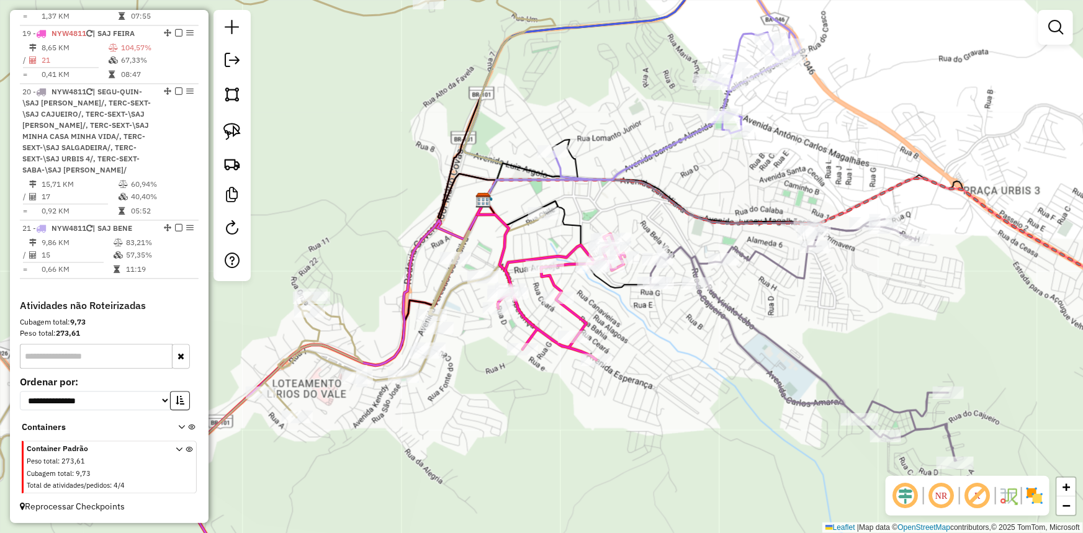
click at [778, 259] on icon at bounding box center [804, 340] width 306 height 242
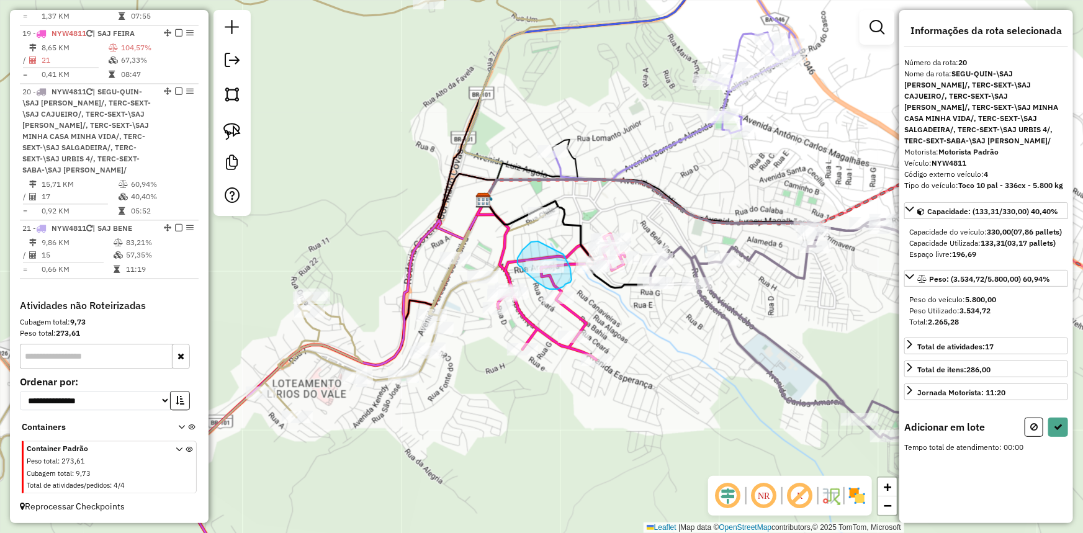
drag, startPoint x: 538, startPoint y: 241, endPoint x: 564, endPoint y: 255, distance: 28.6
click at [1053, 437] on button at bounding box center [1059, 427] width 20 height 19
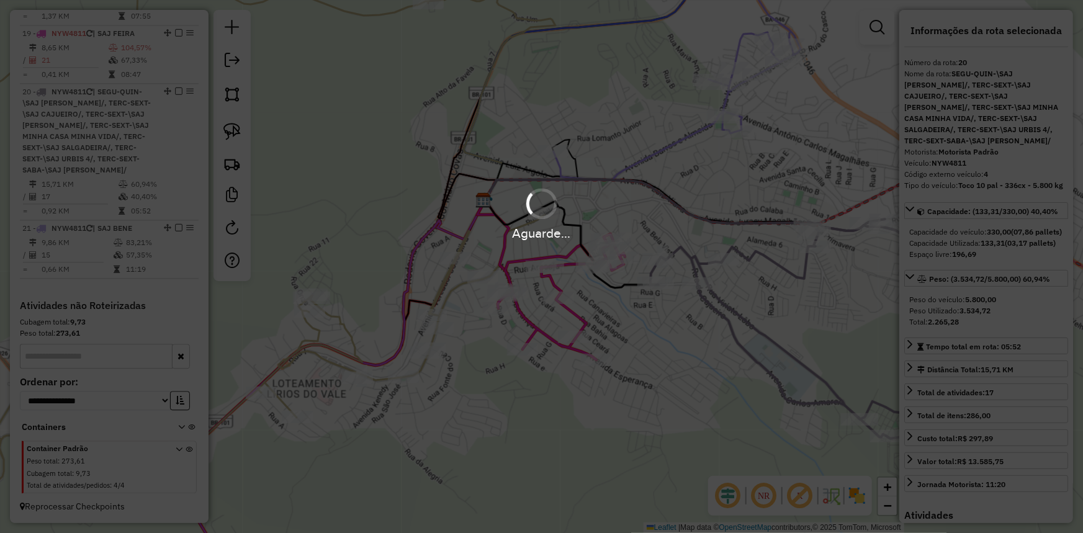
click at [578, 314] on div "Aguarde..." at bounding box center [541, 266] width 1083 height 533
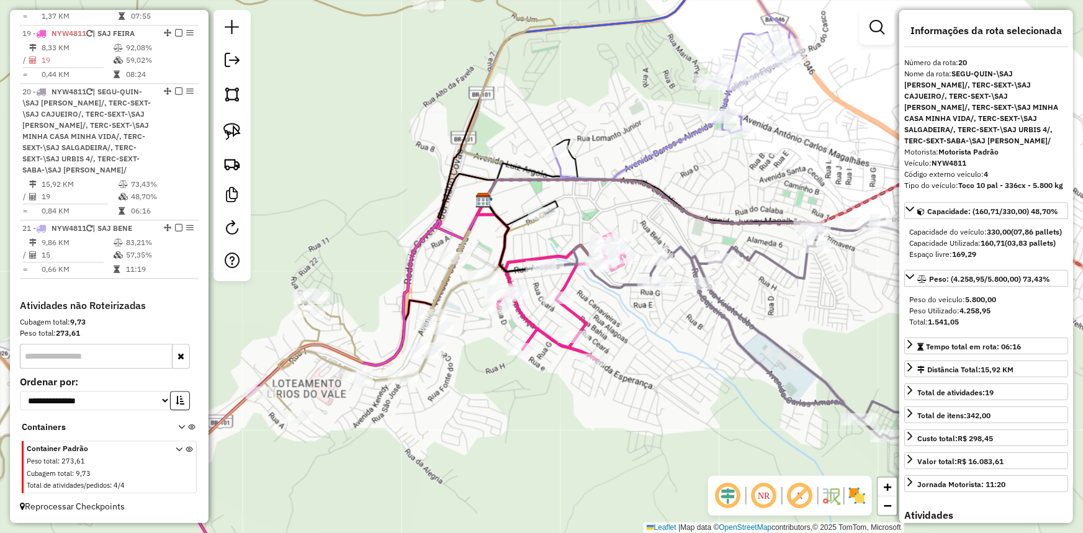
click at [571, 316] on icon at bounding box center [561, 297] width 127 height 126
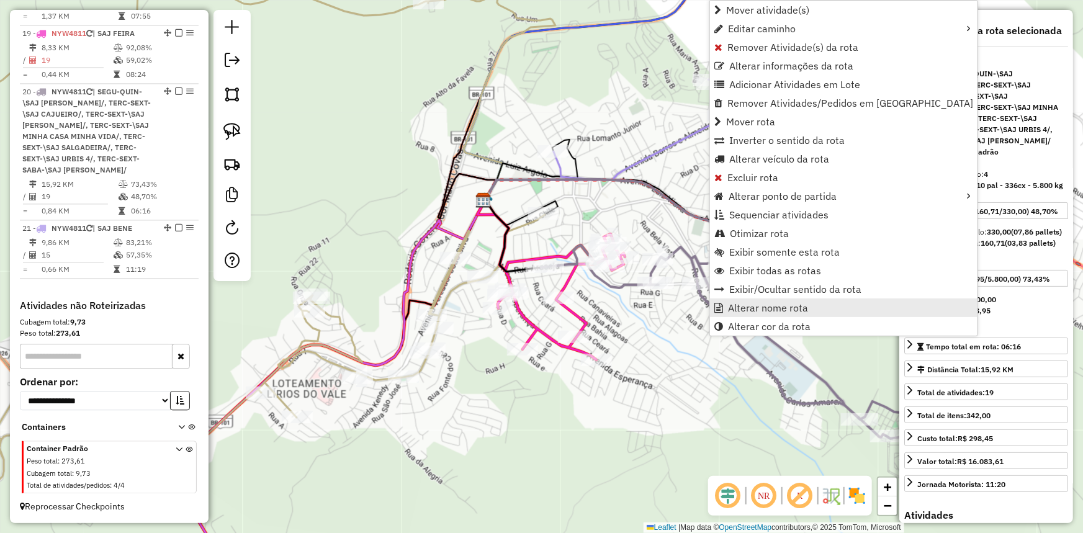
click at [753, 310] on span "Alterar nome rota" at bounding box center [768, 308] width 80 height 10
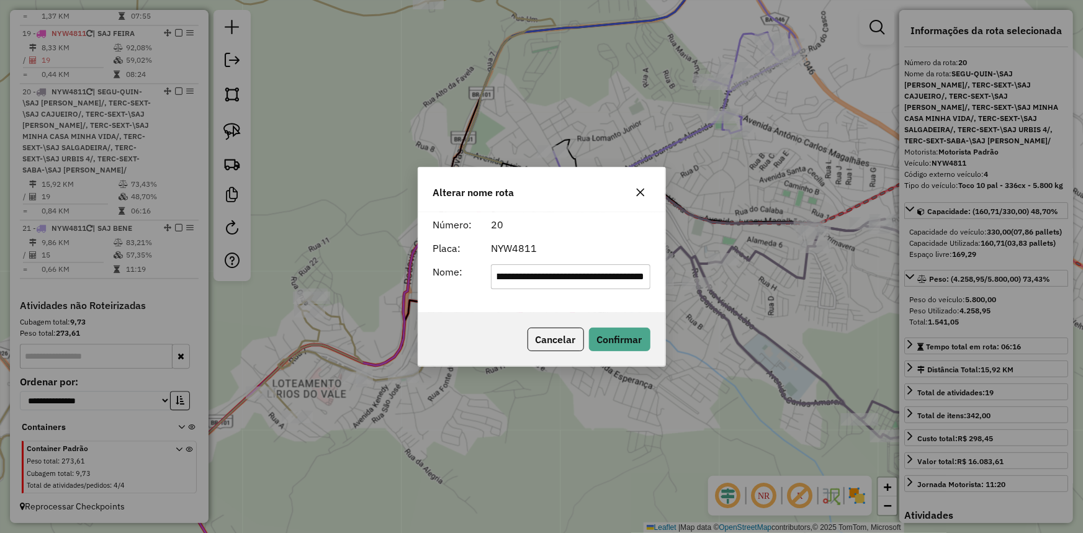
scroll to position [0, 0]
type input "**********"
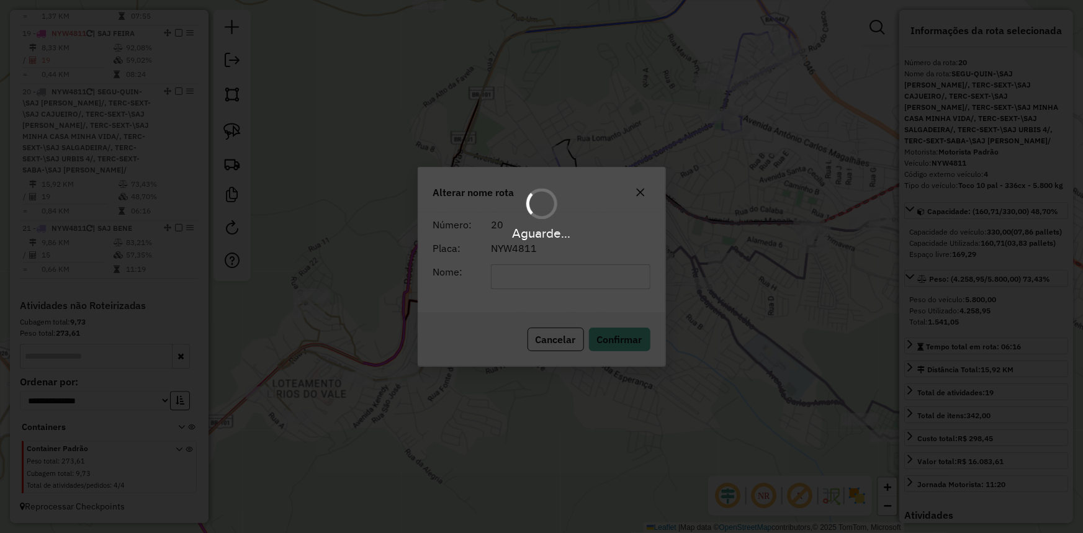
scroll to position [1243, 0]
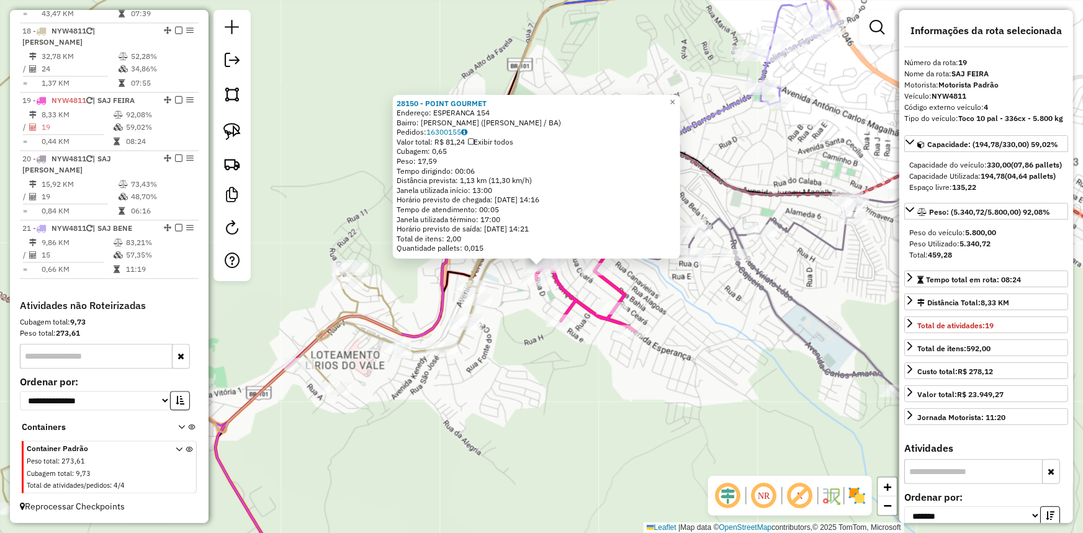
click at [500, 392] on div "Rota 19 - Placa NYW4811 16050 - BARRACA DA VERA 28150 - POINT GOURMET Endereço:…" at bounding box center [541, 266] width 1083 height 533
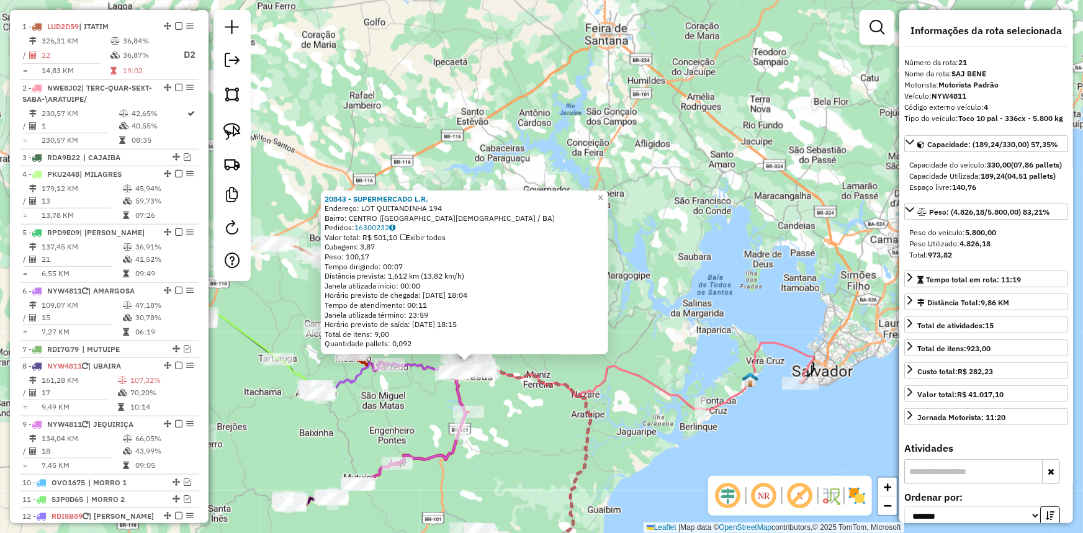
scroll to position [284, 0]
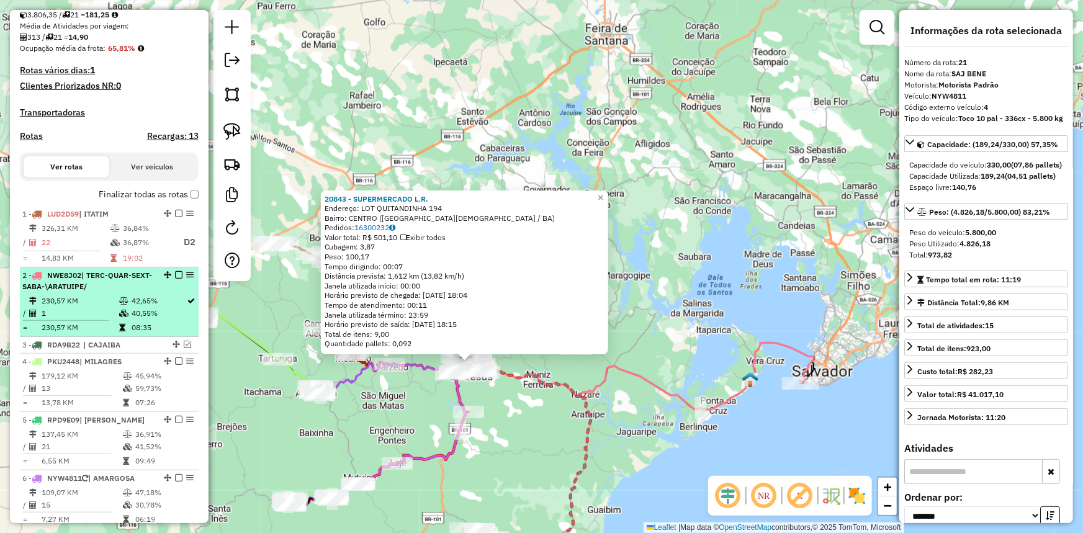
click at [111, 292] on div "2 - NWE8J02 | TERC-QUAR-SEXT-SABA-\ARATUIPE/" at bounding box center [88, 281] width 132 height 22
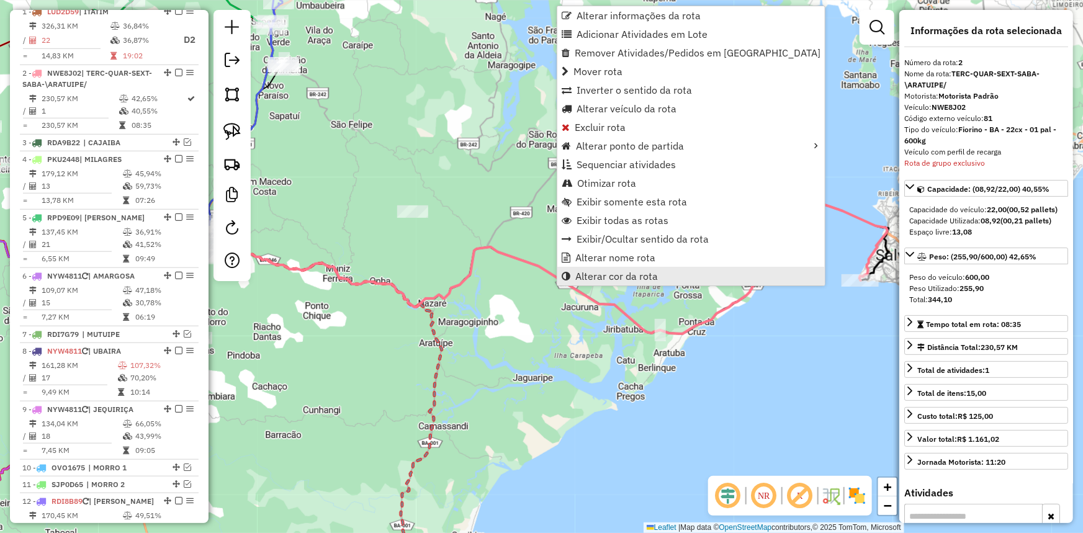
scroll to position [553, 0]
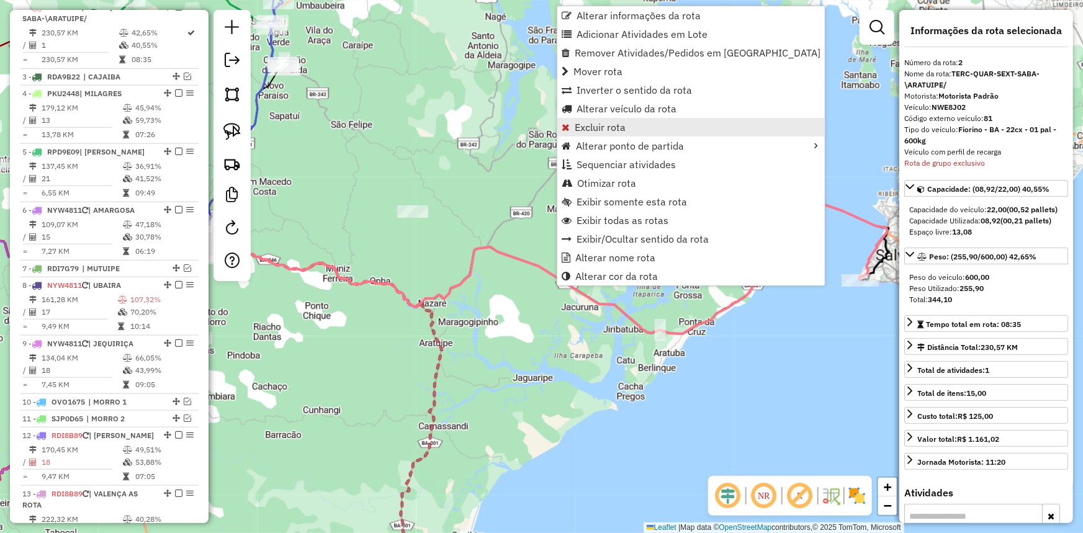
click at [629, 125] on link "Excluir rota" at bounding box center [691, 127] width 268 height 19
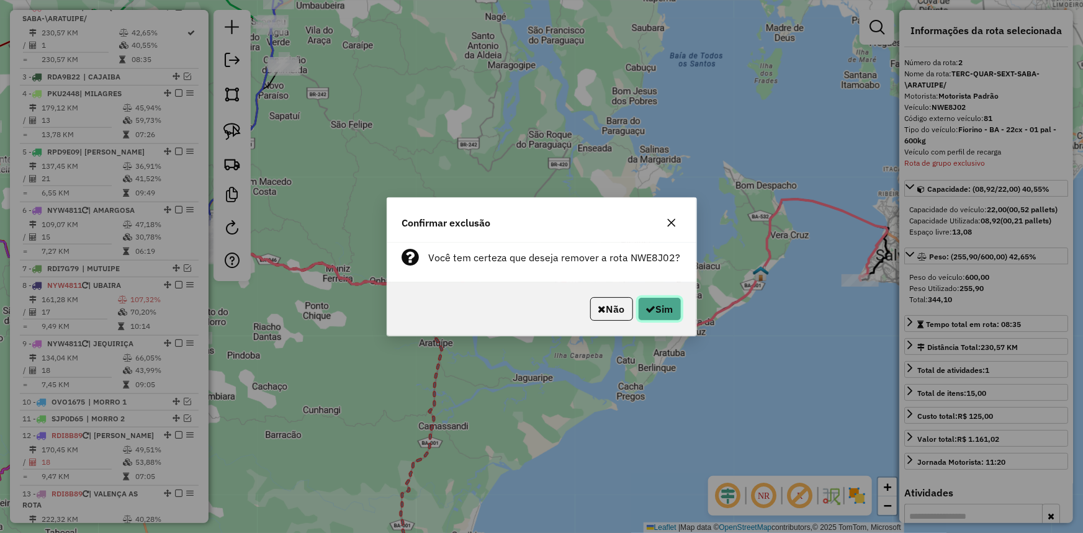
click at [661, 308] on button "Sim" at bounding box center [659, 309] width 43 height 24
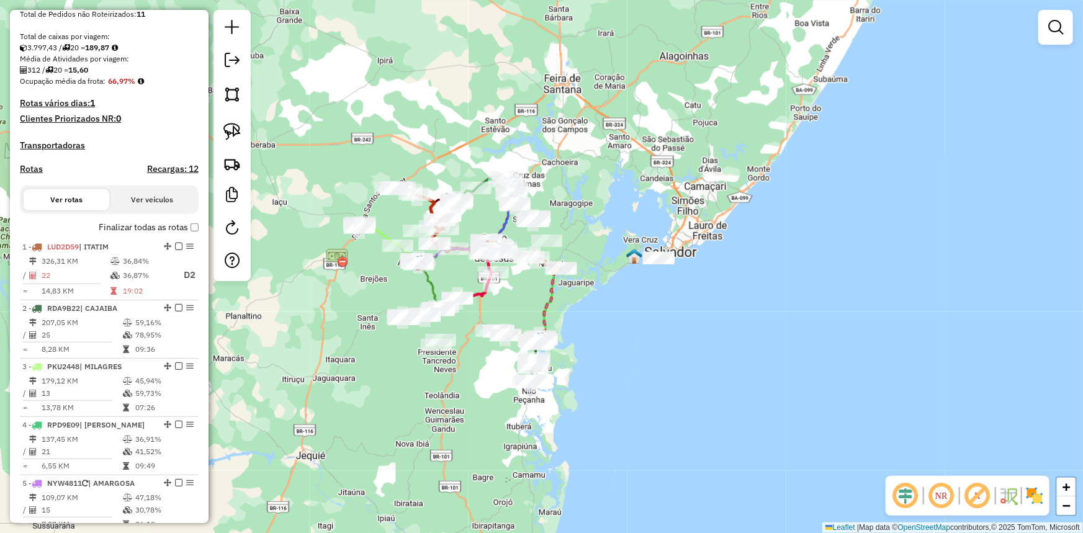
scroll to position [214, 0]
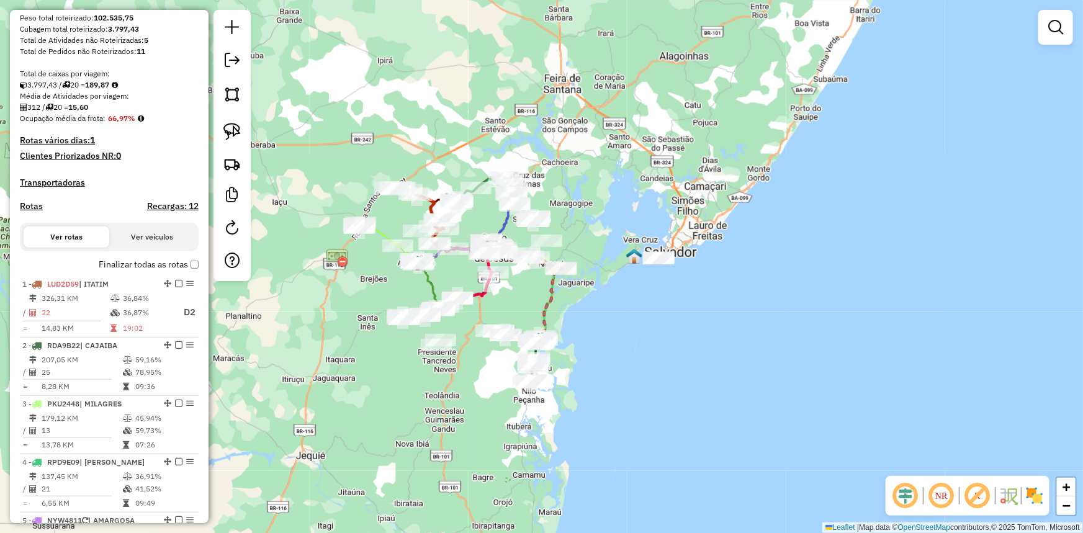
click at [37, 212] on h4 "Rotas" at bounding box center [31, 206] width 23 height 11
select select "*"
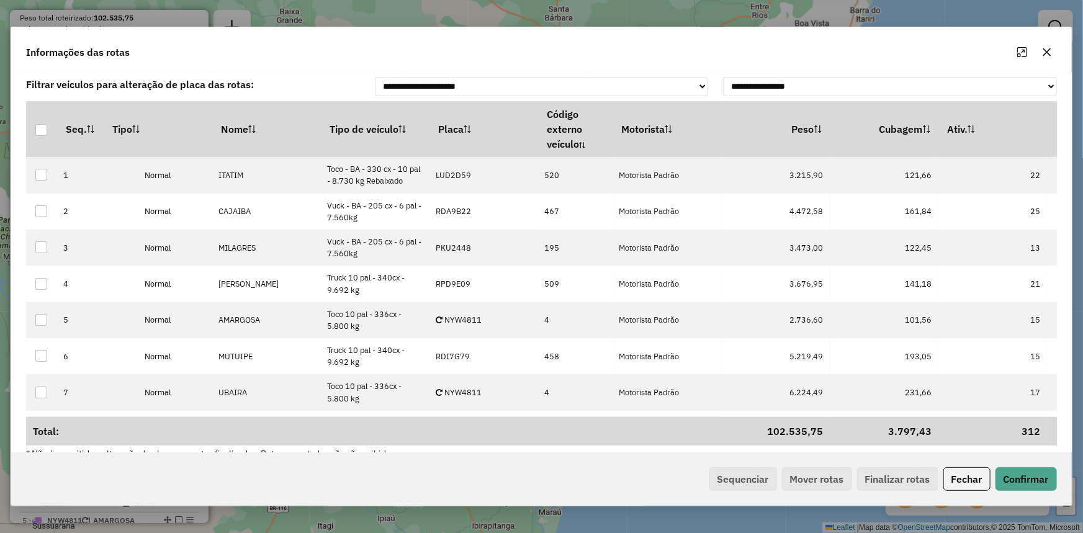
click at [546, 441] on td "Total:" at bounding box center [373, 431] width 695 height 29
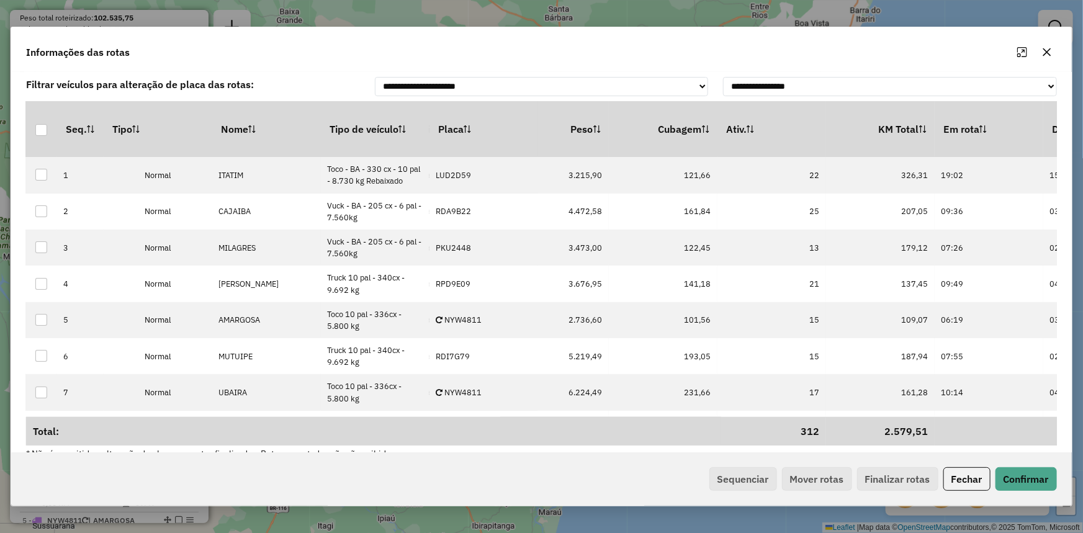
scroll to position [0, 225]
click at [902, 121] on th "KM Total" at bounding box center [877, 129] width 109 height 56
click at [722, 476] on button "Sequenciar" at bounding box center [744, 479] width 68 height 24
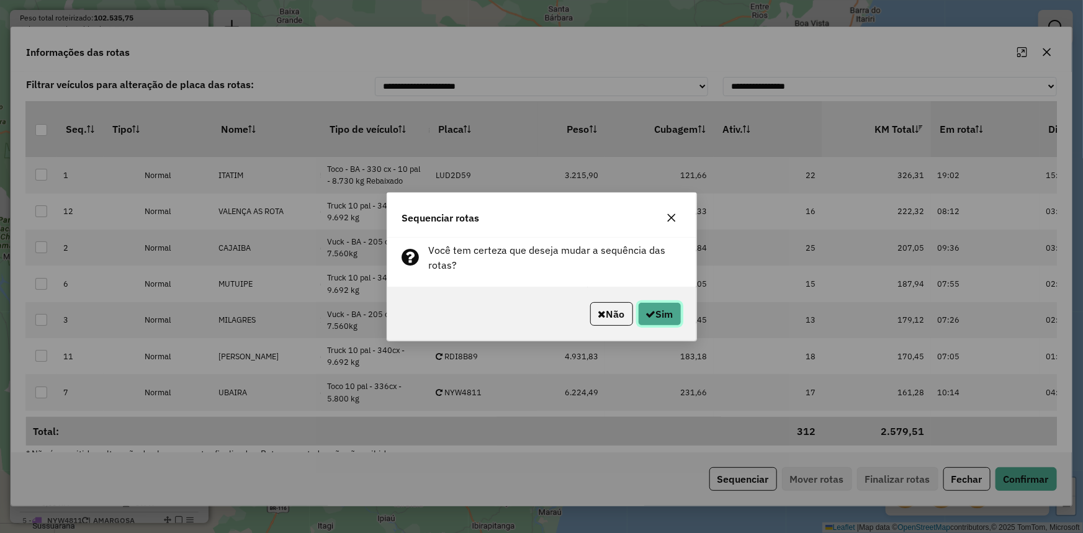
click at [647, 313] on icon "button" at bounding box center [651, 314] width 10 height 10
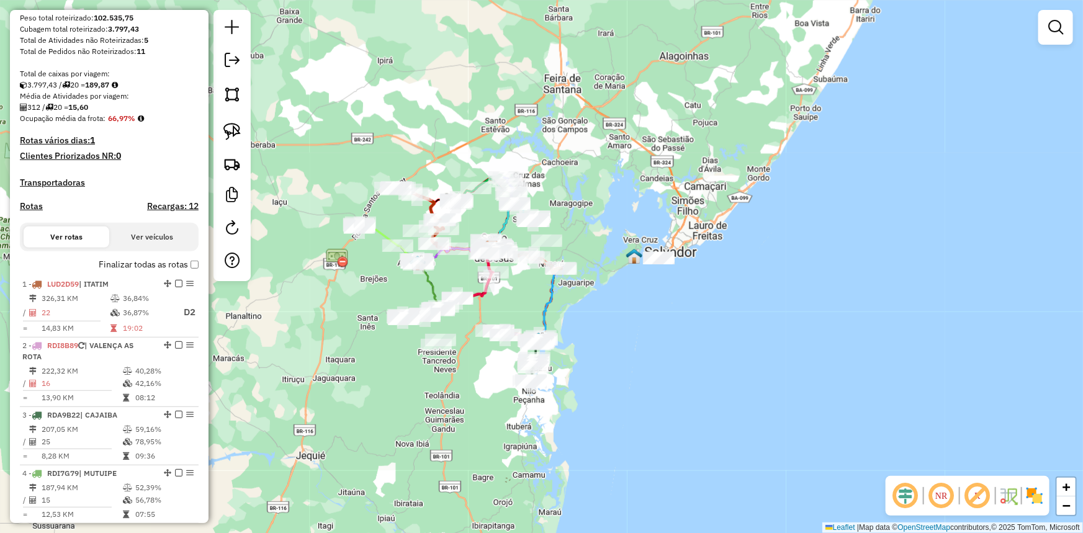
click at [37, 212] on h4 "Rotas" at bounding box center [31, 206] width 23 height 11
select select "*"
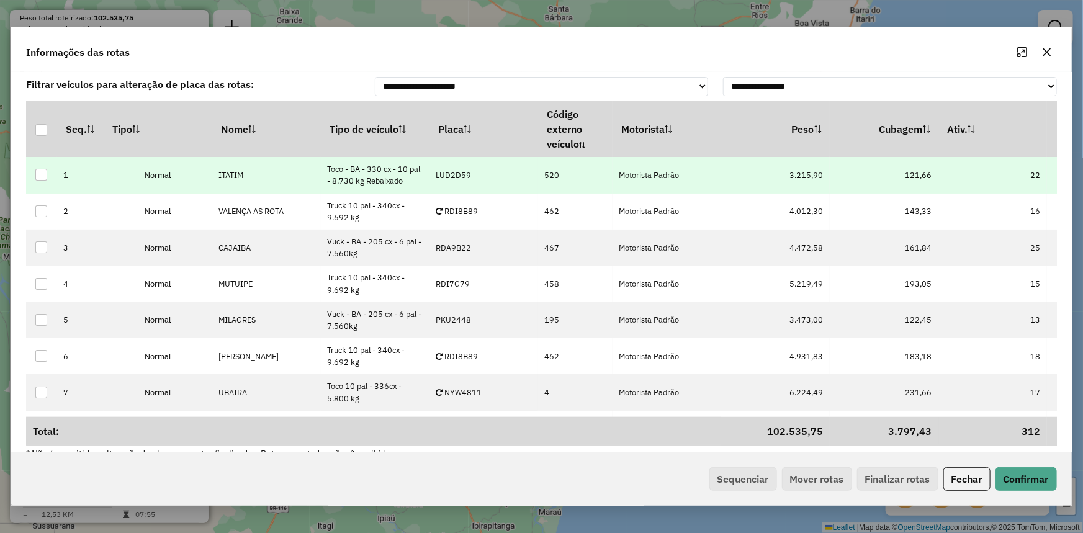
click at [462, 171] on p-celleditor "LUD2D59" at bounding box center [453, 175] width 35 height 11
type input "***"
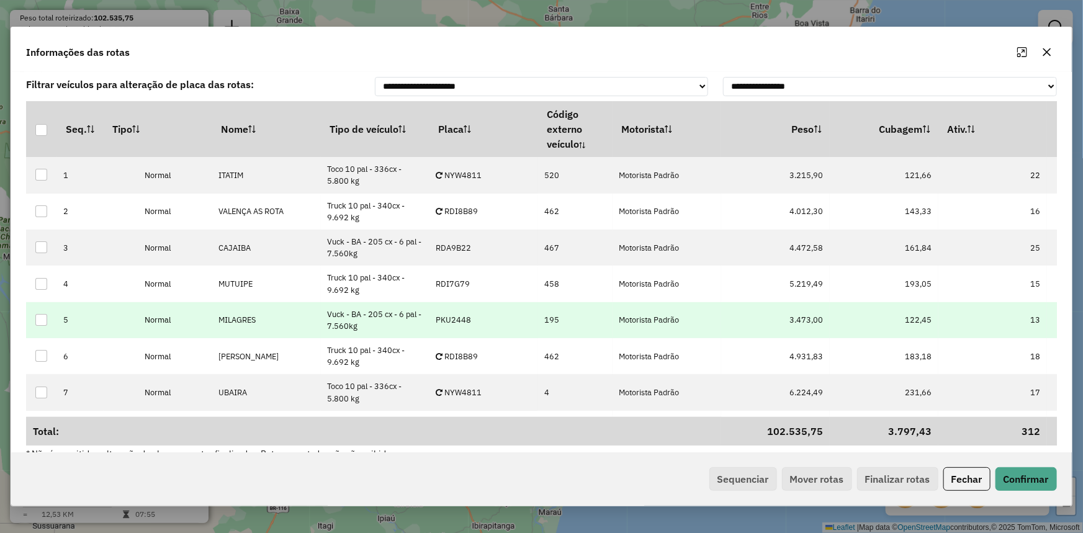
click at [476, 323] on td "PKU2448" at bounding box center [484, 320] width 109 height 36
type input "****"
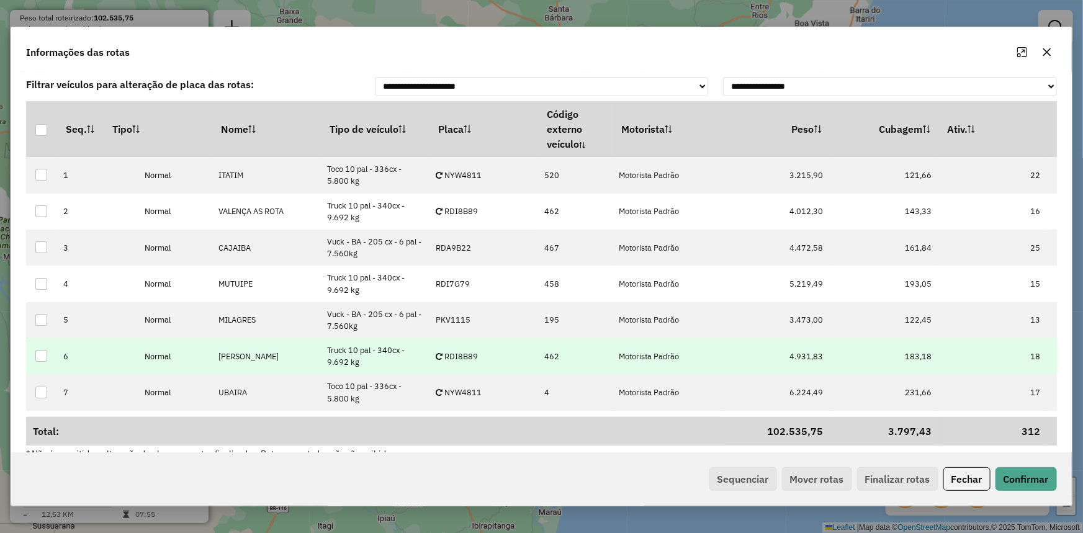
click at [481, 356] on td "RDI8B89" at bounding box center [484, 356] width 109 height 36
type input "****"
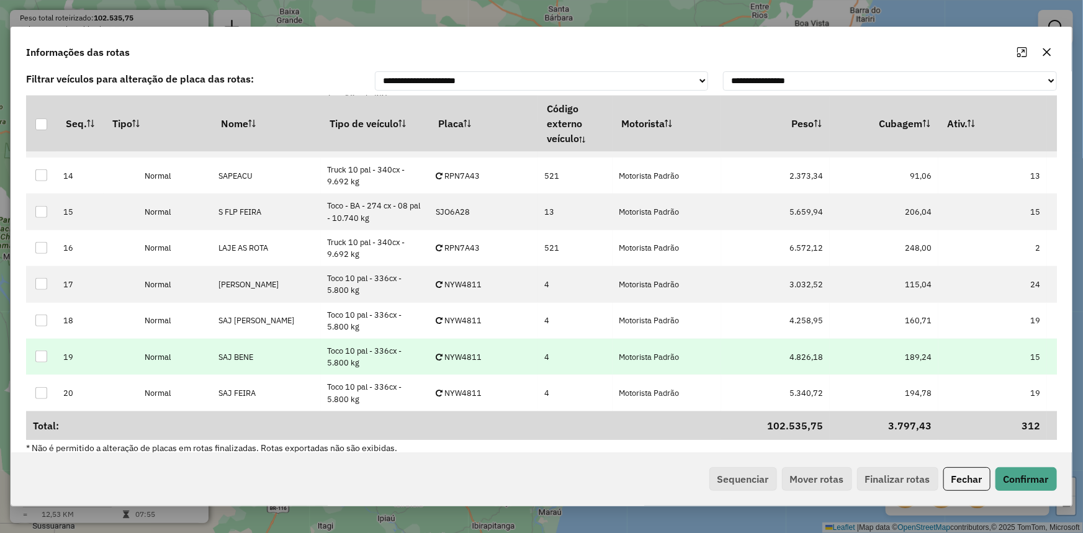
scroll to position [19, 0]
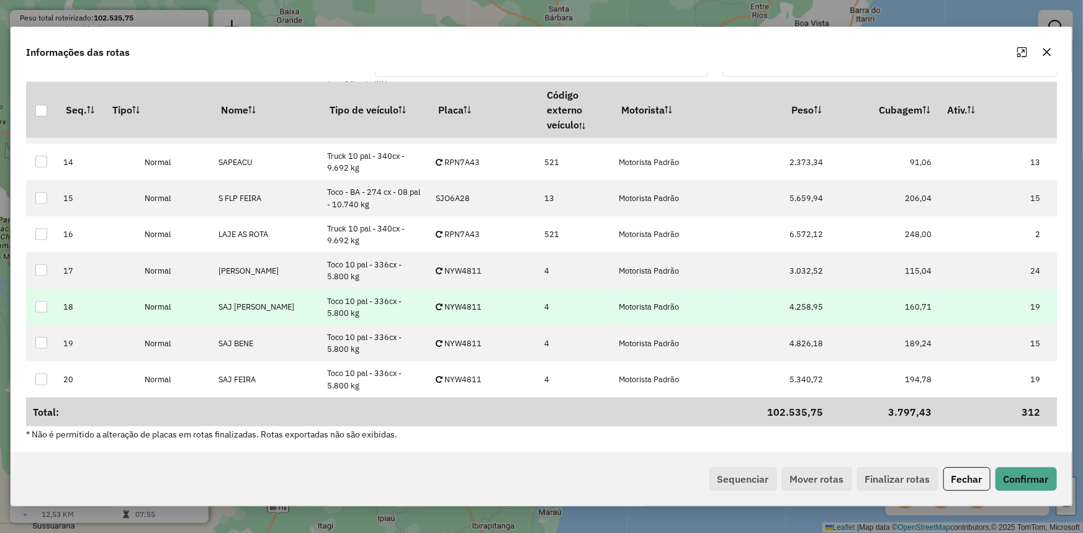
click at [471, 304] on p-celleditor "NYW4811" at bounding box center [459, 307] width 46 height 11
type input "****"
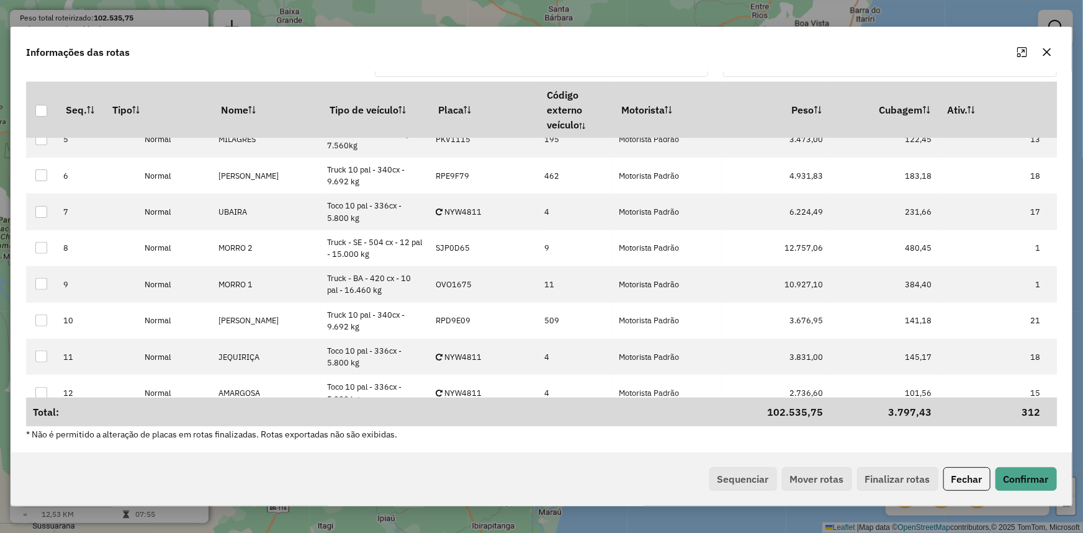
scroll to position [129, 0]
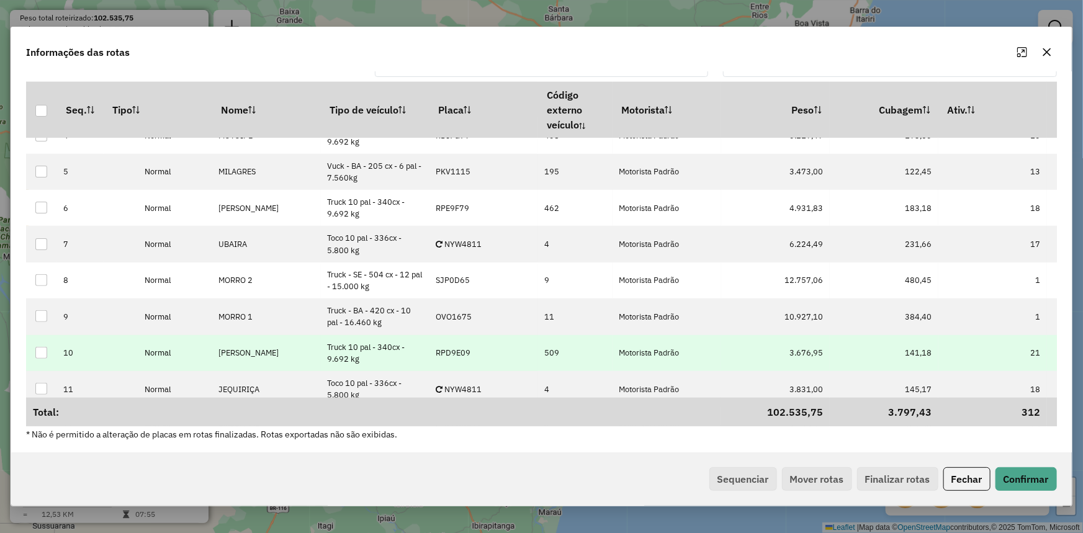
click at [445, 353] on p-celleditor "RPD9E09" at bounding box center [453, 353] width 35 height 11
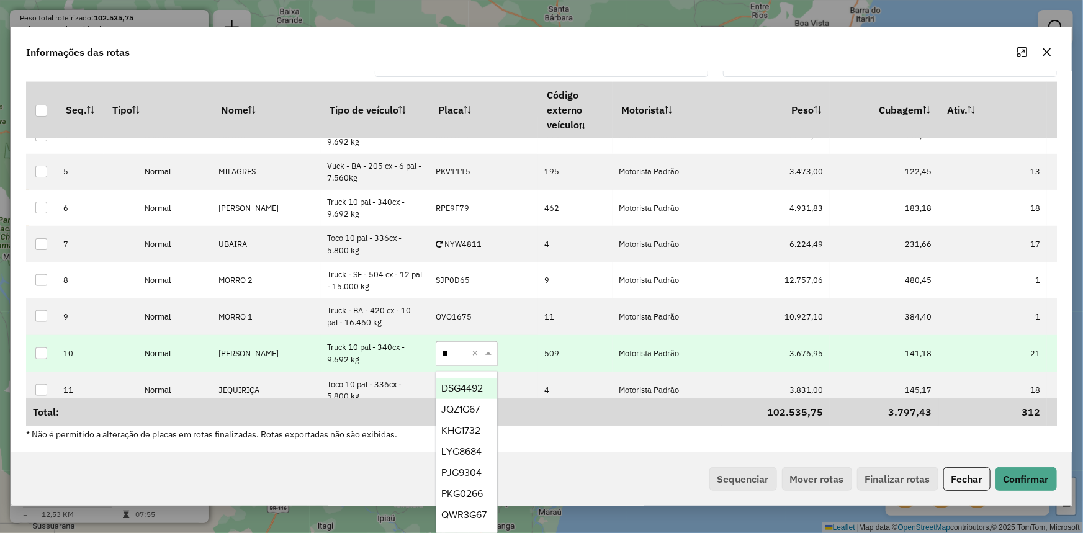
type input "***"
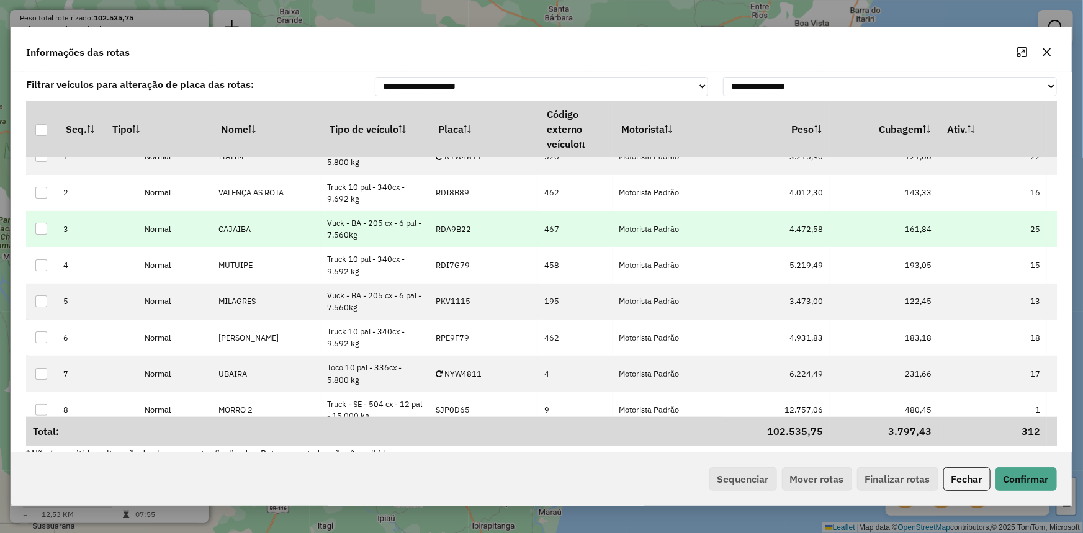
scroll to position [0, 0]
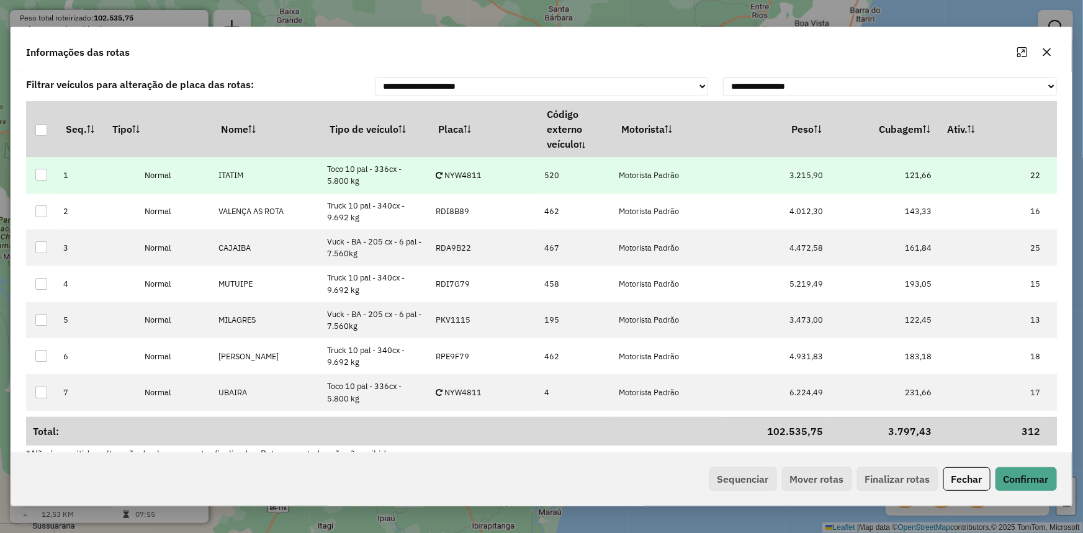
click at [472, 180] on td "NYW4811" at bounding box center [484, 175] width 109 height 36
type input "****"
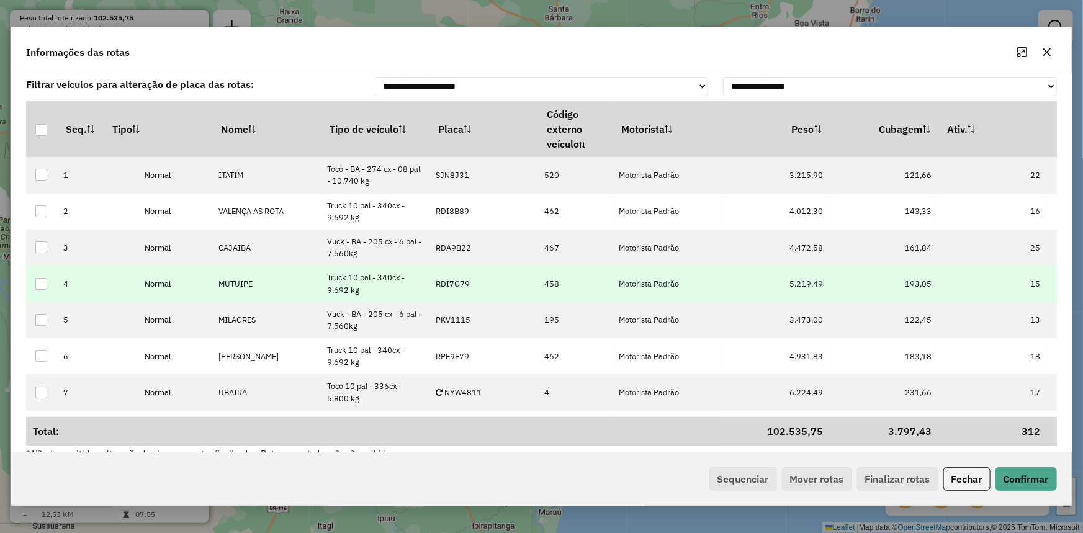
scroll to position [56, 0]
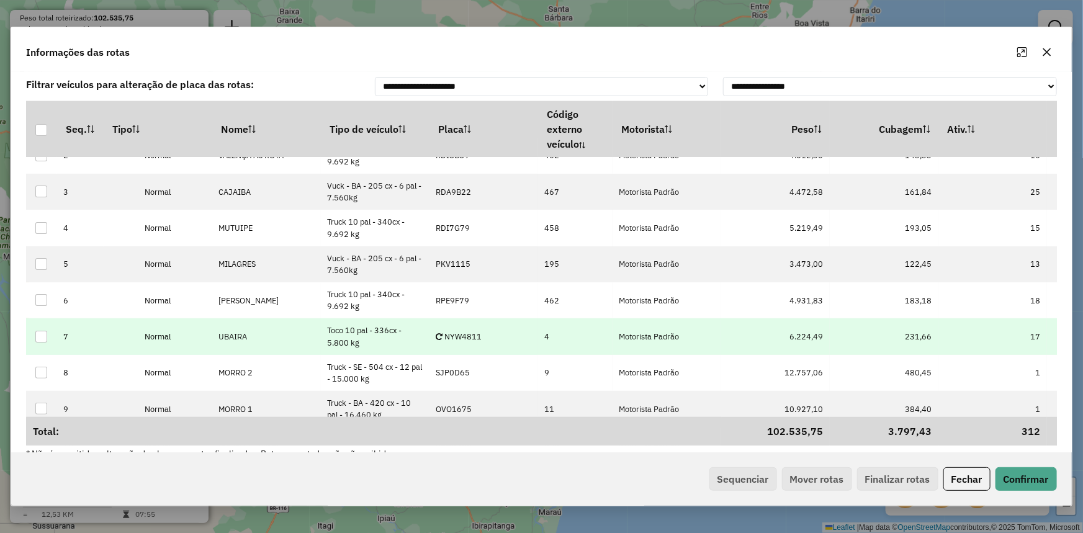
click at [477, 337] on p-celleditor "NYW4811" at bounding box center [459, 337] width 46 height 11
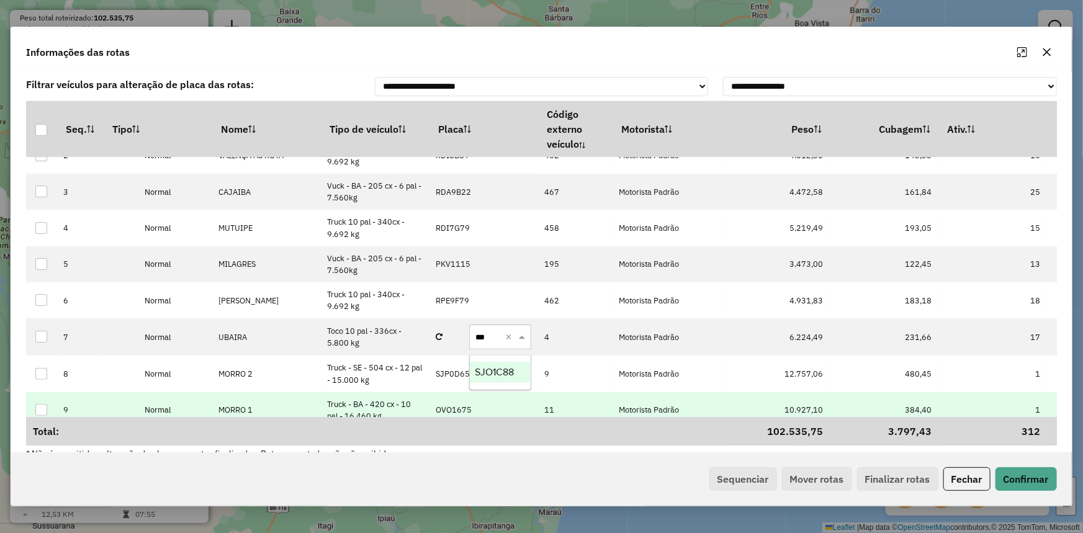
type input "****"
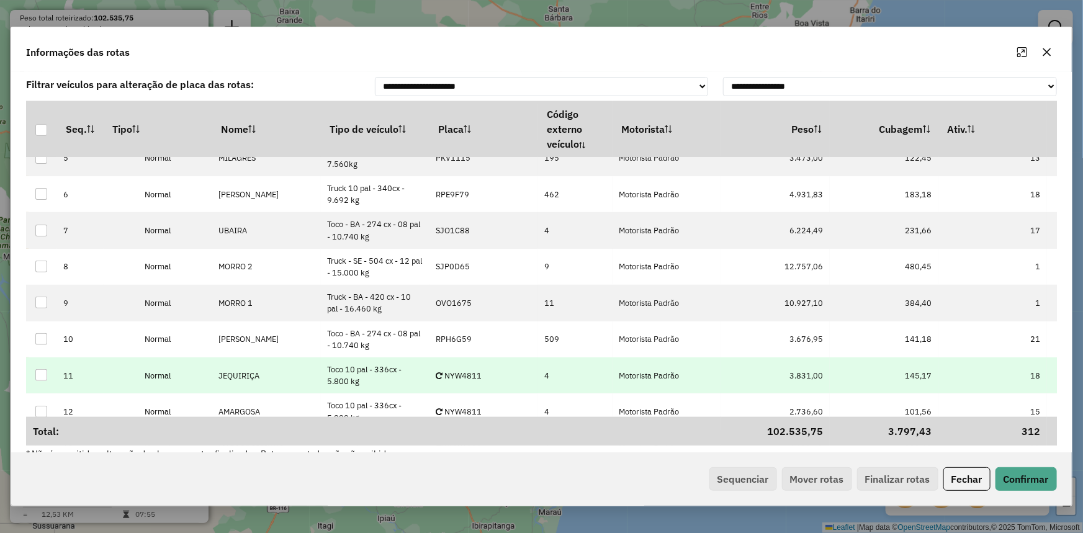
scroll to position [169, 0]
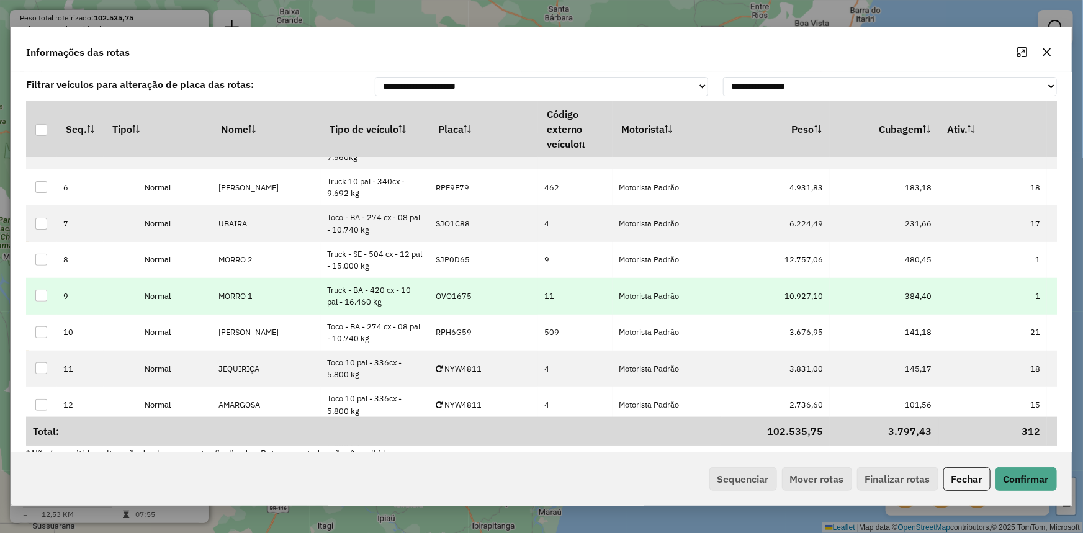
click at [467, 300] on p-celleditor "OVO1675" at bounding box center [454, 296] width 36 height 11
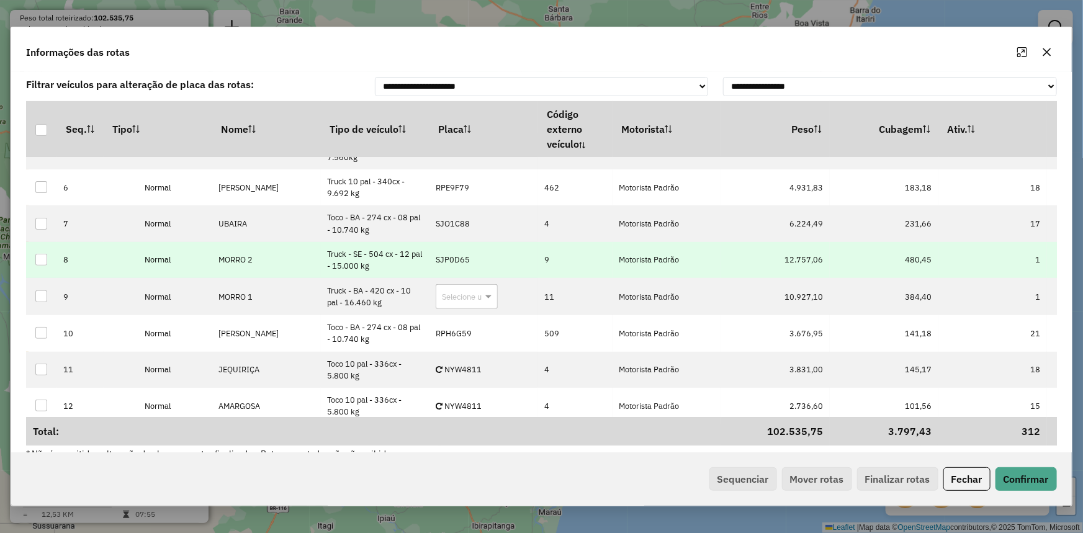
click at [450, 262] on p-celleditor "SJP0D65" at bounding box center [453, 260] width 34 height 11
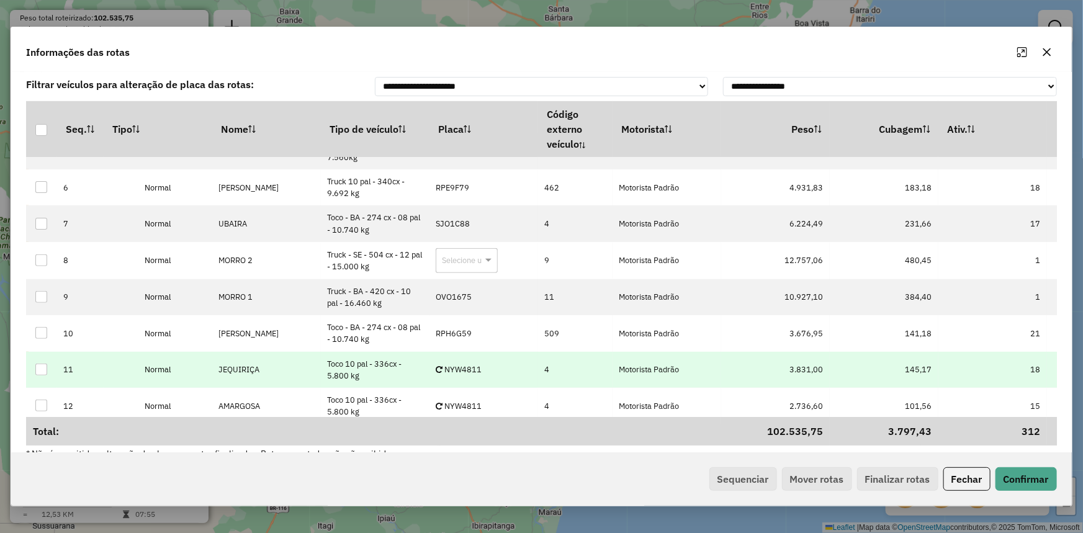
click at [458, 366] on p-celleditor "NYW4811" at bounding box center [459, 369] width 46 height 11
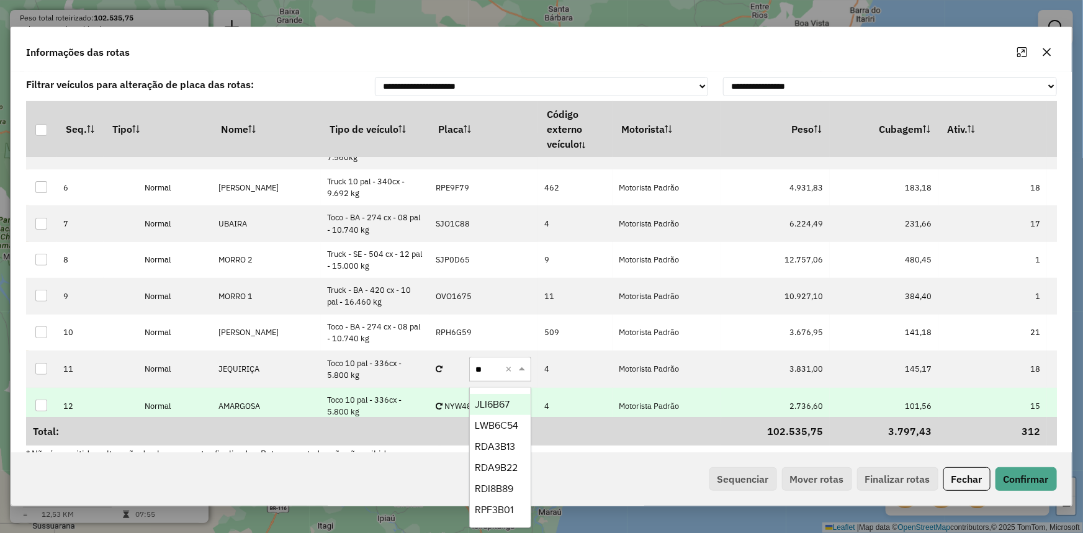
type input "***"
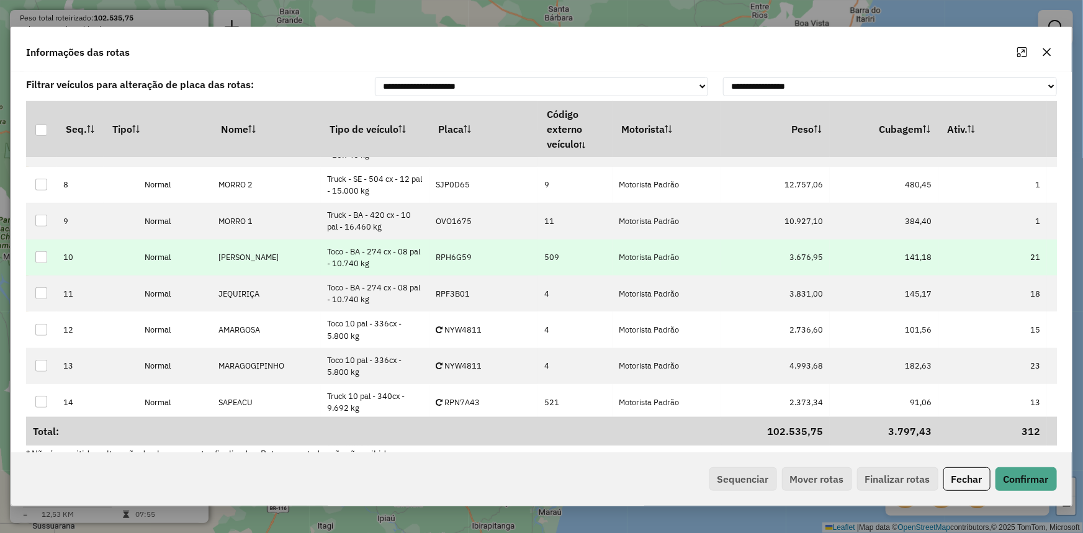
scroll to position [282, 0]
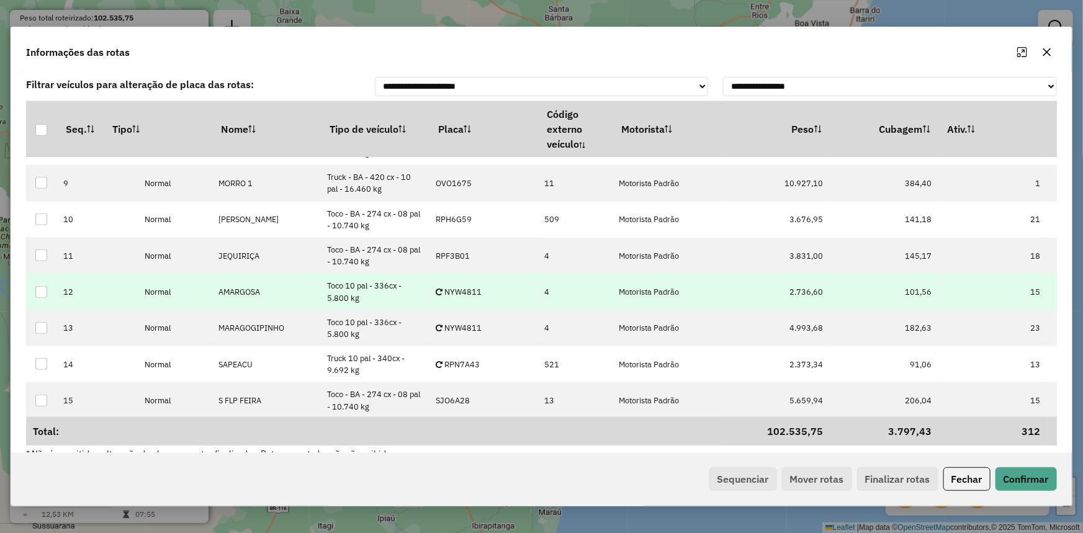
click at [476, 291] on p-celleditor "NYW4811" at bounding box center [459, 292] width 46 height 11
type input "****"
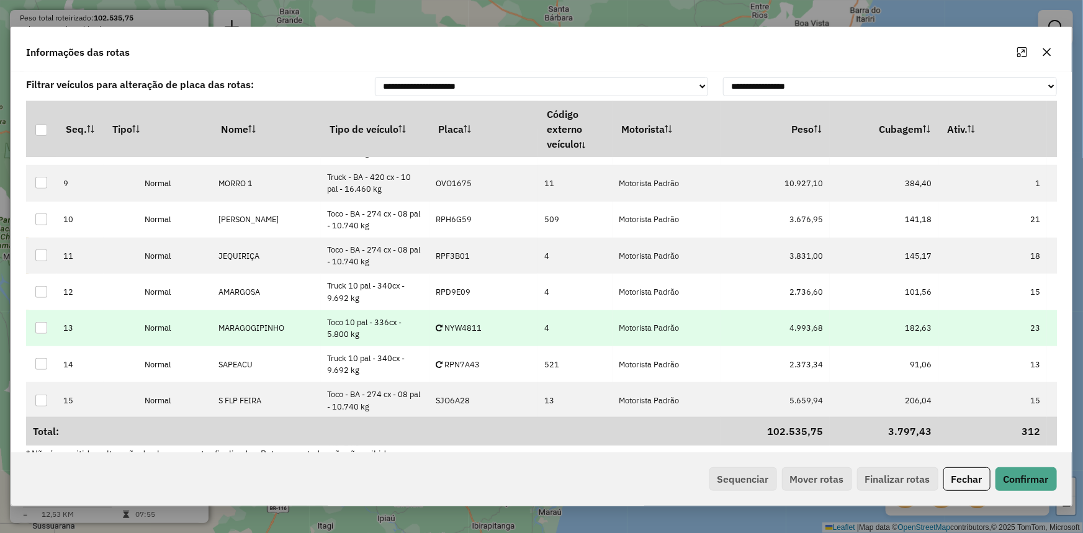
click at [462, 323] on p-celleditor "NYW4811" at bounding box center [459, 328] width 46 height 11
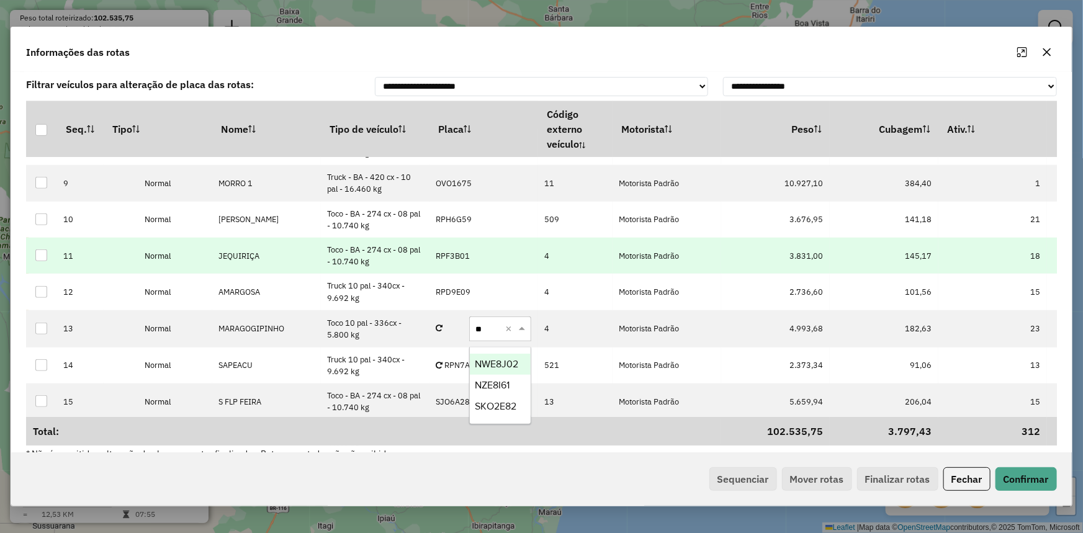
type input "***"
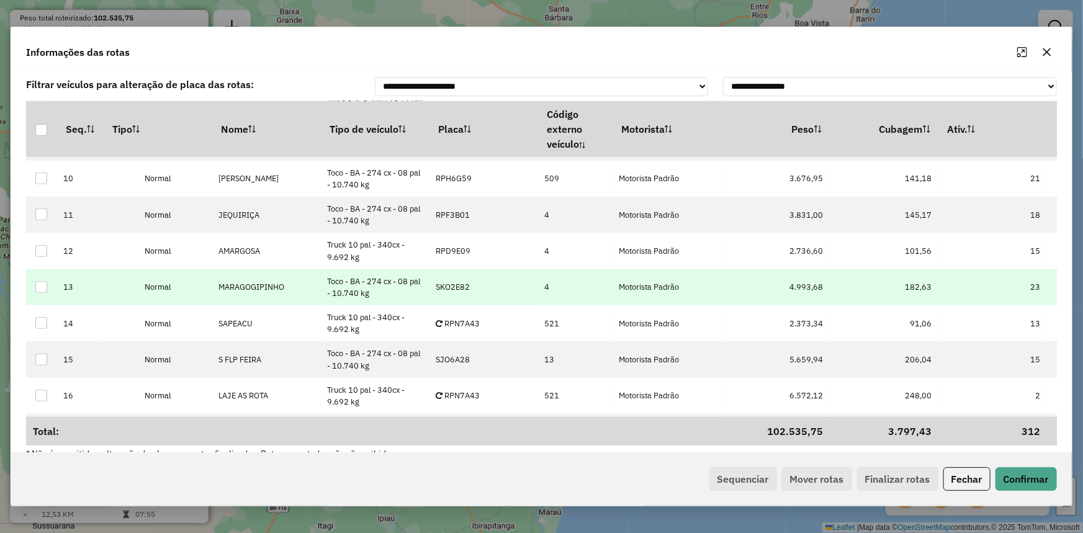
scroll to position [467, 0]
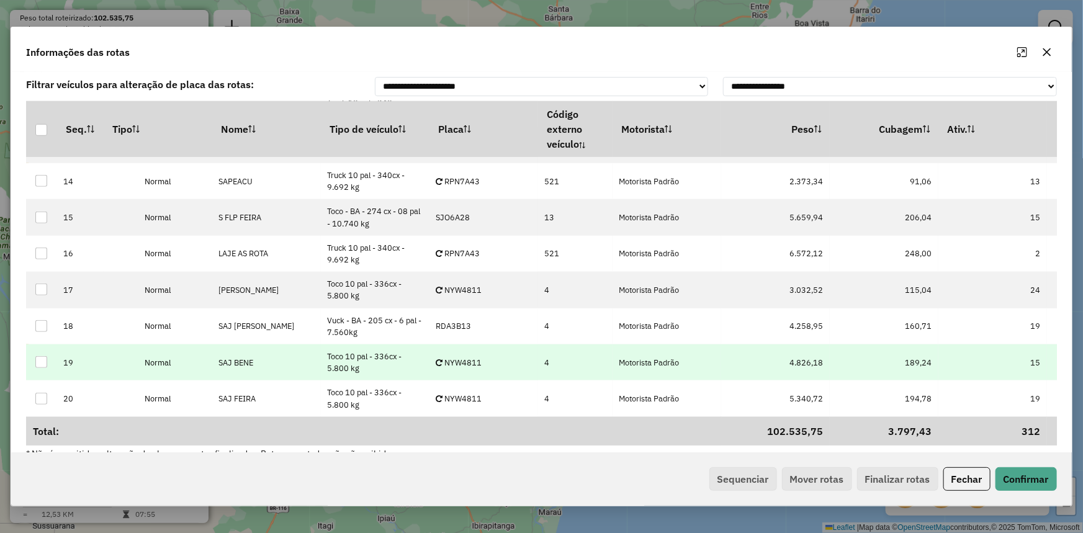
click at [489, 360] on td "NYW4811" at bounding box center [484, 363] width 109 height 36
type input "****"
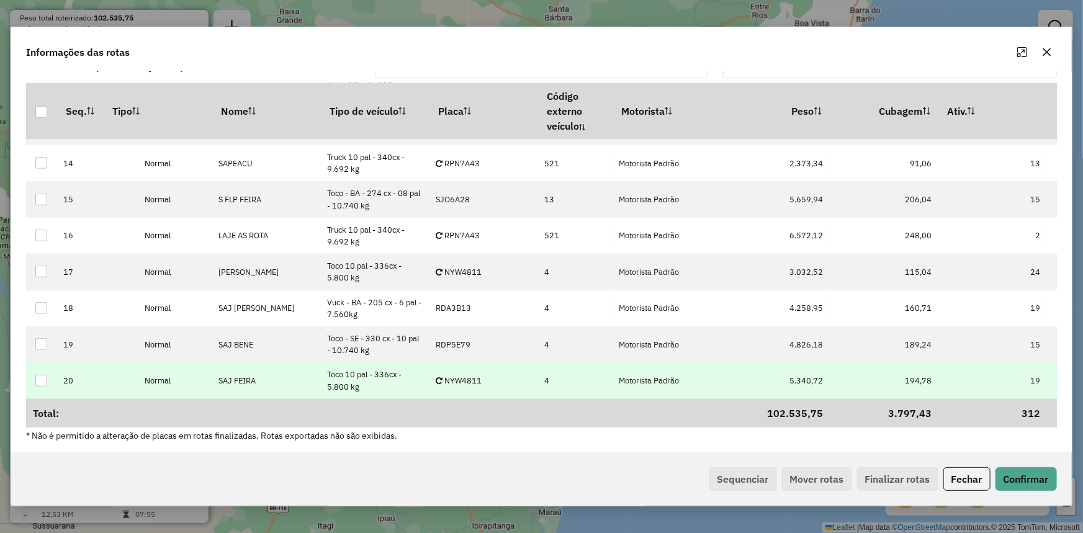
scroll to position [19, 0]
click at [476, 374] on p-celleditor "NYW4811" at bounding box center [459, 379] width 46 height 11
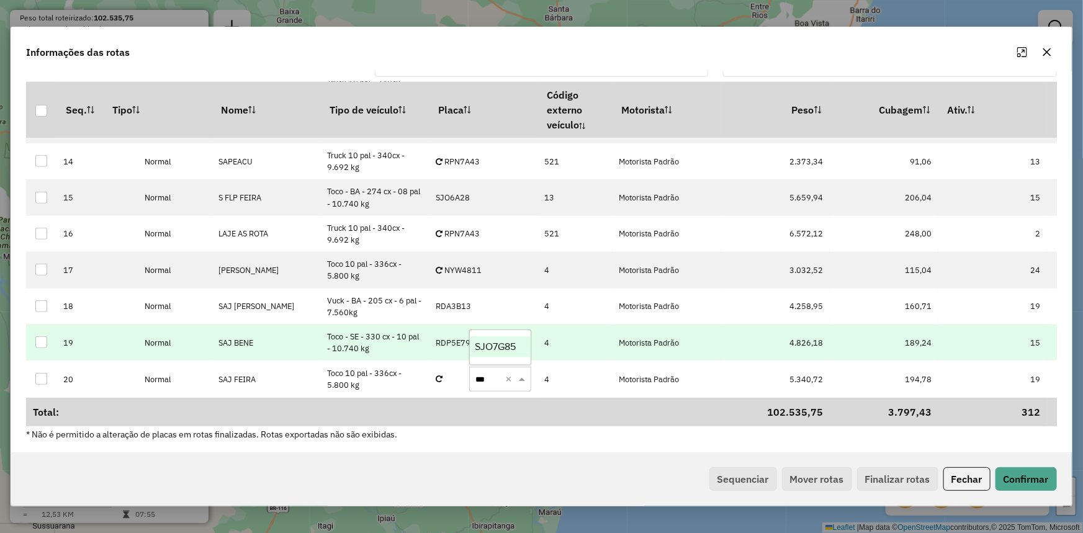
type input "****"
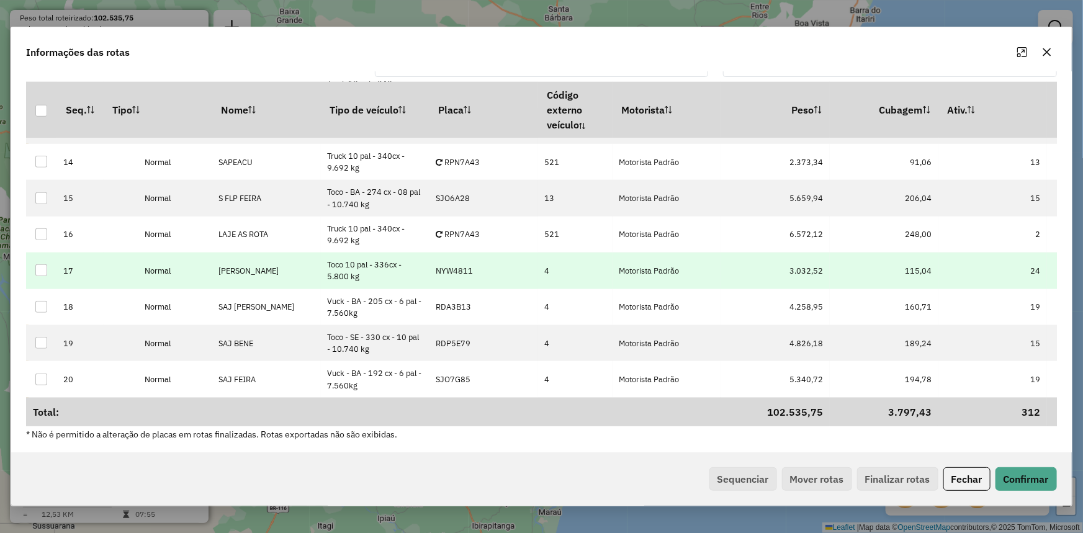
click at [466, 273] on td "NYW4811" at bounding box center [484, 271] width 109 height 36
type input "****"
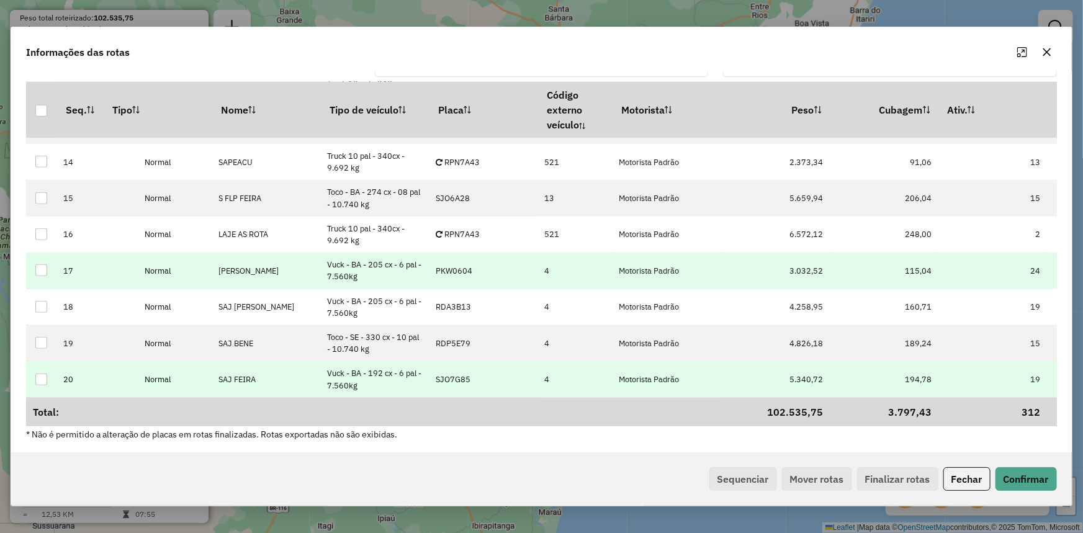
click at [466, 376] on p-celleditor "SJO7G85" at bounding box center [453, 379] width 35 height 11
type input "****"
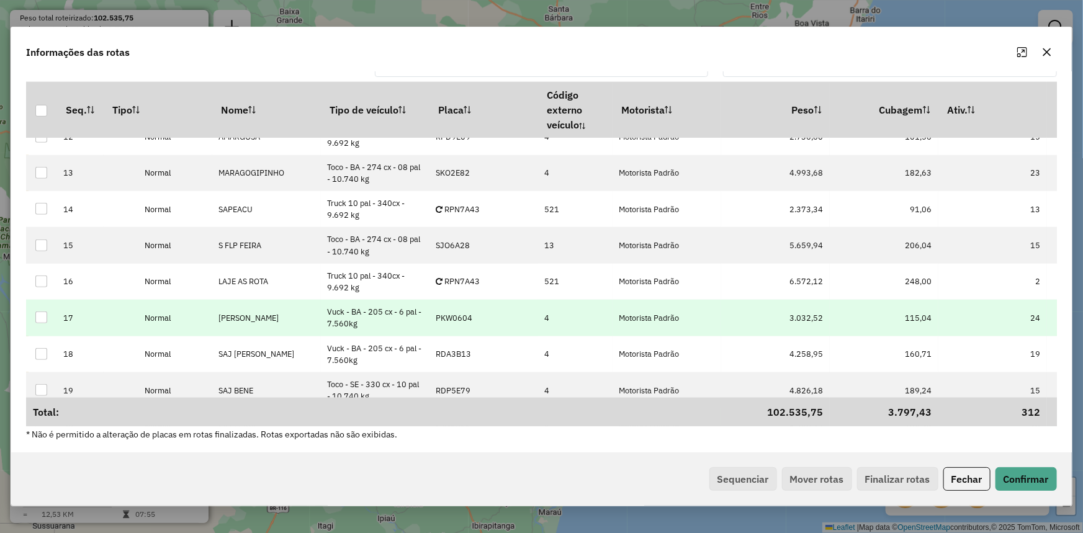
scroll to position [411, 0]
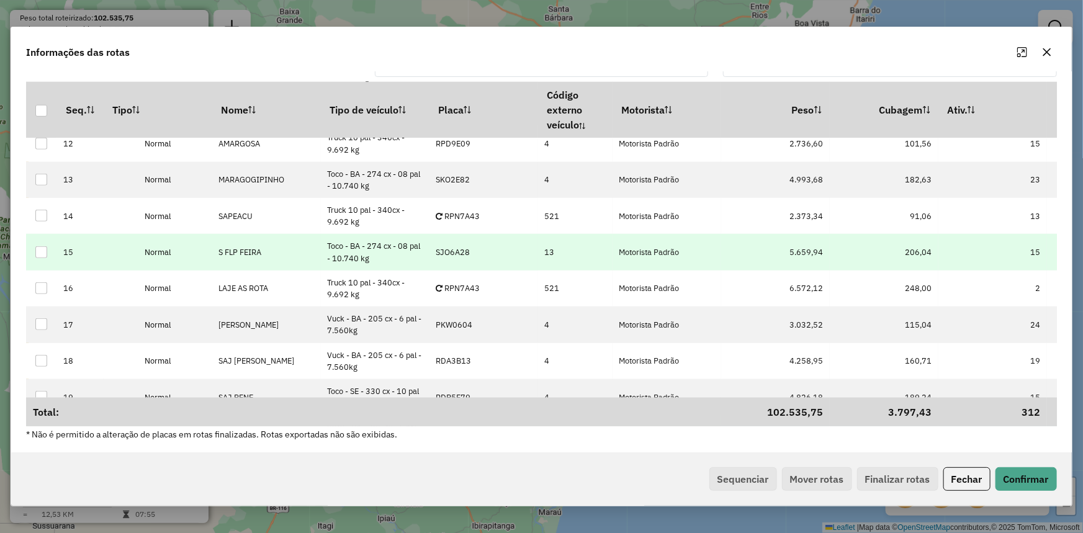
click at [466, 255] on p-celleditor "SJO6A28" at bounding box center [453, 252] width 34 height 11
type input "***"
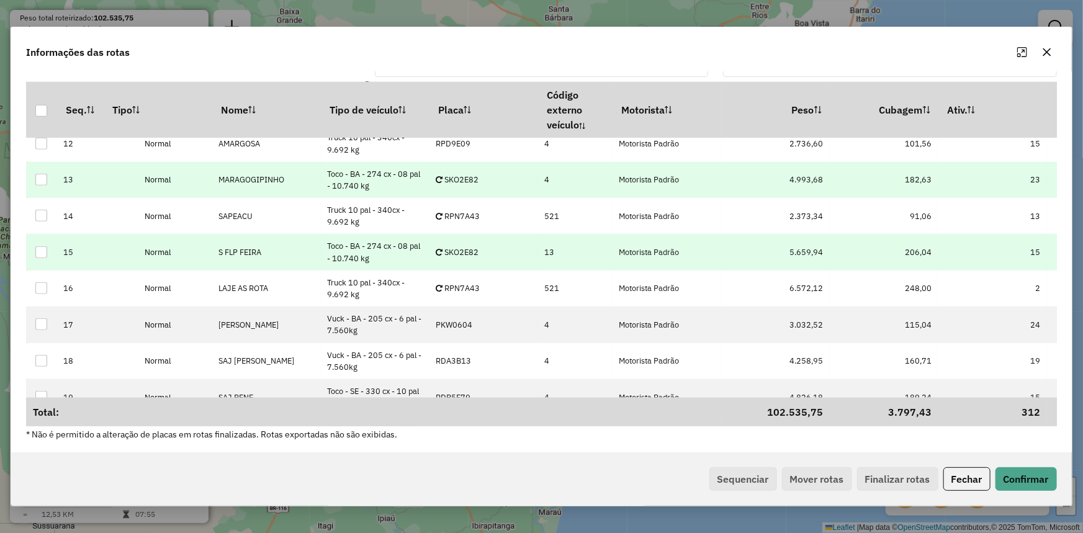
click at [478, 179] on p-celleditor "SKO2E82" at bounding box center [457, 179] width 43 height 11
type input "****"
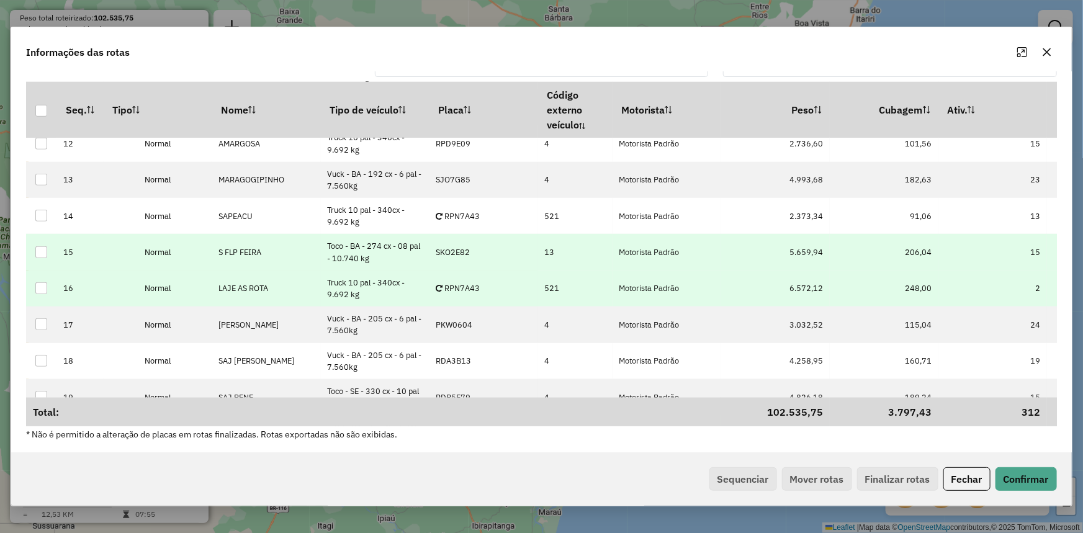
click at [474, 286] on p-celleditor "RPN7A43" at bounding box center [458, 288] width 44 height 11
type input "****"
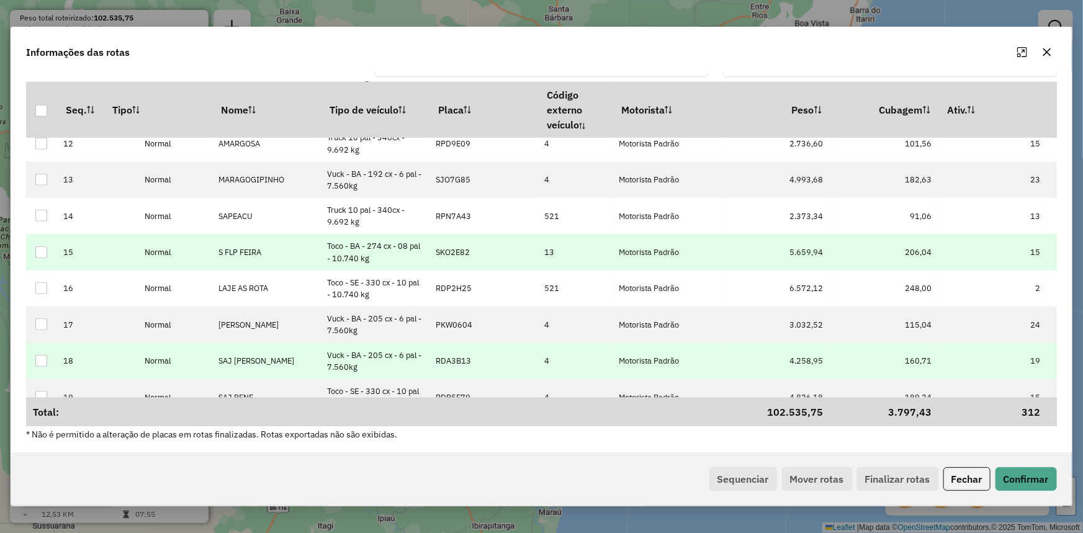
click at [454, 357] on p-celleditor "RDA3B13" at bounding box center [453, 361] width 35 height 11
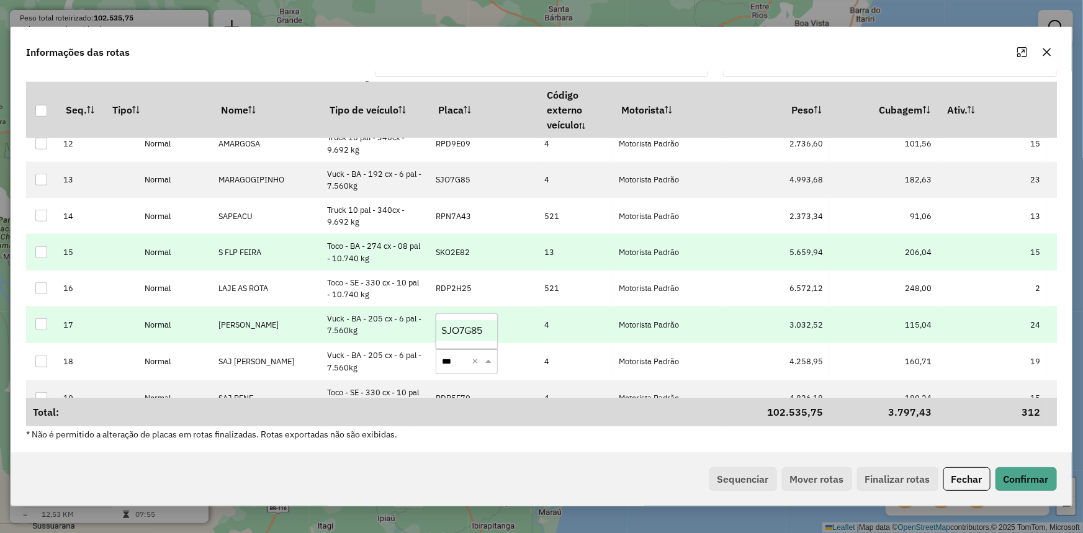
type input "****"
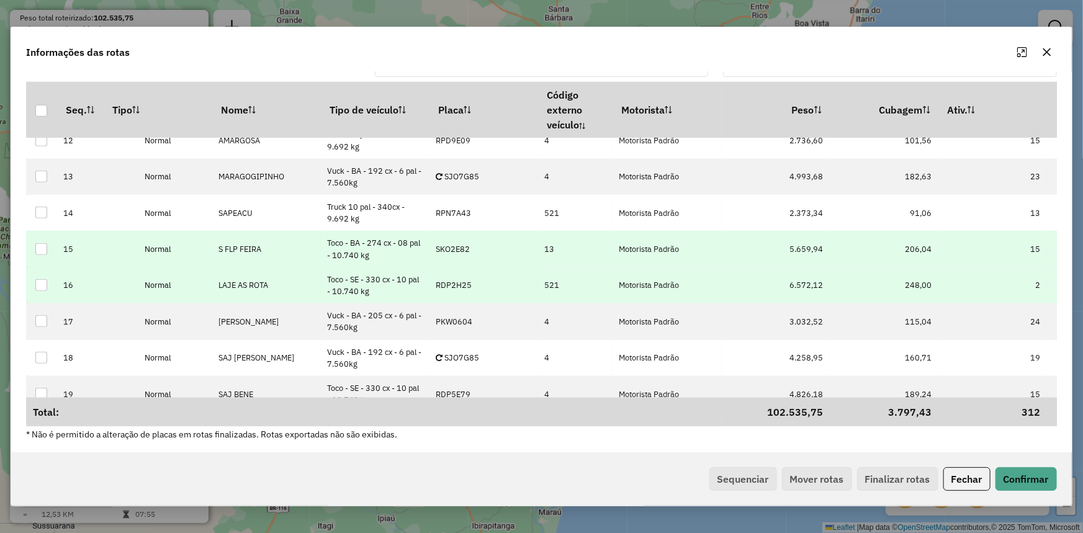
scroll to position [354, 0]
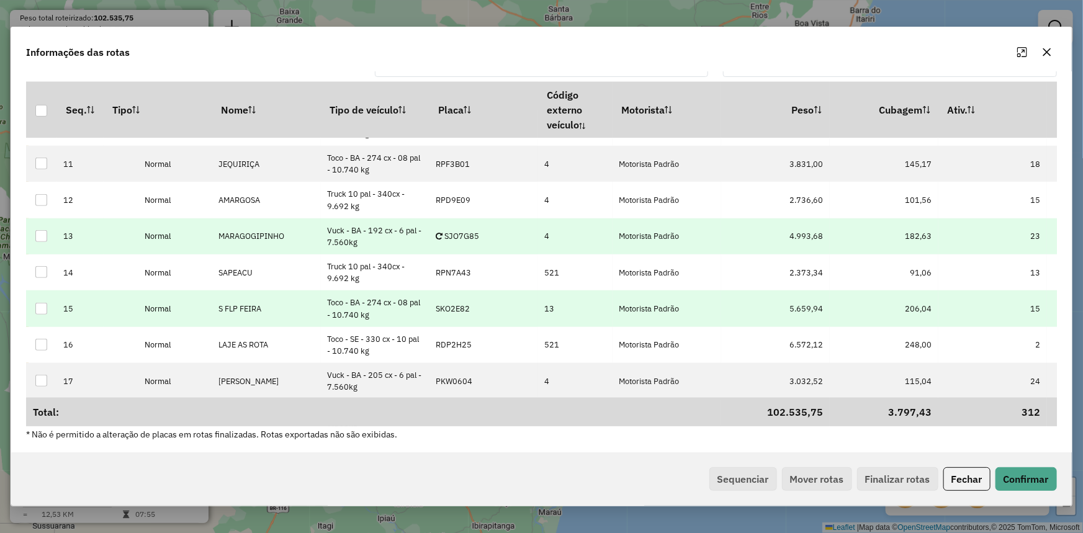
click at [477, 233] on p-celleditor "SJO7G85" at bounding box center [457, 236] width 43 height 11
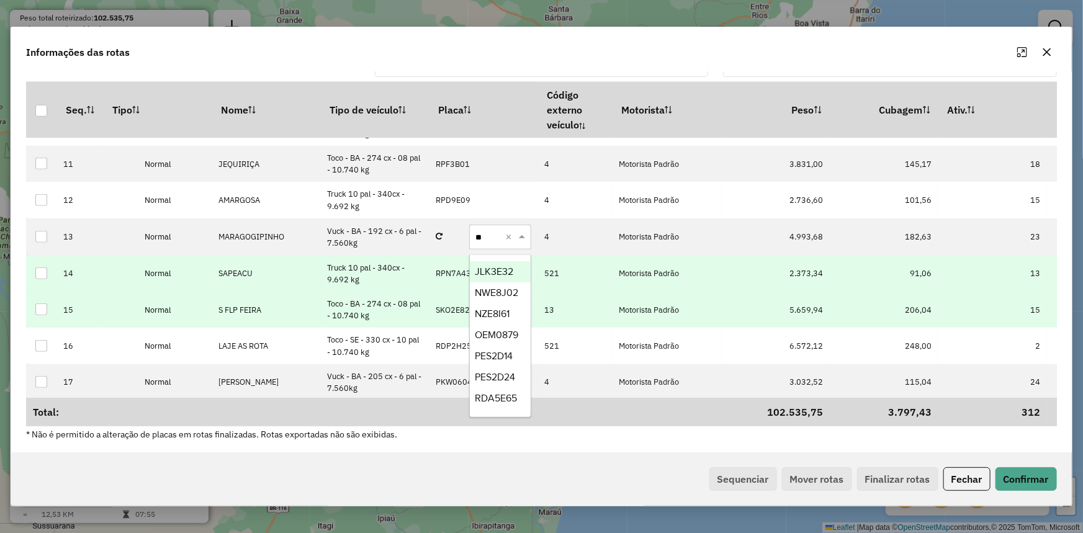
type input "***"
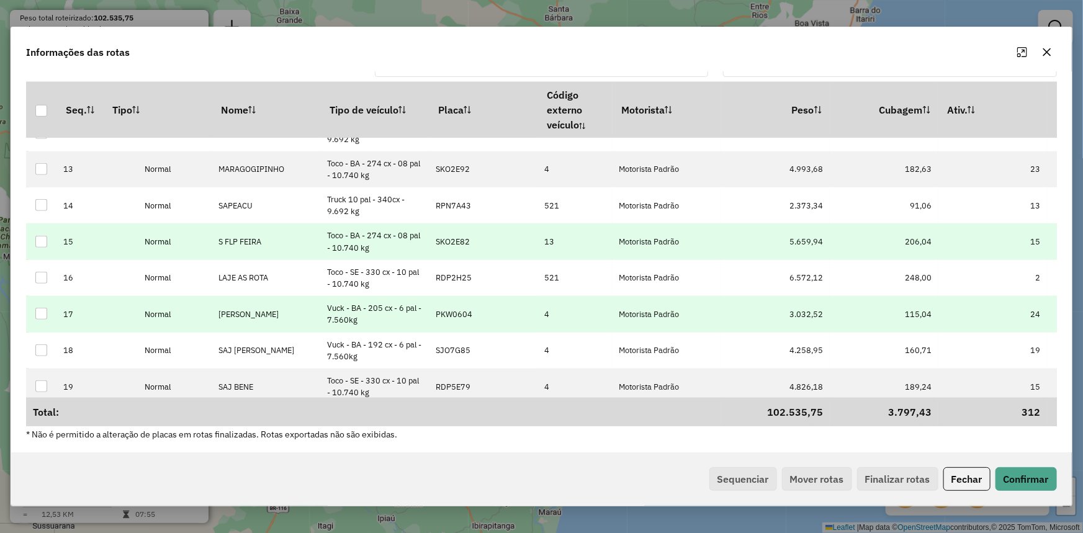
scroll to position [411, 0]
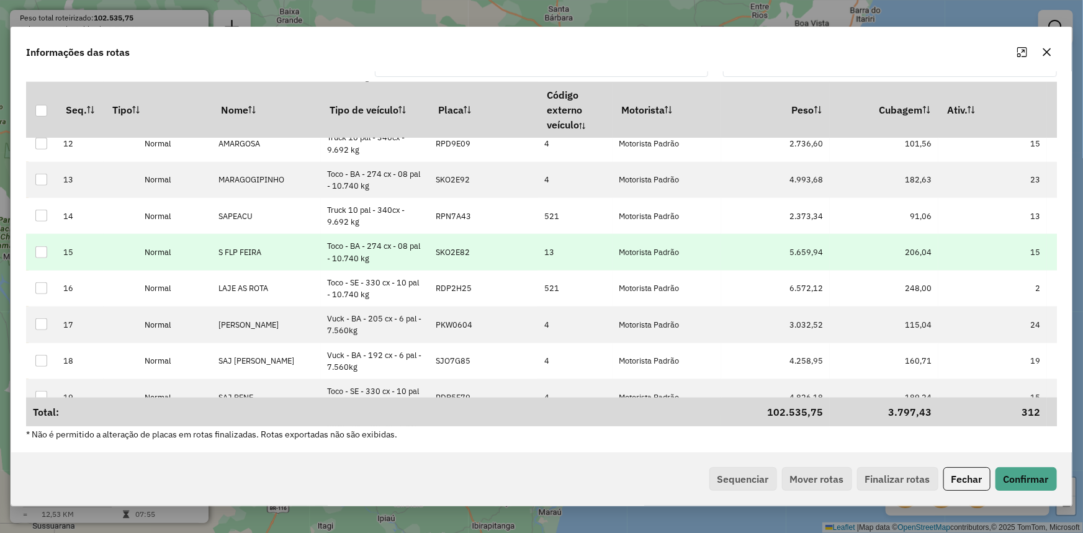
click at [462, 253] on p-celleditor "SKO2E82" at bounding box center [453, 252] width 34 height 11
type input "***"
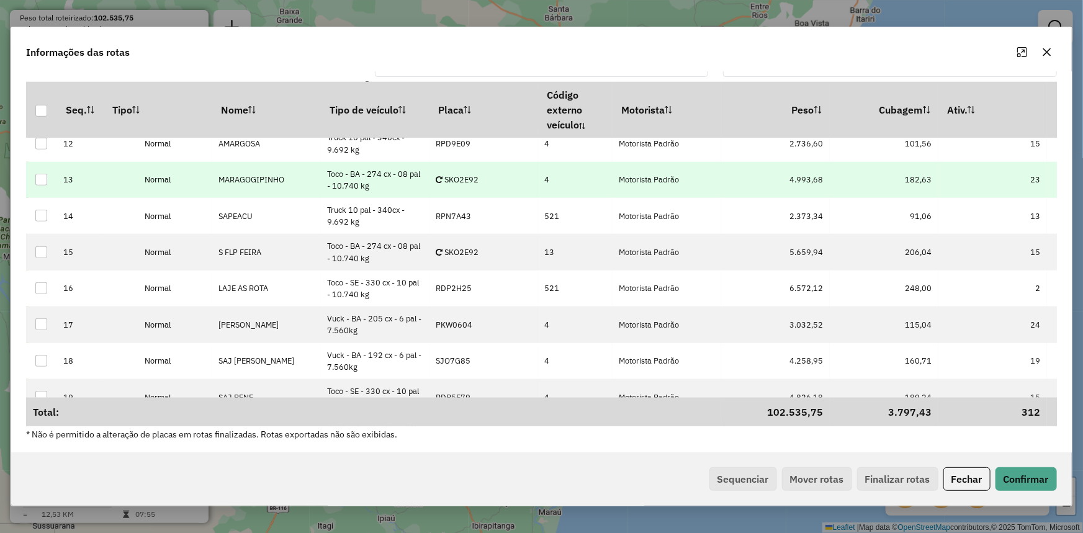
click at [455, 166] on td "SKO2E92" at bounding box center [484, 180] width 109 height 36
type input "***"
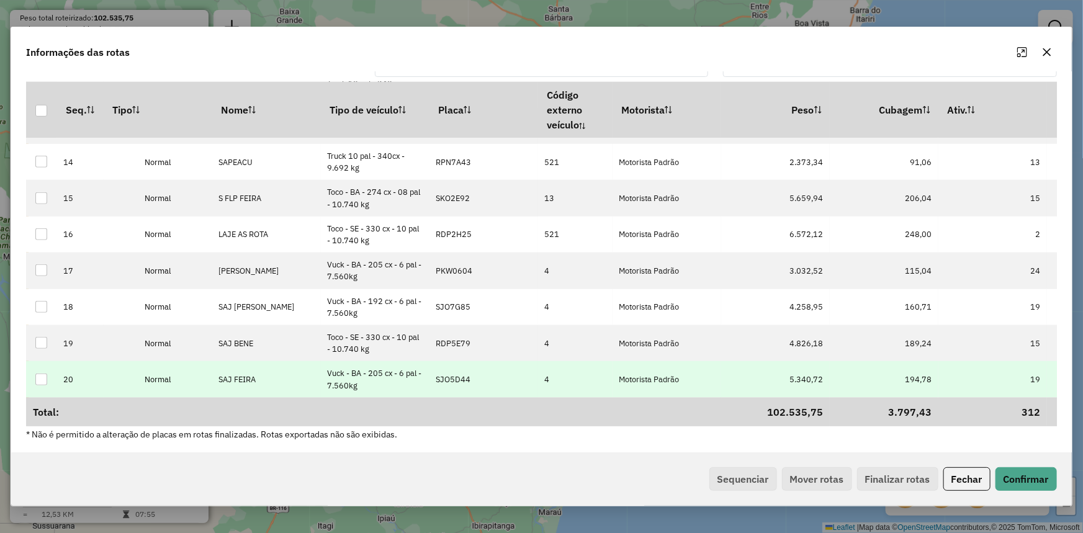
scroll to position [467, 0]
click at [1028, 472] on button "Confirmar" at bounding box center [1026, 479] width 61 height 24
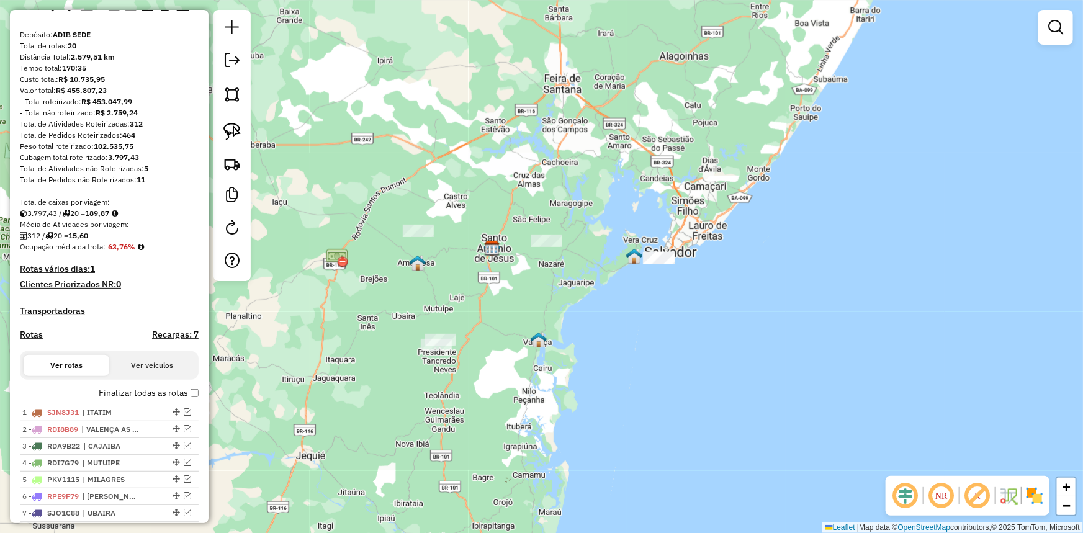
scroll to position [0, 0]
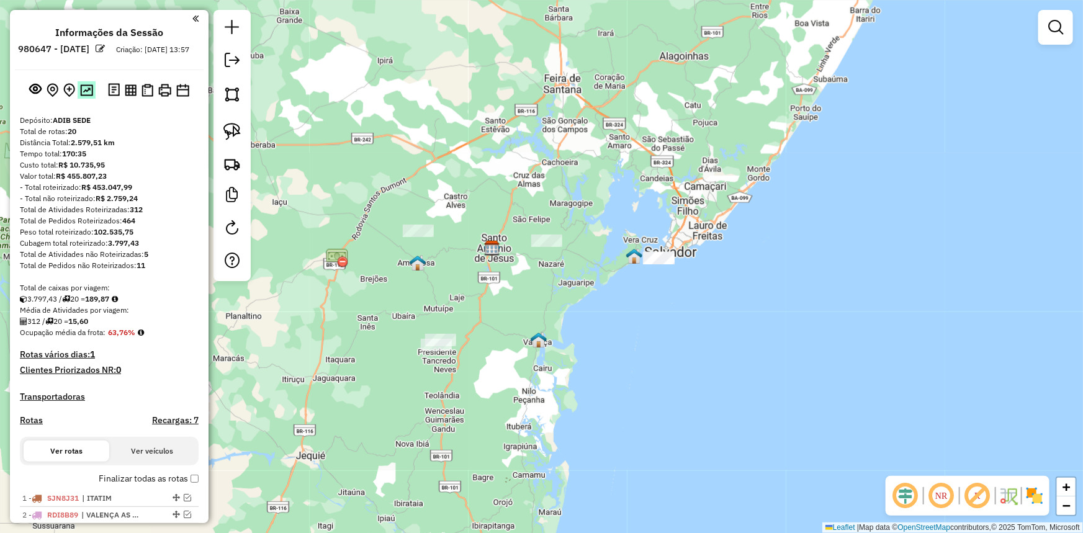
click at [89, 96] on img at bounding box center [86, 90] width 13 height 12
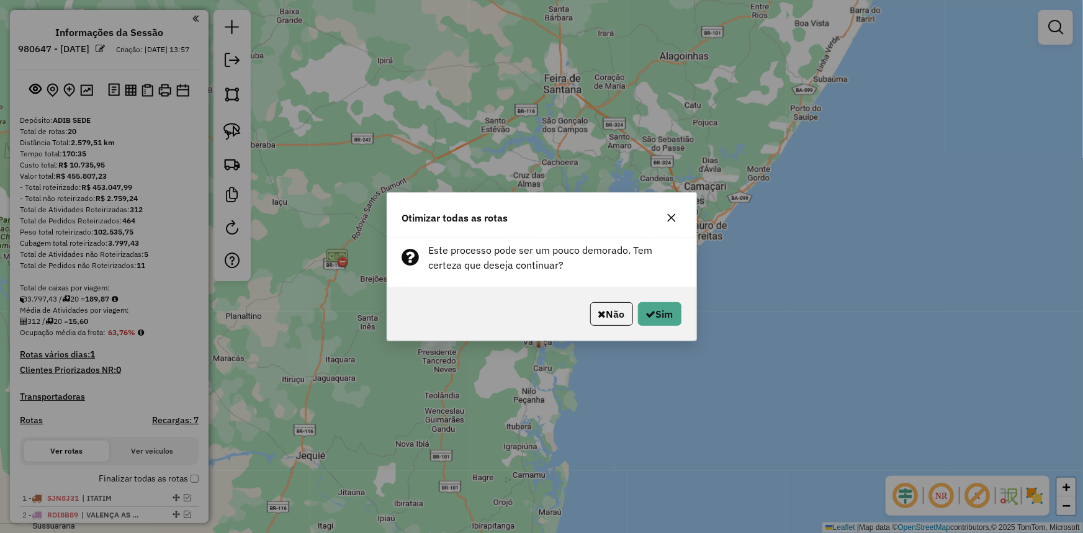
click at [688, 314] on div "Não Sim" at bounding box center [541, 313] width 309 height 53
click at [670, 315] on button "Sim" at bounding box center [659, 314] width 43 height 24
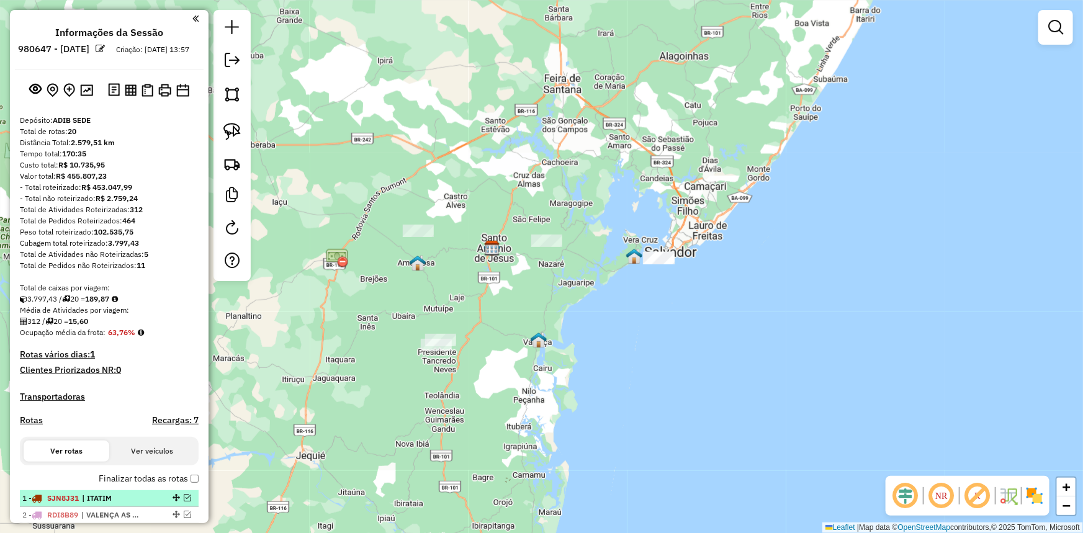
click at [186, 502] on em at bounding box center [187, 497] width 7 height 7
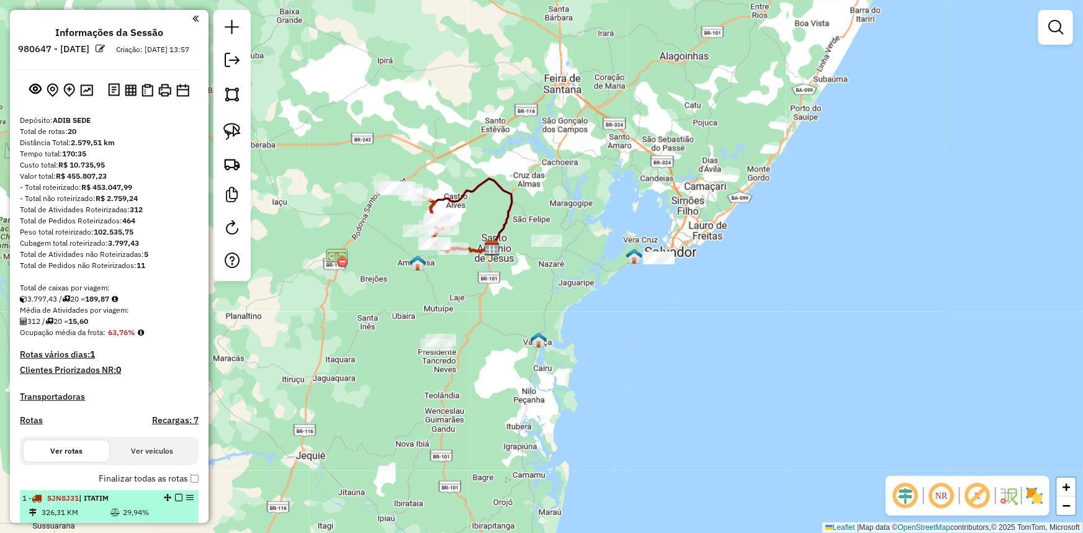
click at [116, 504] on div "1 - SJN8J31 | ITATIM" at bounding box center [88, 498] width 132 height 11
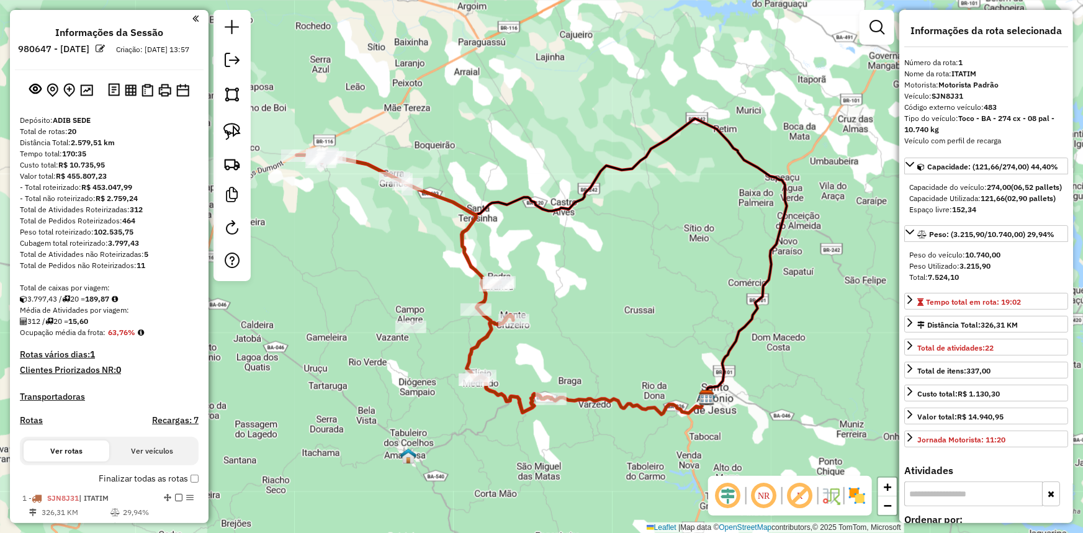
click at [427, 259] on div "Janela de atendimento Grade de atendimento Capacidade Transportadoras Veículos …" at bounding box center [541, 266] width 1083 height 533
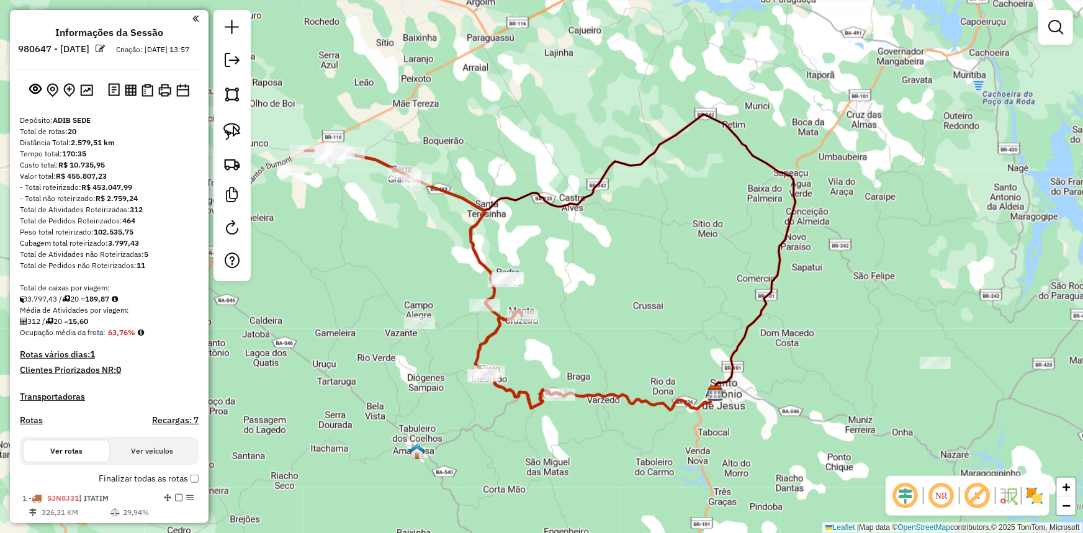
drag, startPoint x: 391, startPoint y: 238, endPoint x: 460, endPoint y: 209, distance: 74.8
click at [463, 217] on div "Janela de atendimento Grade de atendimento Capacidade Transportadoras Veículos …" at bounding box center [541, 266] width 1083 height 533
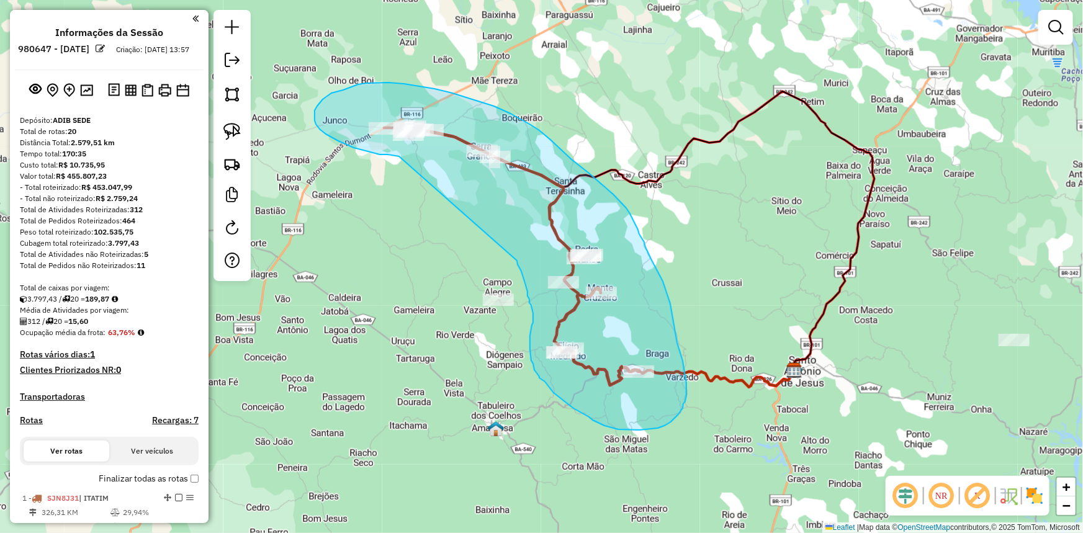
drag, startPoint x: 398, startPoint y: 156, endPoint x: 517, endPoint y: 261, distance: 158.4
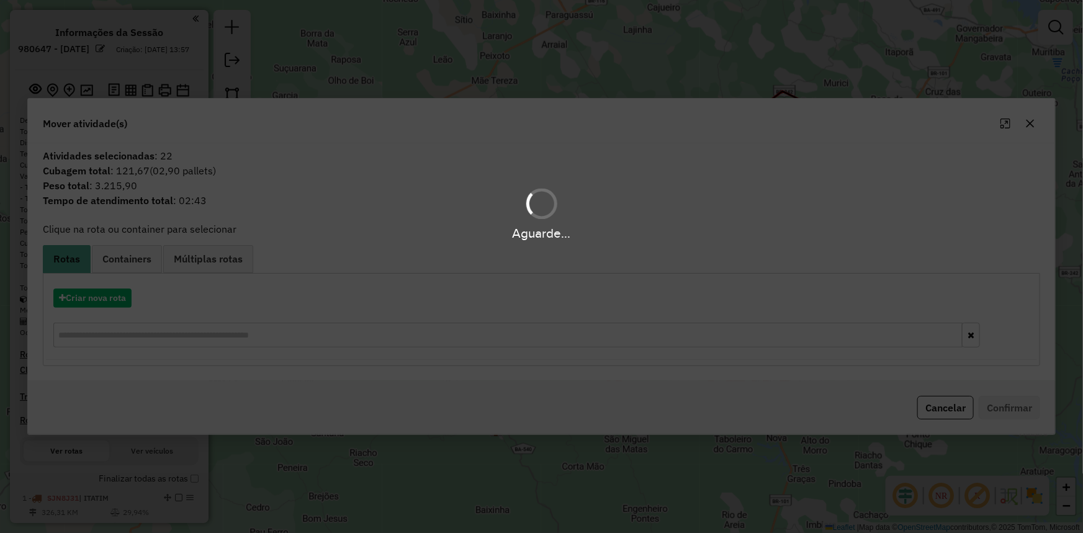
click at [117, 295] on hb-app "Aguarde... Pop-up bloqueado! Seu navegador bloqueou automáticamente a abertura …" at bounding box center [541, 266] width 1083 height 533
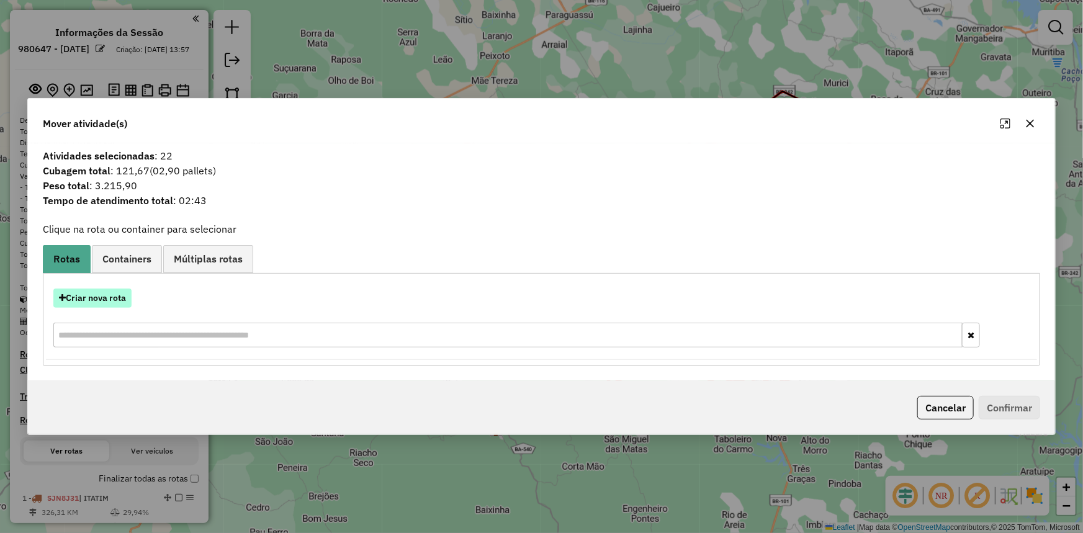
click at [114, 299] on button "Criar nova rota" at bounding box center [92, 298] width 78 height 19
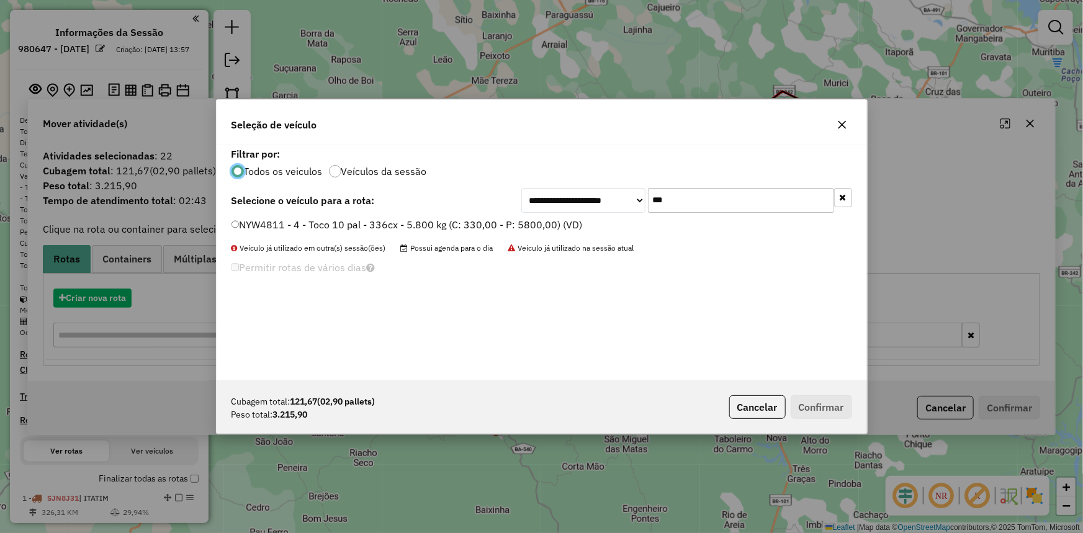
scroll to position [6, 4]
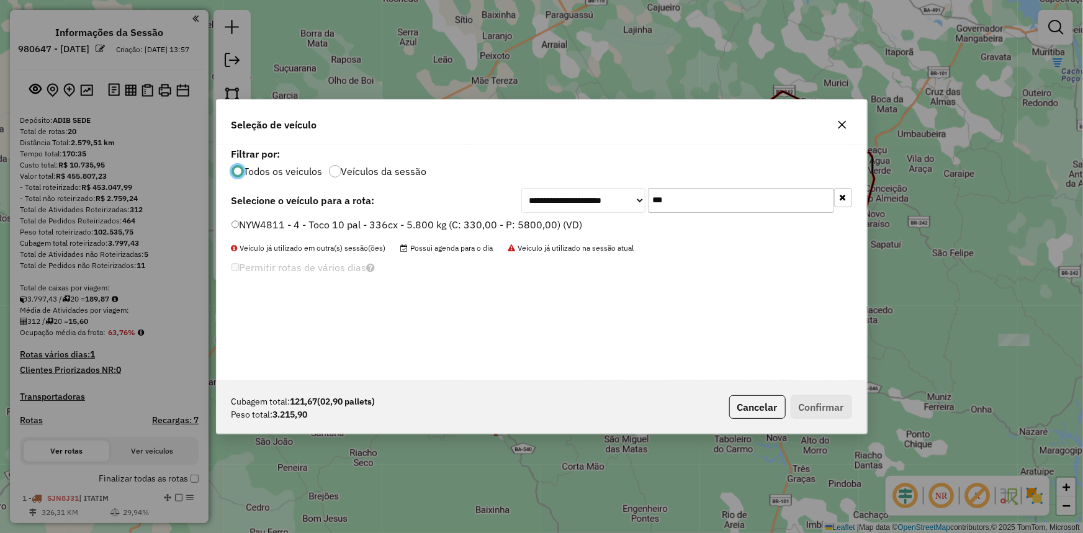
drag, startPoint x: 720, startPoint y: 205, endPoint x: 502, endPoint y: 197, distance: 218.0
click at [550, 197] on div "**********" at bounding box center [686, 200] width 331 height 25
type input "****"
click at [477, 217] on label "SJN4F32 - 482 - Toco - BA - 274 cx - 08 pal - 10.740 kg (C: 274,00 - P: 10740,0…" at bounding box center [433, 224] width 402 height 15
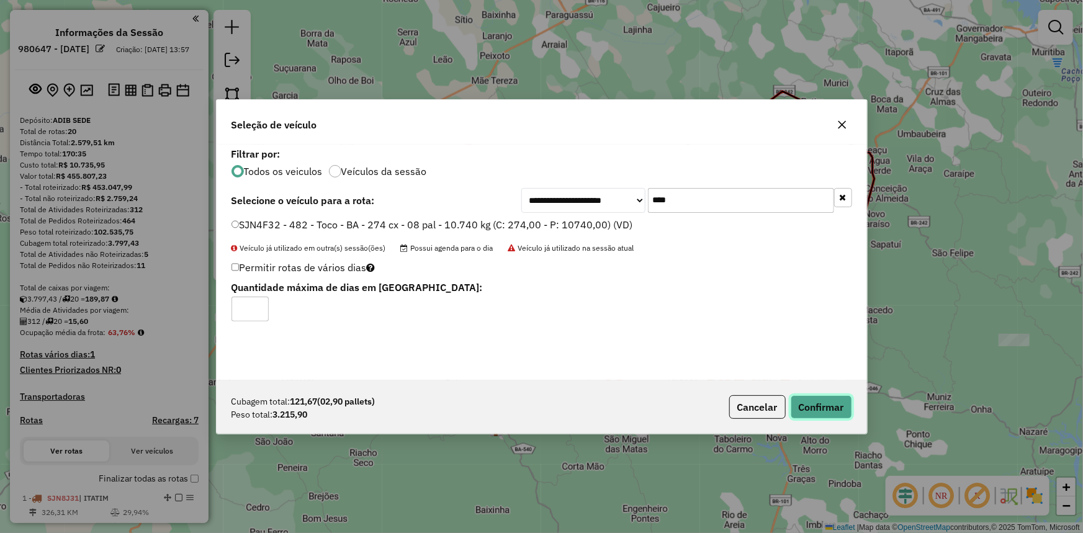
click at [826, 400] on button "Confirmar" at bounding box center [821, 407] width 61 height 24
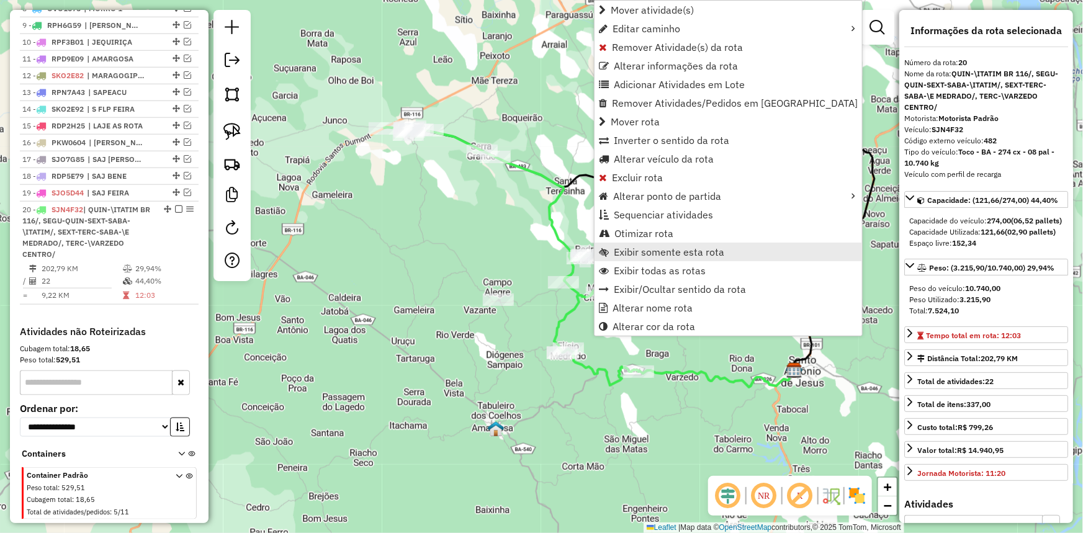
scroll to position [643, 0]
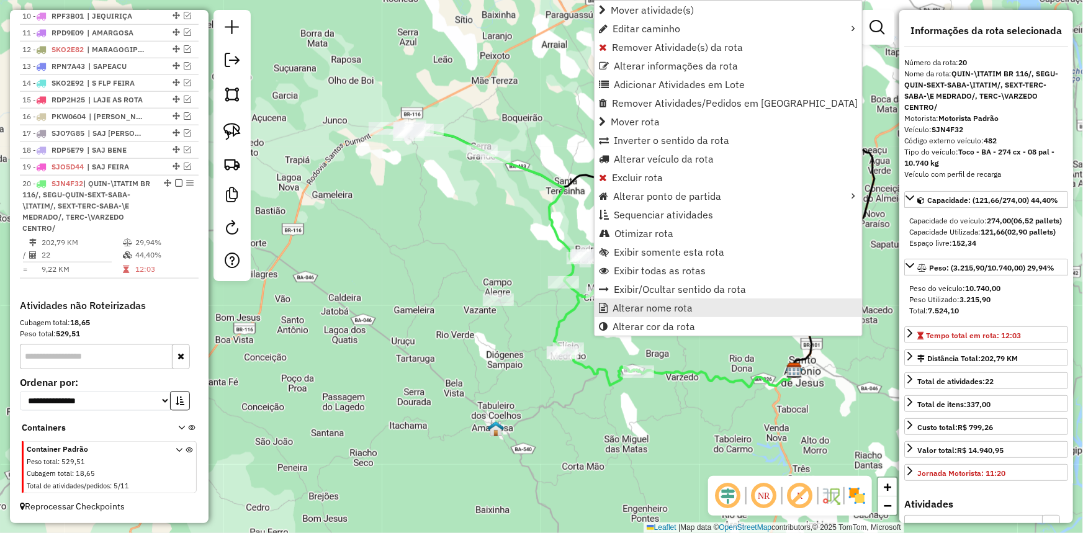
click at [657, 307] on span "Alterar nome rota" at bounding box center [653, 308] width 80 height 10
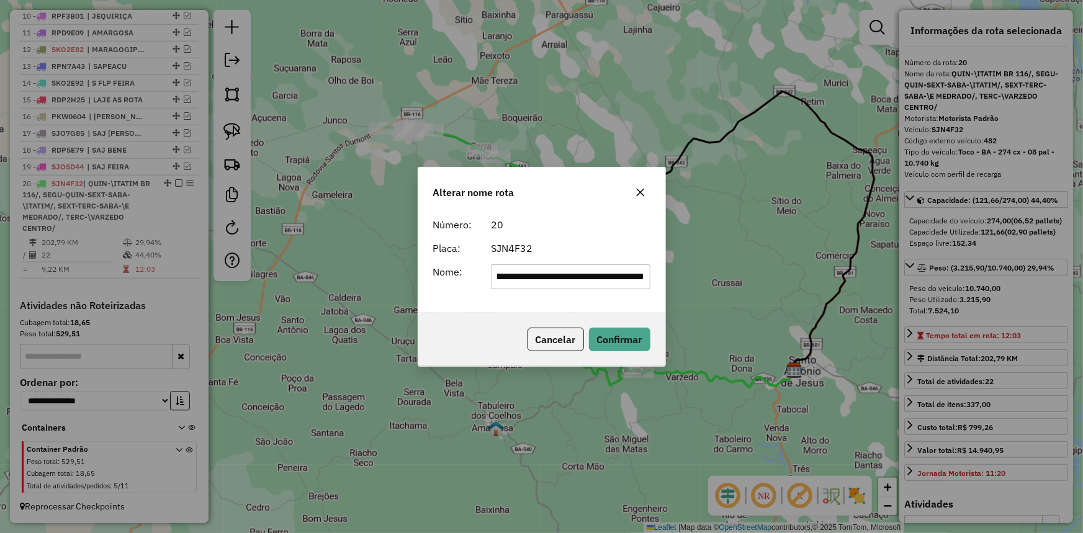
scroll to position [0, 0]
type input "******"
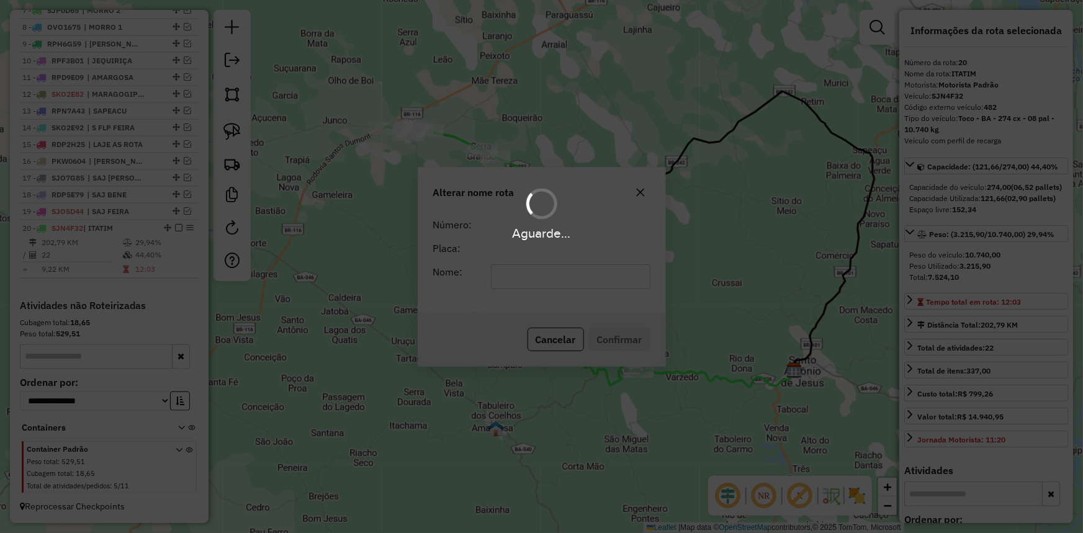
scroll to position [598, 0]
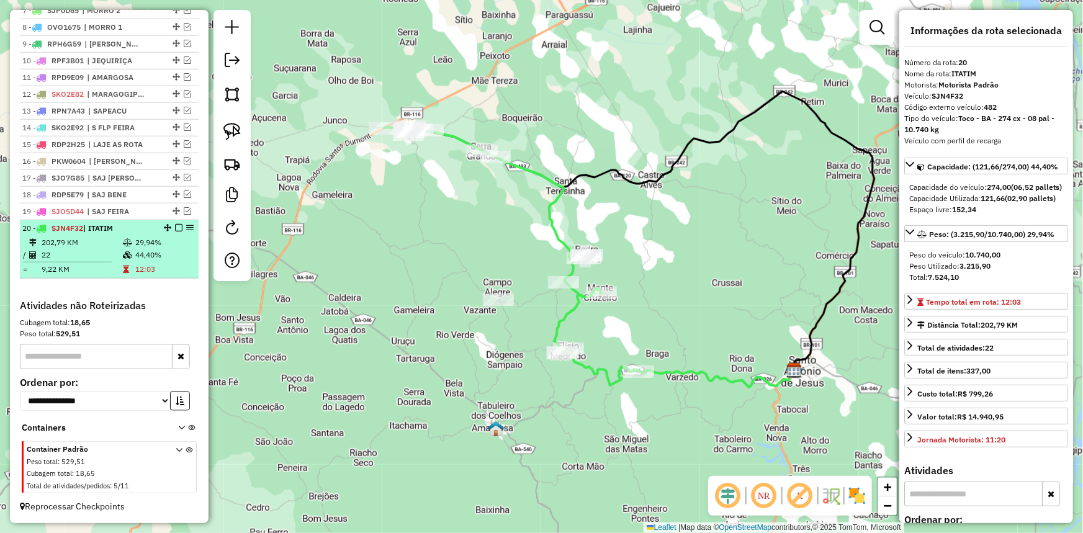
click at [176, 228] on em at bounding box center [178, 227] width 7 height 7
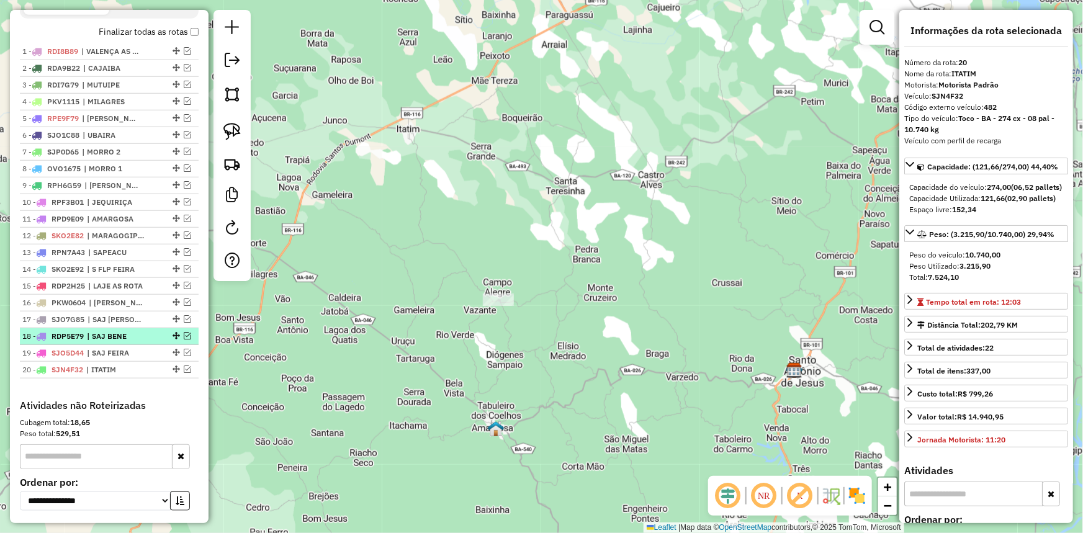
scroll to position [443, 0]
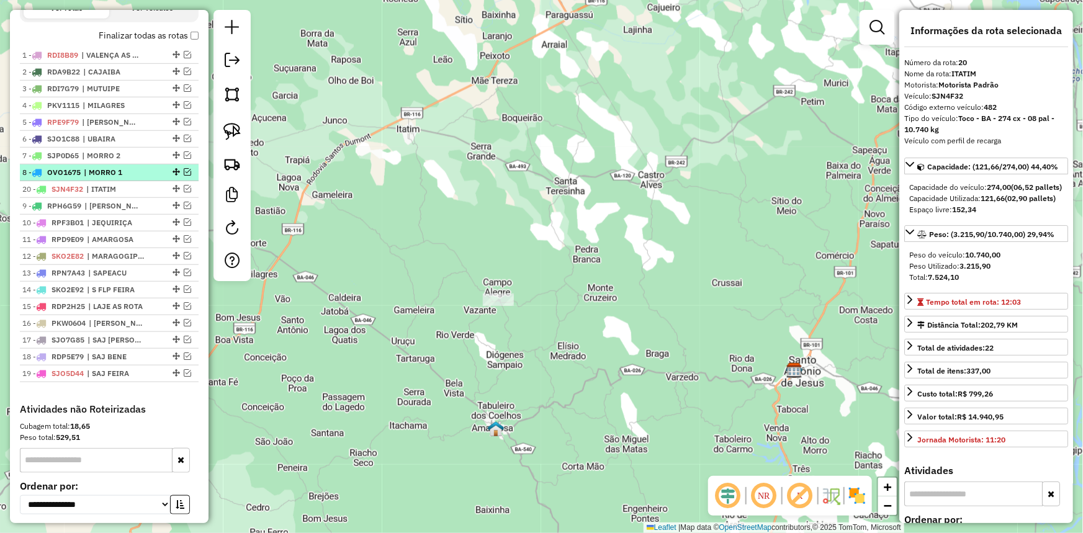
drag, startPoint x: 172, startPoint y: 384, endPoint x: 179, endPoint y: 186, distance: 197.5
drag, startPoint x: 176, startPoint y: 166, endPoint x: 169, endPoint y: 47, distance: 119.4
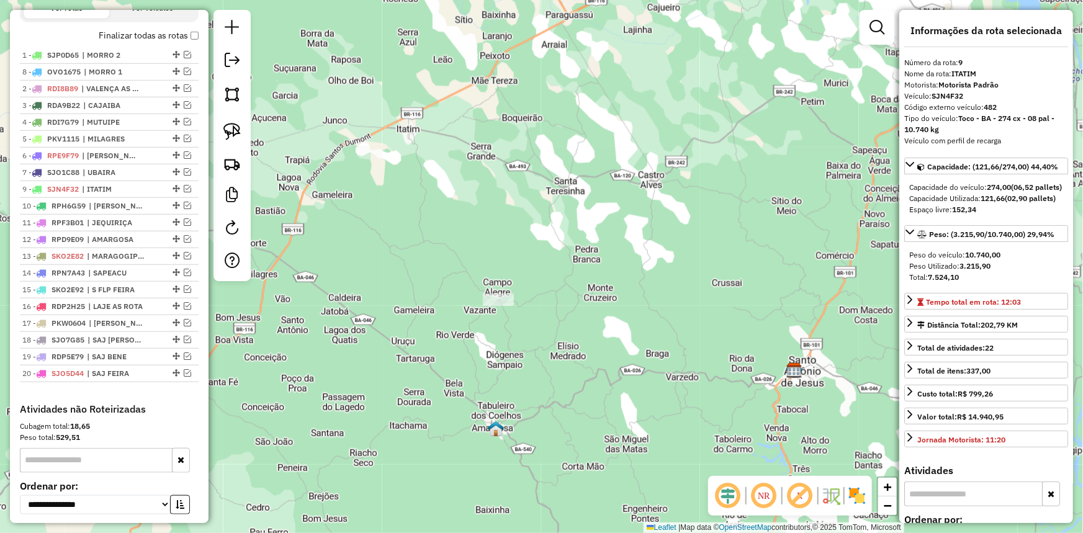
drag, startPoint x: 169, startPoint y: 181, endPoint x: 152, endPoint y: 36, distance: 145.7
drag, startPoint x: 174, startPoint y: 152, endPoint x: 150, endPoint y: 11, distance: 142.9
drag, startPoint x: 171, startPoint y: 212, endPoint x: 160, endPoint y: 232, distance: 23.0
drag, startPoint x: 172, startPoint y: 151, endPoint x: 169, endPoint y: 81, distance: 70.8
drag, startPoint x: 170, startPoint y: 134, endPoint x: 172, endPoint y: 90, distance: 44.1
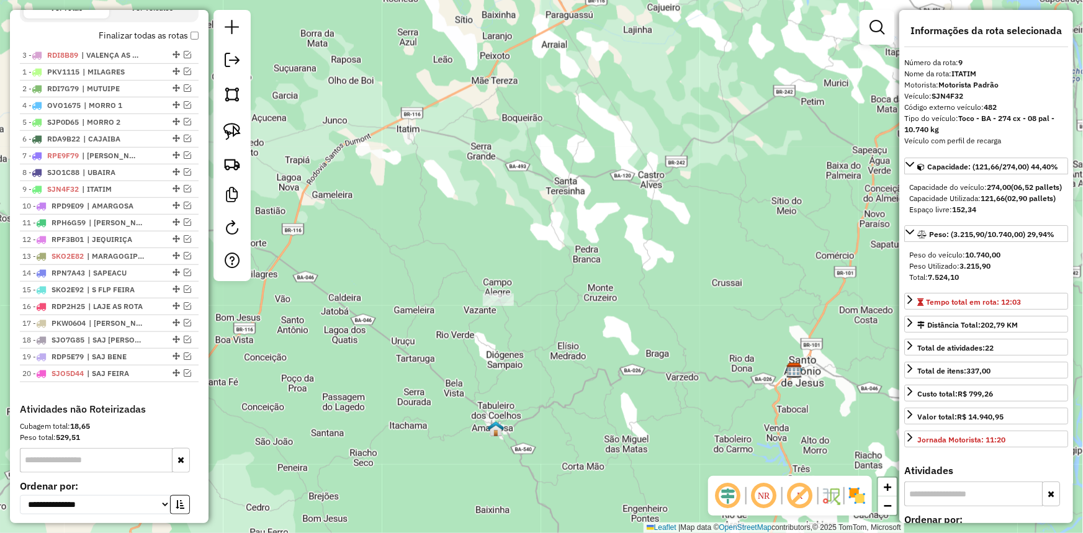
drag, startPoint x: 175, startPoint y: 96, endPoint x: 176, endPoint y: 44, distance: 52.2
drag, startPoint x: 172, startPoint y: 158, endPoint x: 174, endPoint y: 73, distance: 85.1
click at [174, 73] on ul "1 - RDI8B89 | VALENÇA AS ROTA 2 - PKV1115 | MILAGRES 3 - RDI7G79 | MUTUIPE 4 - …" at bounding box center [109, 214] width 179 height 335
drag, startPoint x: 173, startPoint y: 163, endPoint x: 161, endPoint y: 78, distance: 86.4
drag, startPoint x: 178, startPoint y: 166, endPoint x: 171, endPoint y: 86, distance: 81.0
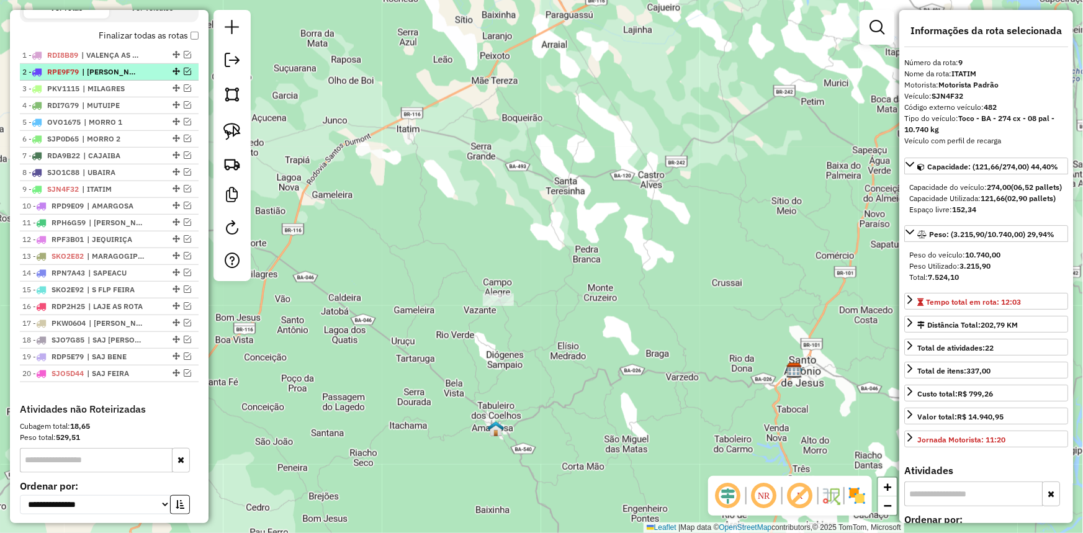
click at [171, 86] on ul "1 - RDI8B89 | VALENÇA AS ROTA 2 - RPE9F79 | VALENÇA ORLA 3 - PKV1115 | MILAGRES…" at bounding box center [109, 214] width 179 height 335
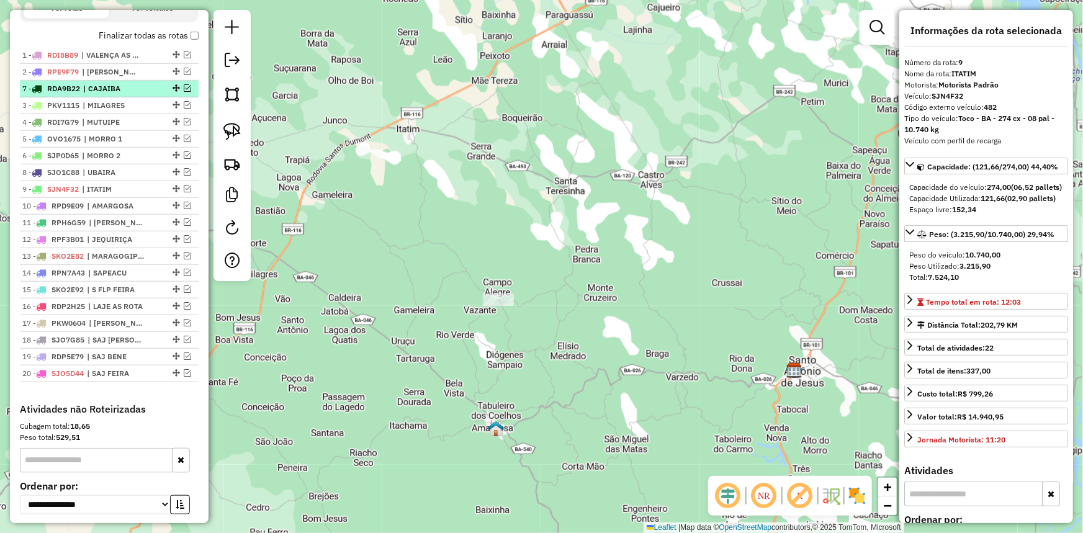
drag, startPoint x: 174, startPoint y: 165, endPoint x: 174, endPoint y: 99, distance: 65.8
click at [223, 63] on link at bounding box center [232, 62] width 25 height 28
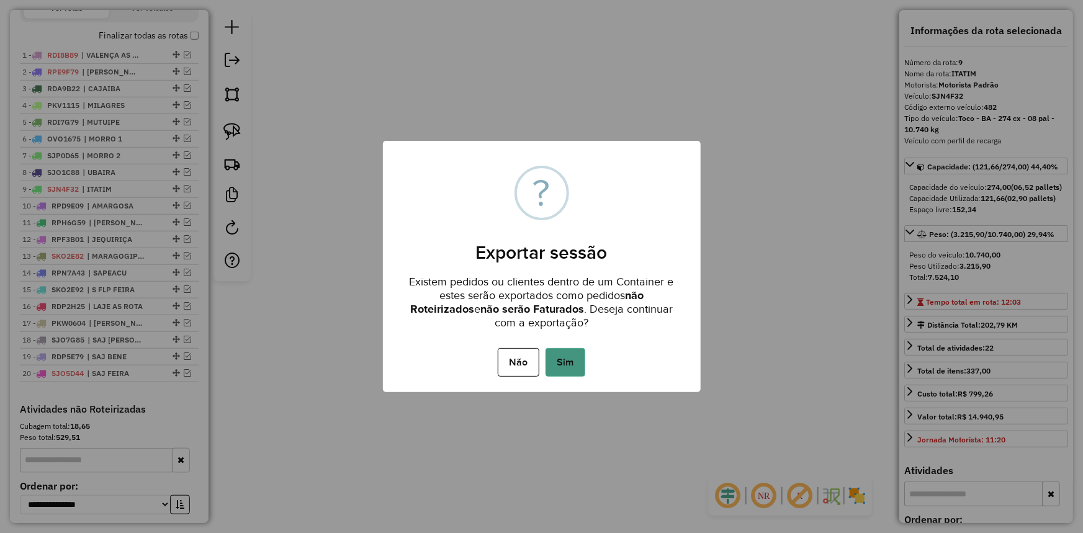
click at [558, 350] on button "Sim" at bounding box center [566, 362] width 40 height 29
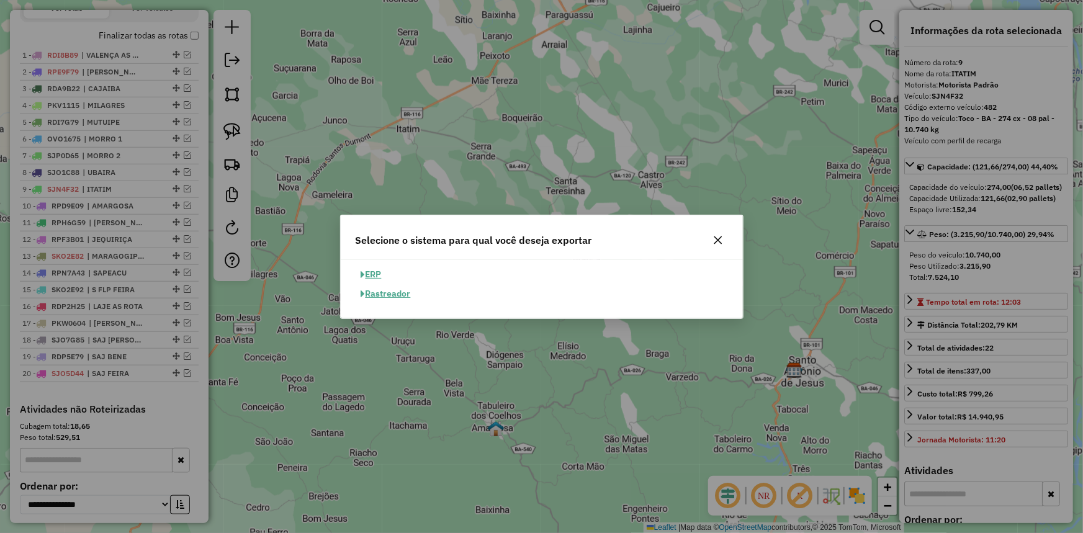
click at [377, 278] on button "ERP" at bounding box center [372, 274] width 32 height 19
select select "**"
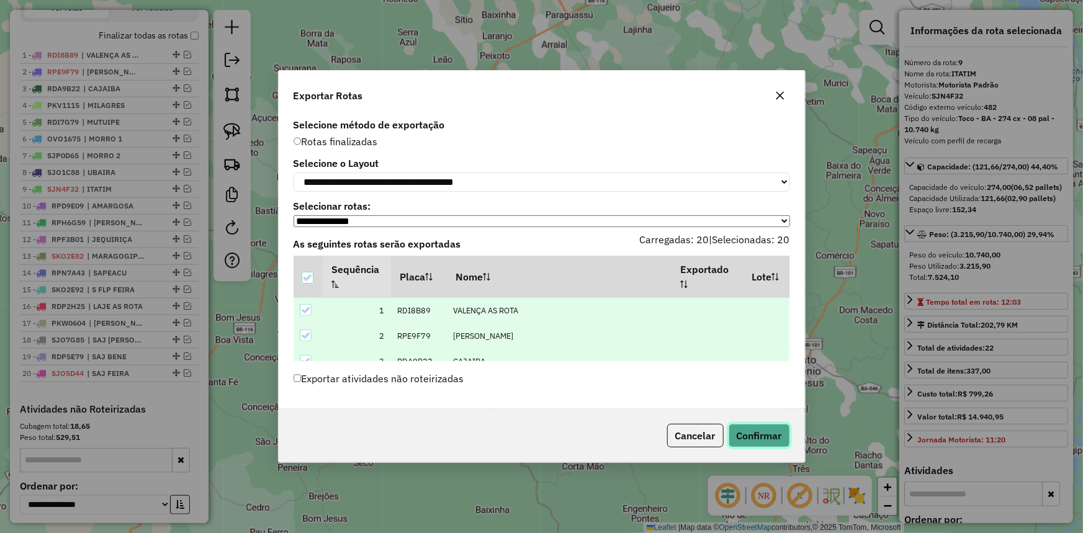
click at [744, 433] on button "Confirmar" at bounding box center [759, 436] width 61 height 24
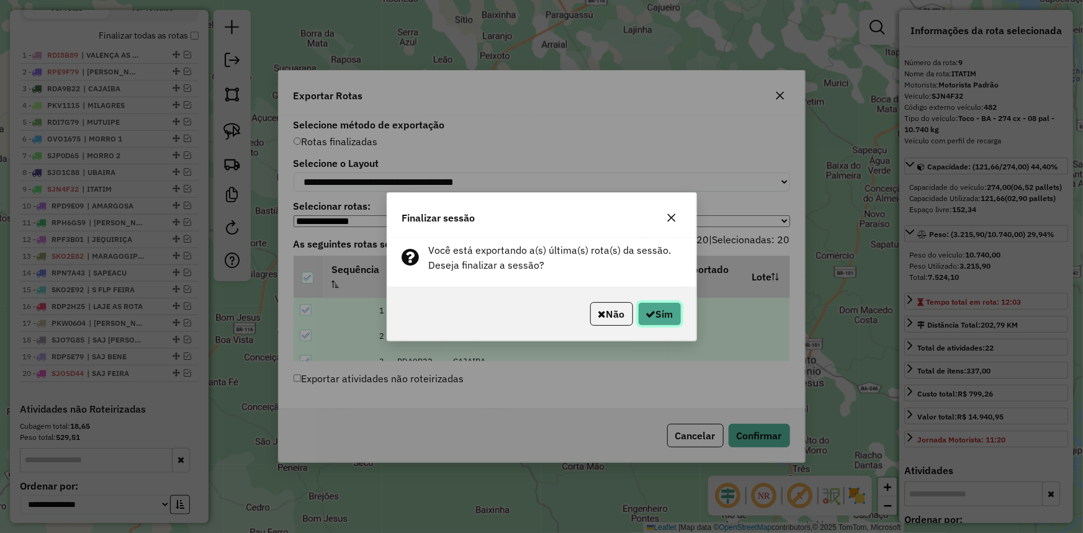
click at [650, 309] on icon "button" at bounding box center [651, 314] width 10 height 10
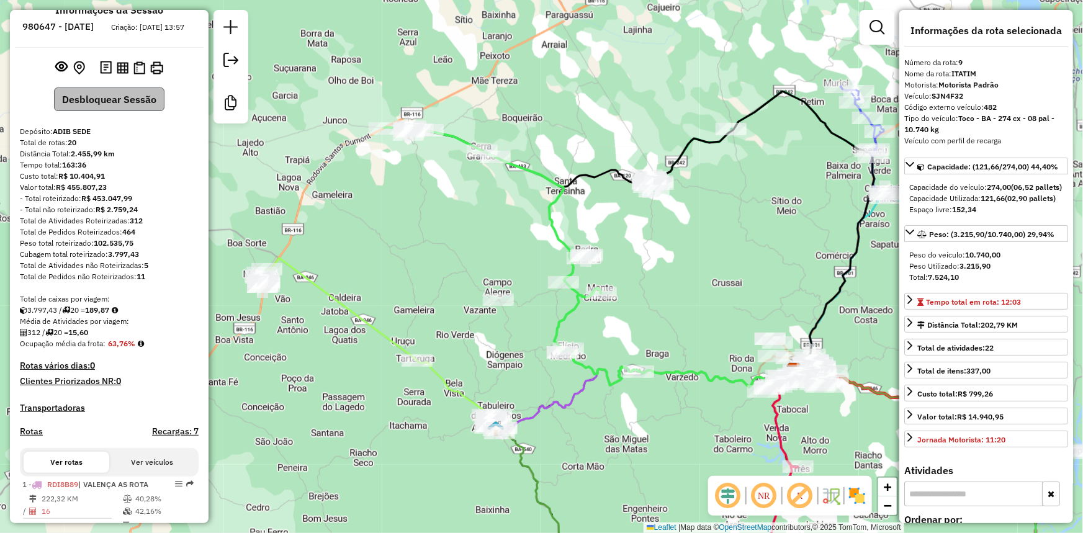
scroll to position [0, 0]
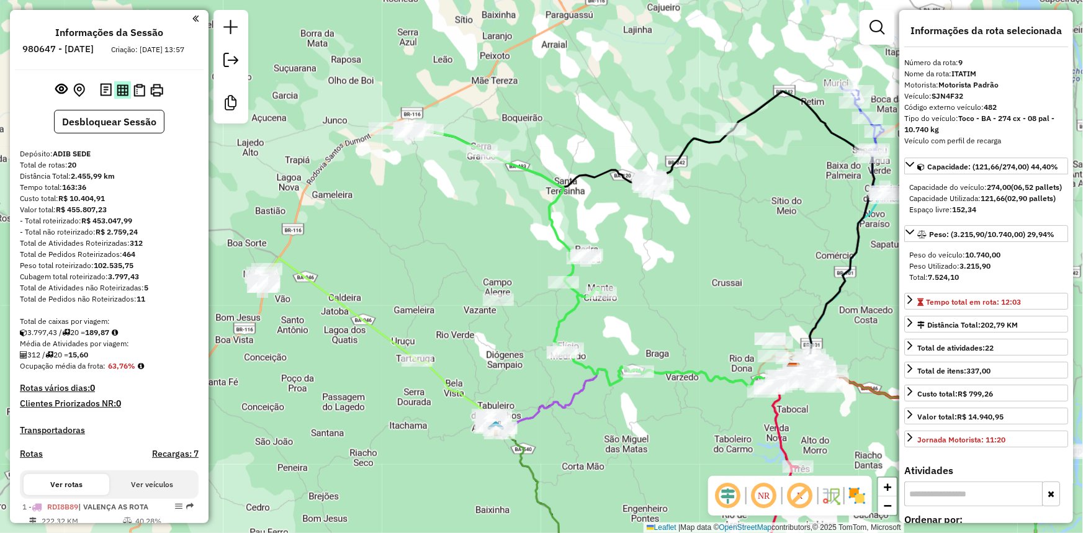
click at [122, 96] on img at bounding box center [123, 90] width 12 height 12
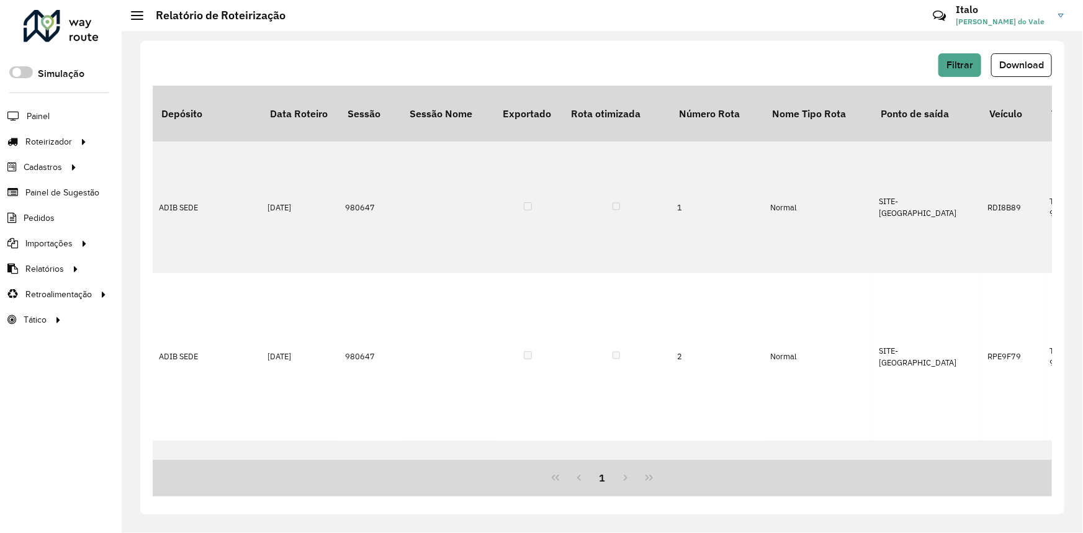
click at [1012, 67] on span "Download" at bounding box center [1021, 65] width 45 height 11
